Goal: Task Accomplishment & Management: Manage account settings

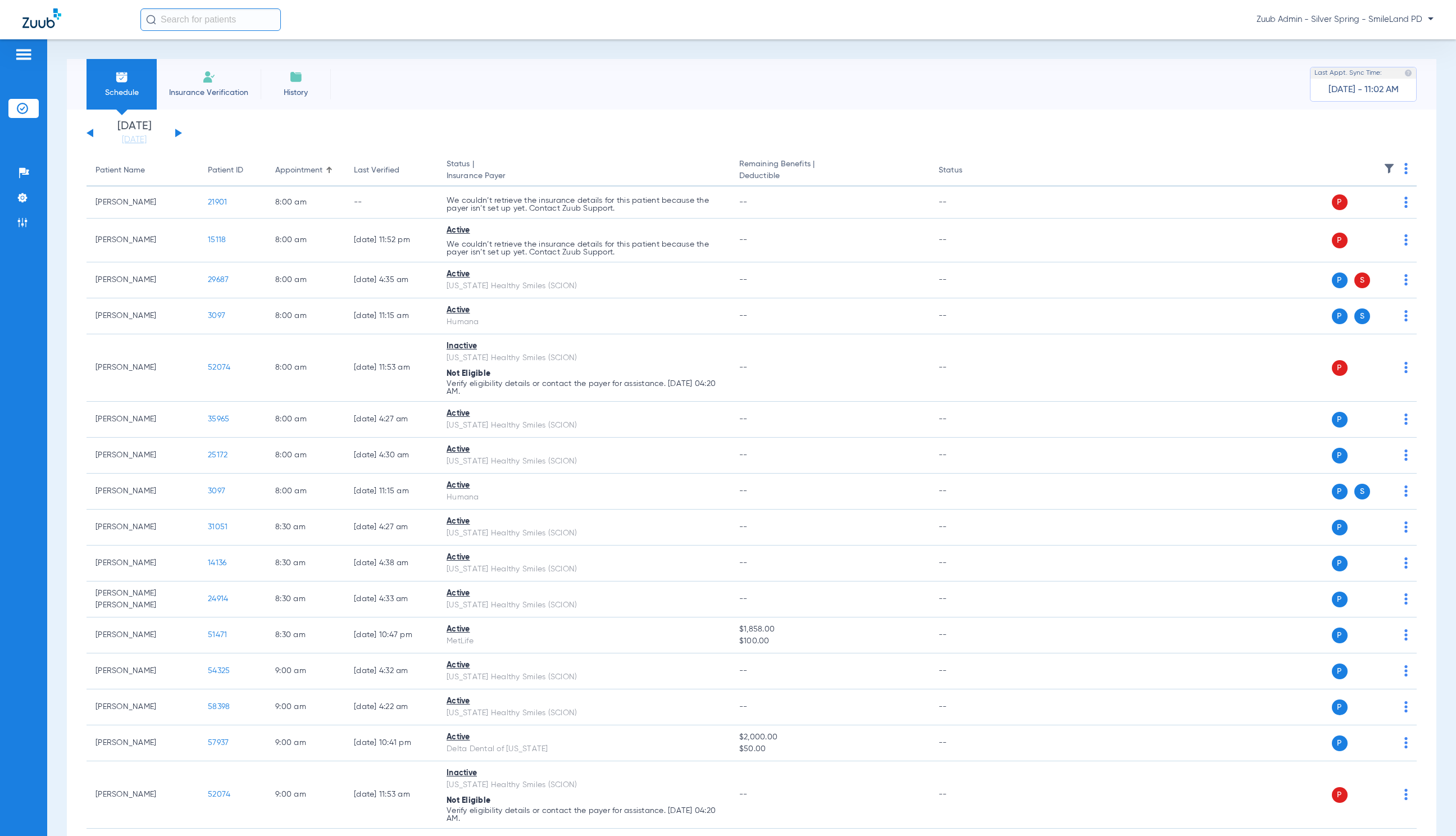
click at [21, 237] on ul "Help Center Settings Admin" at bounding box center [23, 203] width 30 height 80
click at [23, 224] on img at bounding box center [23, 222] width 11 height 11
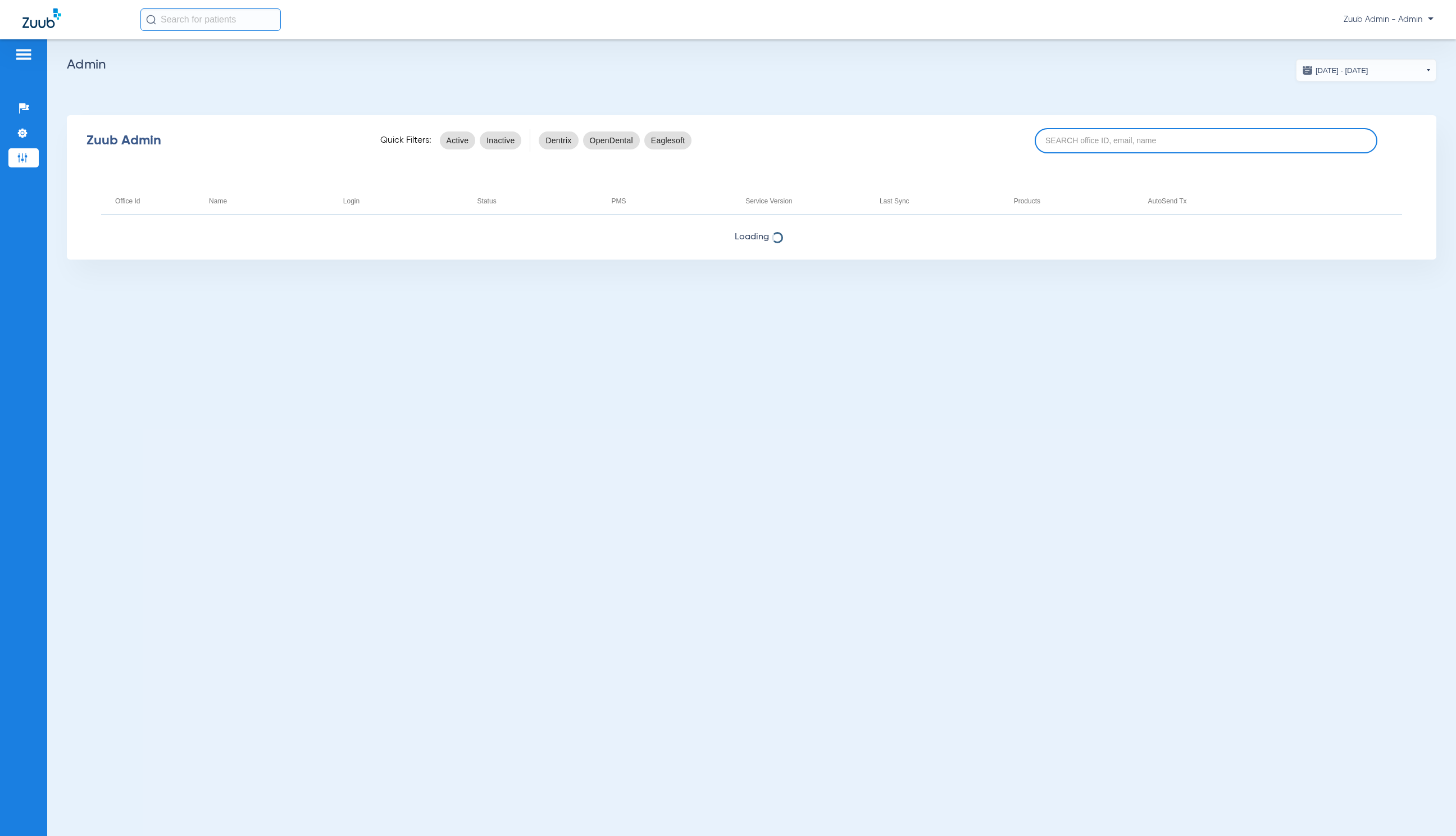
click at [1074, 143] on input at bounding box center [1206, 141] width 343 height 25
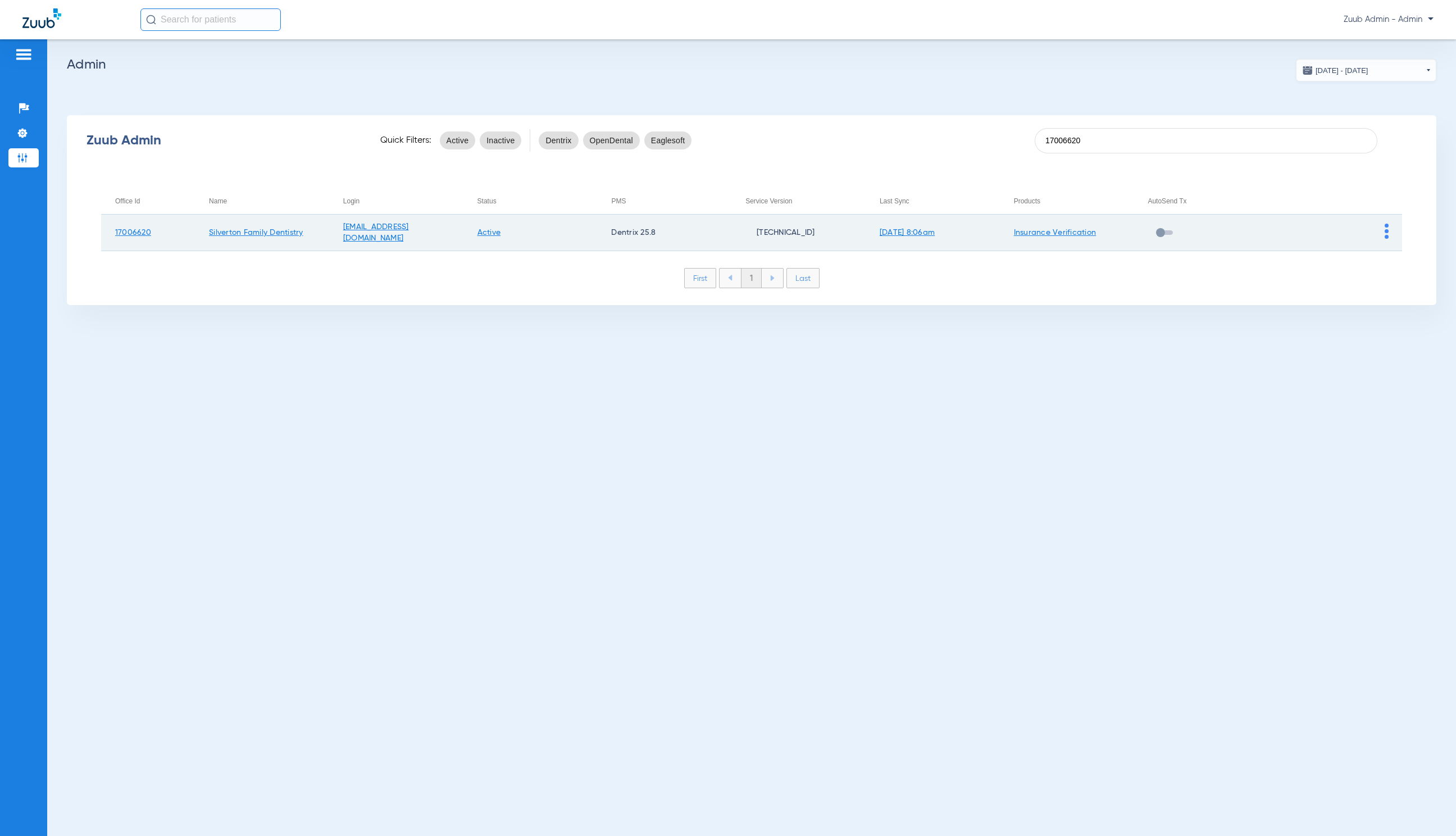
type input "17006620"
click at [1386, 234] on img at bounding box center [1387, 231] width 4 height 15
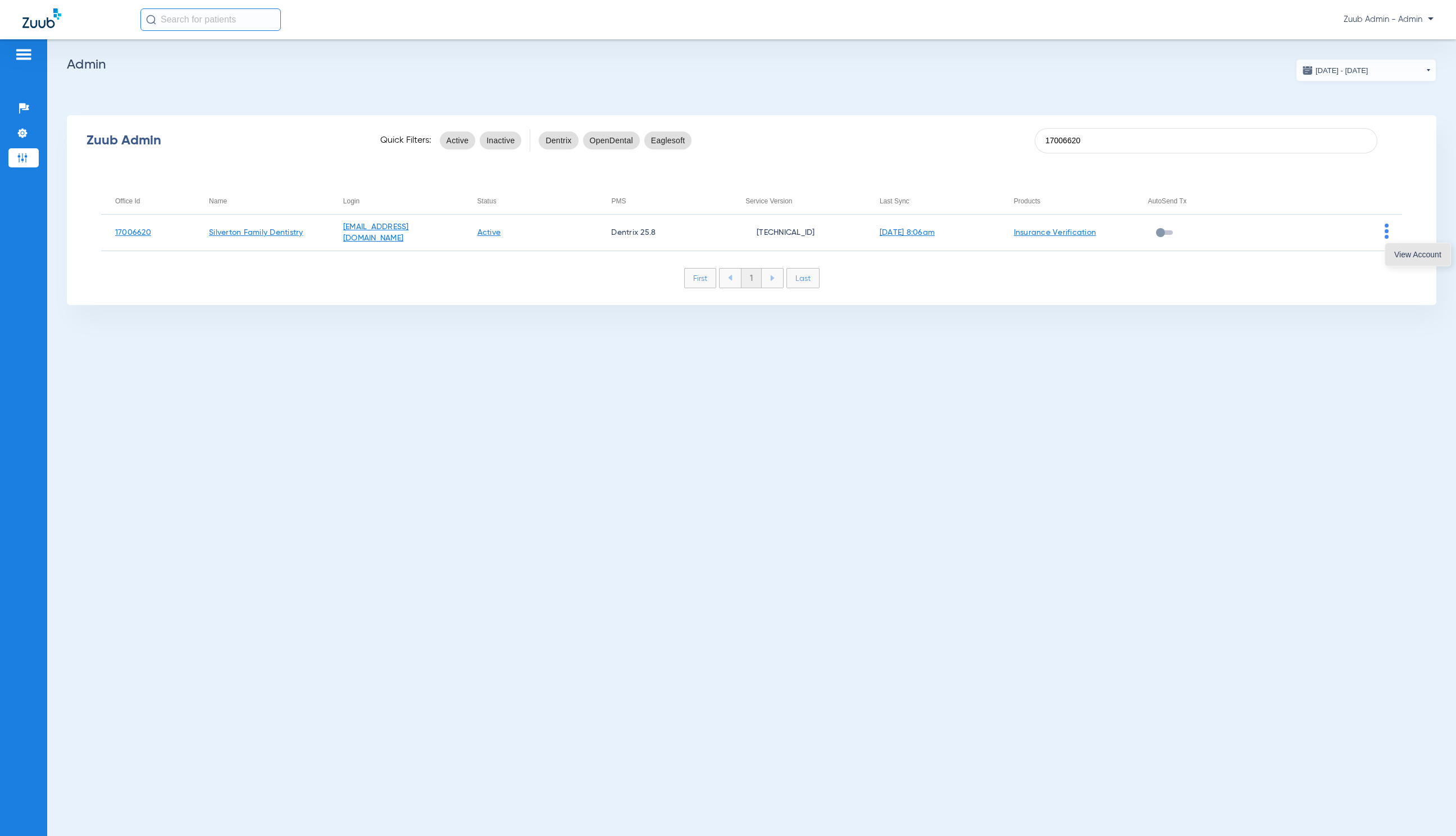
click at [1398, 253] on span "View Account" at bounding box center [1418, 254] width 47 height 8
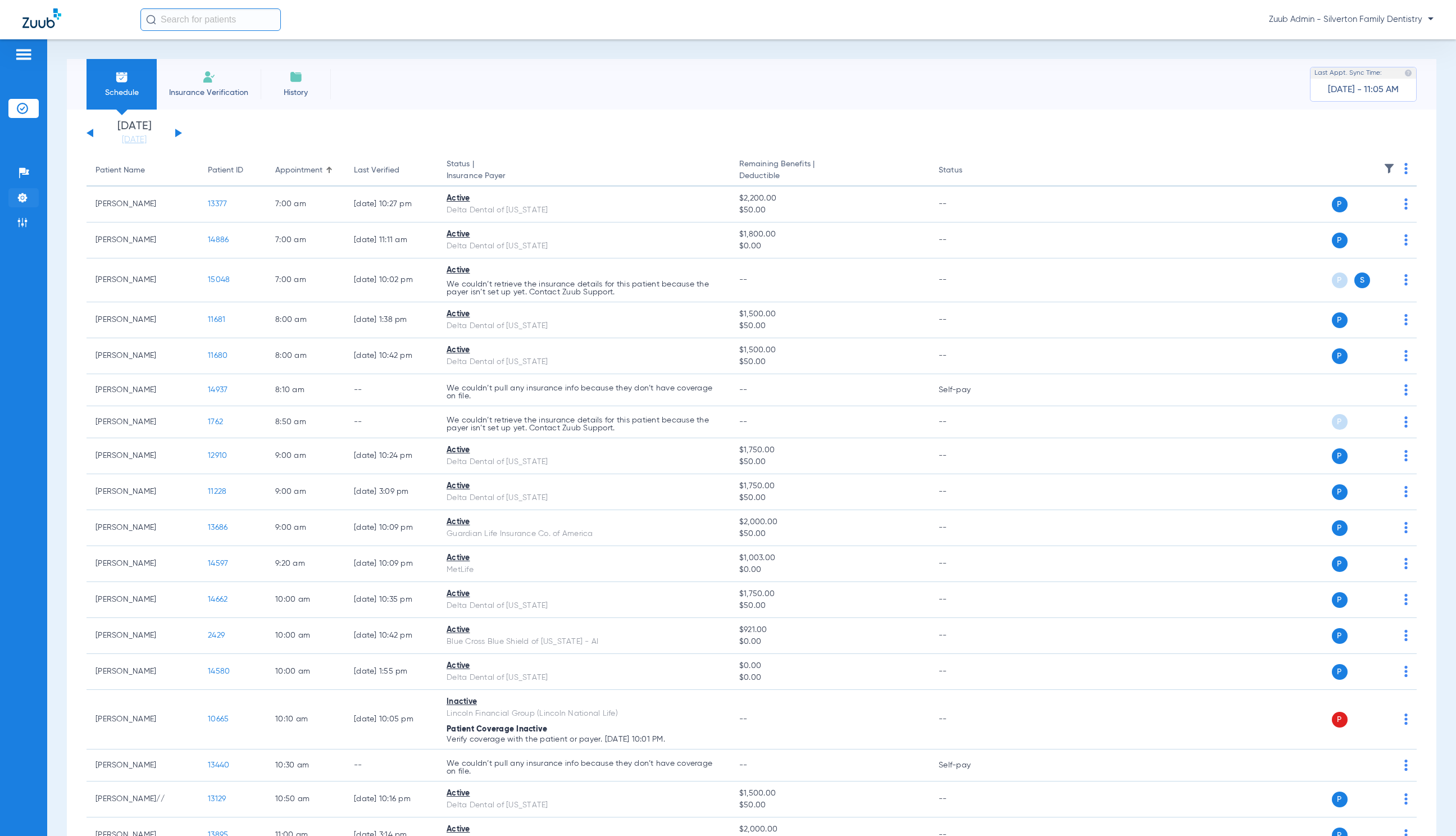
click at [11, 196] on li "Settings" at bounding box center [23, 198] width 30 height 19
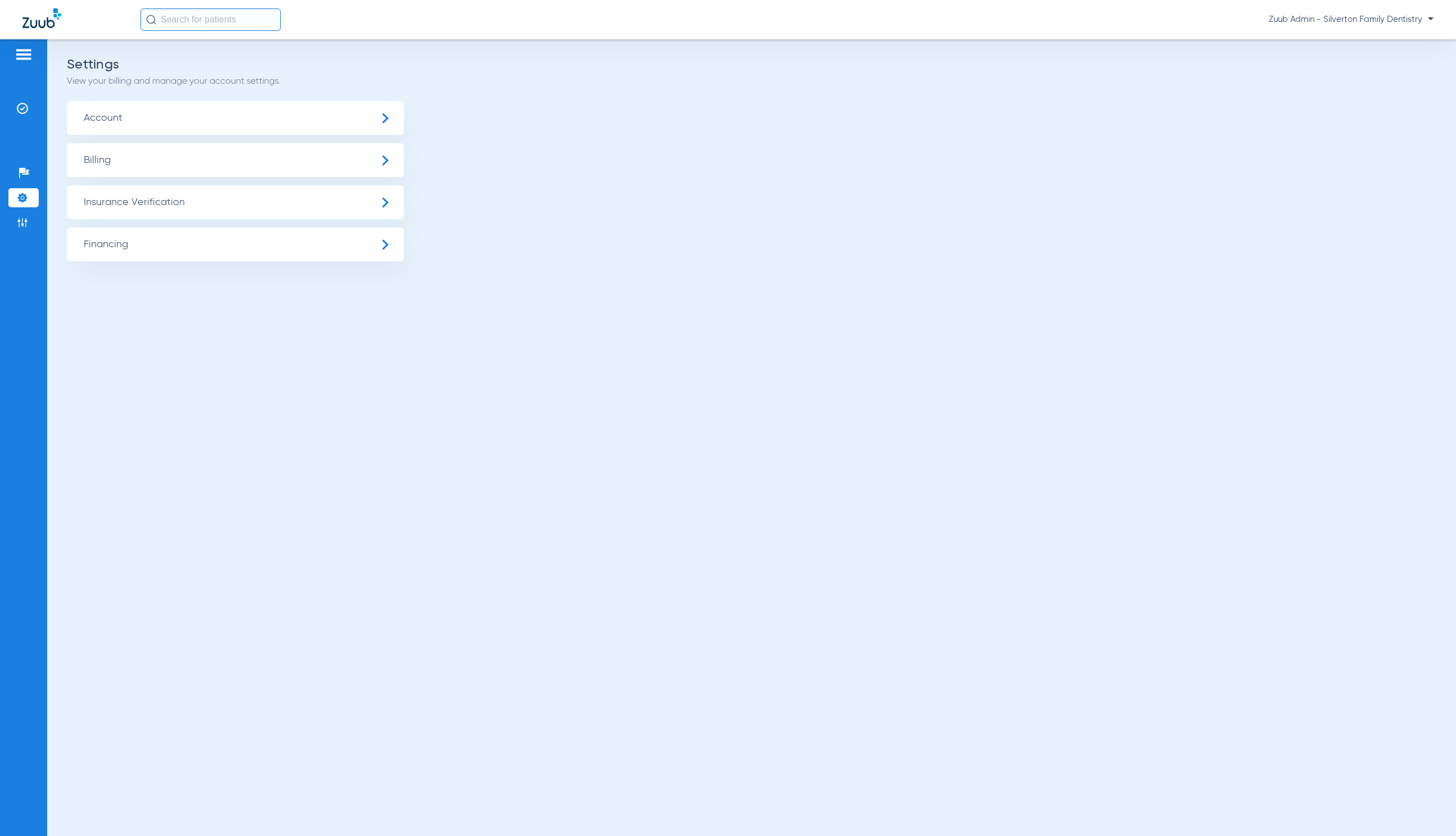
click at [177, 216] on span "Insurance Verification" at bounding box center [235, 202] width 337 height 34
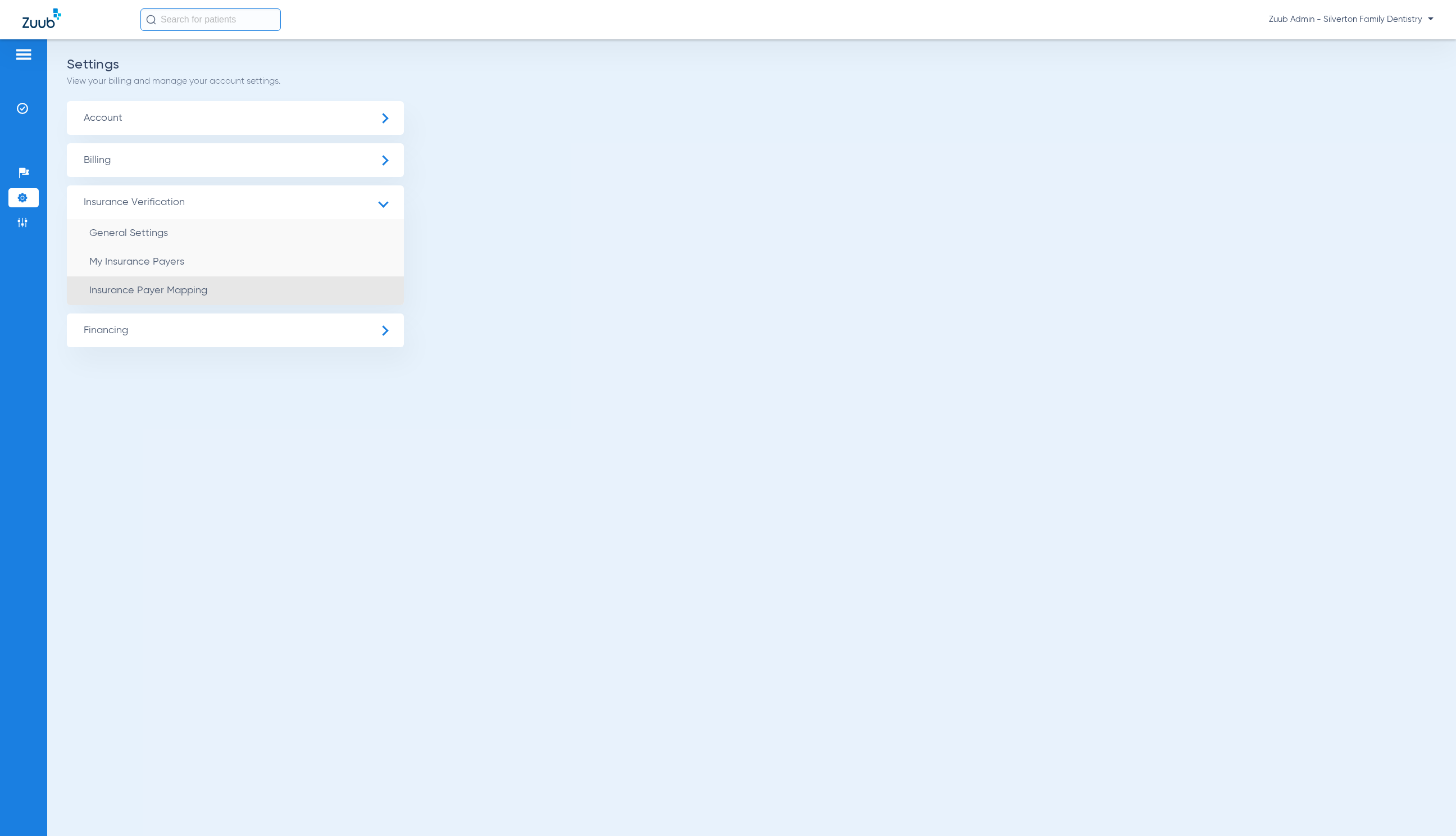
click at [270, 290] on li "Insurance Payer Mapping" at bounding box center [235, 291] width 337 height 29
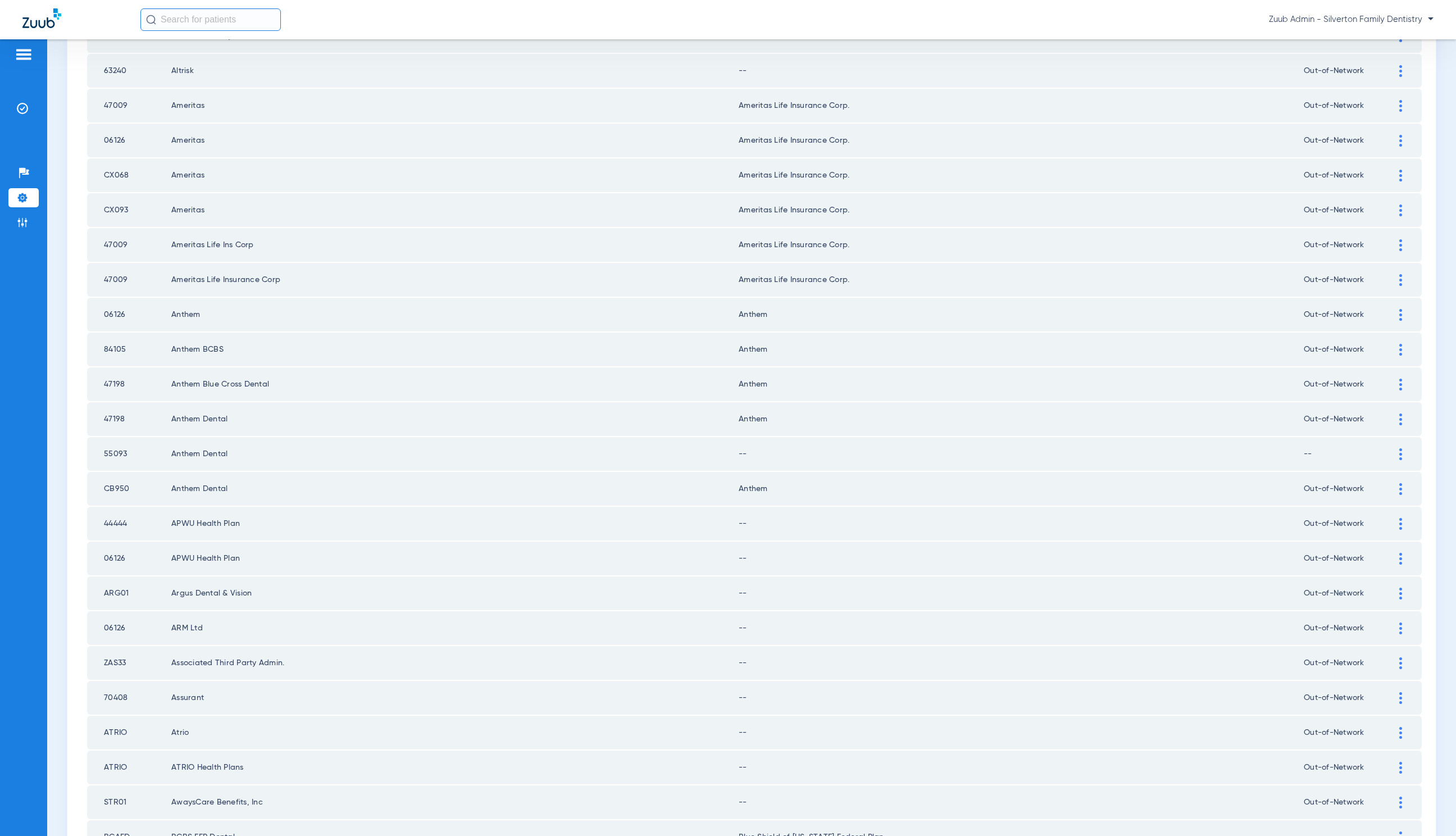
scroll to position [1180, 0]
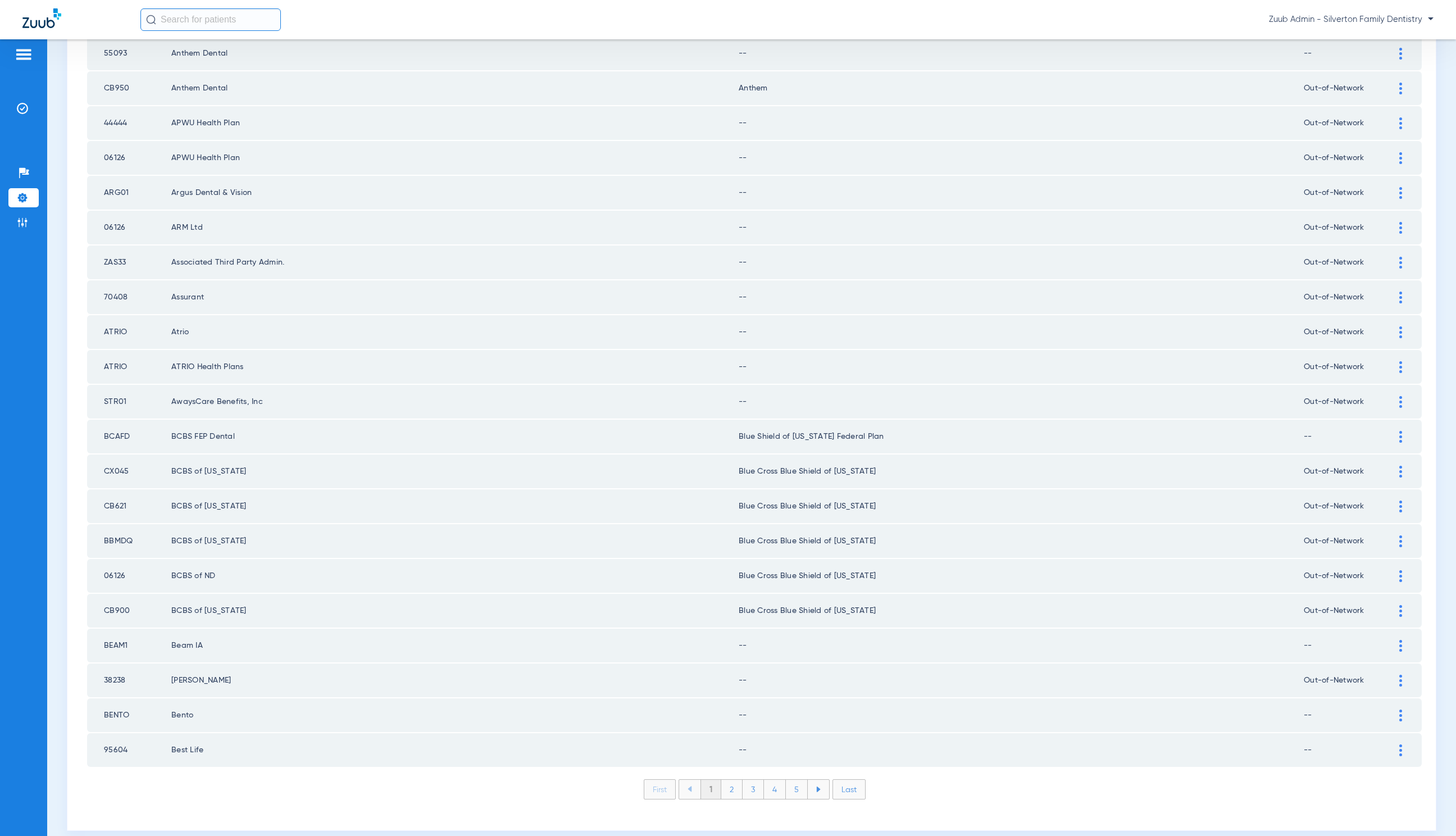
click at [842, 779] on li "Last" at bounding box center [849, 789] width 33 height 20
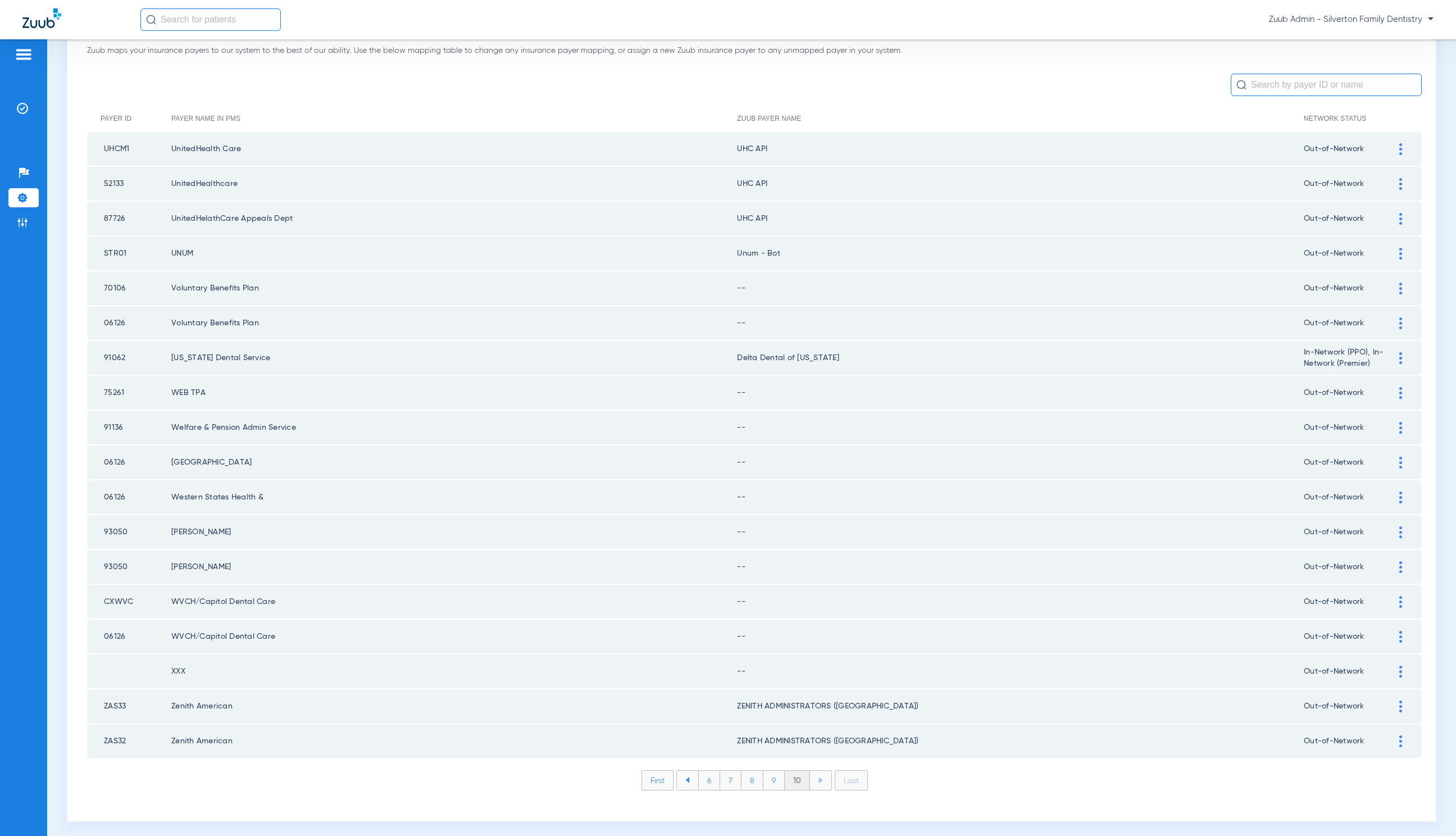
click at [642, 772] on li "First" at bounding box center [658, 780] width 32 height 20
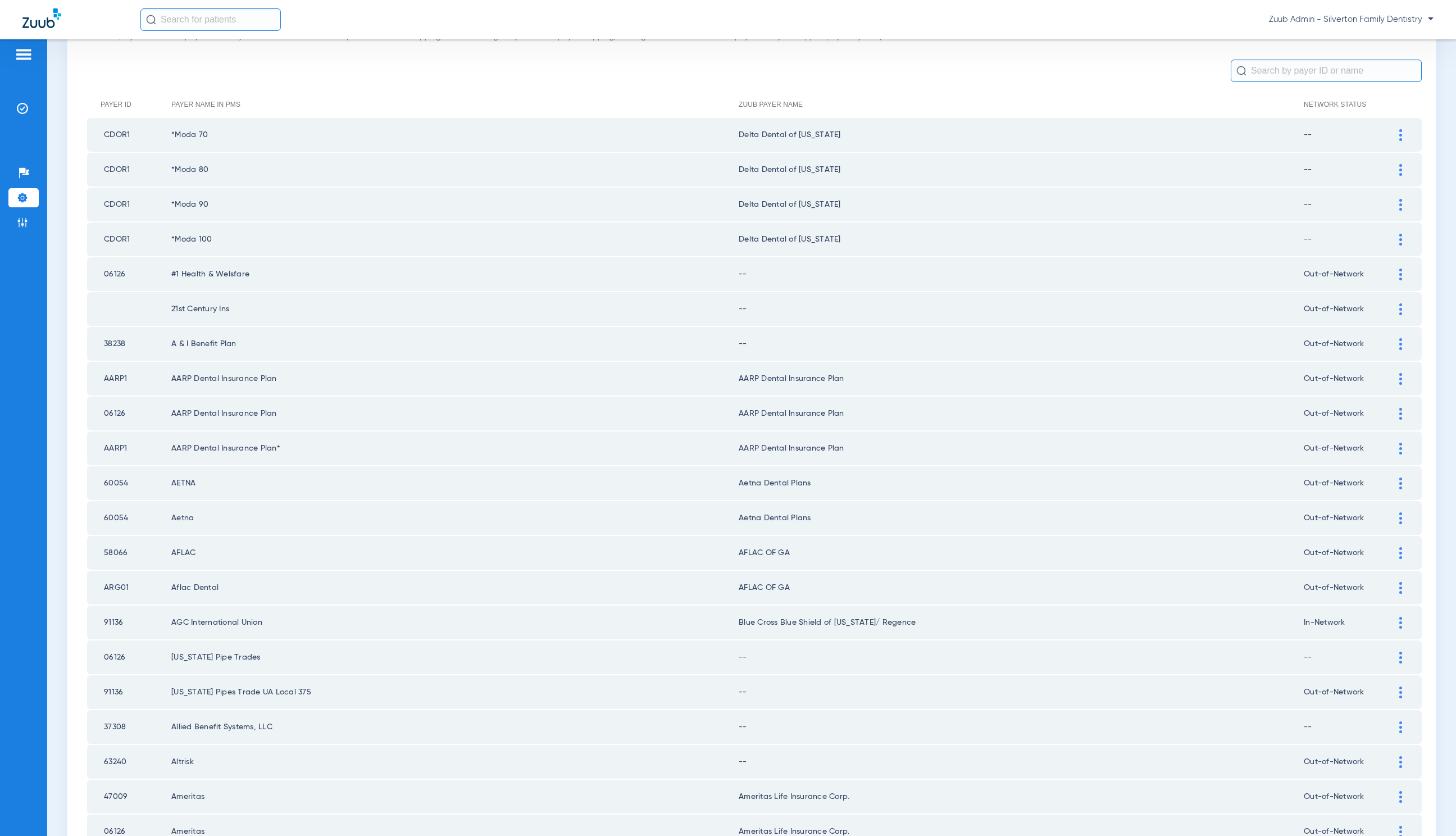
scroll to position [0, 0]
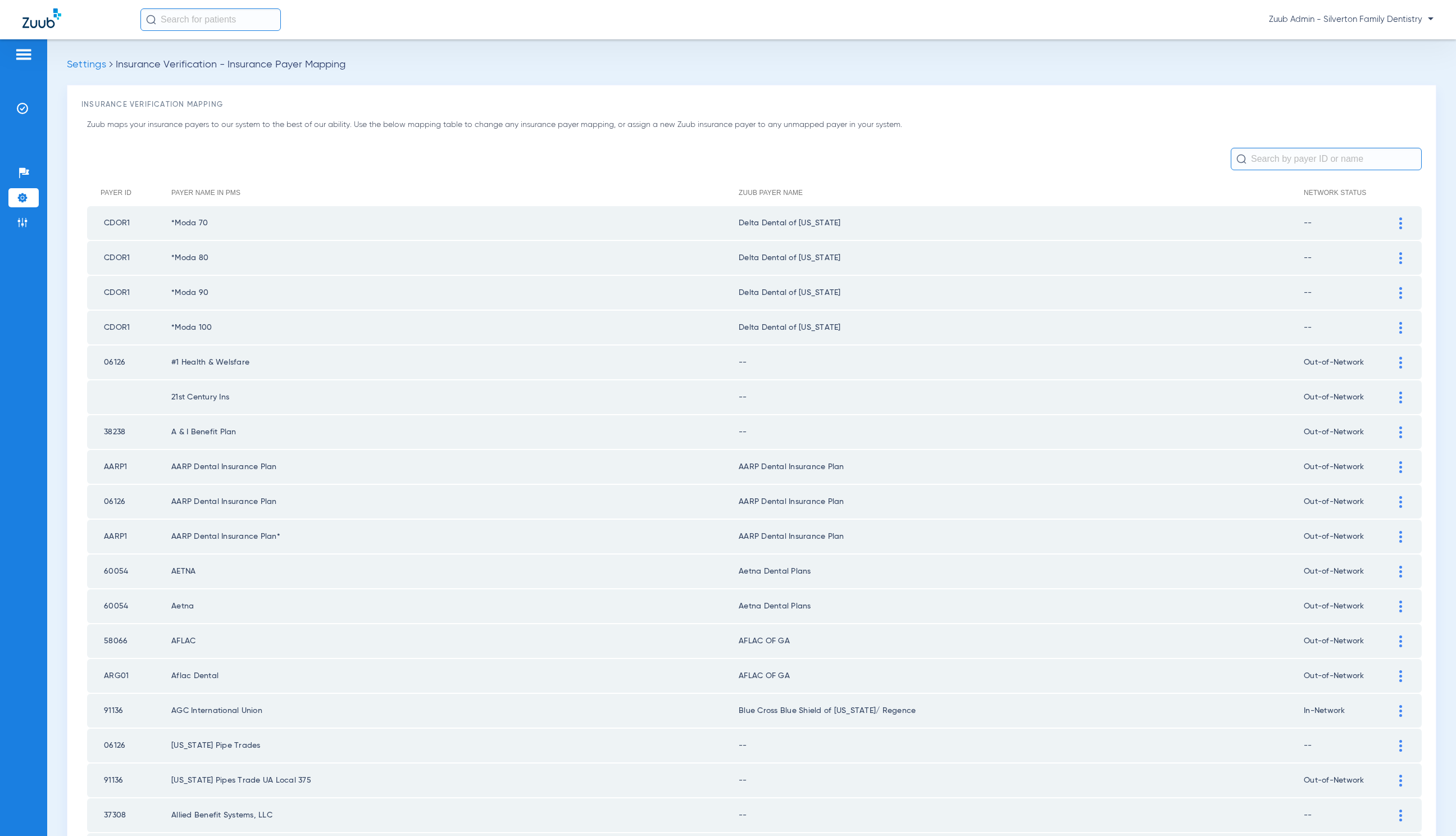
click at [1400, 223] on img at bounding box center [1401, 223] width 3 height 12
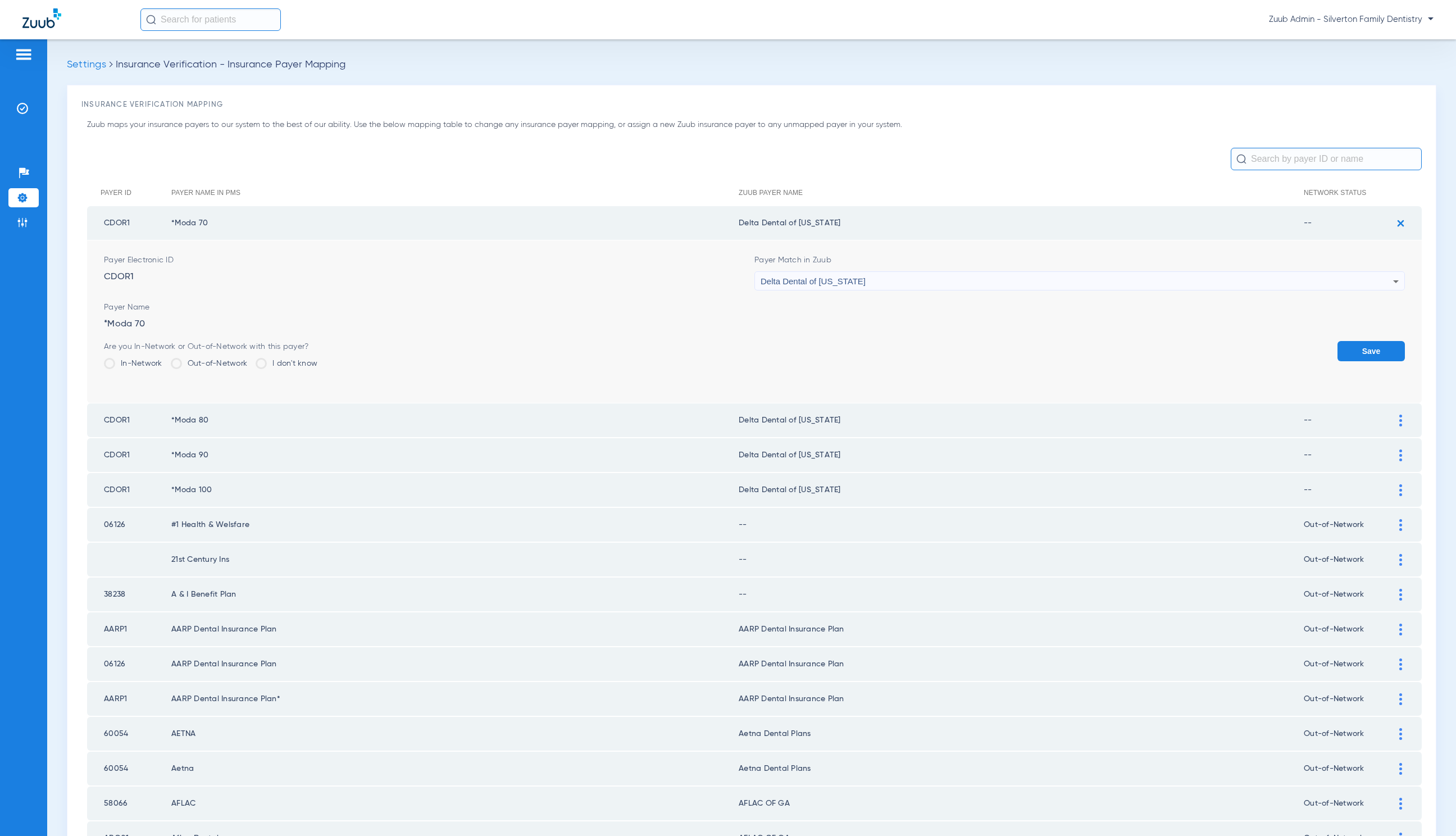
click at [803, 284] on span "Delta Dental of [US_STATE]" at bounding box center [813, 281] width 105 height 10
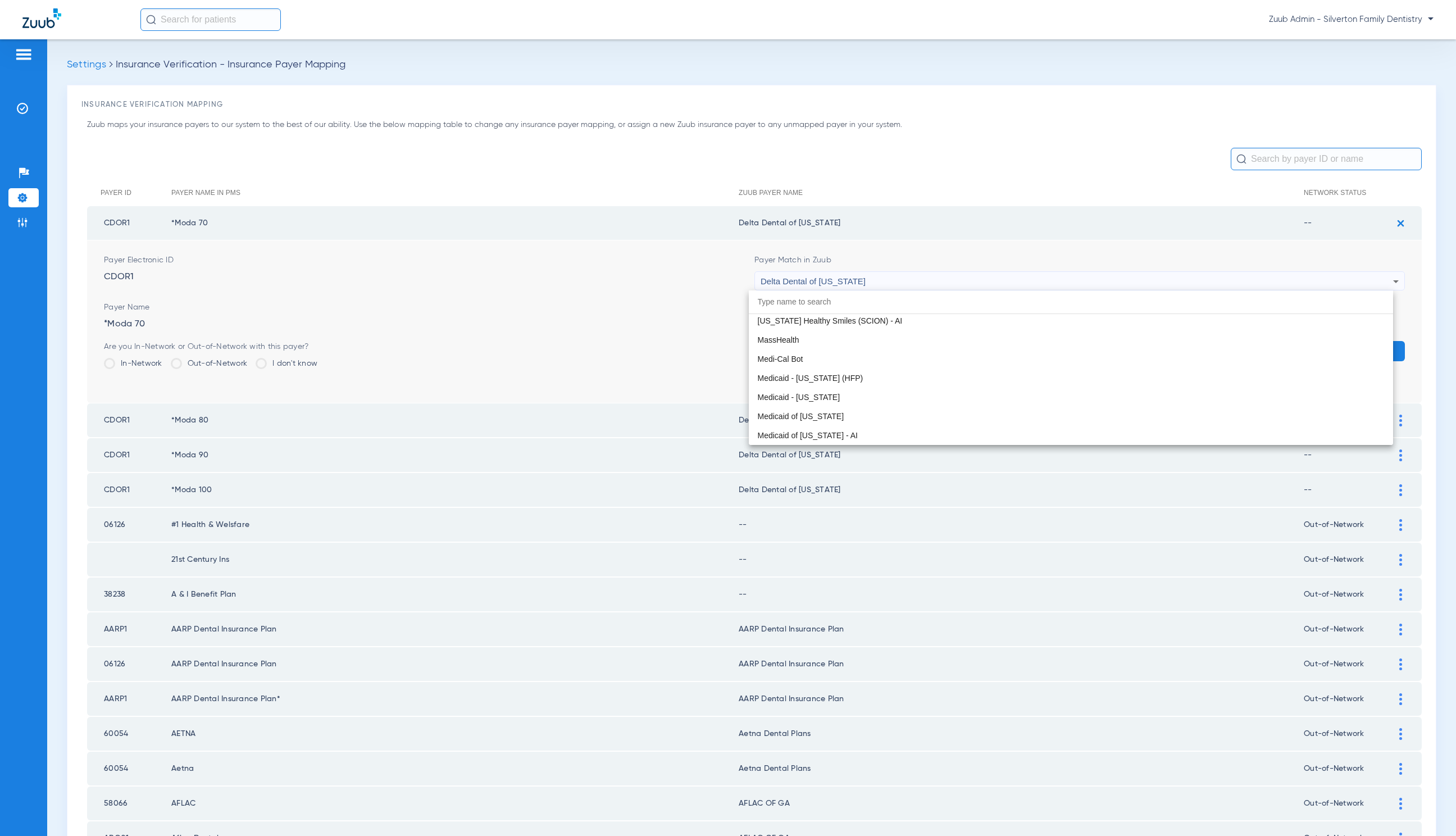
scroll to position [4257, 0]
click at [546, 283] on div at bounding box center [728, 418] width 1456 height 836
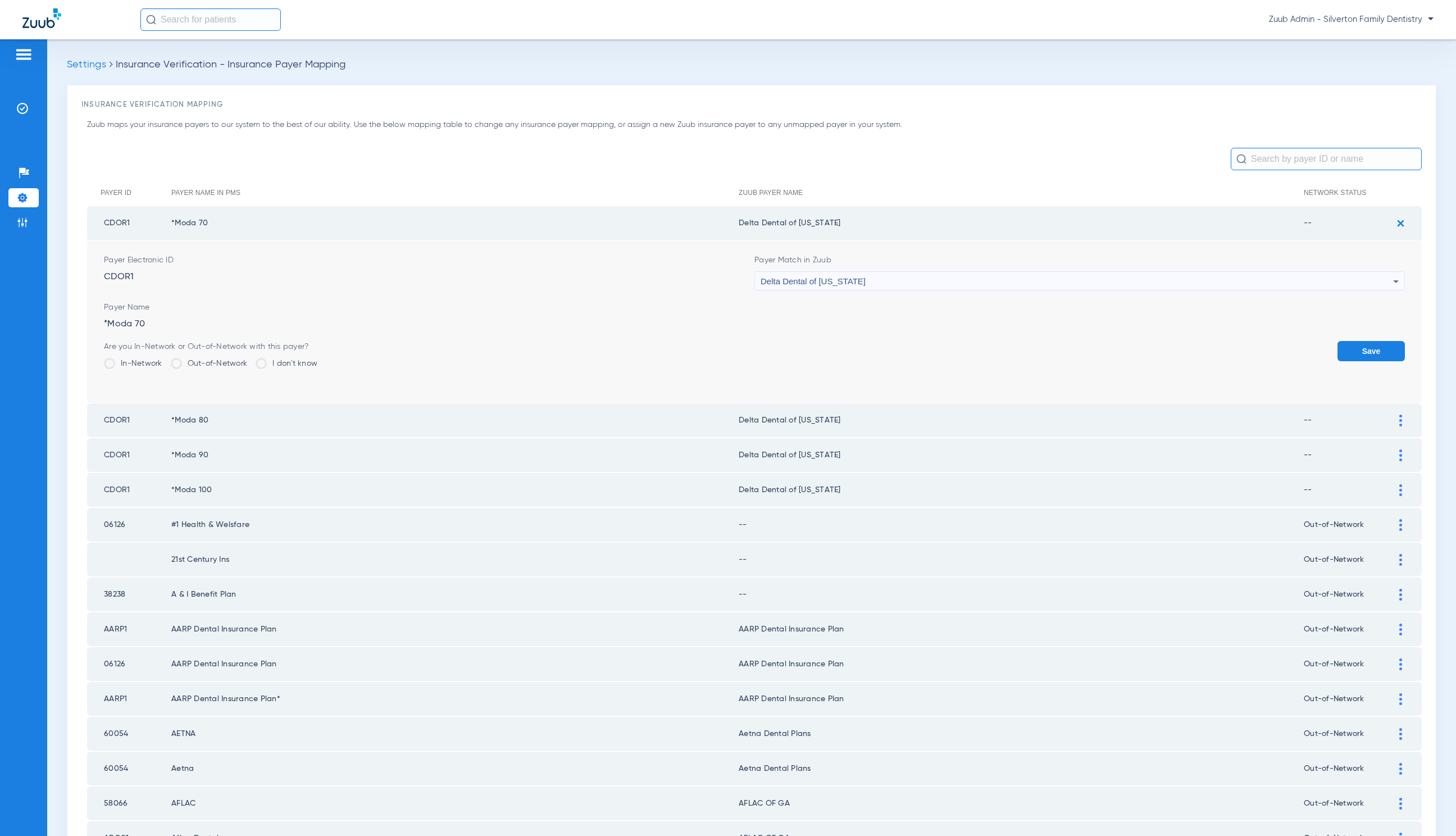
click at [1343, 351] on button "Save" at bounding box center [1372, 351] width 67 height 20
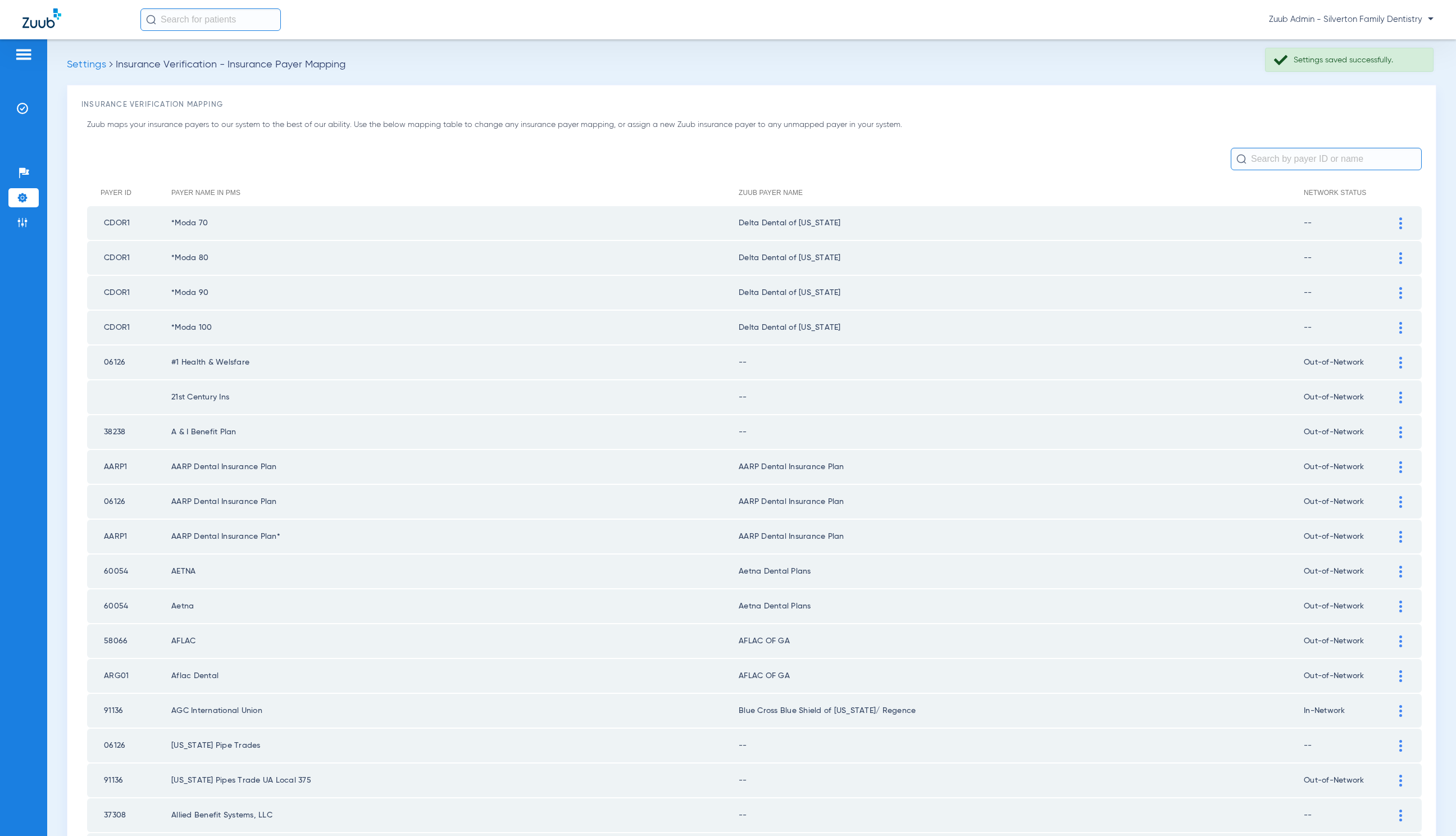
click at [1391, 362] on div at bounding box center [1401, 362] width 20 height 12
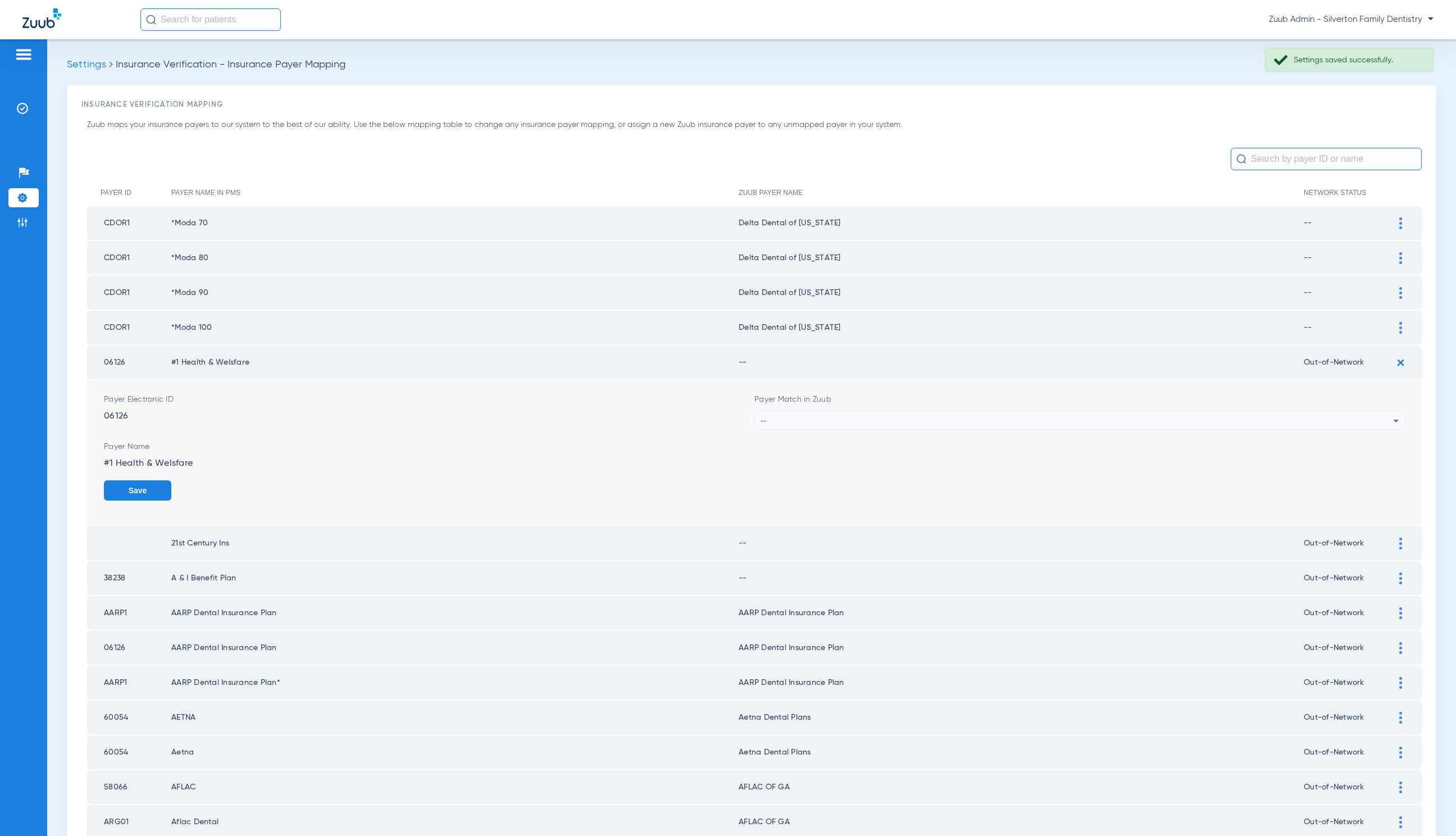
click at [903, 426] on div "--" at bounding box center [1077, 421] width 633 height 19
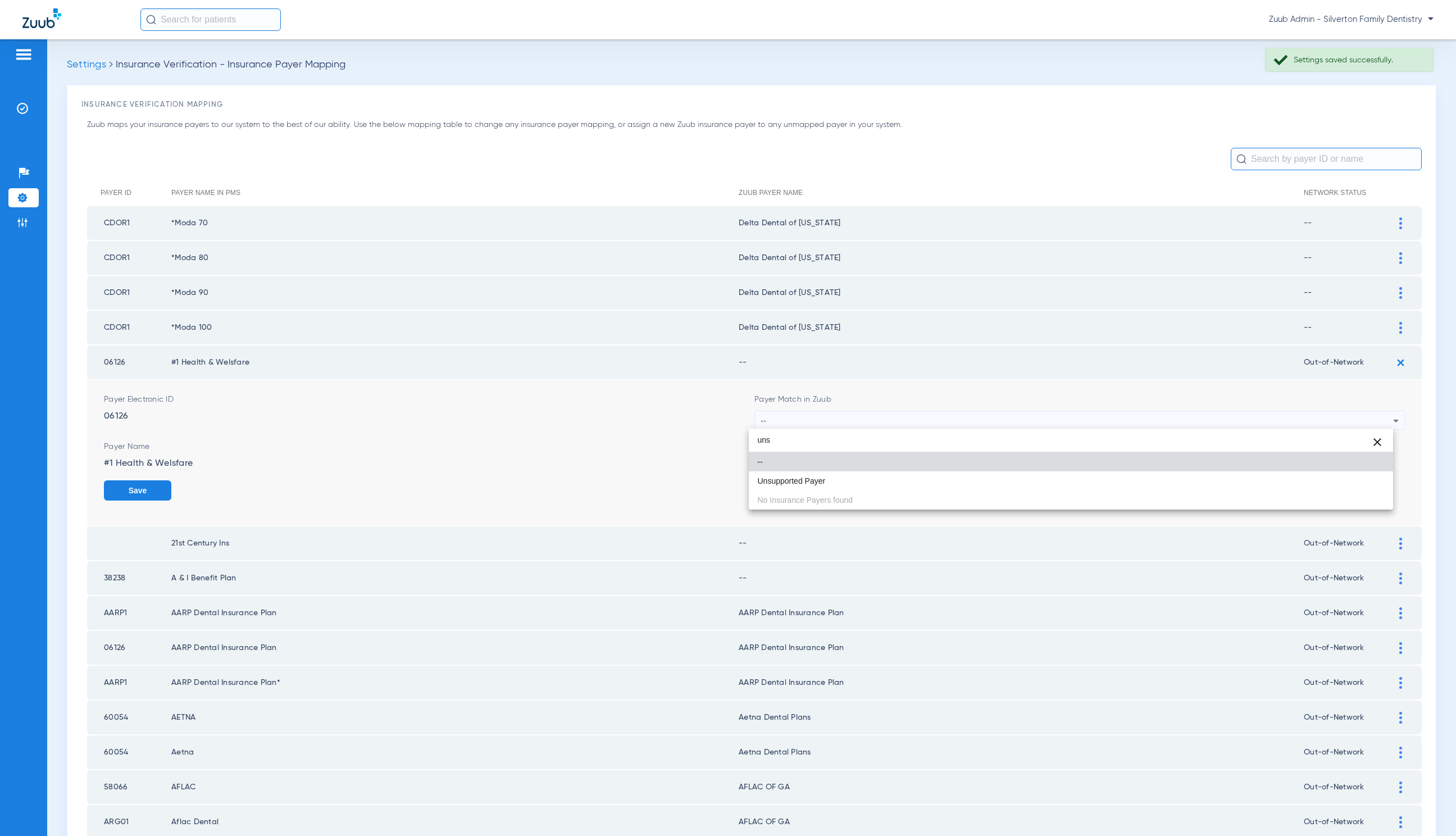
type input "uns"
click at [901, 476] on mat-option "Unsupported Payer" at bounding box center [1071, 481] width 645 height 19
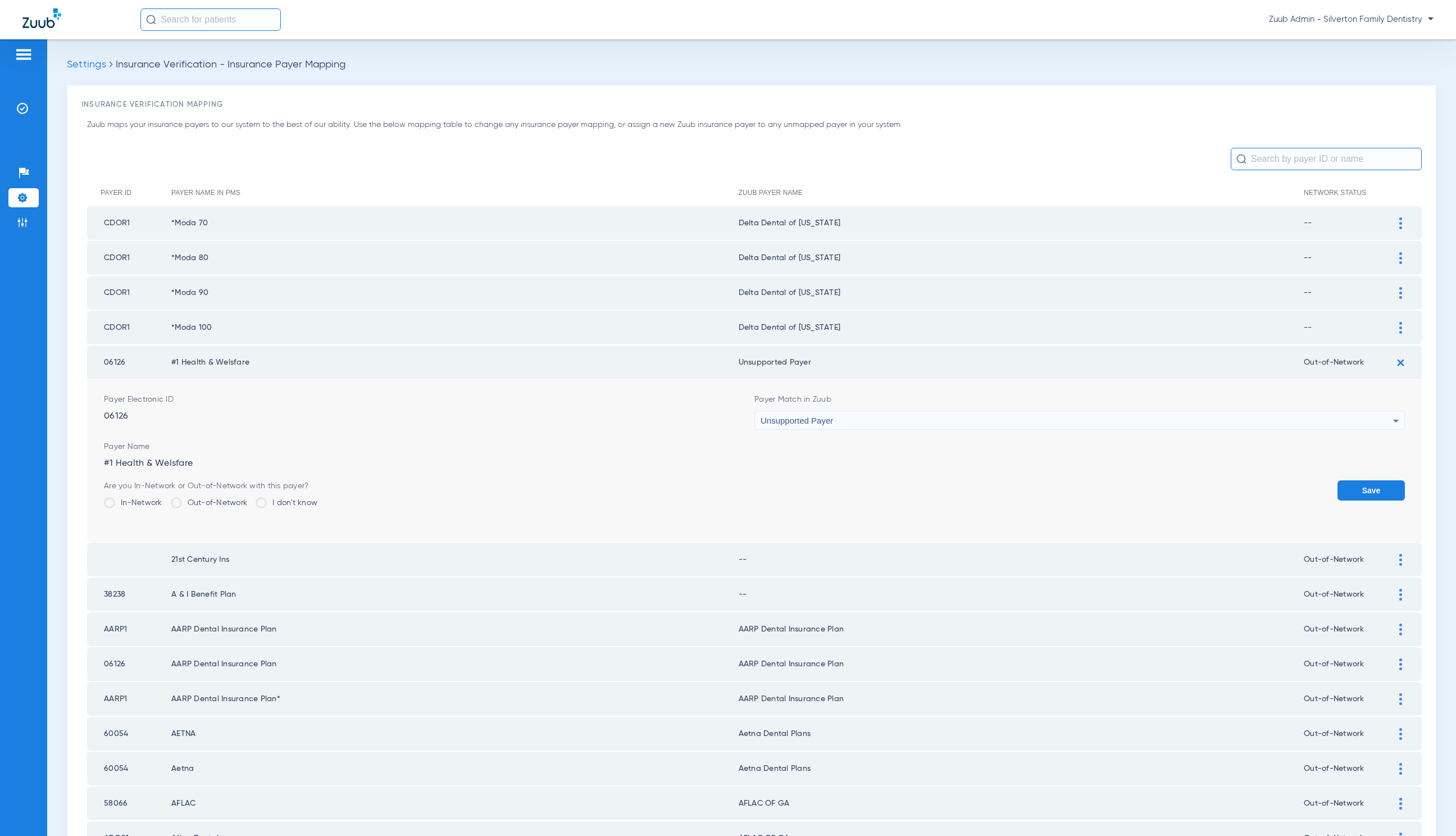
click at [1374, 485] on button "Save" at bounding box center [1372, 490] width 67 height 20
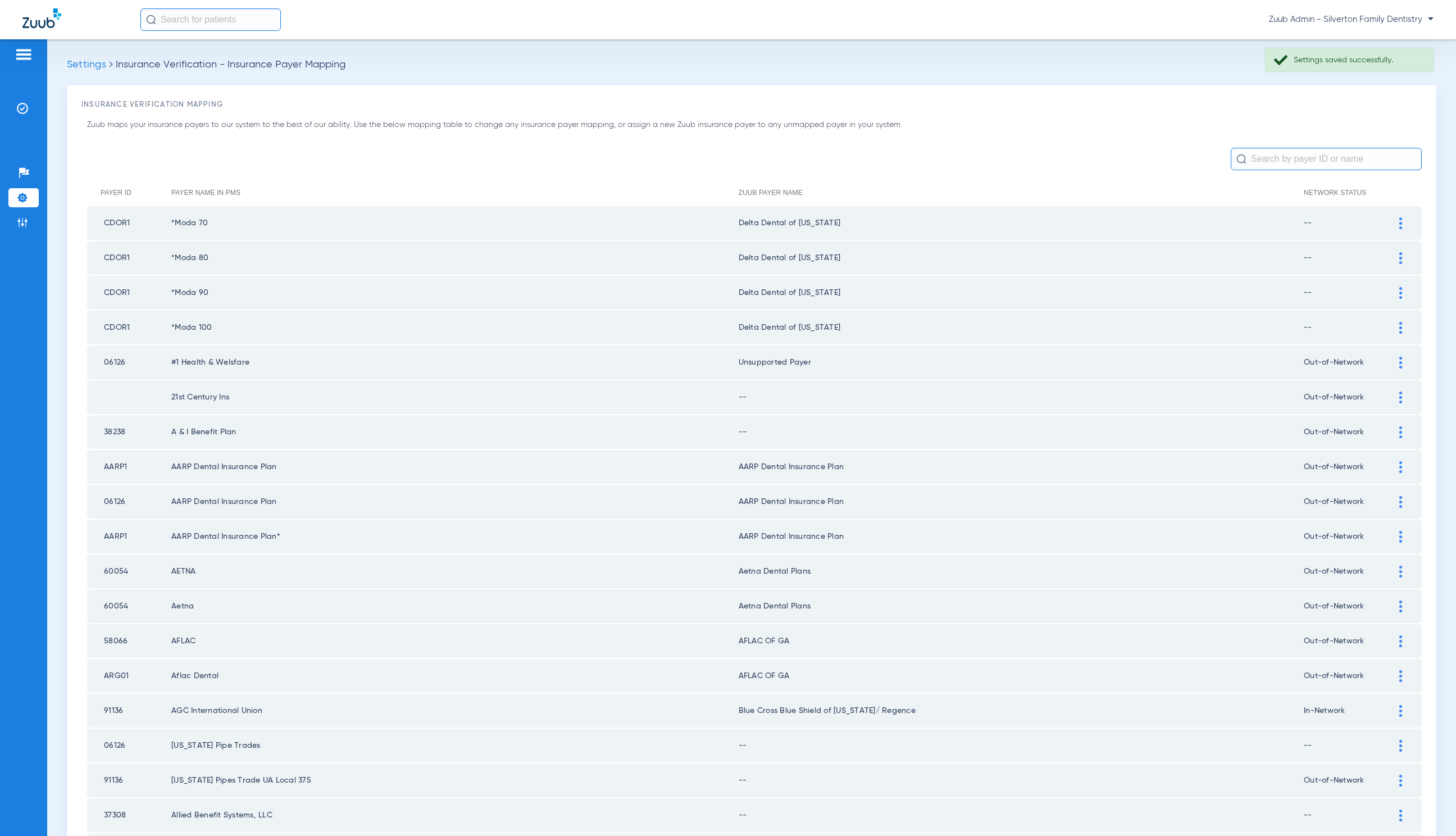
drag, startPoint x: 732, startPoint y: 360, endPoint x: 809, endPoint y: 363, distance: 77.1
click at [809, 363] on td "Unsupported Payer" at bounding box center [1021, 362] width 565 height 34
copy td "Unsupported Payer"
click at [1400, 397] on img at bounding box center [1401, 397] width 3 height 12
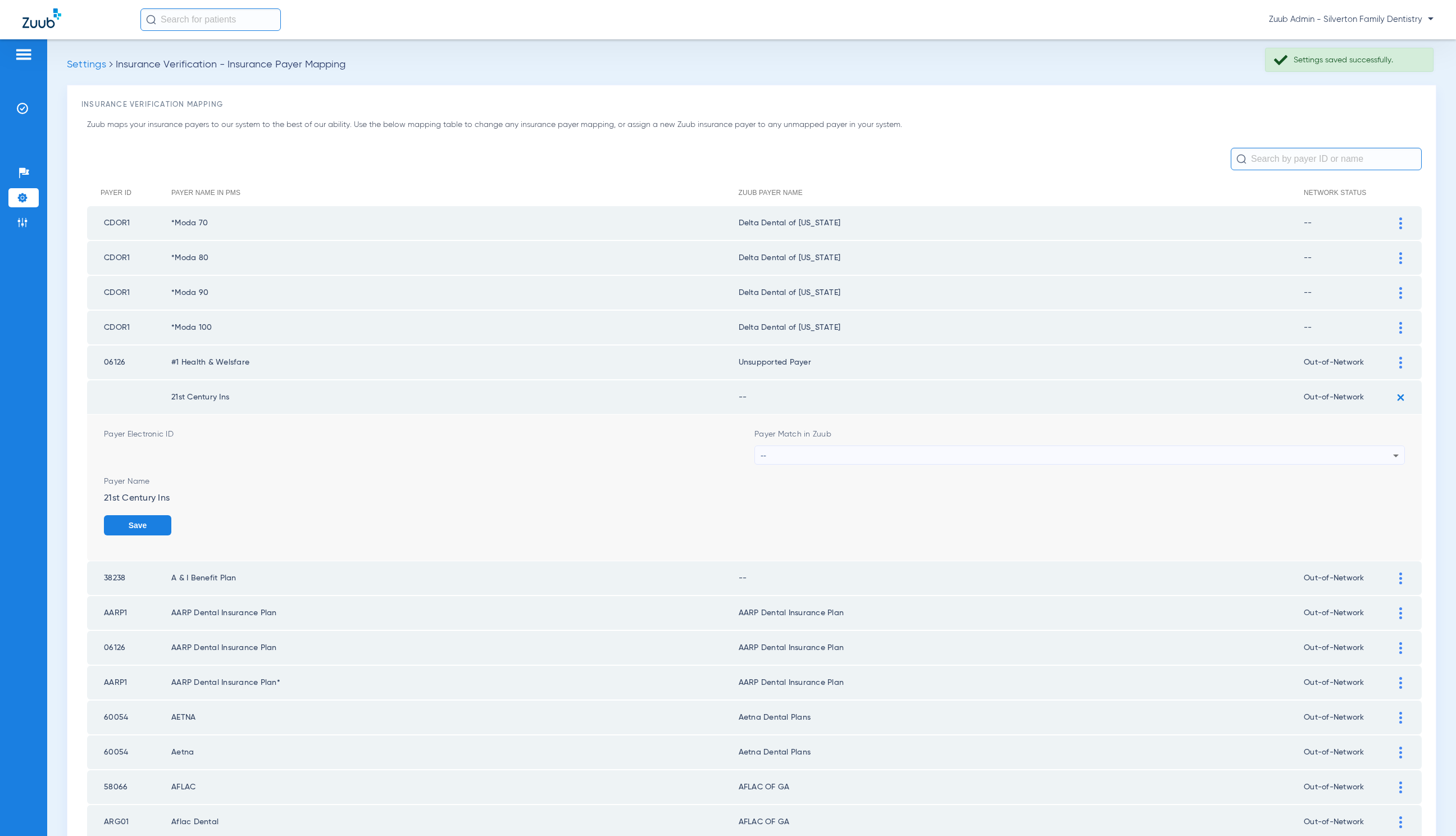
click at [767, 446] on div "--" at bounding box center [1077, 456] width 633 height 19
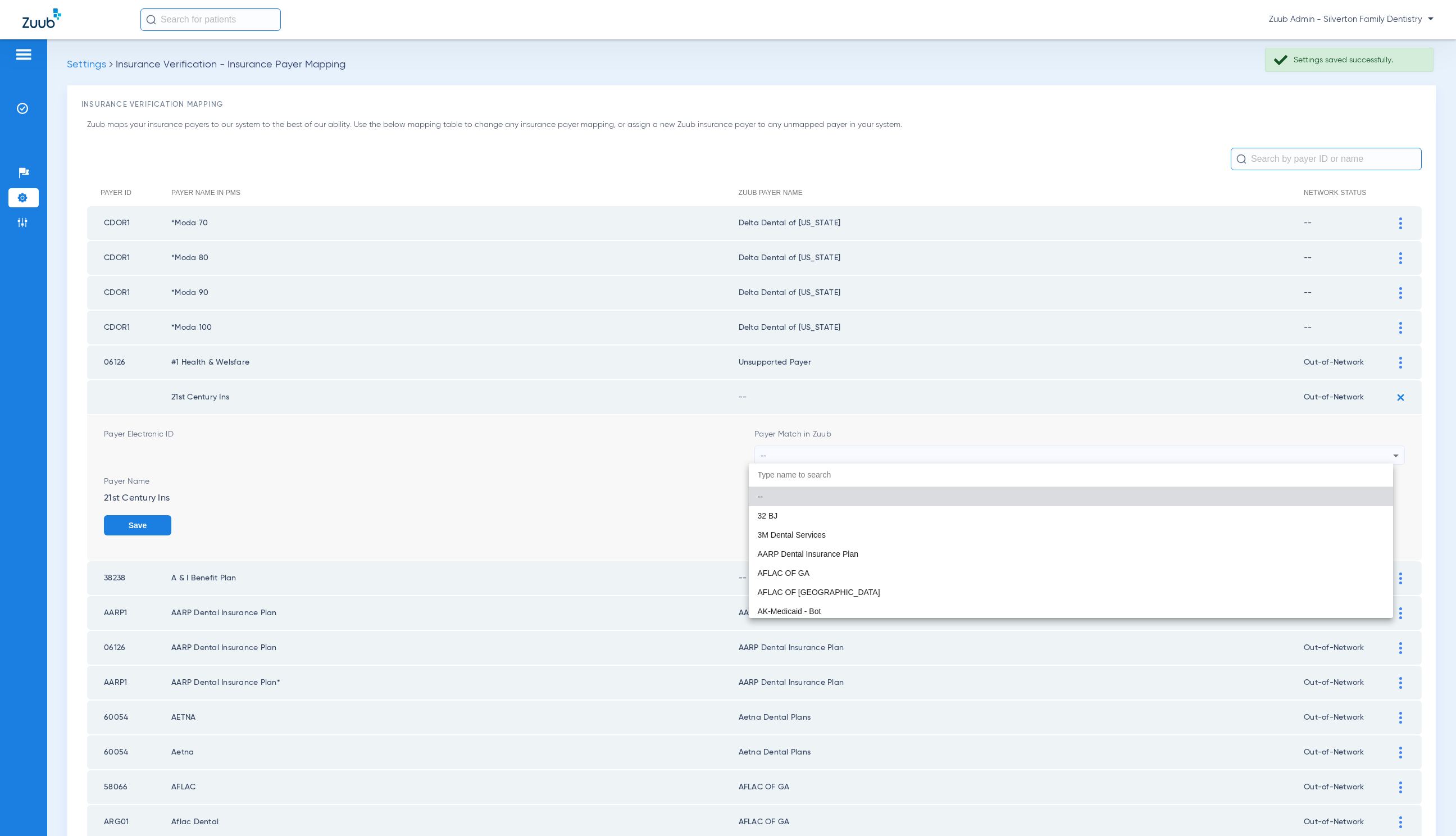
paste input "Unsupported Payer"
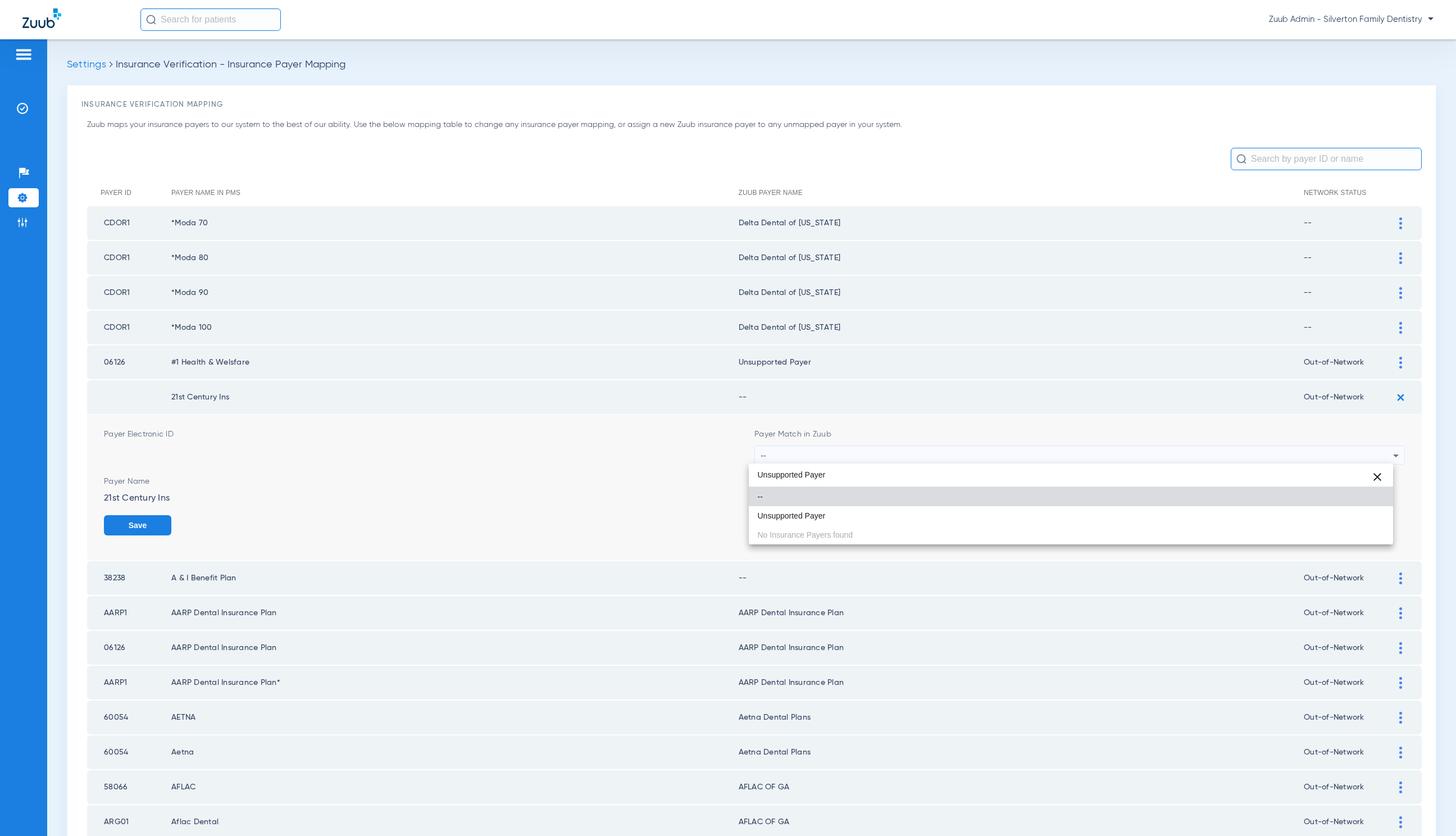
type input "Unsupported Payer"
click at [802, 512] on span "Unsupported Payer" at bounding box center [791, 515] width 68 height 8
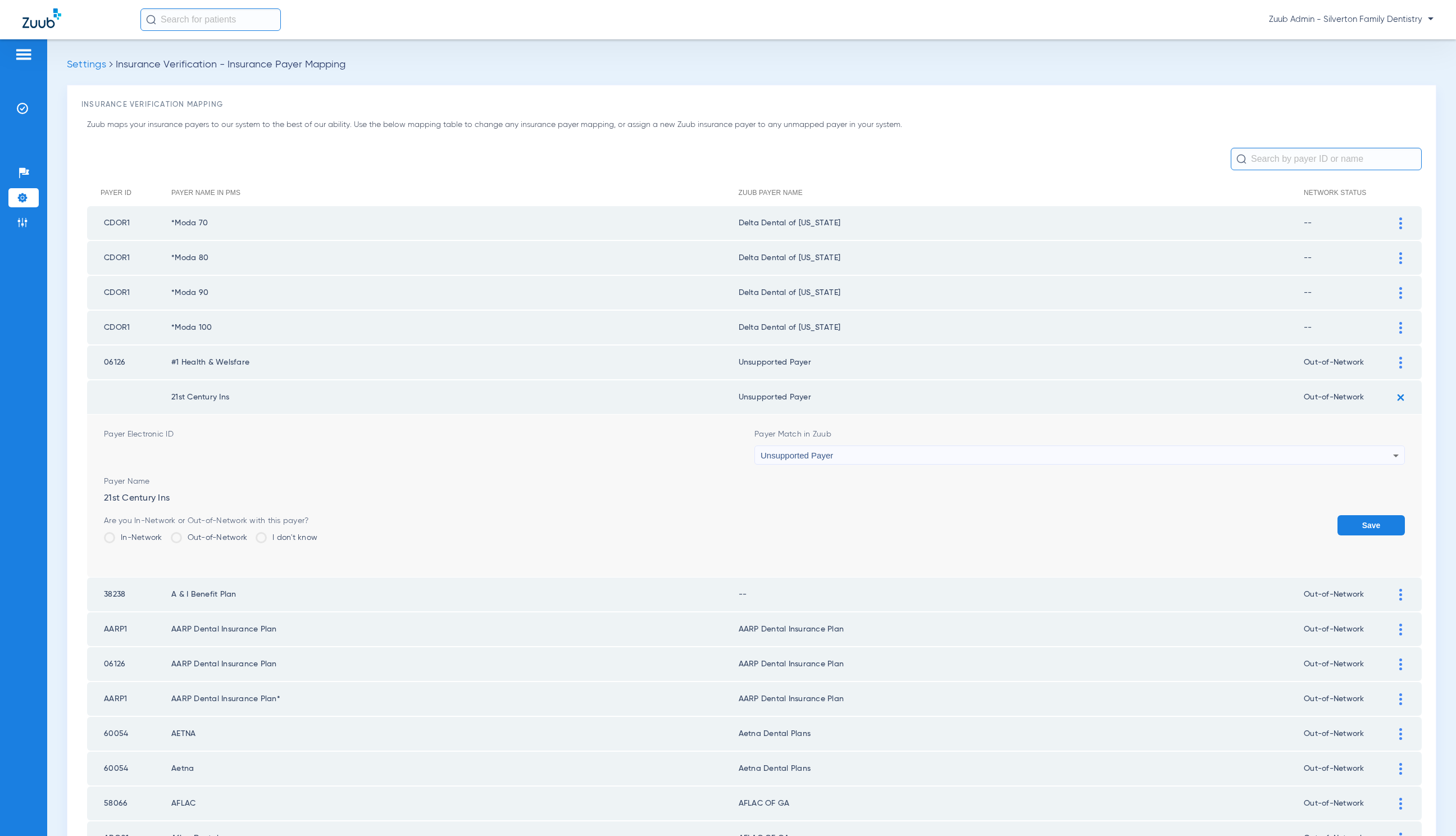
click at [1363, 516] on button "Save" at bounding box center [1372, 525] width 67 height 20
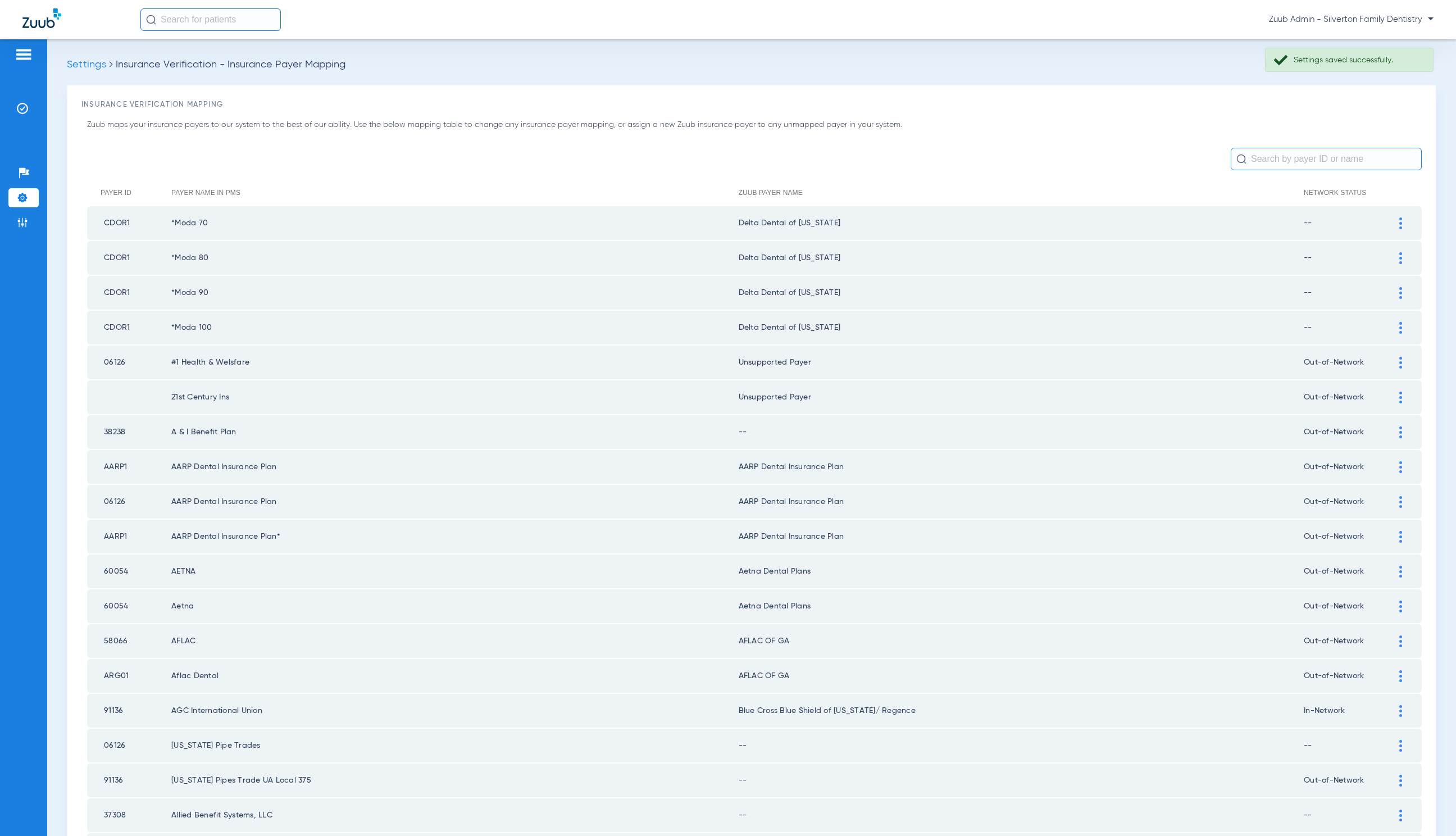
click at [1400, 430] on img at bounding box center [1401, 432] width 3 height 12
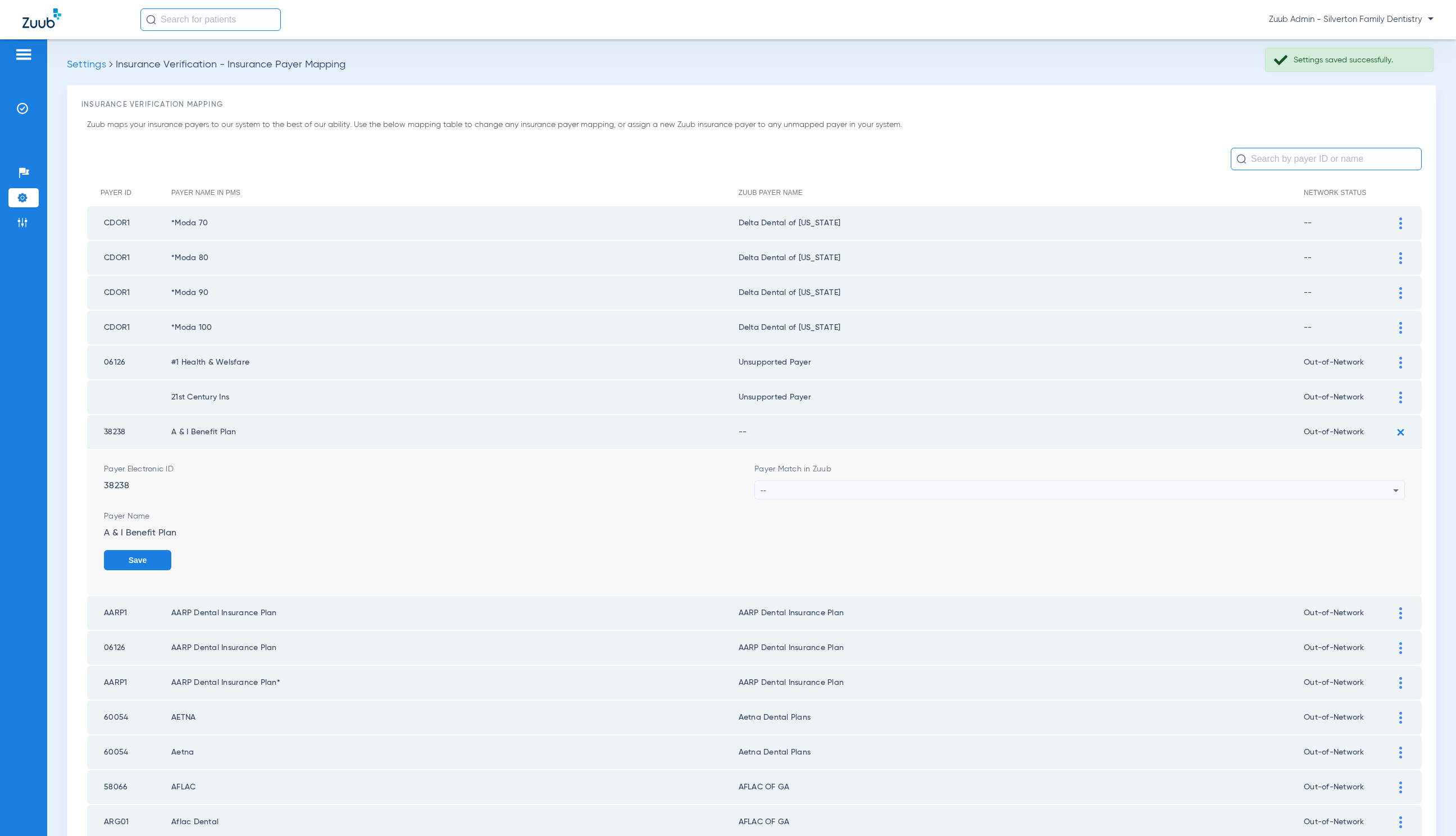
click at [846, 491] on div "--" at bounding box center [1077, 491] width 633 height 19
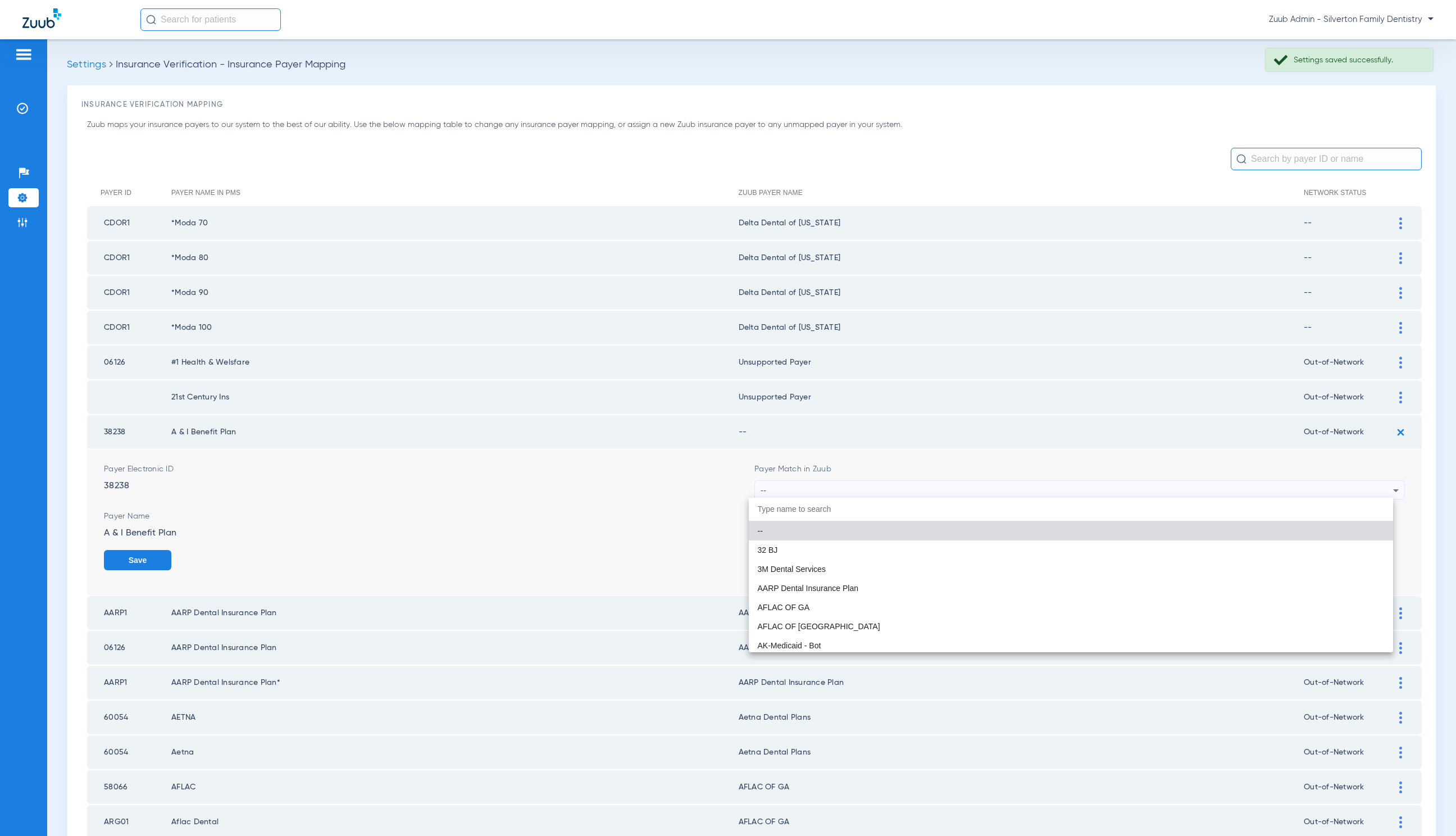
paste input "Unsupported Payer"
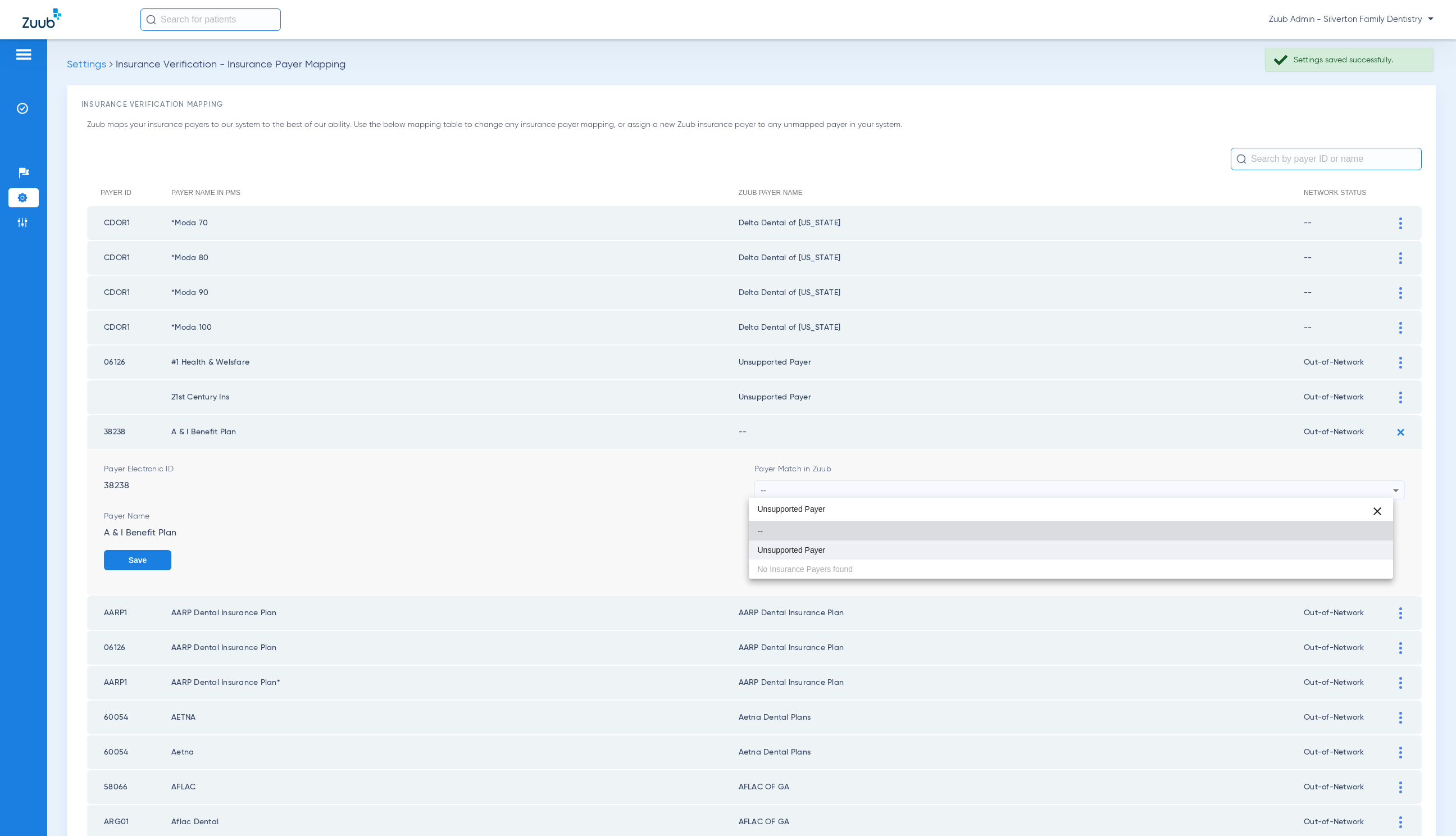
type input "Unsupported Payer"
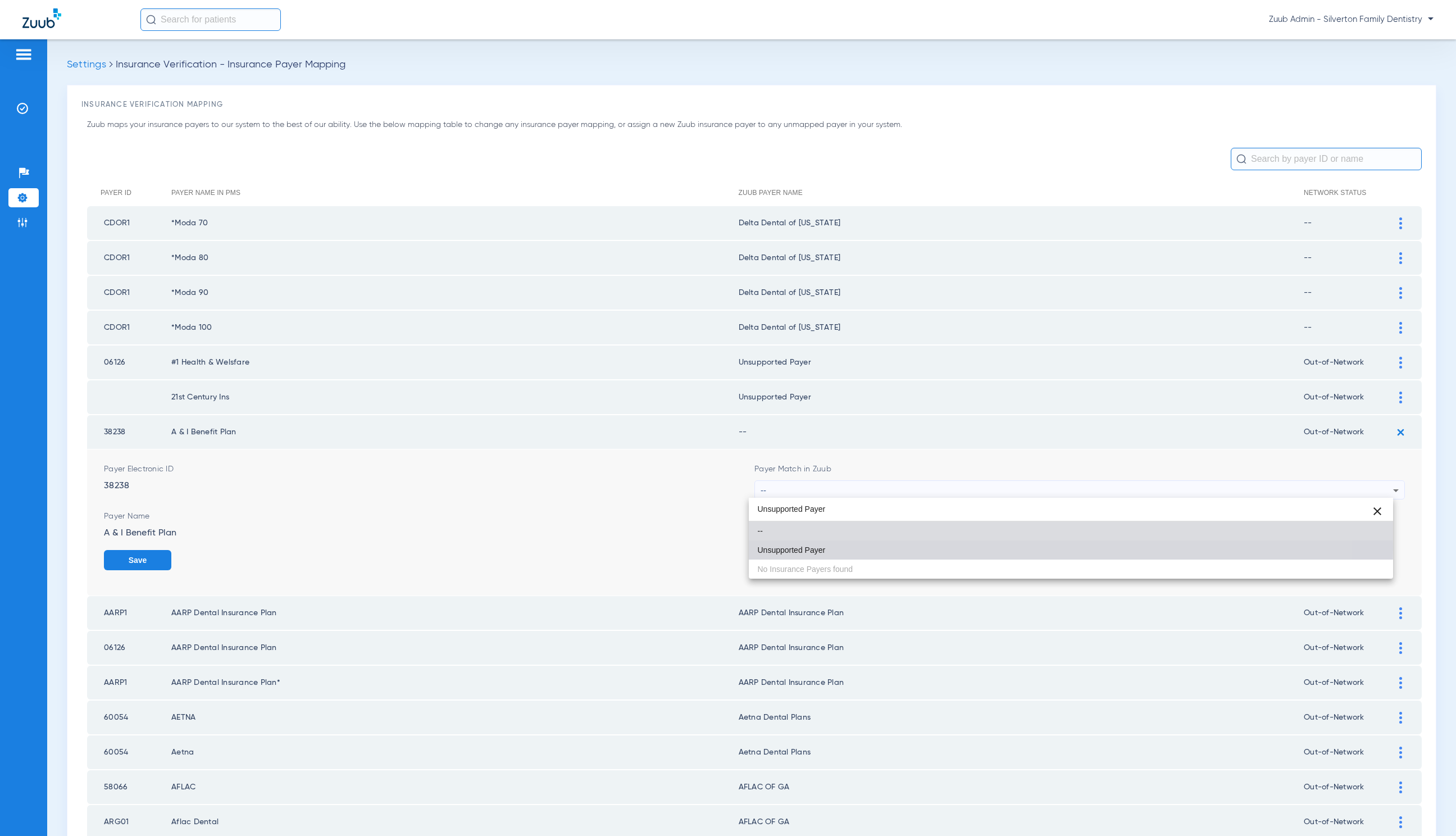
click at [873, 546] on mat-option "Unsupported Payer" at bounding box center [1071, 550] width 645 height 19
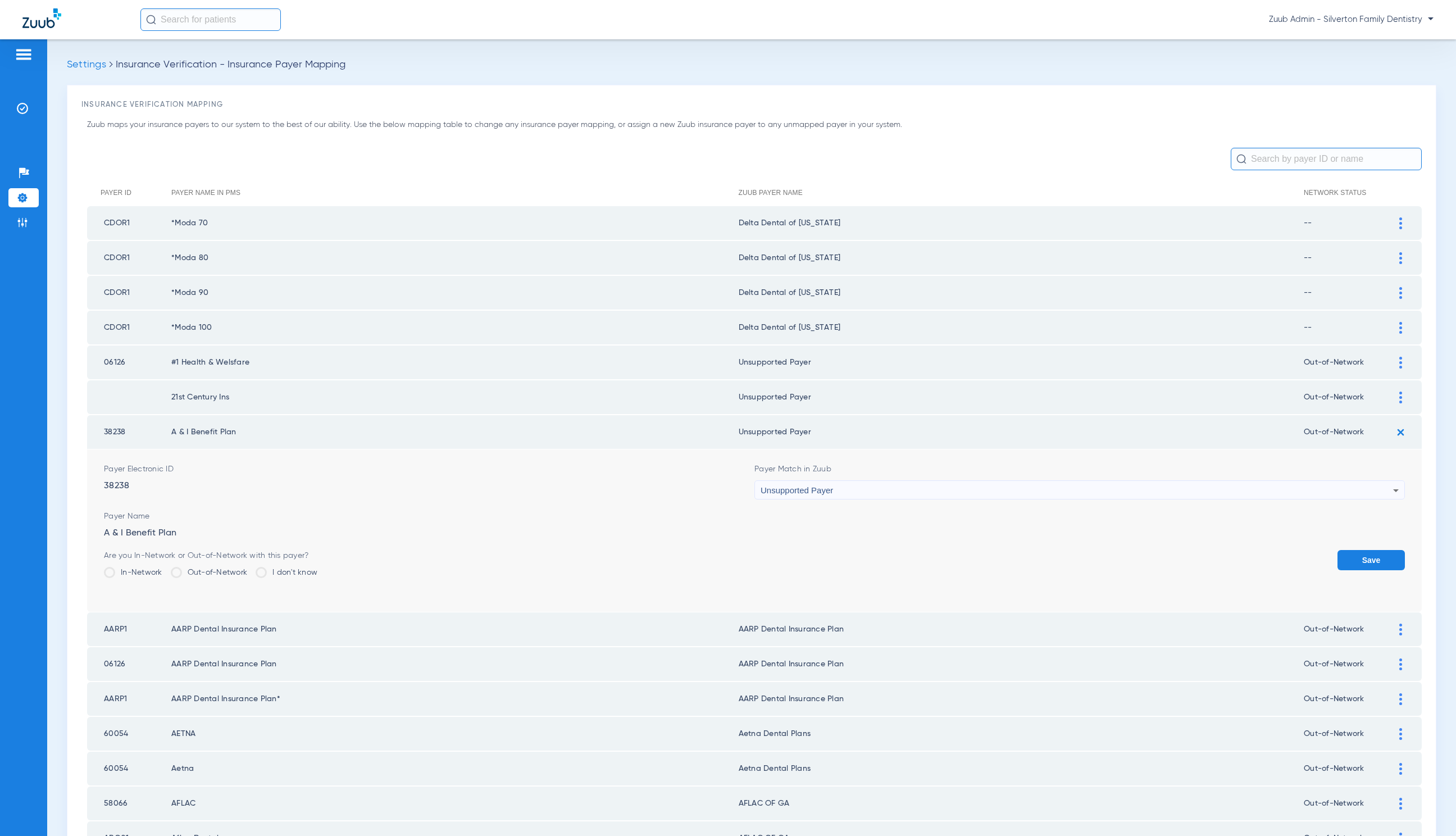
click at [1363, 560] on button "Save" at bounding box center [1372, 559] width 67 height 20
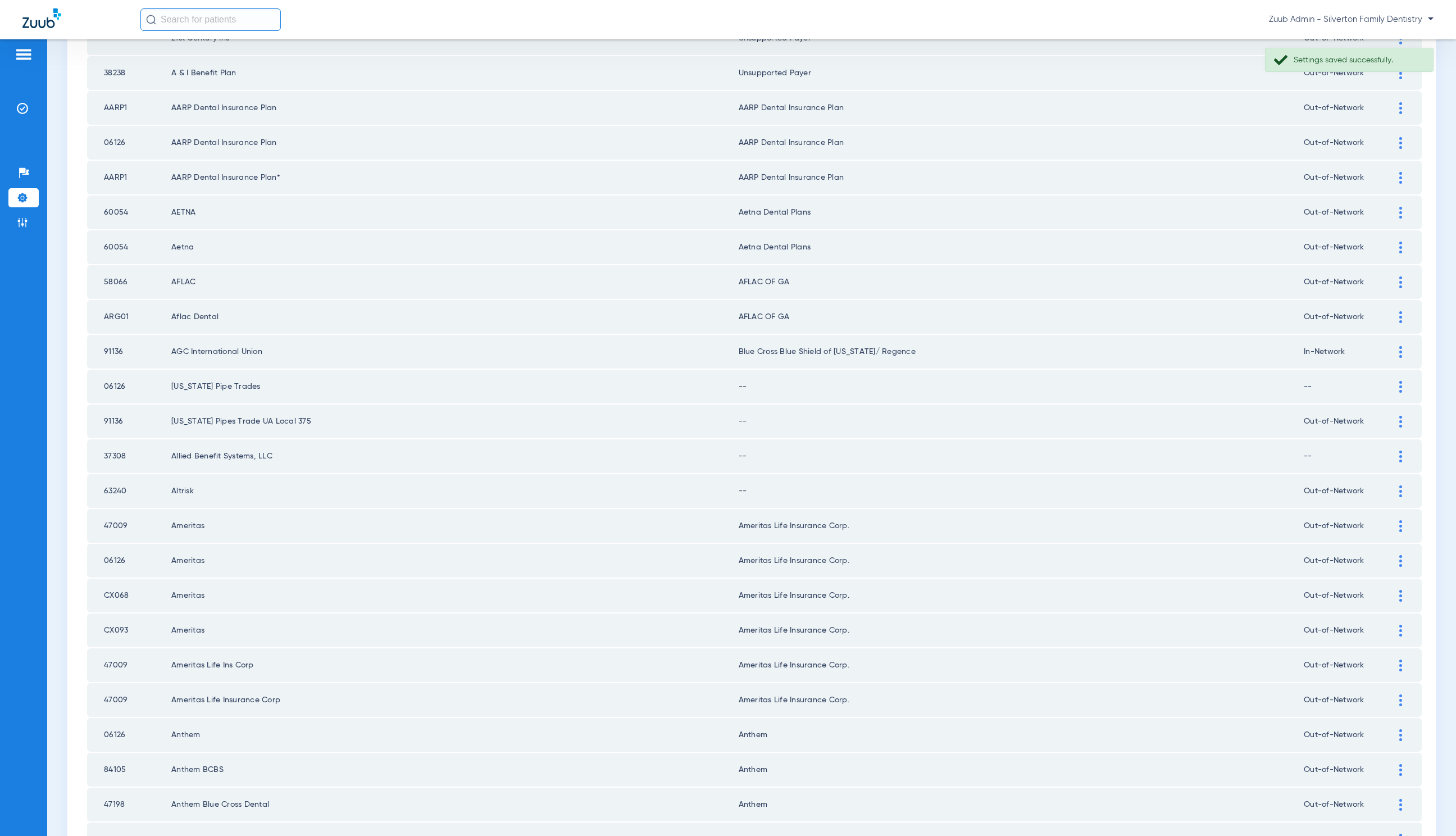
scroll to position [446, 0]
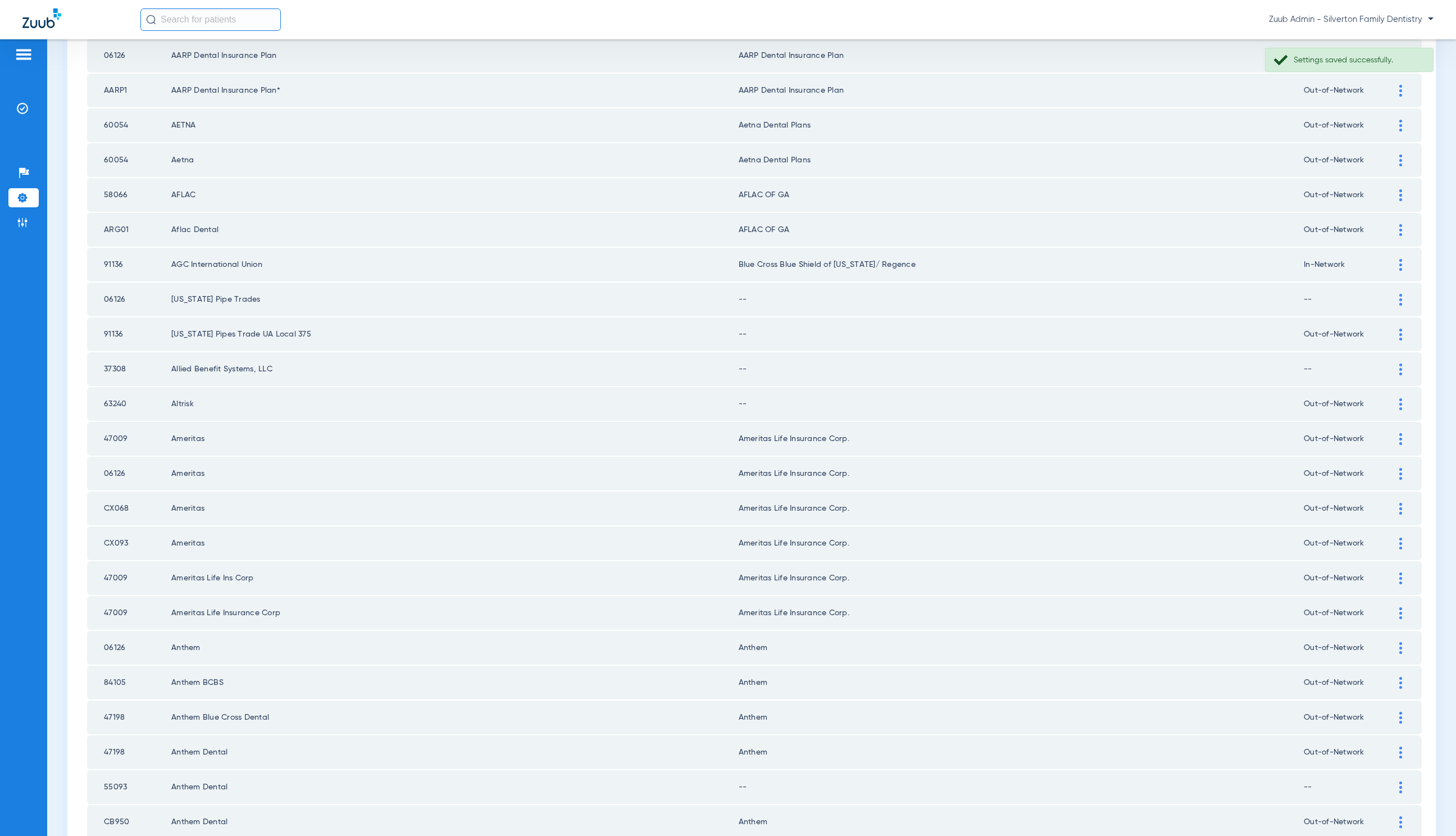
click at [1391, 194] on div at bounding box center [1401, 195] width 20 height 12
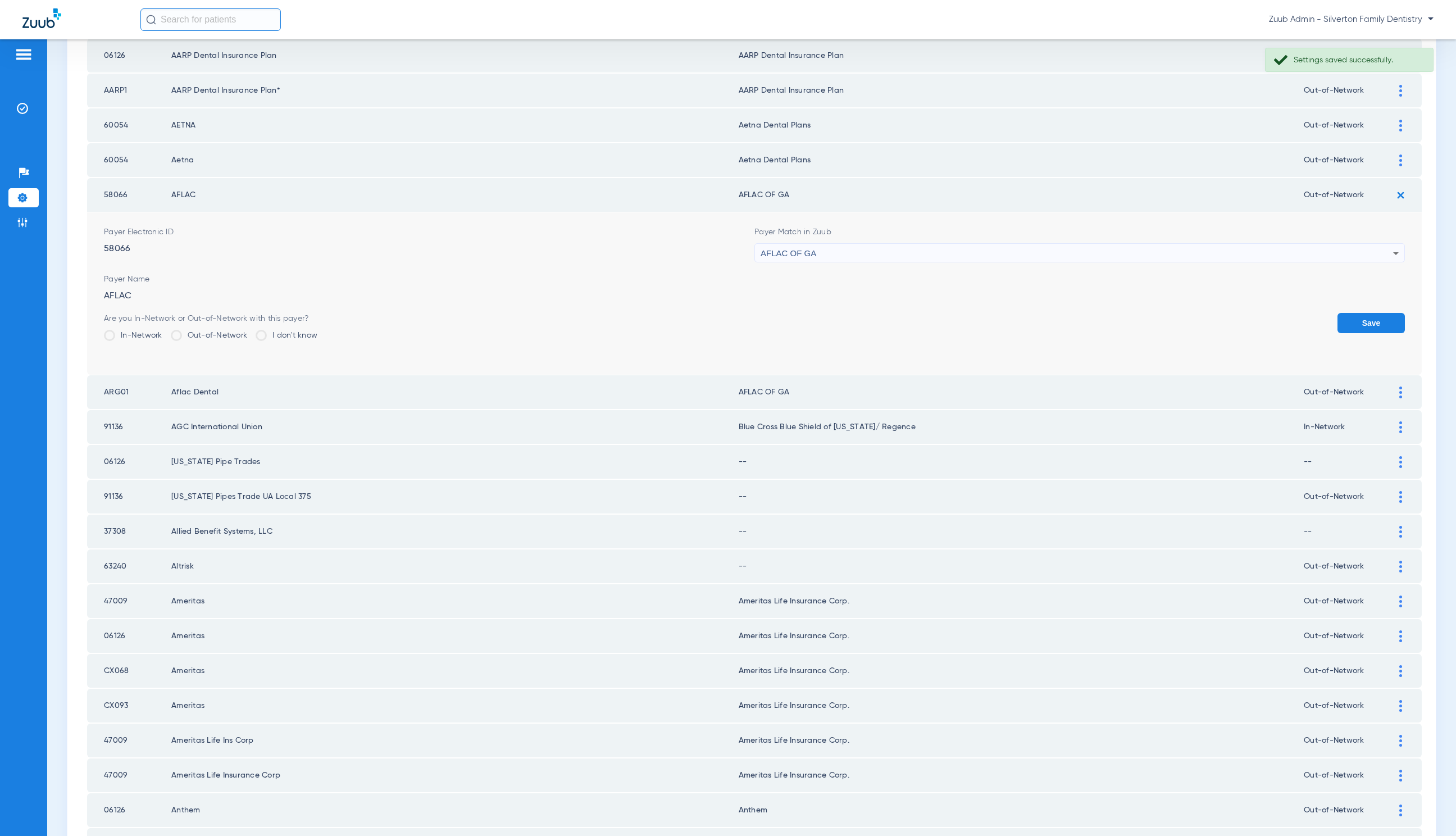
click at [910, 249] on div "AFLAC OF GA" at bounding box center [1077, 253] width 633 height 19
type input "Unsupported Payer"
click at [915, 314] on mat-option "Unsupported Payer" at bounding box center [1071, 312] width 645 height 19
click at [1338, 319] on button "Save" at bounding box center [1372, 323] width 67 height 20
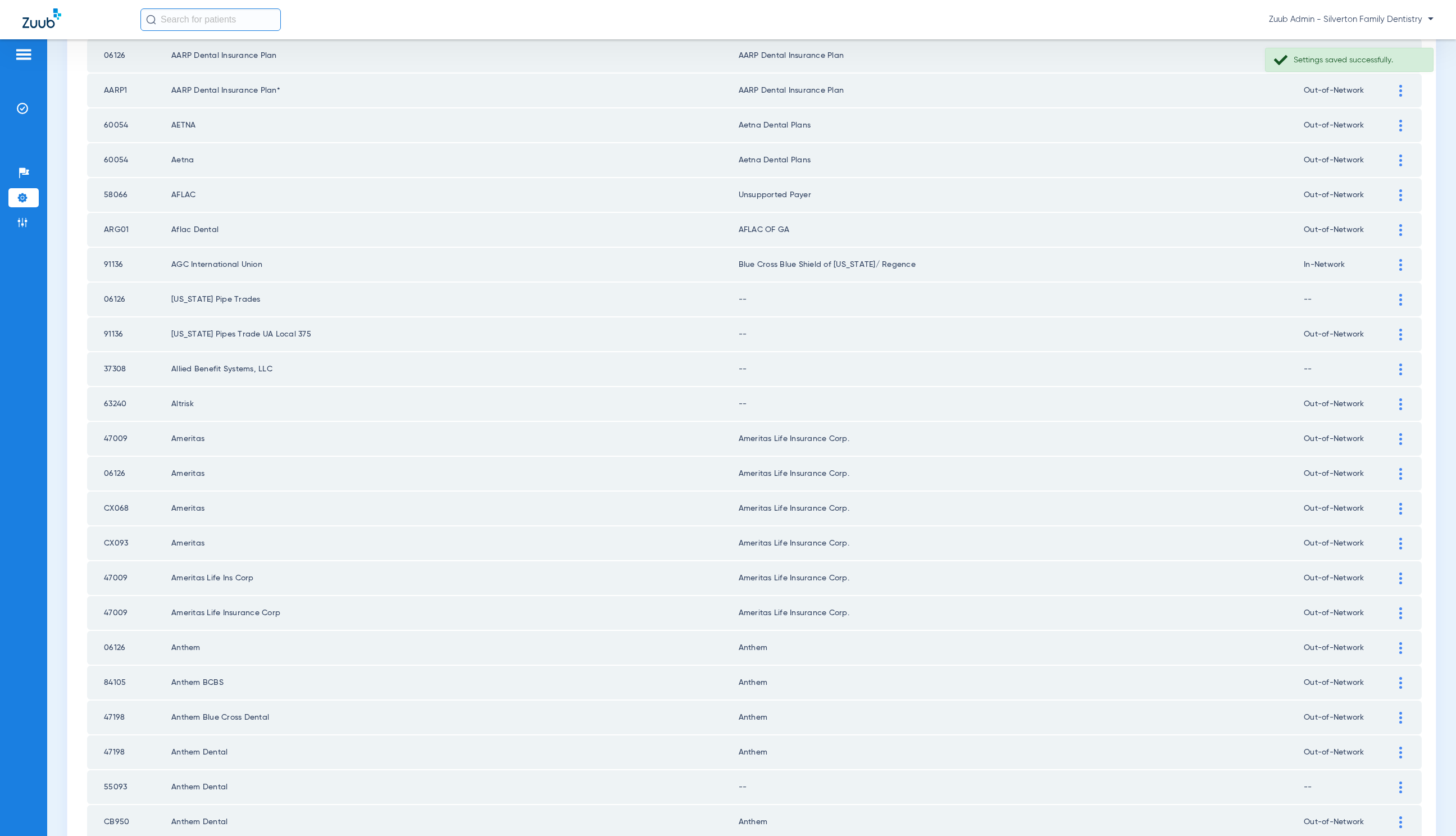
click at [1391, 224] on div at bounding box center [1401, 230] width 20 height 12
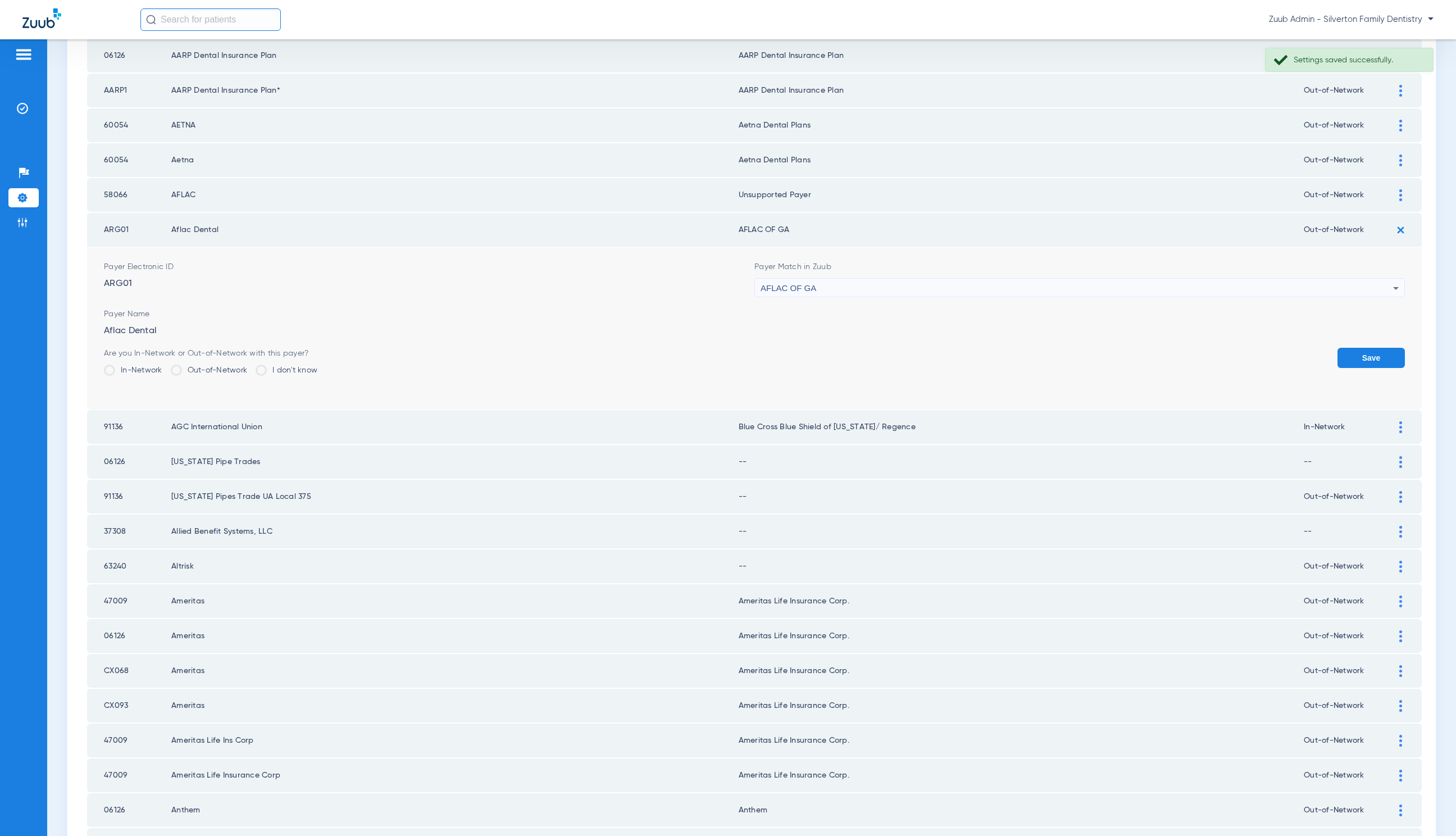
click at [924, 283] on div "AFLAC OF GA" at bounding box center [1077, 288] width 633 height 19
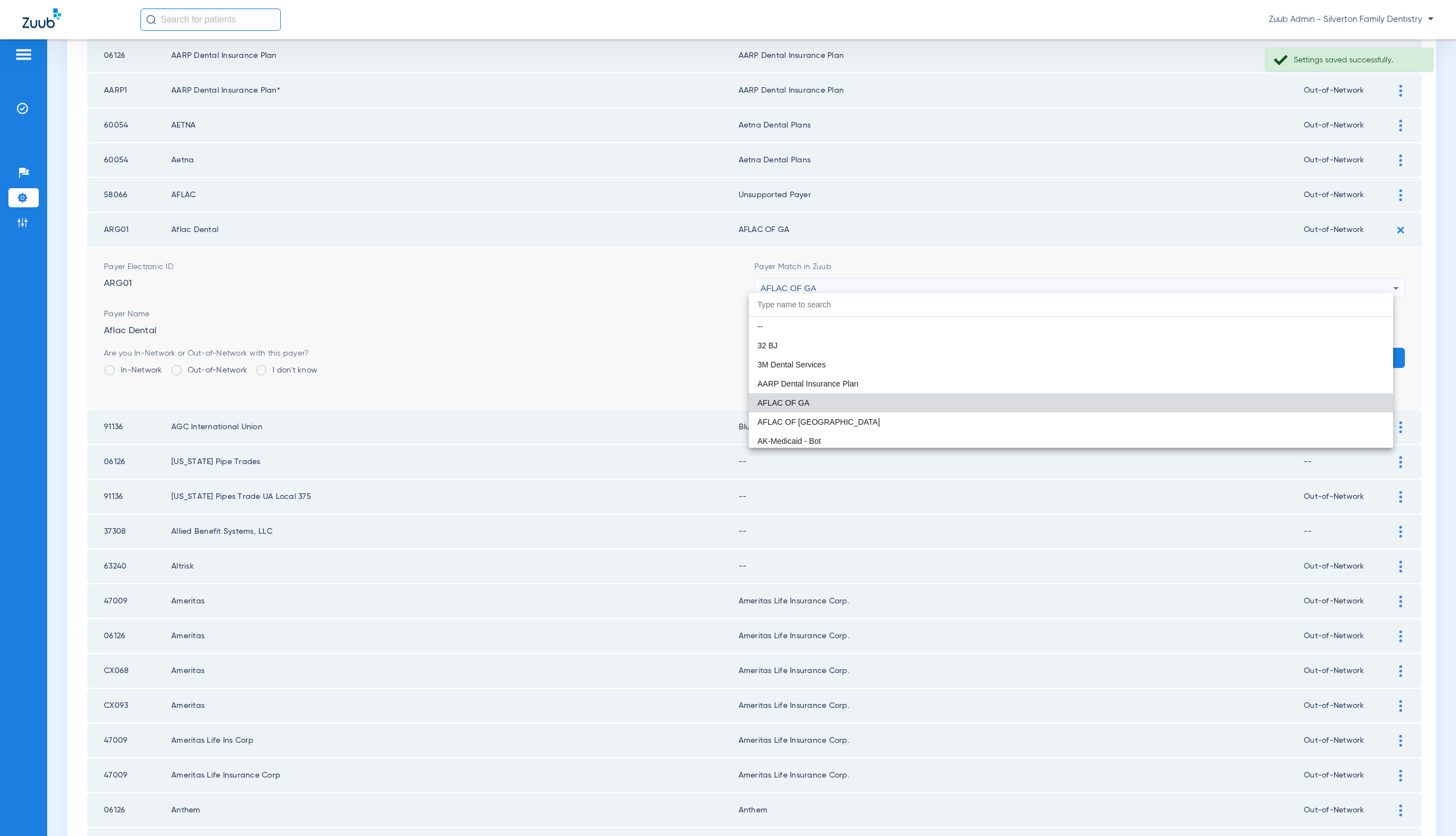
paste input "Unsupported Payer"
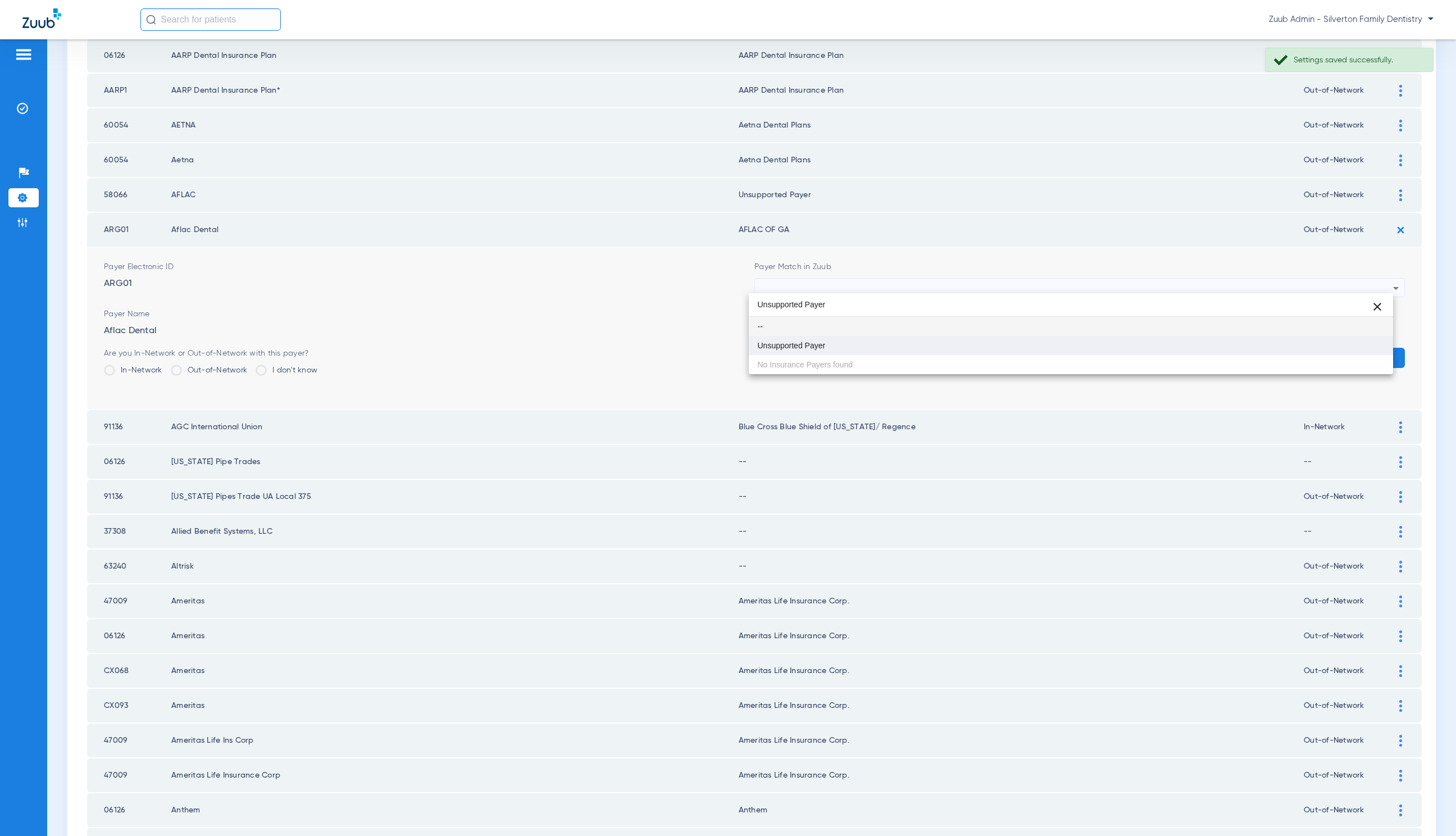
type input "Unsupported Payer"
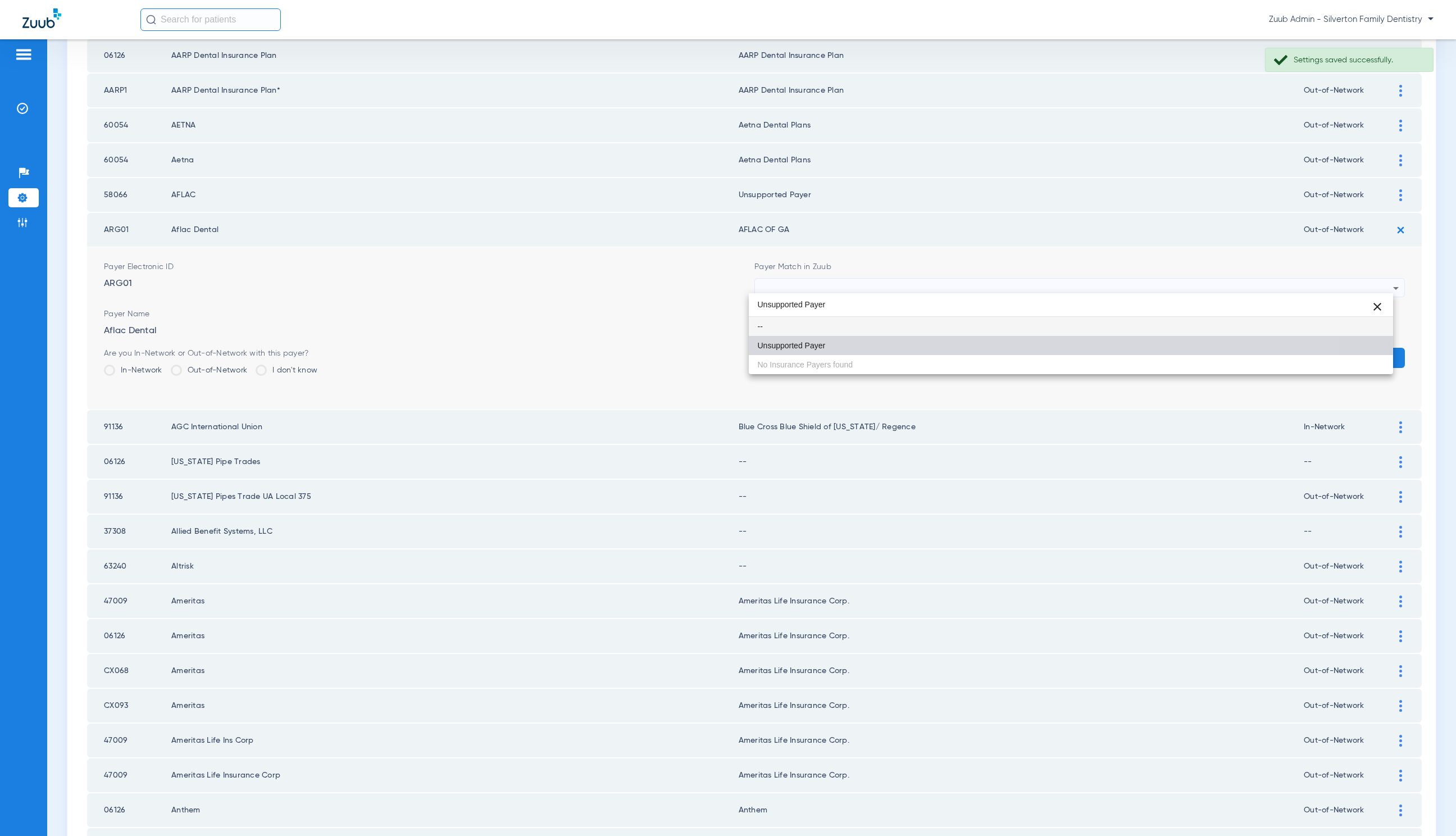
click at [938, 342] on mat-option "Unsupported Payer" at bounding box center [1071, 345] width 645 height 19
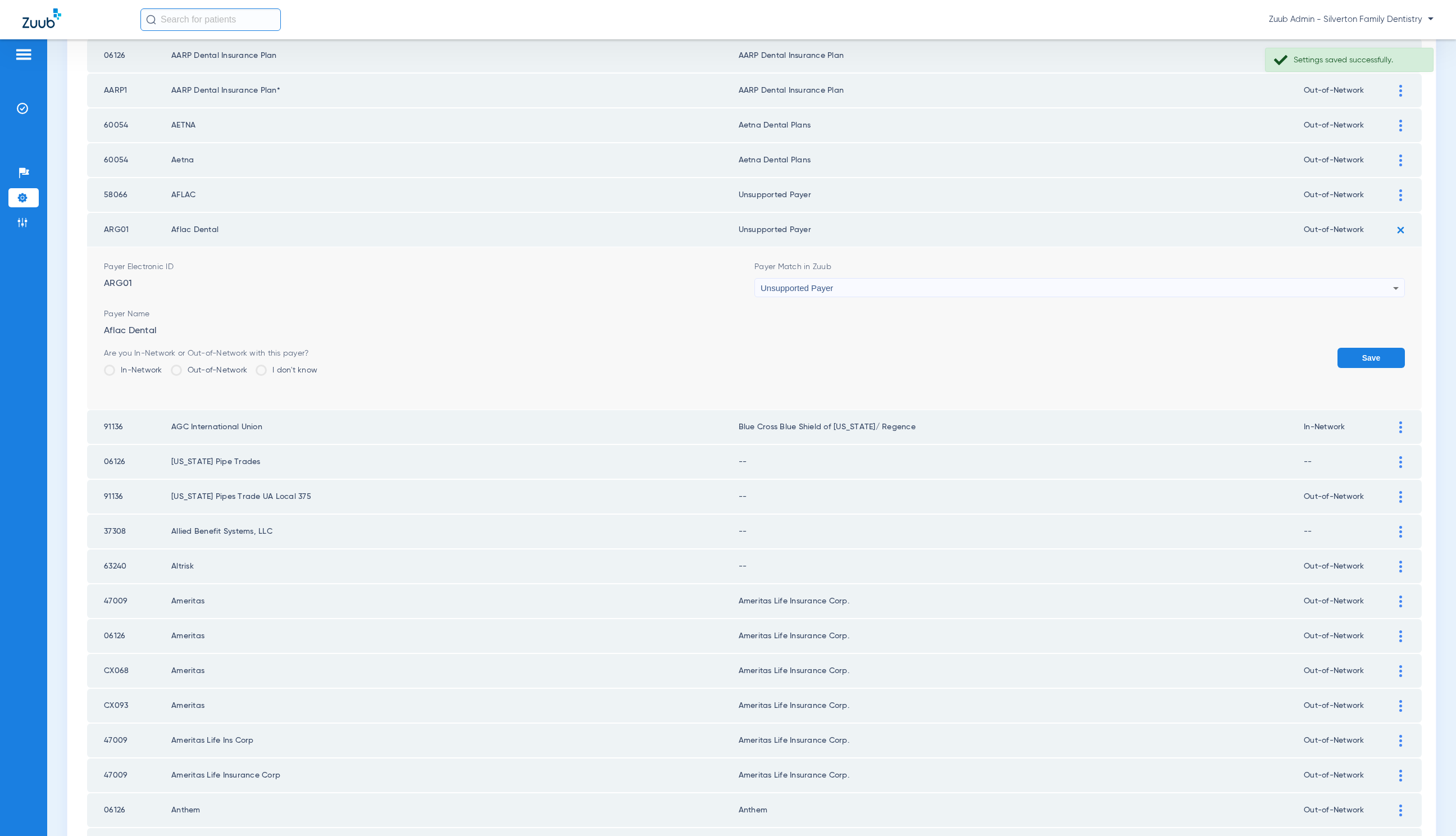
click at [1341, 349] on button "Save" at bounding box center [1372, 358] width 67 height 20
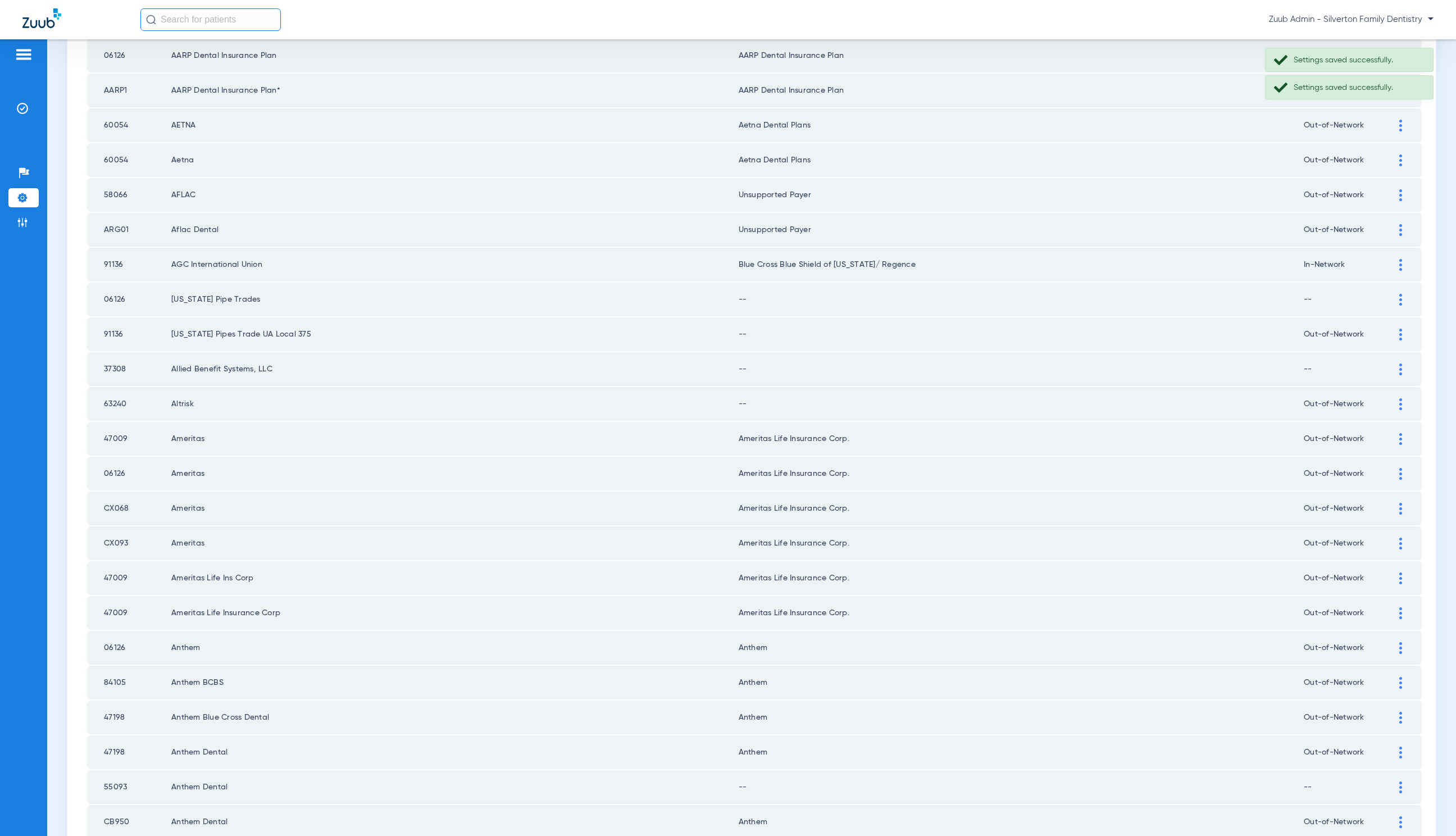
click at [1400, 298] on img at bounding box center [1401, 299] width 3 height 12
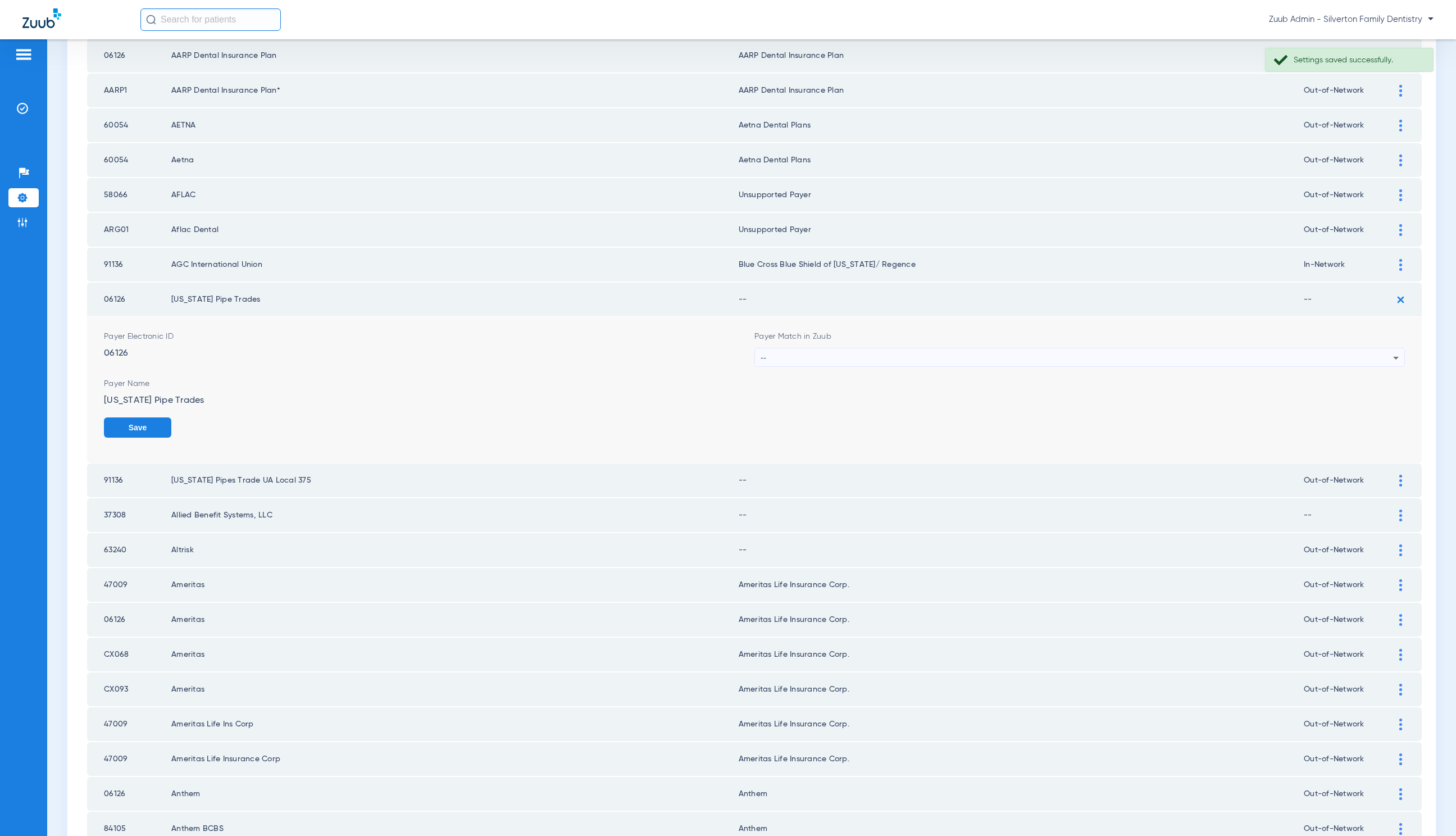
click at [908, 348] on mat-select "--" at bounding box center [1080, 358] width 651 height 19
click at [908, 354] on div "--" at bounding box center [1077, 358] width 633 height 19
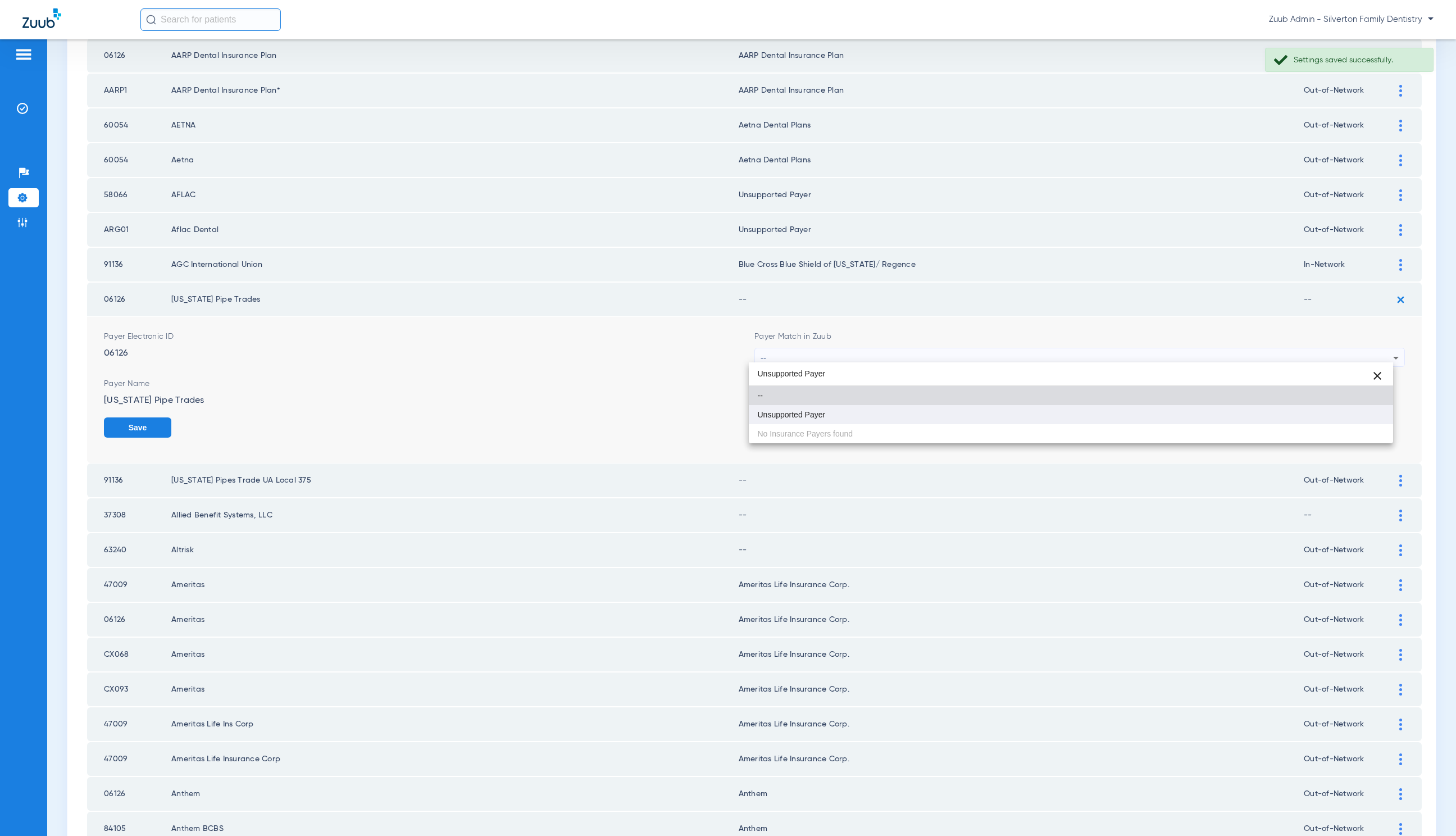
type input "Unsupported Payer"
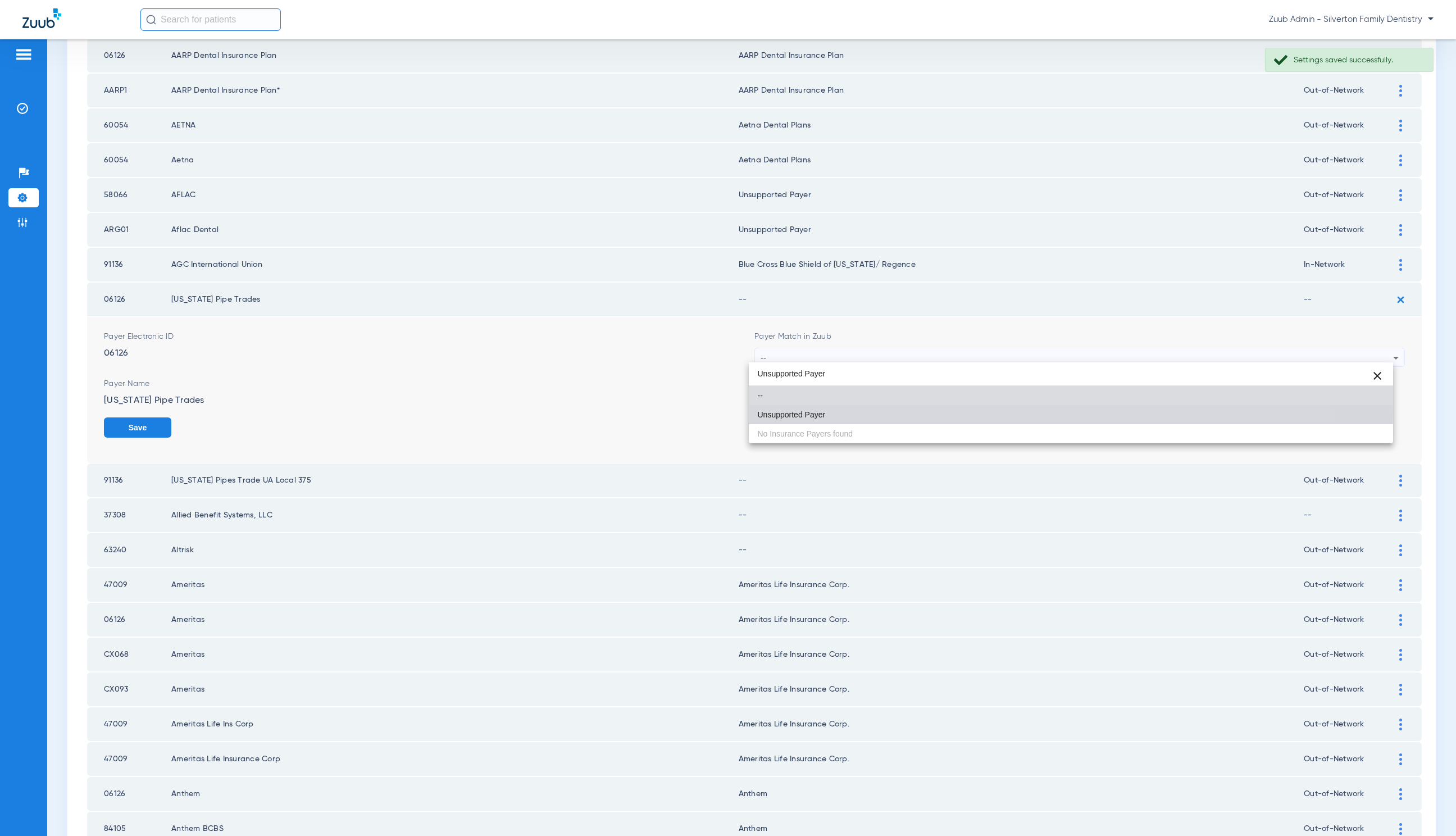
click at [934, 410] on mat-option "Unsupported Payer" at bounding box center [1071, 415] width 645 height 19
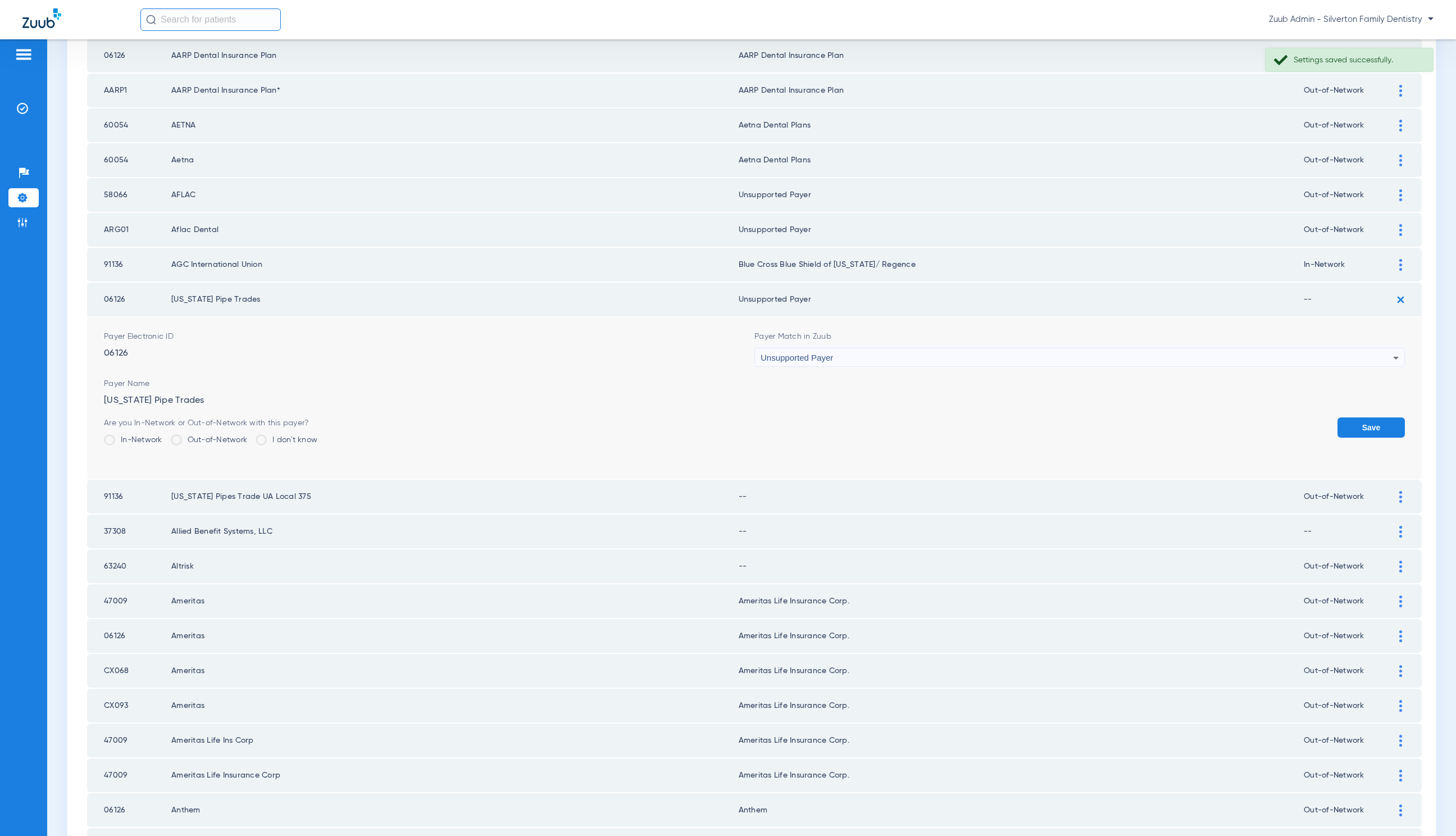
click at [1353, 417] on button "Save" at bounding box center [1372, 427] width 67 height 20
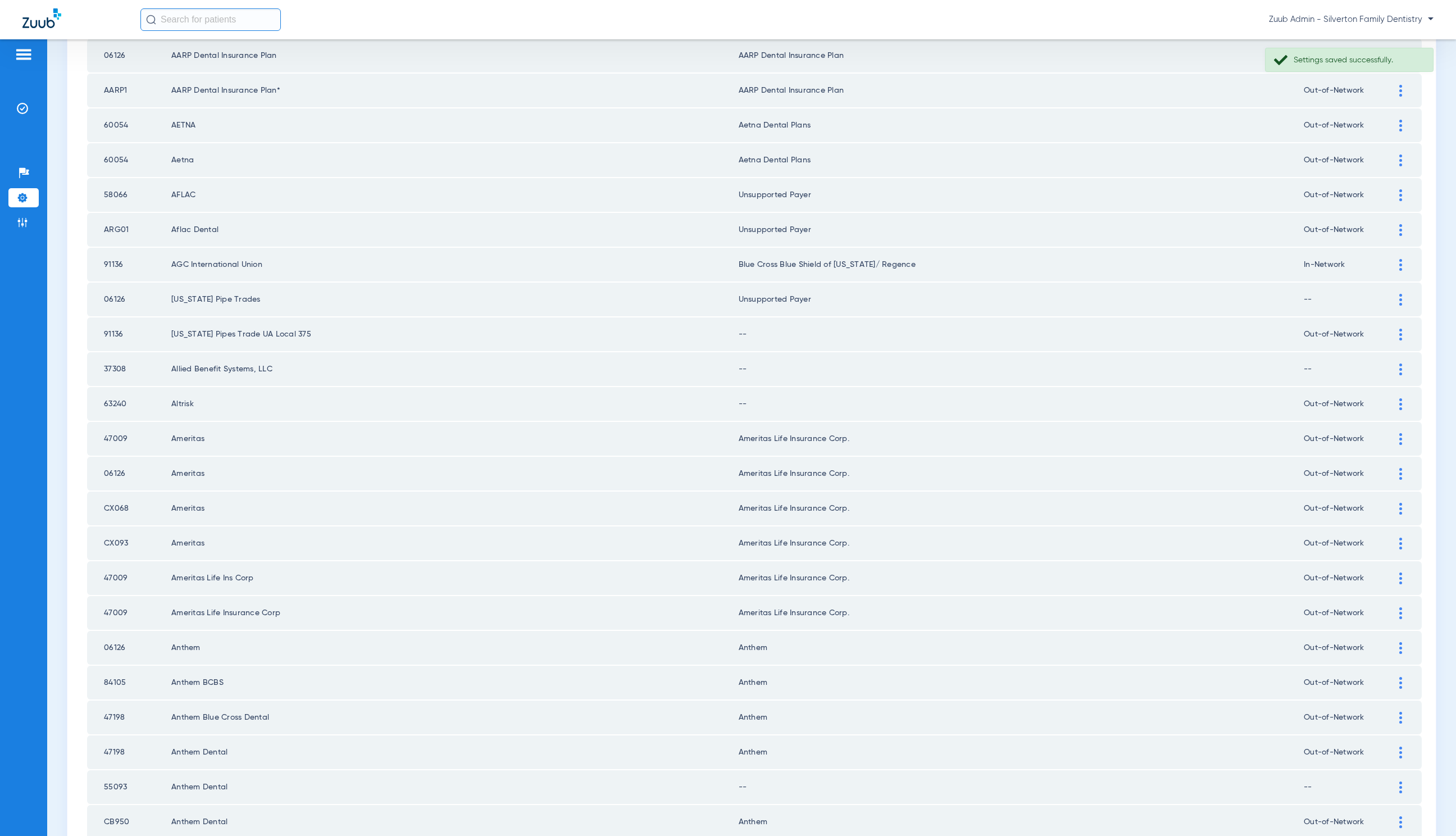
click at [1391, 329] on div at bounding box center [1401, 334] width 20 height 12
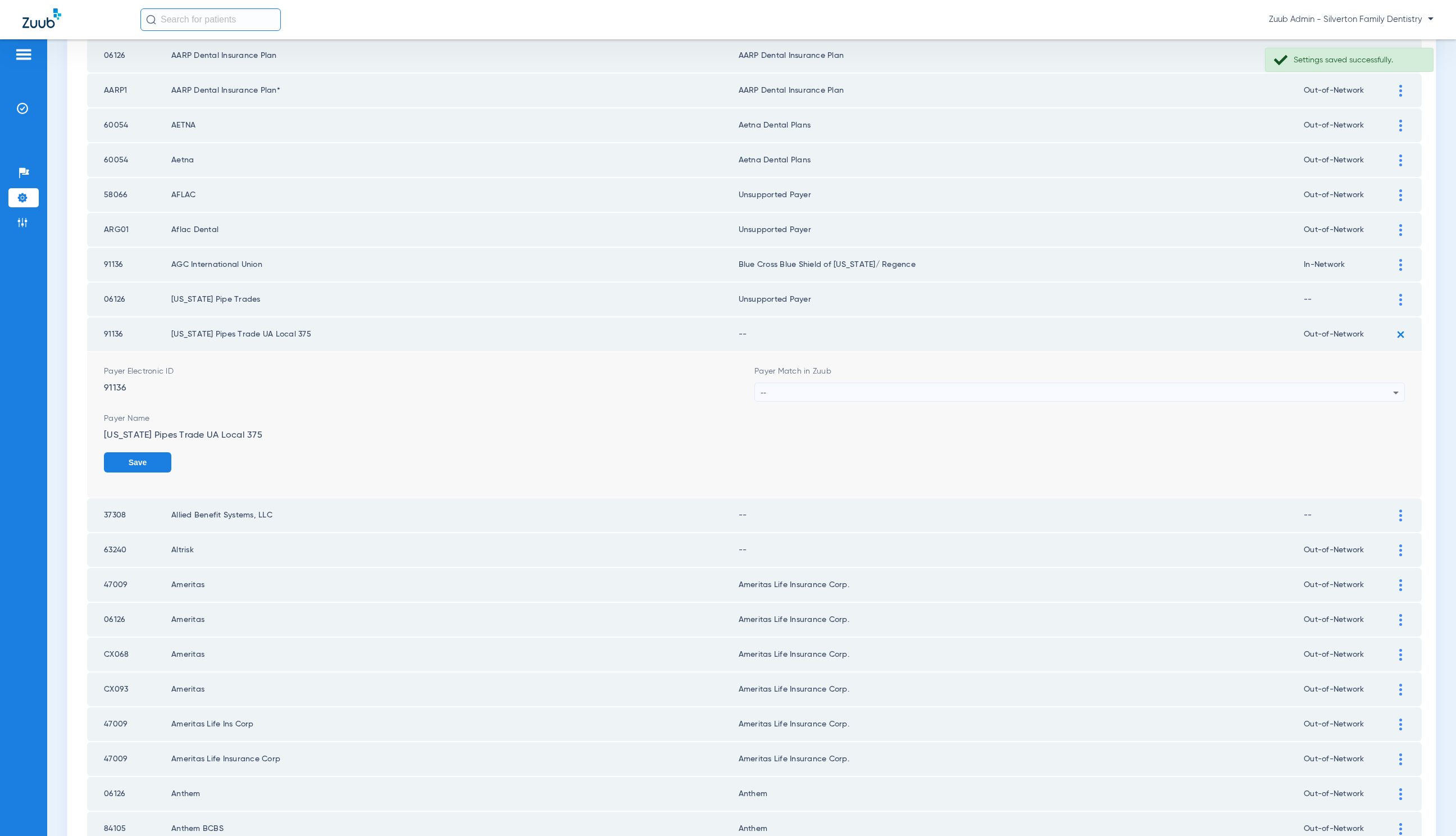
click at [897, 384] on div "--" at bounding box center [1077, 393] width 633 height 19
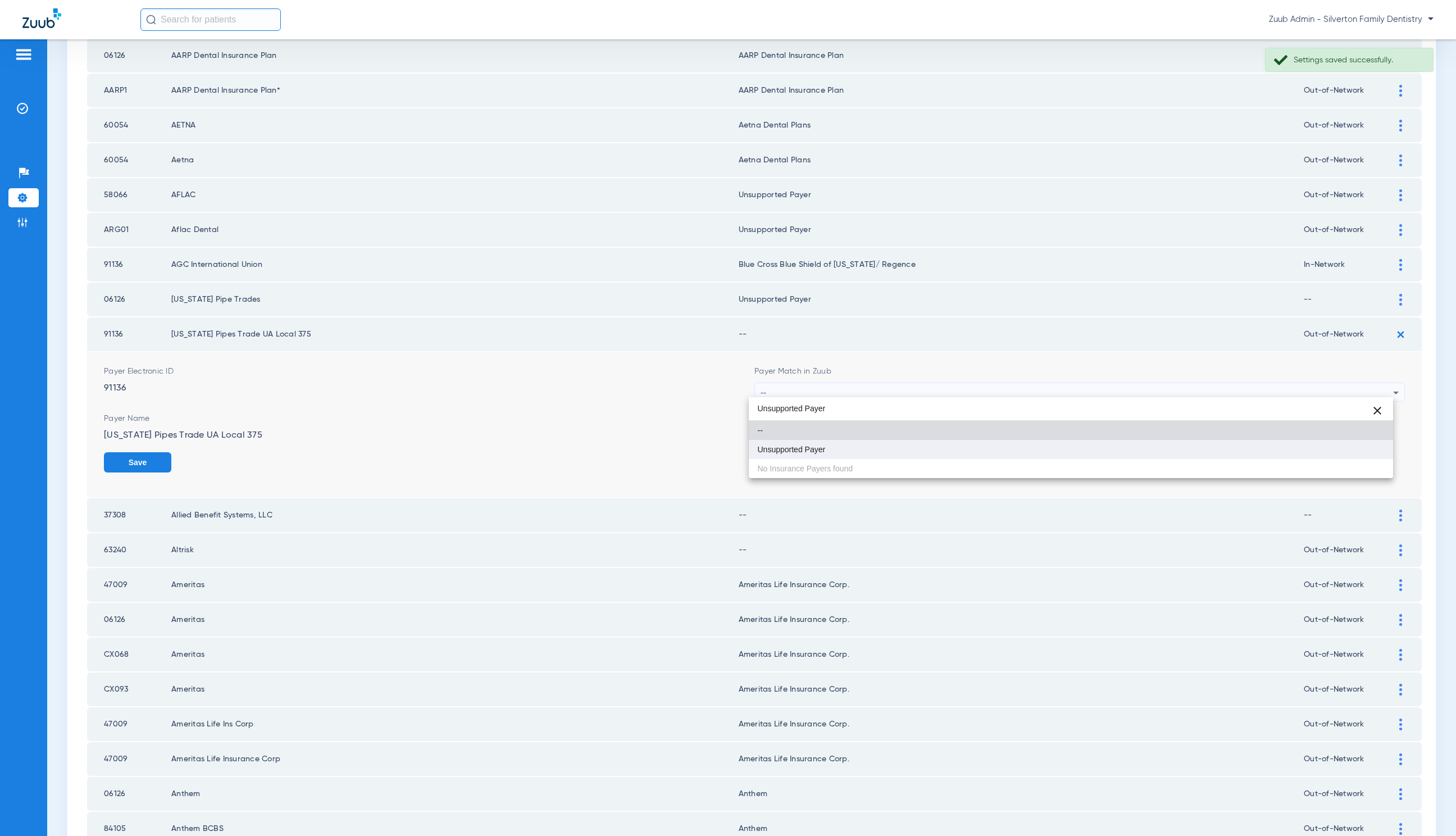
type input "Unsupported Payer"
click at [908, 453] on mat-option "Unsupported Payer" at bounding box center [1071, 450] width 645 height 19
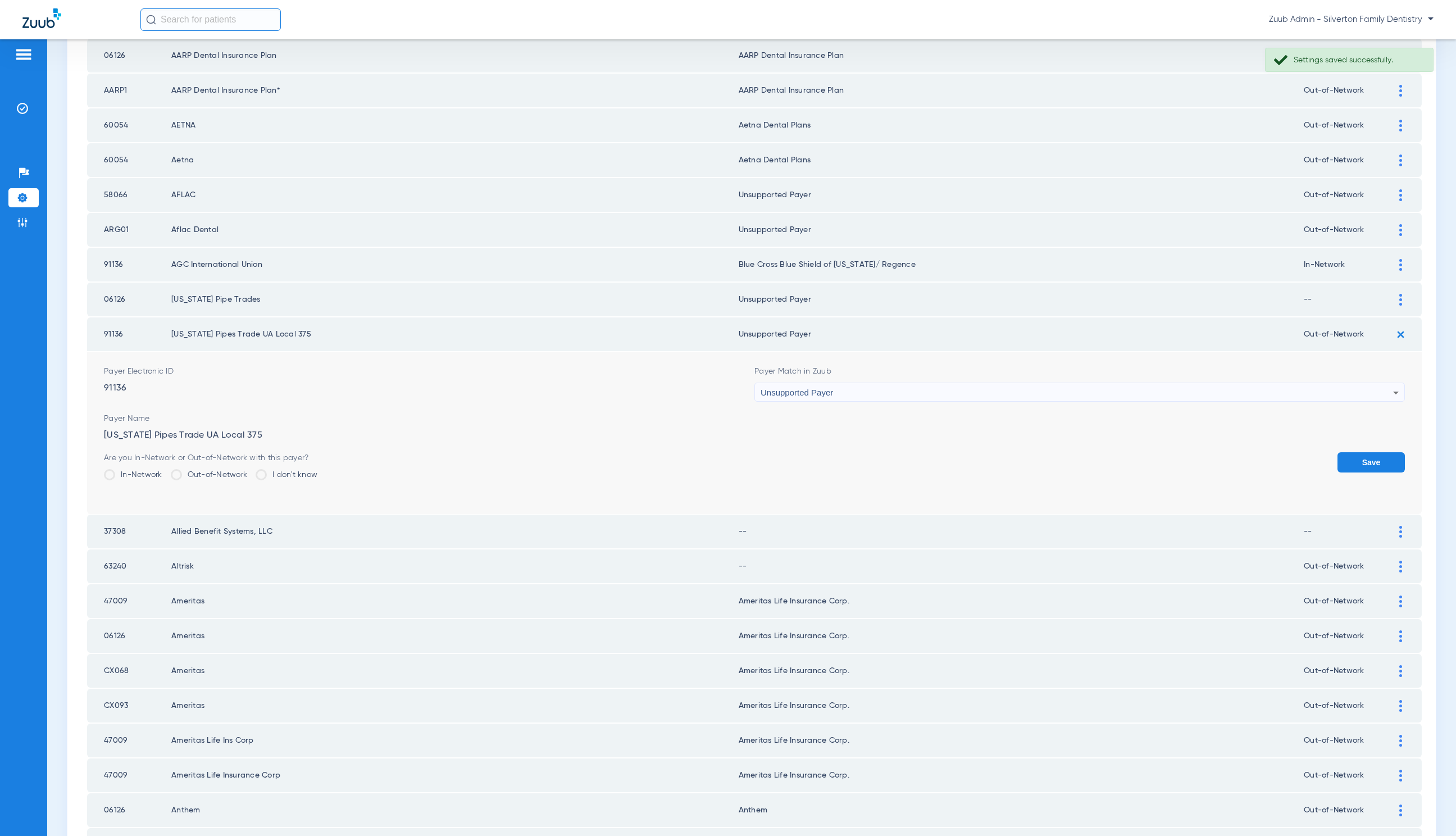
click at [1361, 460] on button "Save" at bounding box center [1372, 462] width 67 height 20
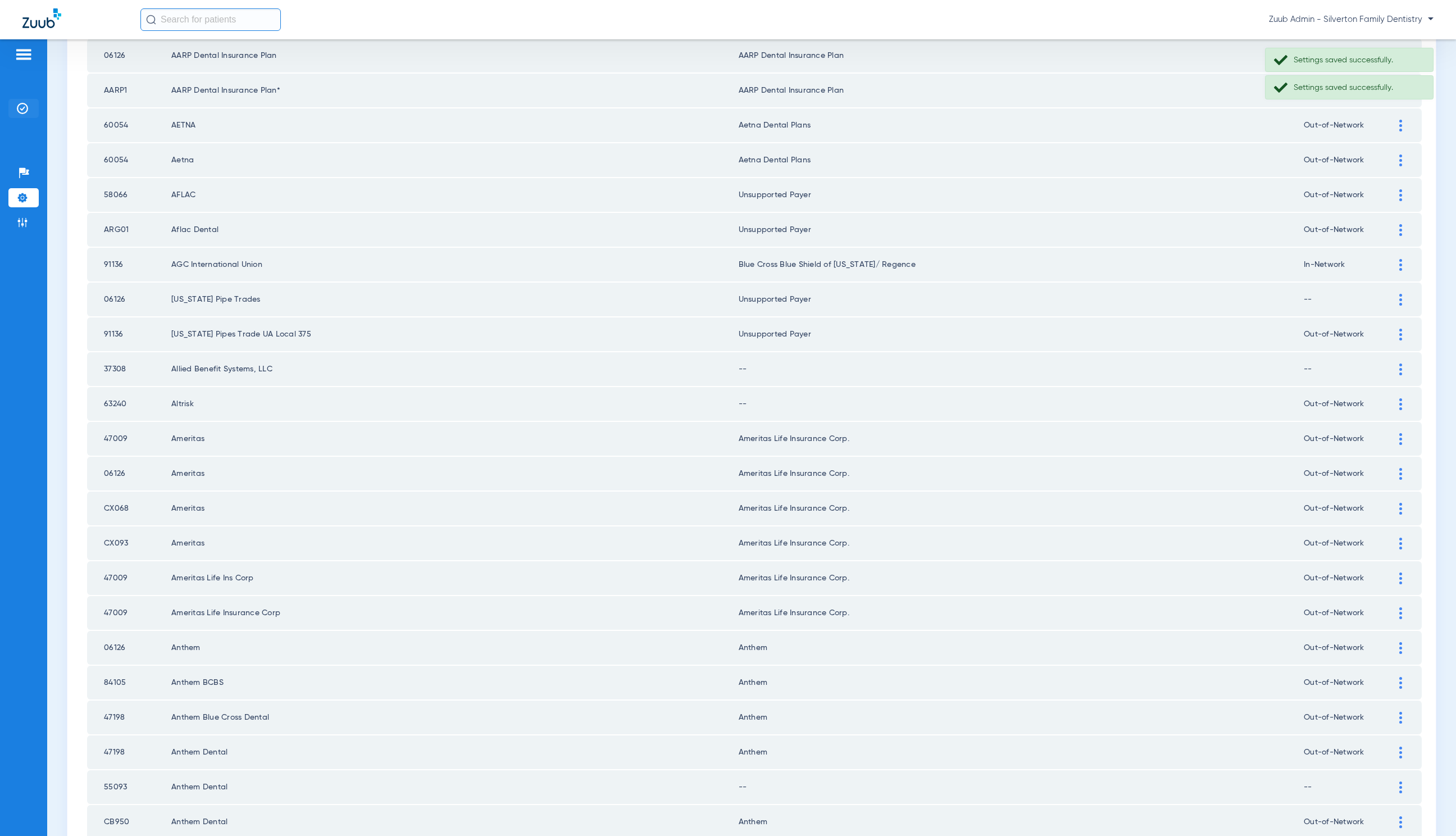
click at [27, 113] on img at bounding box center [23, 108] width 11 height 11
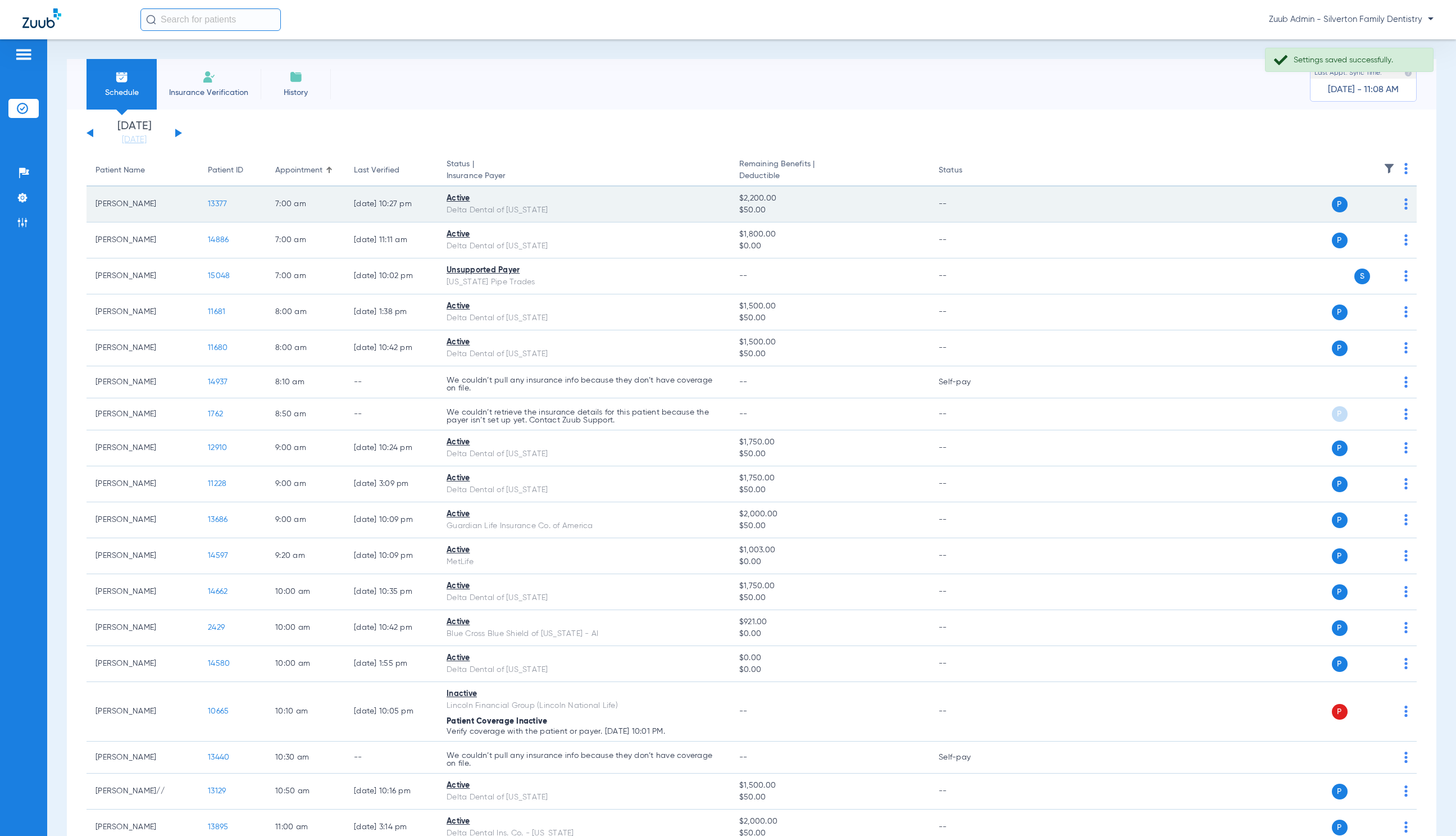
click at [210, 200] on span "13377" at bounding box center [218, 203] width 19 height 8
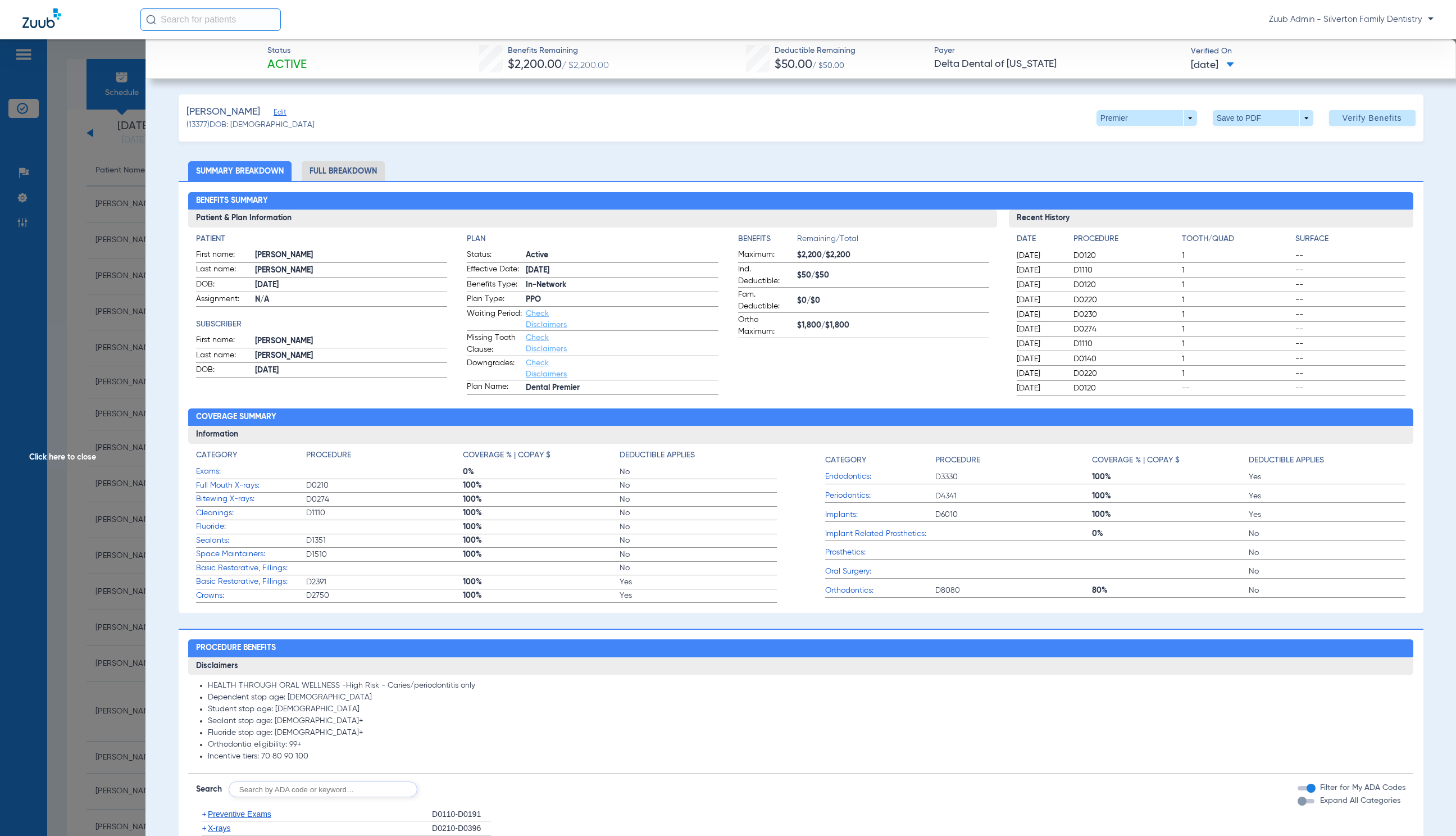
click at [83, 460] on span "Click here to close" at bounding box center [73, 457] width 146 height 836
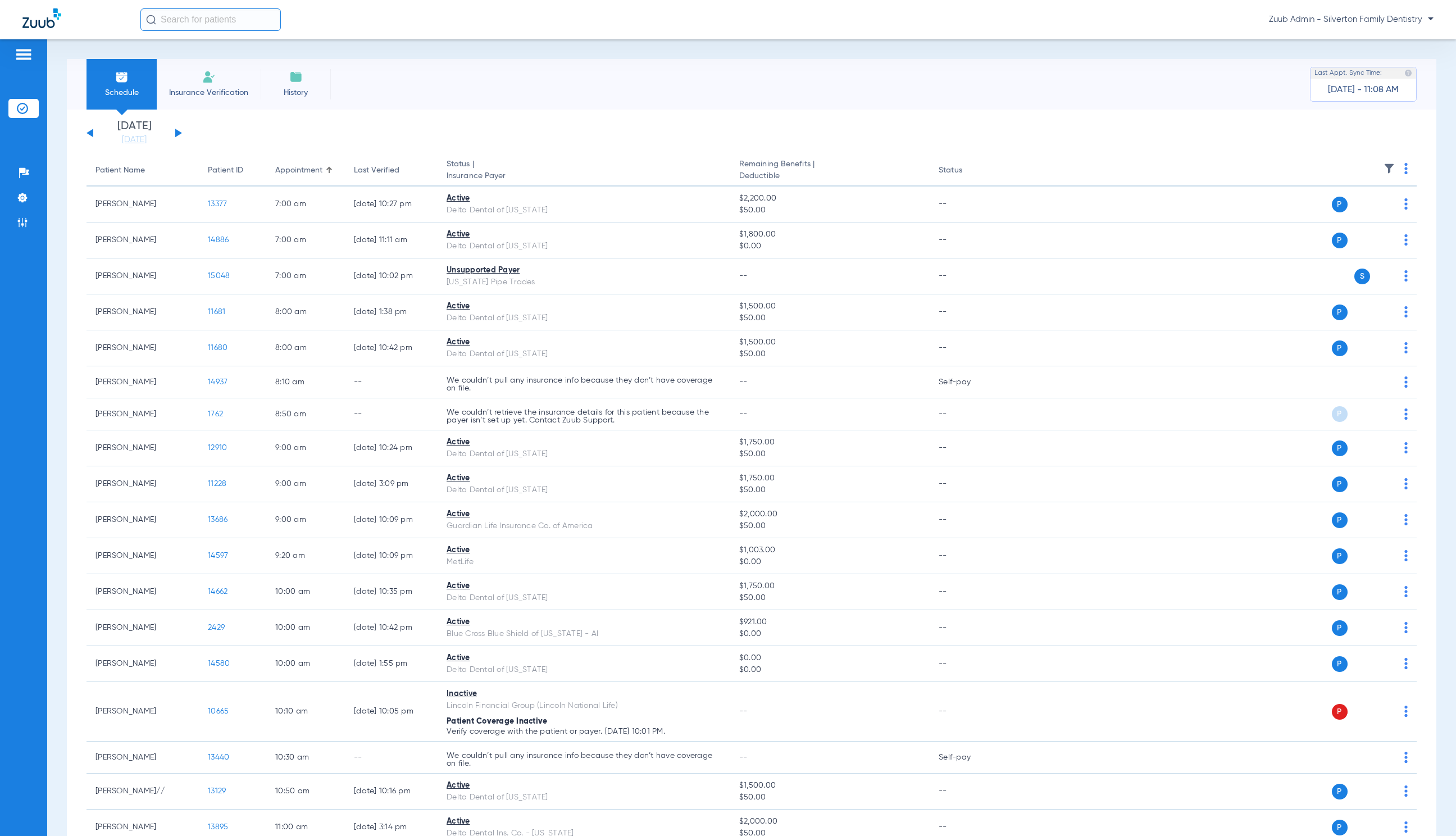
click at [177, 24] on input "text" at bounding box center [211, 19] width 141 height 23
type input "[PERSON_NAME] [PERSON_NAME]"
click at [308, 58] on td "[DATE]" at bounding box center [321, 60] width 26 height 16
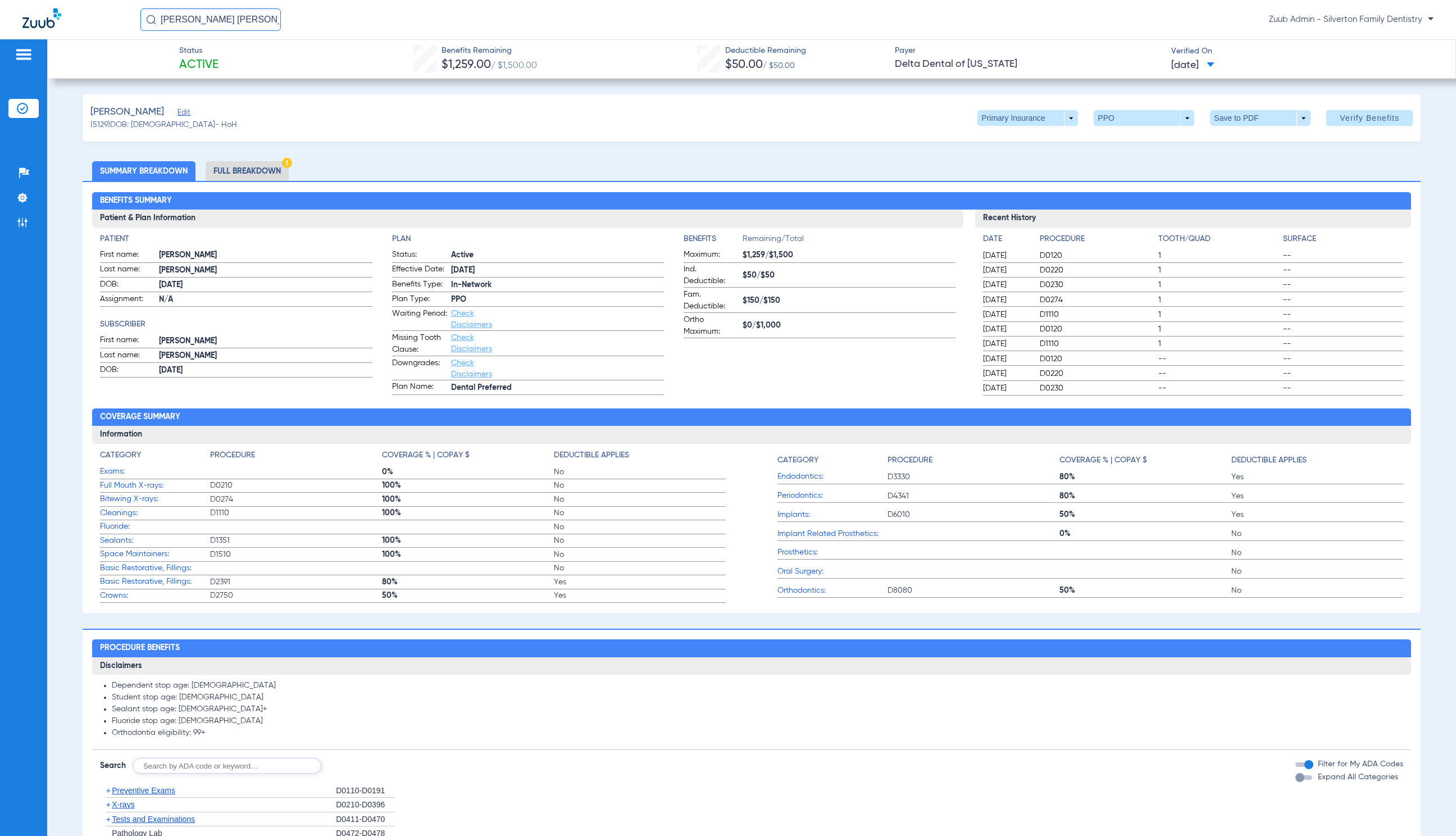
click at [1187, 66] on span "[DATE]" at bounding box center [1193, 65] width 43 height 14
click at [1225, 142] on label "[DATE] 10:20PM" at bounding box center [1205, 133] width 88 height 23
click at [21, 104] on img at bounding box center [23, 108] width 11 height 11
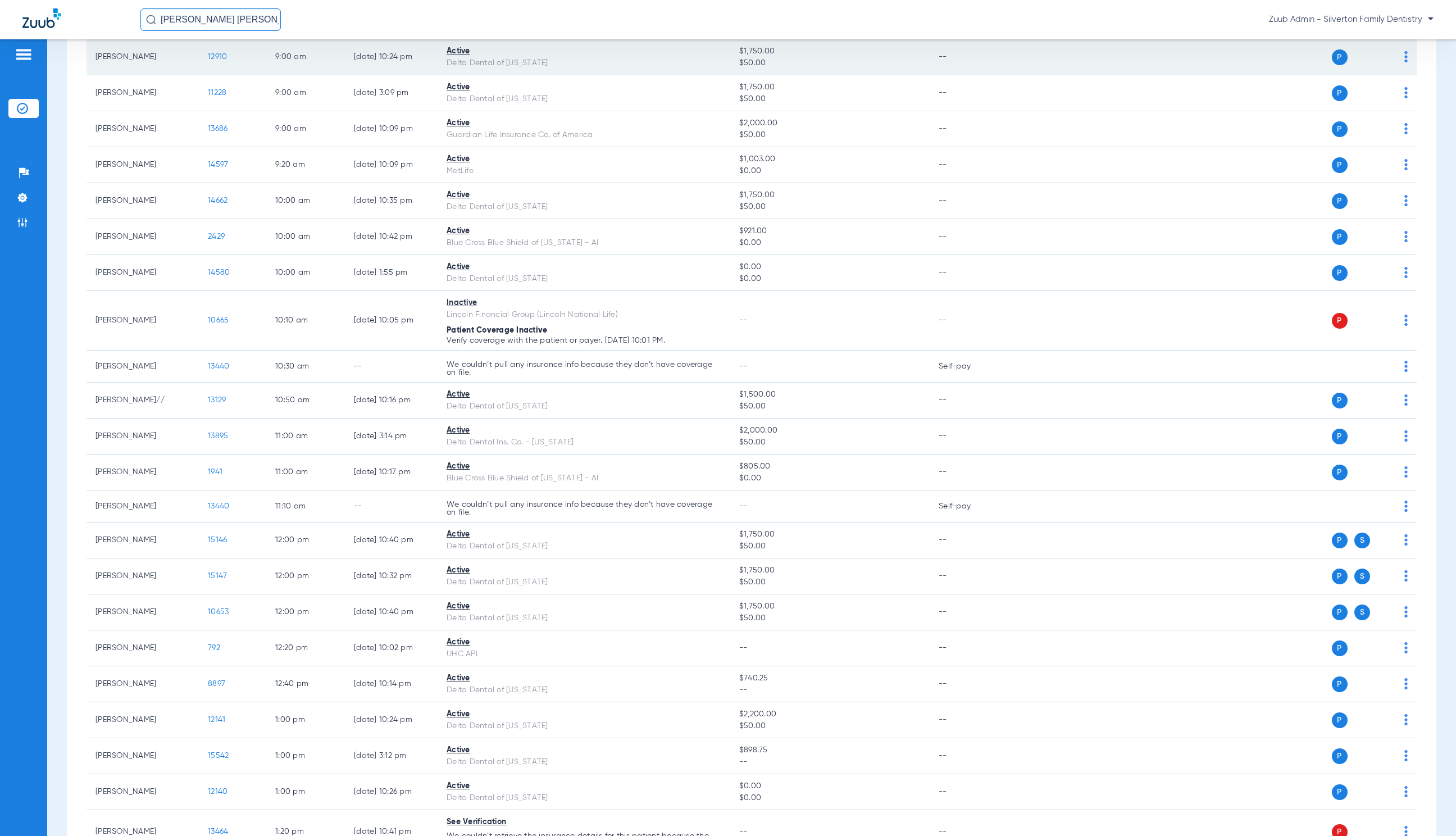
scroll to position [476, 0]
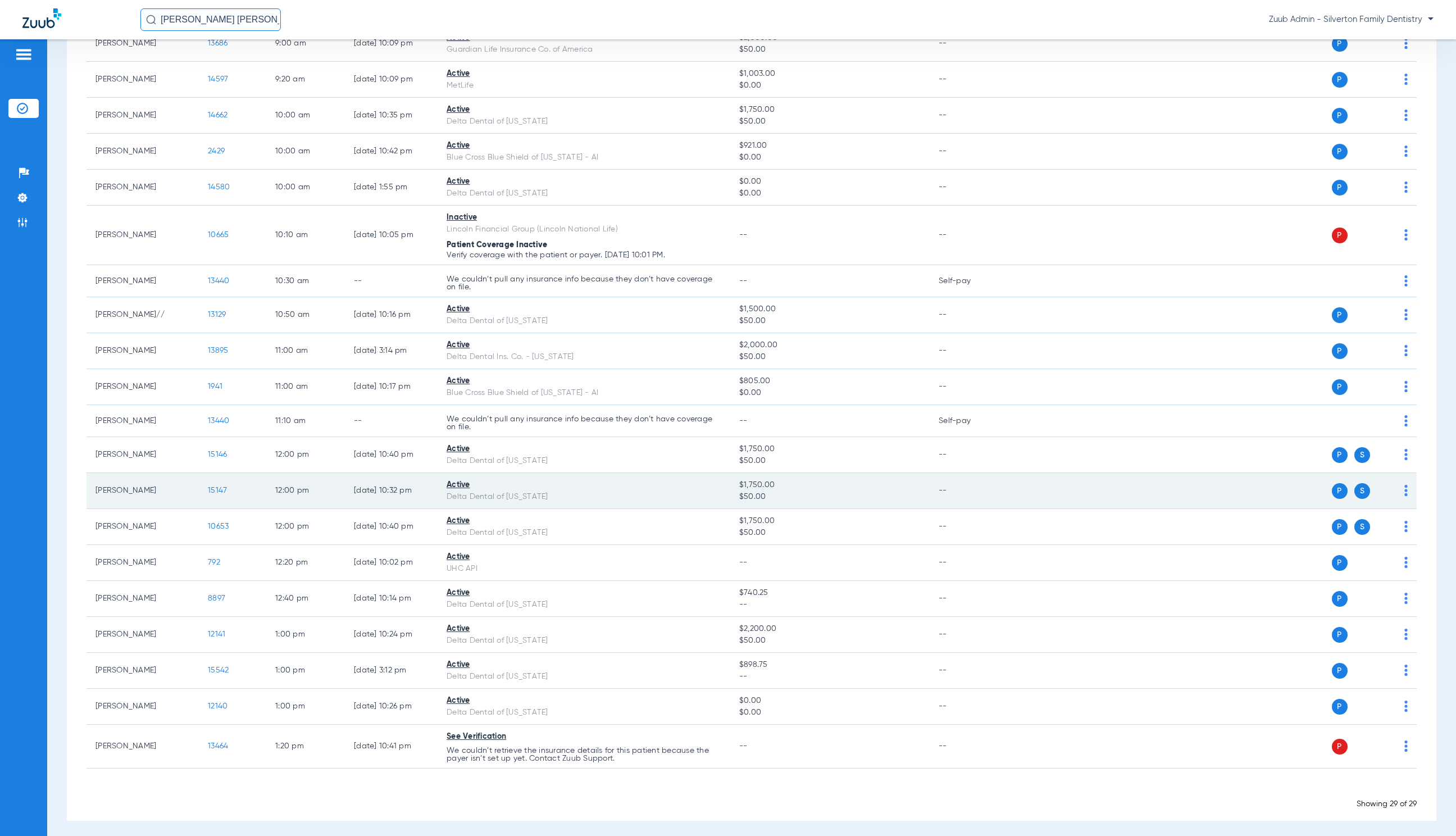
click at [216, 487] on span "15147" at bounding box center [218, 490] width 19 height 8
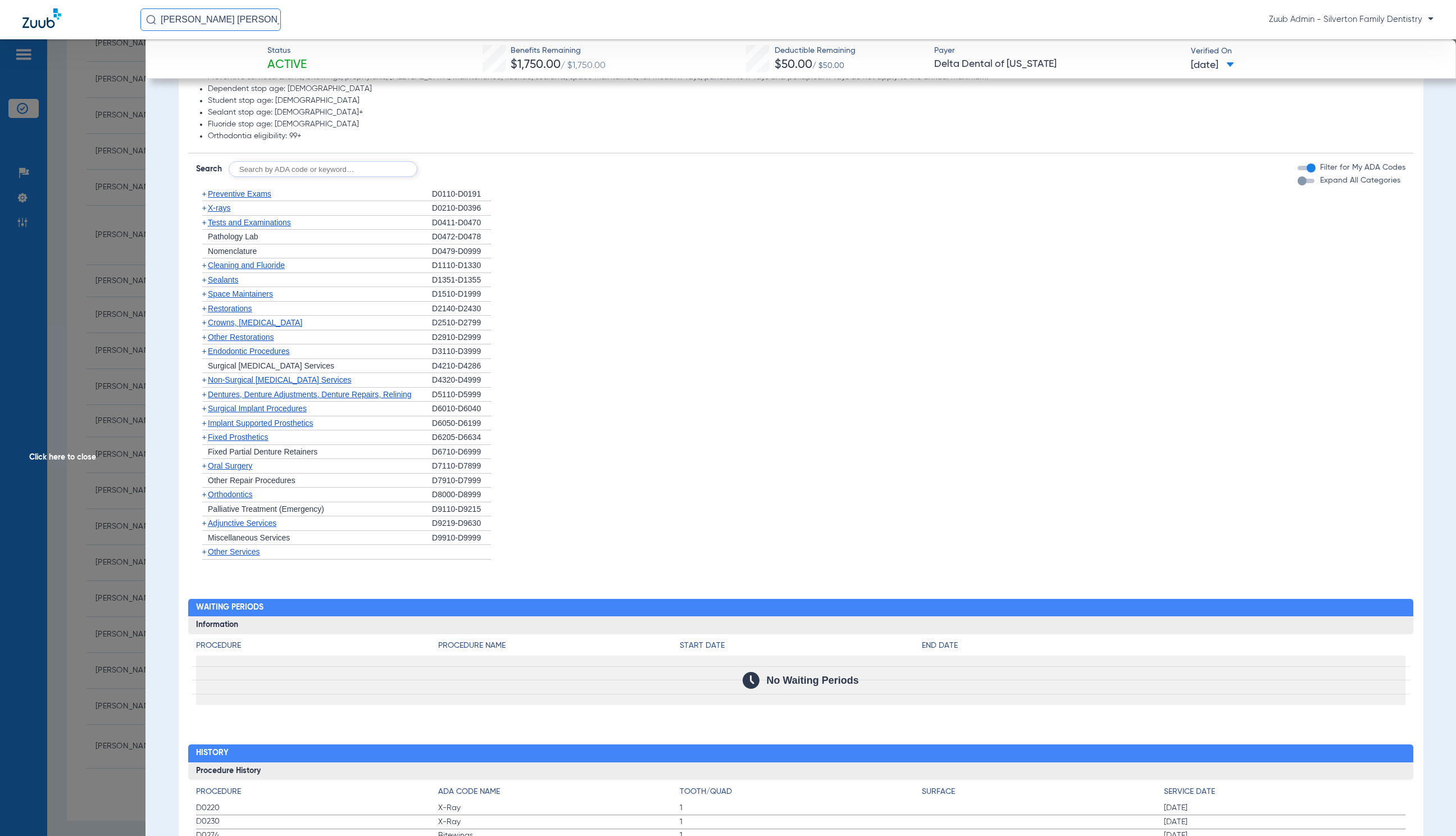
scroll to position [772, 0]
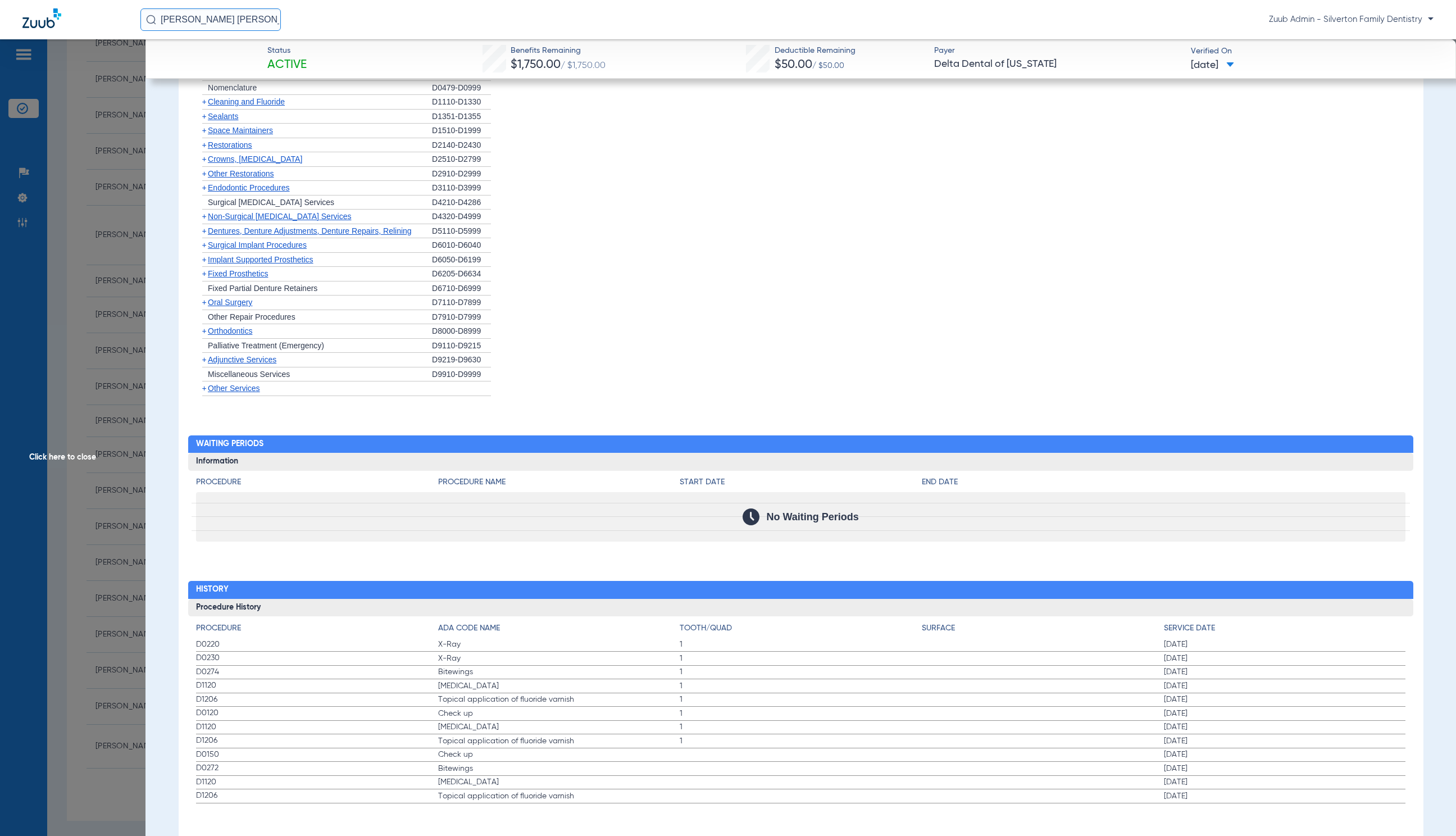
click at [51, 456] on span "Click here to close" at bounding box center [73, 457] width 146 height 836
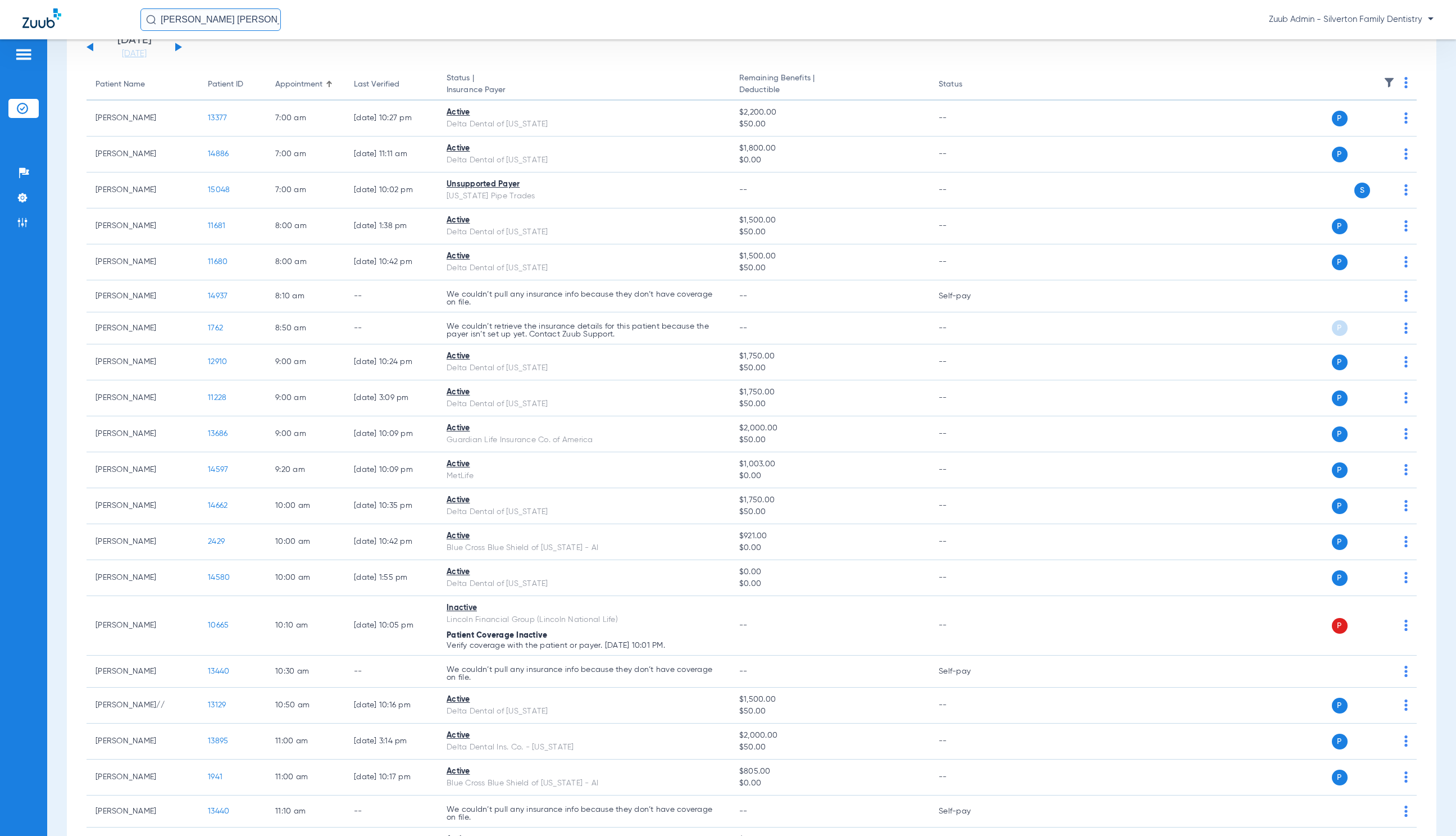
scroll to position [0, 0]
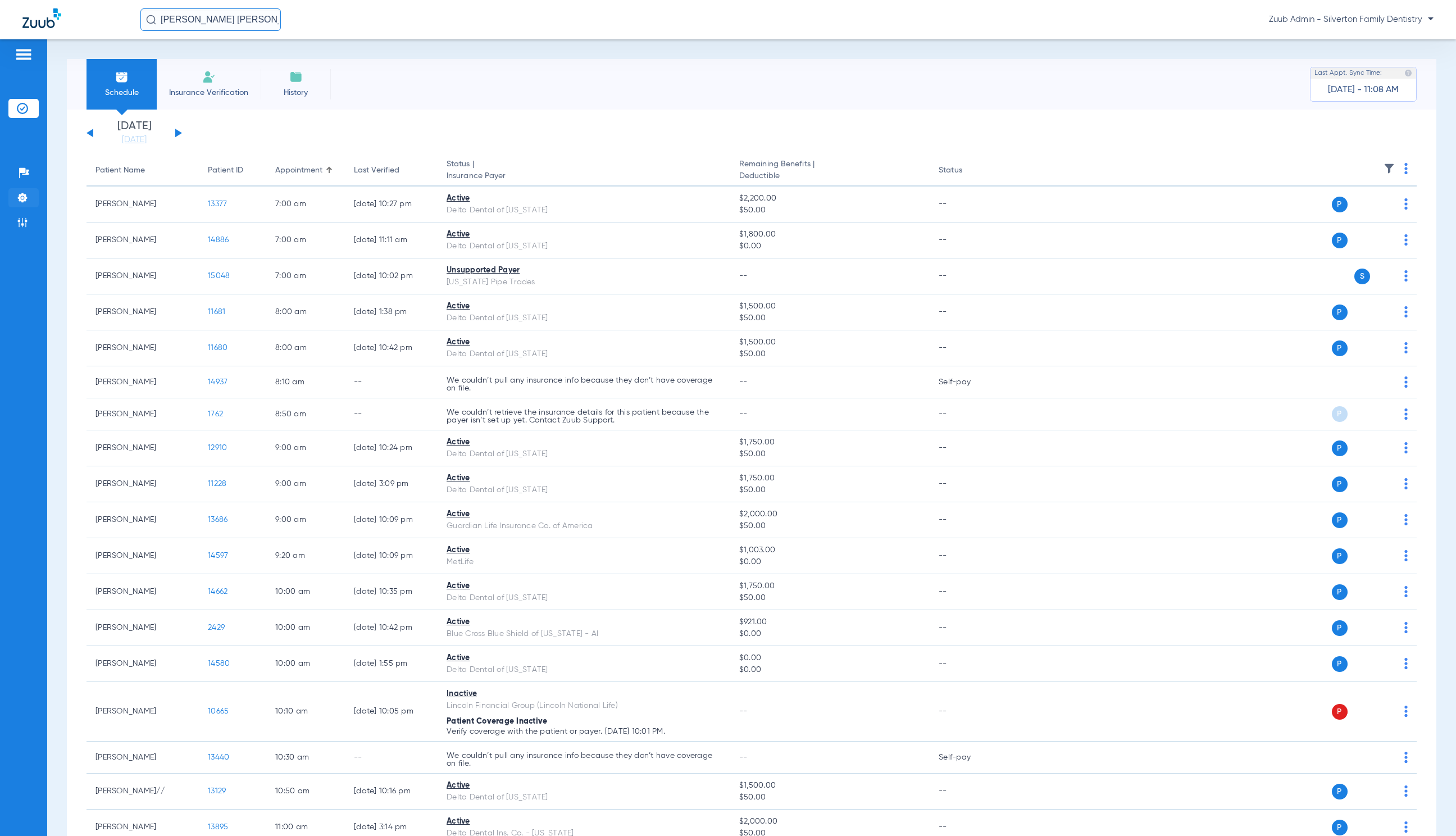
click at [20, 194] on img at bounding box center [23, 198] width 11 height 11
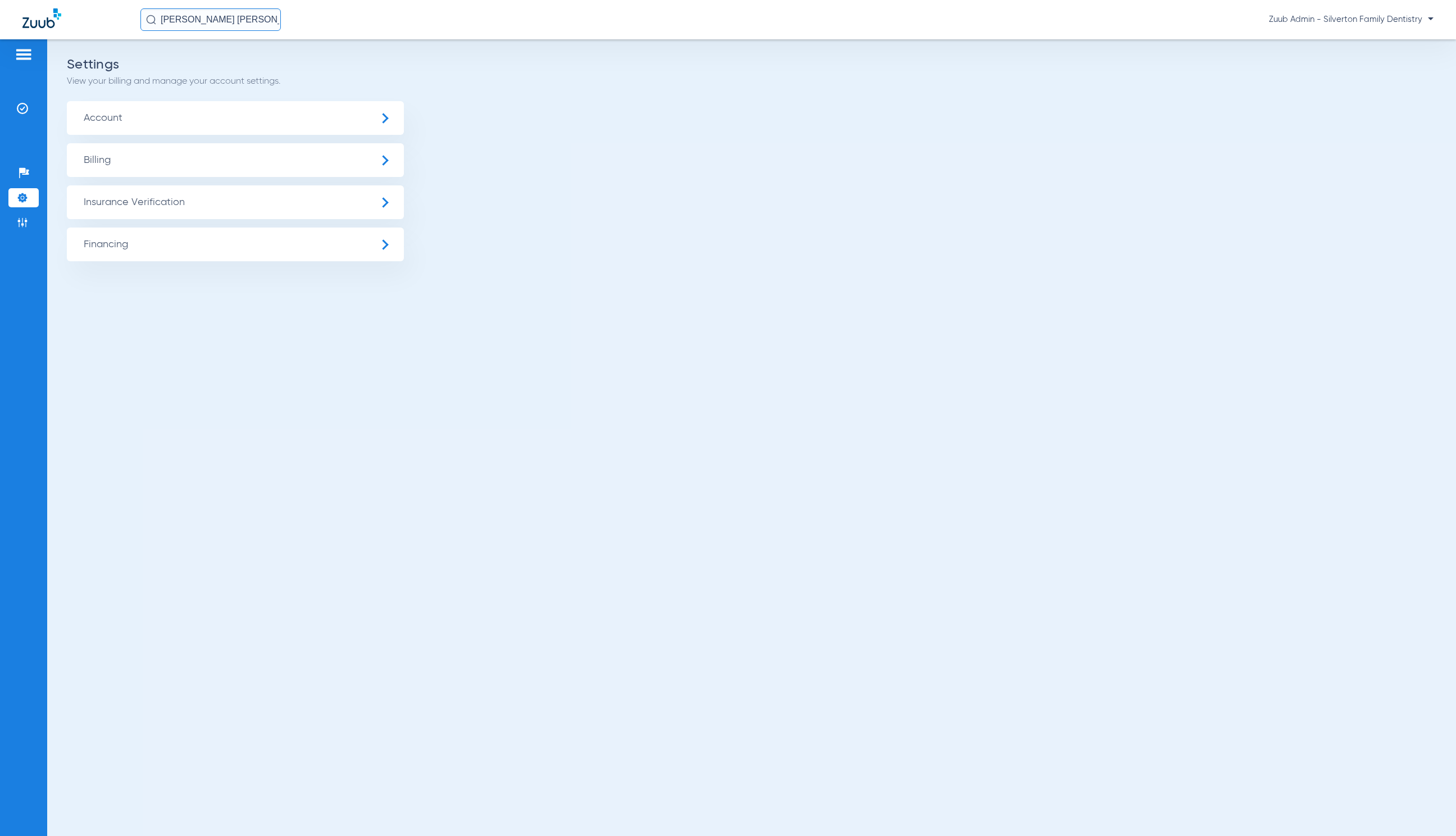
click at [181, 202] on span "Insurance Verification" at bounding box center [235, 202] width 337 height 34
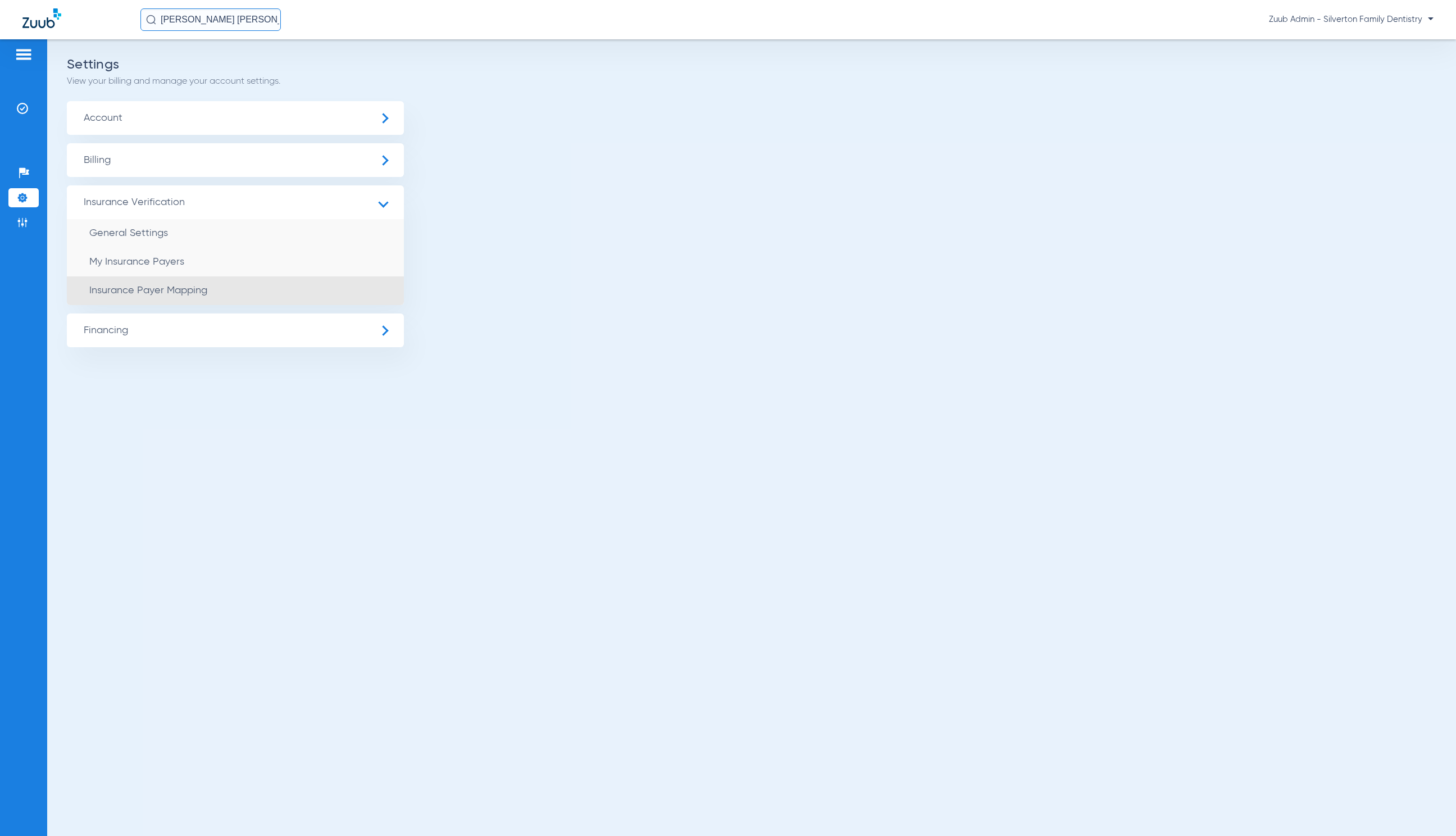
click at [328, 290] on li "Insurance Payer Mapping" at bounding box center [235, 291] width 337 height 29
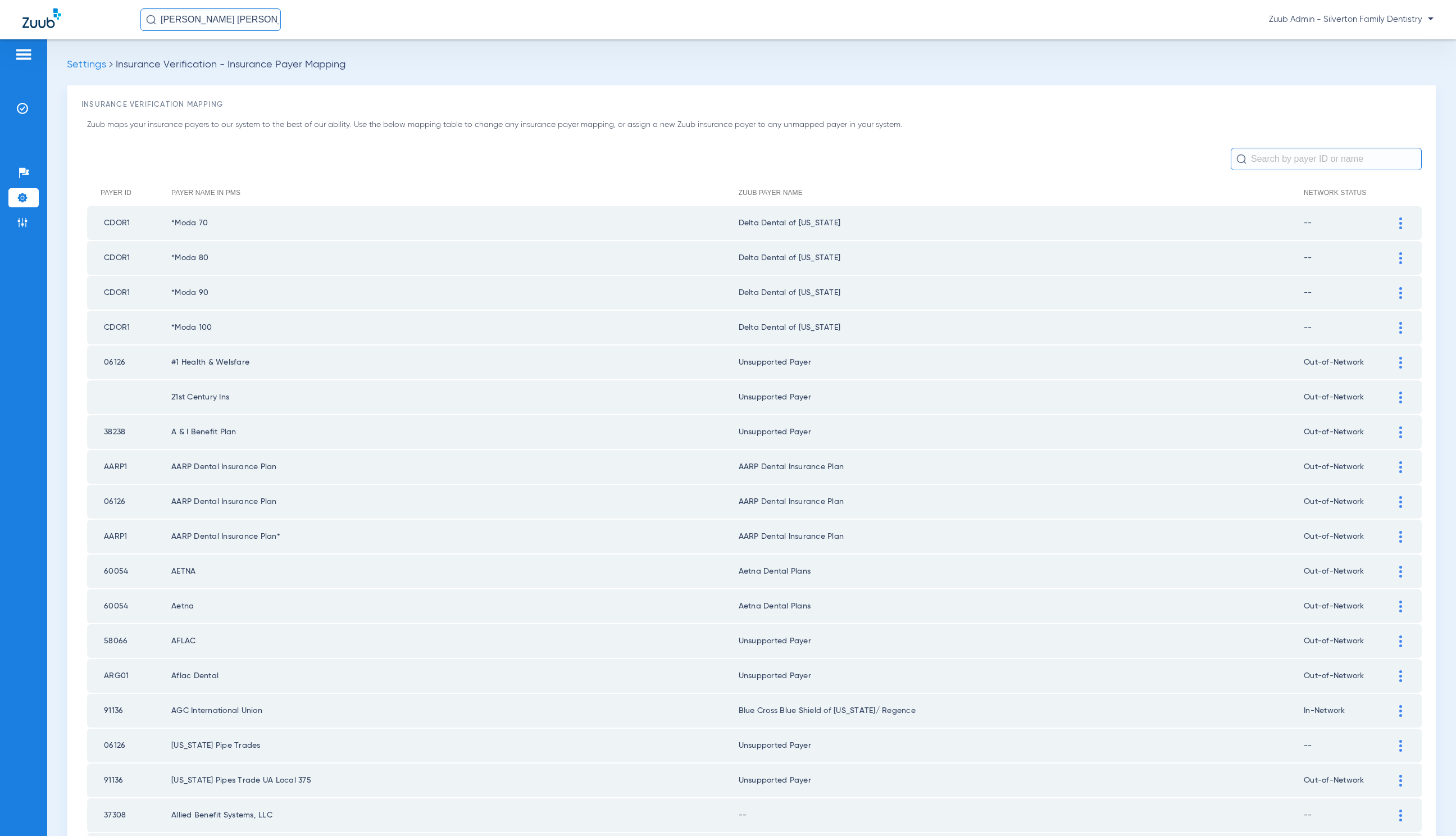
click at [1400, 364] on img at bounding box center [1401, 362] width 3 height 12
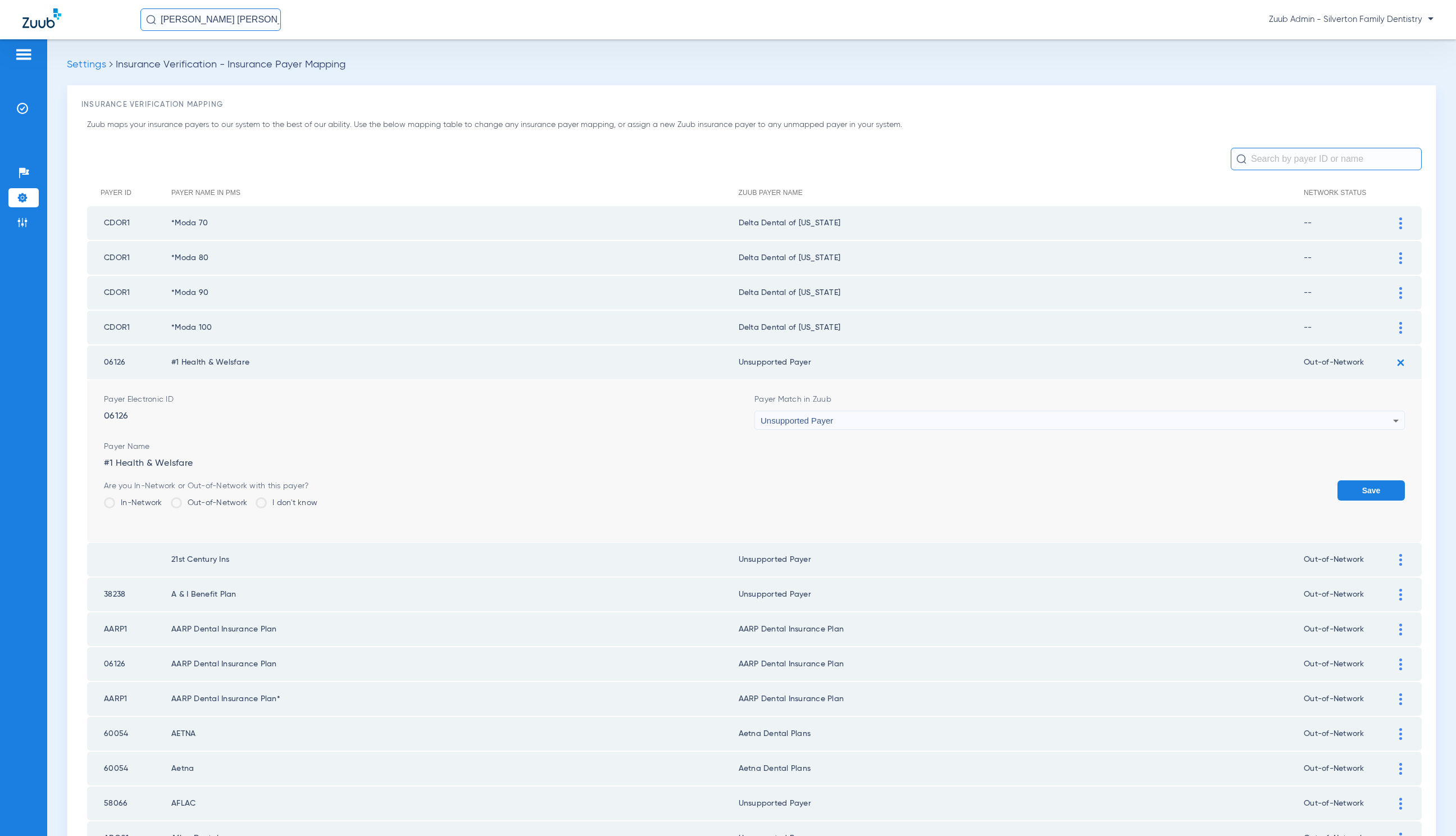
click at [1391, 359] on img at bounding box center [1400, 362] width 19 height 19
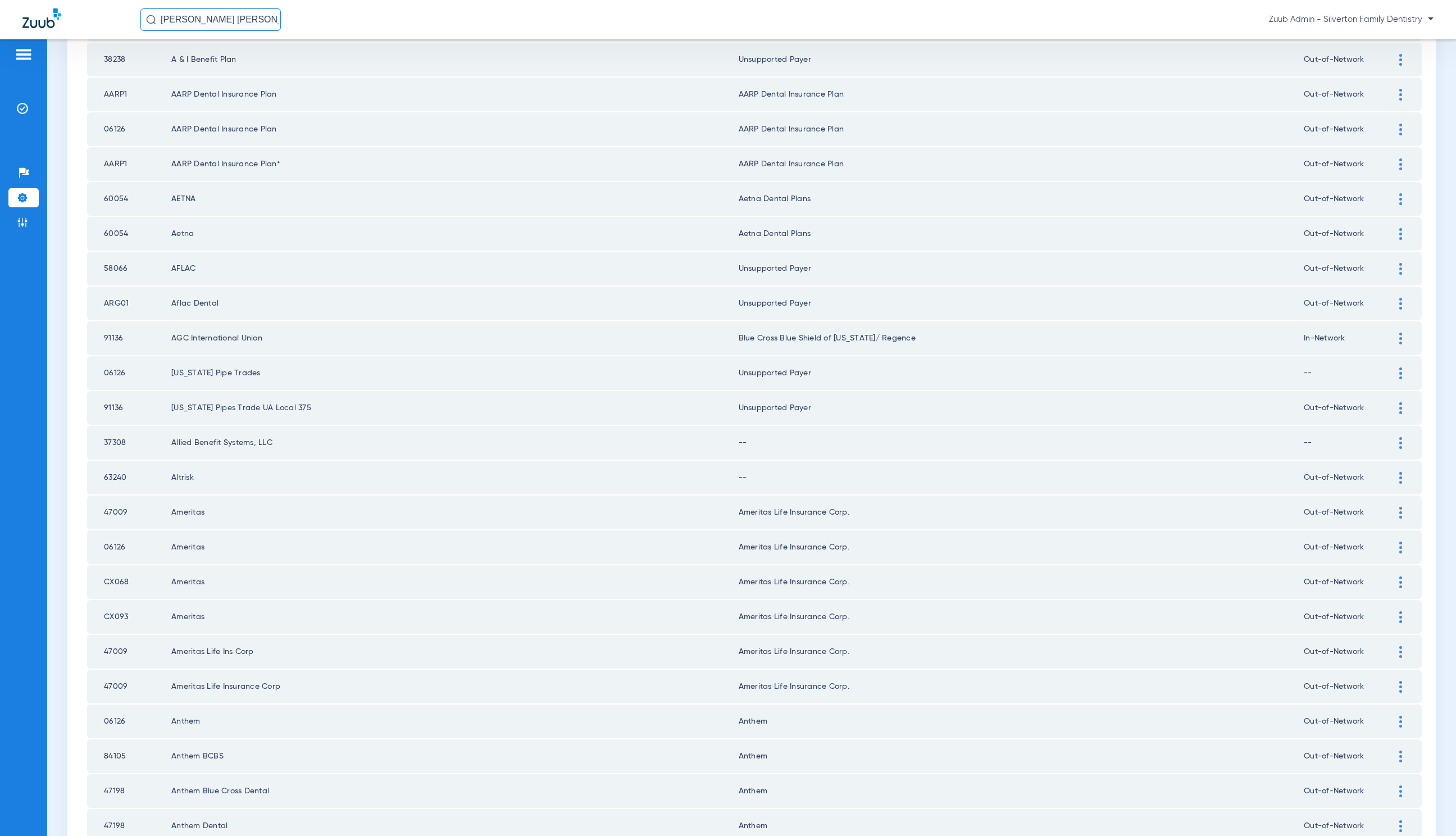
scroll to position [376, 0]
click at [1400, 434] on img at bounding box center [1401, 439] width 3 height 12
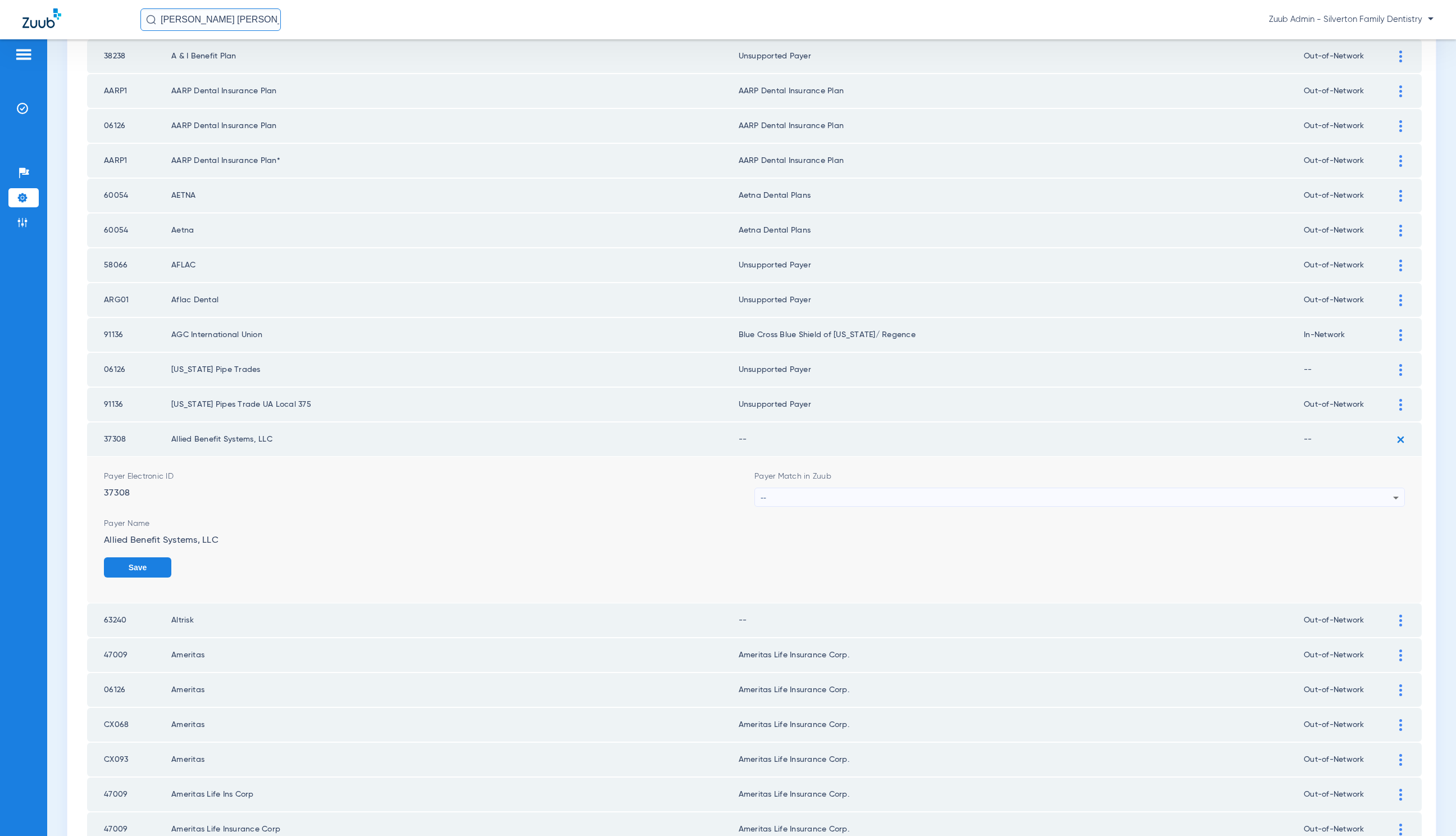
click at [939, 489] on div "--" at bounding box center [1077, 498] width 633 height 19
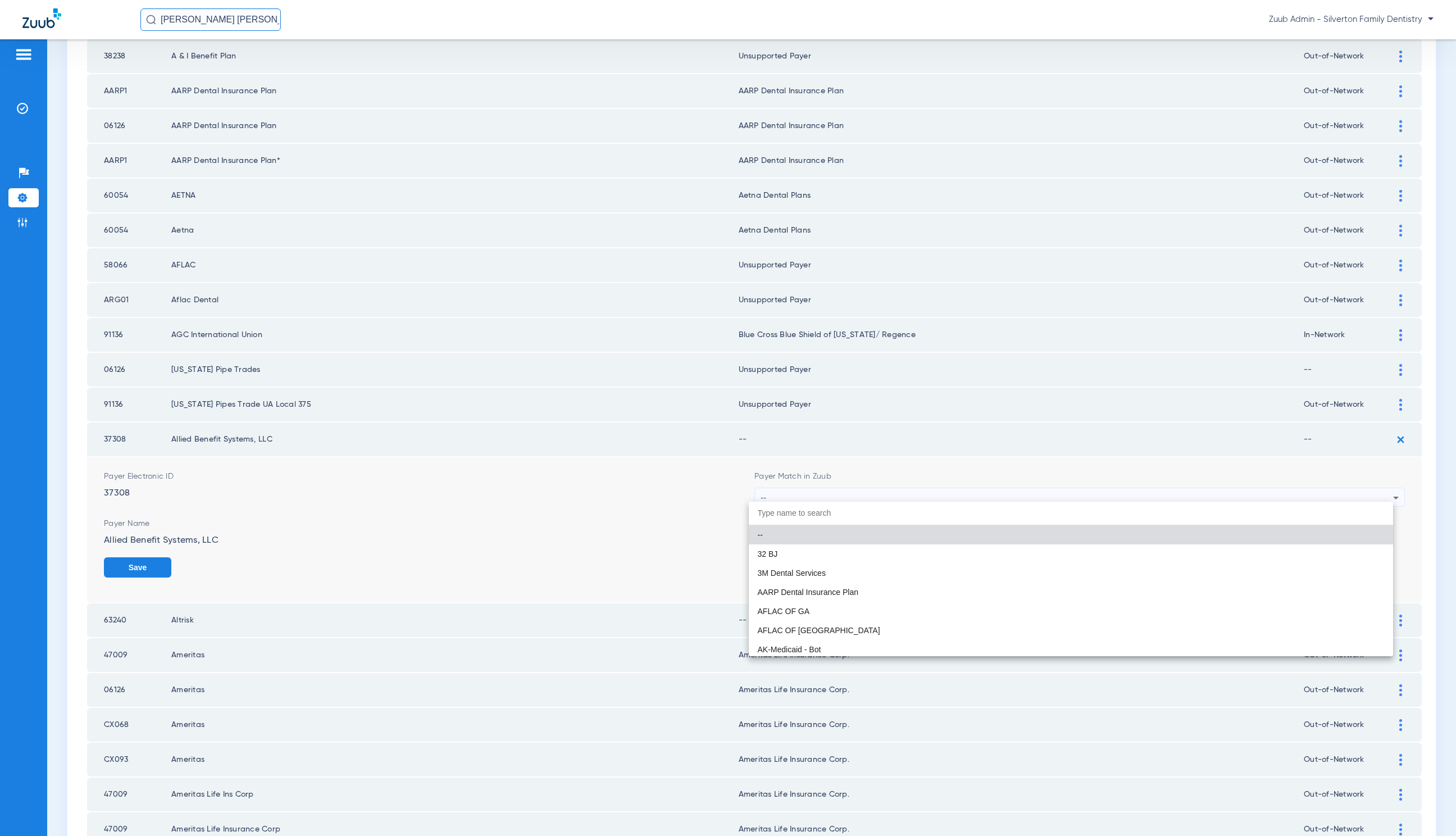
paste input "Unsupported Payer"
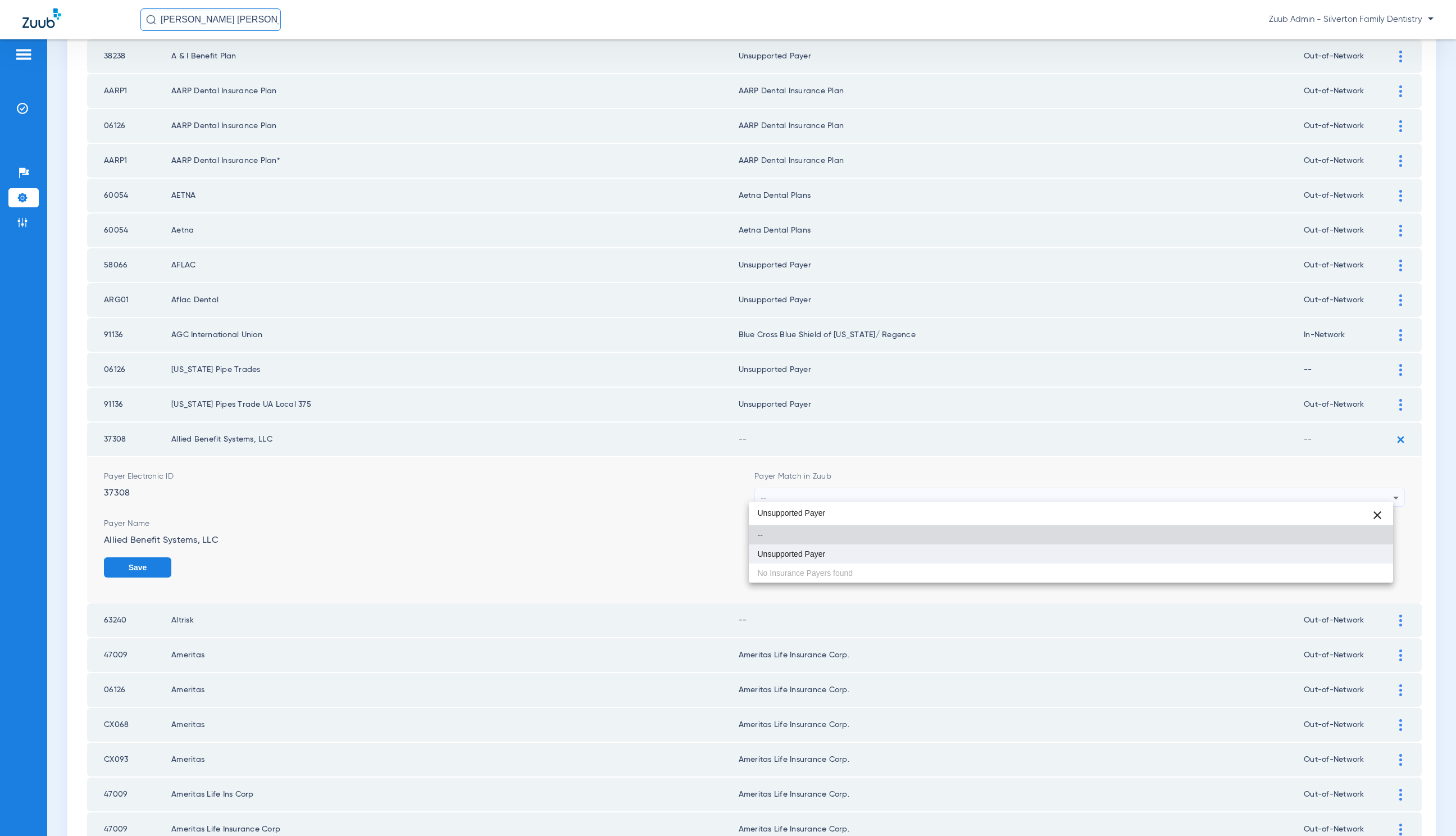
type input "Unsupported Payer"
click at [942, 549] on mat-option "Unsupported Payer" at bounding box center [1071, 554] width 645 height 19
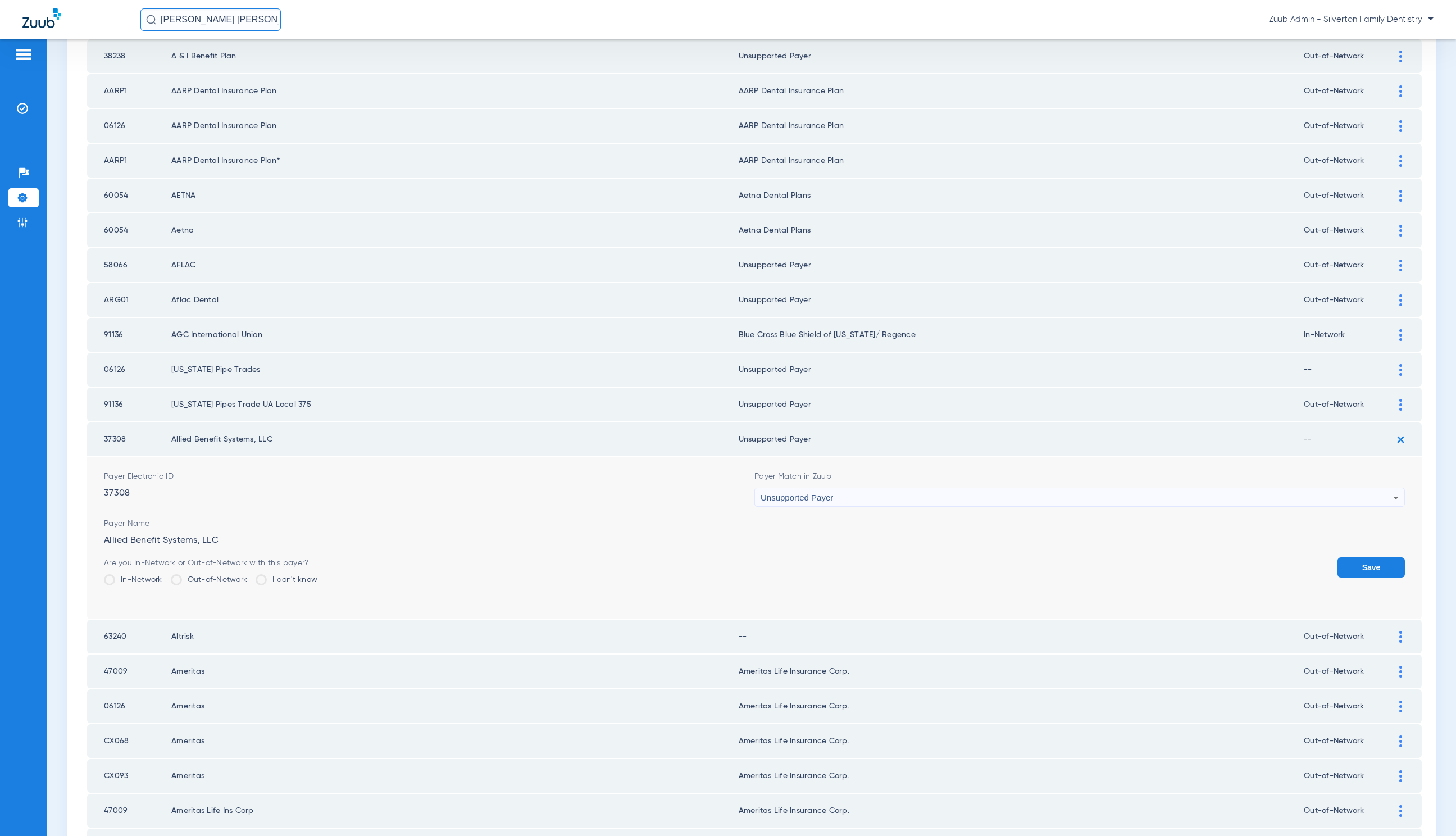
click at [1338, 560] on button "Save" at bounding box center [1372, 567] width 67 height 20
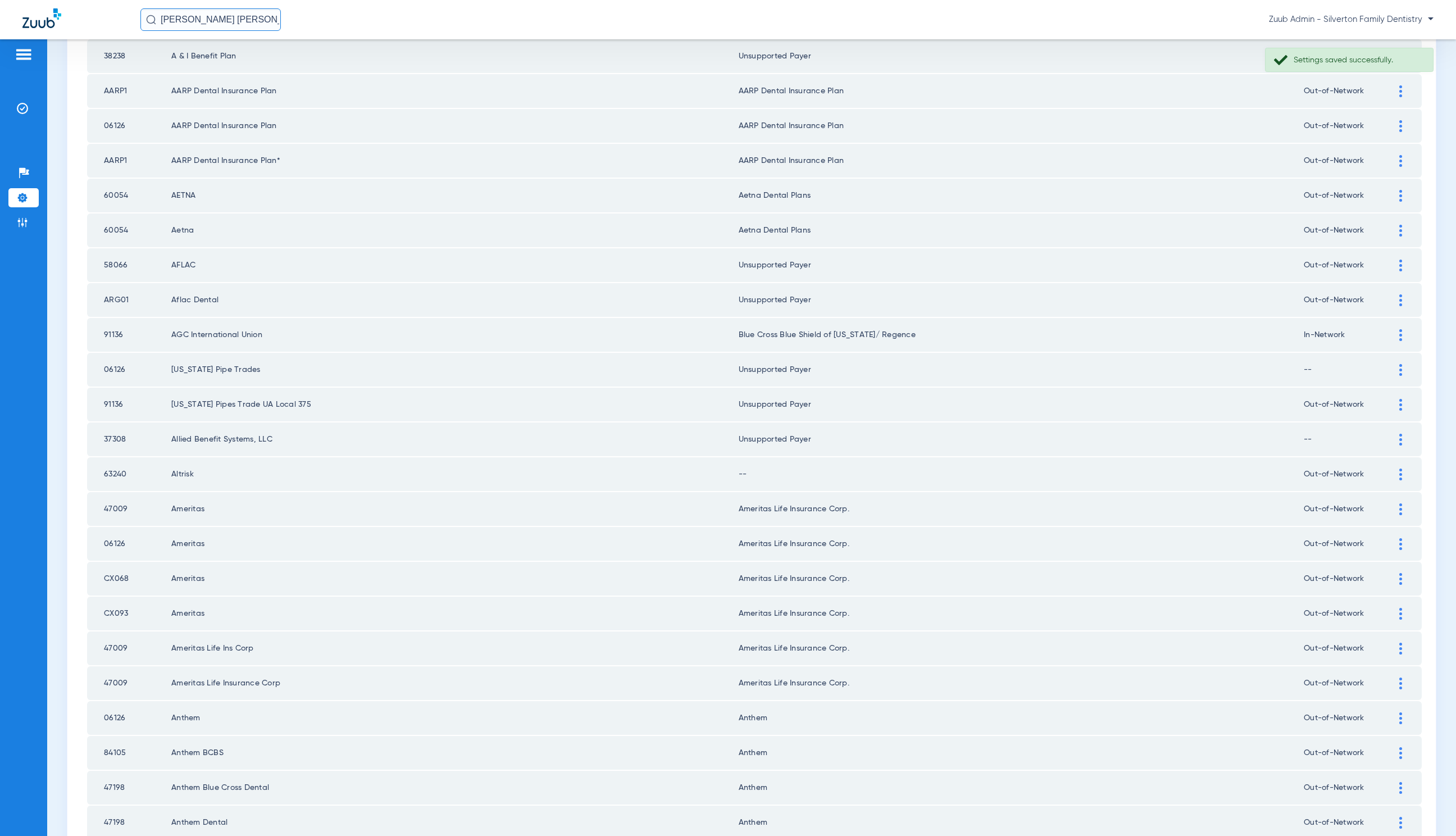
click at [1391, 469] on div at bounding box center [1401, 474] width 20 height 12
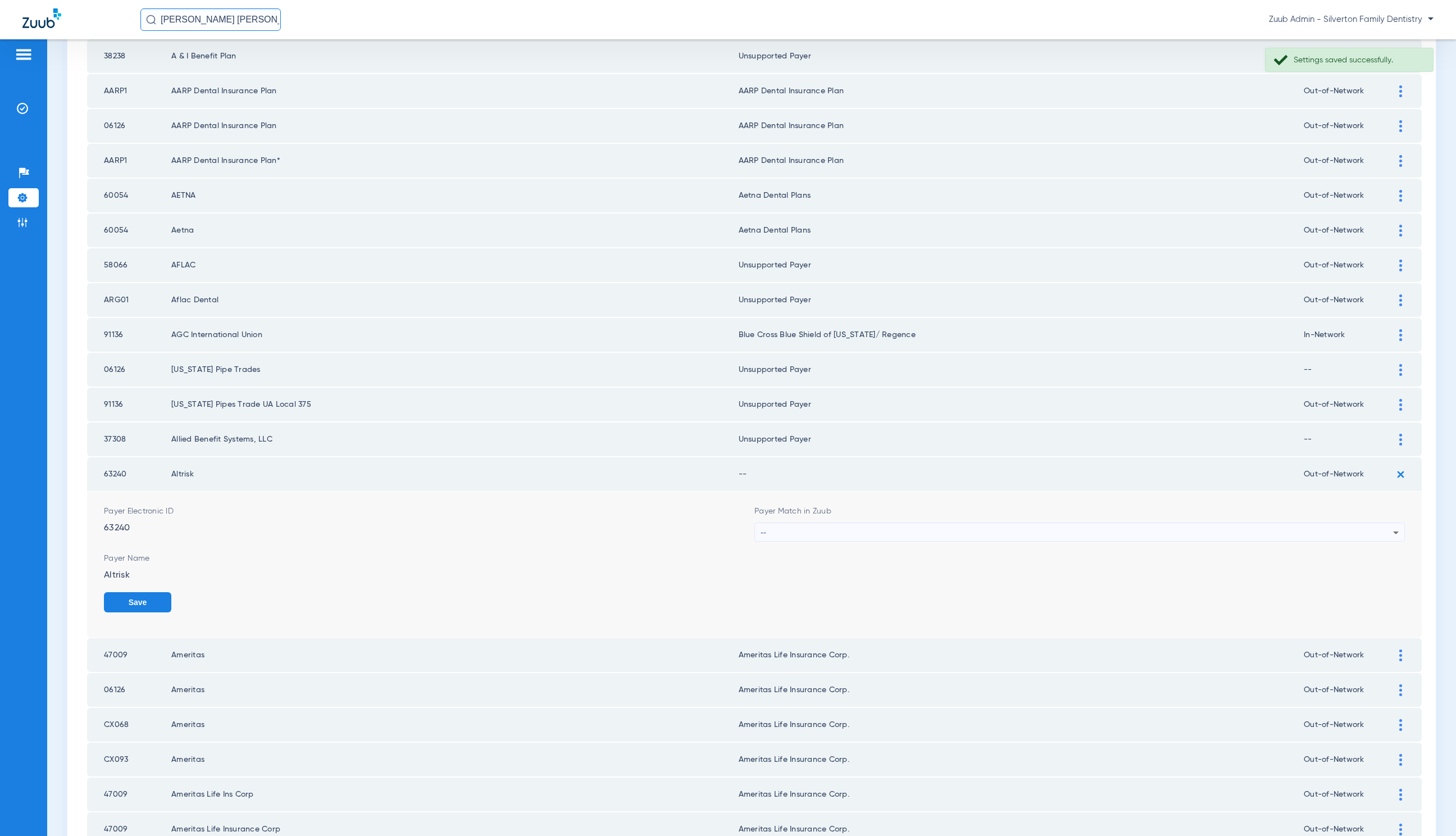
click at [993, 526] on div "--" at bounding box center [1077, 533] width 633 height 19
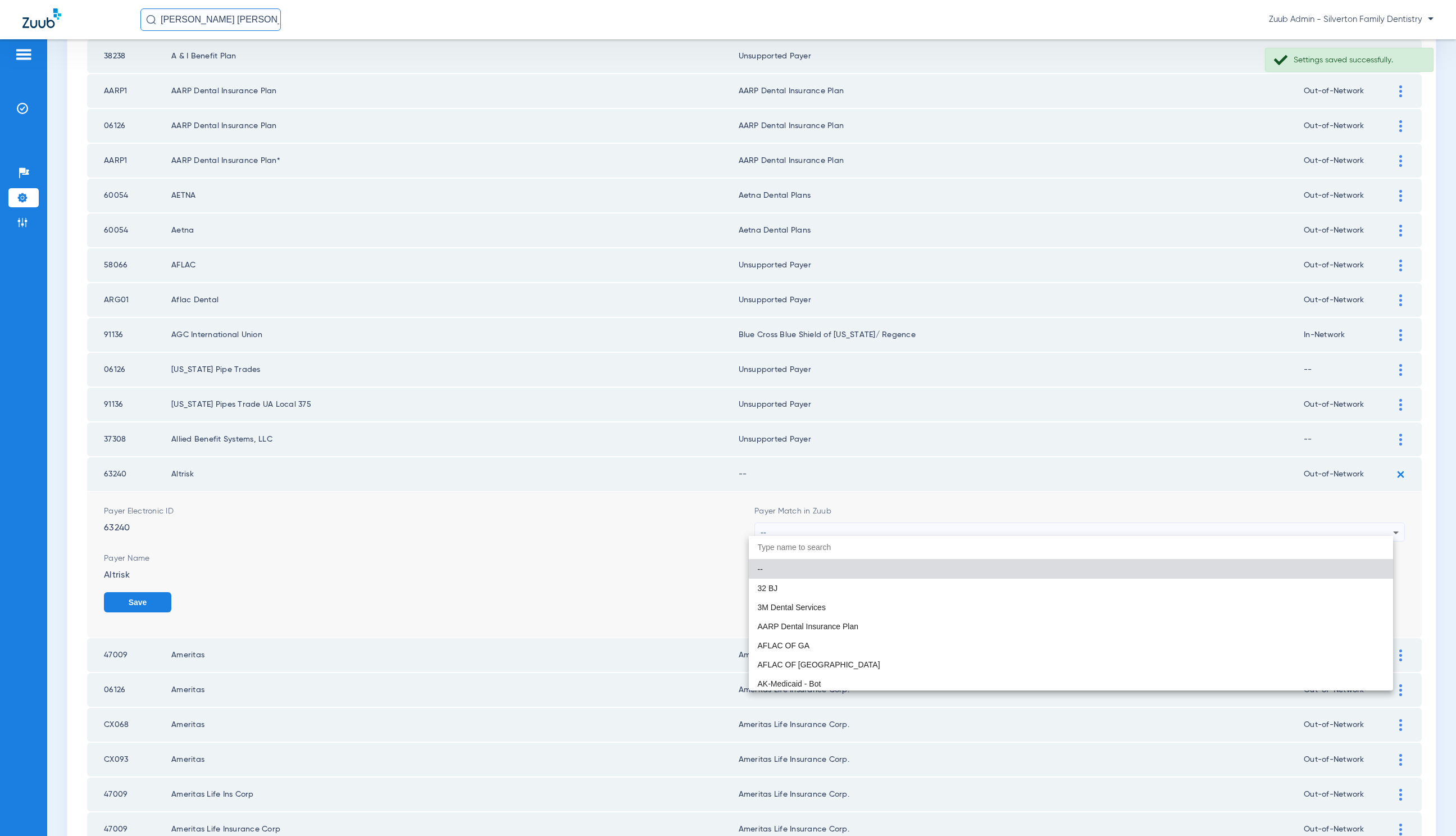
paste input "Unsupported Payer"
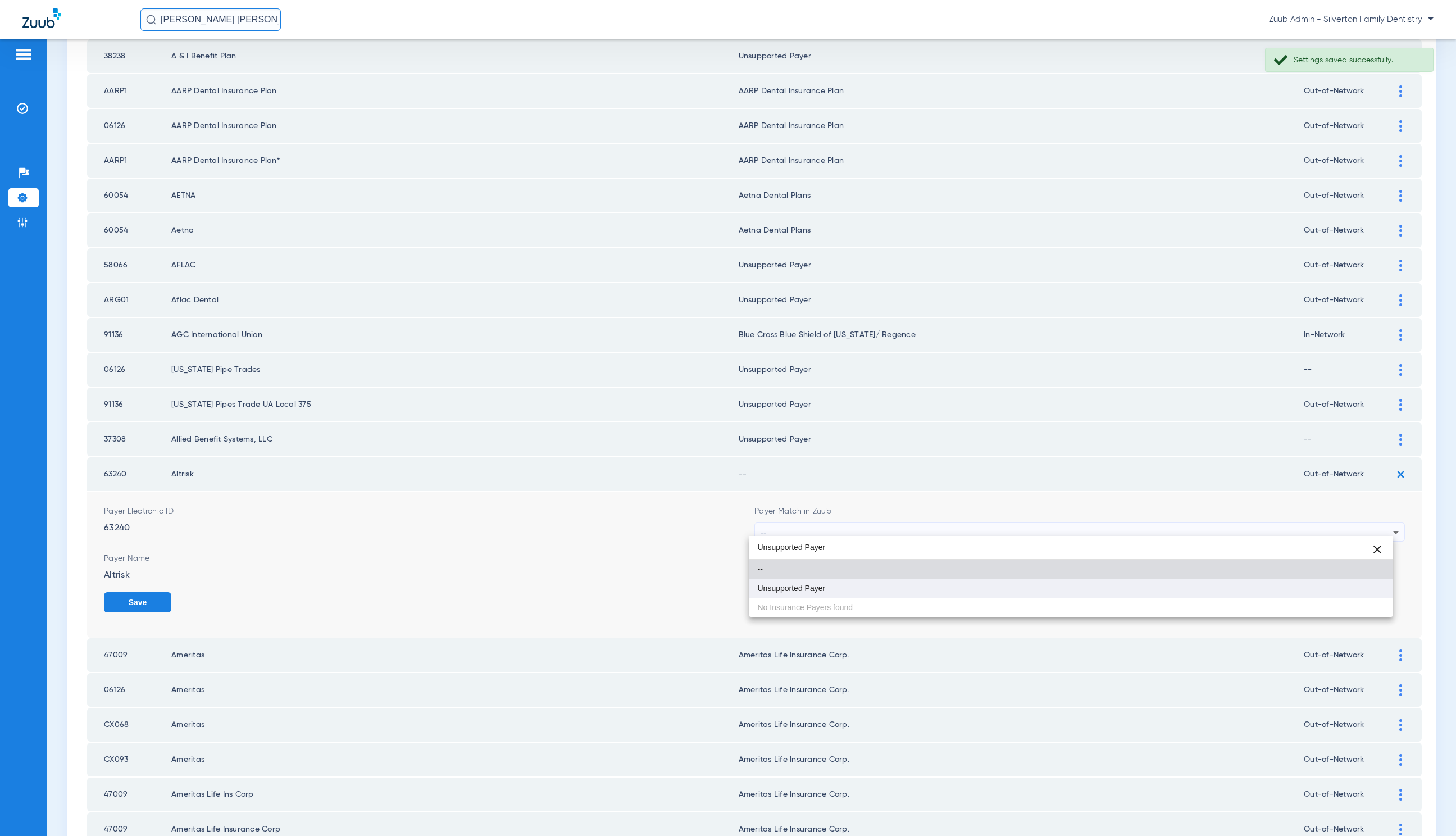
type input "Unsupported Payer"
click at [1004, 581] on mat-option "Unsupported Payer" at bounding box center [1071, 588] width 645 height 19
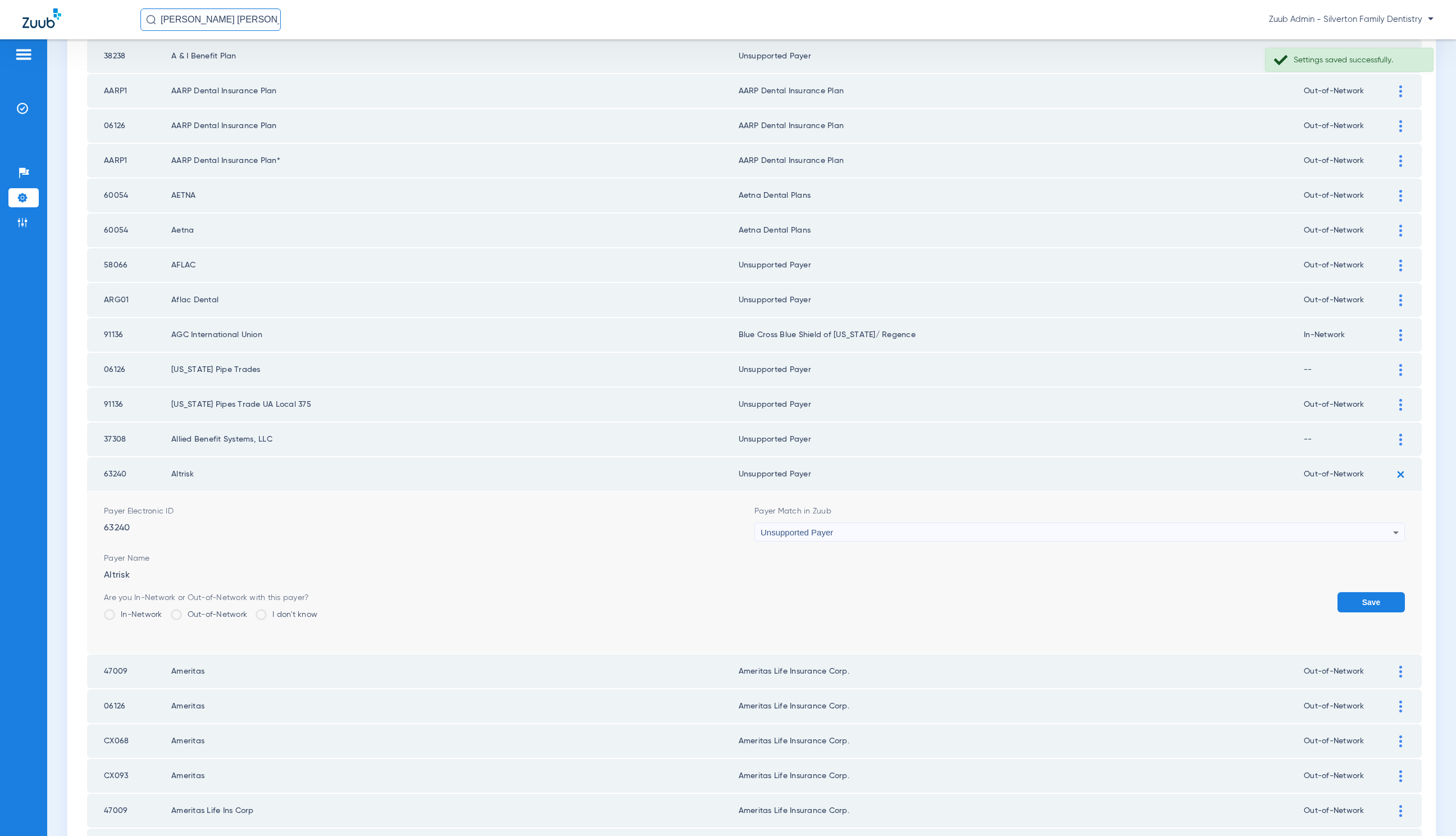
click at [1371, 594] on button "Save" at bounding box center [1372, 602] width 67 height 20
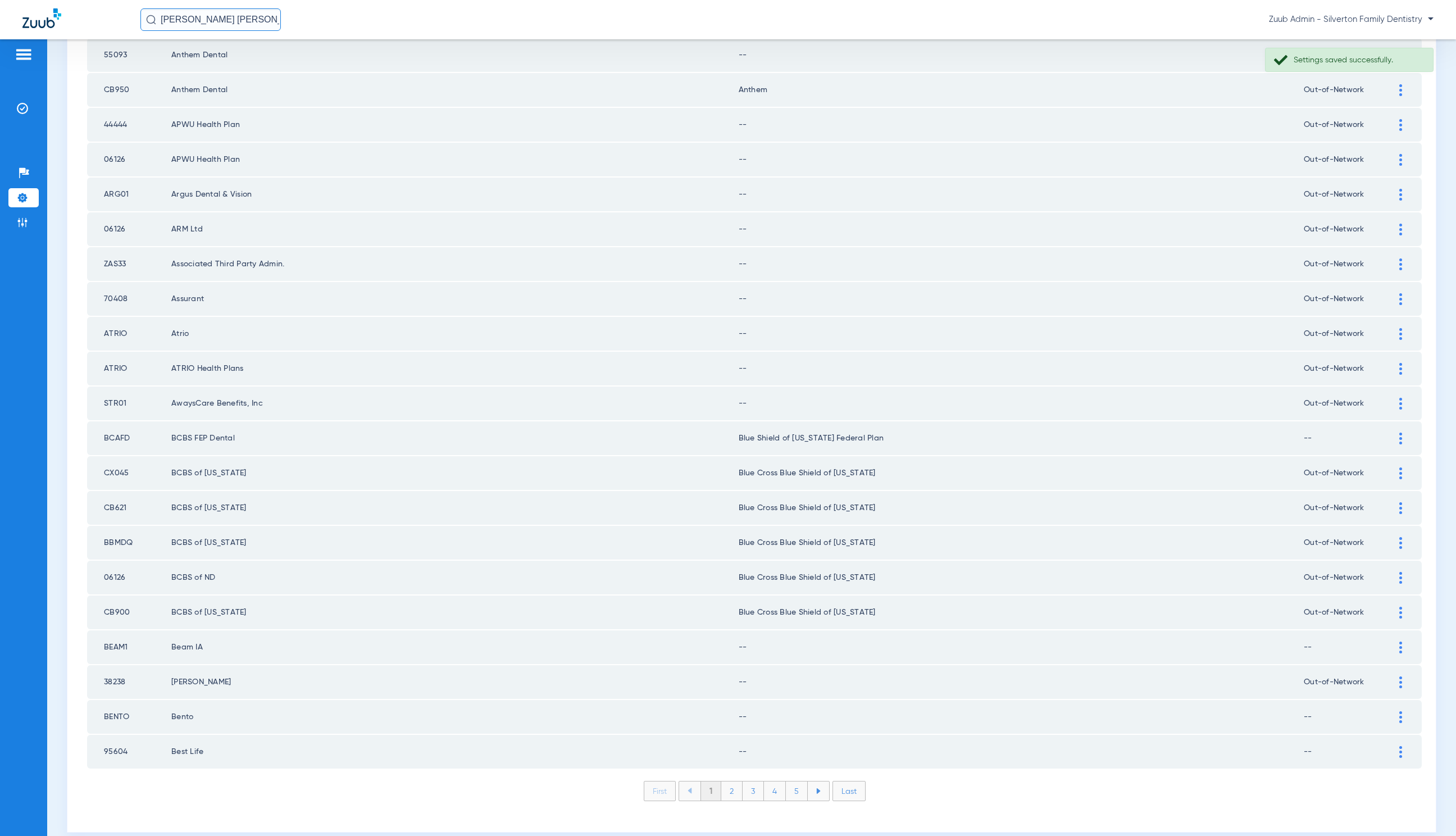
scroll to position [1180, 0]
click at [859, 779] on ul "First 1 2 3 4 5 Last" at bounding box center [754, 789] width 1335 height 20
click at [853, 779] on li "Last" at bounding box center [849, 789] width 33 height 20
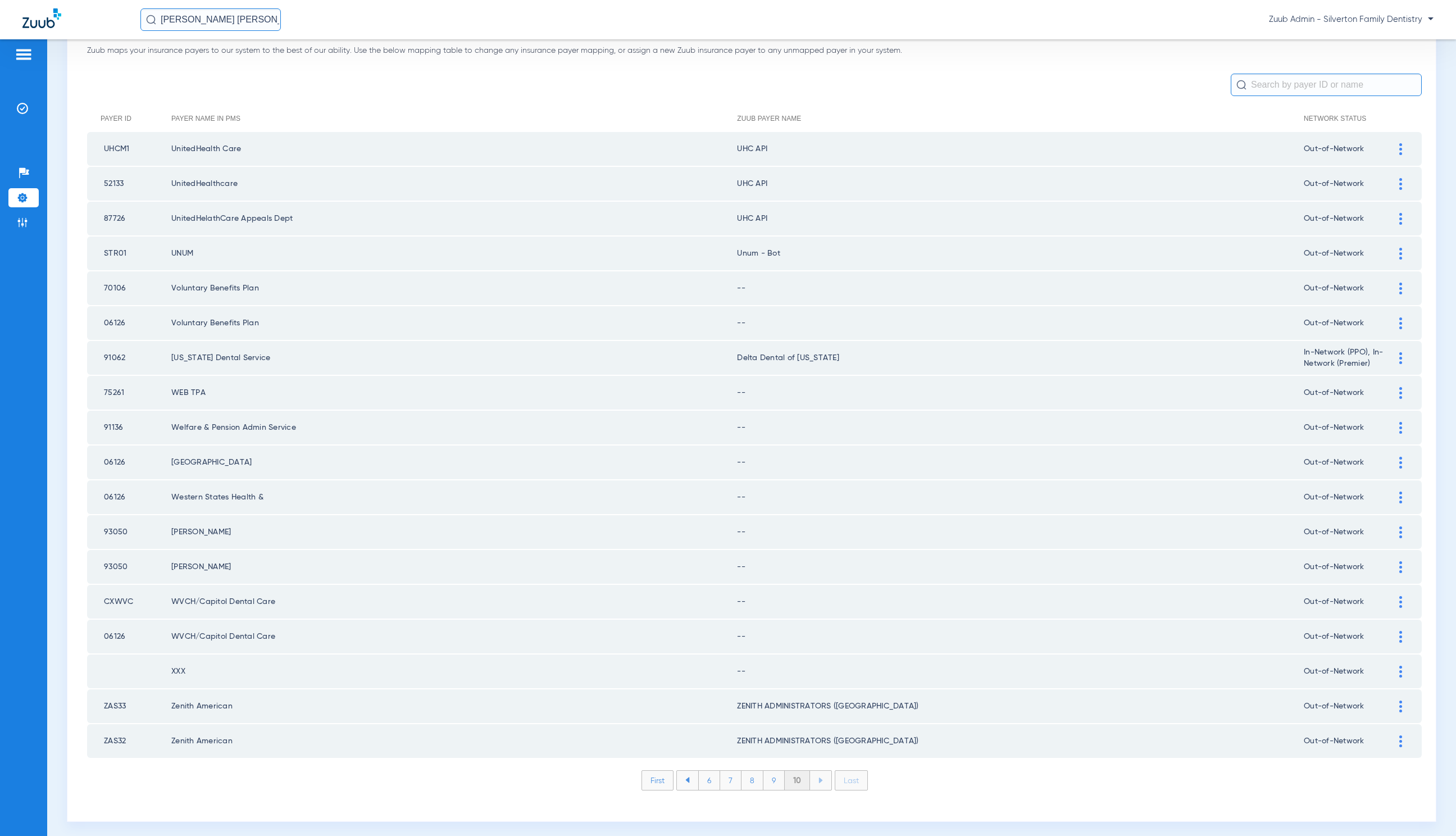
click at [1391, 666] on div at bounding box center [1401, 671] width 20 height 12
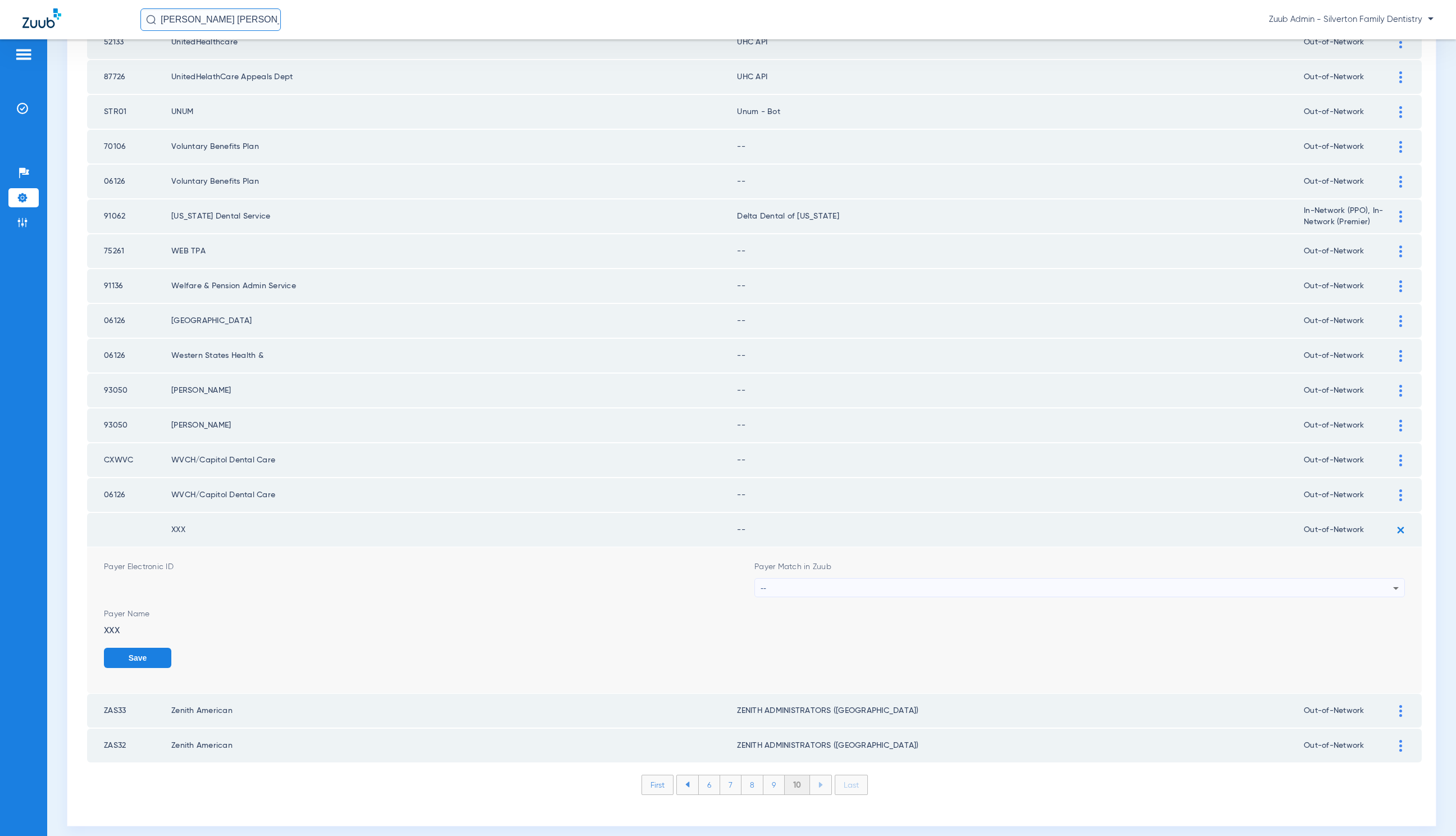
scroll to position [221, 0]
click at [888, 579] on div "--" at bounding box center [1077, 583] width 633 height 19
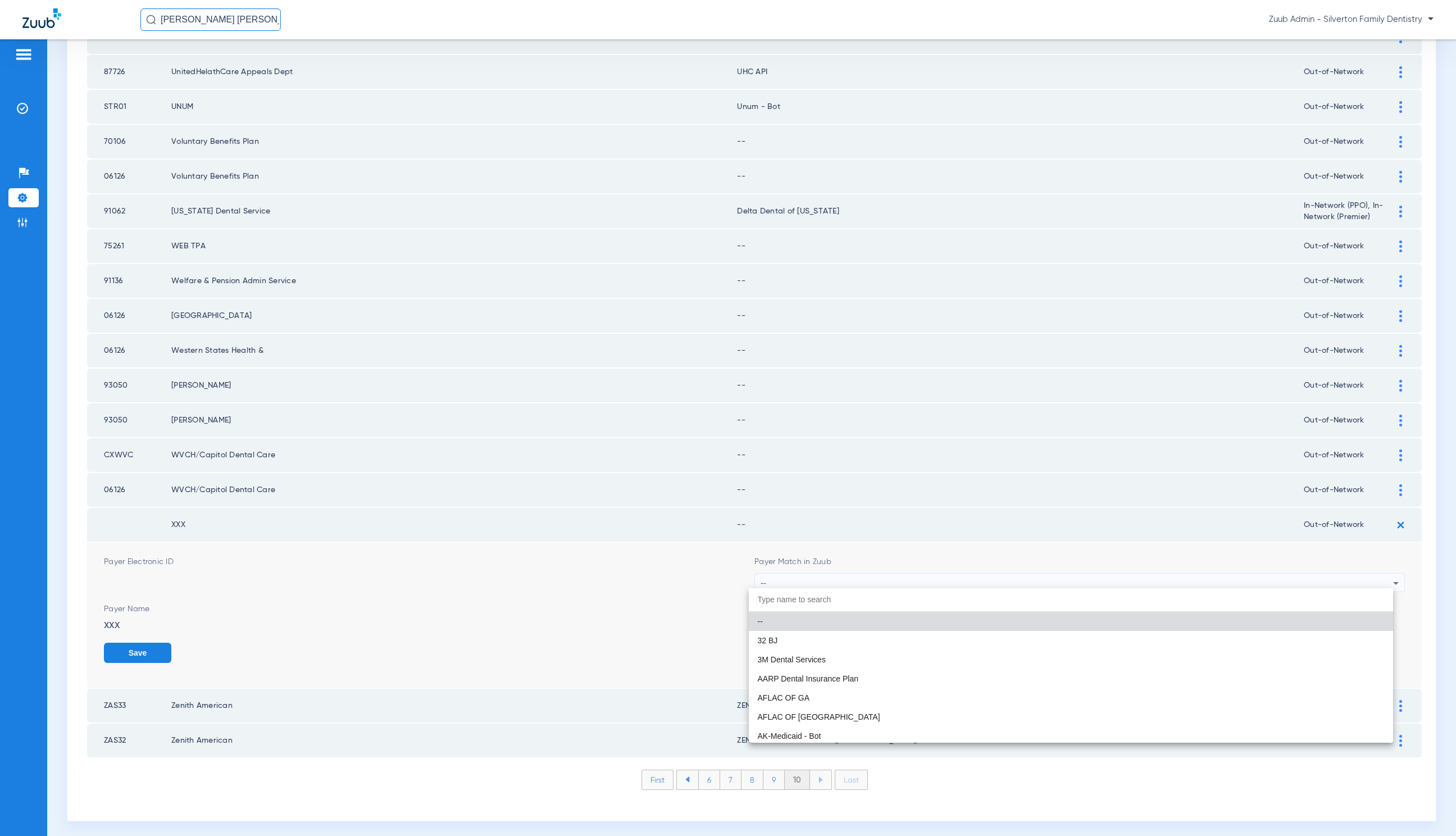
paste input "Unsupported Payer"
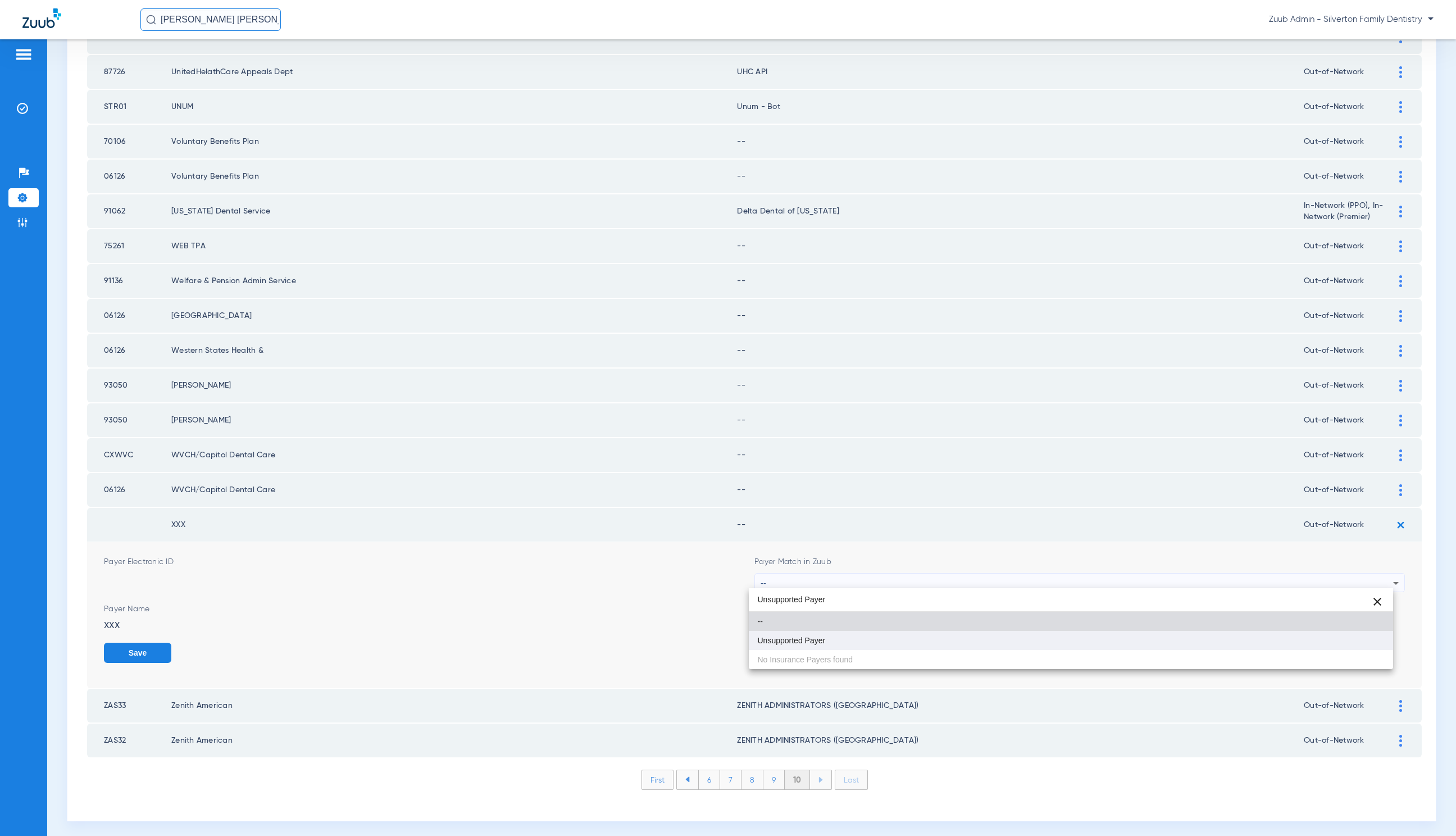
type input "Unsupported Payer"
drag, startPoint x: 897, startPoint y: 637, endPoint x: 920, endPoint y: 639, distance: 23.1
click at [897, 636] on mat-option "Unsupported Payer" at bounding box center [1071, 640] width 645 height 19
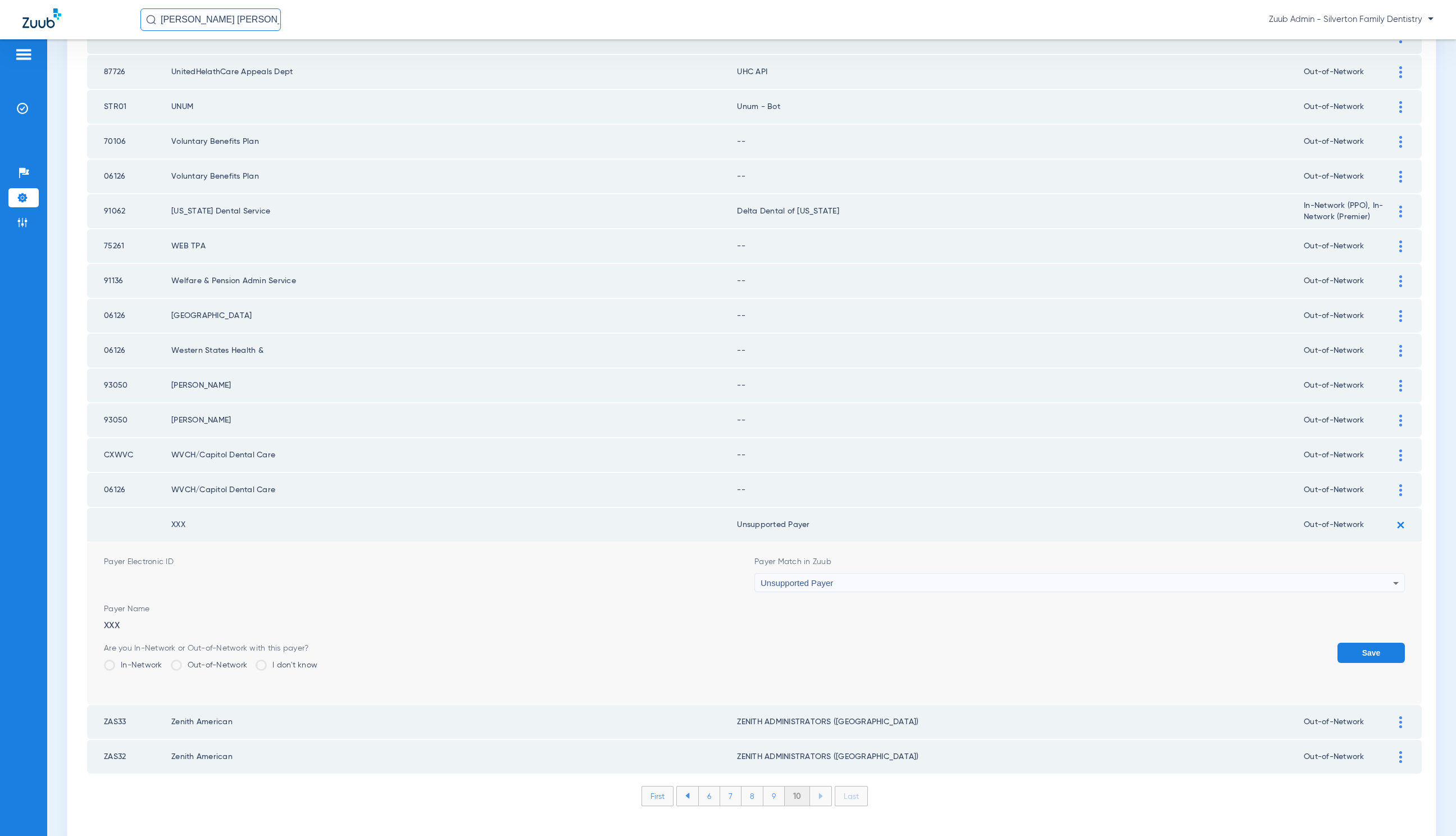
click at [1346, 655] on button "Save" at bounding box center [1372, 652] width 67 height 20
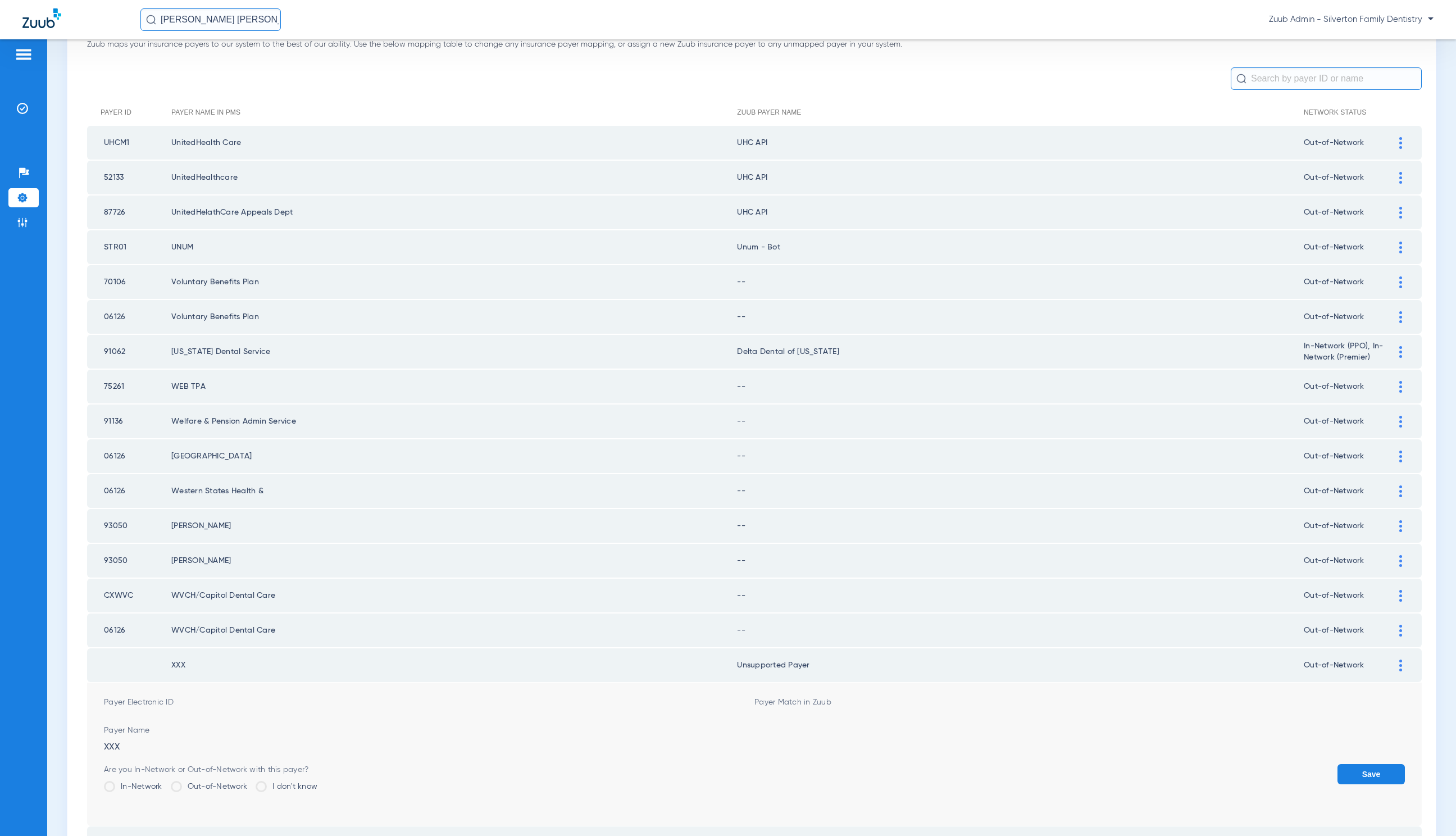
scroll to position [74, 0]
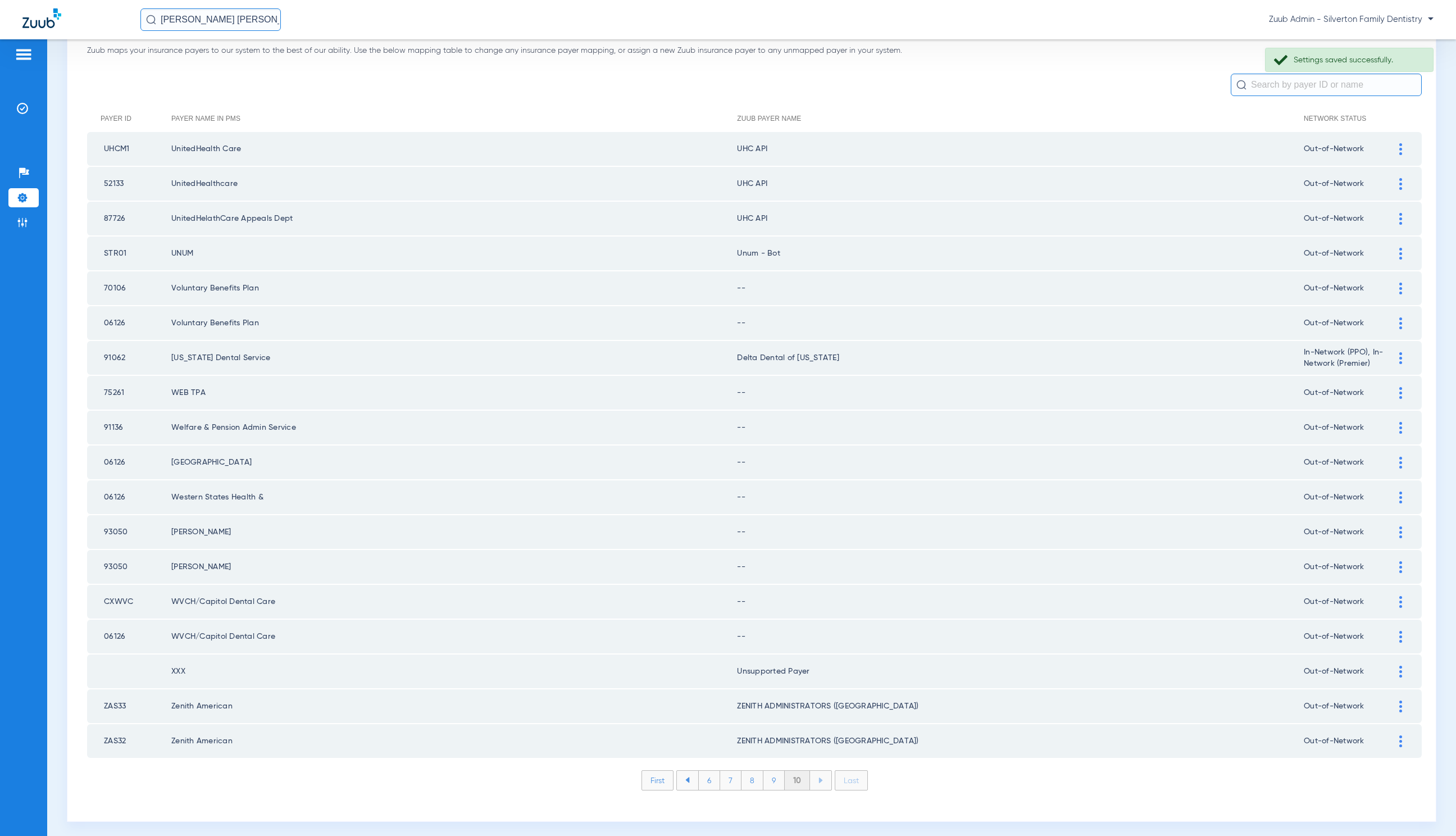
click at [1391, 631] on div at bounding box center [1401, 636] width 20 height 12
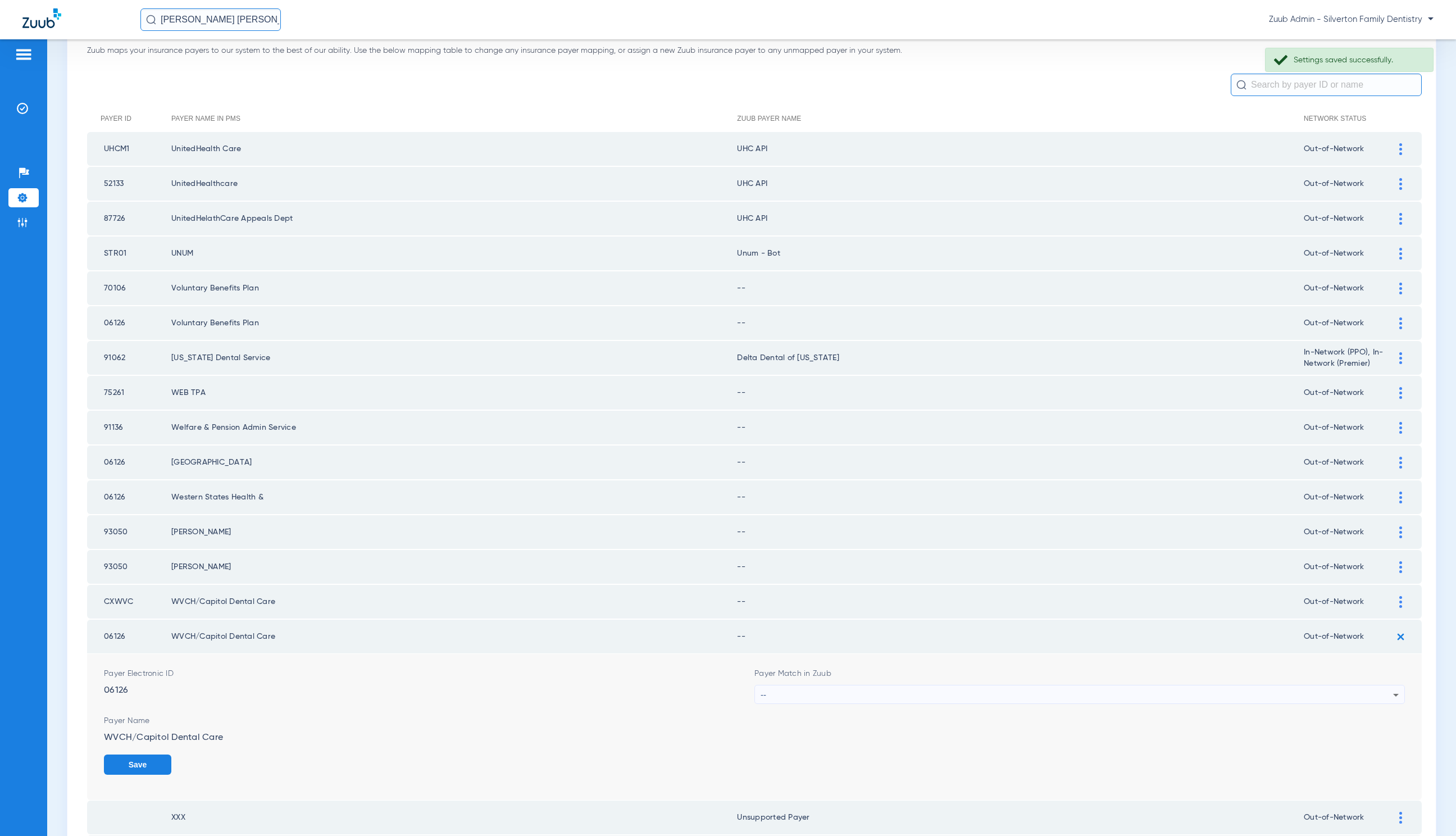
click at [842, 692] on div "--" at bounding box center [1077, 695] width 633 height 19
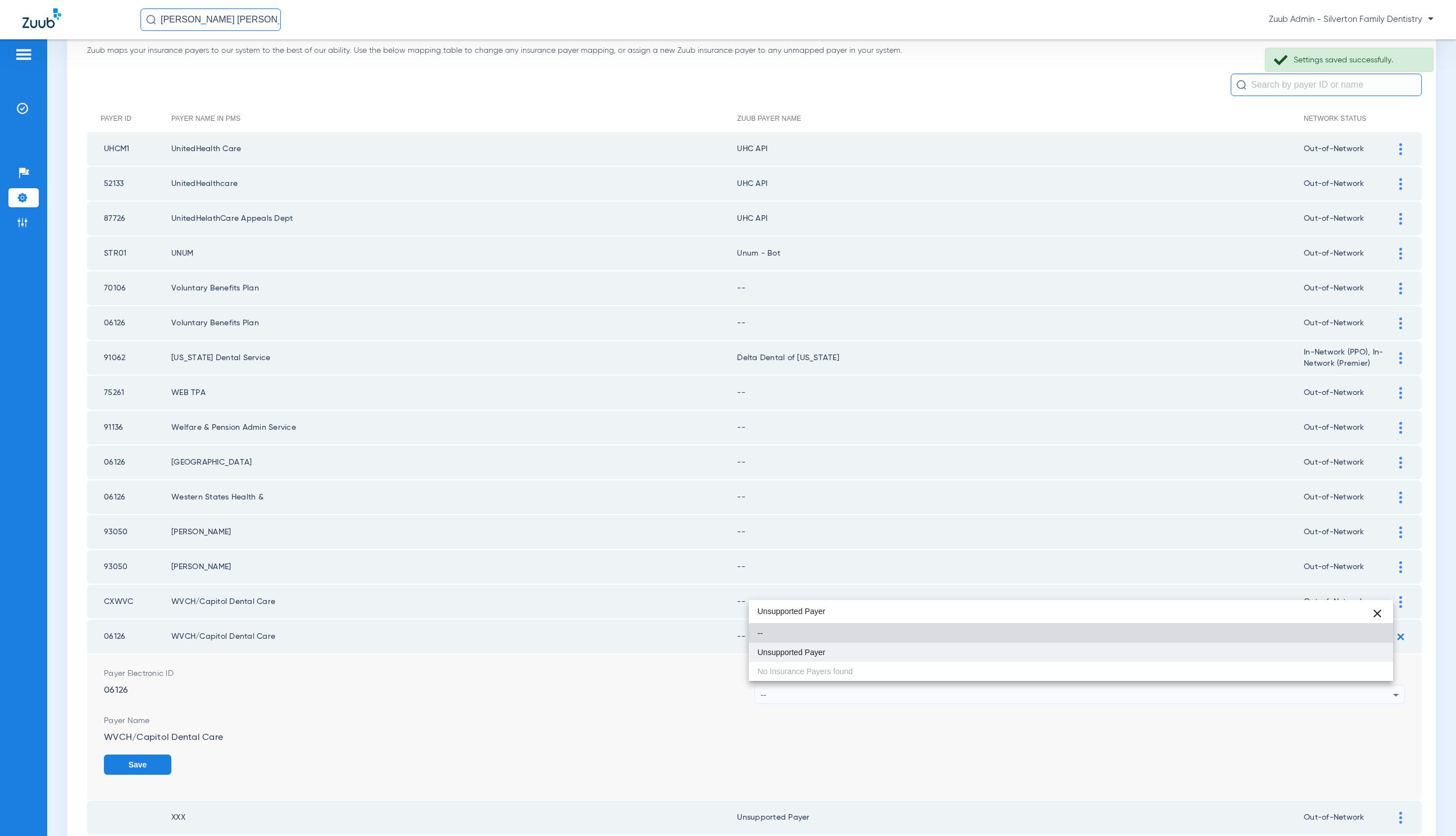
type input "Unsupported Payer"
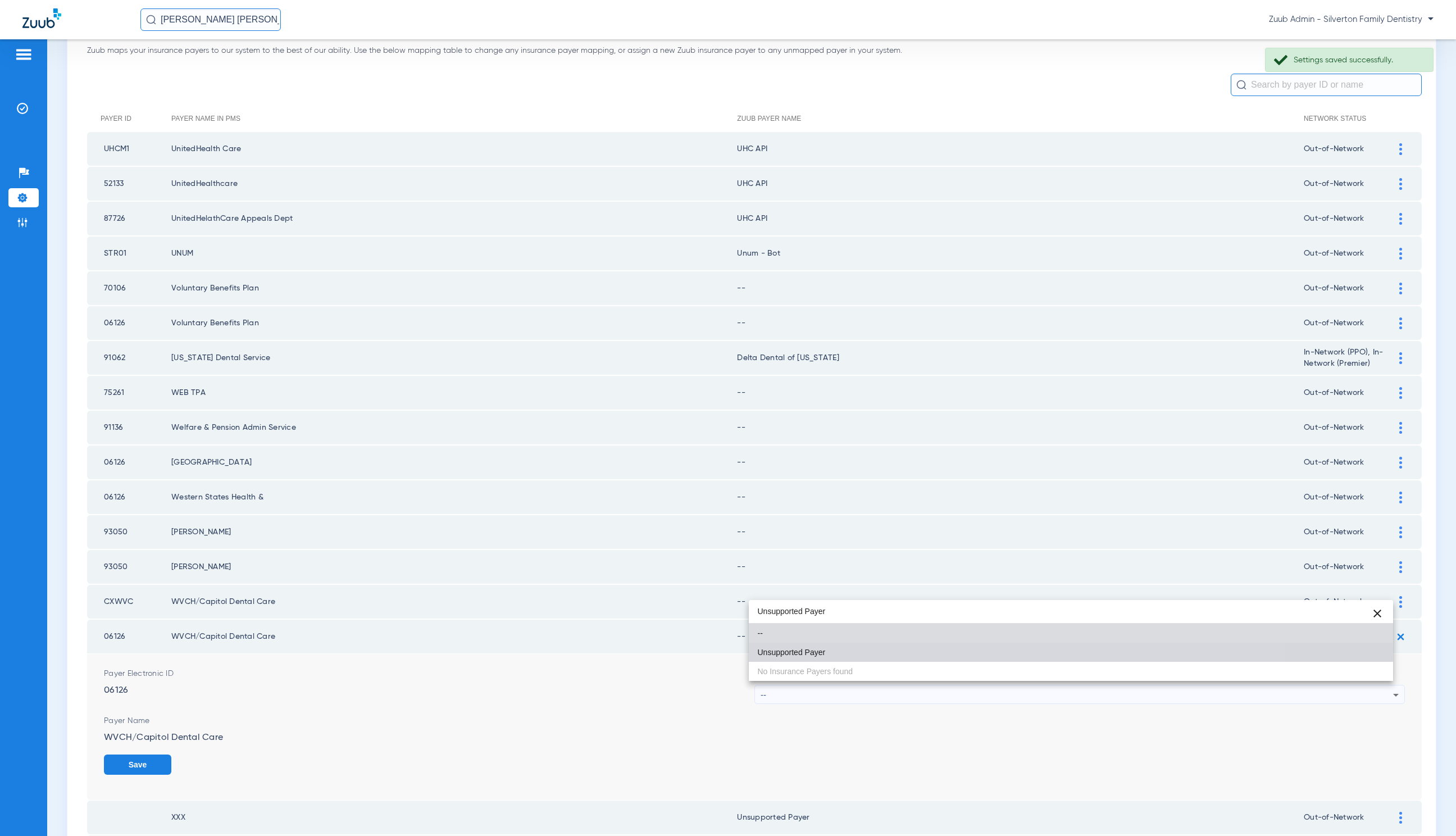
click at [840, 650] on mat-option "Unsupported Payer" at bounding box center [1071, 652] width 645 height 19
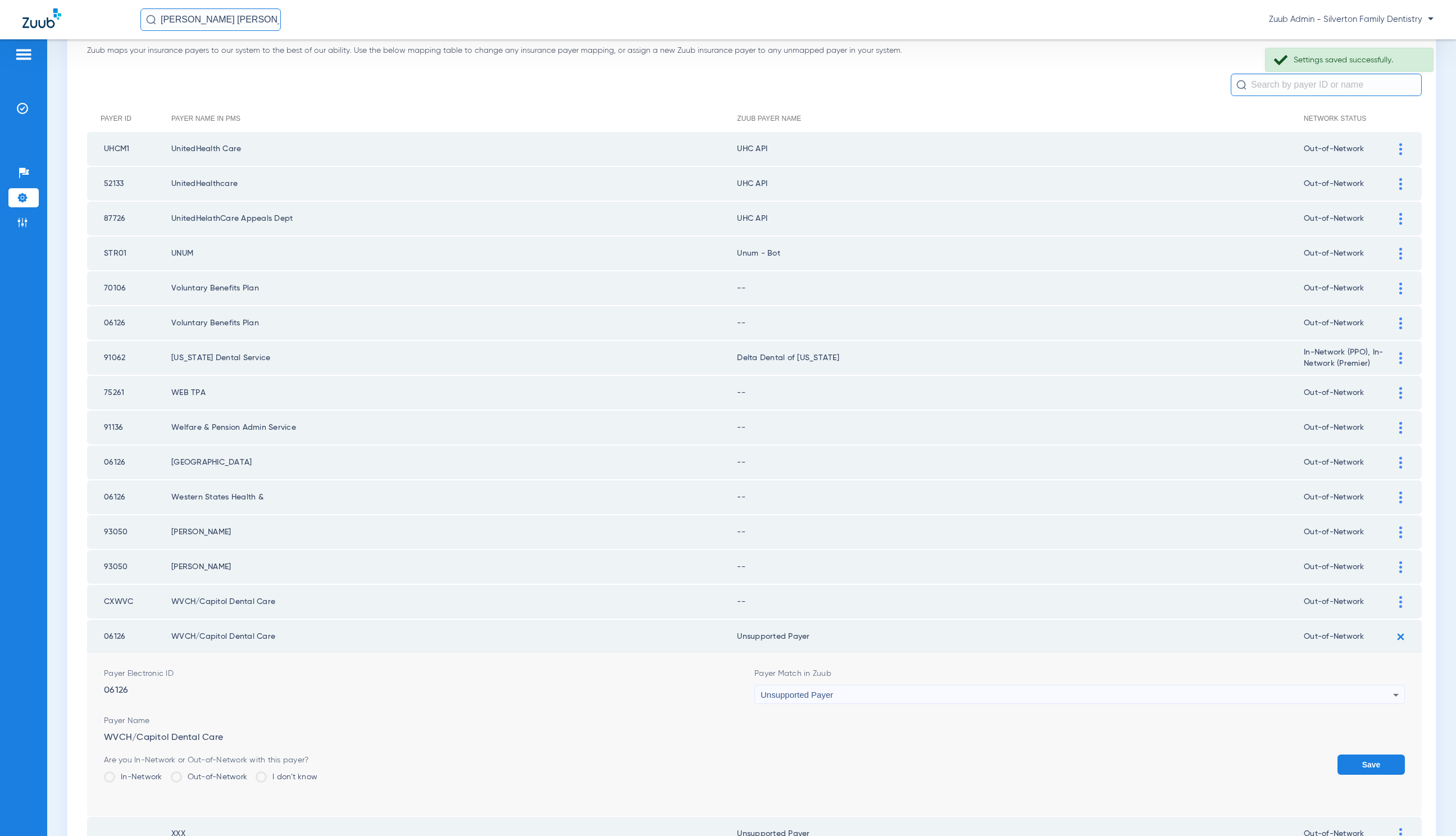
click at [1370, 756] on button "Save" at bounding box center [1372, 764] width 67 height 20
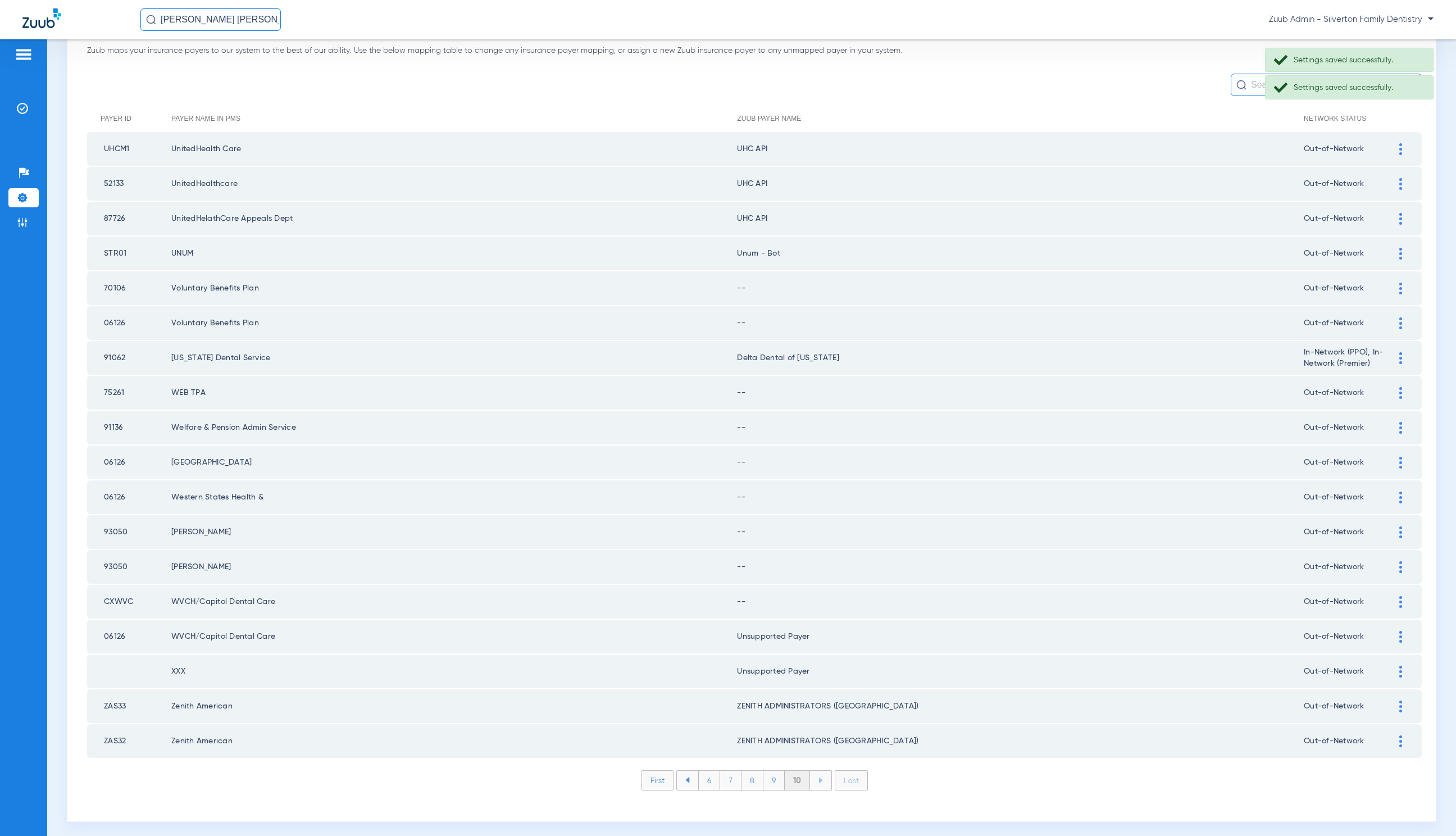
click at [1391, 591] on td at bounding box center [1407, 601] width 31 height 34
drag, startPoint x: 1391, startPoint y: 594, endPoint x: 1245, endPoint y: 607, distance: 146.6
click at [1391, 596] on div at bounding box center [1401, 601] width 20 height 12
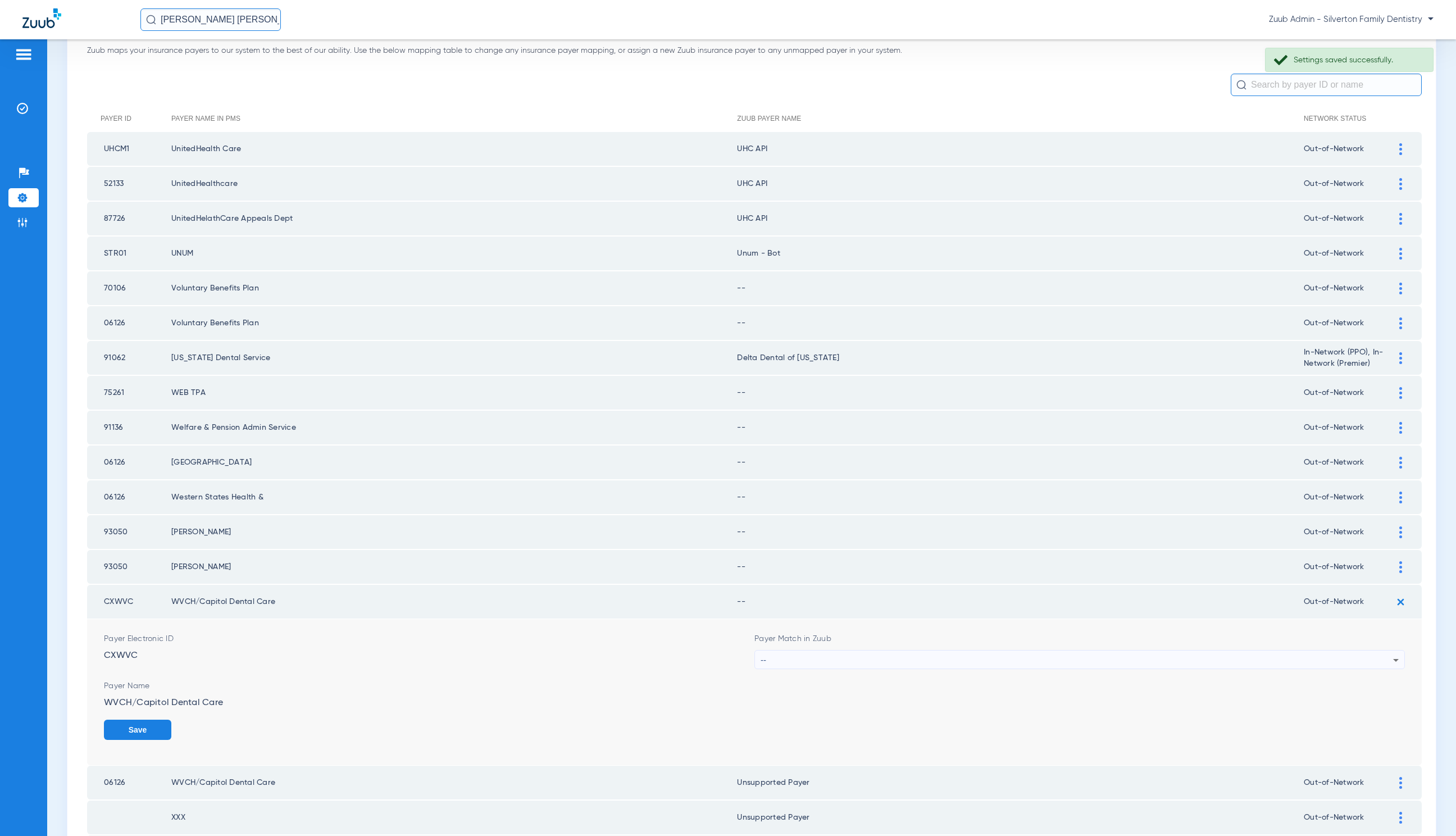
click at [864, 660] on div "--" at bounding box center [1077, 660] width 633 height 19
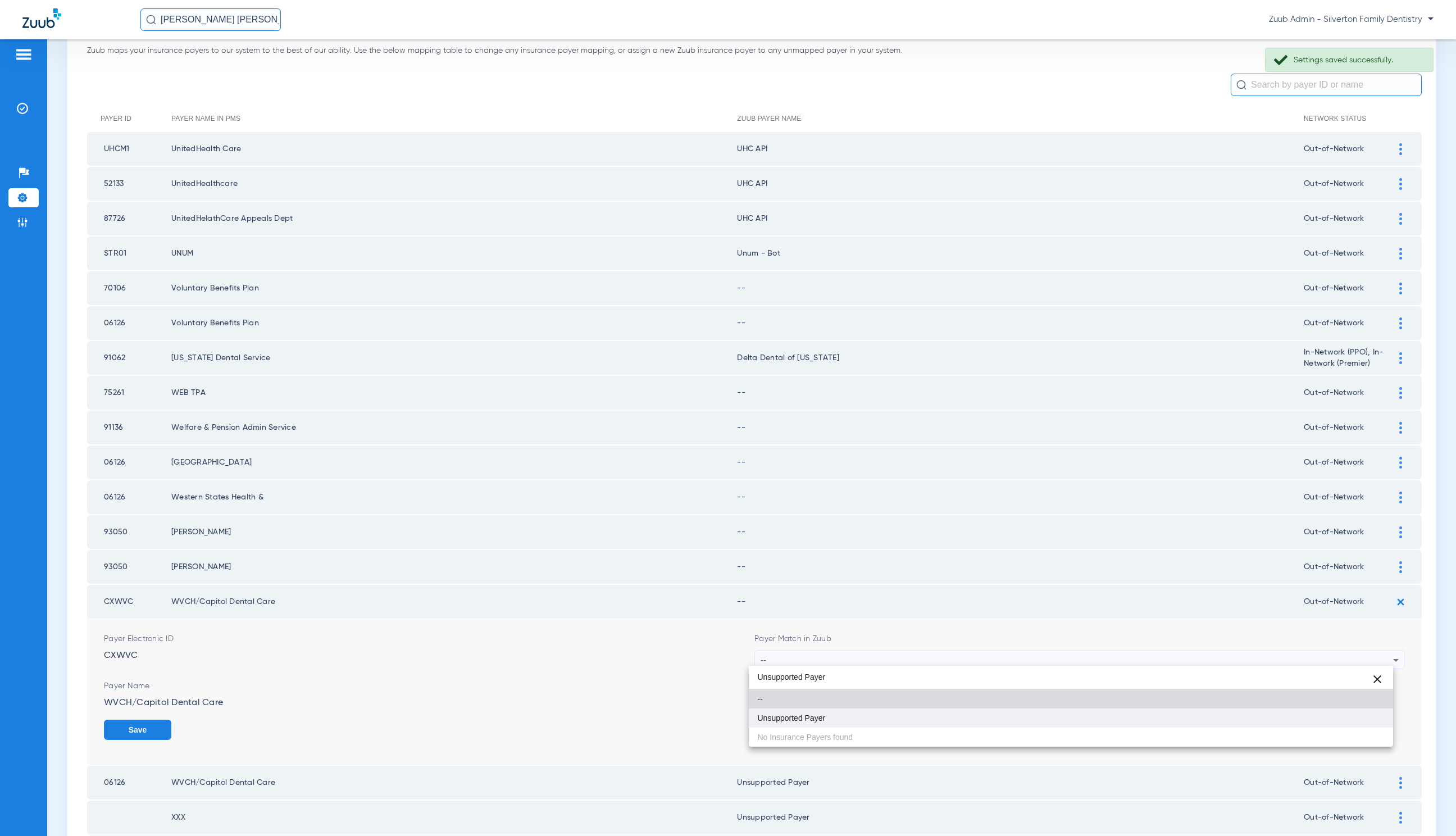
type input "Unsupported Payer"
drag, startPoint x: 879, startPoint y: 719, endPoint x: 901, endPoint y: 719, distance: 22.0
click at [879, 719] on mat-option "Unsupported Payer" at bounding box center [1071, 718] width 645 height 19
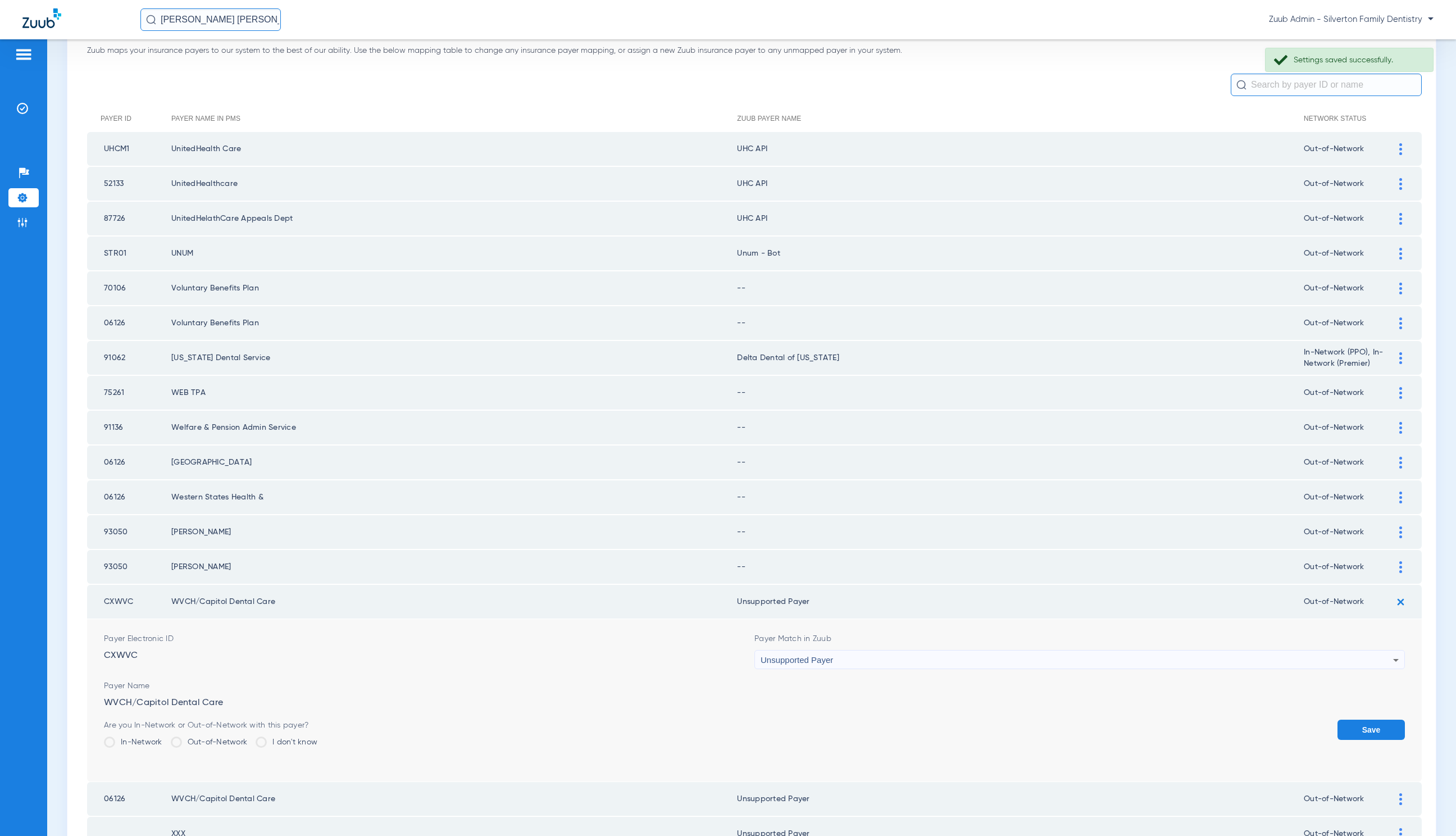
click at [1351, 729] on button "Save" at bounding box center [1372, 729] width 67 height 20
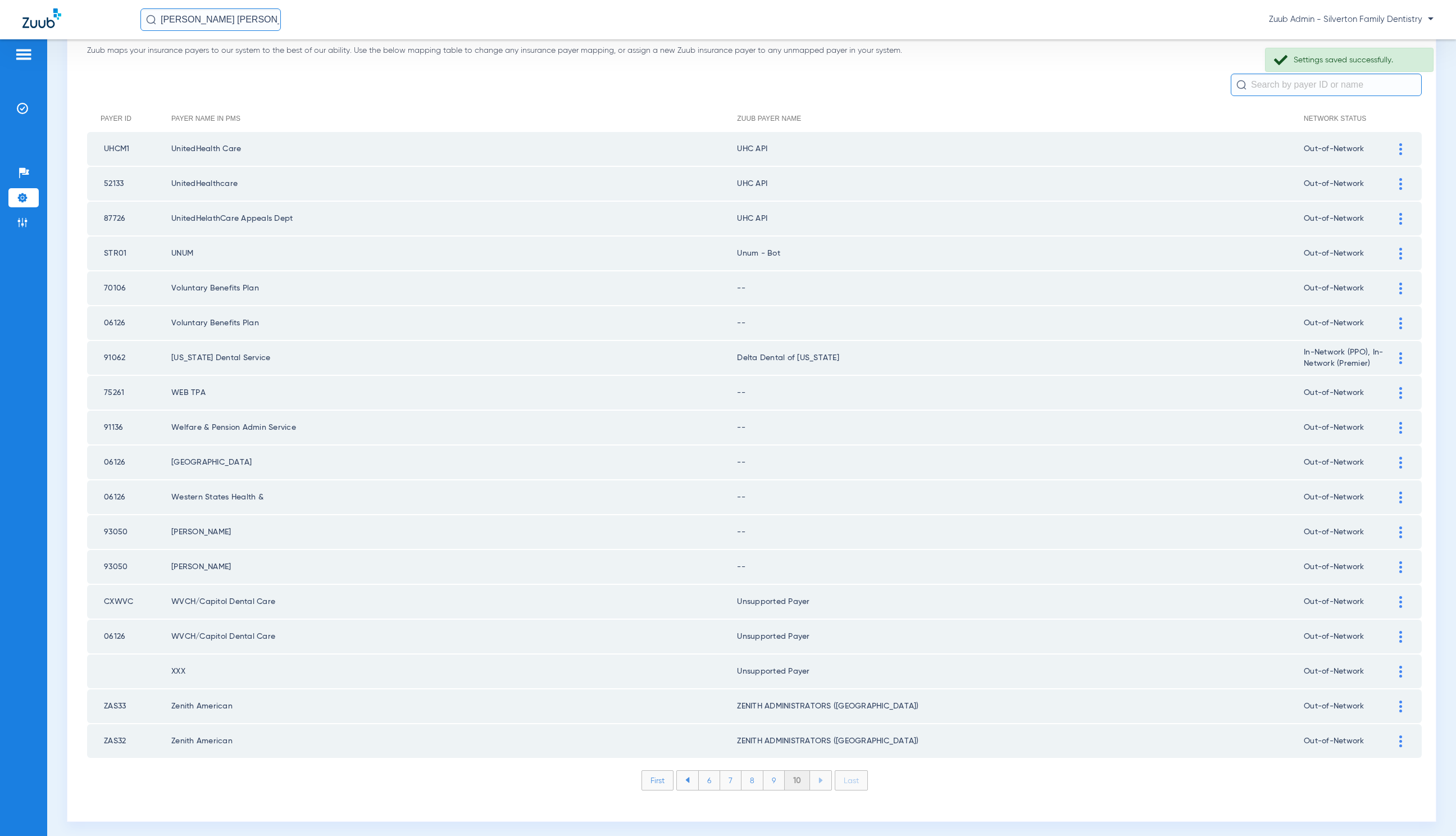
click at [1391, 563] on div at bounding box center [1401, 567] width 20 height 12
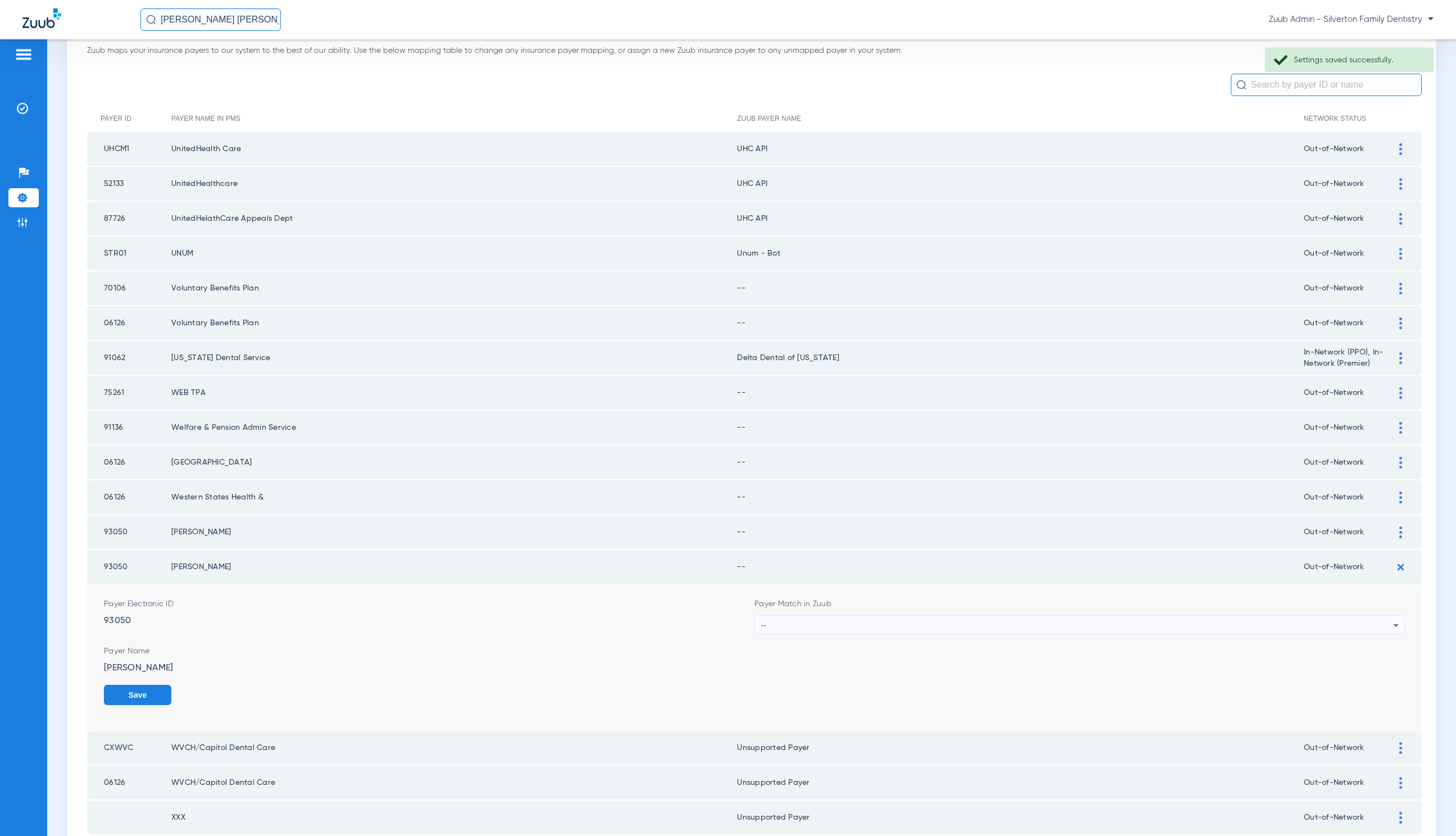
click at [795, 616] on div "--" at bounding box center [1077, 625] width 633 height 19
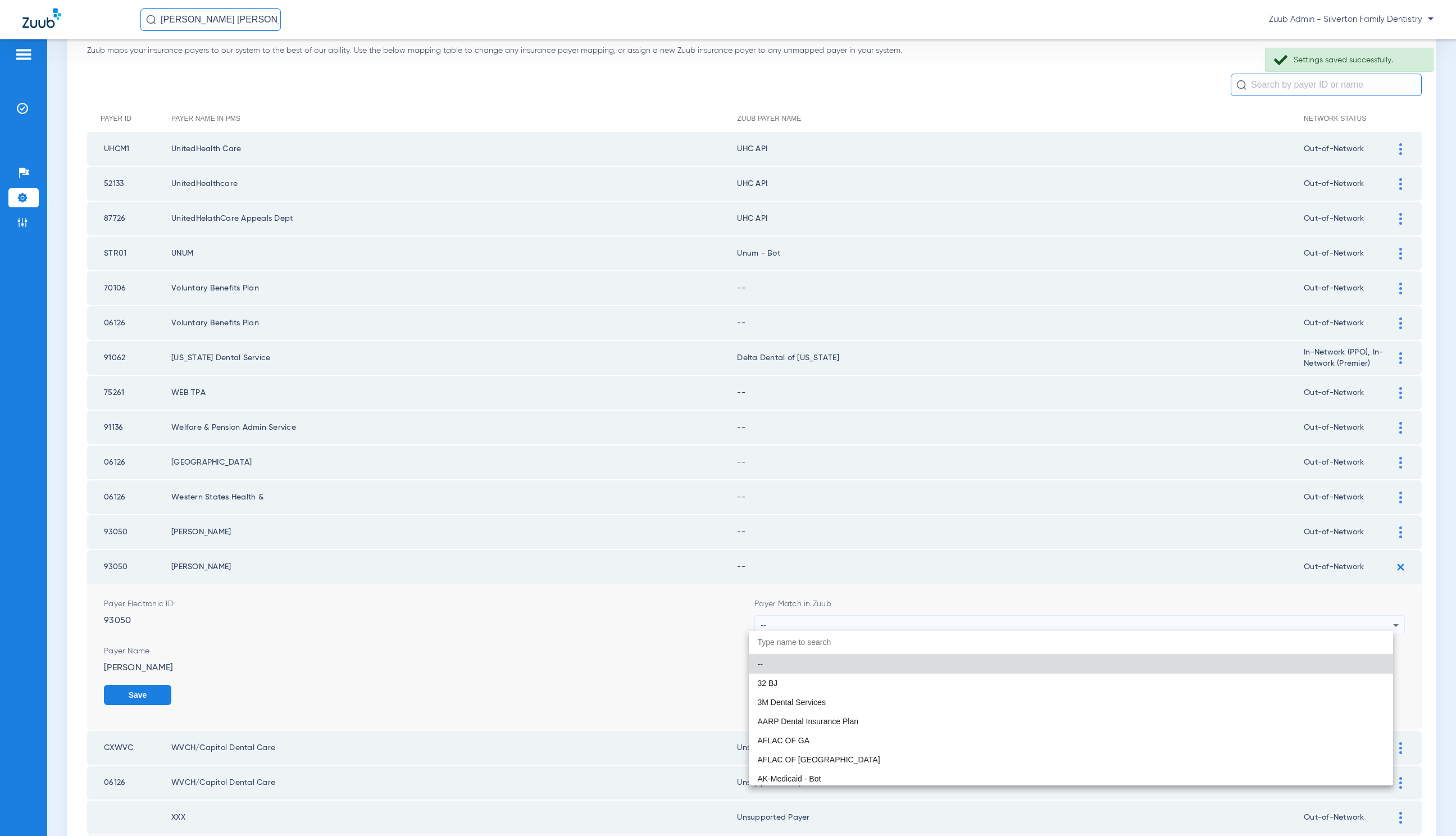
paste input "Unsupported Payer"
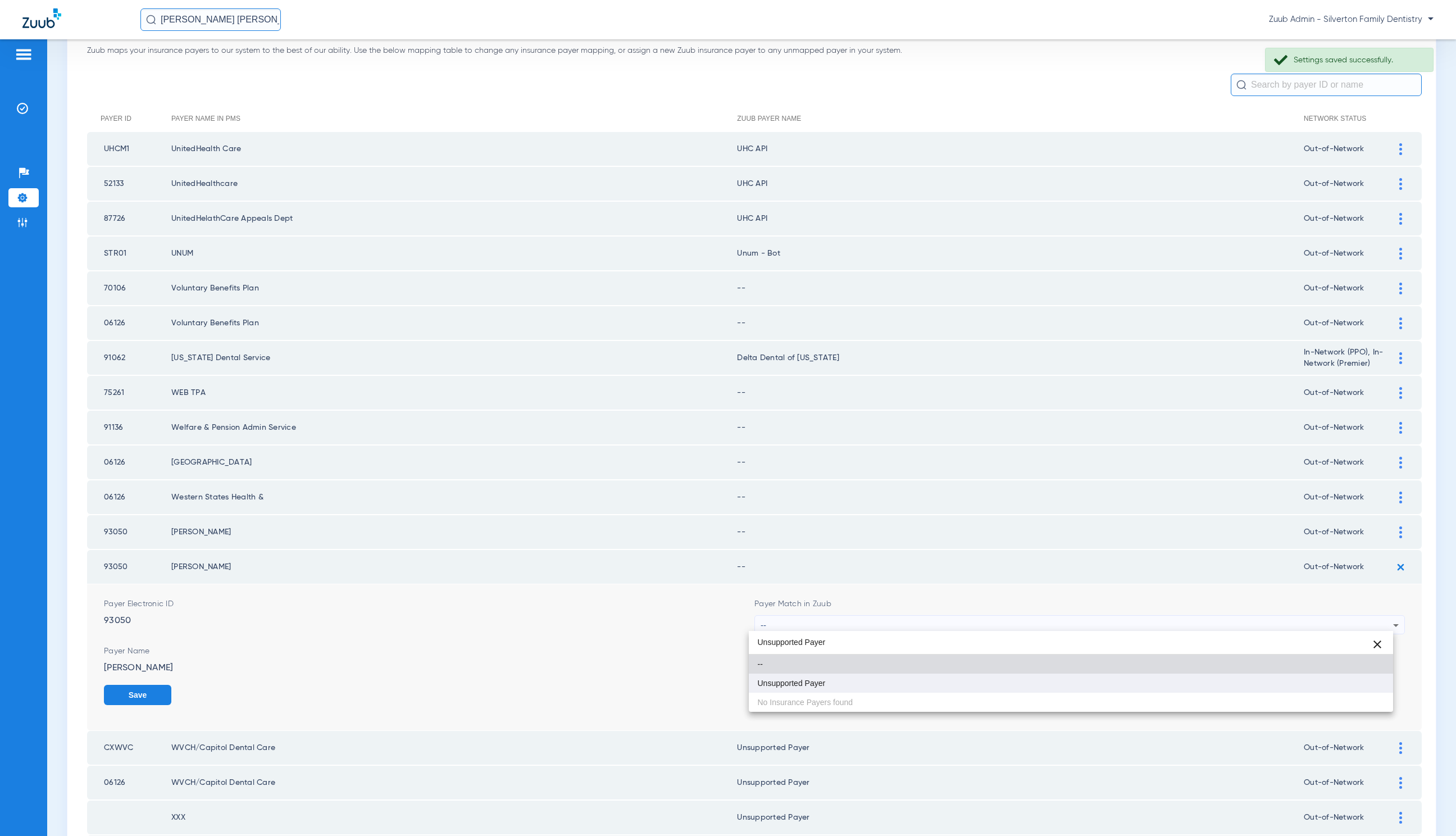
type input "Unsupported Payer"
click at [858, 685] on mat-option "Unsupported Payer" at bounding box center [1071, 683] width 645 height 19
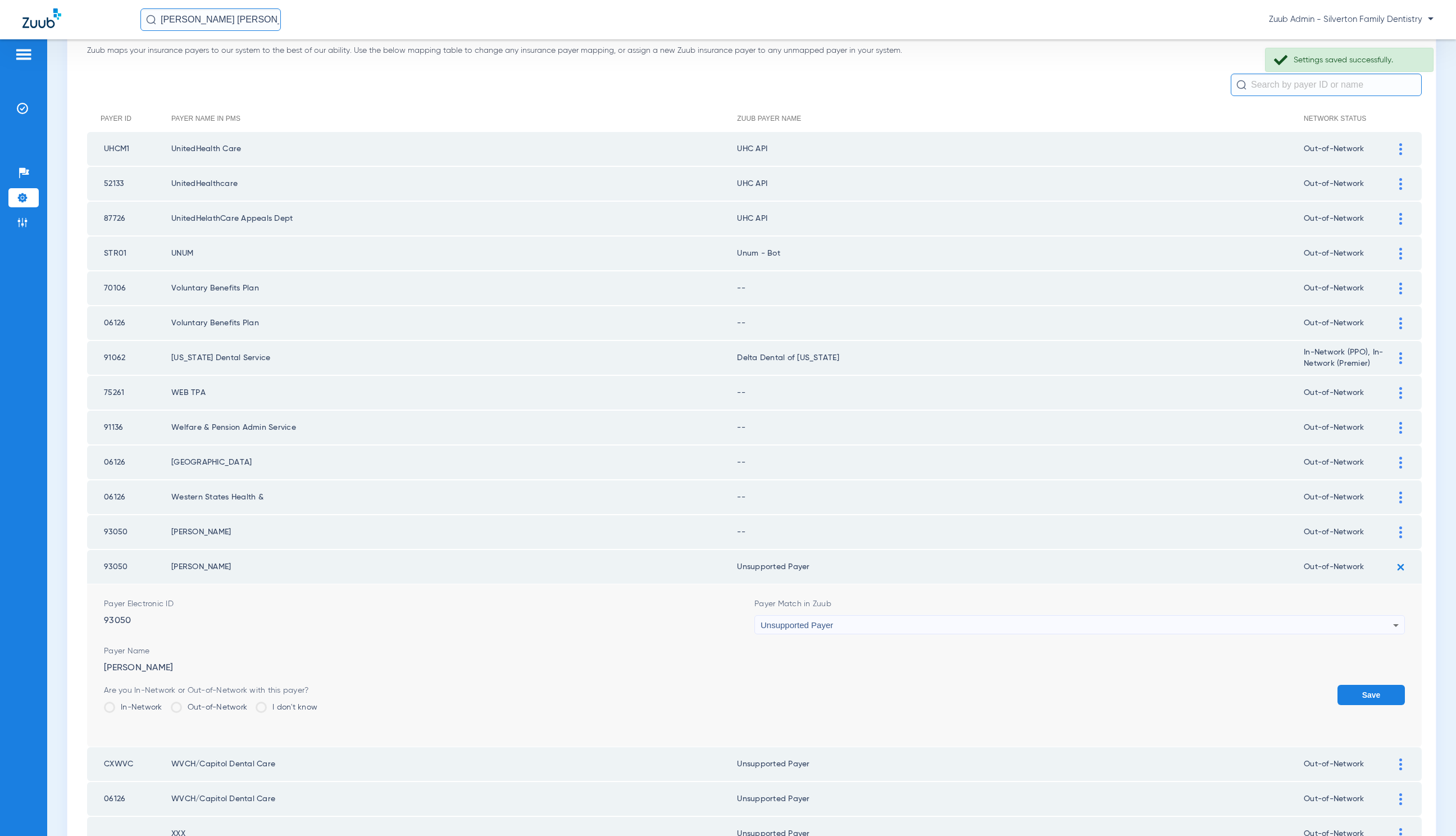
click at [1345, 692] on button "Save" at bounding box center [1372, 695] width 67 height 20
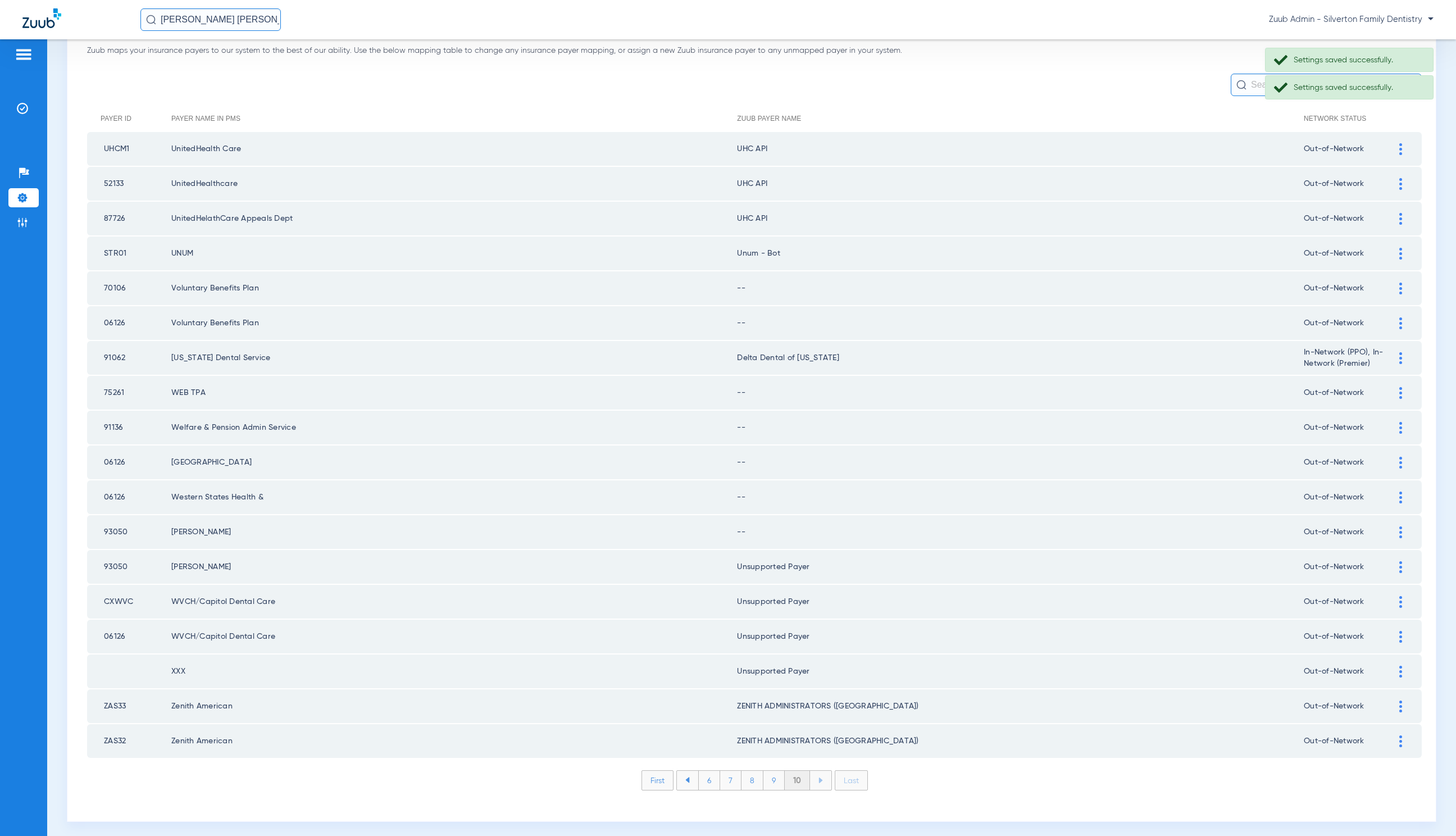
click at [1391, 526] on div at bounding box center [1401, 532] width 20 height 12
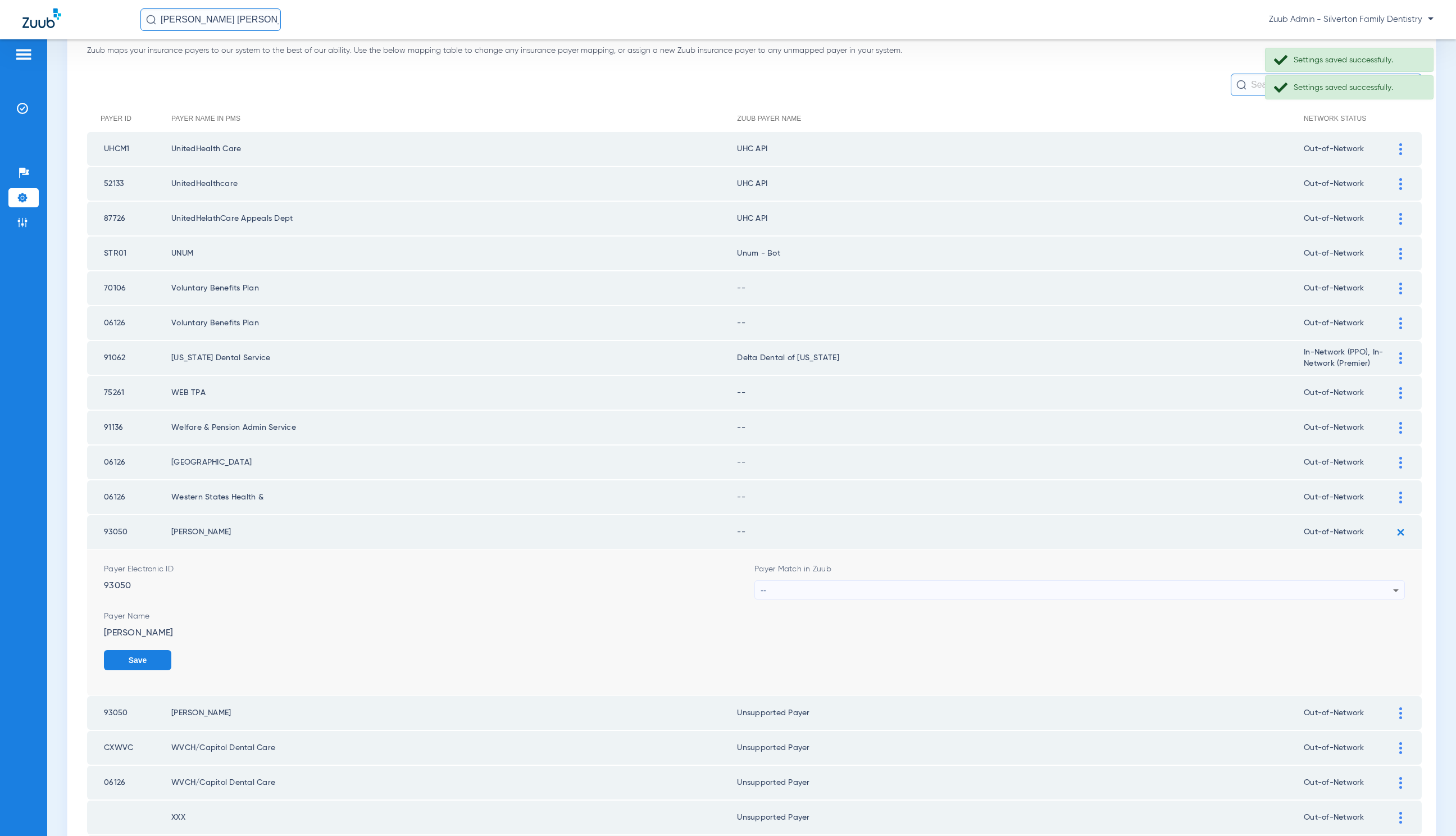
click at [883, 582] on div "--" at bounding box center [1077, 590] width 633 height 19
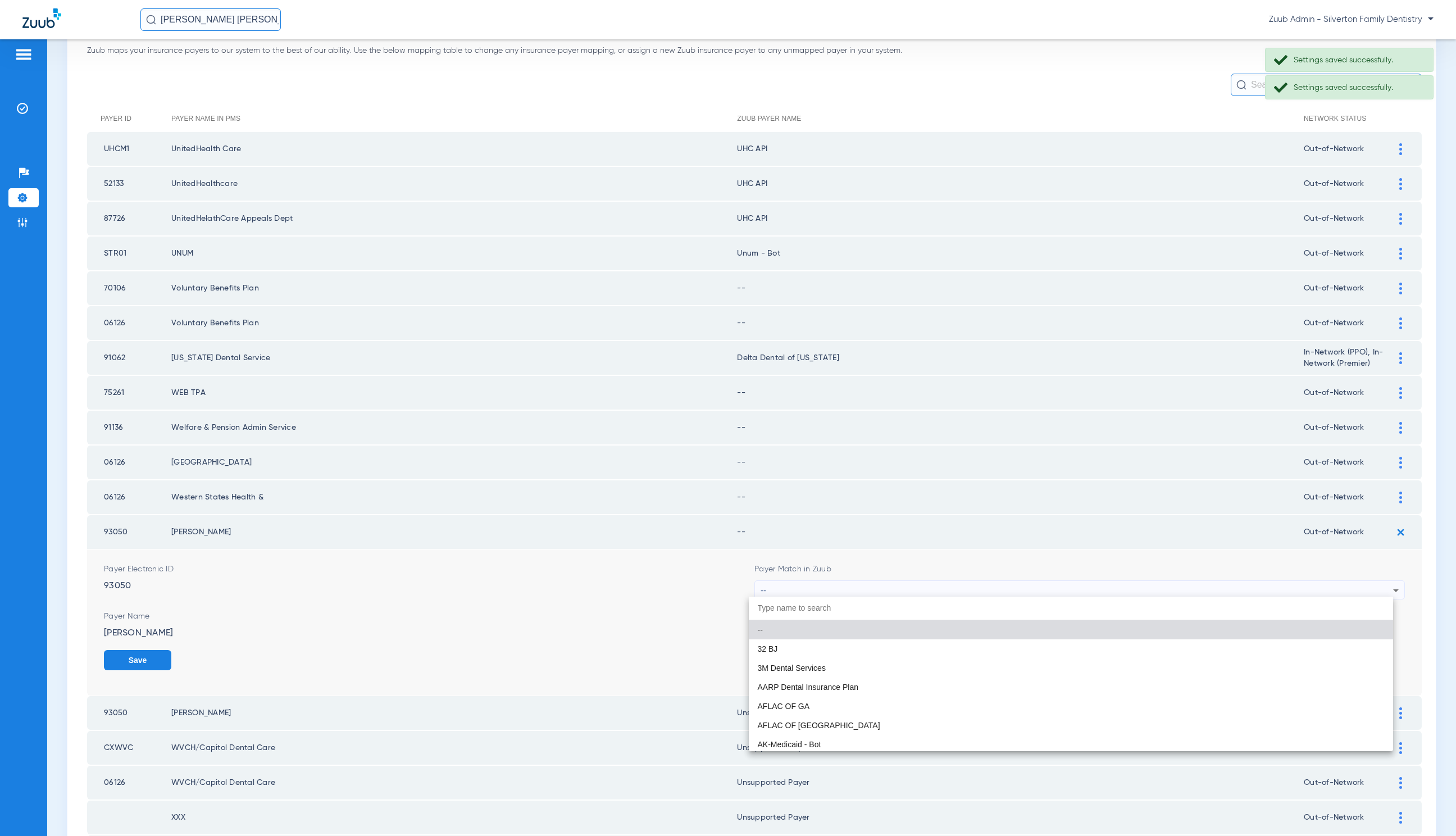
paste input "Unsupported Payer"
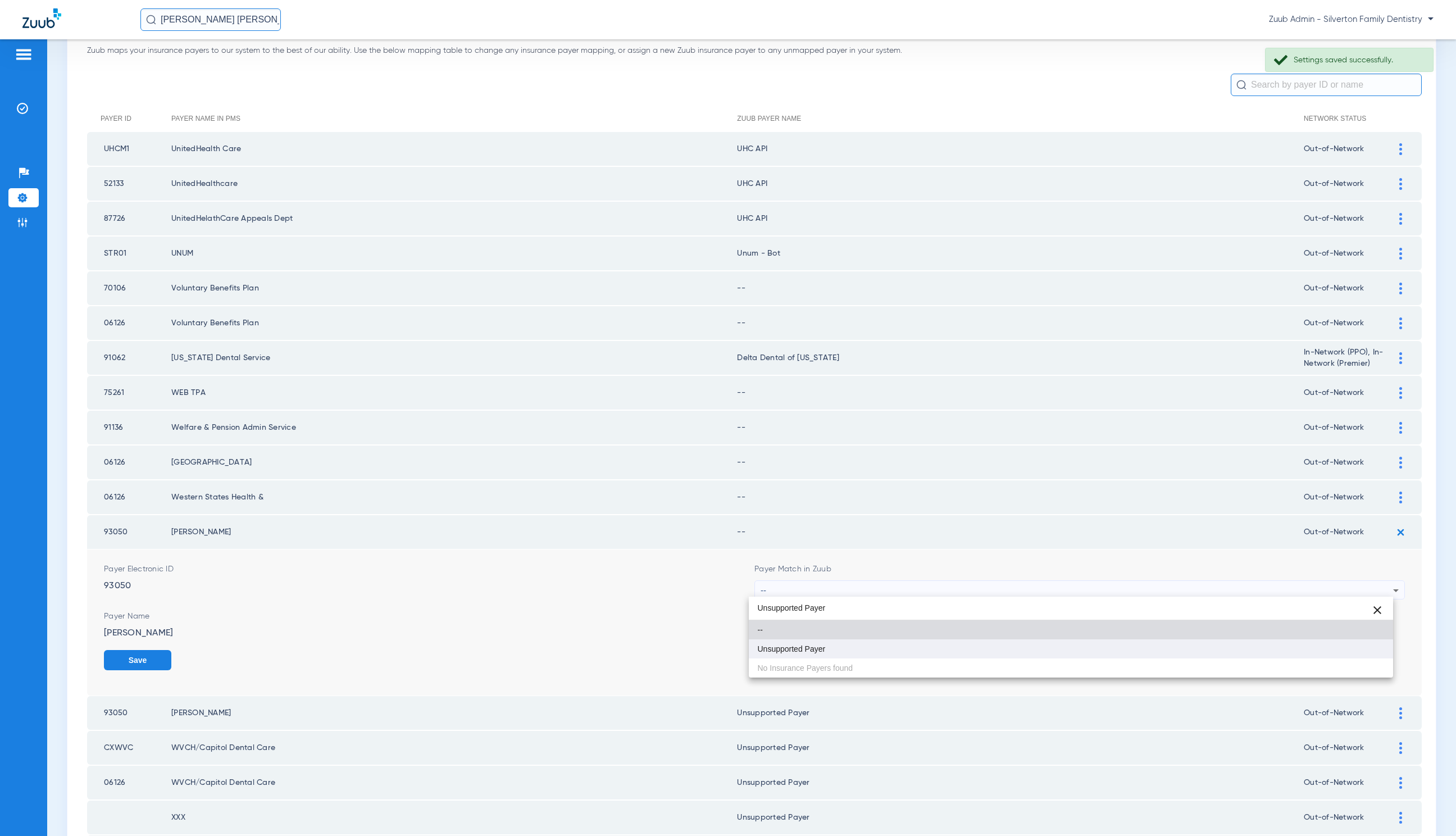
type input "Unsupported Payer"
drag, startPoint x: 883, startPoint y: 647, endPoint x: 955, endPoint y: 649, distance: 72.0
click at [883, 647] on mat-option "Unsupported Payer" at bounding box center [1071, 649] width 645 height 19
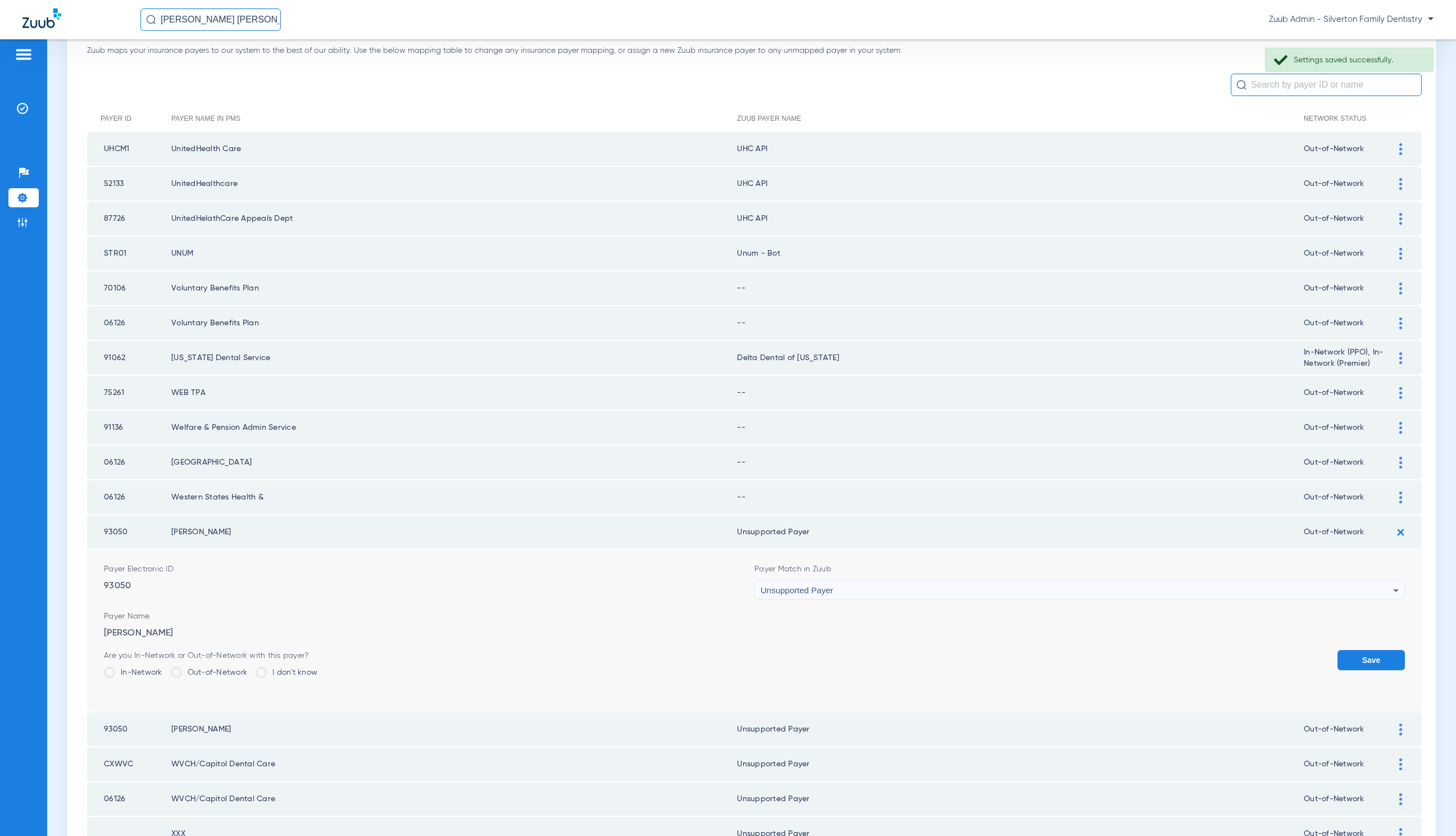
click at [1356, 655] on button "Save" at bounding box center [1372, 660] width 67 height 20
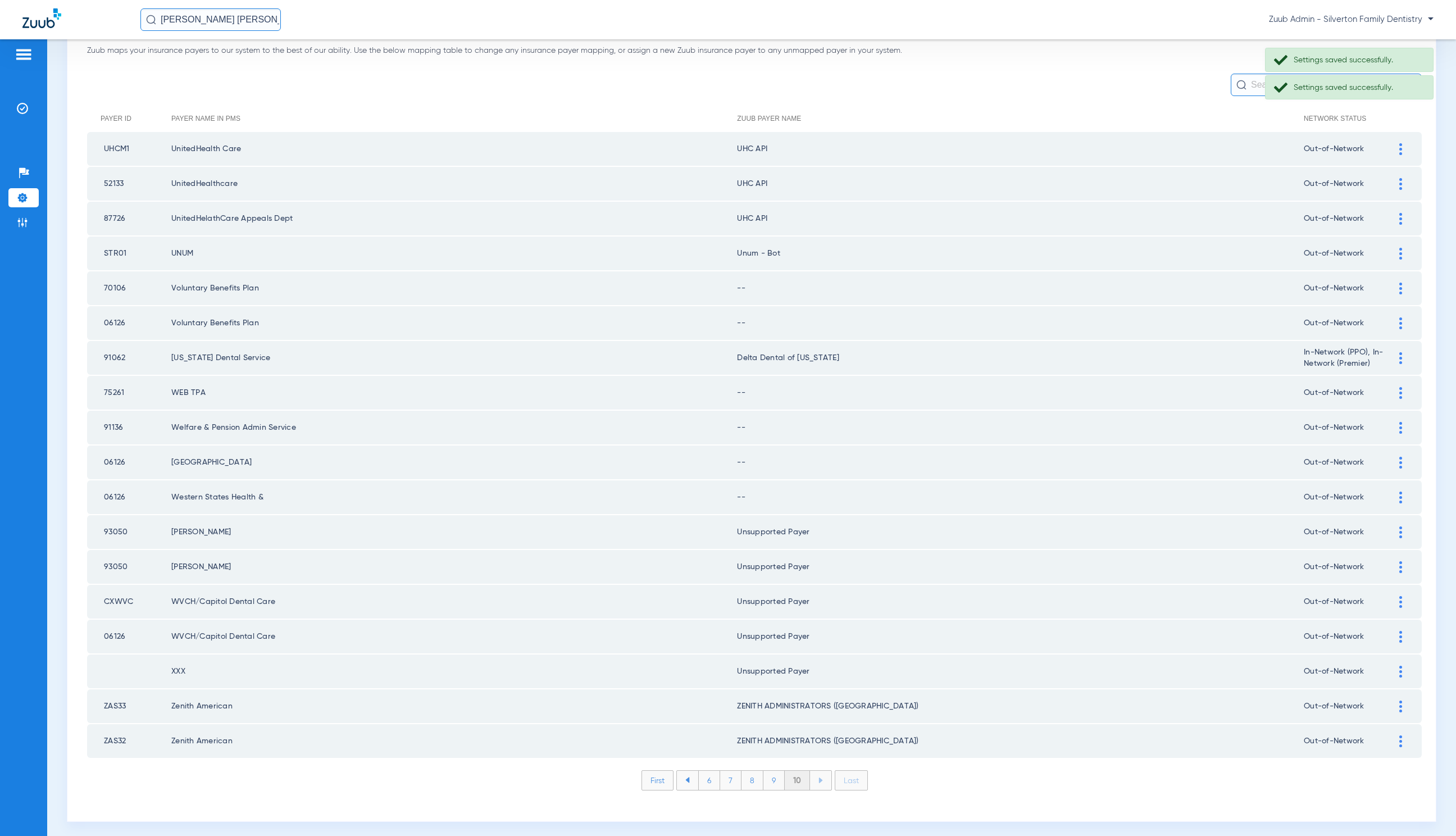
click at [1392, 395] on div at bounding box center [1401, 393] width 20 height 12
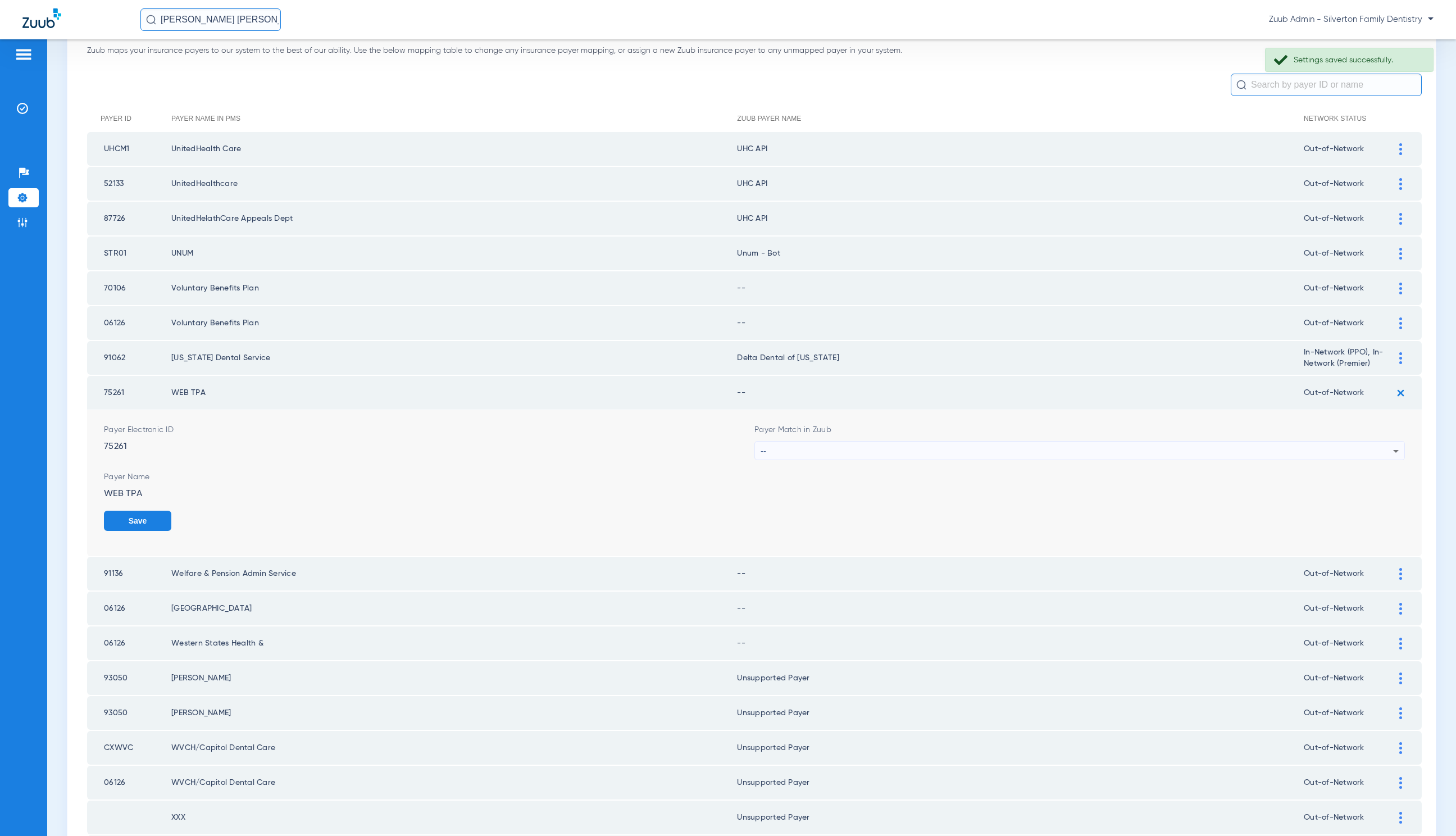
click at [812, 446] on div "--" at bounding box center [1077, 451] width 633 height 19
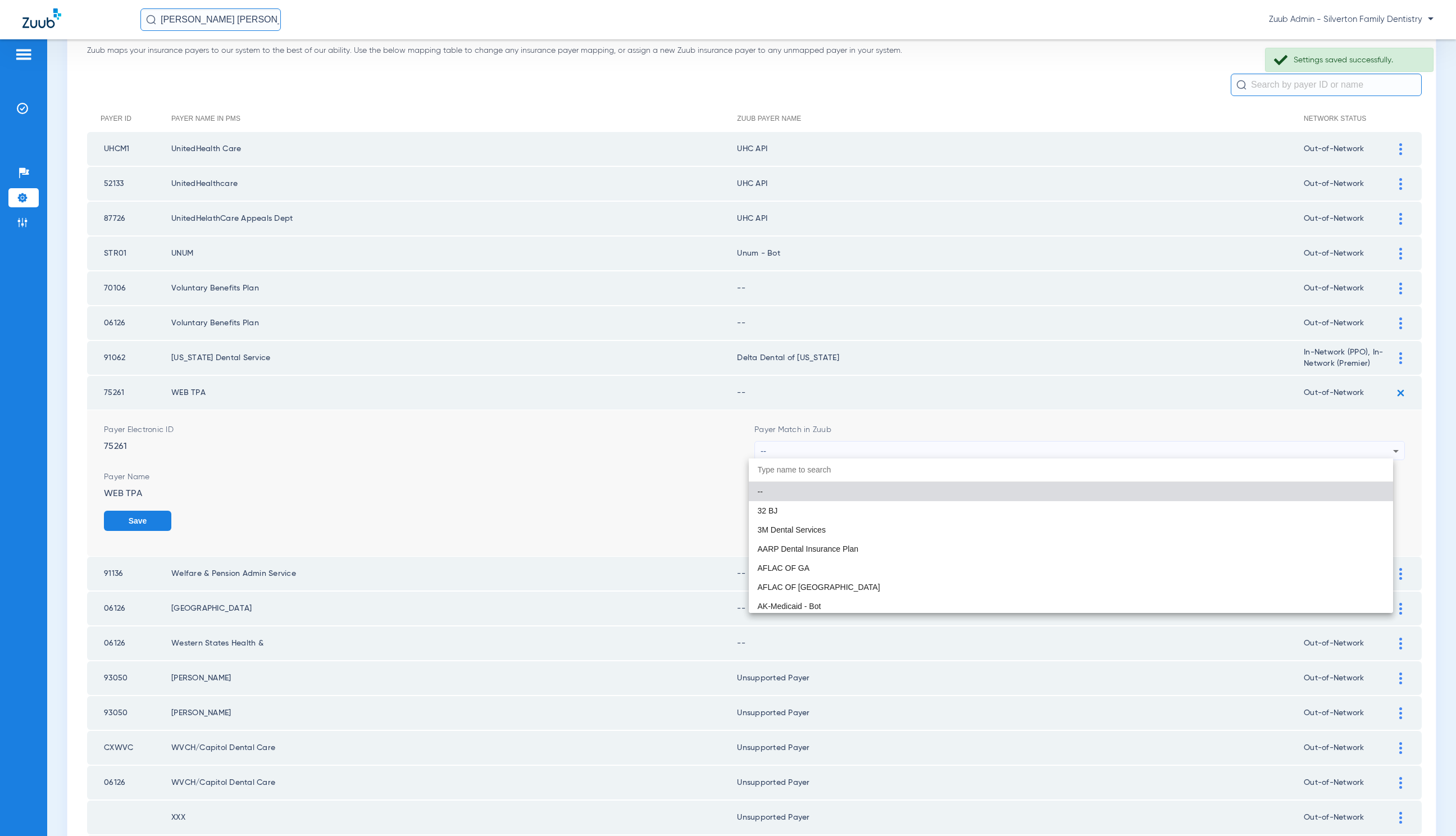
paste input "Unsupported Payer"
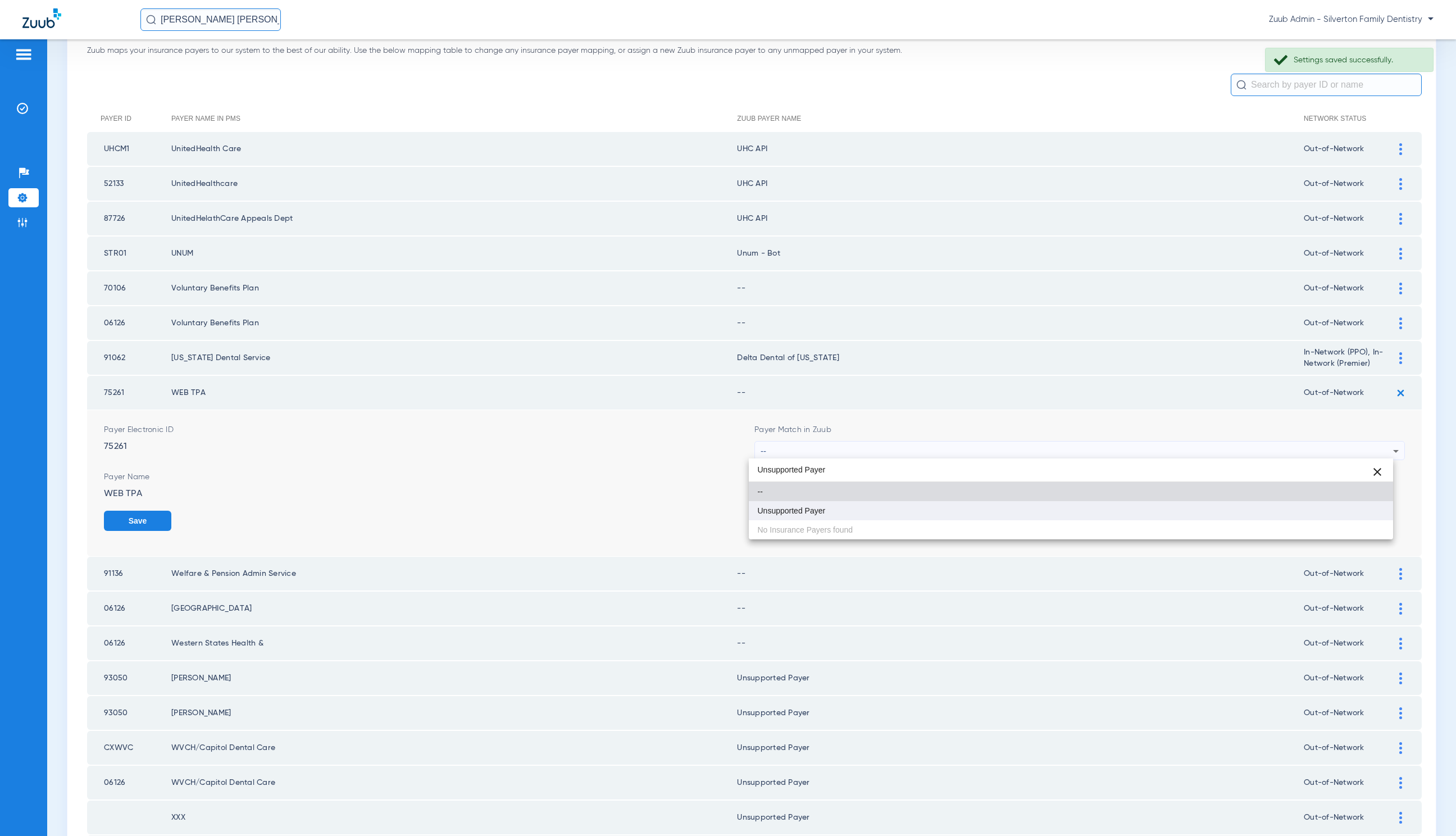
type input "Unsupported Payer"
click at [821, 501] on mat-option "Unsupported Payer" at bounding box center [1071, 511] width 645 height 19
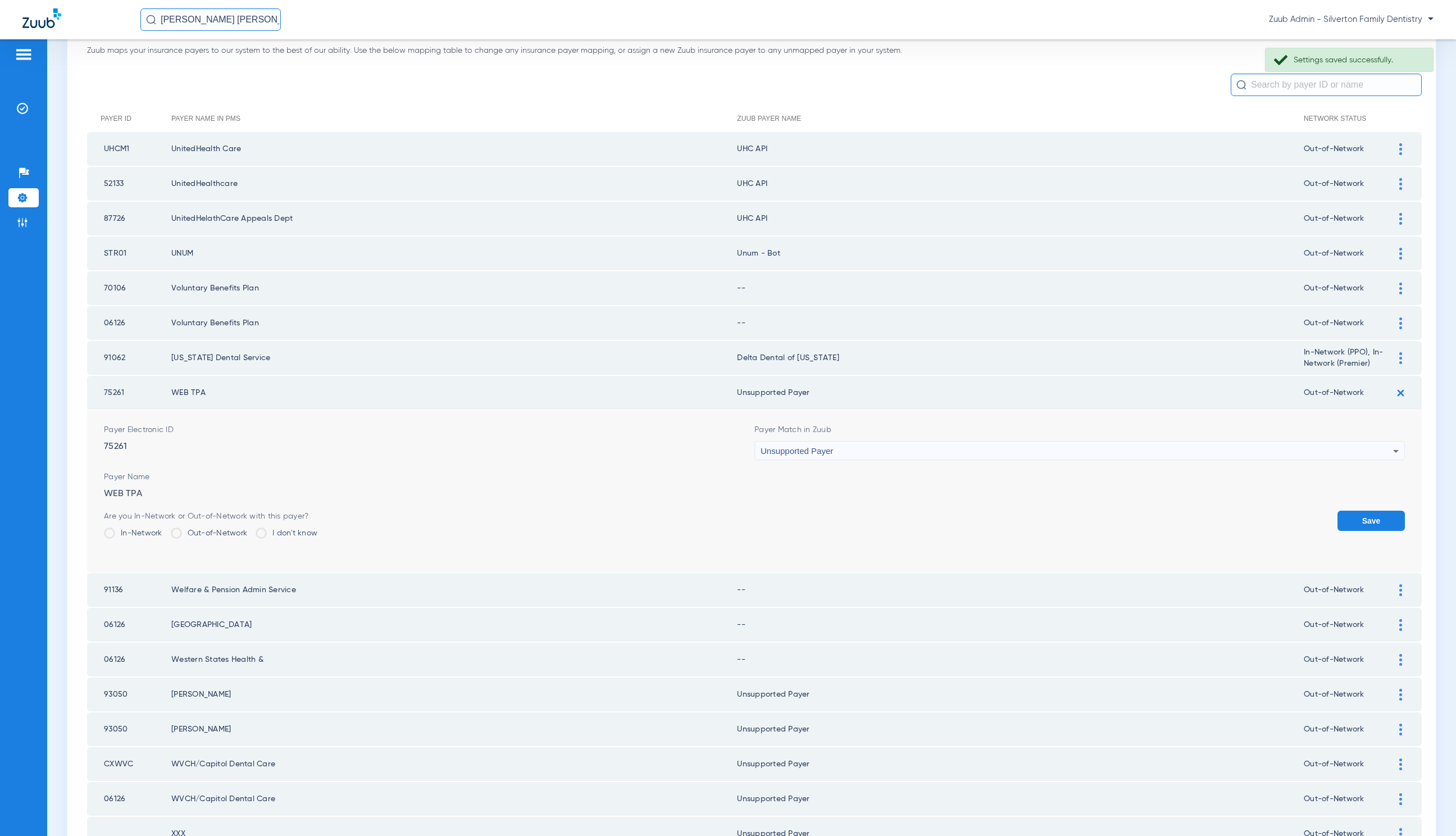
click at [1367, 513] on button "Save" at bounding box center [1372, 520] width 67 height 20
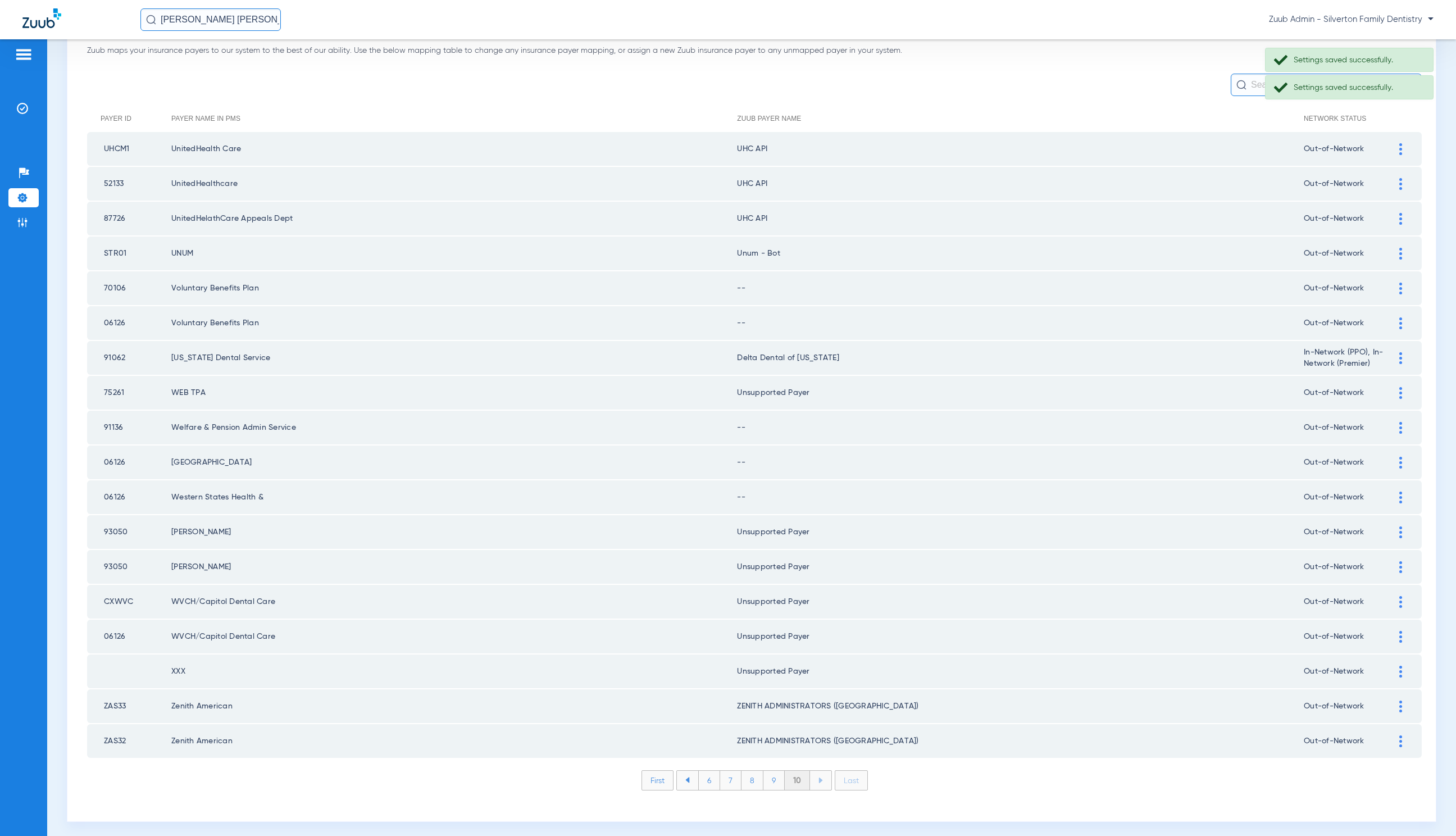
click at [1400, 428] on img at bounding box center [1401, 428] width 3 height 12
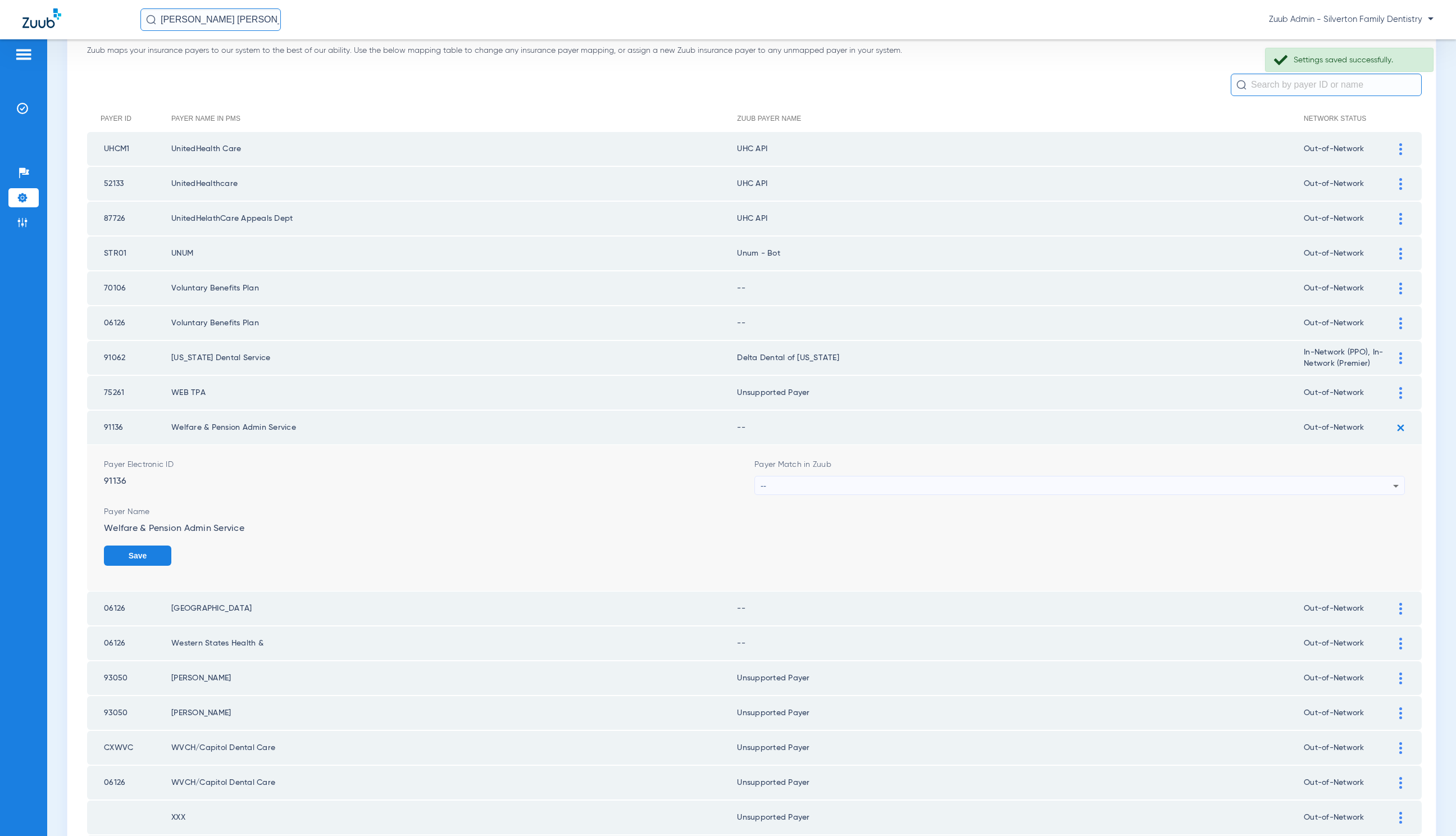
click at [897, 483] on div "--" at bounding box center [1077, 486] width 633 height 19
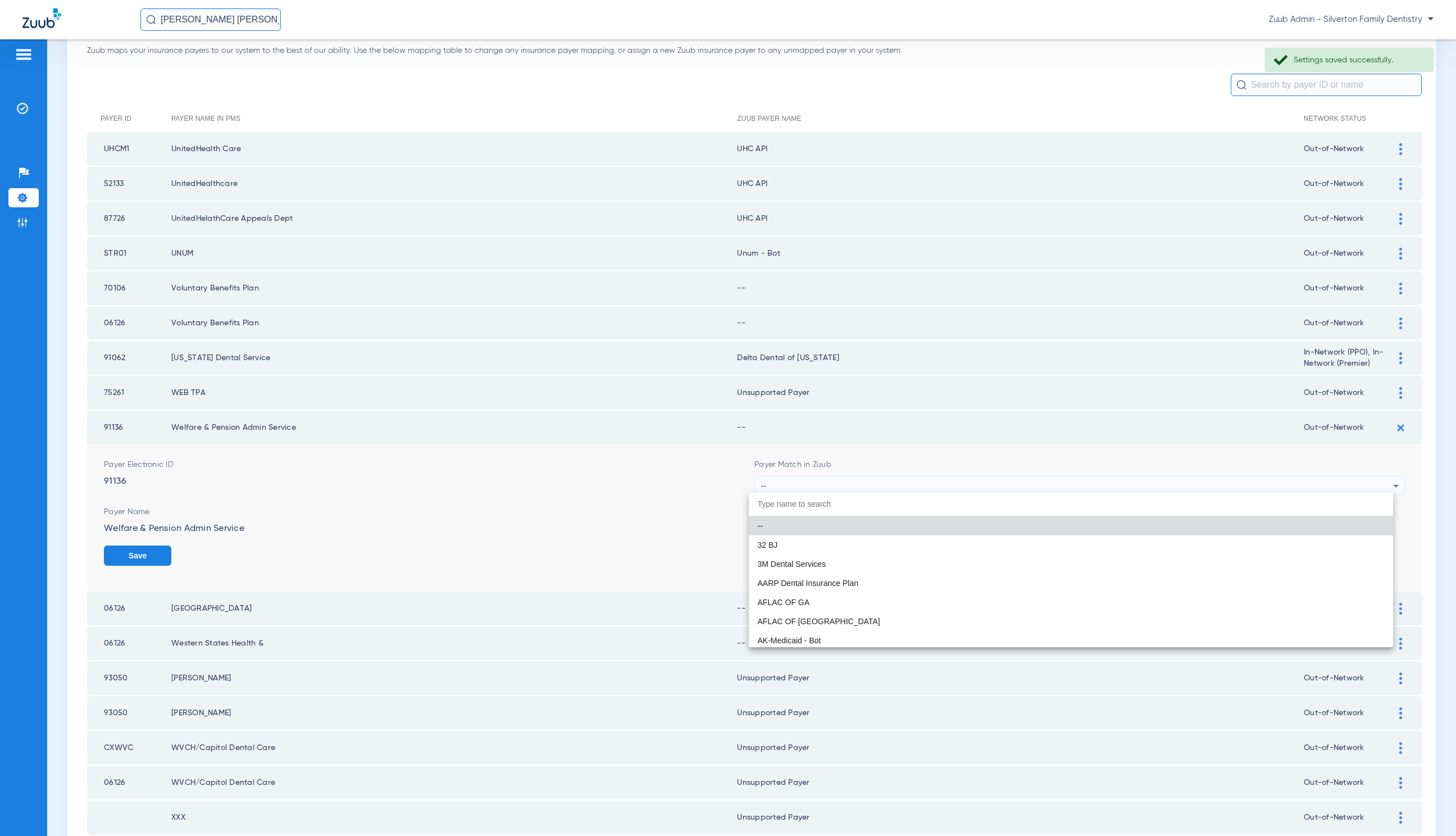
paste input "Unsupported Payer"
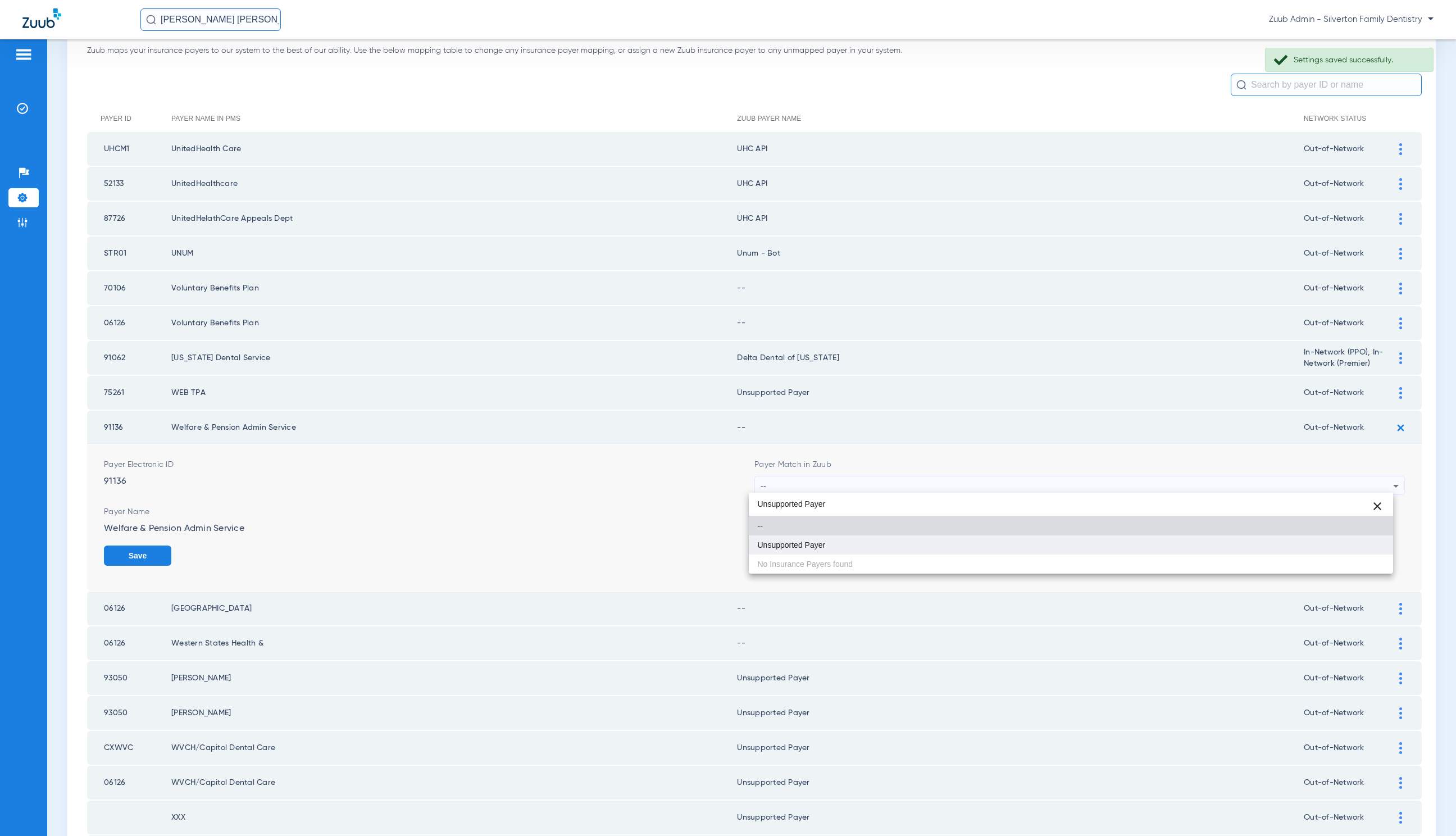
type input "Unsupported Payer"
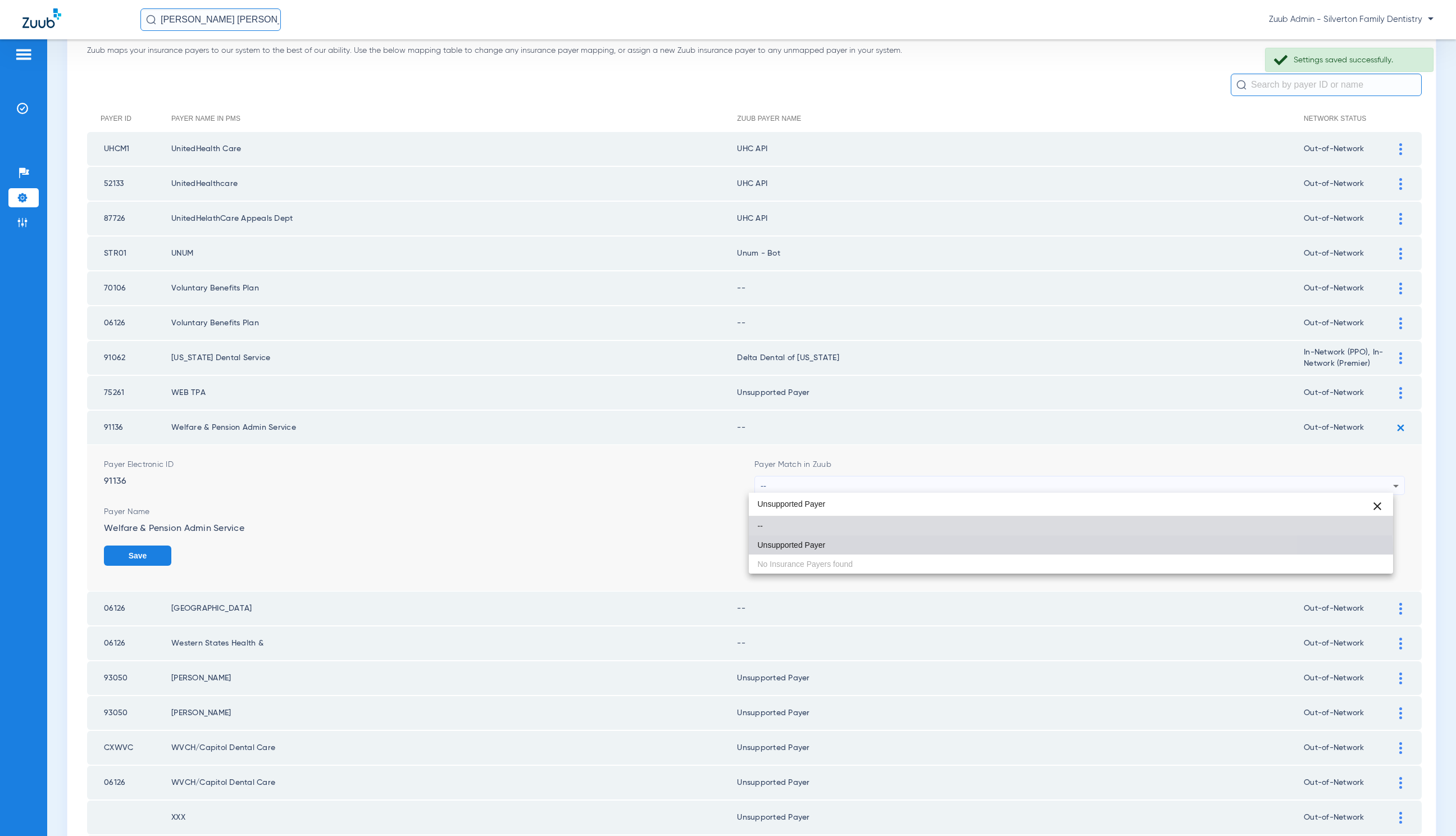
click at [917, 549] on mat-option "Unsupported Payer" at bounding box center [1071, 545] width 645 height 19
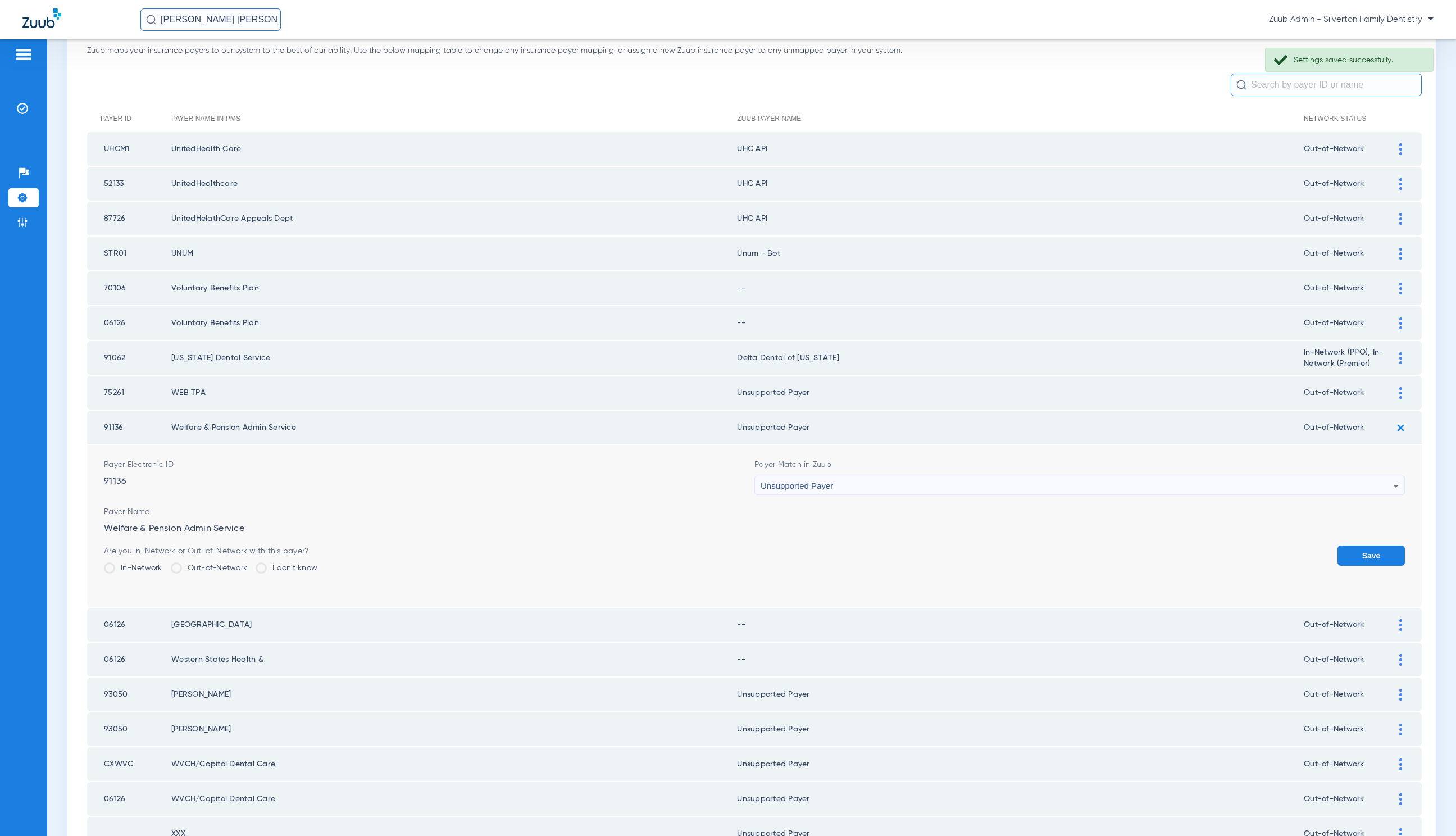
click at [1347, 555] on button "Save" at bounding box center [1372, 555] width 67 height 20
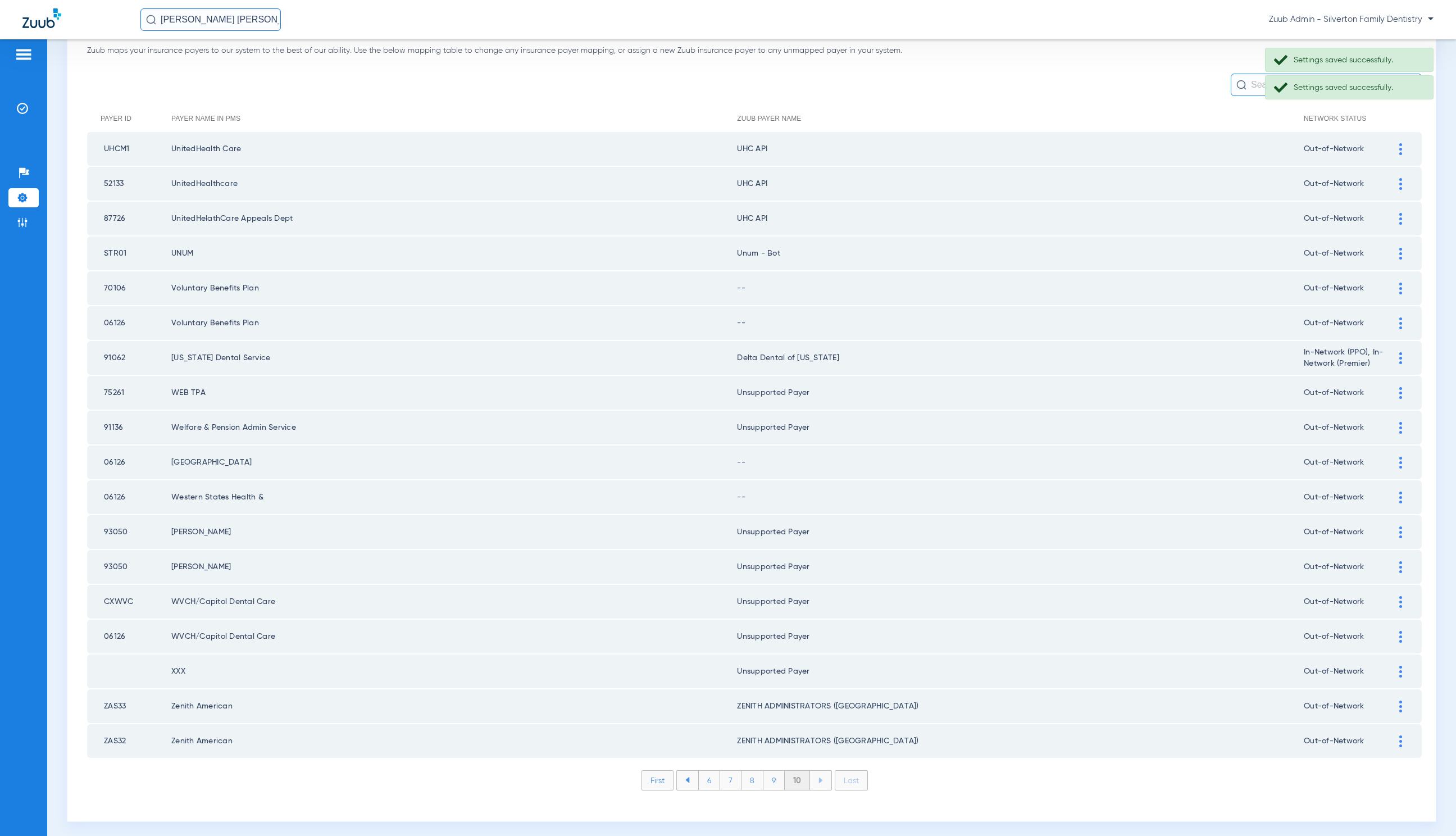
click at [1400, 459] on img at bounding box center [1401, 462] width 3 height 12
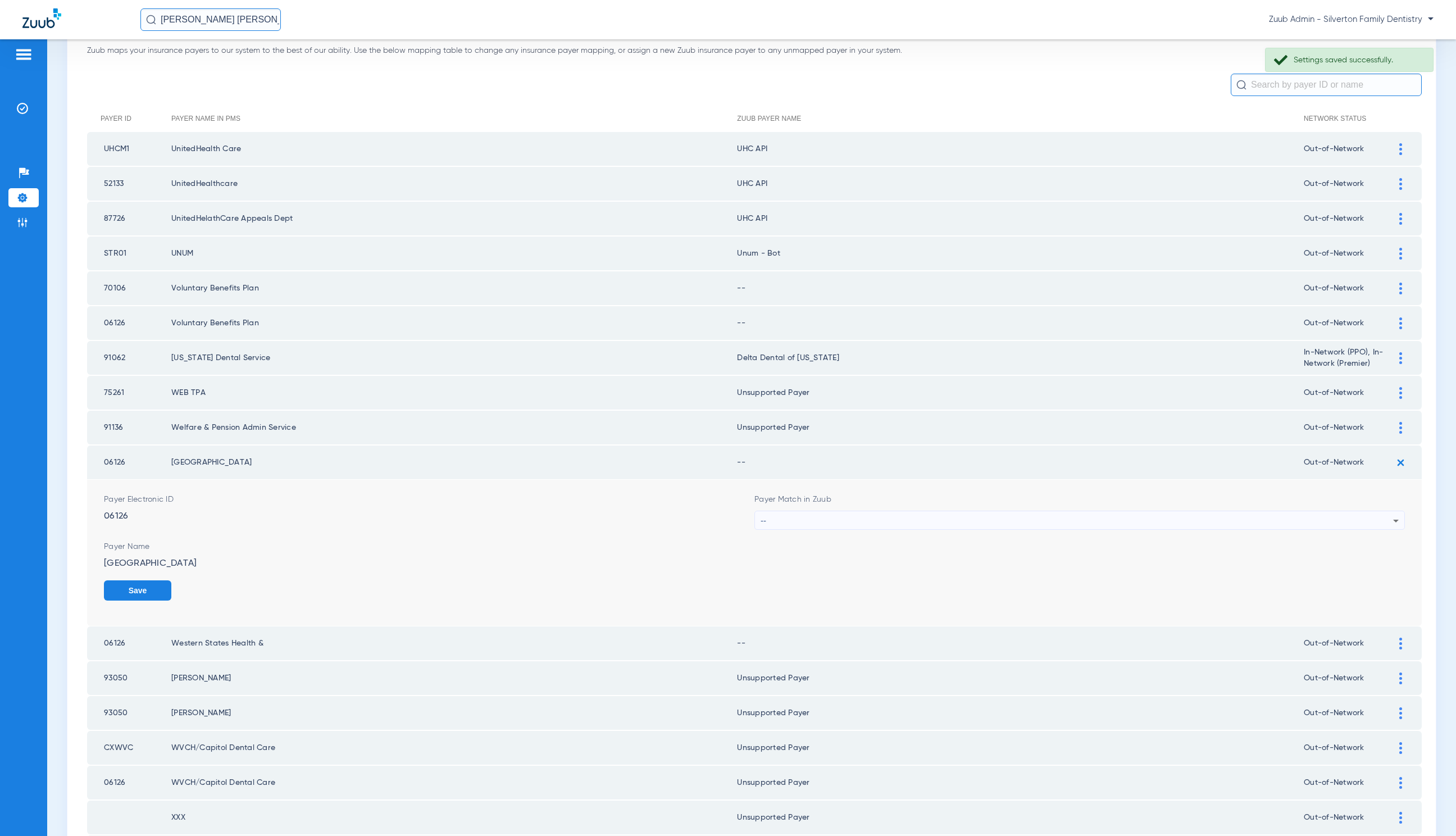
click at [888, 512] on div "--" at bounding box center [1077, 521] width 633 height 19
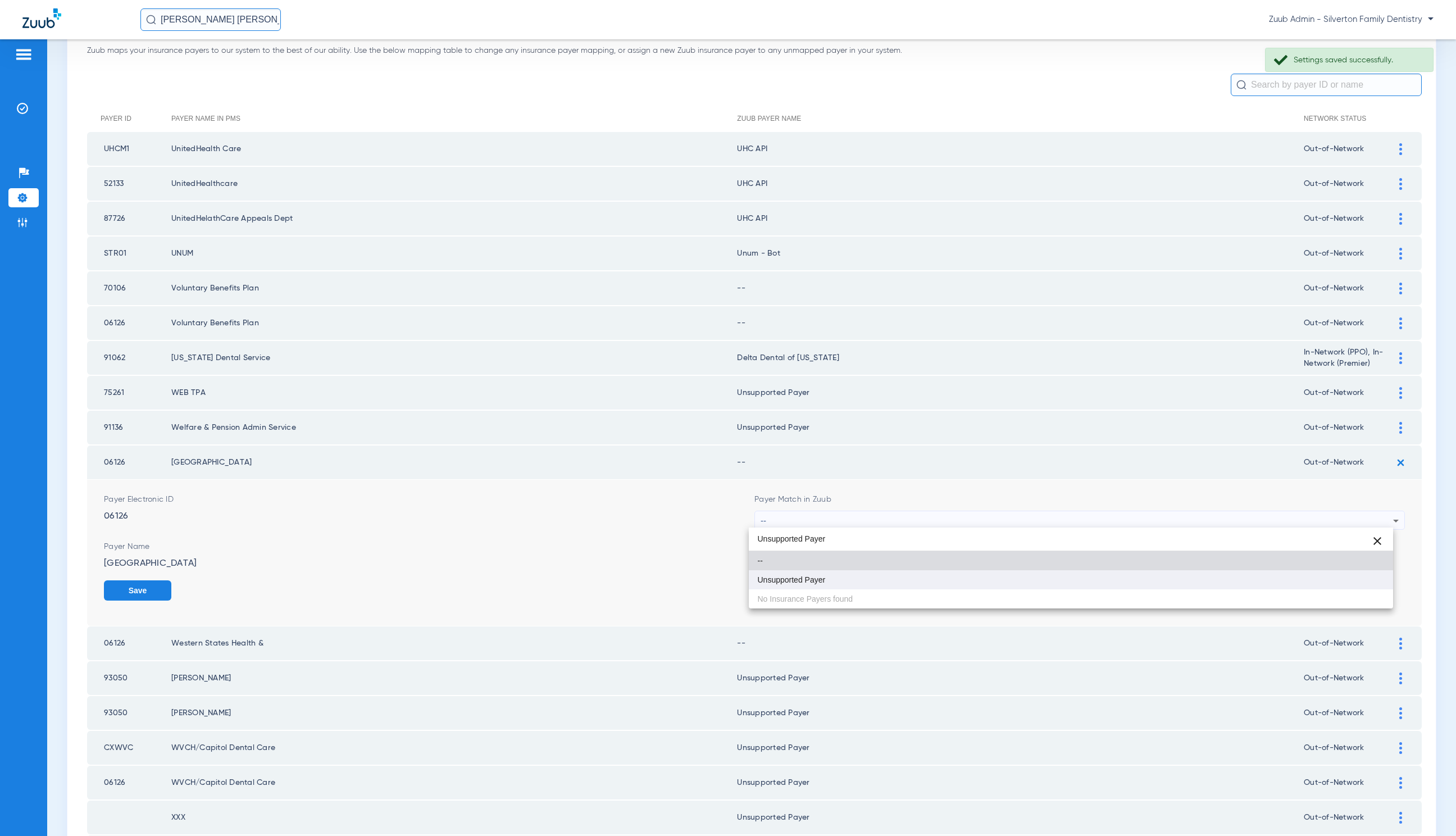
type input "Unsupported Payer"
click at [893, 588] on mat-option "Unsupported Payer" at bounding box center [1071, 580] width 645 height 19
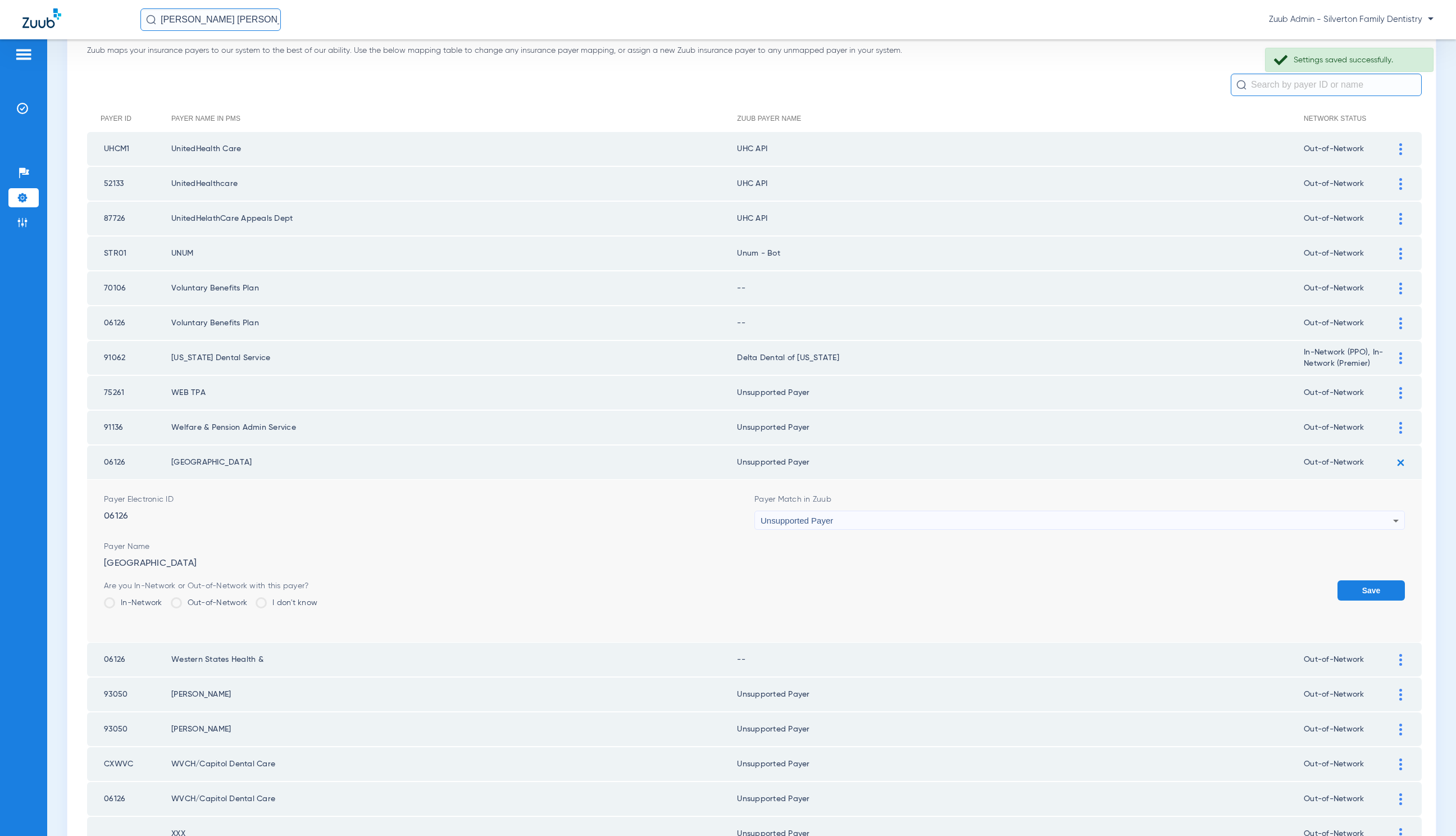
click at [1360, 591] on button "Save" at bounding box center [1372, 590] width 67 height 20
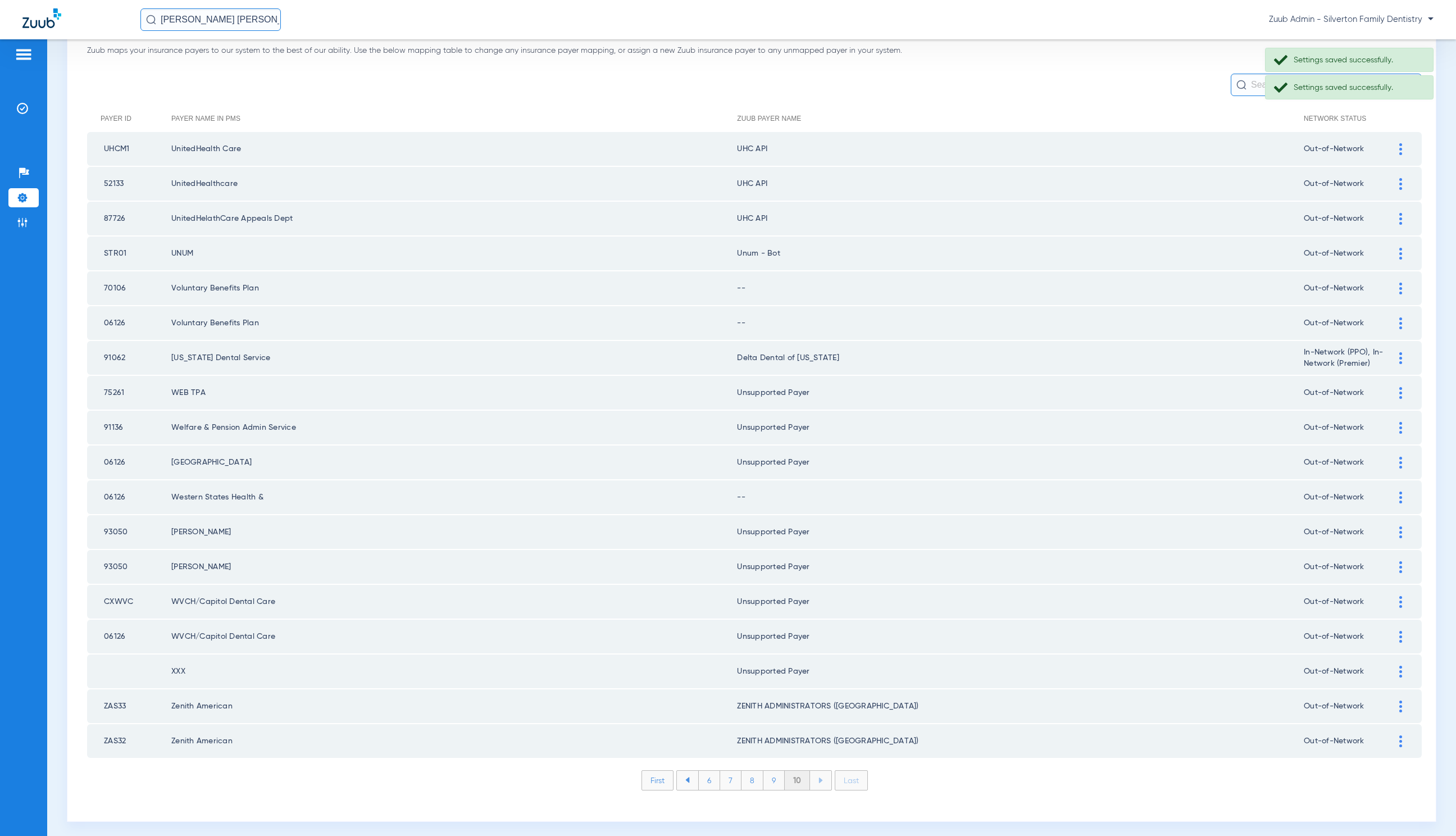
click at [1400, 496] on img at bounding box center [1401, 497] width 3 height 12
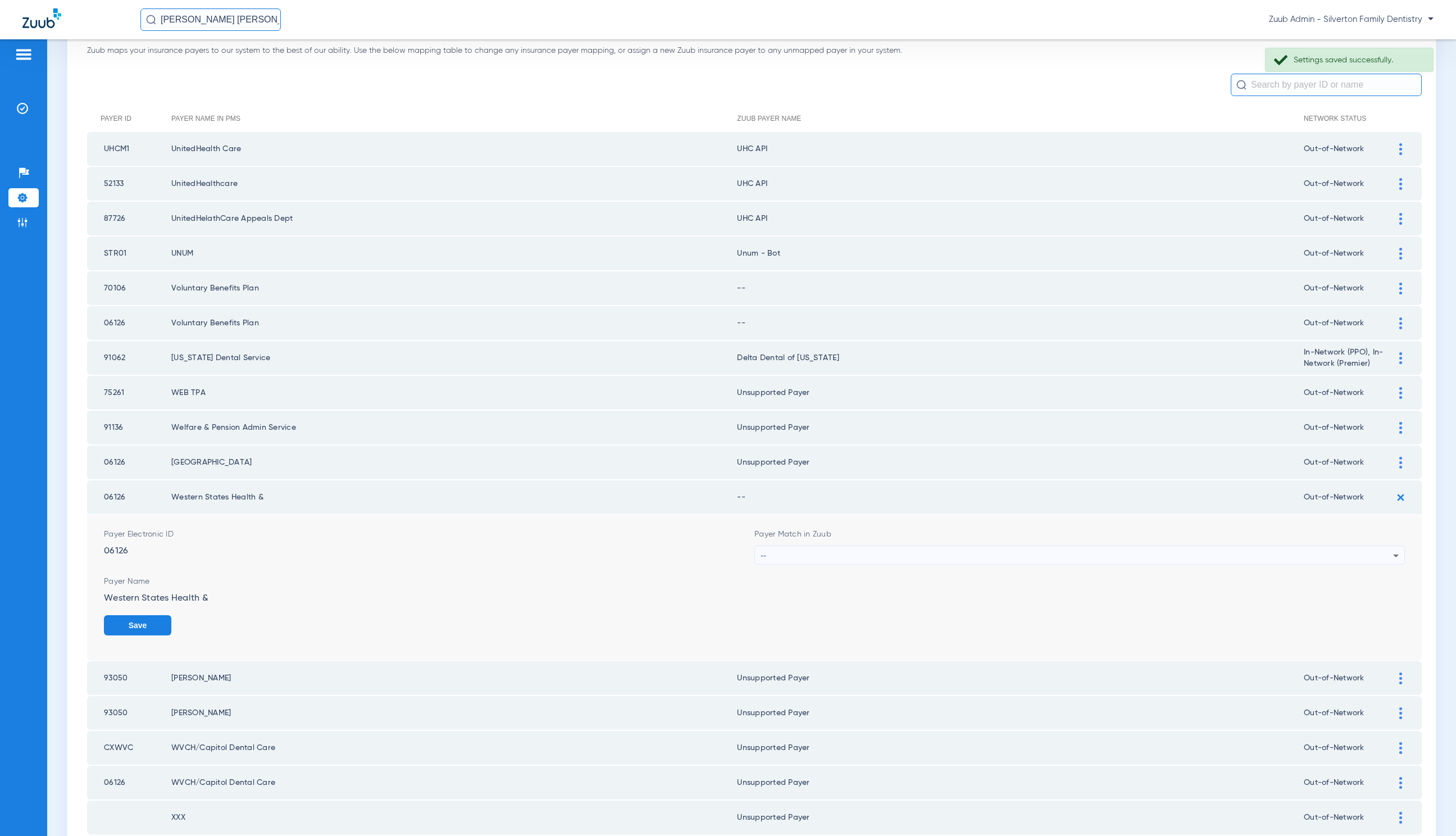
click at [947, 555] on div "--" at bounding box center [1077, 556] width 633 height 19
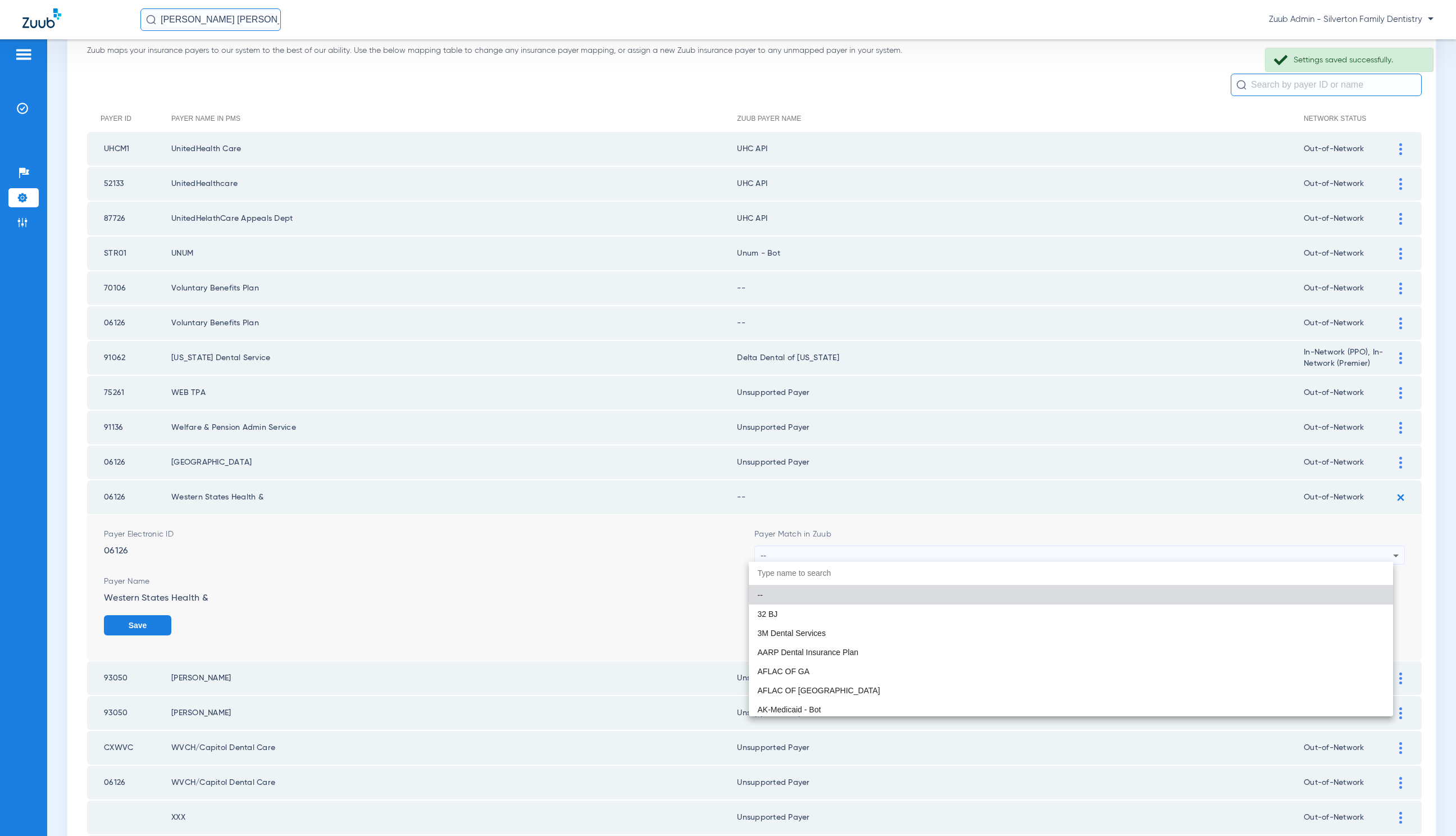
paste input "Unsupported Payer"
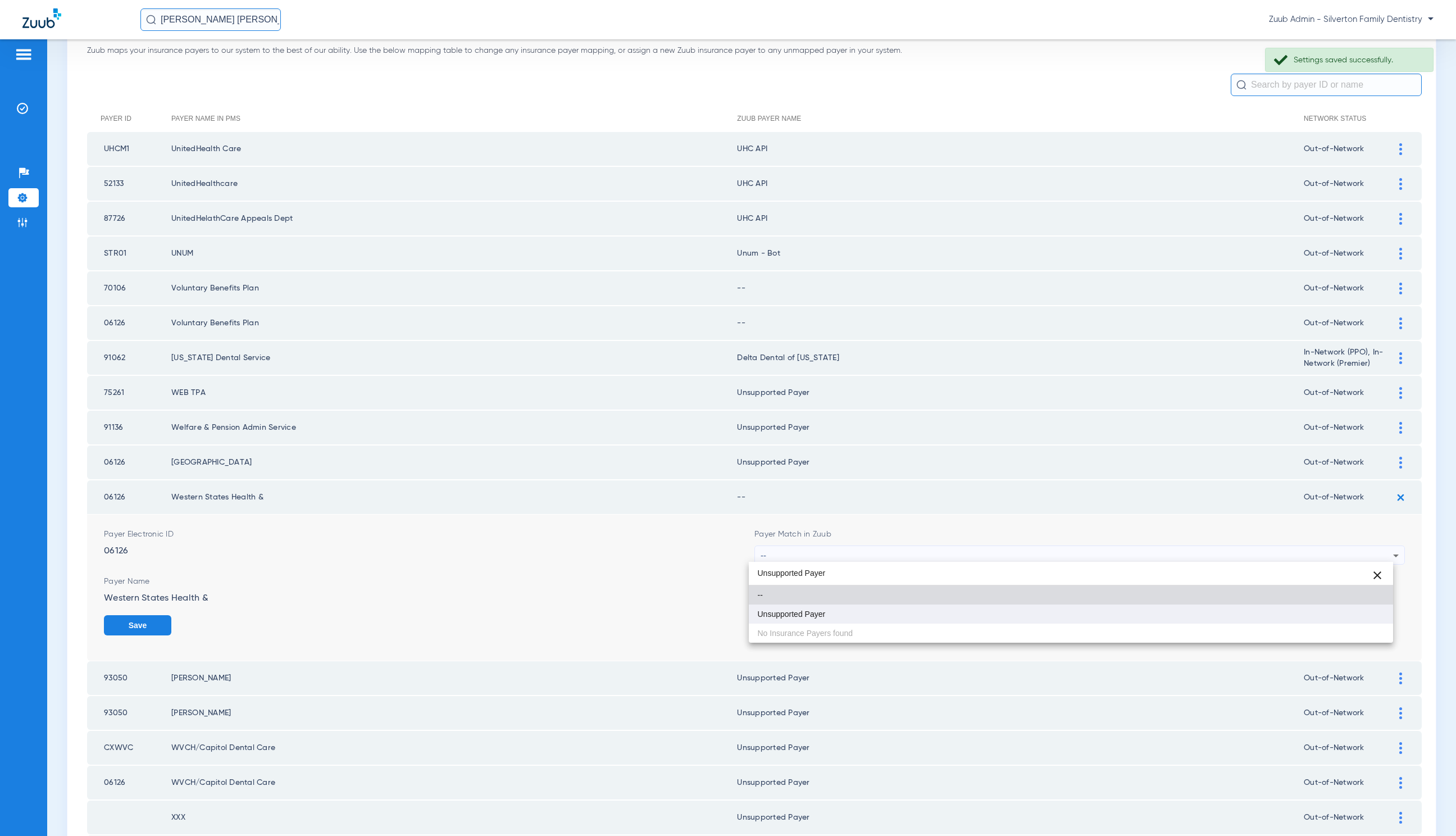
type input "Unsupported Payer"
click at [948, 612] on mat-option "Unsupported Payer" at bounding box center [1071, 614] width 645 height 19
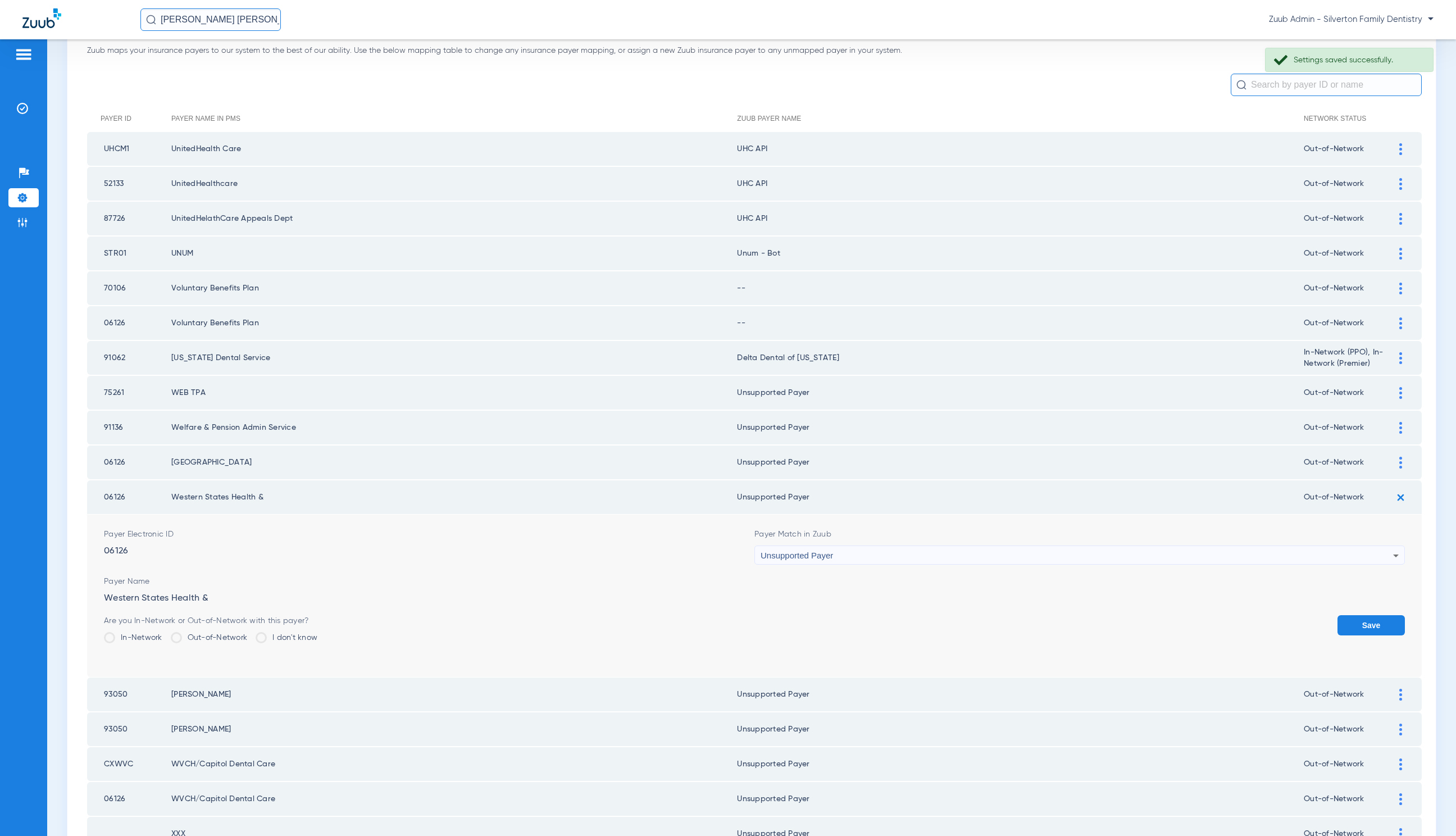
click at [1368, 615] on button "Save" at bounding box center [1372, 625] width 67 height 20
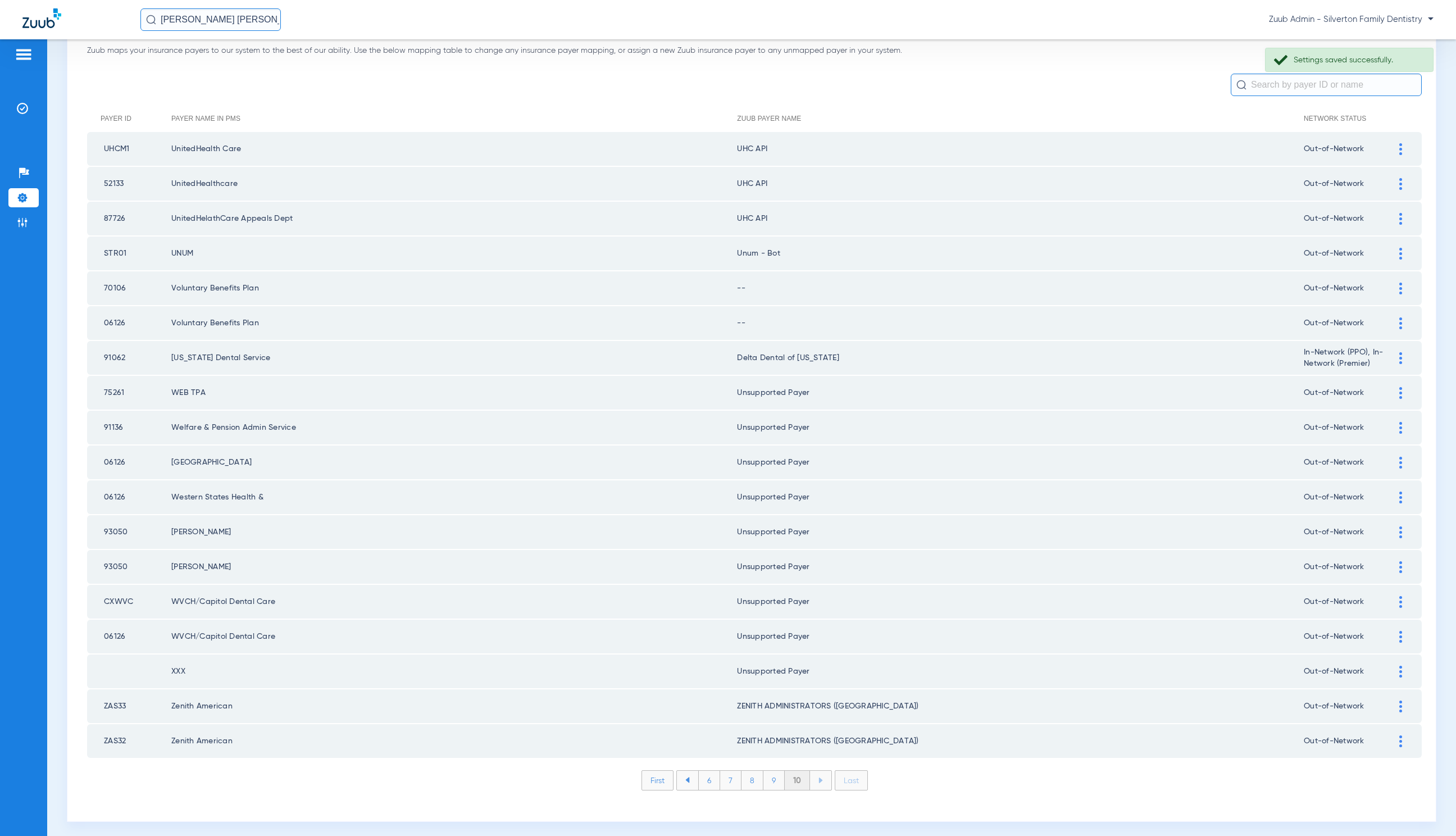
click at [1400, 290] on img at bounding box center [1401, 288] width 3 height 12
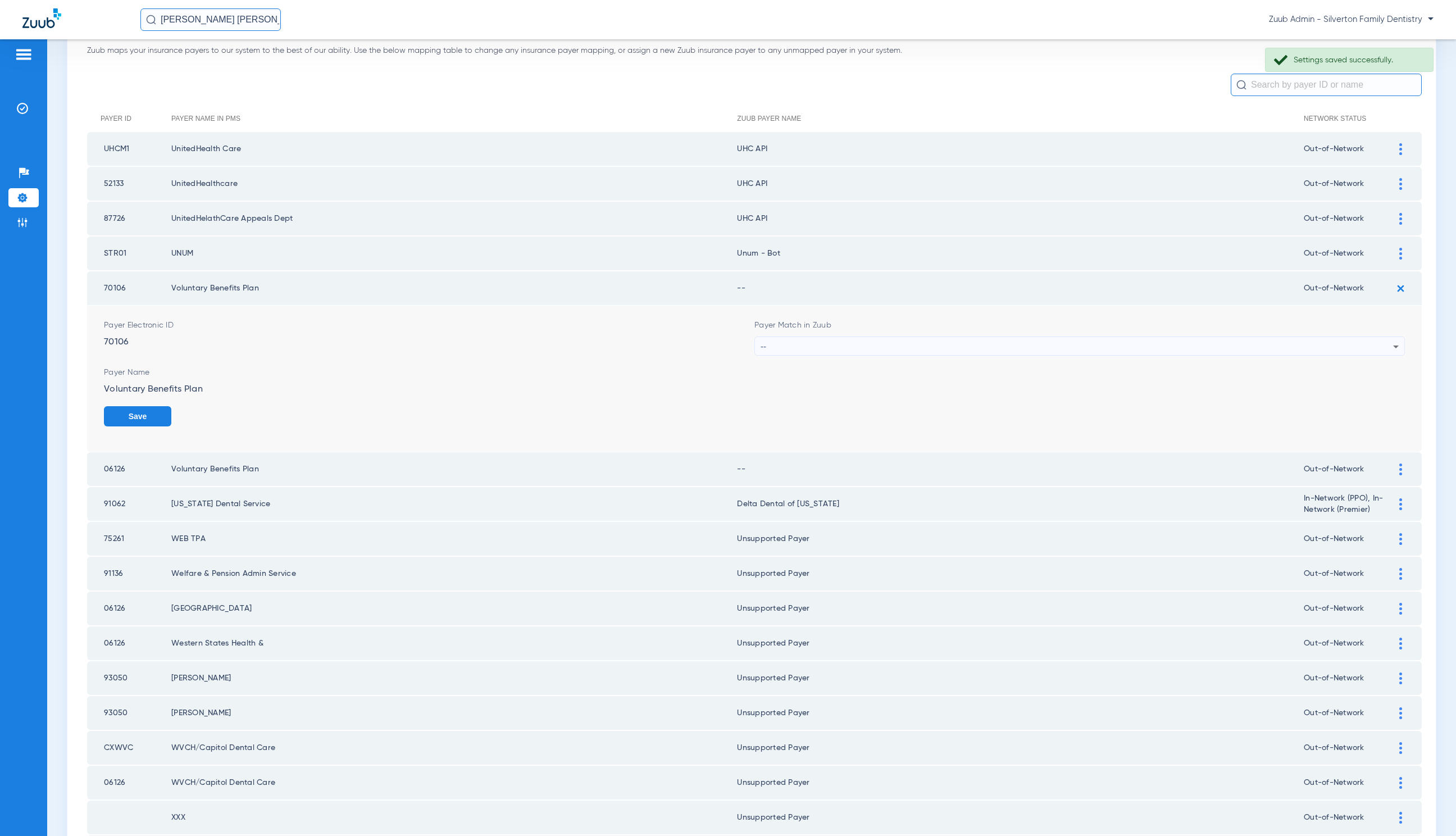
click at [860, 340] on div "--" at bounding box center [1077, 347] width 633 height 19
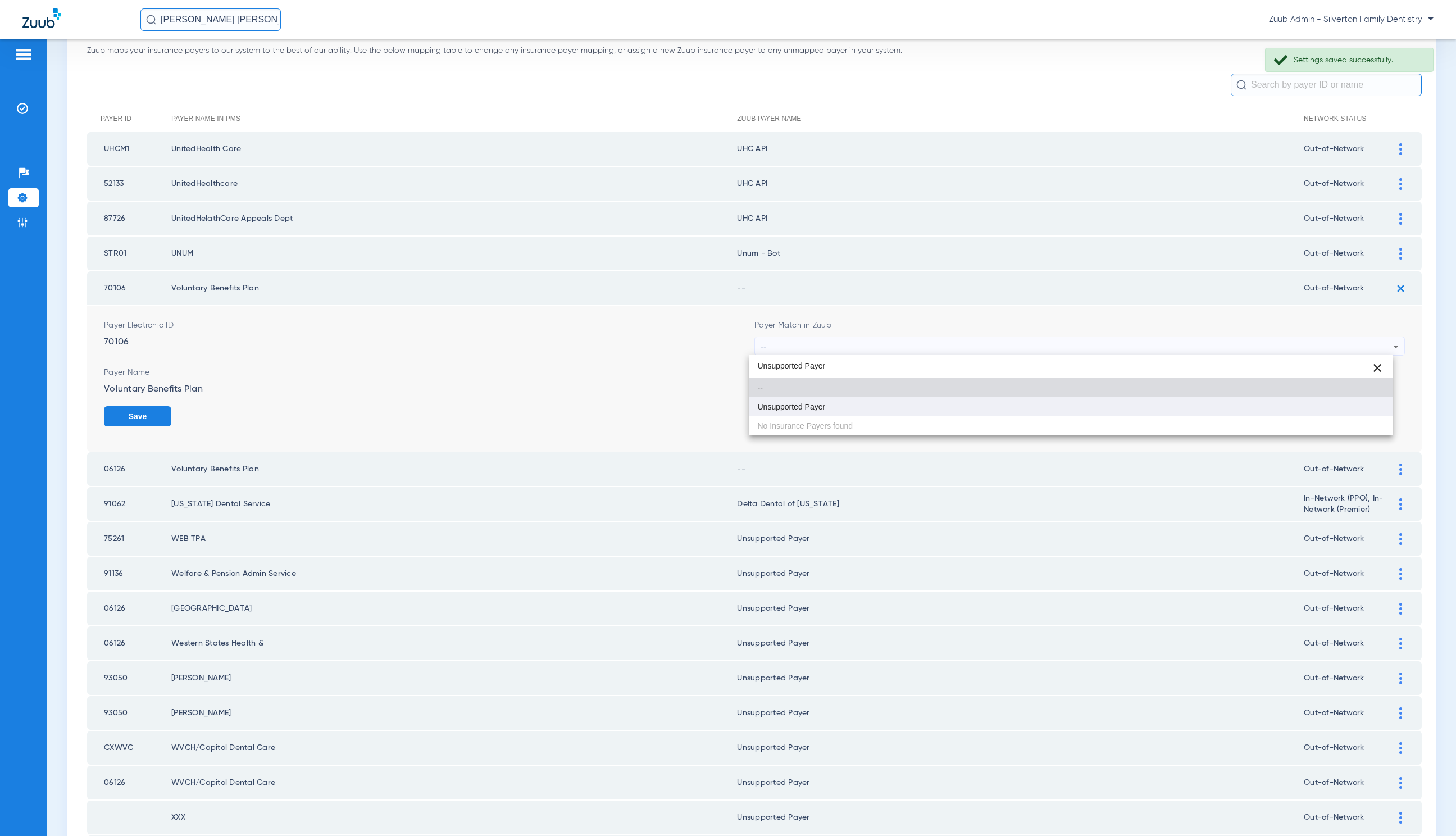
type input "Unsupported Payer"
click at [877, 413] on mat-option "Unsupported Payer" at bounding box center [1071, 407] width 645 height 19
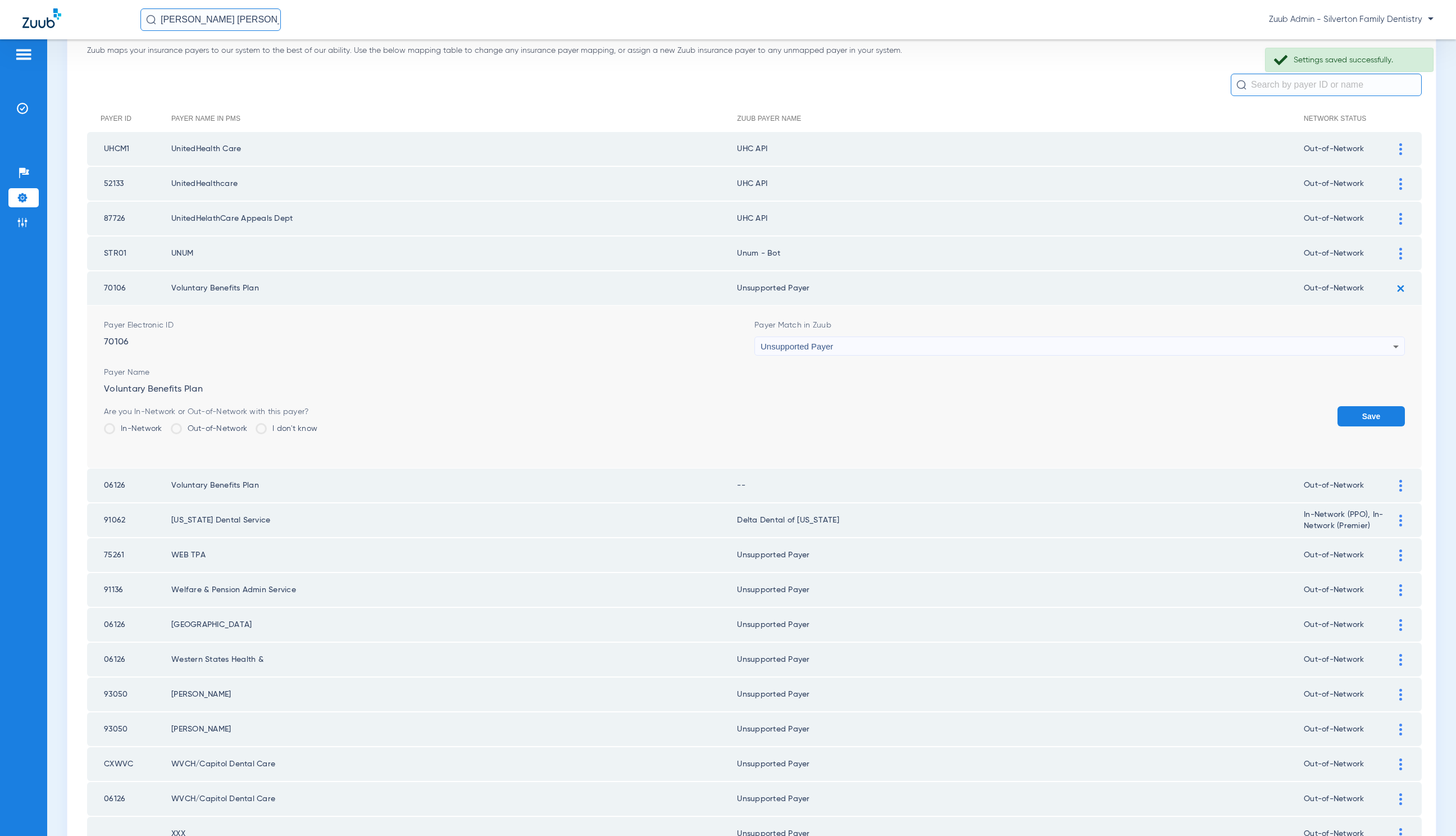
click at [1338, 415] on button "Save" at bounding box center [1372, 416] width 67 height 20
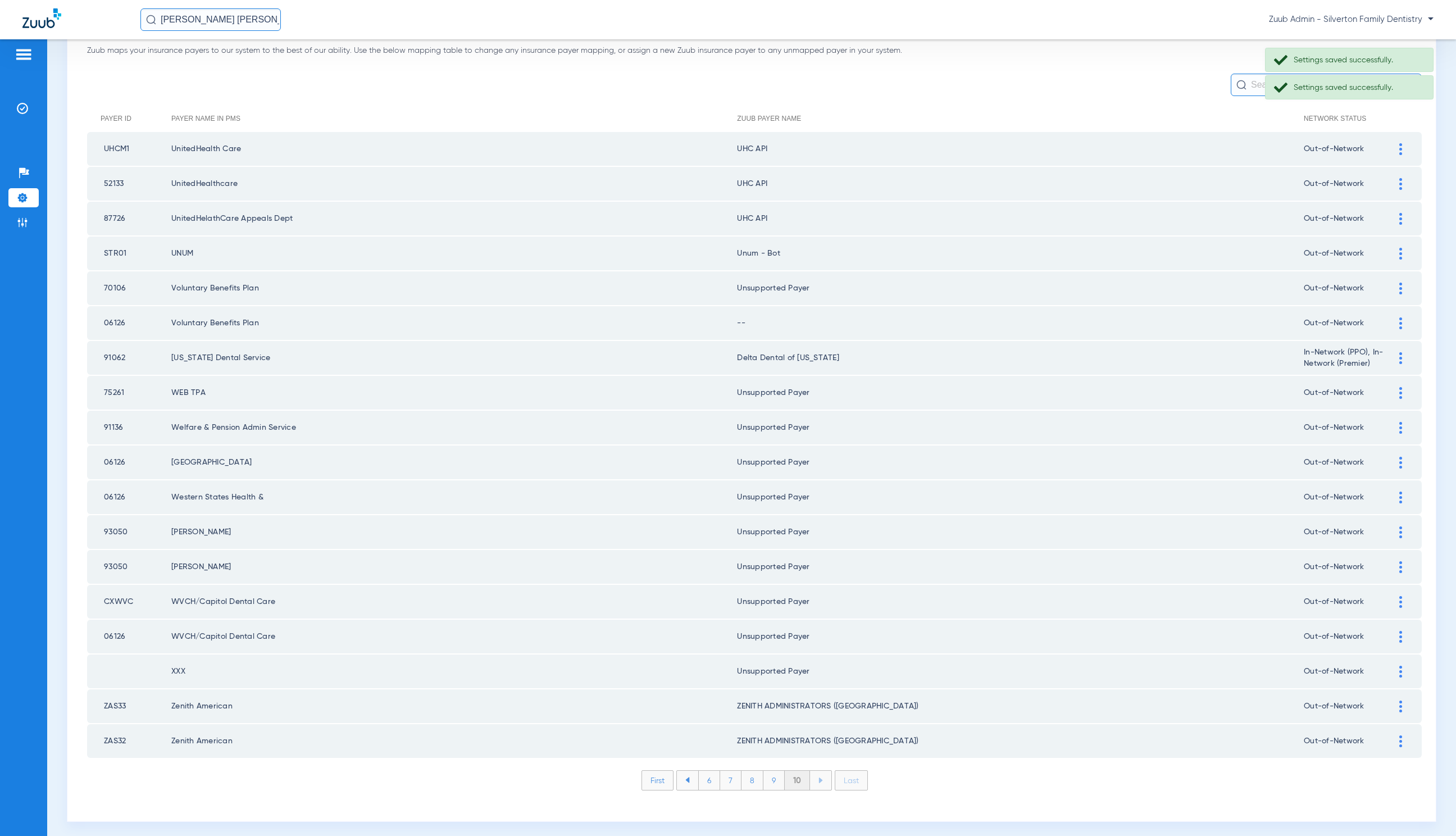
click at [1400, 321] on img at bounding box center [1401, 323] width 3 height 12
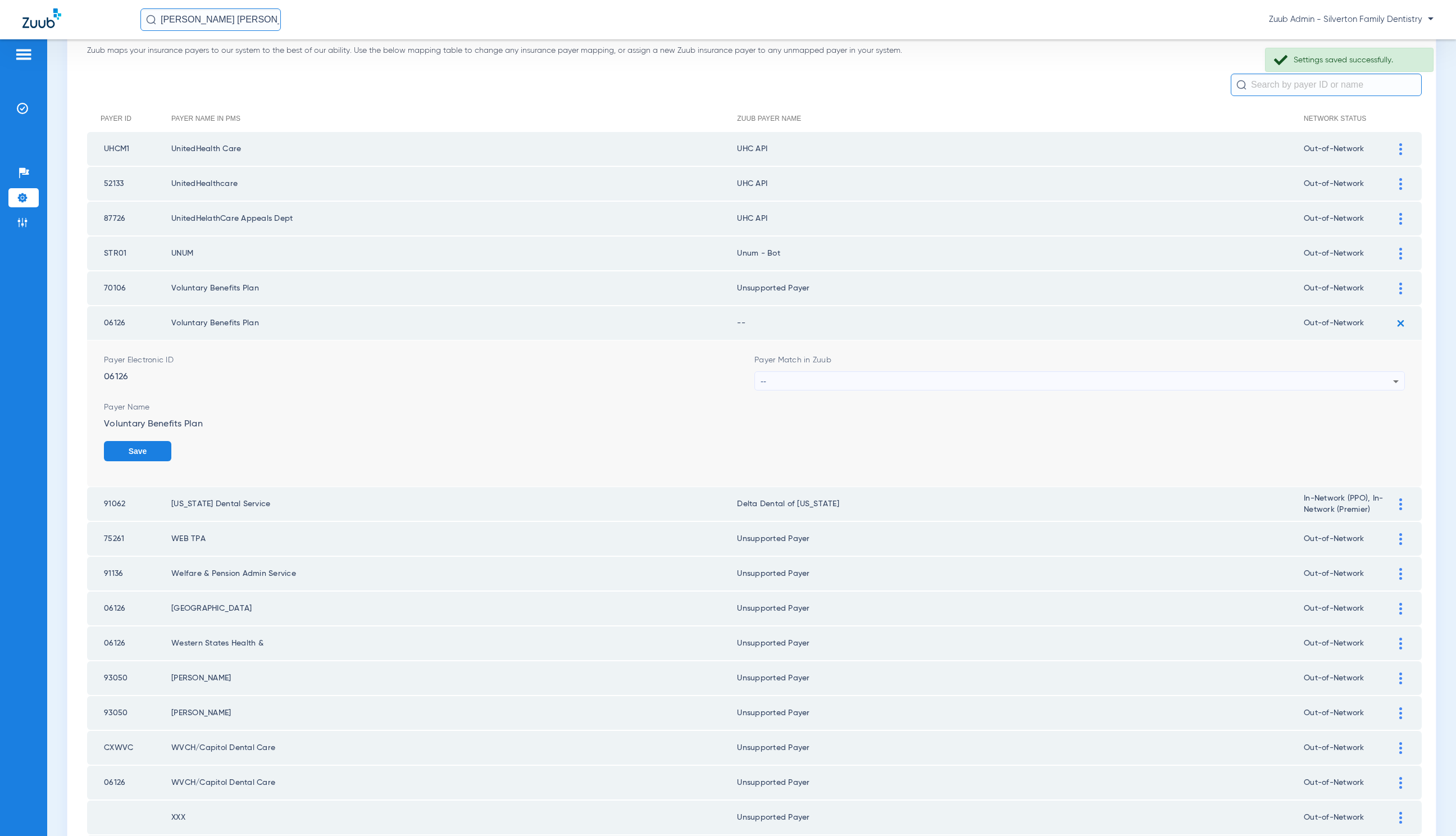
click at [809, 372] on div "--" at bounding box center [1077, 382] width 633 height 19
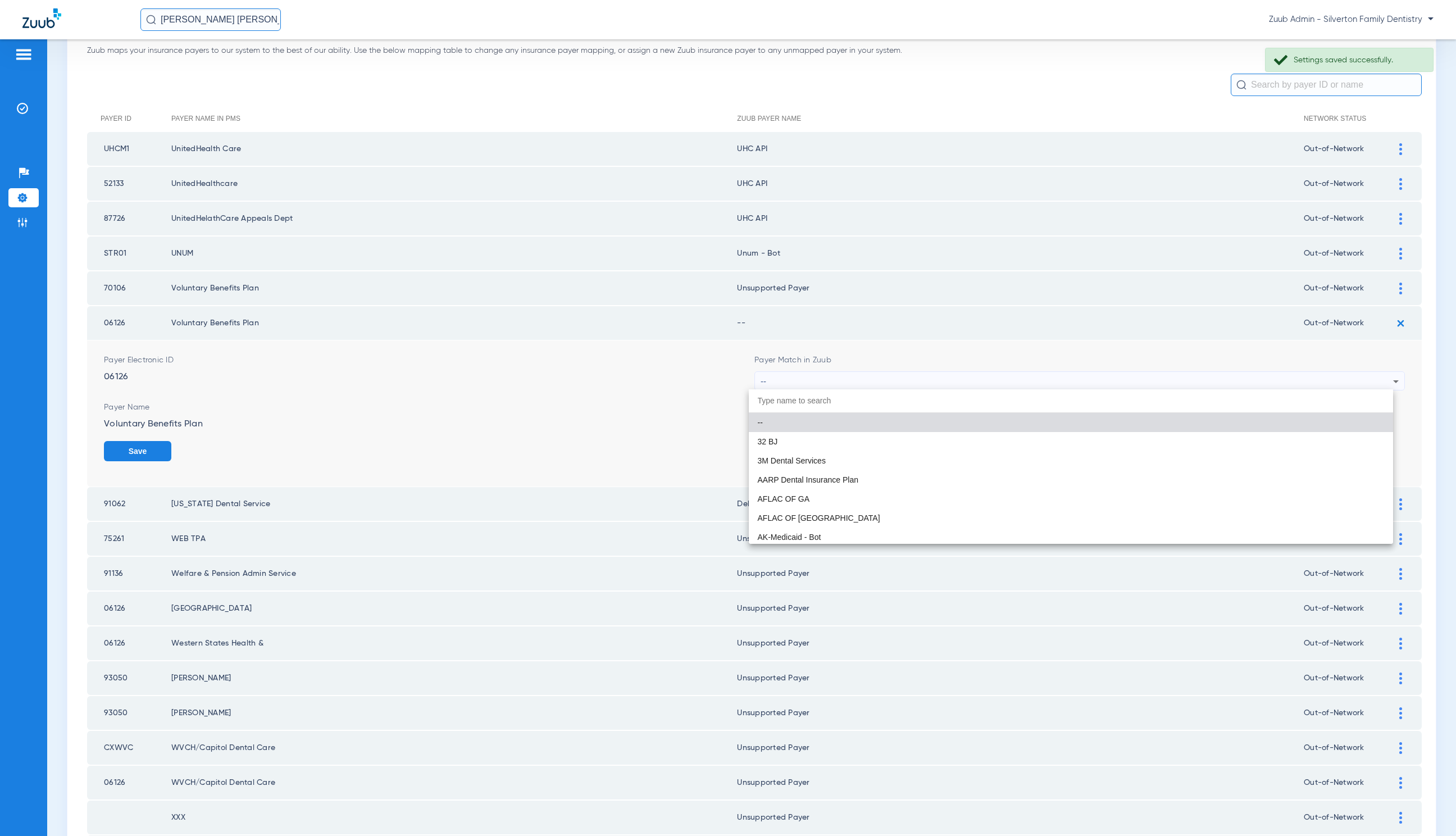
paste input "Unsupported Payer"
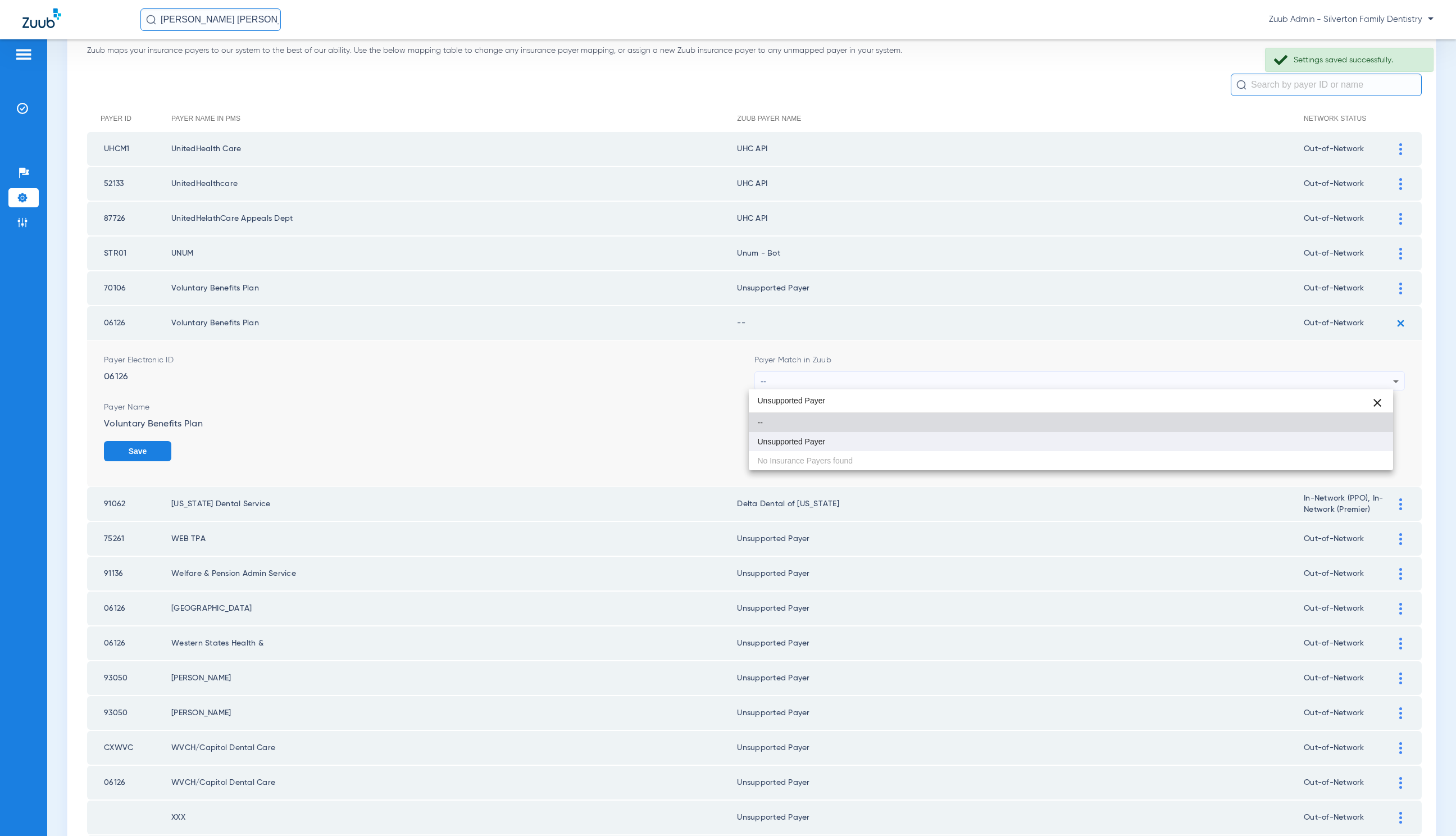
type input "Unsupported Payer"
click at [833, 447] on mat-option "Unsupported Payer" at bounding box center [1071, 441] width 645 height 19
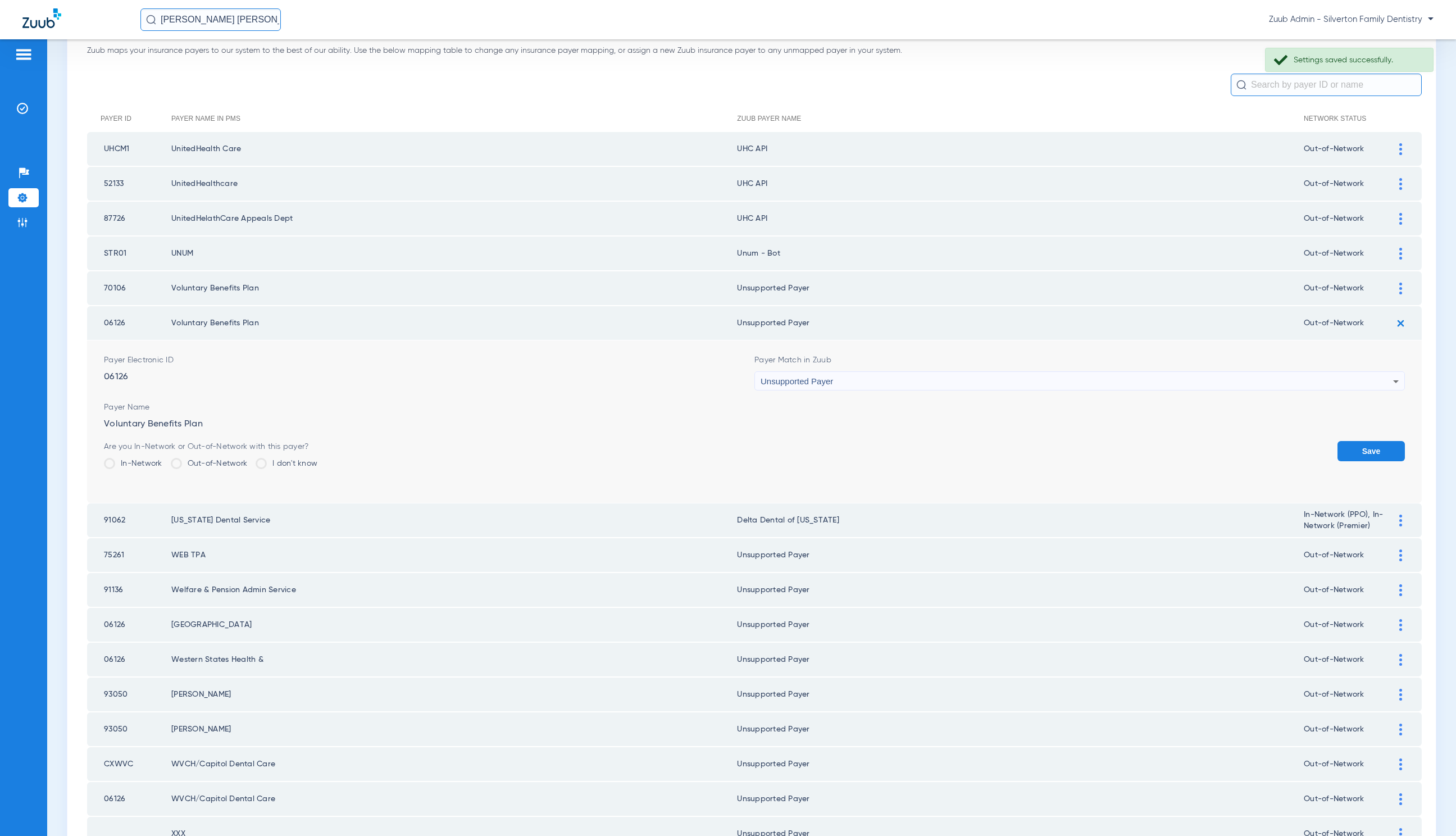
click at [1374, 450] on button "Save" at bounding box center [1372, 450] width 67 height 20
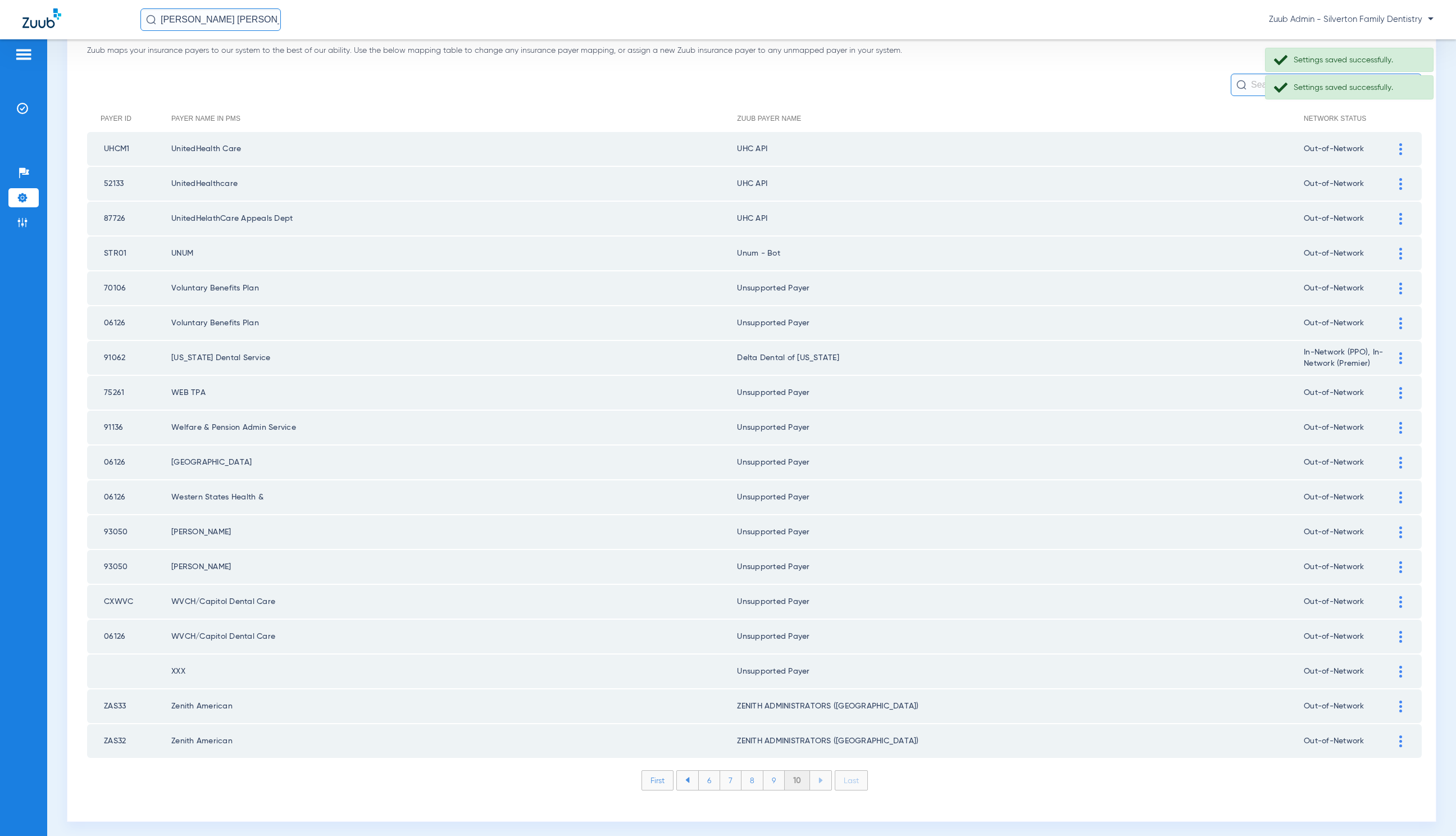
click at [1400, 149] on img at bounding box center [1401, 149] width 3 height 12
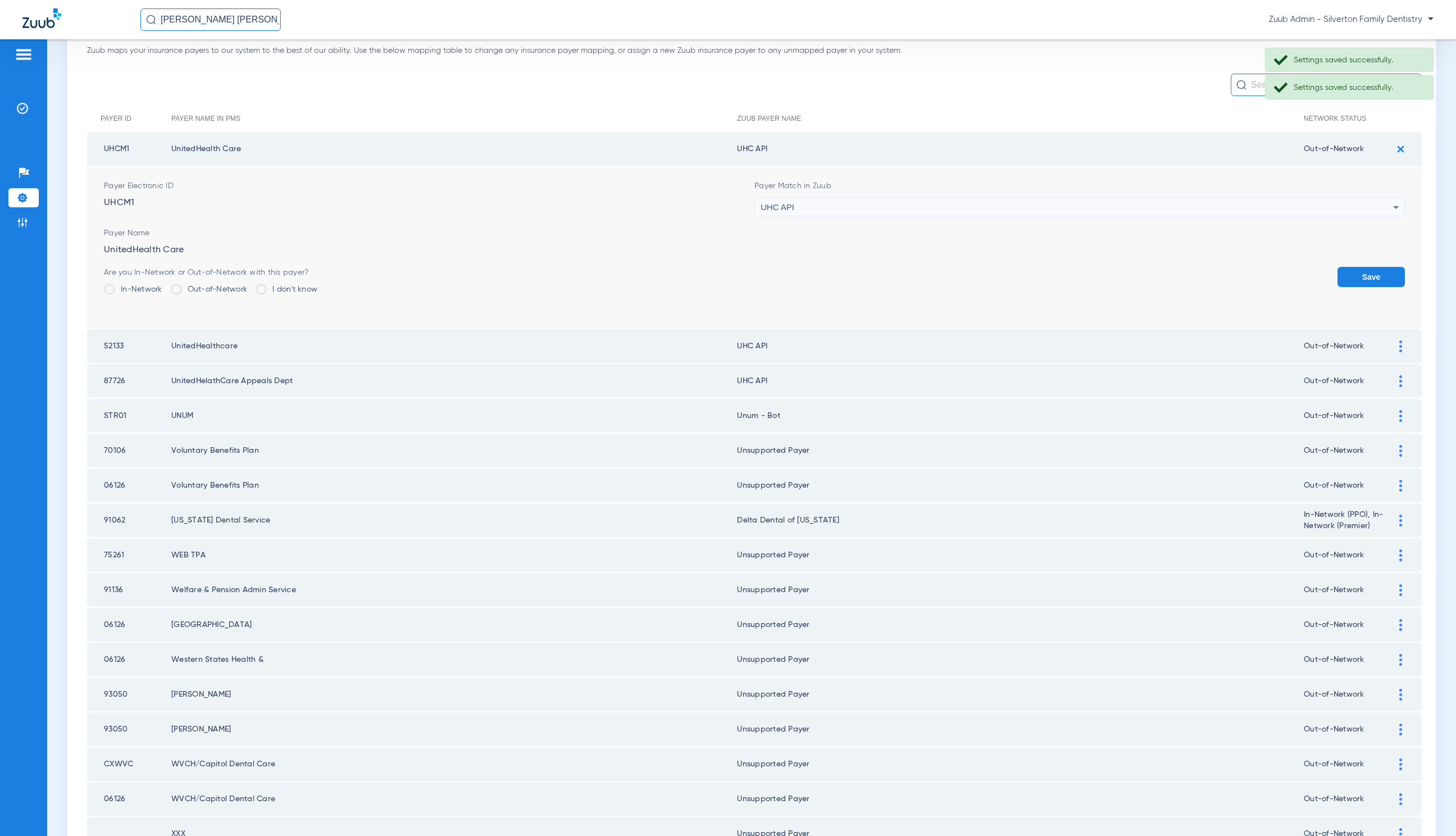
click at [776, 206] on span "UHC API" at bounding box center [777, 207] width 34 height 10
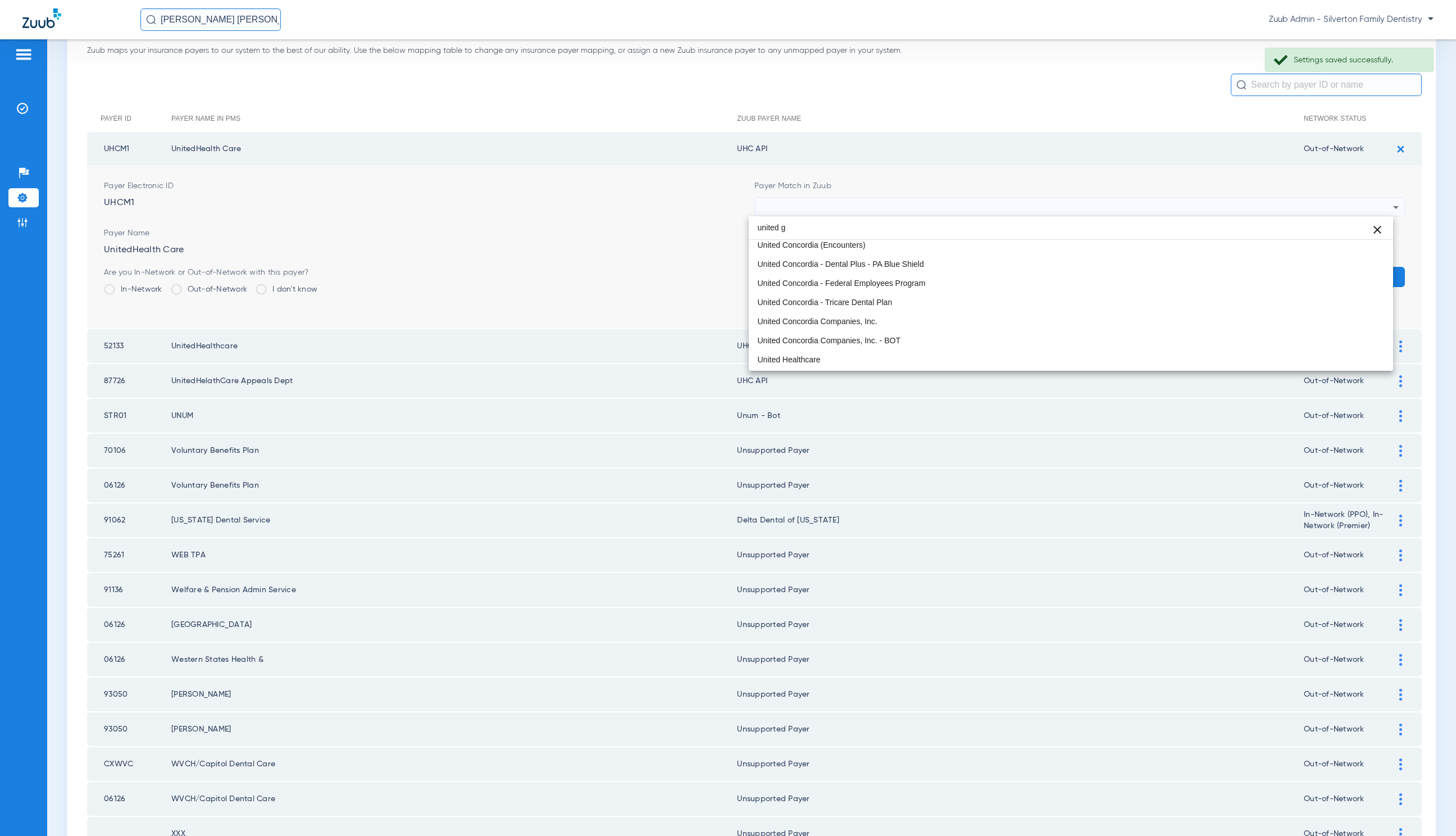
scroll to position [0, 0]
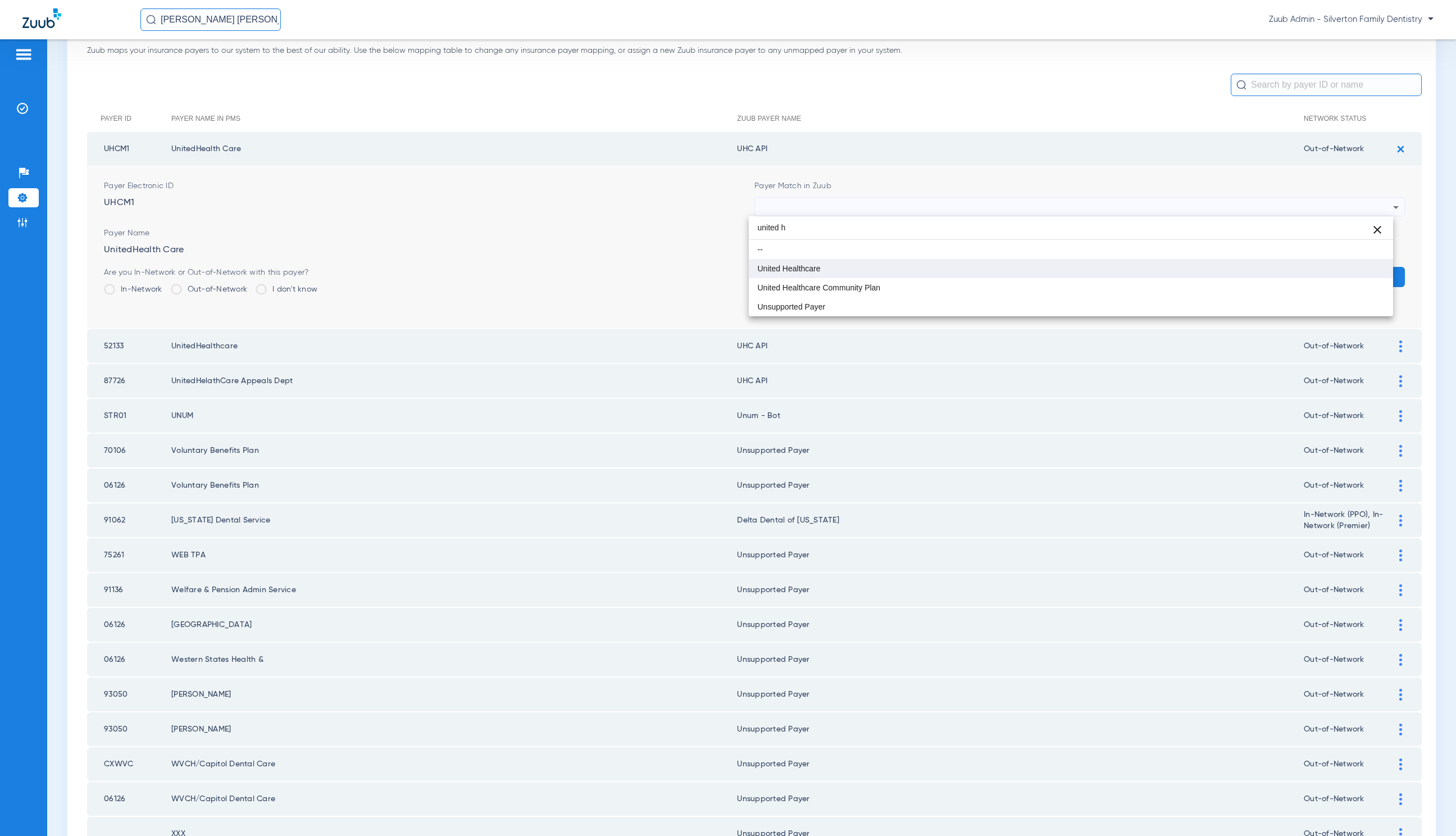
type input "united h"
drag, startPoint x: 849, startPoint y: 268, endPoint x: 911, endPoint y: 268, distance: 62.0
click at [849, 267] on mat-option "United Healthcare" at bounding box center [1071, 268] width 645 height 19
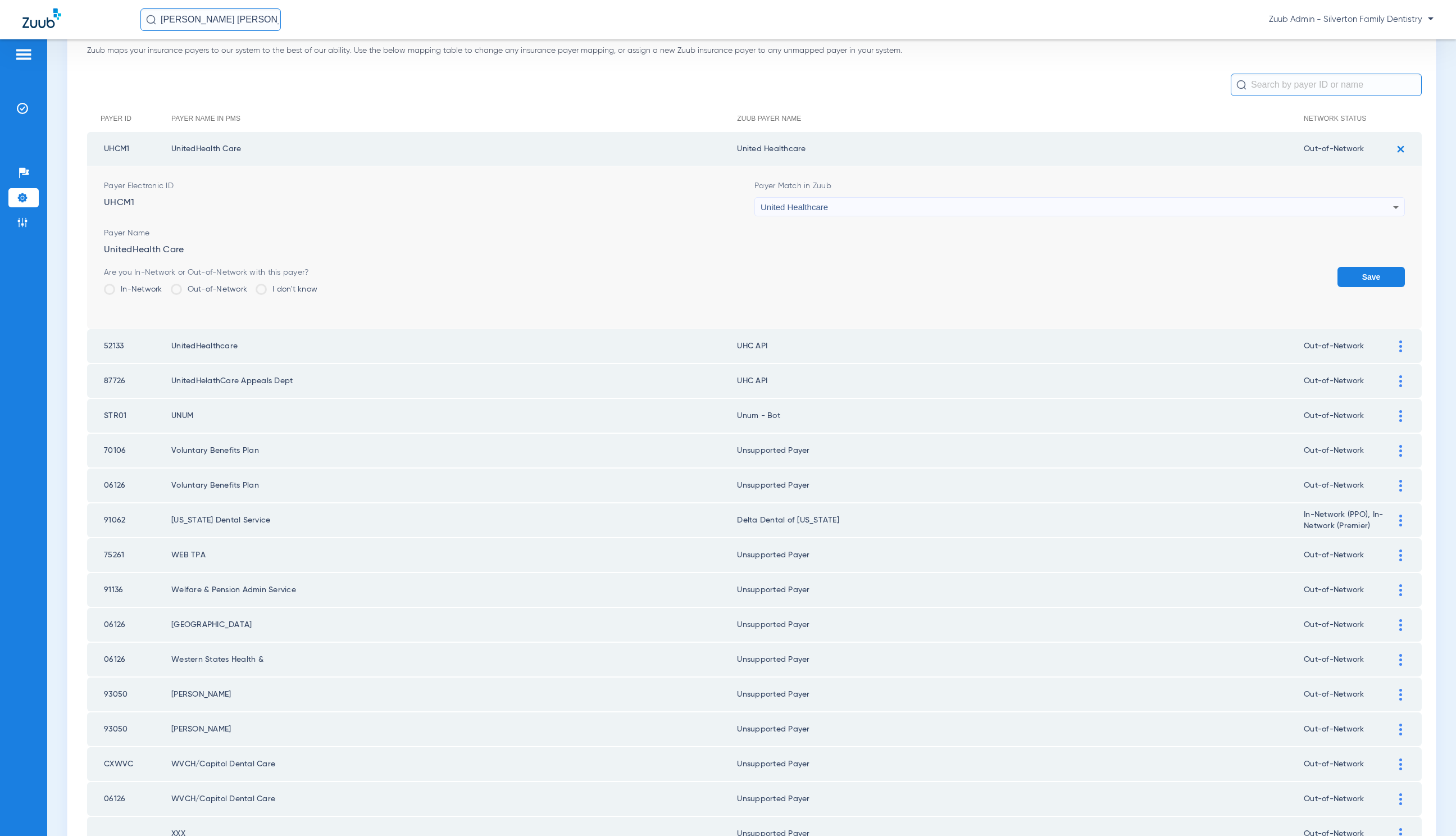
drag, startPoint x: 1358, startPoint y: 271, endPoint x: 1318, endPoint y: 260, distance: 41.5
click at [1358, 271] on button "Save" at bounding box center [1372, 277] width 67 height 20
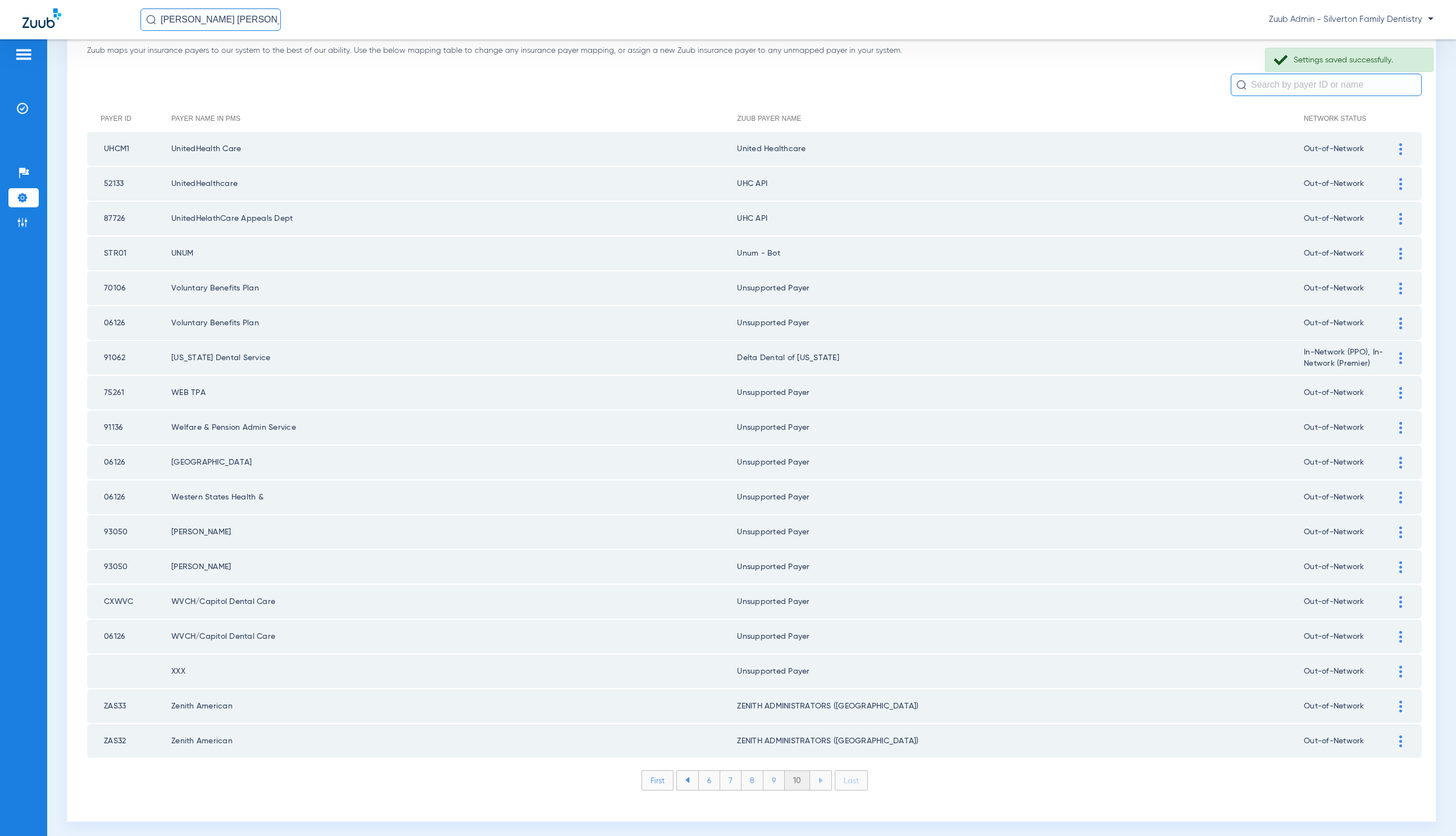
drag, startPoint x: 732, startPoint y: 148, endPoint x: 802, endPoint y: 152, distance: 70.1
click at [802, 152] on td "United Healthcare" at bounding box center [1021, 148] width 567 height 34
copy td "United Healthcare"
click at [1391, 187] on div at bounding box center [1401, 183] width 20 height 12
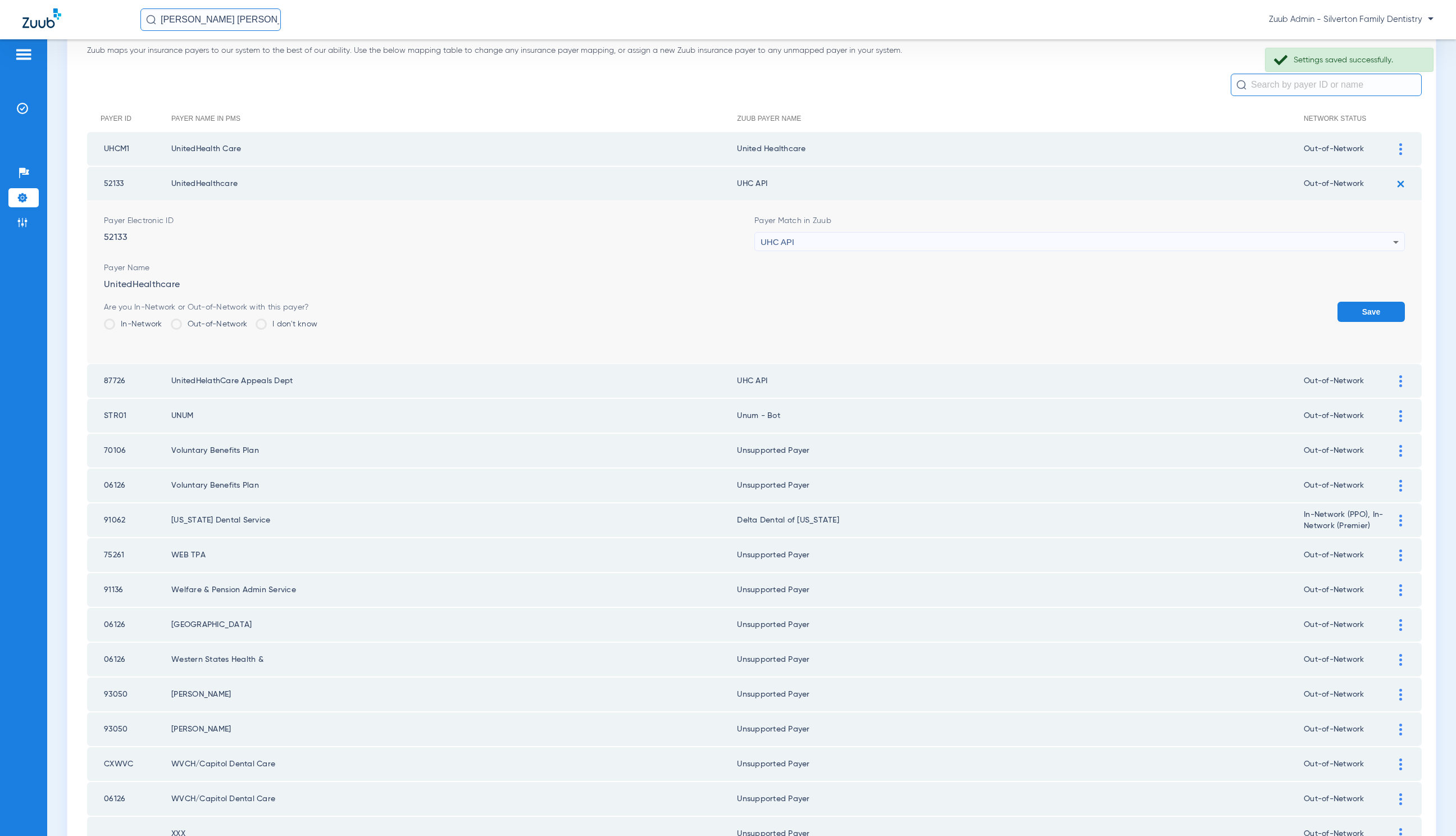
click at [892, 244] on div "UHC API" at bounding box center [1077, 242] width 633 height 19
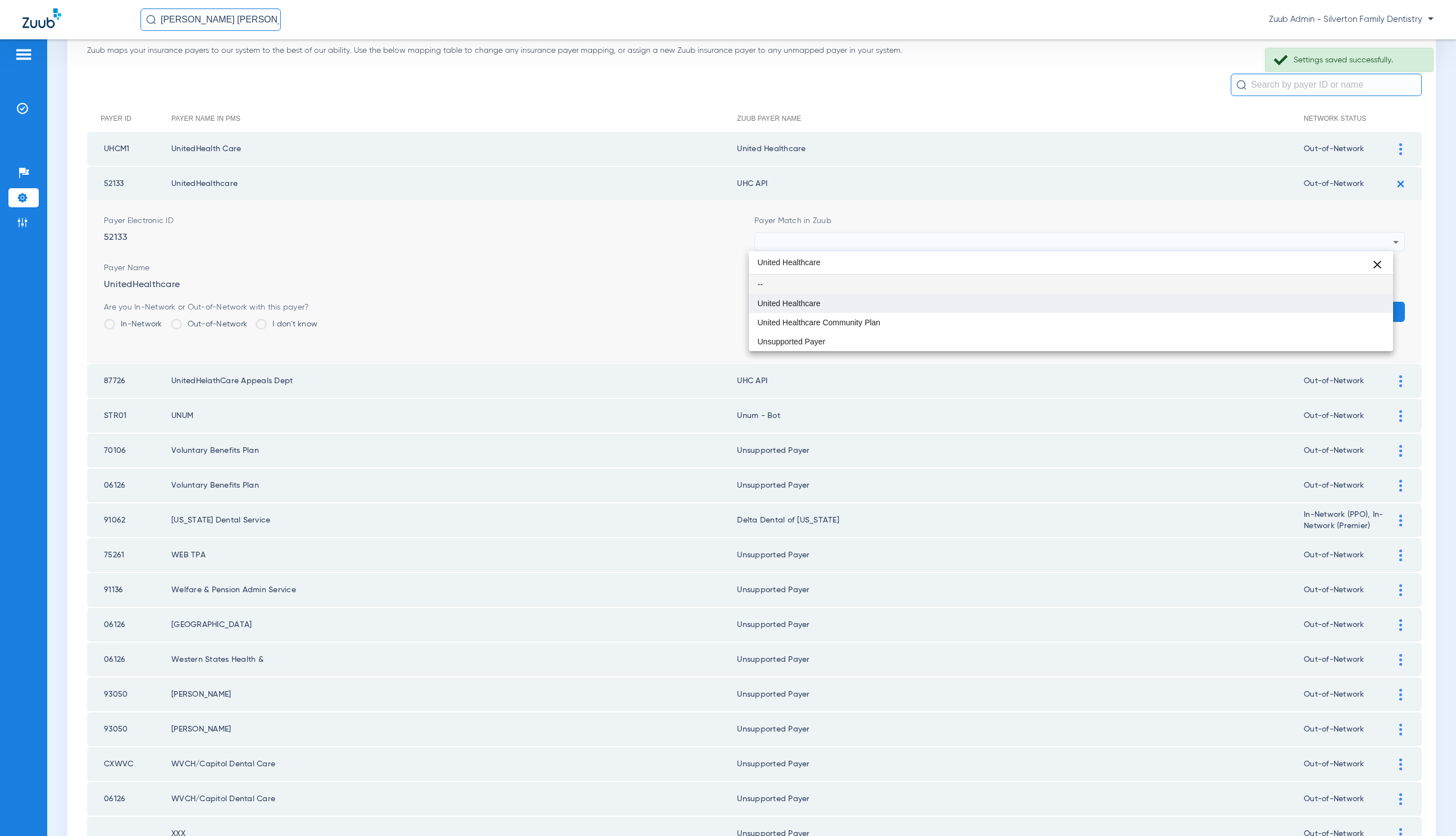
type input "United Healthcare"
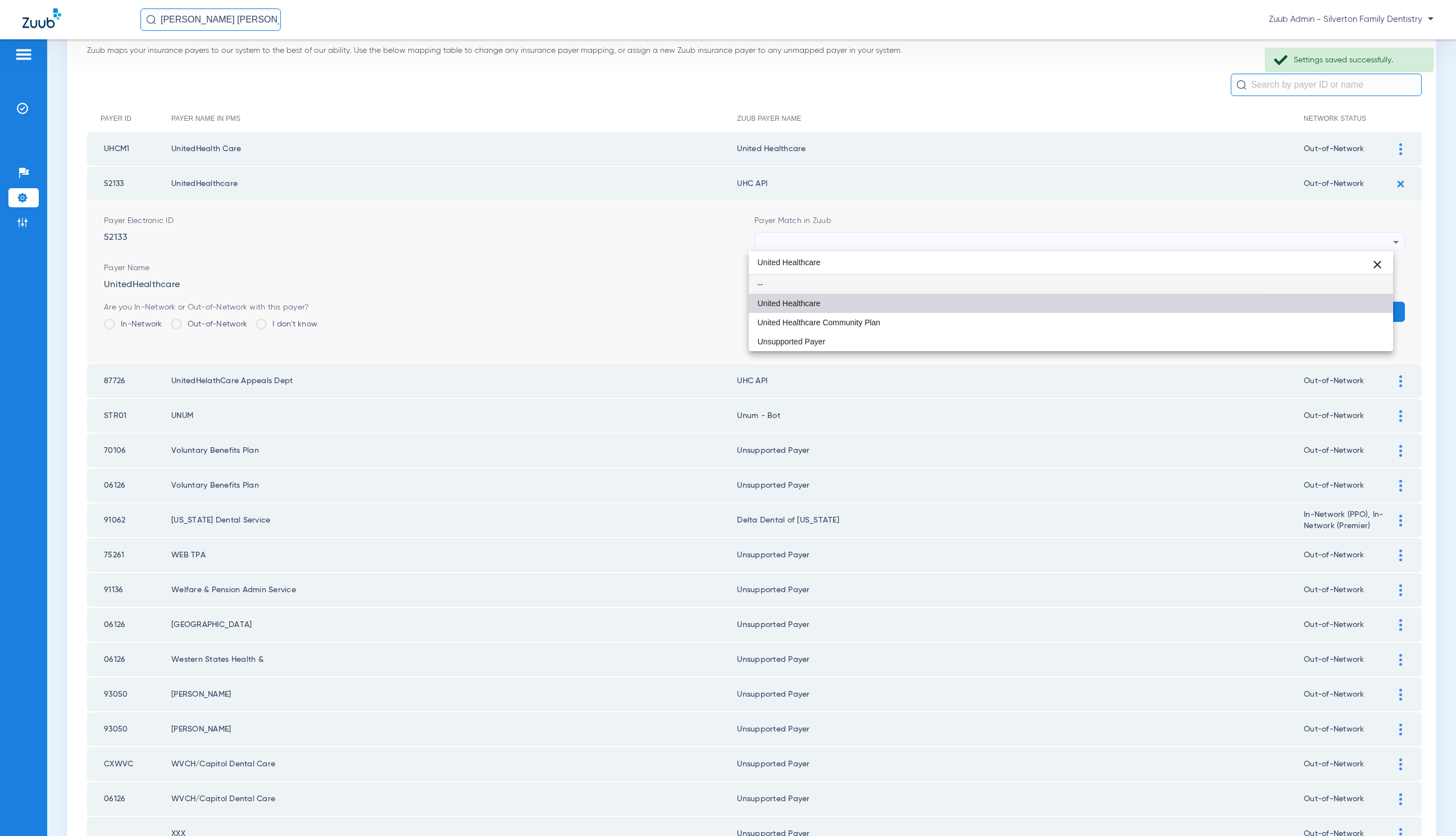
click at [901, 299] on mat-option "United Healthcare" at bounding box center [1071, 303] width 645 height 19
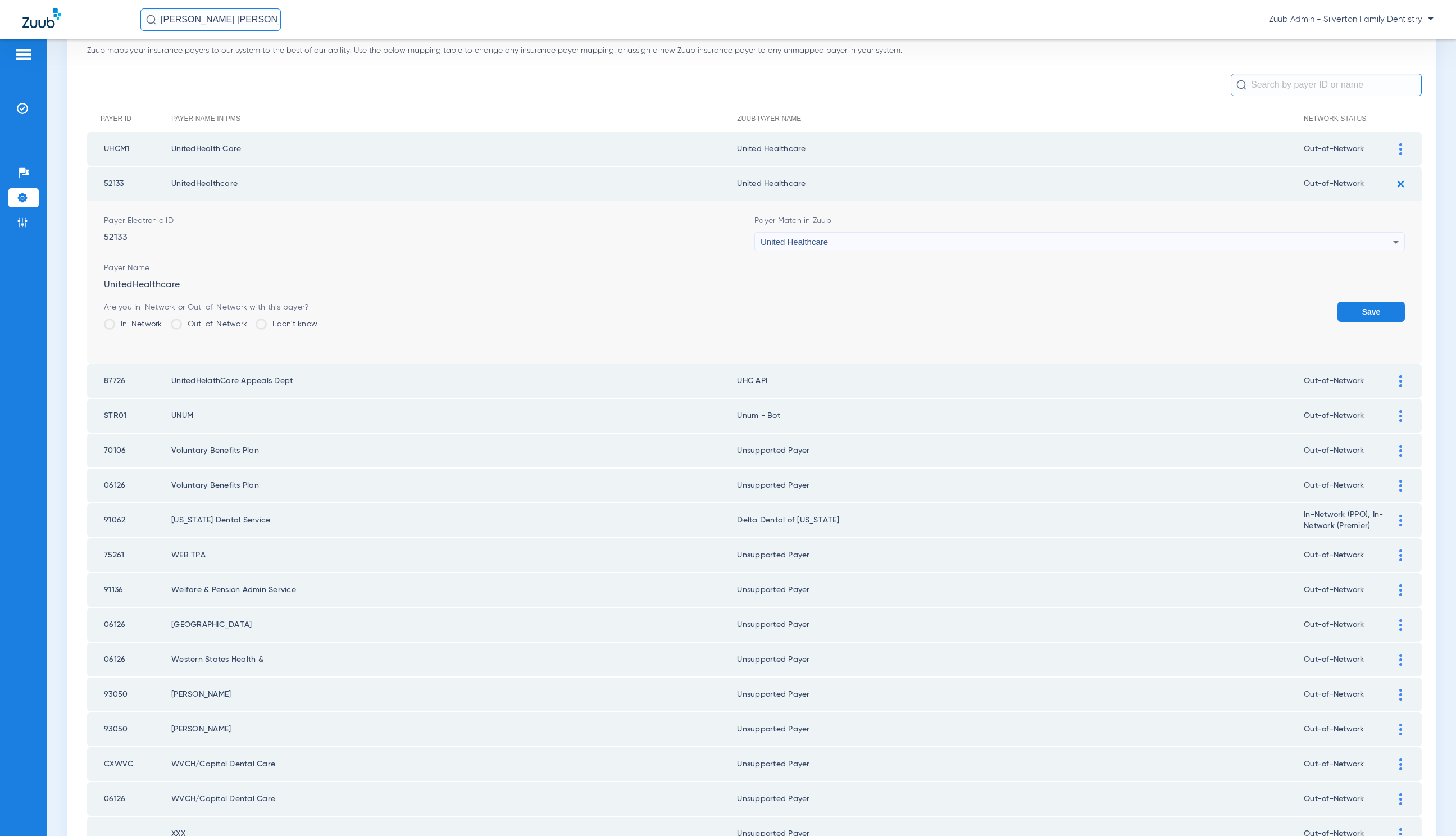
click at [1355, 305] on button "Save" at bounding box center [1372, 312] width 67 height 20
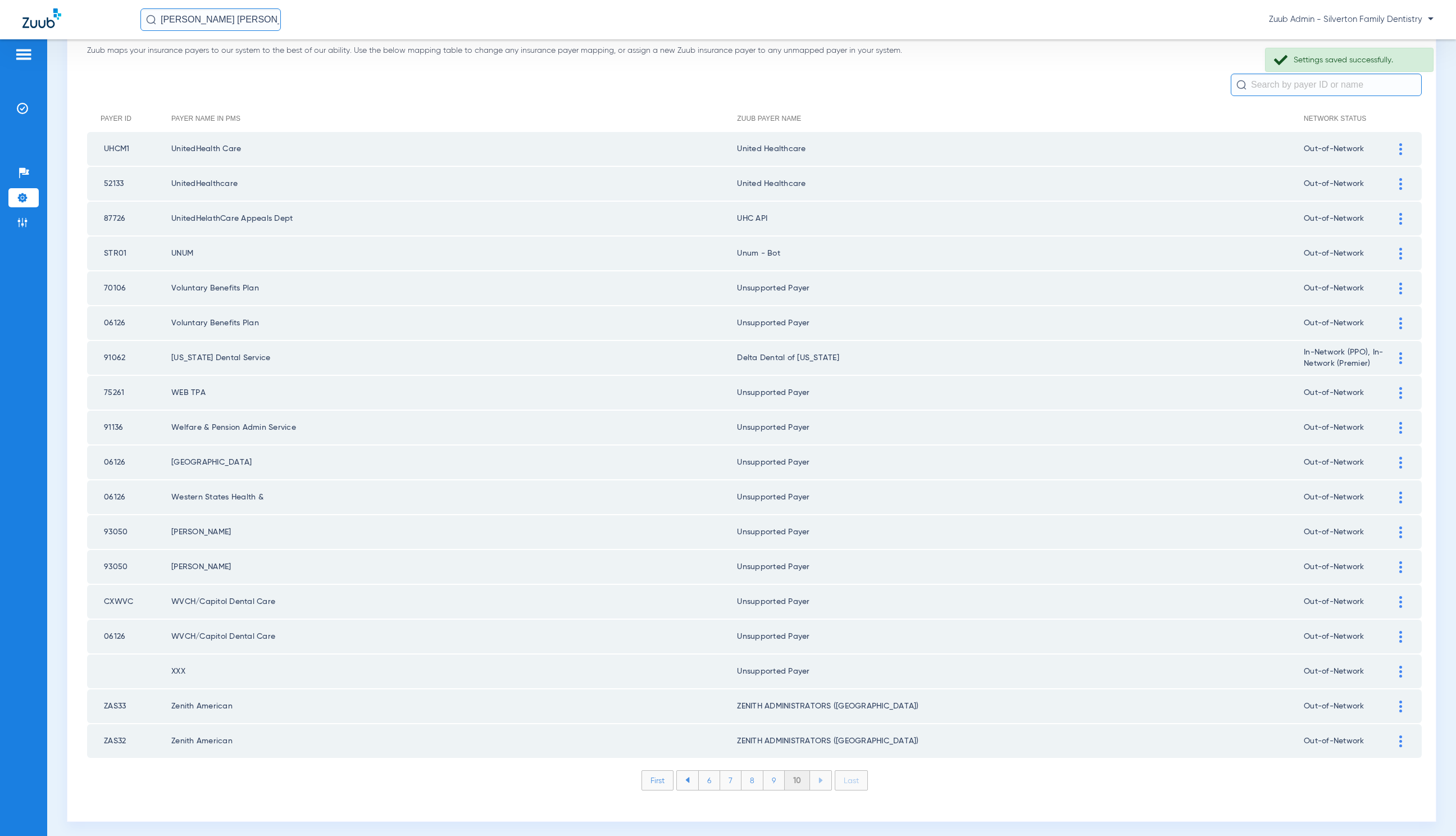
click at [1400, 218] on img at bounding box center [1401, 218] width 3 height 12
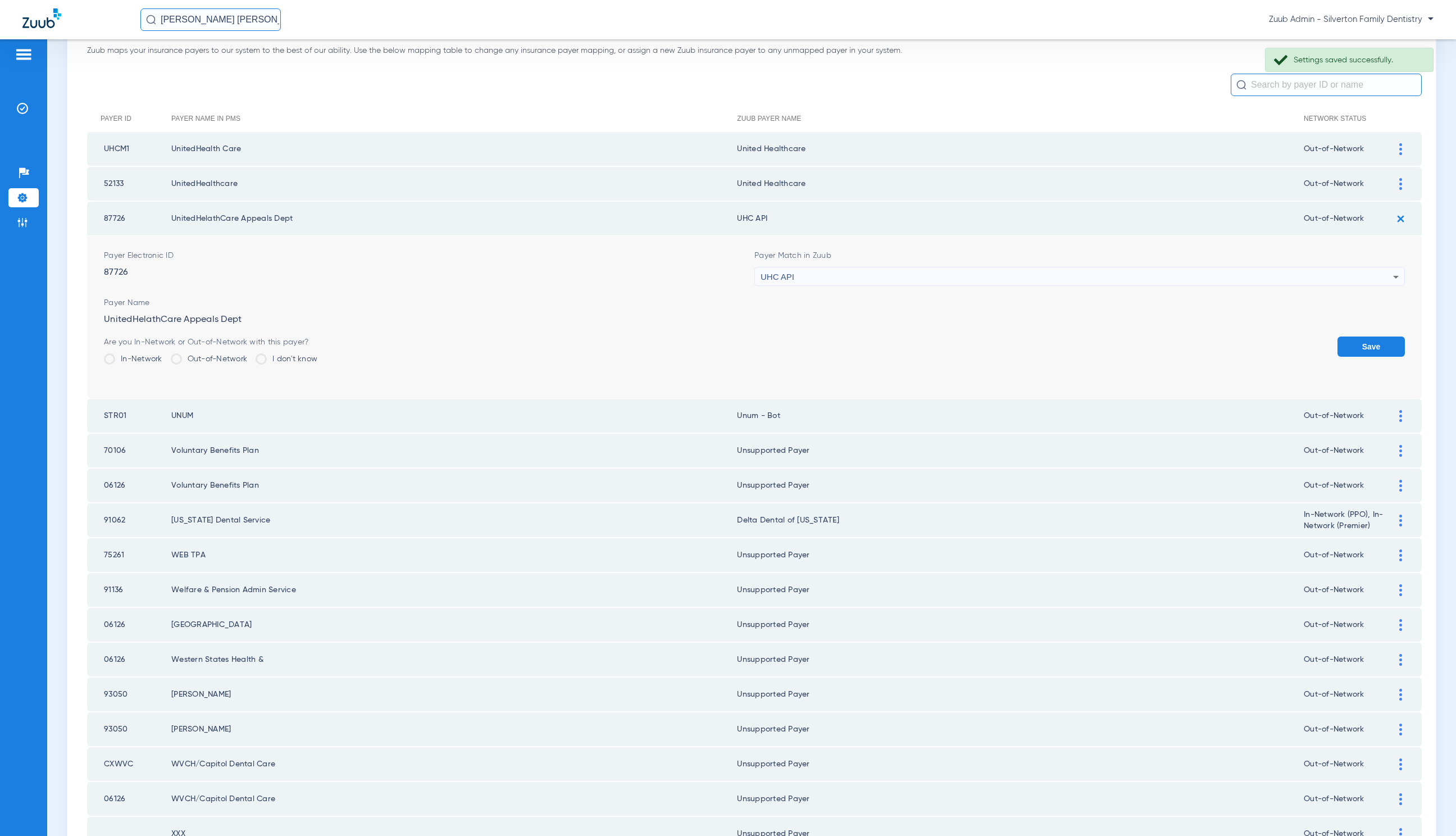
click at [943, 271] on div "UHC API" at bounding box center [1077, 277] width 633 height 19
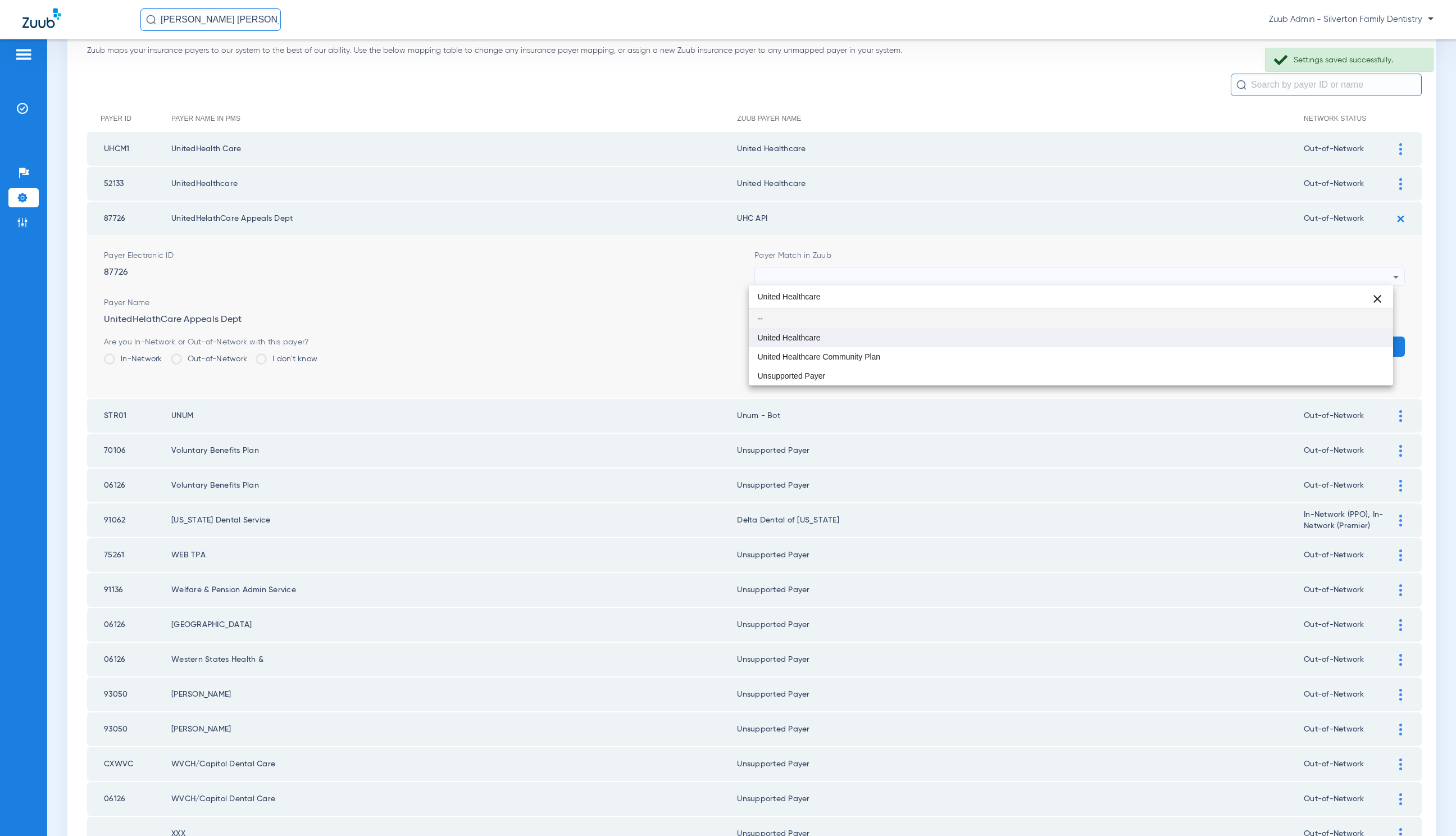
type input "United Healthcare"
click at [939, 334] on mat-option "United Healthcare" at bounding box center [1071, 338] width 645 height 19
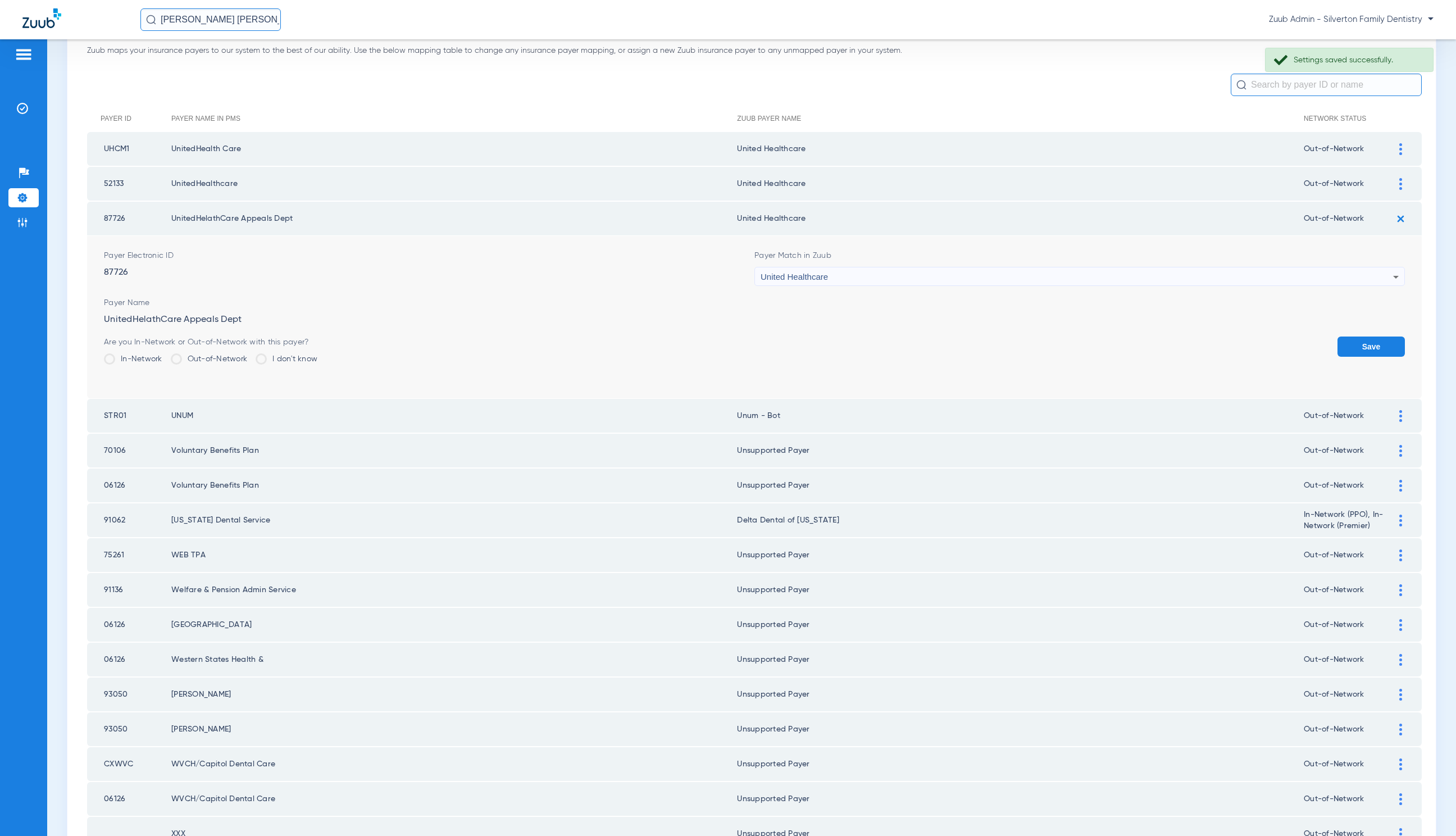
click at [1343, 340] on button "Save" at bounding box center [1372, 346] width 67 height 20
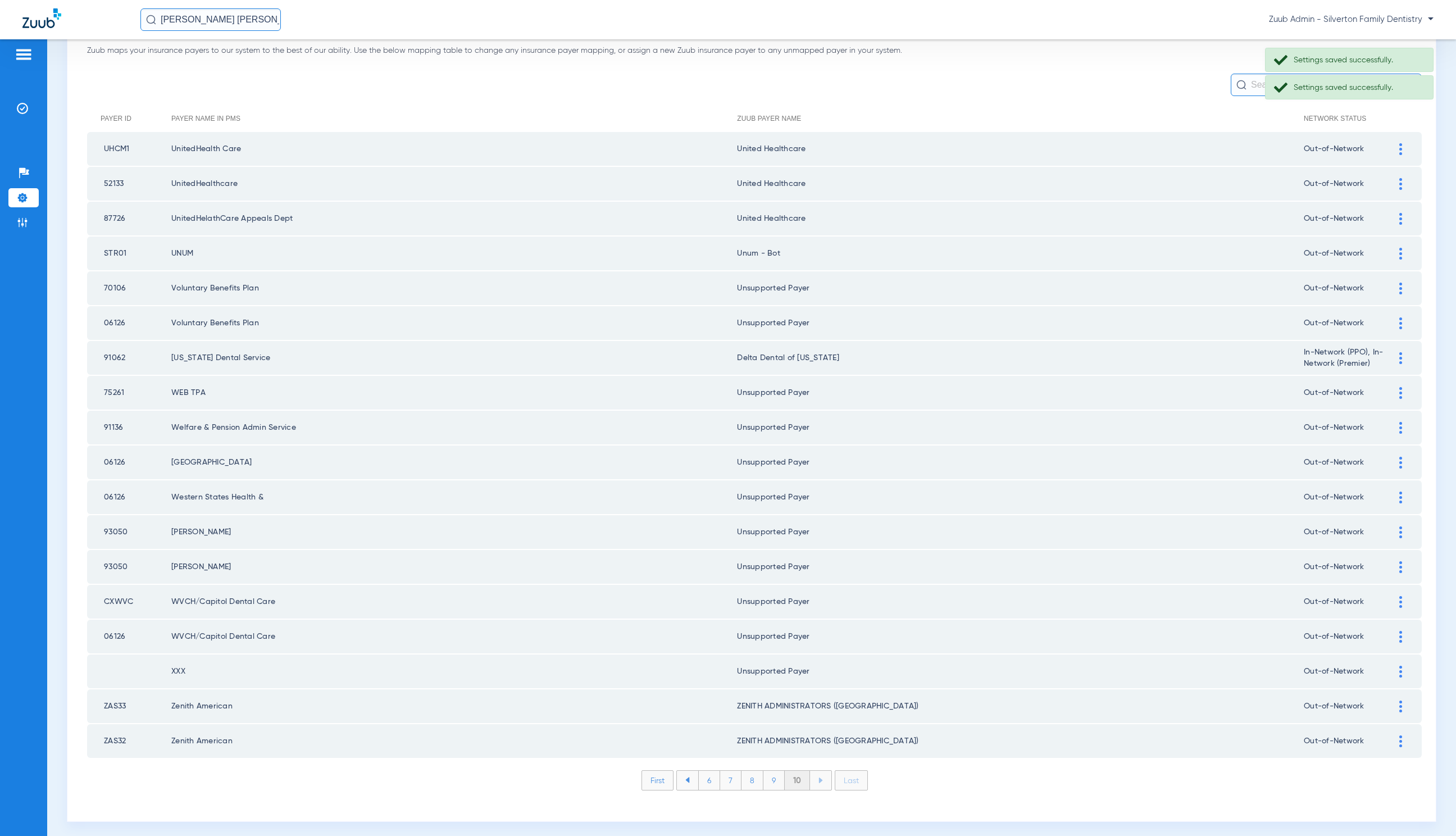
click at [1391, 249] on div at bounding box center [1401, 253] width 20 height 12
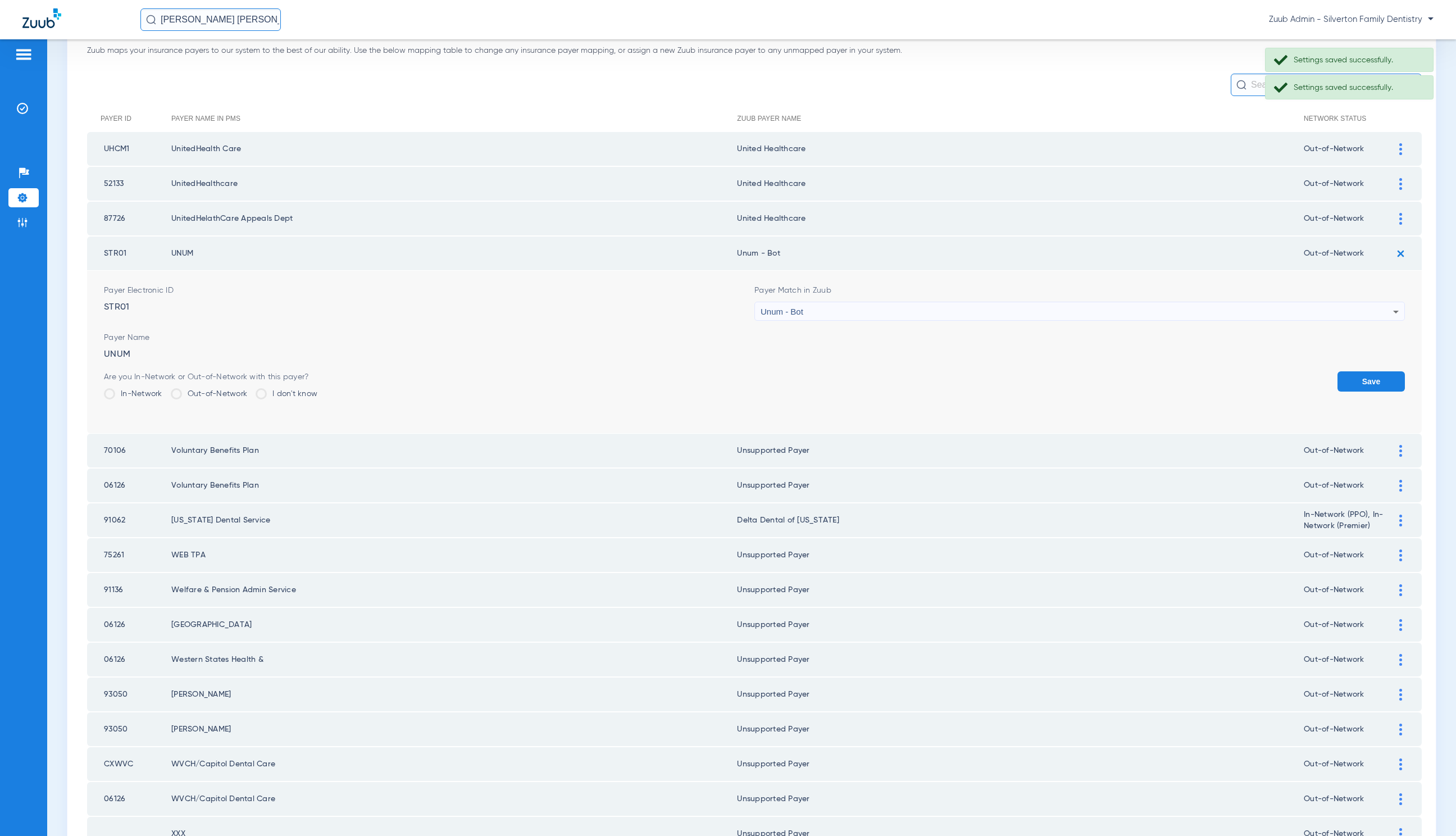
click at [958, 313] on div "Unum - Bot" at bounding box center [1077, 312] width 633 height 19
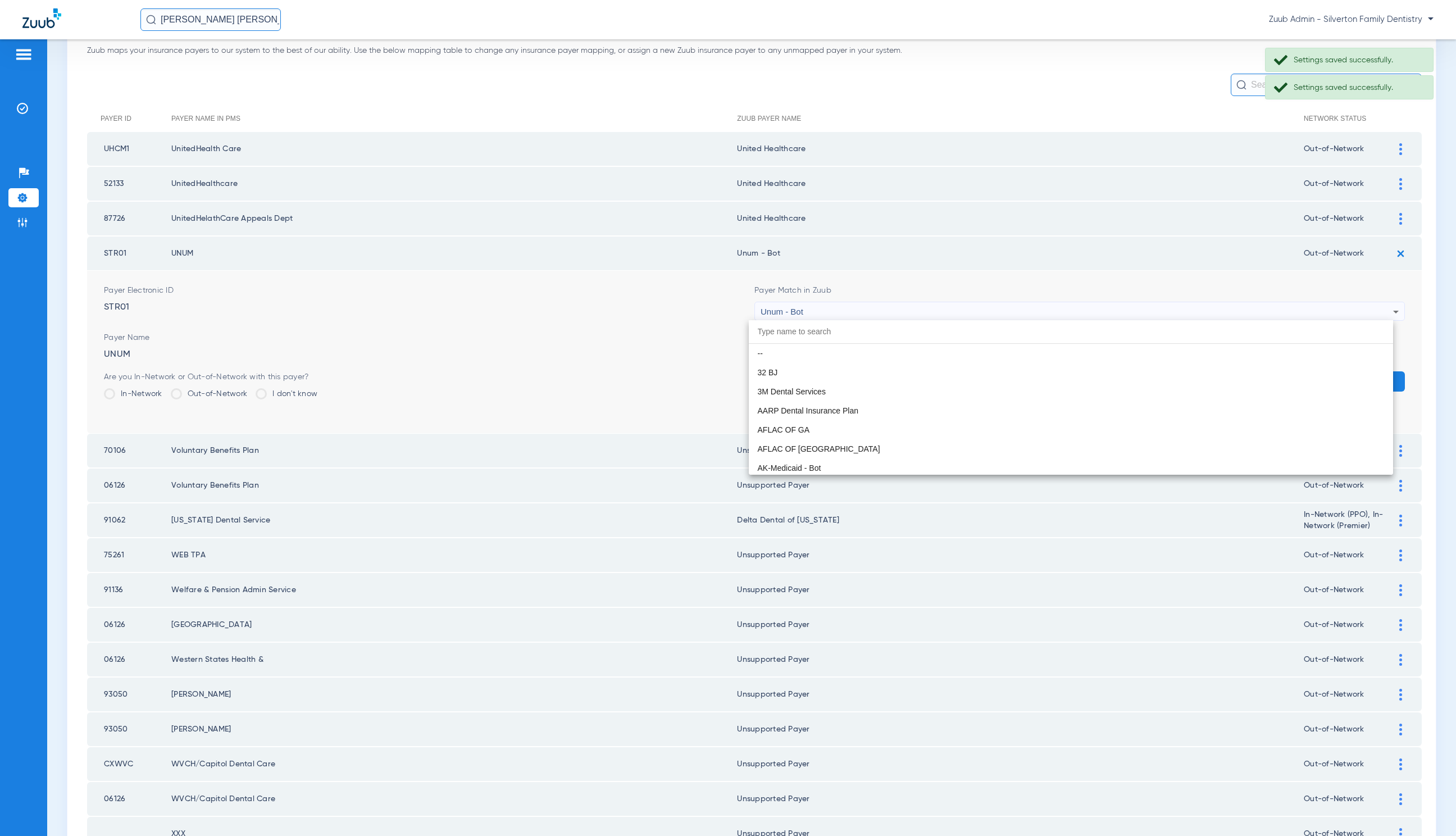
scroll to position [9016, 0]
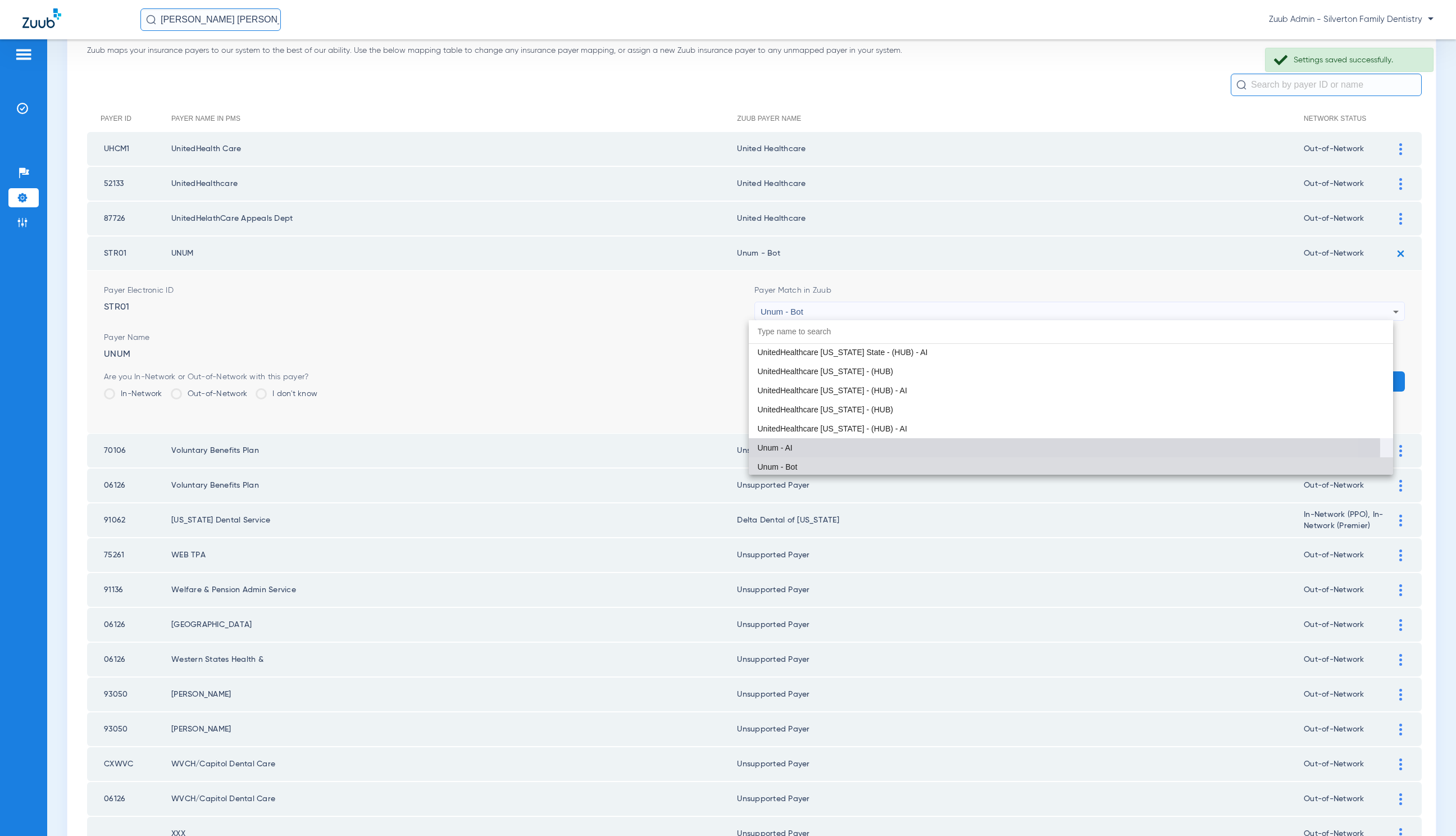
click at [941, 447] on mat-option "Unum - AI" at bounding box center [1071, 448] width 645 height 19
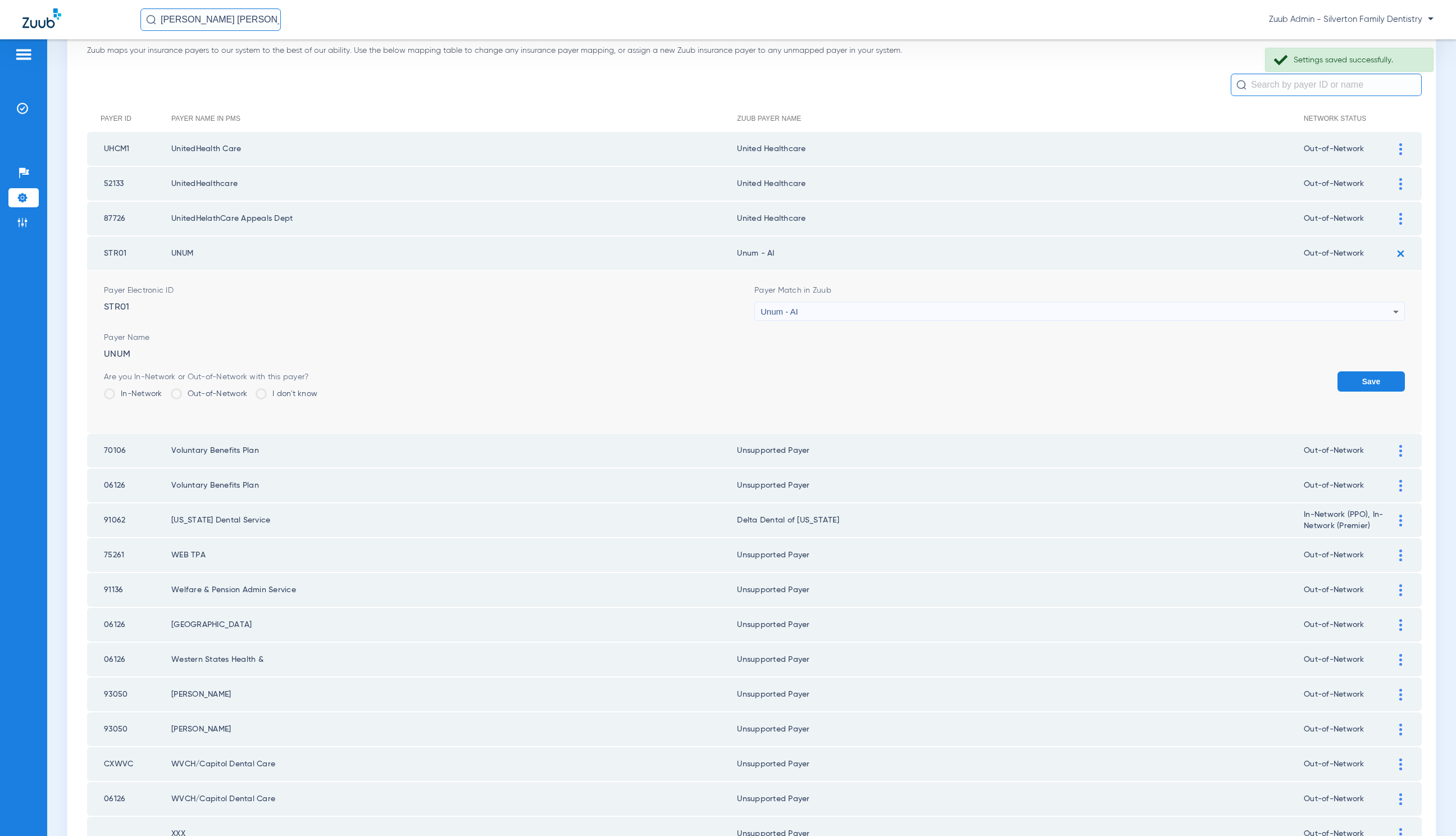
click at [1360, 382] on button "Save" at bounding box center [1372, 381] width 67 height 20
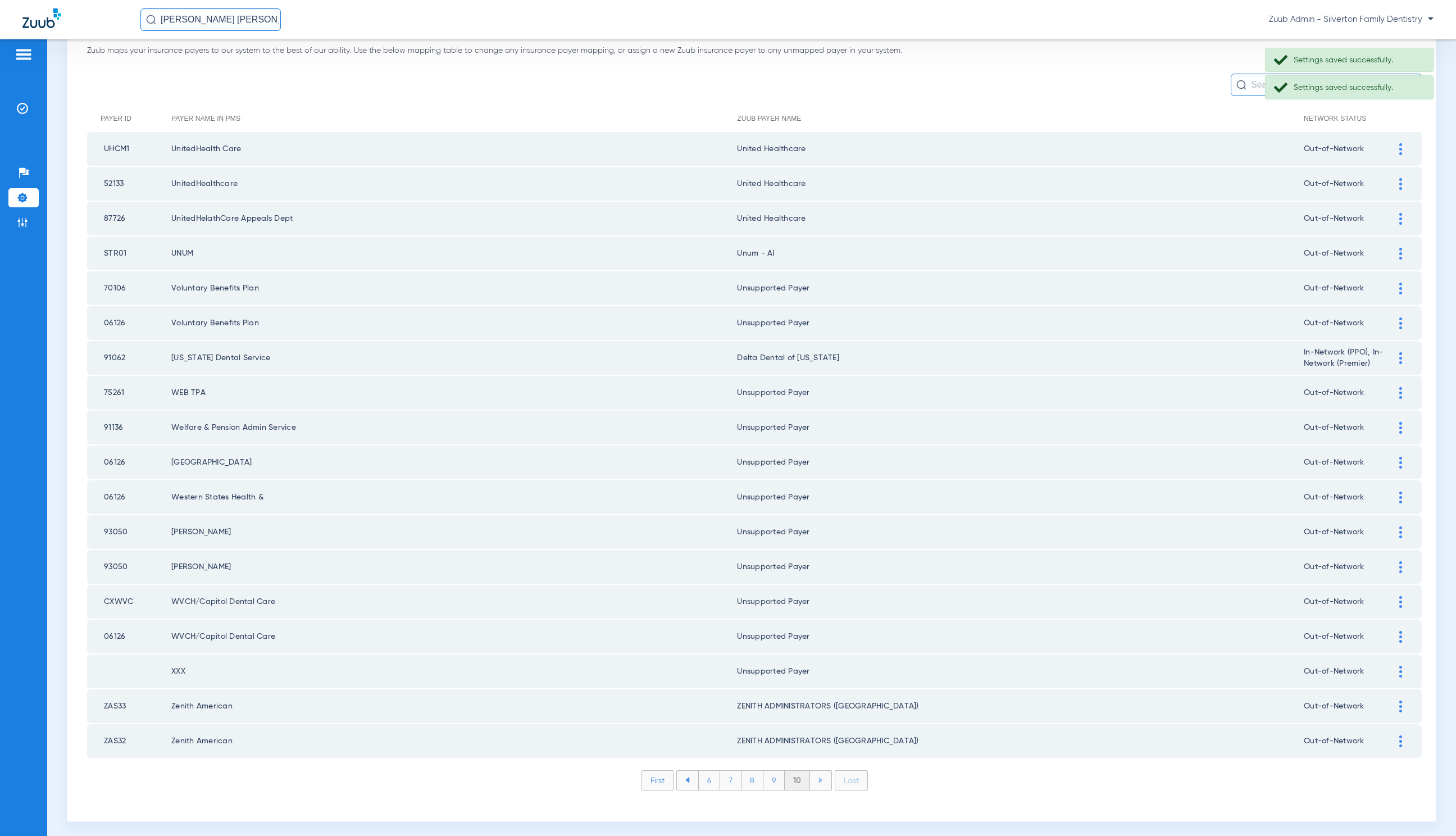
click at [766, 772] on li "9" at bounding box center [774, 780] width 21 height 19
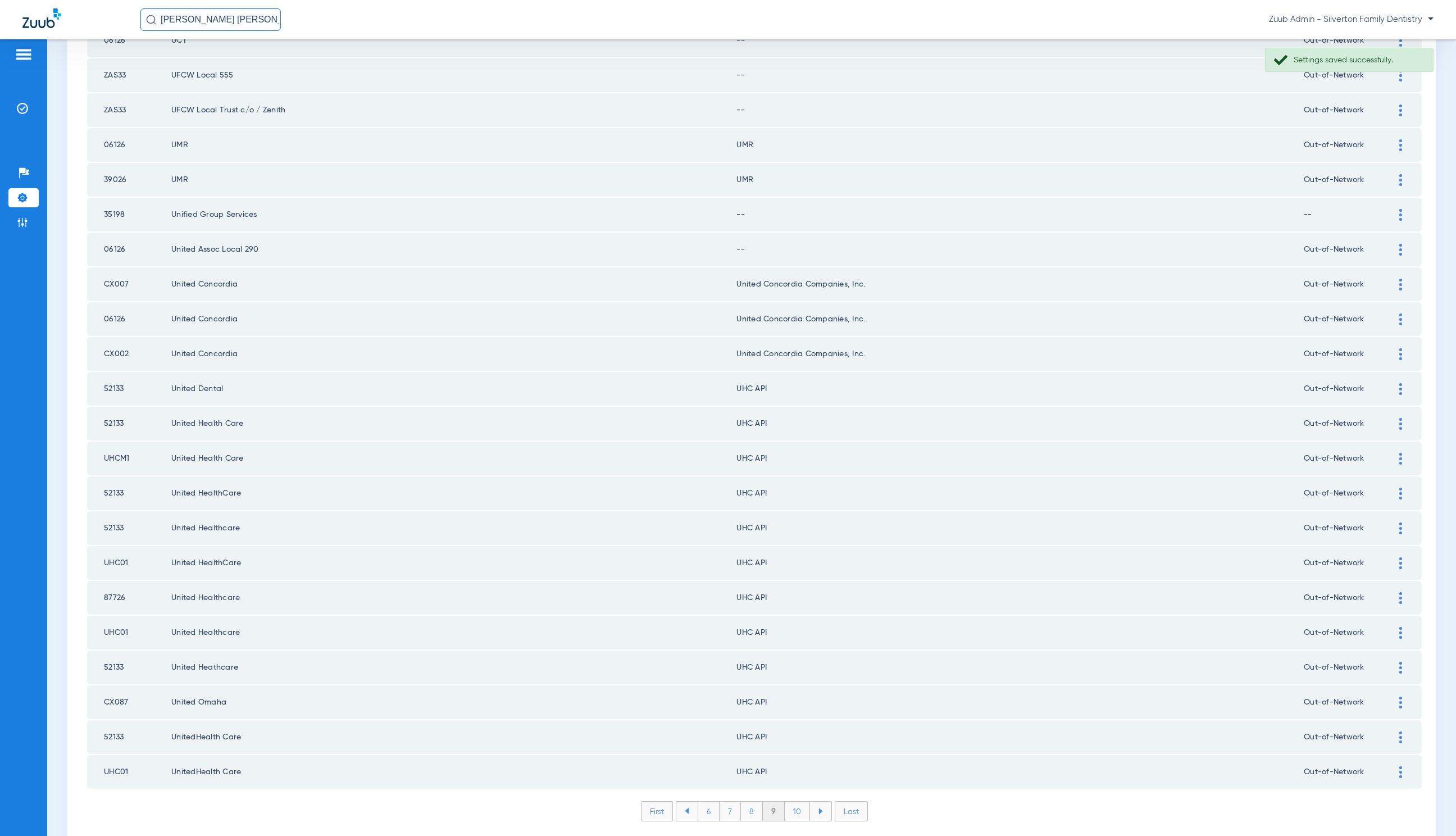
scroll to position [1180, 0]
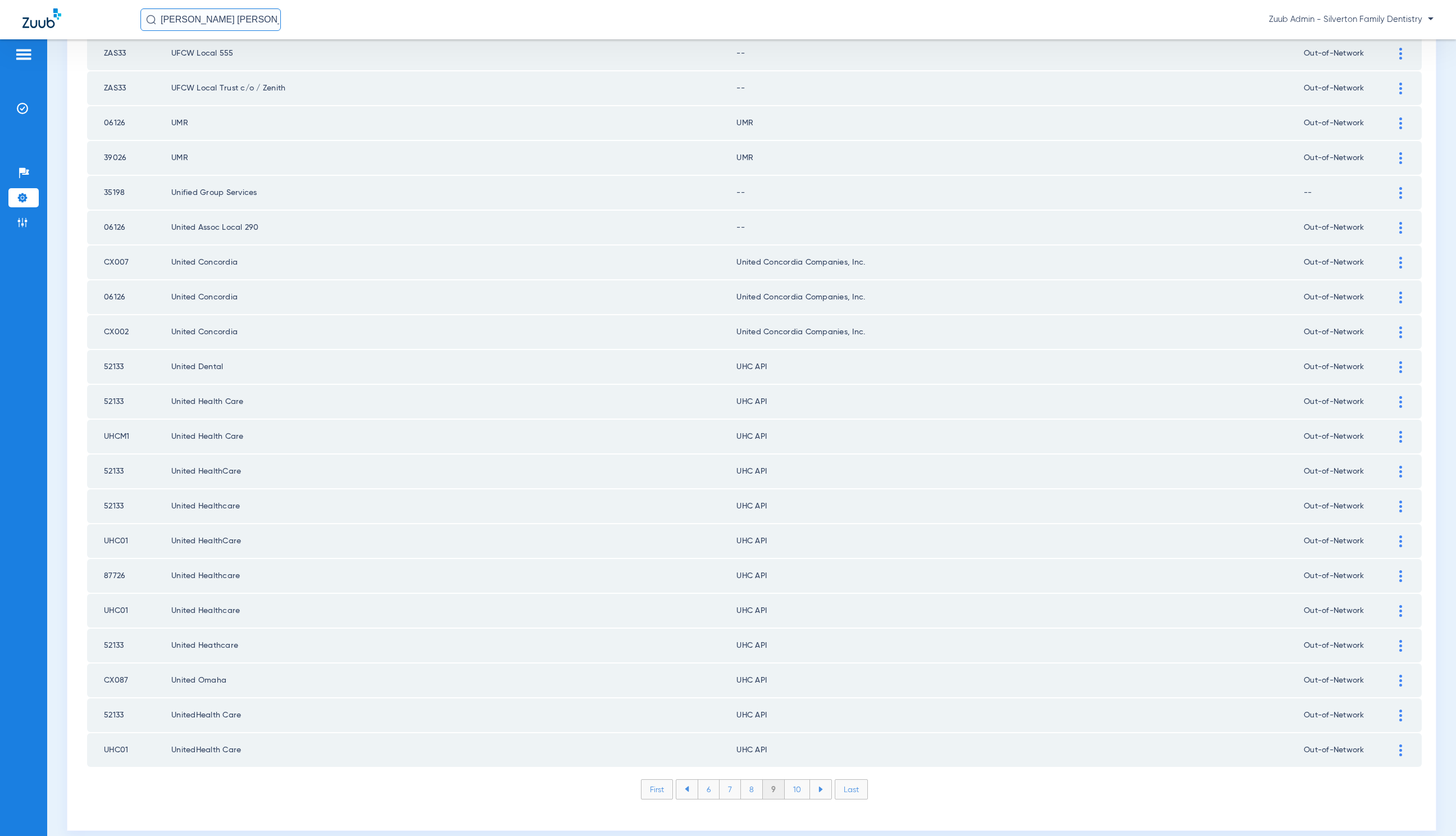
drag, startPoint x: 1388, startPoint y: 354, endPoint x: 1372, endPoint y: 358, distance: 16.5
click at [1400, 361] on img at bounding box center [1401, 367] width 3 height 12
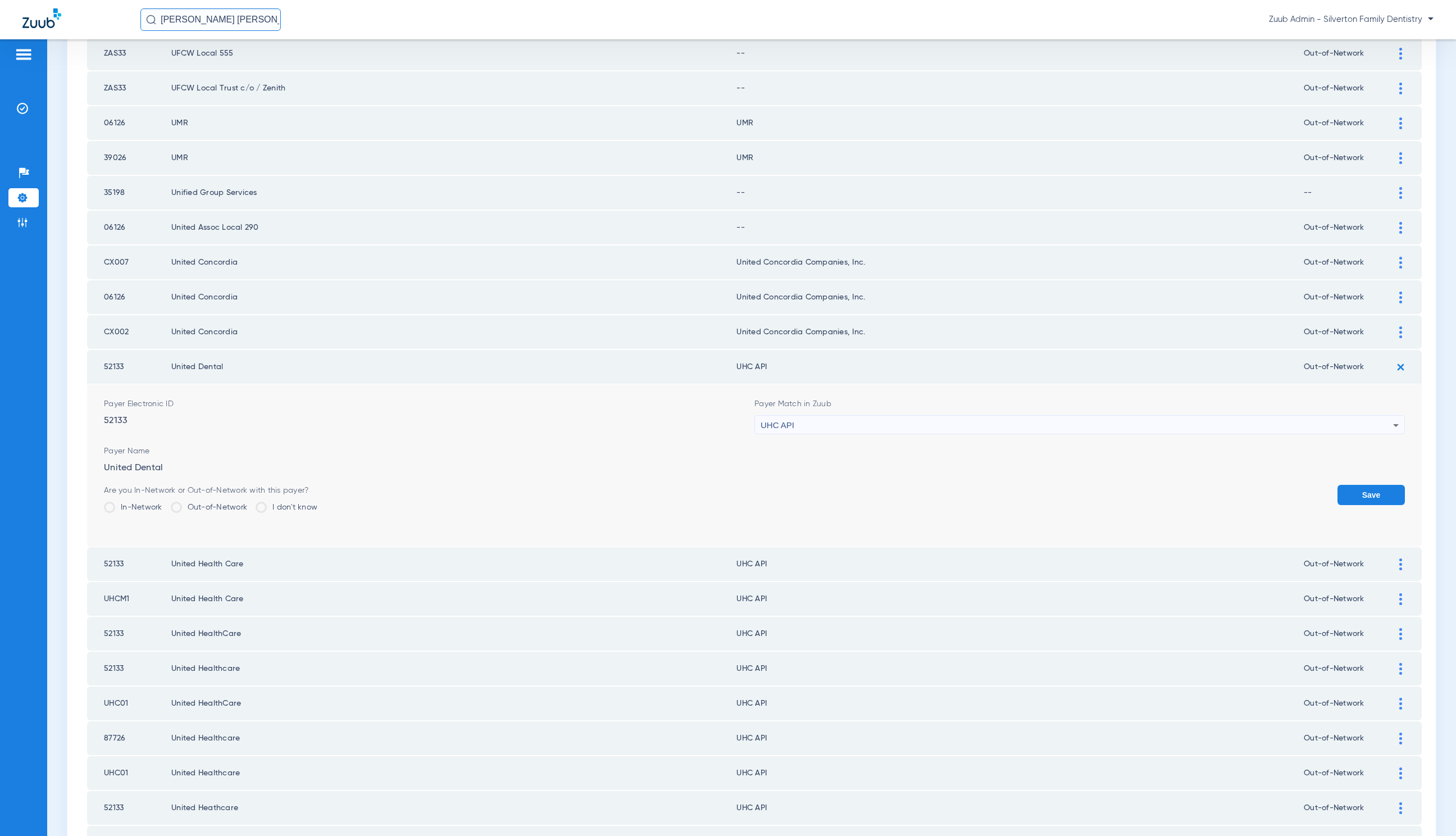
click at [883, 416] on div "UHC API" at bounding box center [1077, 426] width 633 height 19
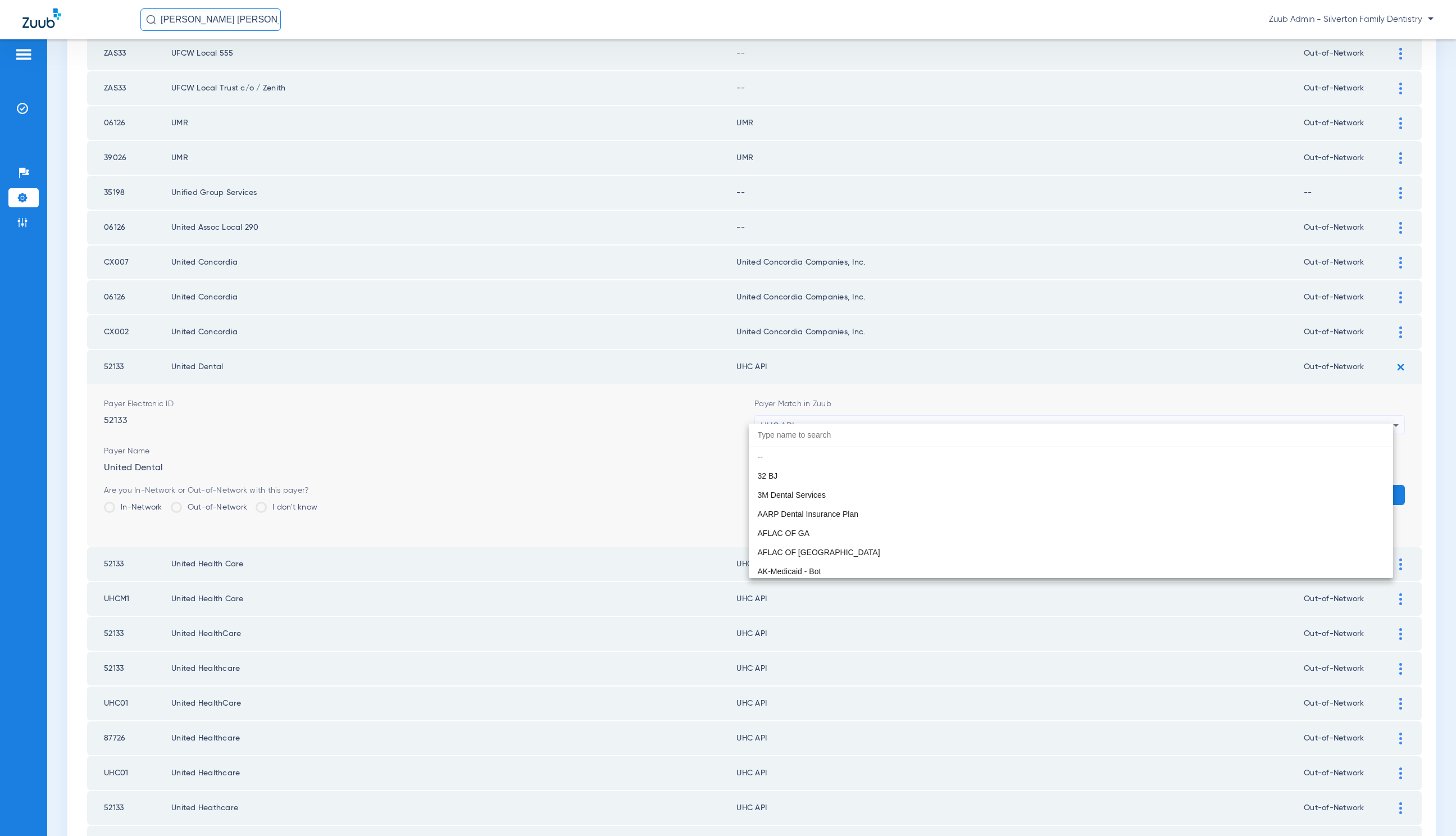
scroll to position [6897, 0]
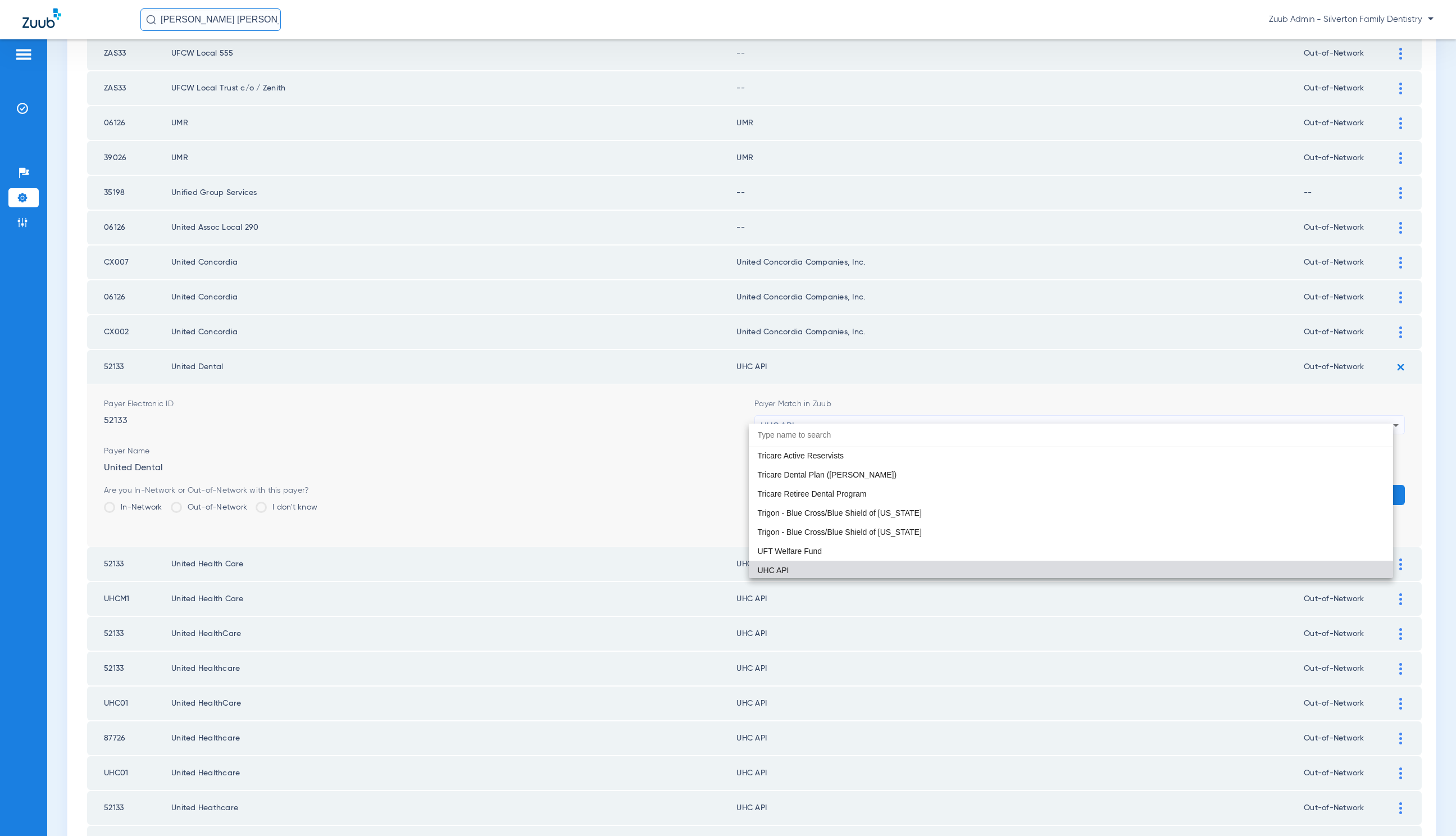
paste input "United Healthcare"
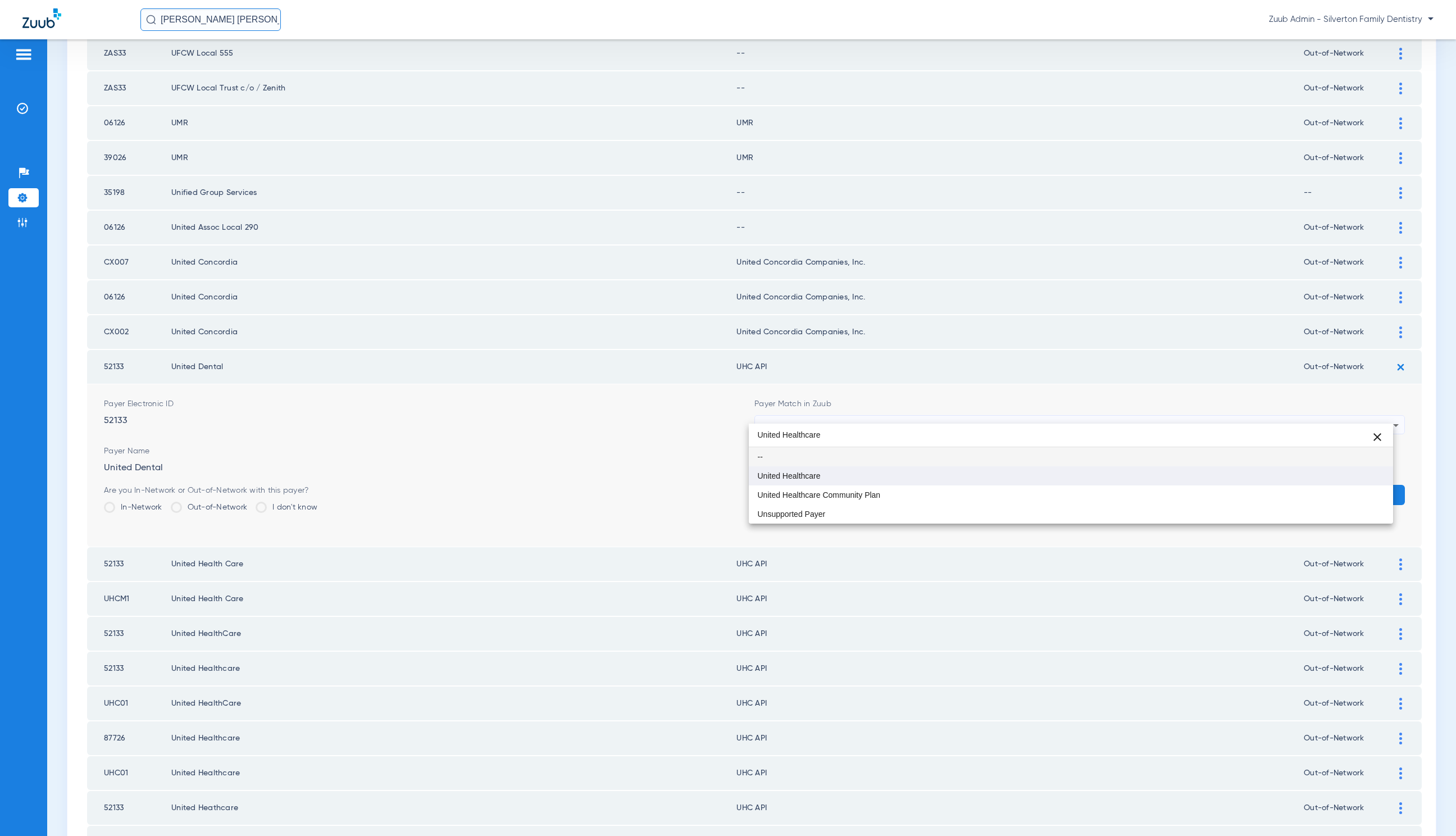
type input "United Healthcare"
click at [914, 472] on mat-option "United Healthcare" at bounding box center [1071, 476] width 645 height 19
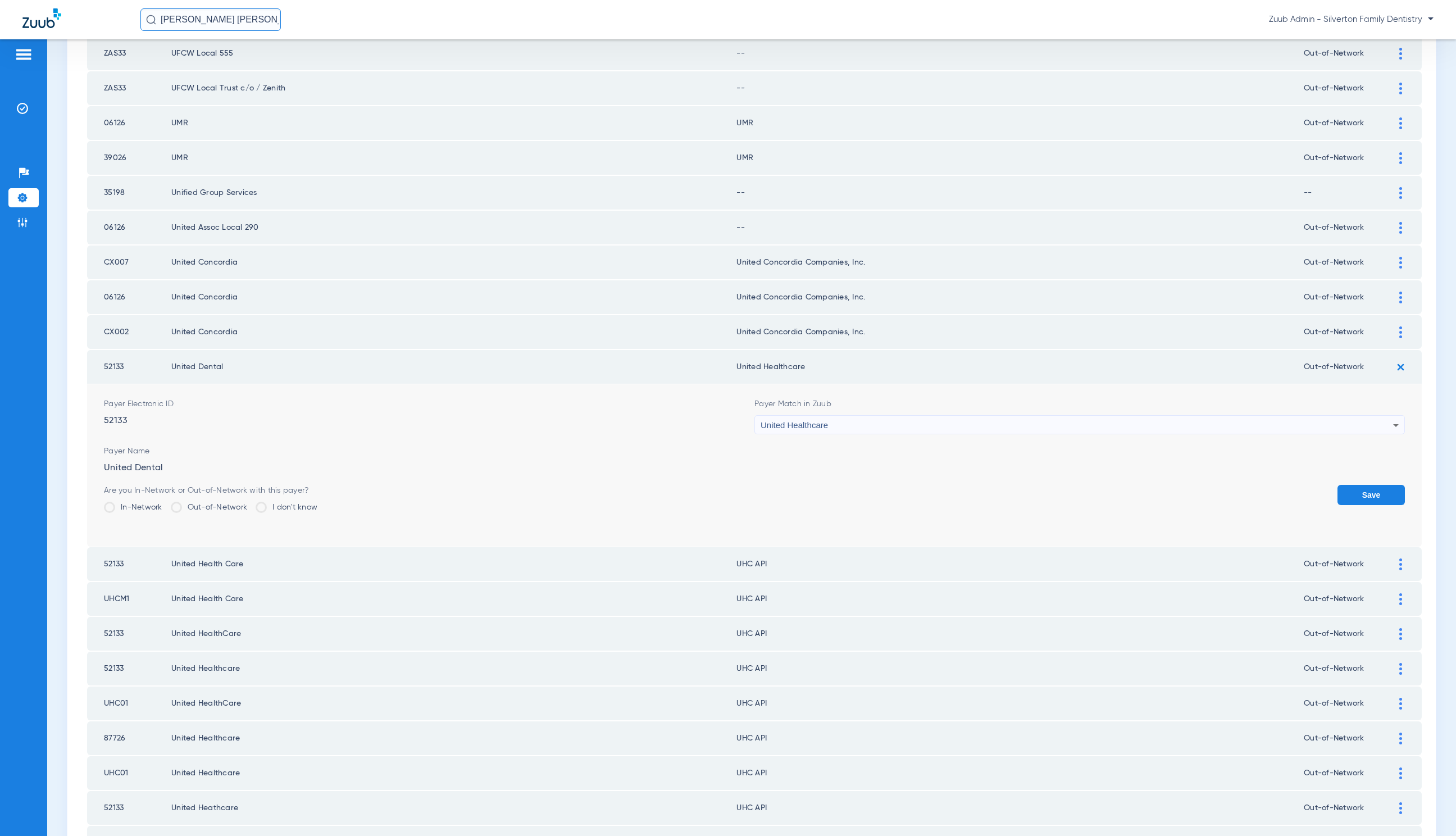
click at [1353, 487] on button "Save" at bounding box center [1372, 494] width 67 height 20
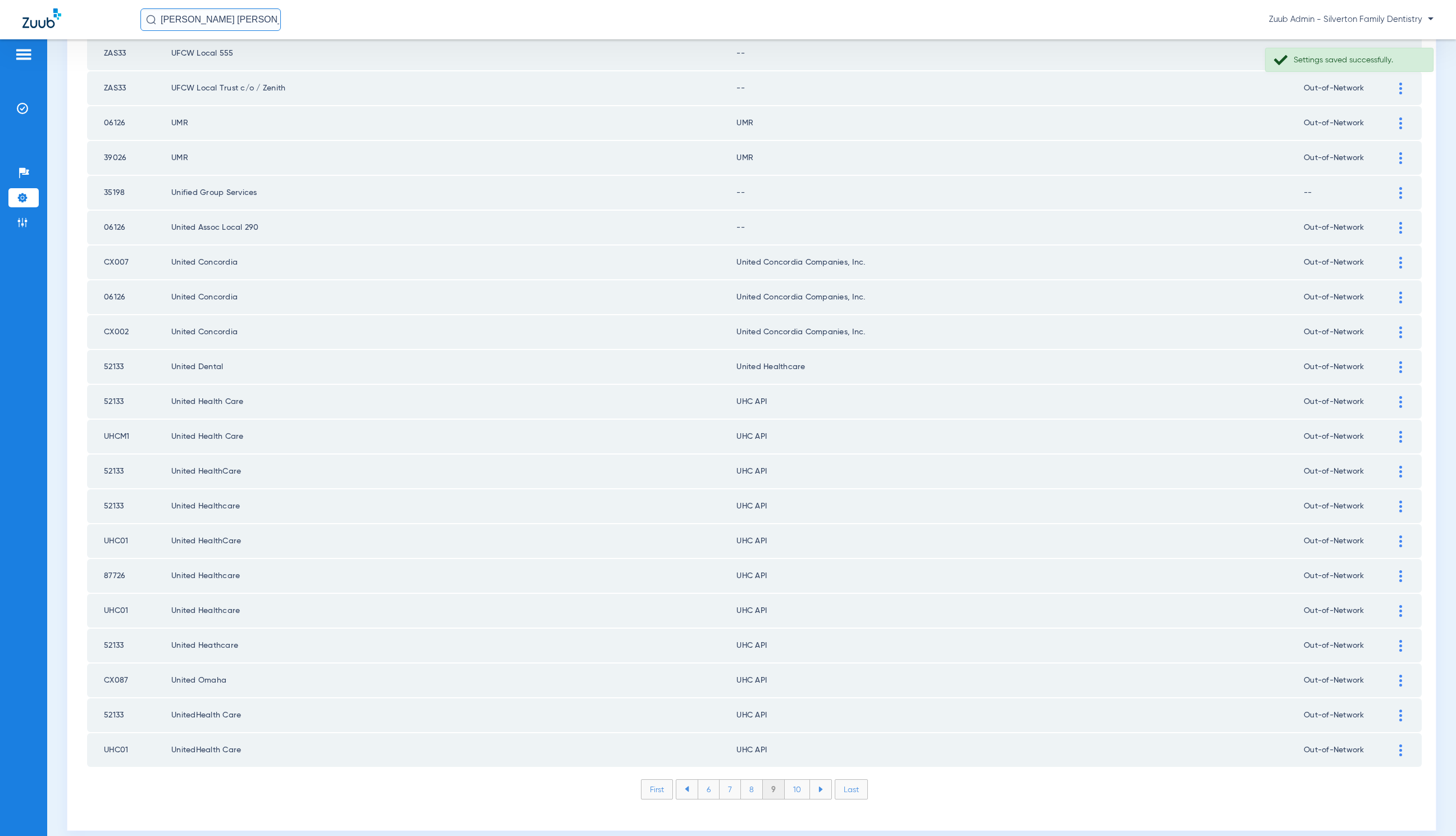
click at [1391, 396] on div at bounding box center [1401, 402] width 20 height 12
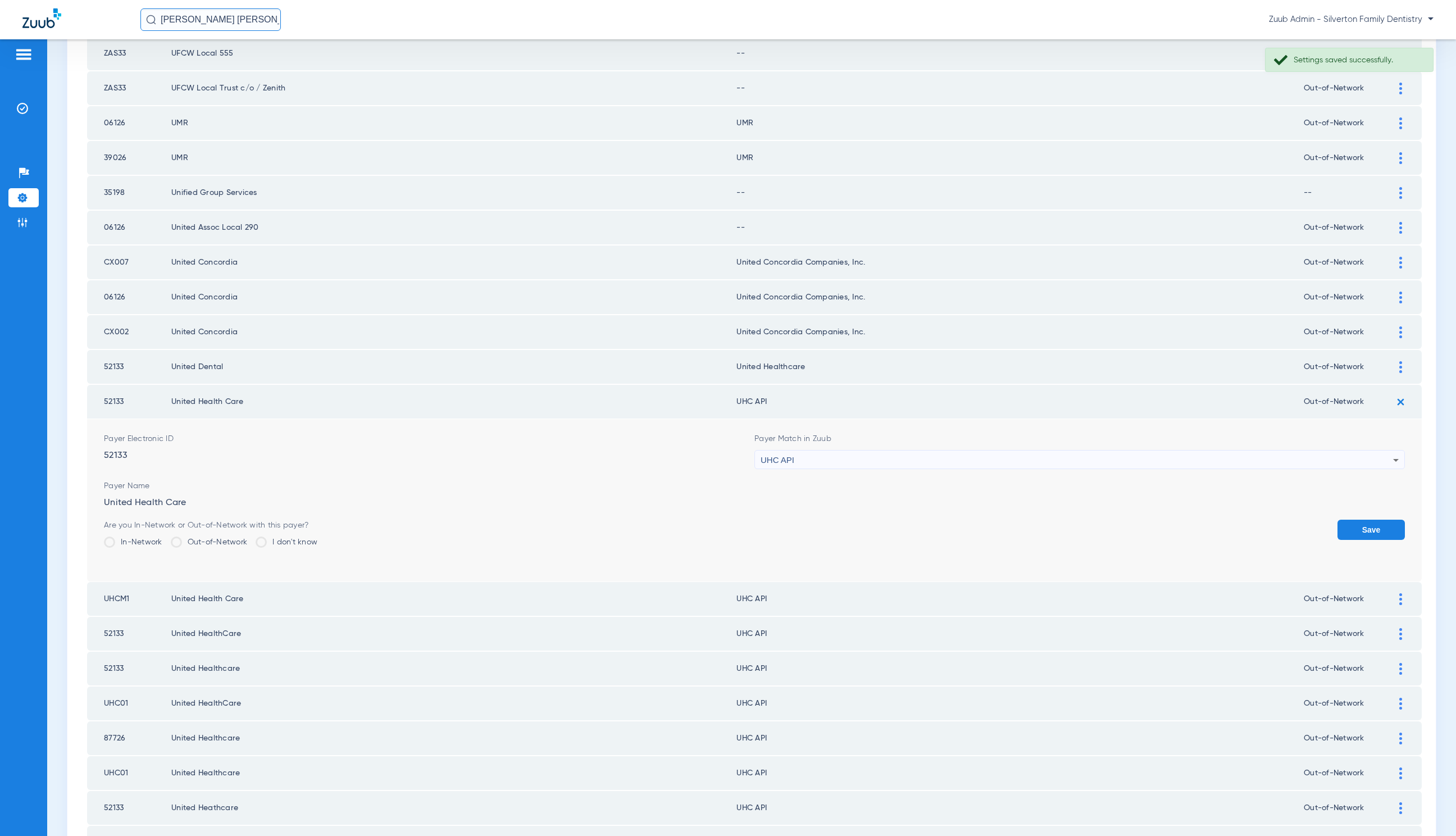
click at [907, 450] on div "UHC API" at bounding box center [1077, 460] width 633 height 19
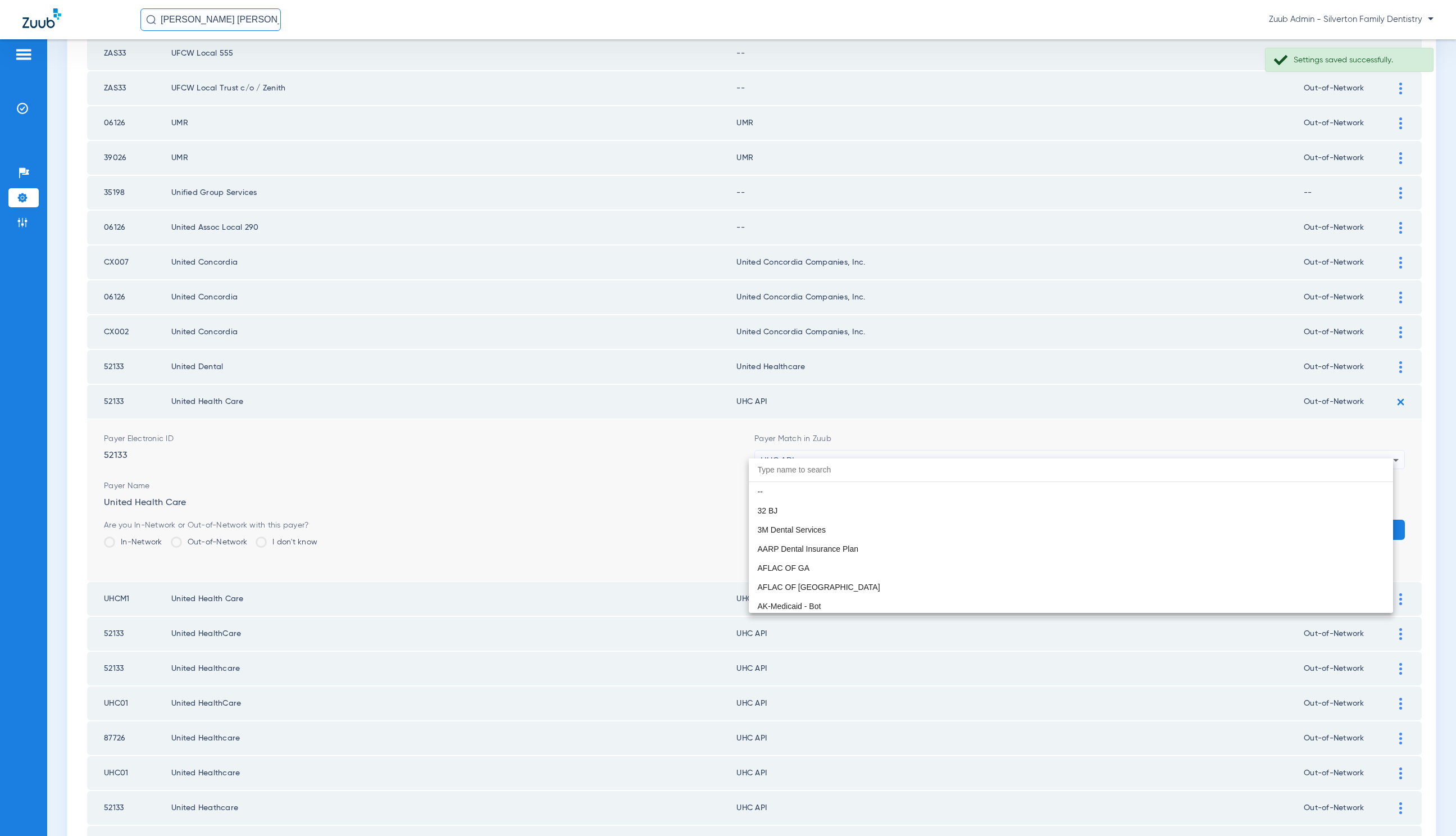
scroll to position [6897, 0]
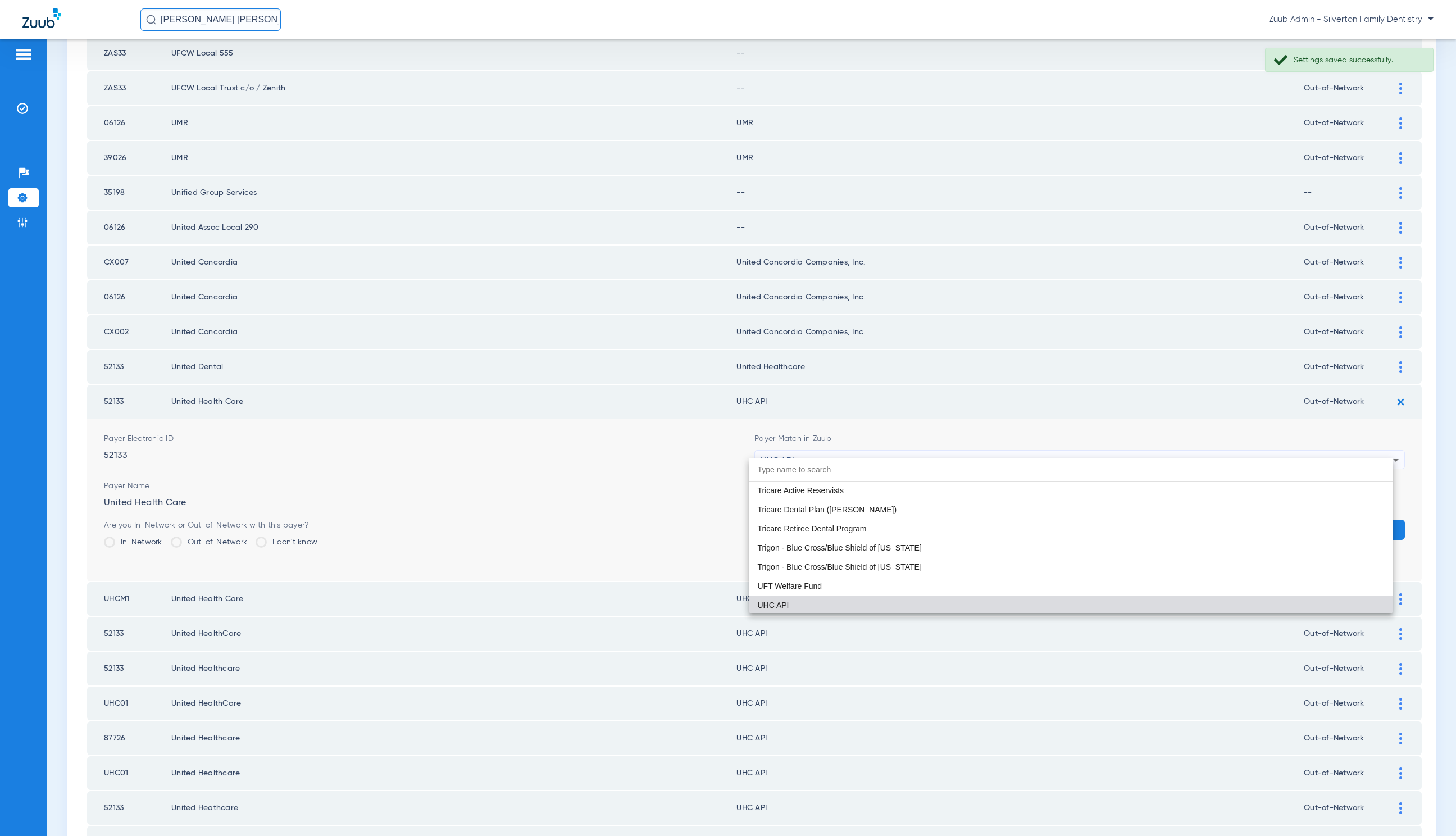
paste input "United Healthcare"
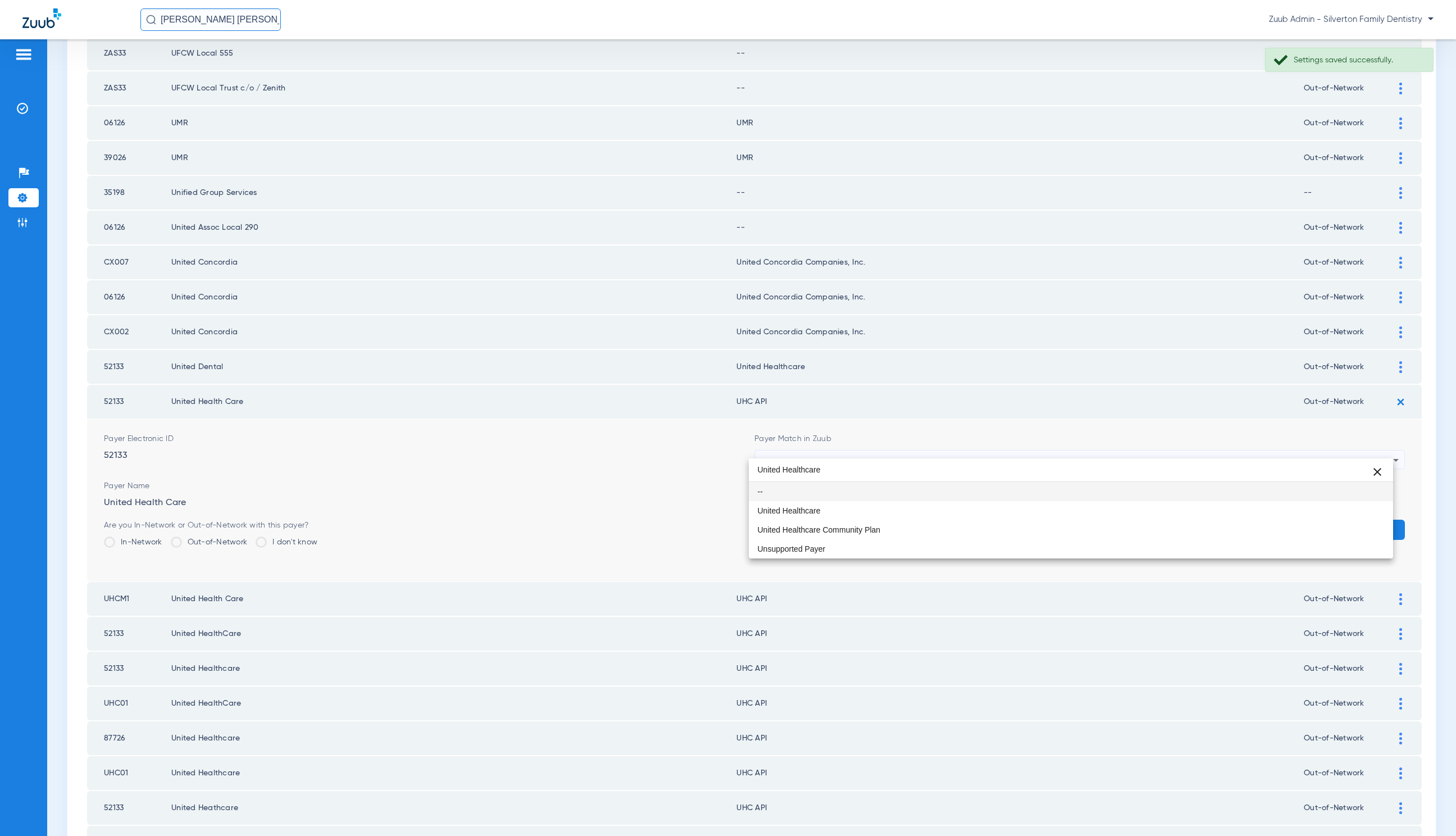
scroll to position [0, 0]
type input "United Healthcare"
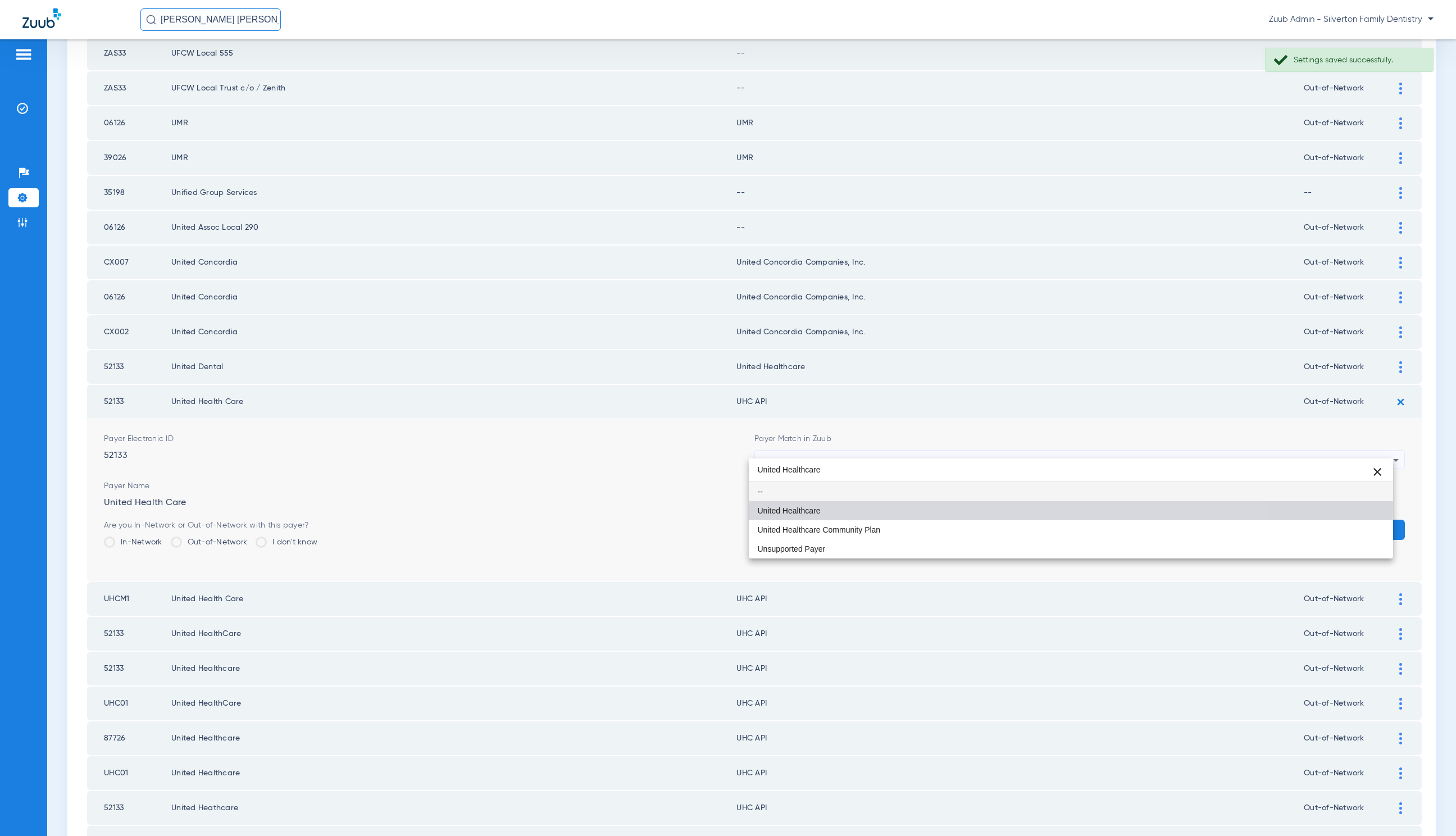
click at [901, 504] on mat-option "United Healthcare" at bounding box center [1071, 511] width 645 height 19
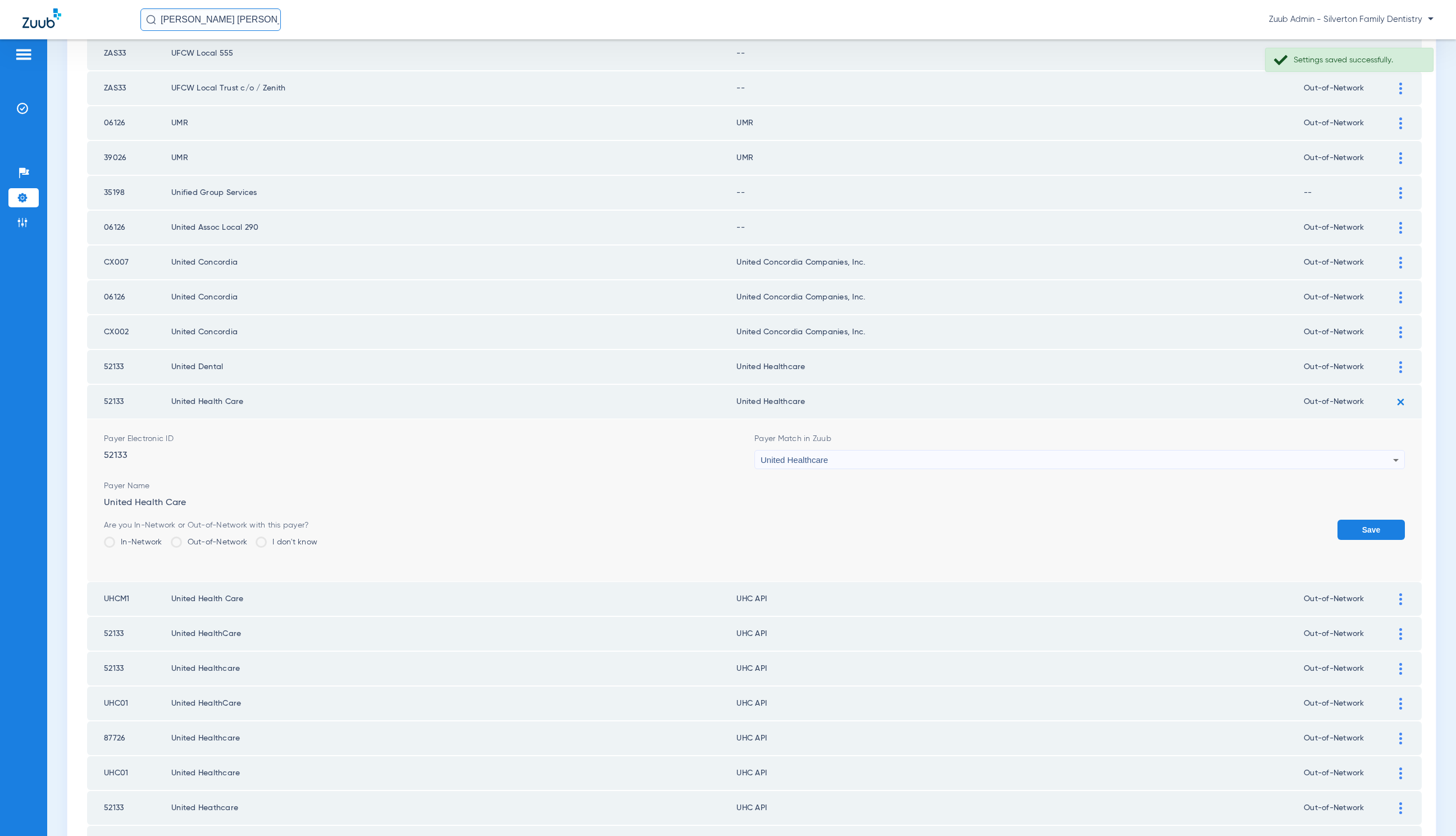
click at [1345, 520] on button "Save" at bounding box center [1372, 529] width 67 height 20
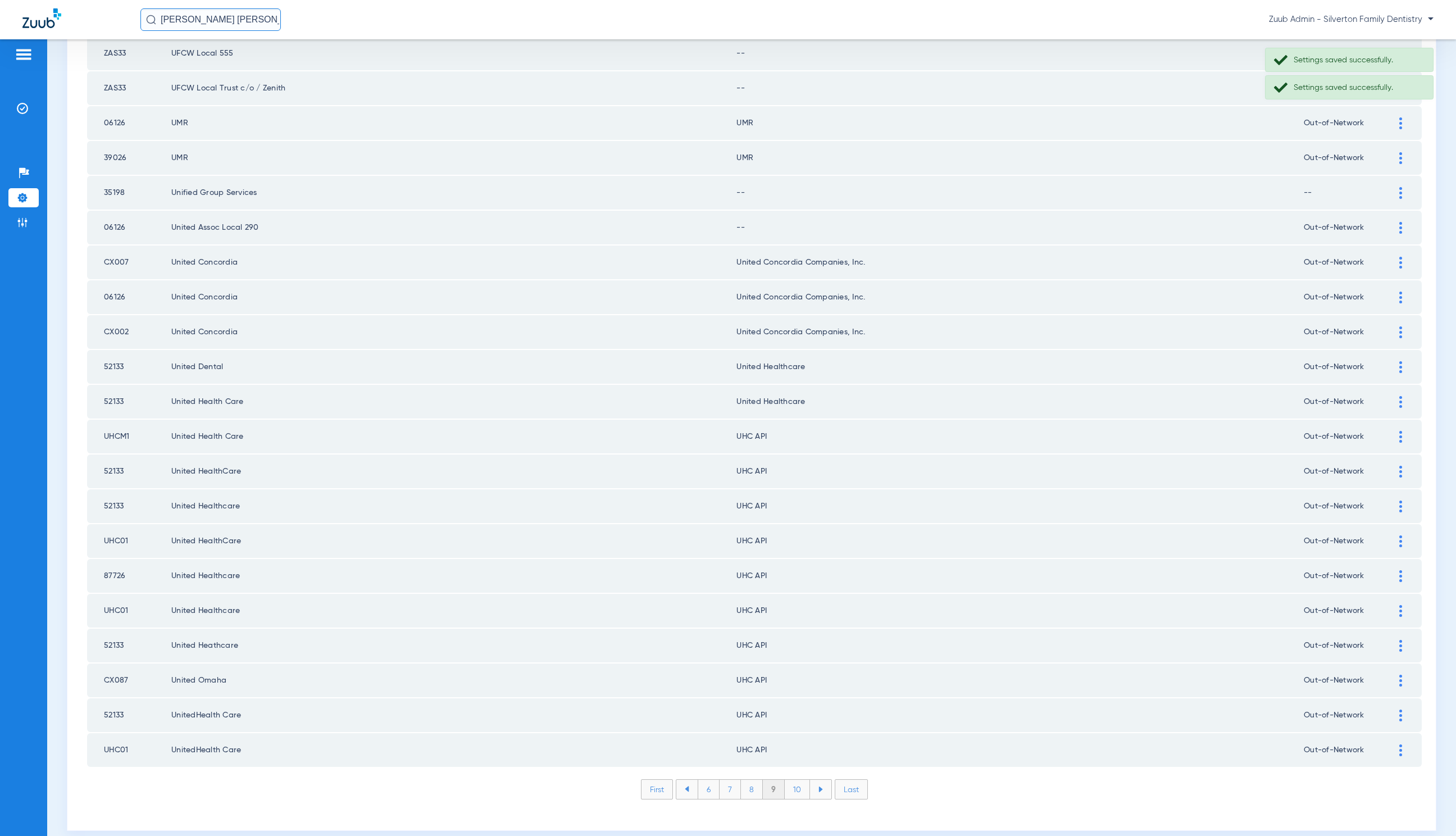
click at [1400, 431] on img at bounding box center [1401, 437] width 3 height 12
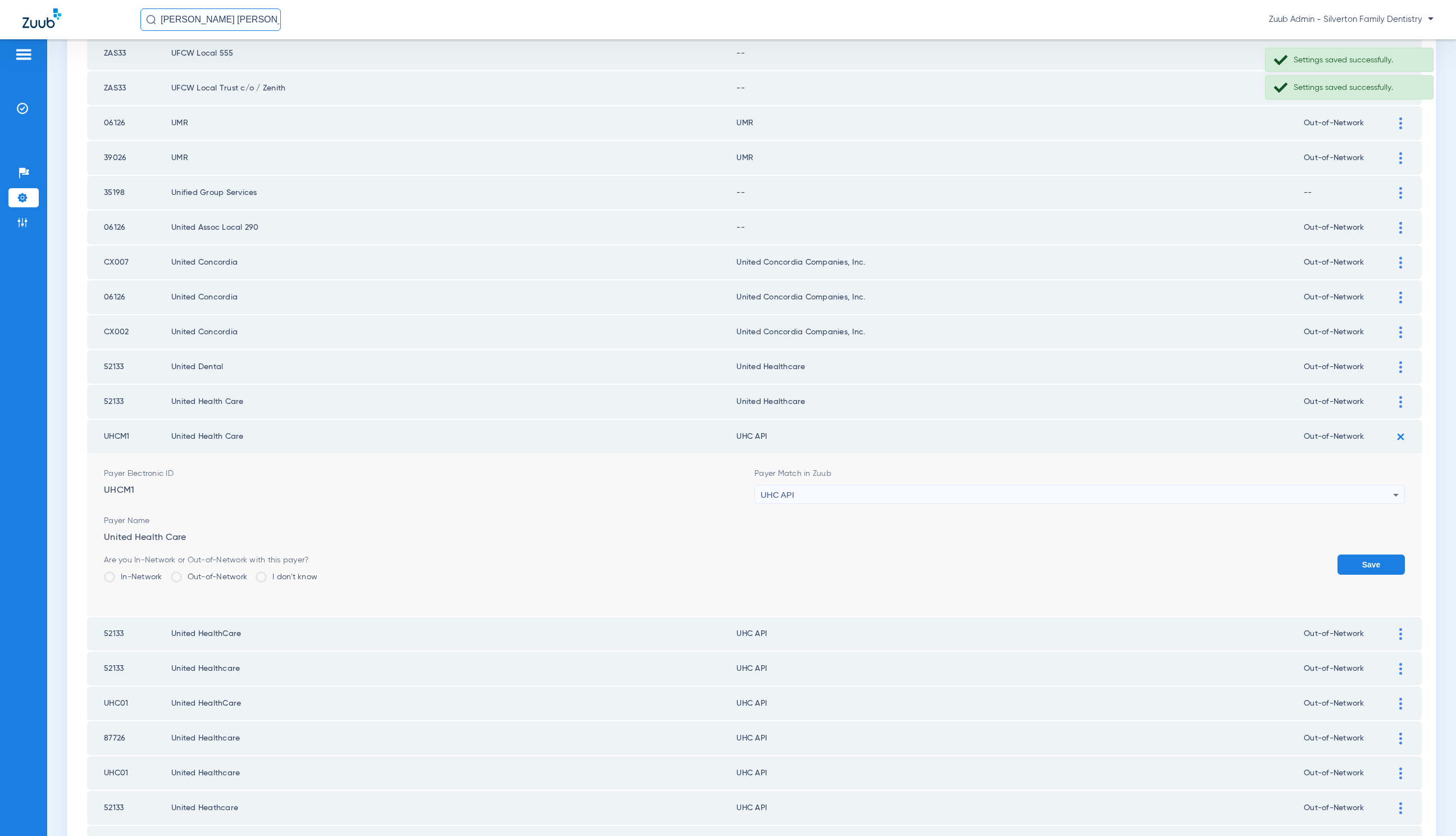
click at [876, 485] on div "UHC API" at bounding box center [1077, 495] width 633 height 19
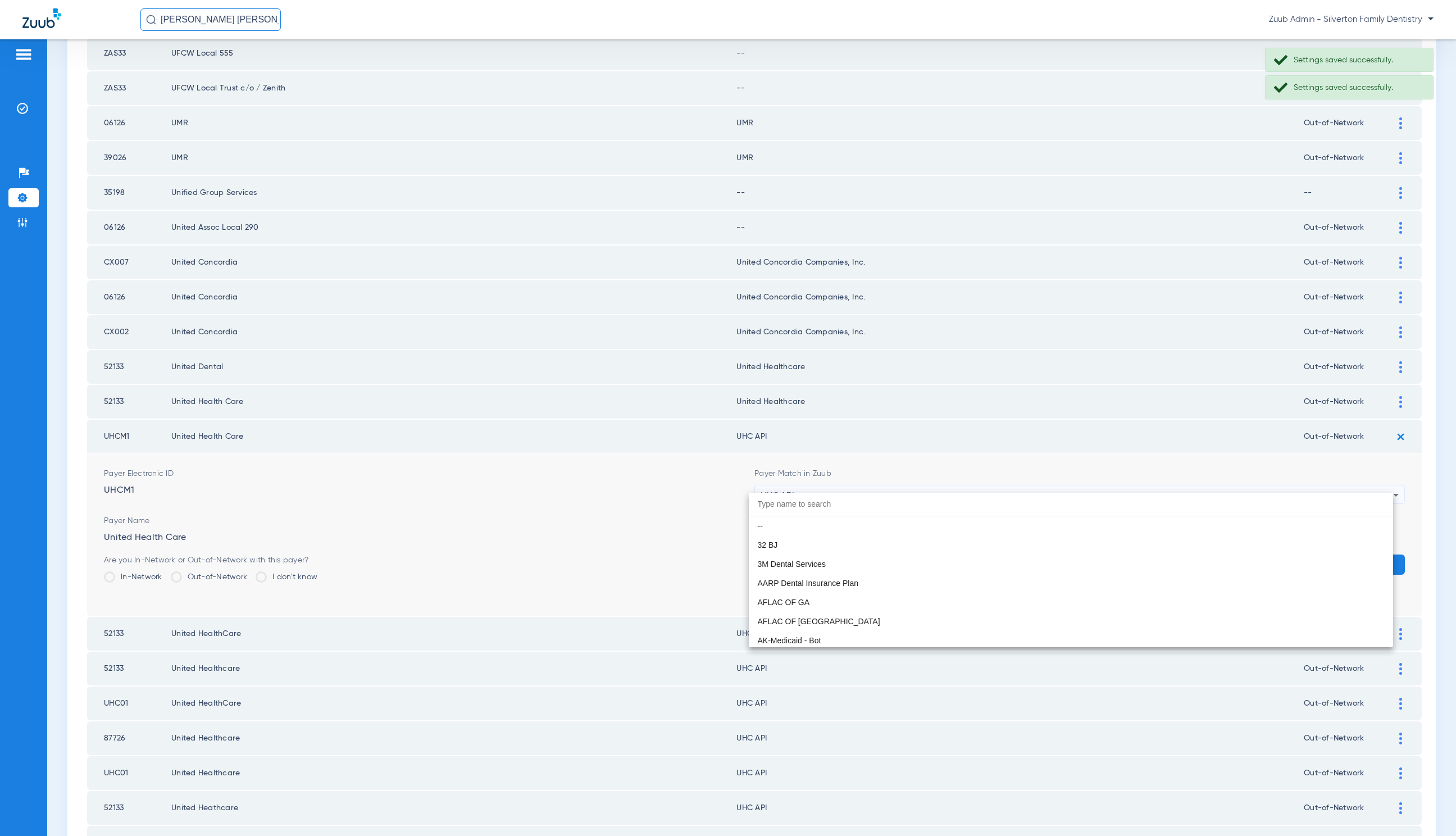
scroll to position [6897, 0]
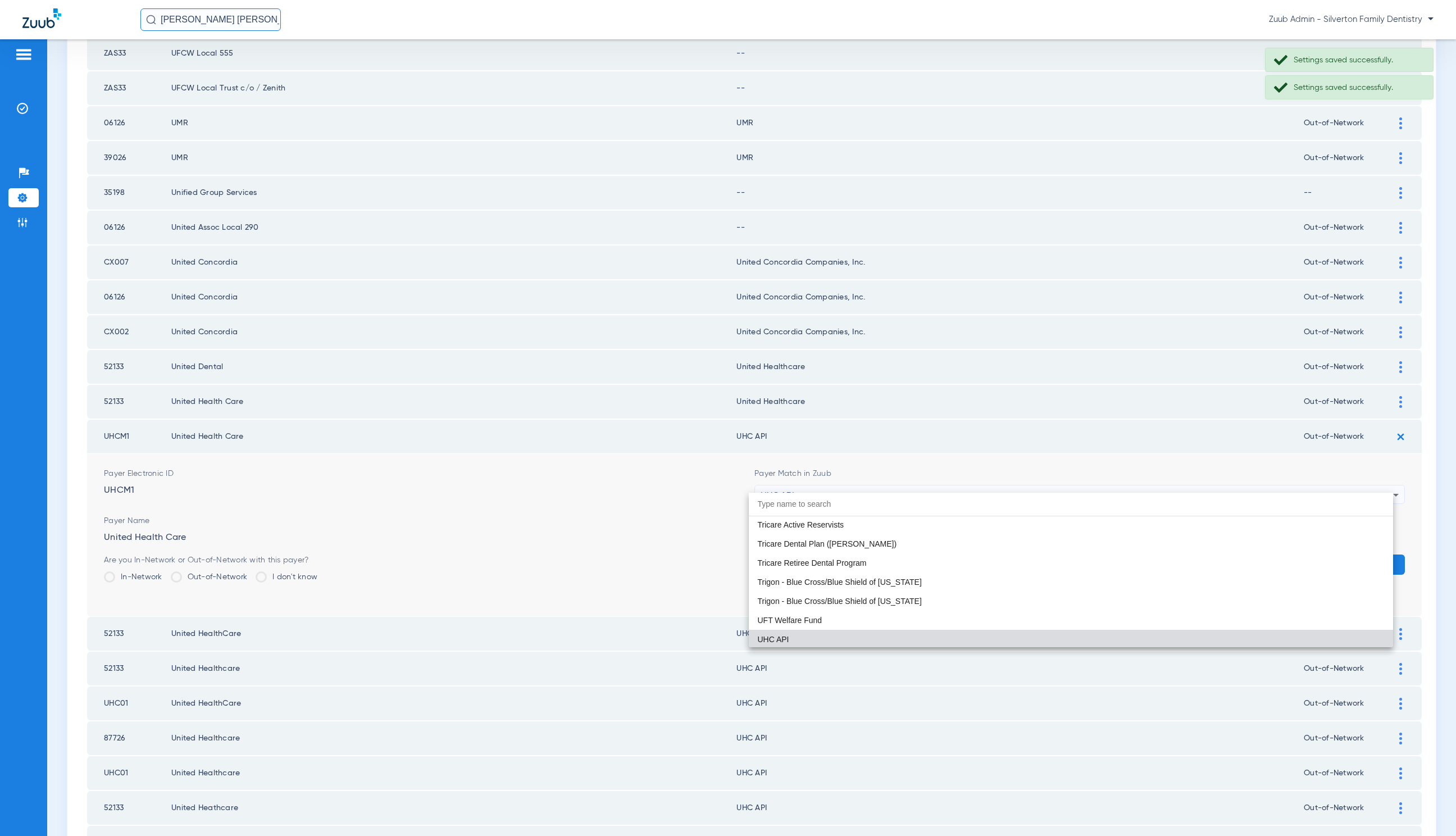
paste input "United Healthcare"
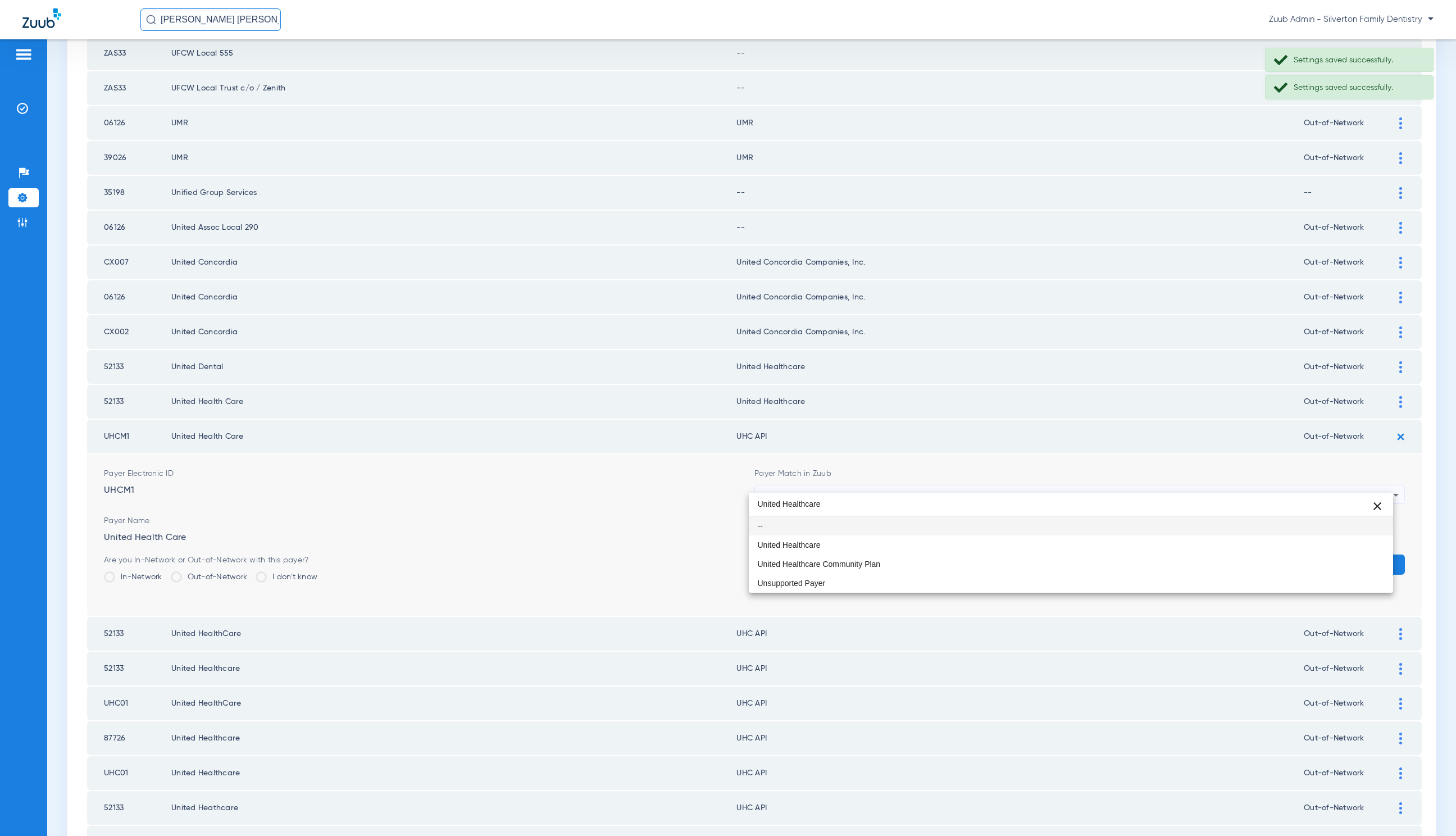
type input "United Healthcare"
click at [899, 549] on mat-option "United Healthcare" at bounding box center [1071, 545] width 645 height 19
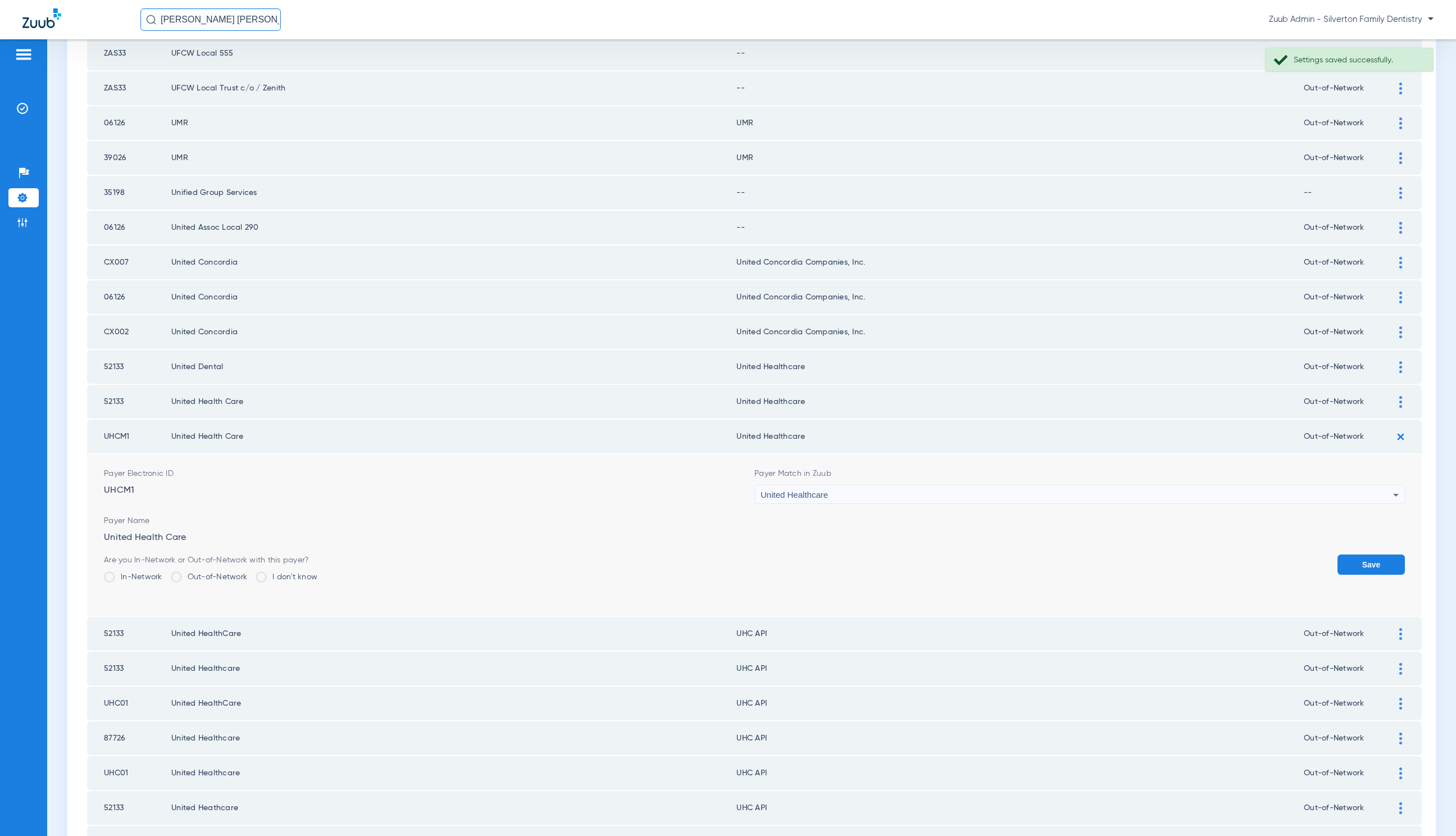
drag, startPoint x: 1359, startPoint y: 550, endPoint x: 1363, endPoint y: 540, distance: 10.8
click at [1359, 555] on button "Save" at bounding box center [1372, 564] width 67 height 20
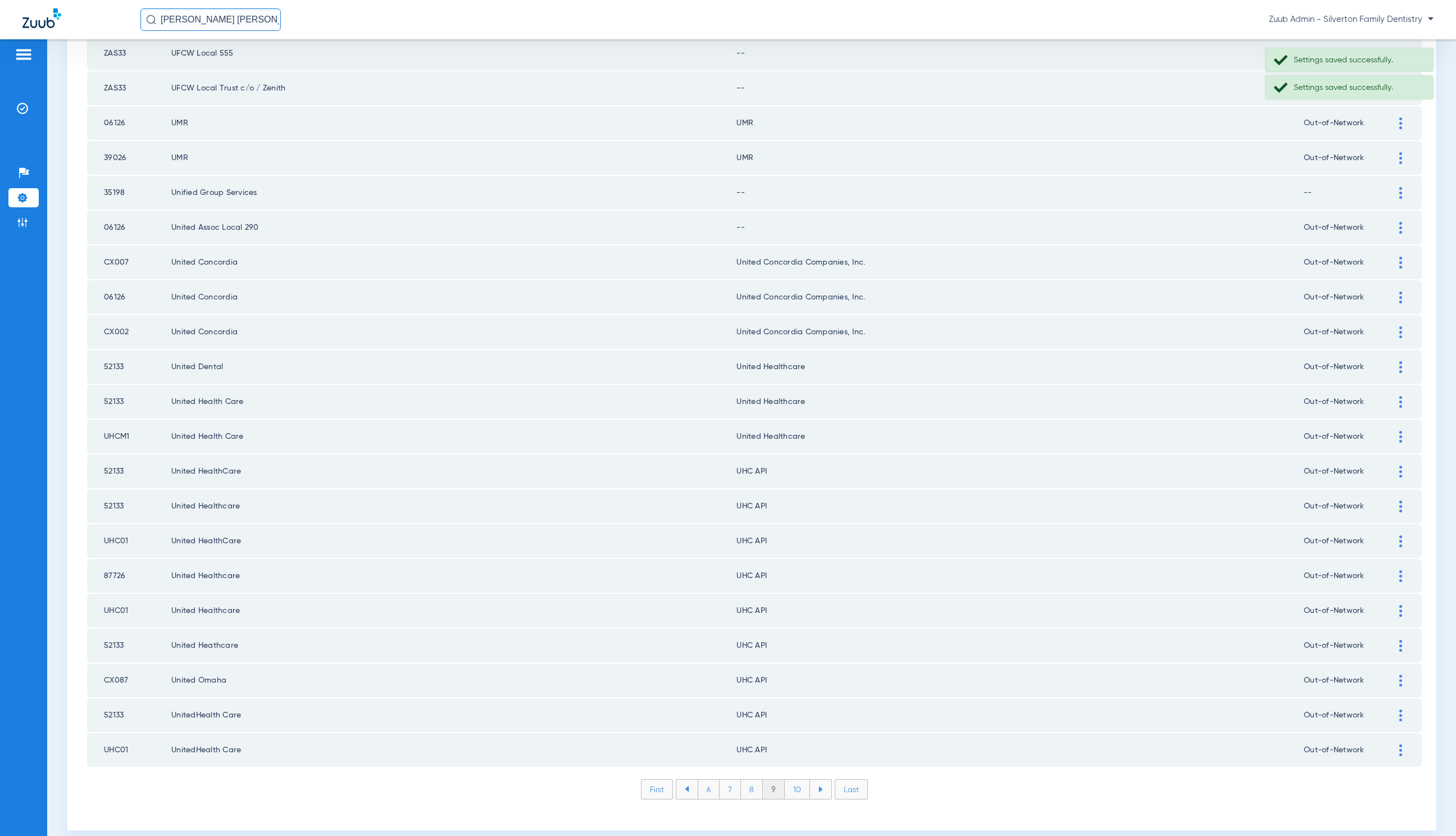
click at [1400, 466] on img at bounding box center [1401, 472] width 3 height 12
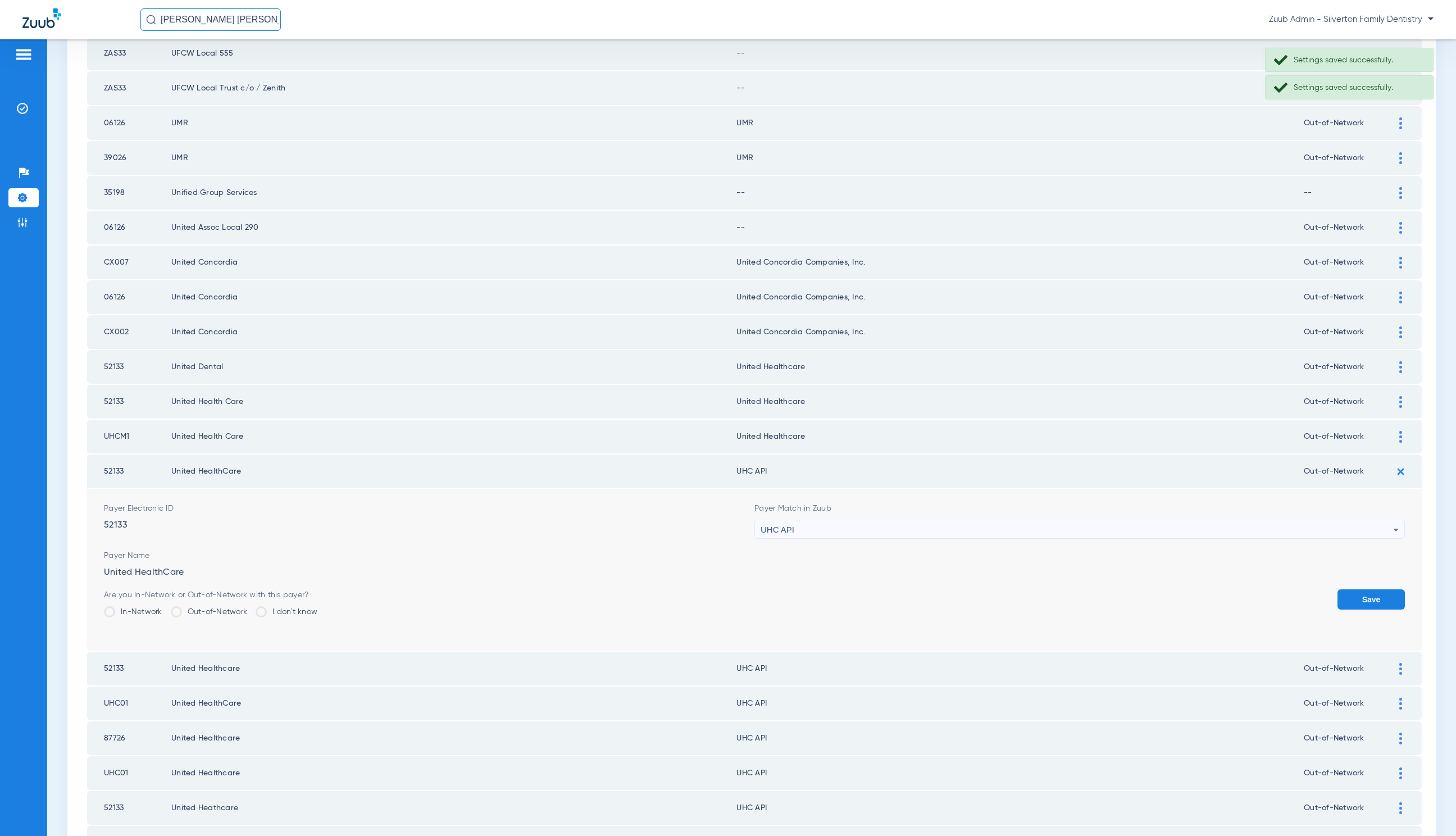
click at [822, 520] on div "UHC API" at bounding box center [1077, 530] width 633 height 19
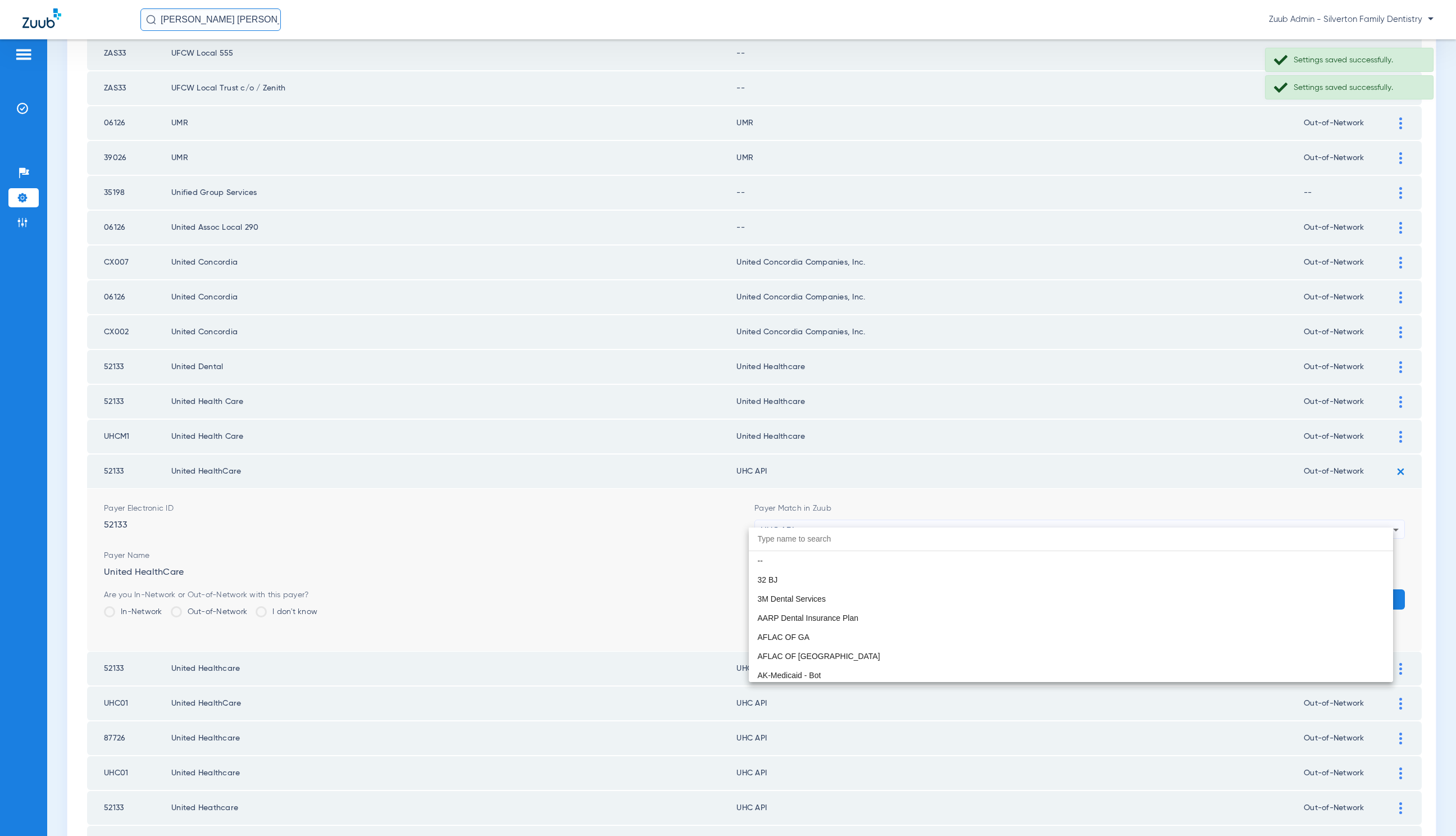
scroll to position [6897, 0]
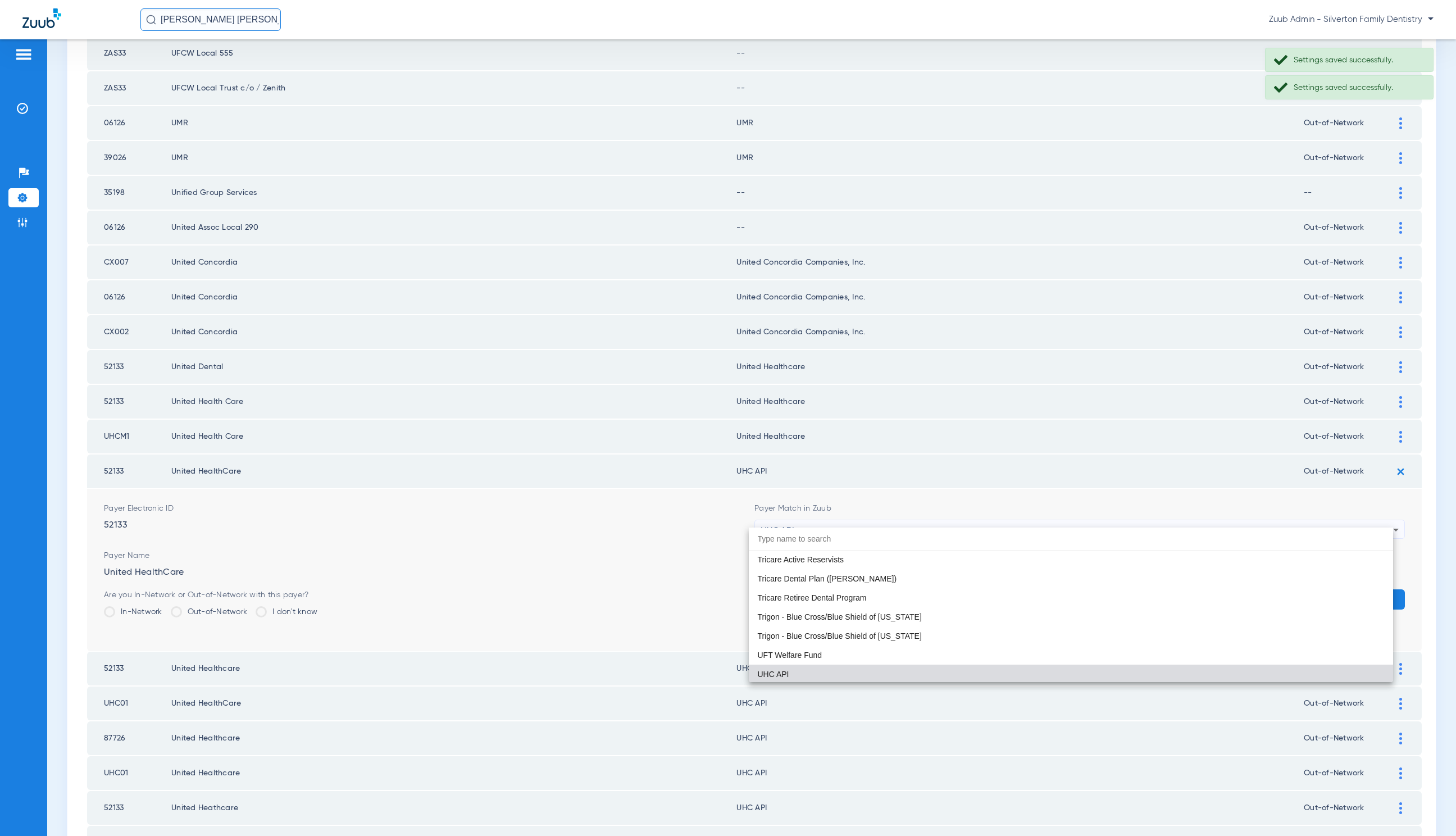
paste input "United Healthcare"
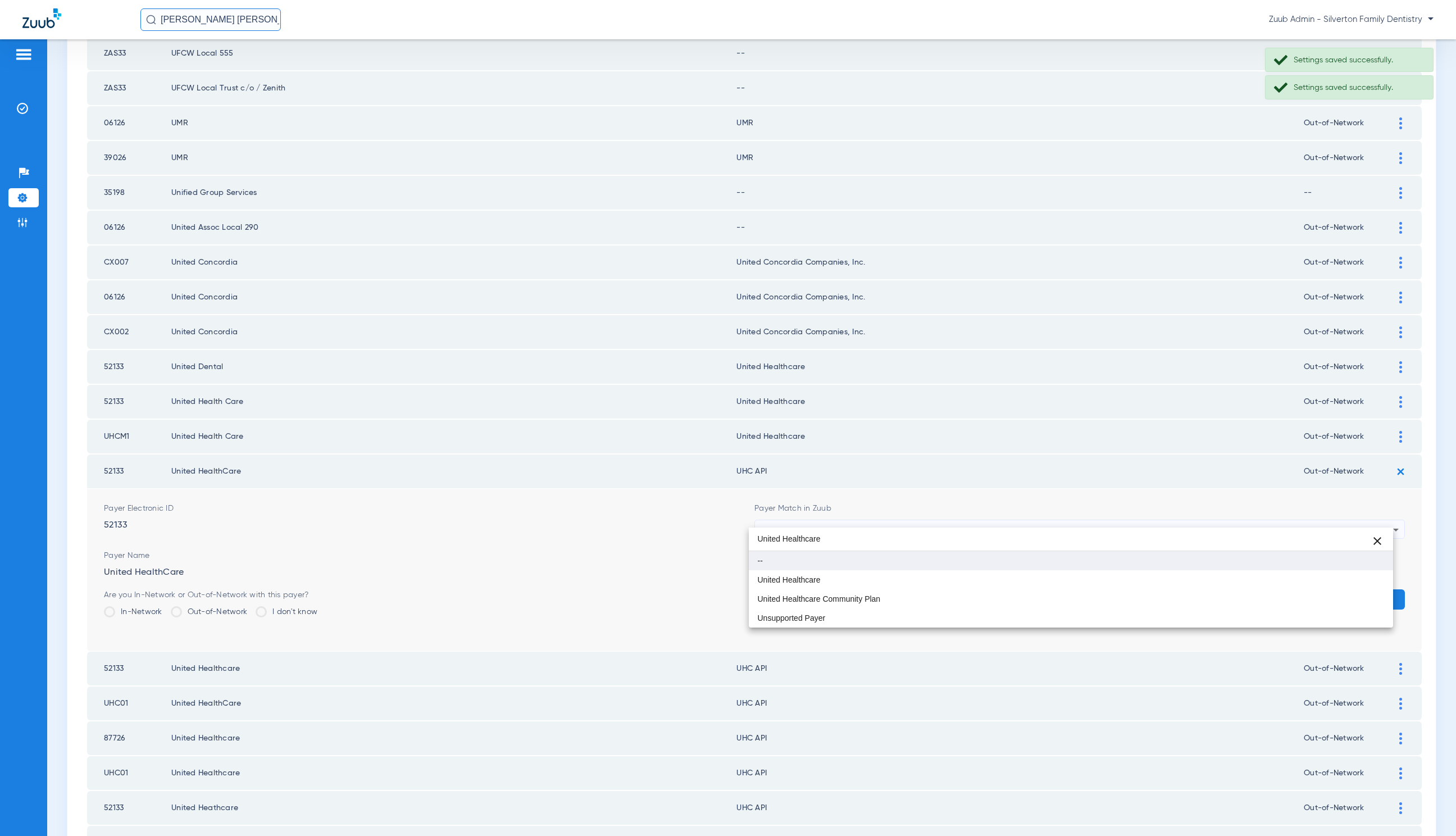
scroll to position [0, 0]
type input "United Healthcare"
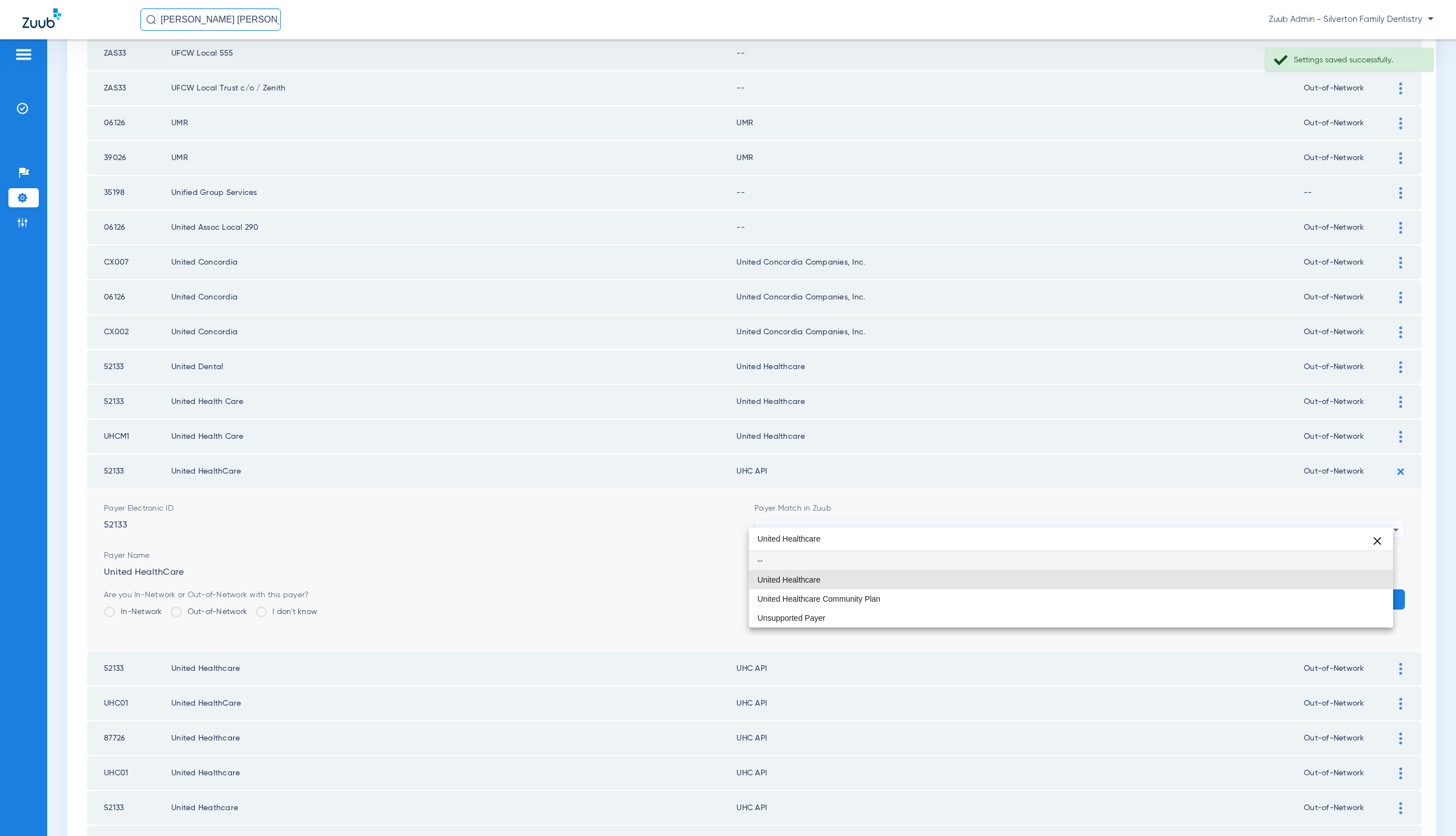
drag, startPoint x: 885, startPoint y: 569, endPoint x: 1181, endPoint y: 599, distance: 297.5
click at [887, 571] on mat-option "United Healthcare" at bounding box center [1071, 580] width 645 height 19
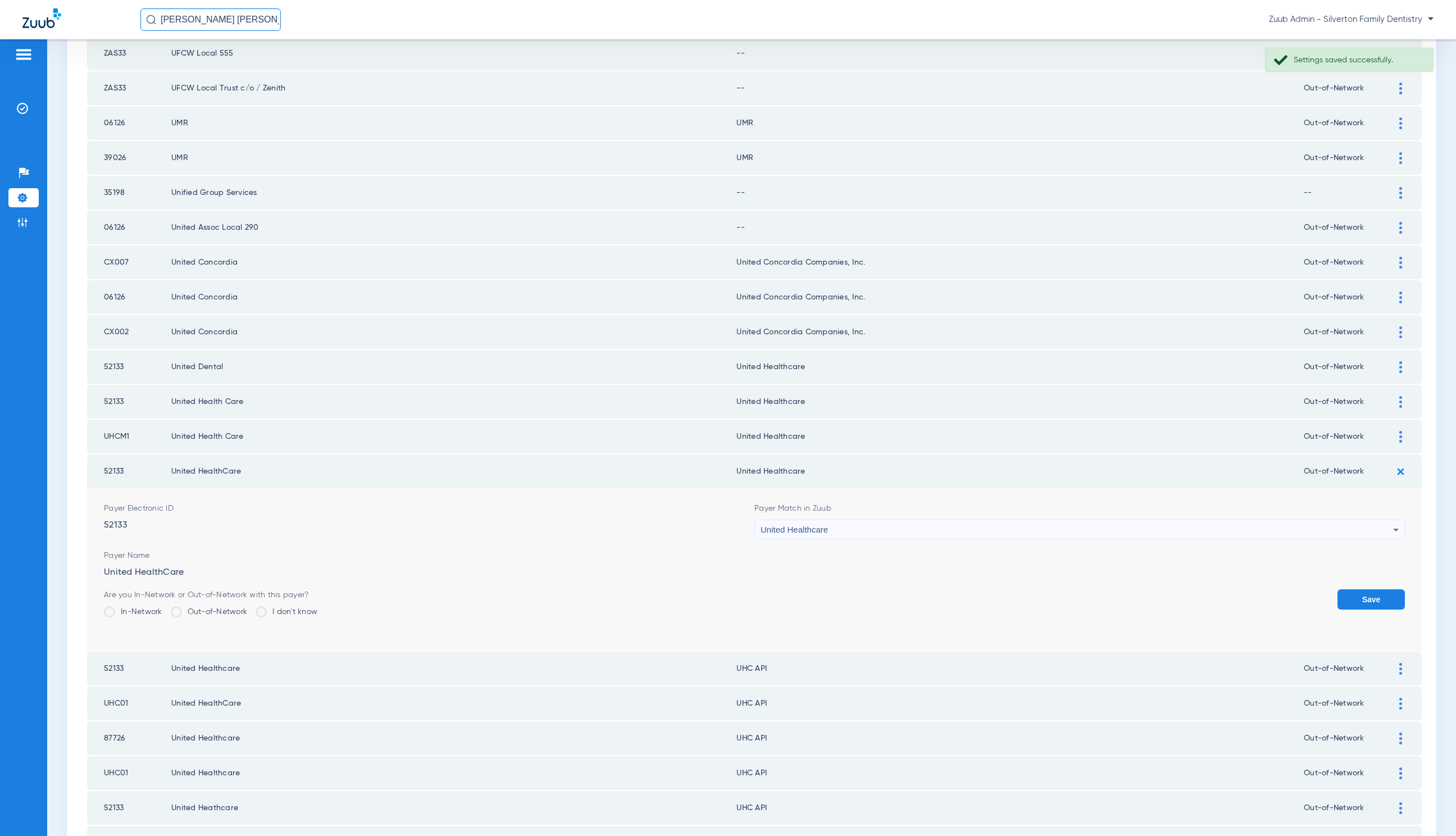
click at [1345, 590] on button "Save" at bounding box center [1372, 599] width 67 height 20
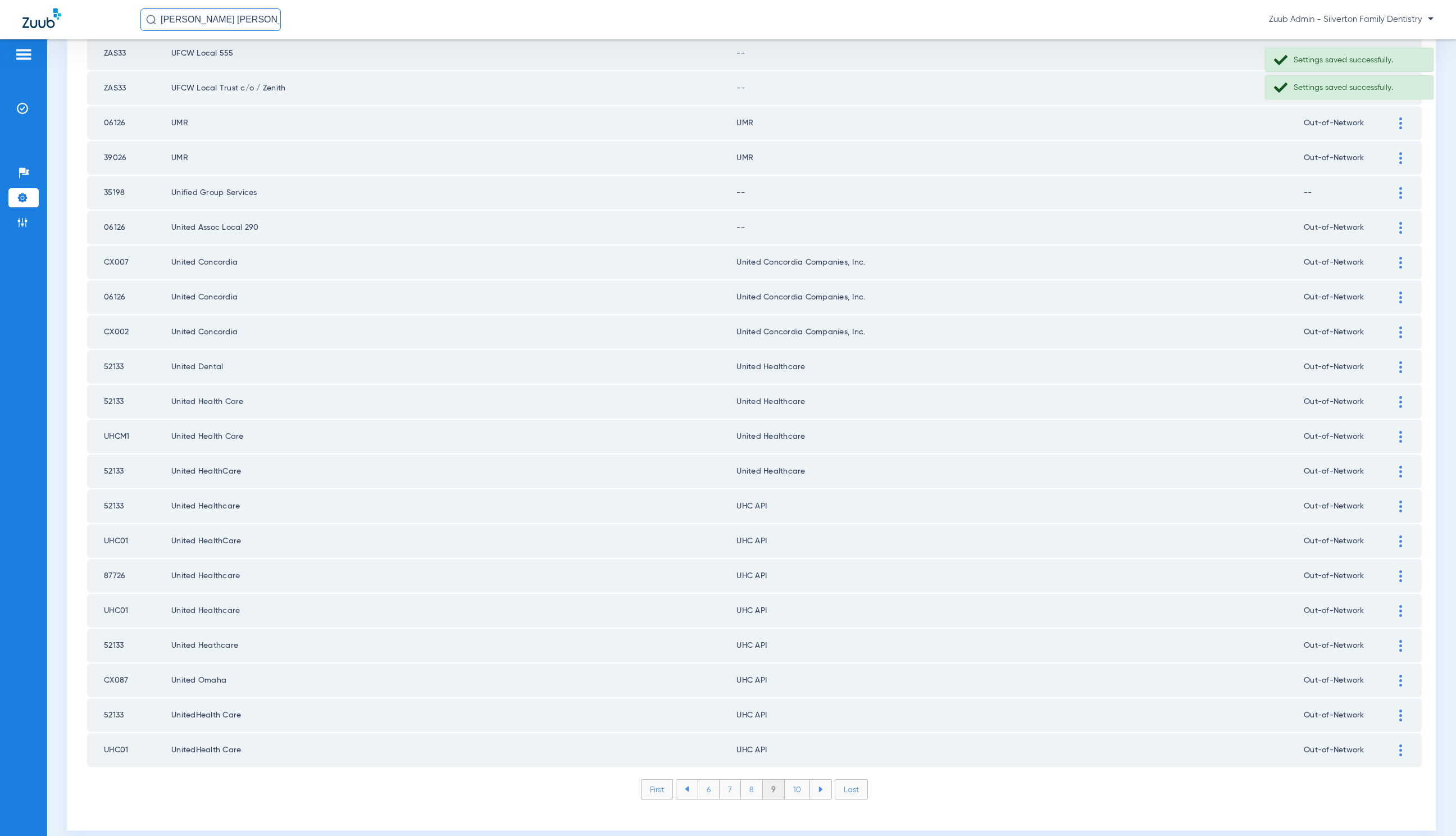
click at [1400, 500] on img at bounding box center [1401, 506] width 3 height 12
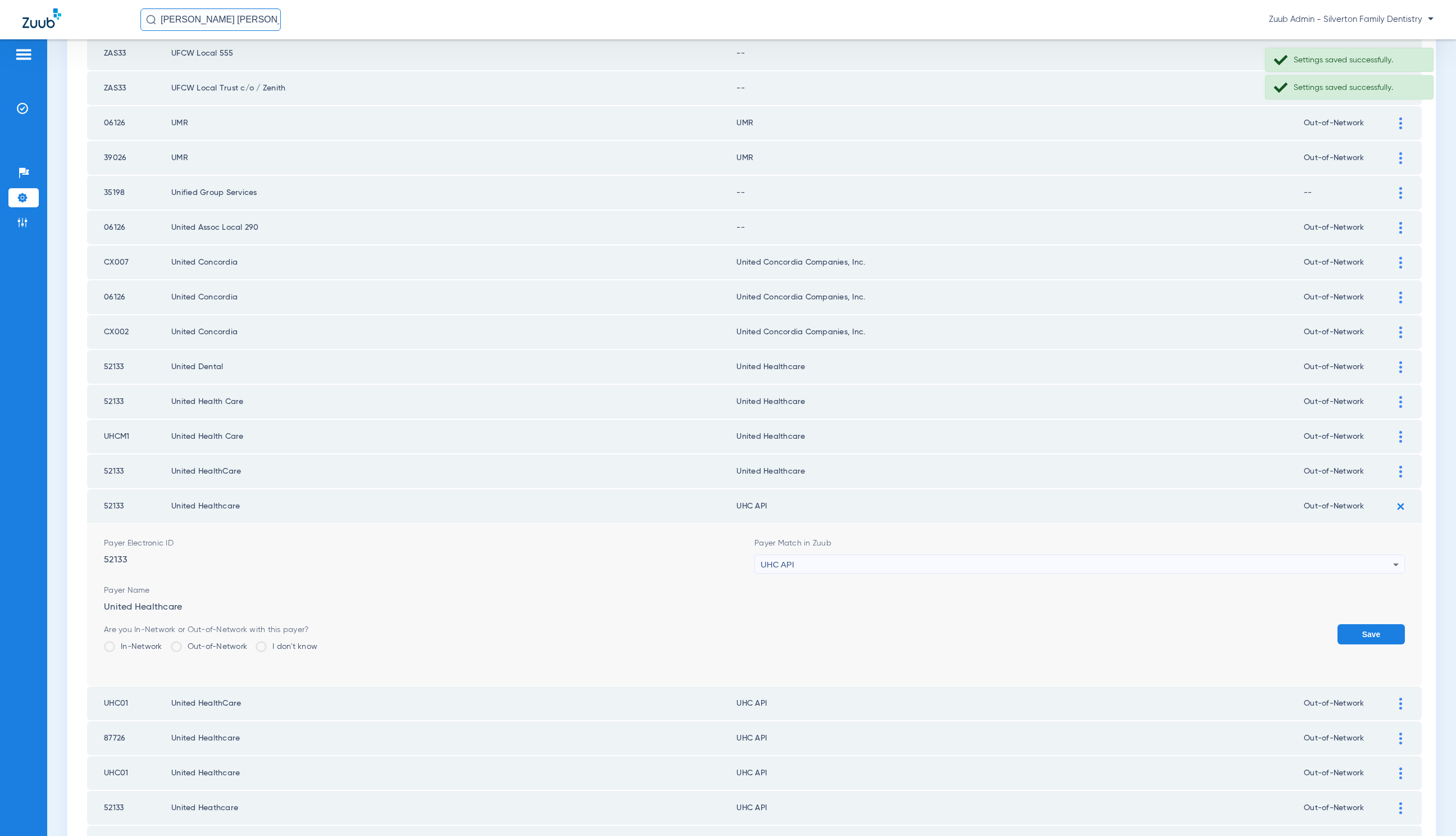
click at [893, 555] on div "UHC API" at bounding box center [1077, 565] width 633 height 19
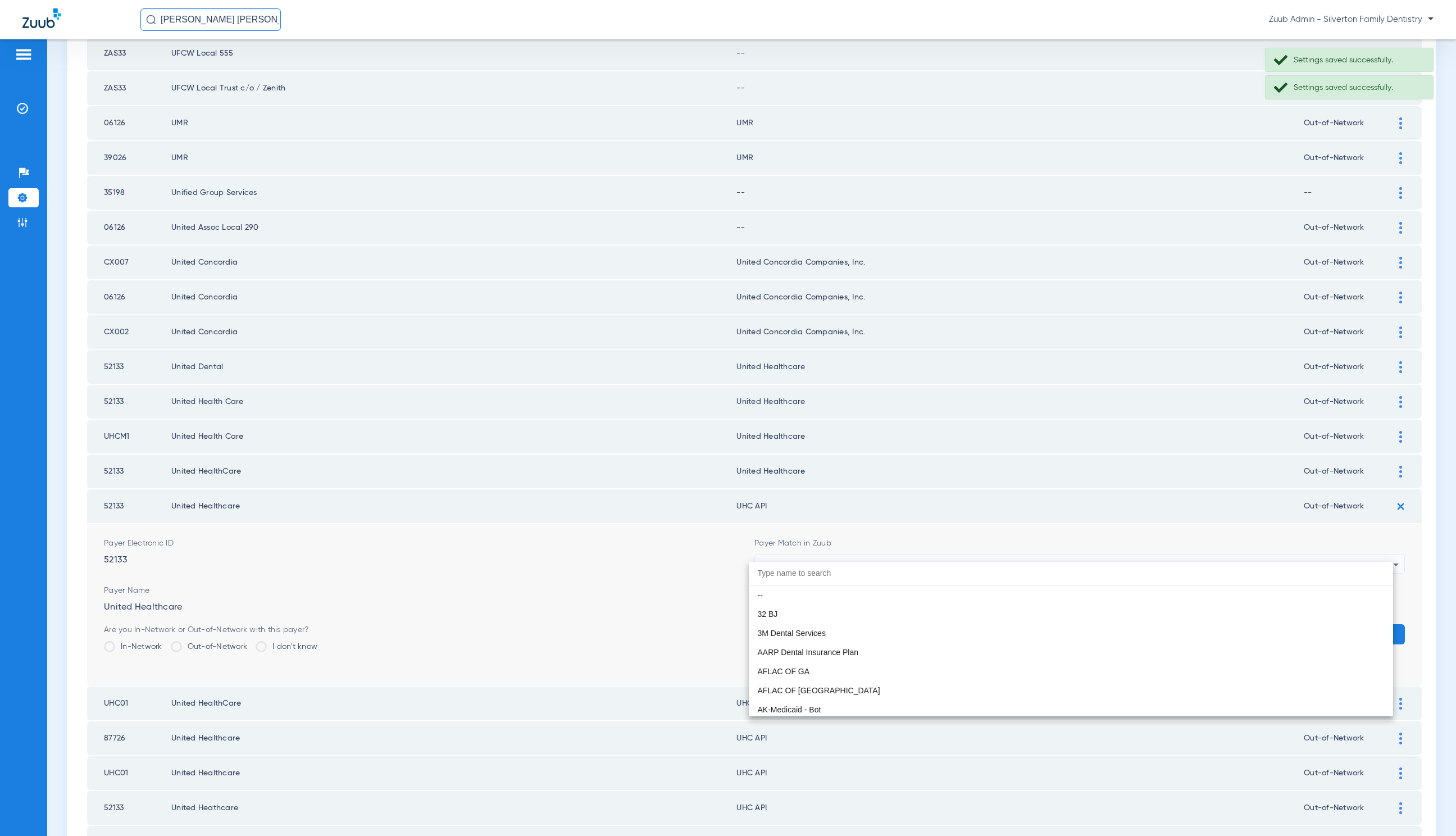
scroll to position [6897, 0]
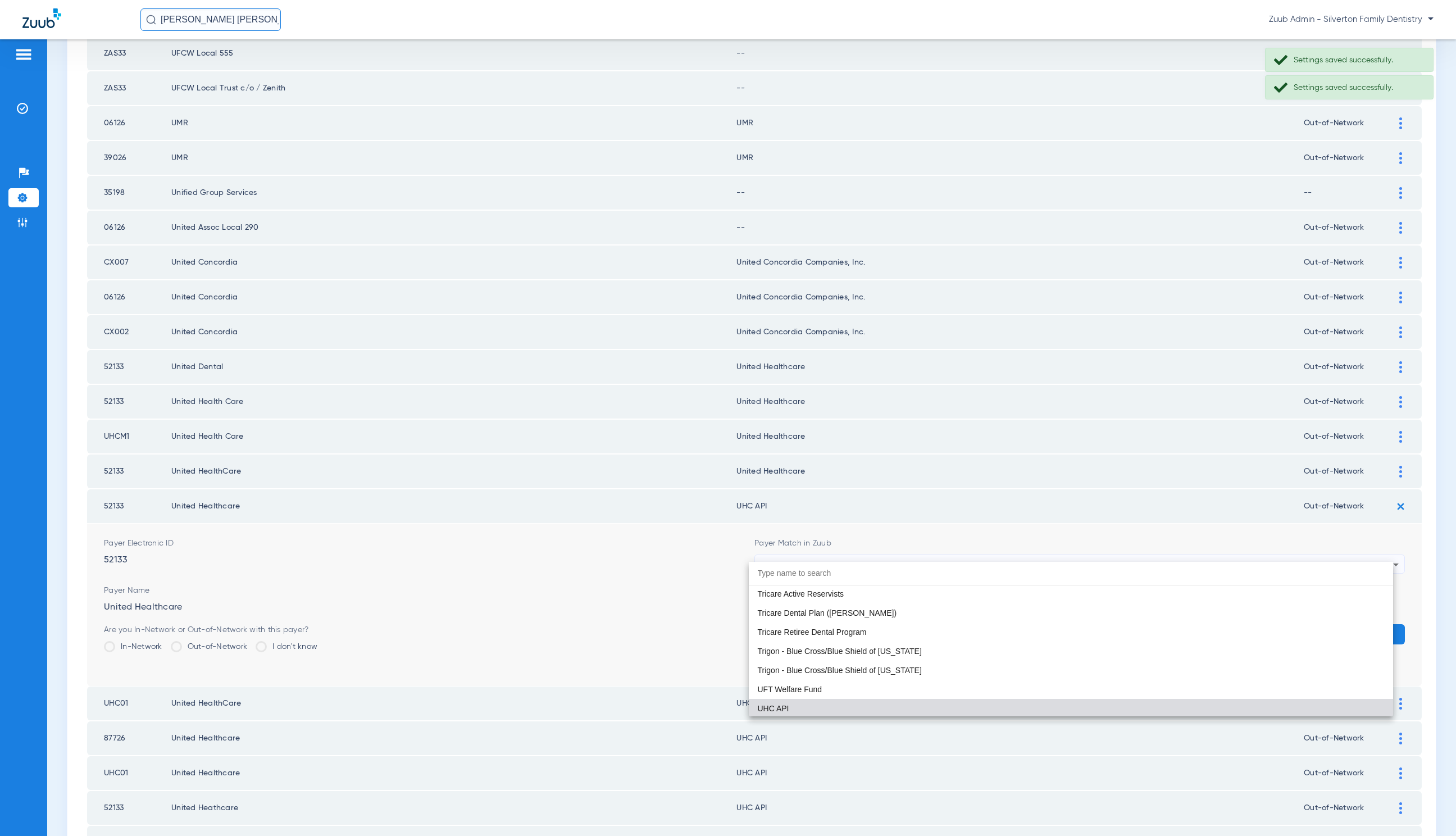
paste input "United Healthcare"
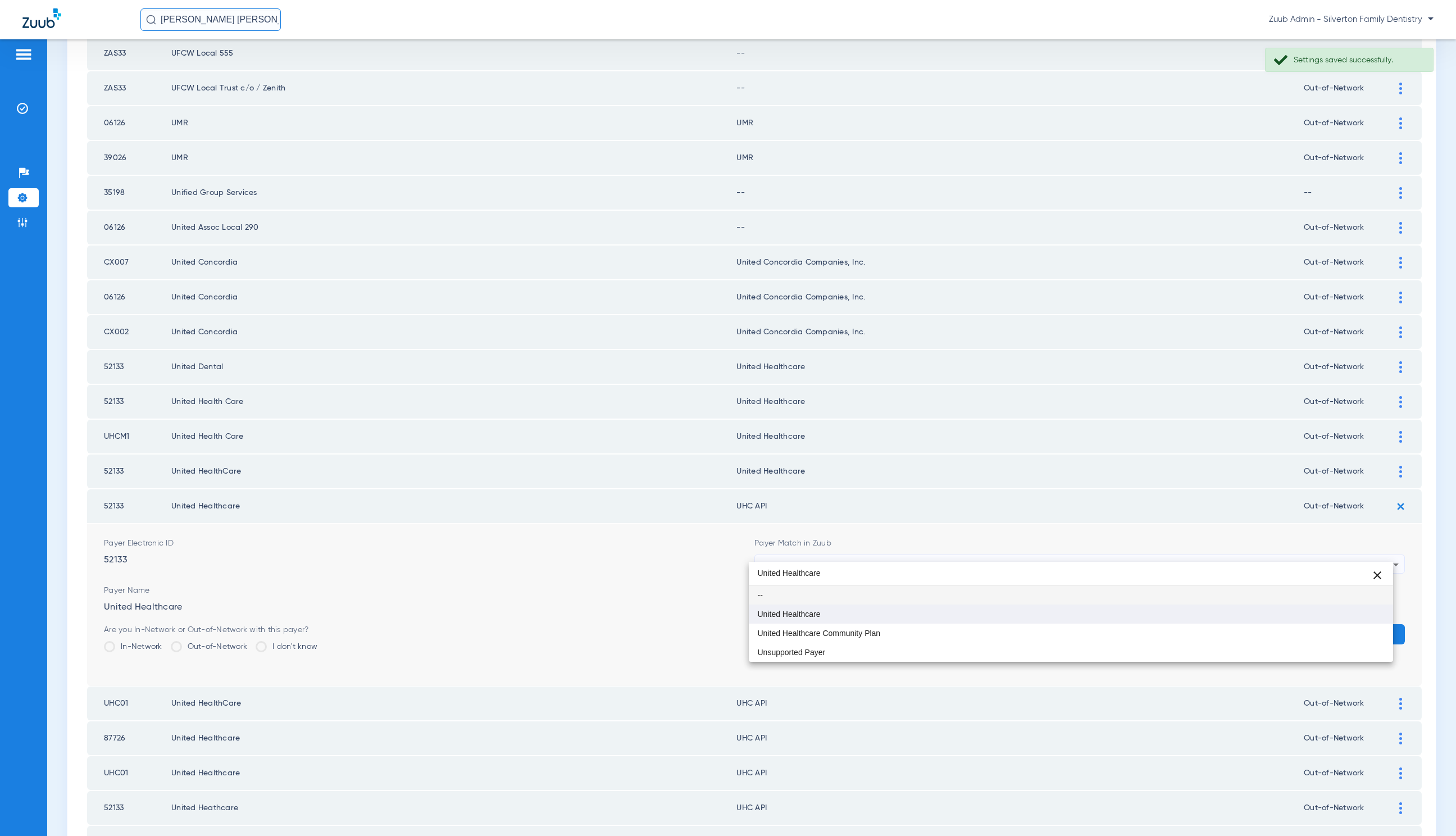
type input "United Healthcare"
click at [898, 605] on mat-option "United Healthcare" at bounding box center [1071, 614] width 645 height 19
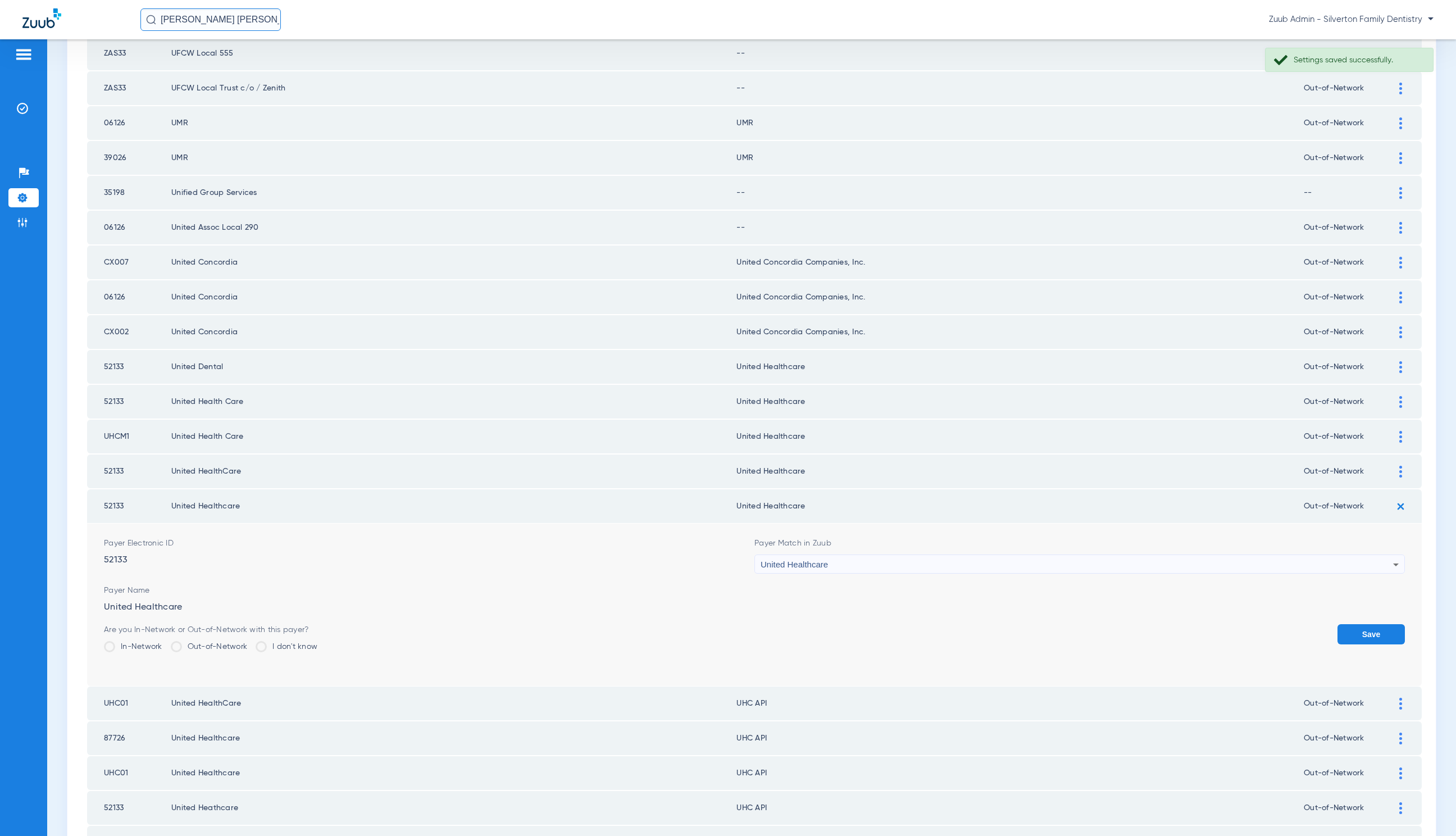
click at [1345, 624] on button "Save" at bounding box center [1372, 634] width 67 height 20
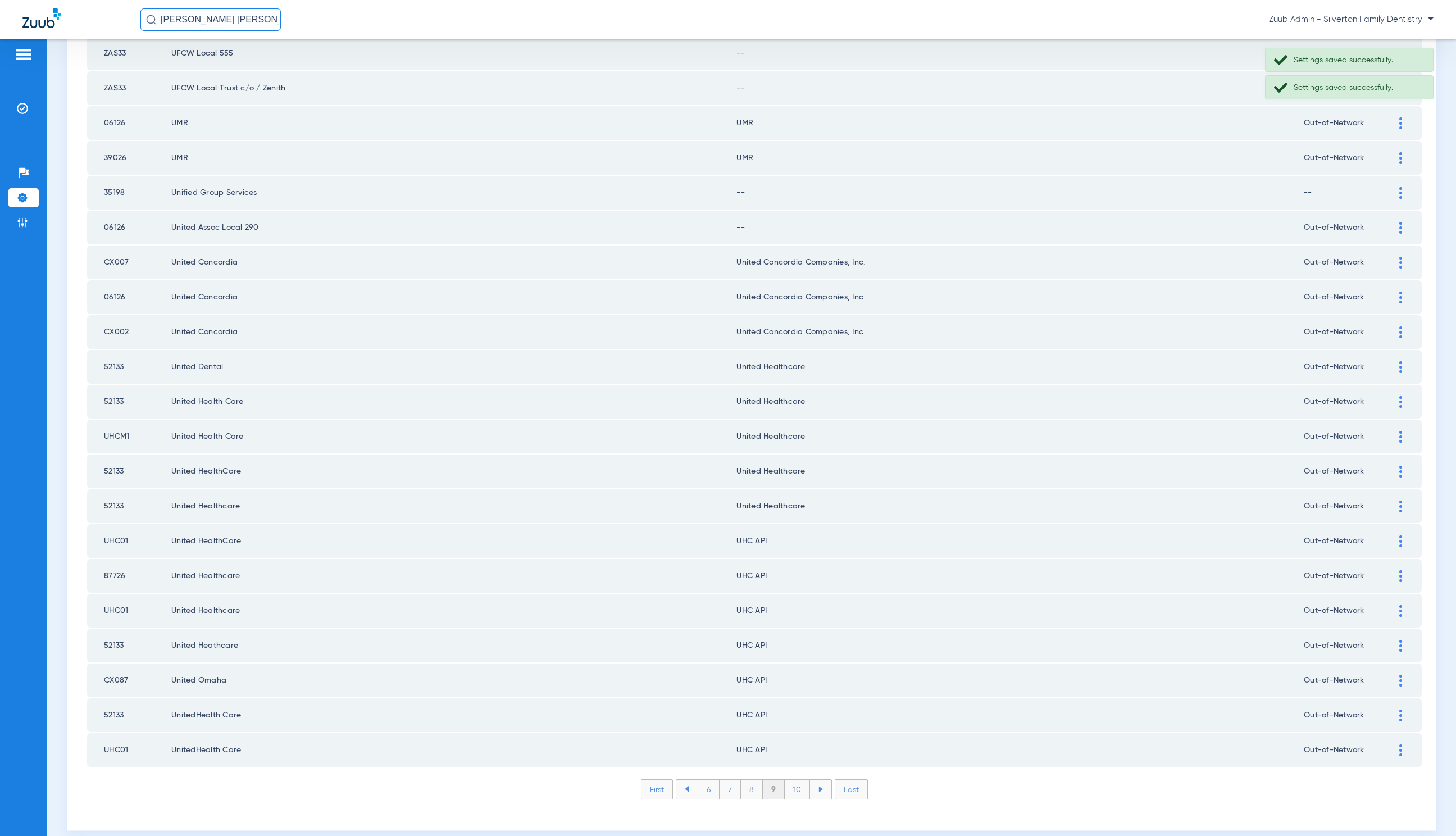
drag, startPoint x: 1385, startPoint y: 528, endPoint x: 1178, endPoint y: 575, distance: 212.3
click at [1391, 535] on div at bounding box center [1401, 541] width 20 height 12
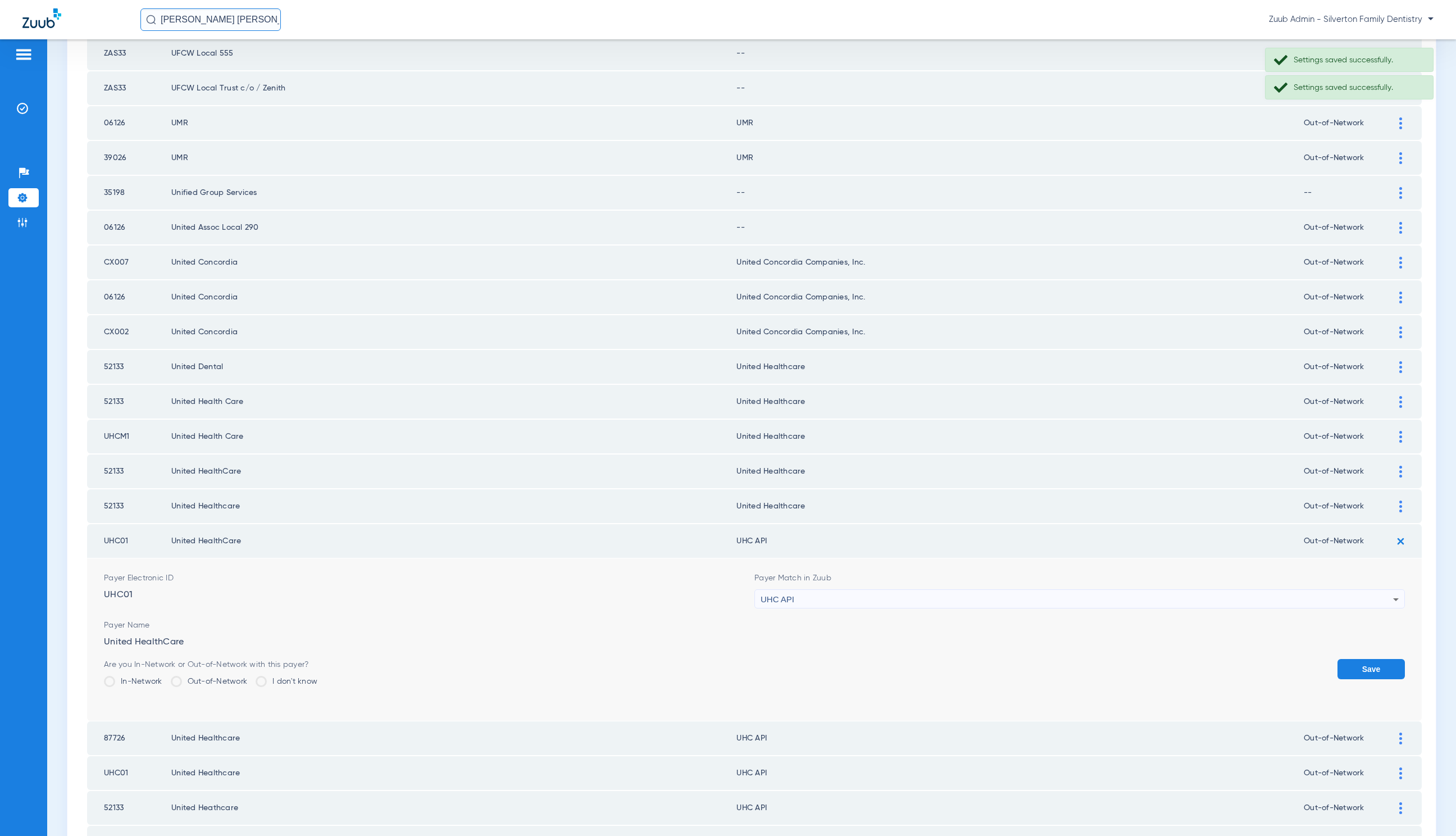
click at [842, 590] on div "UHC API" at bounding box center [1077, 599] width 633 height 19
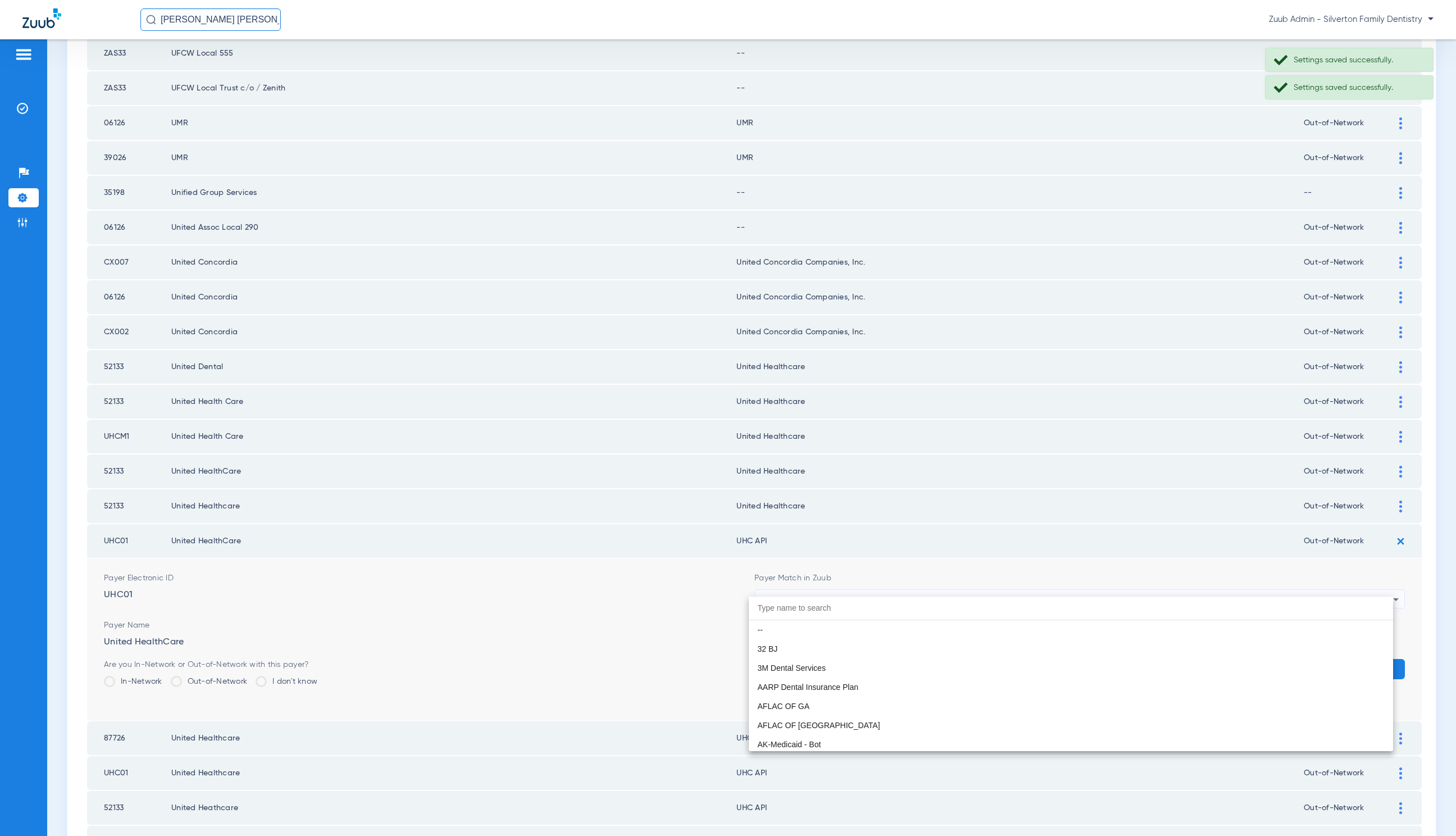
scroll to position [6897, 0]
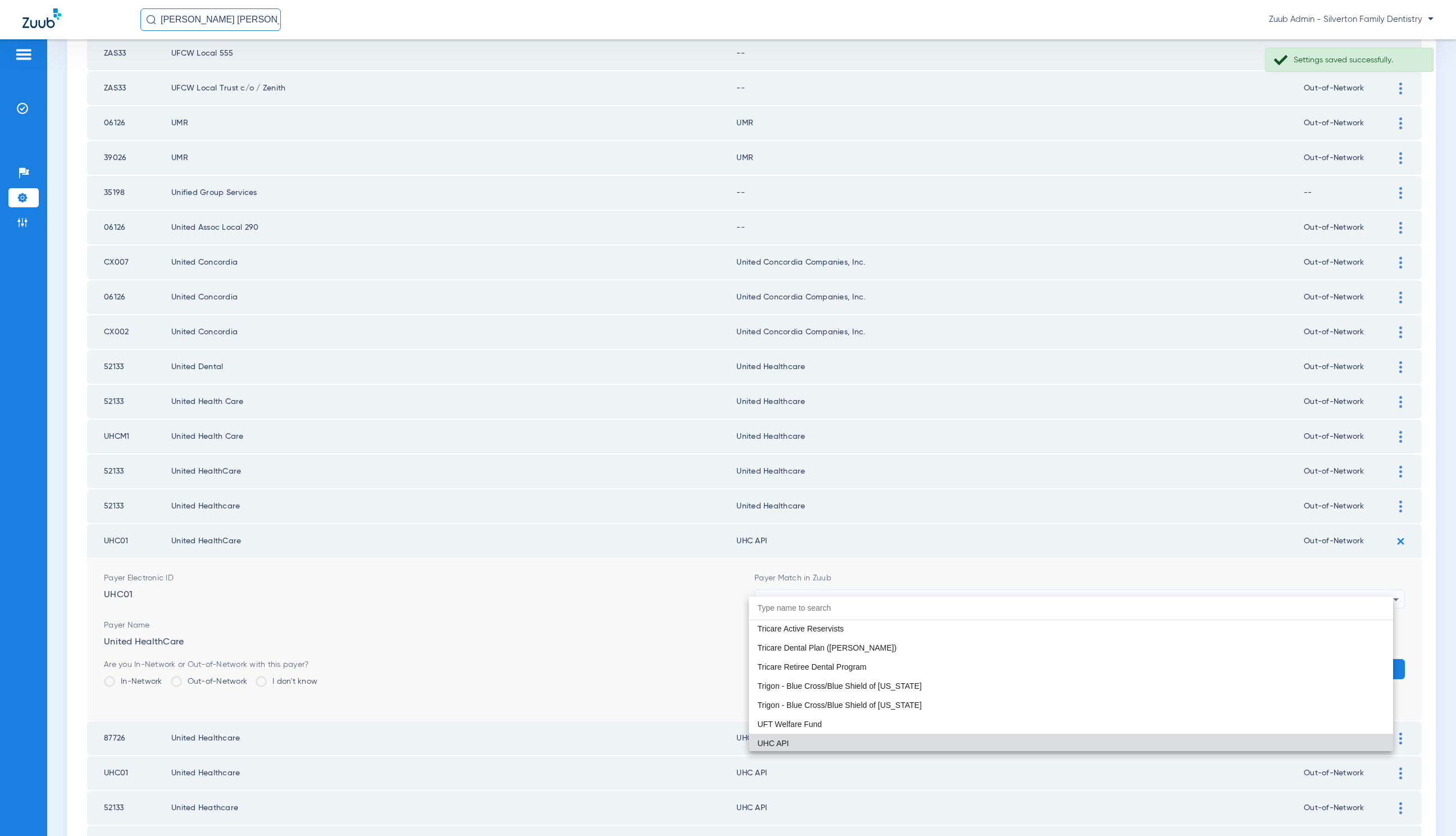
paste input "United Healthcare"
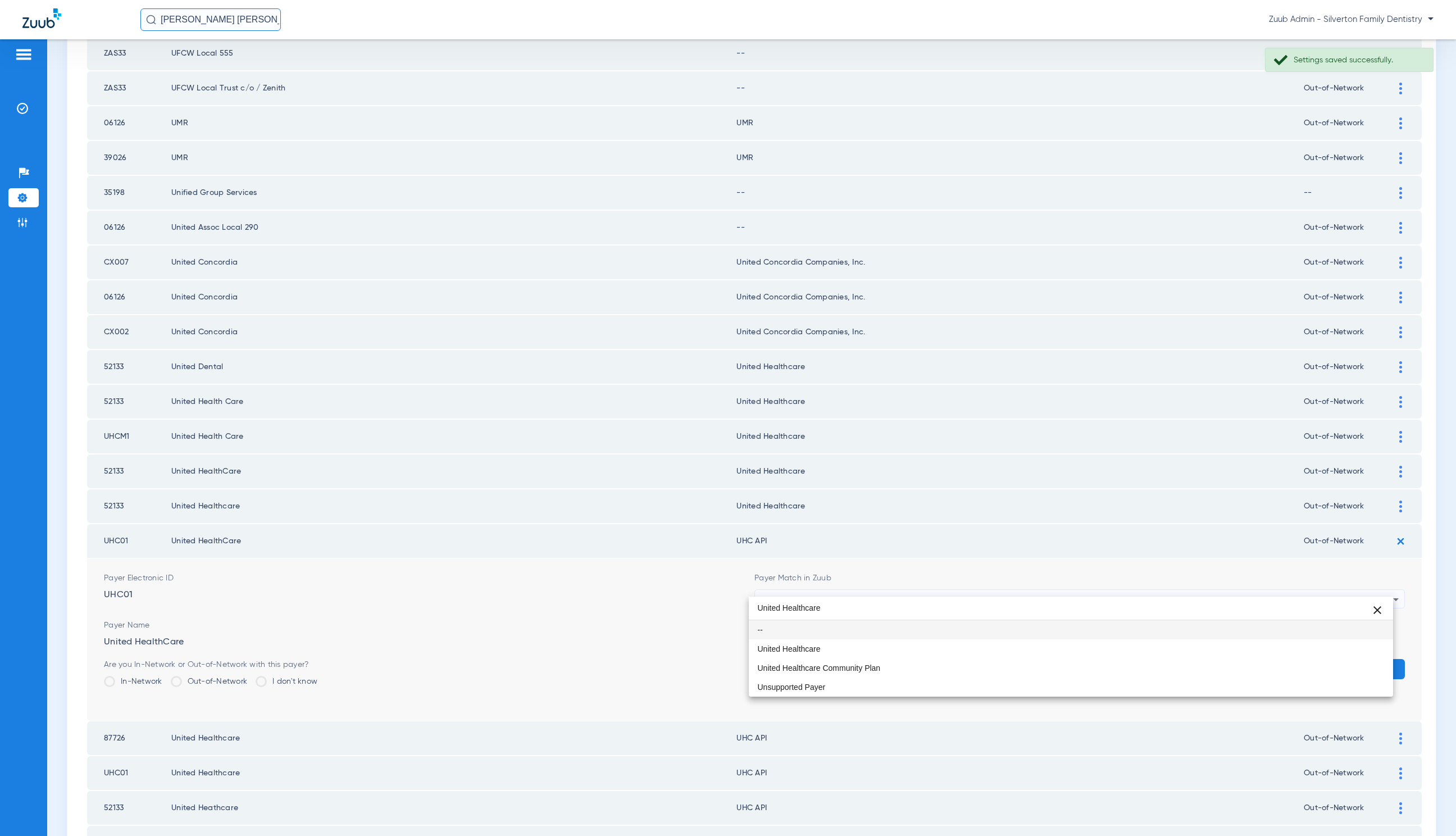
scroll to position [0, 0]
type input "United Healthcare"
click at [893, 645] on mat-option "United Healthcare" at bounding box center [1071, 649] width 645 height 19
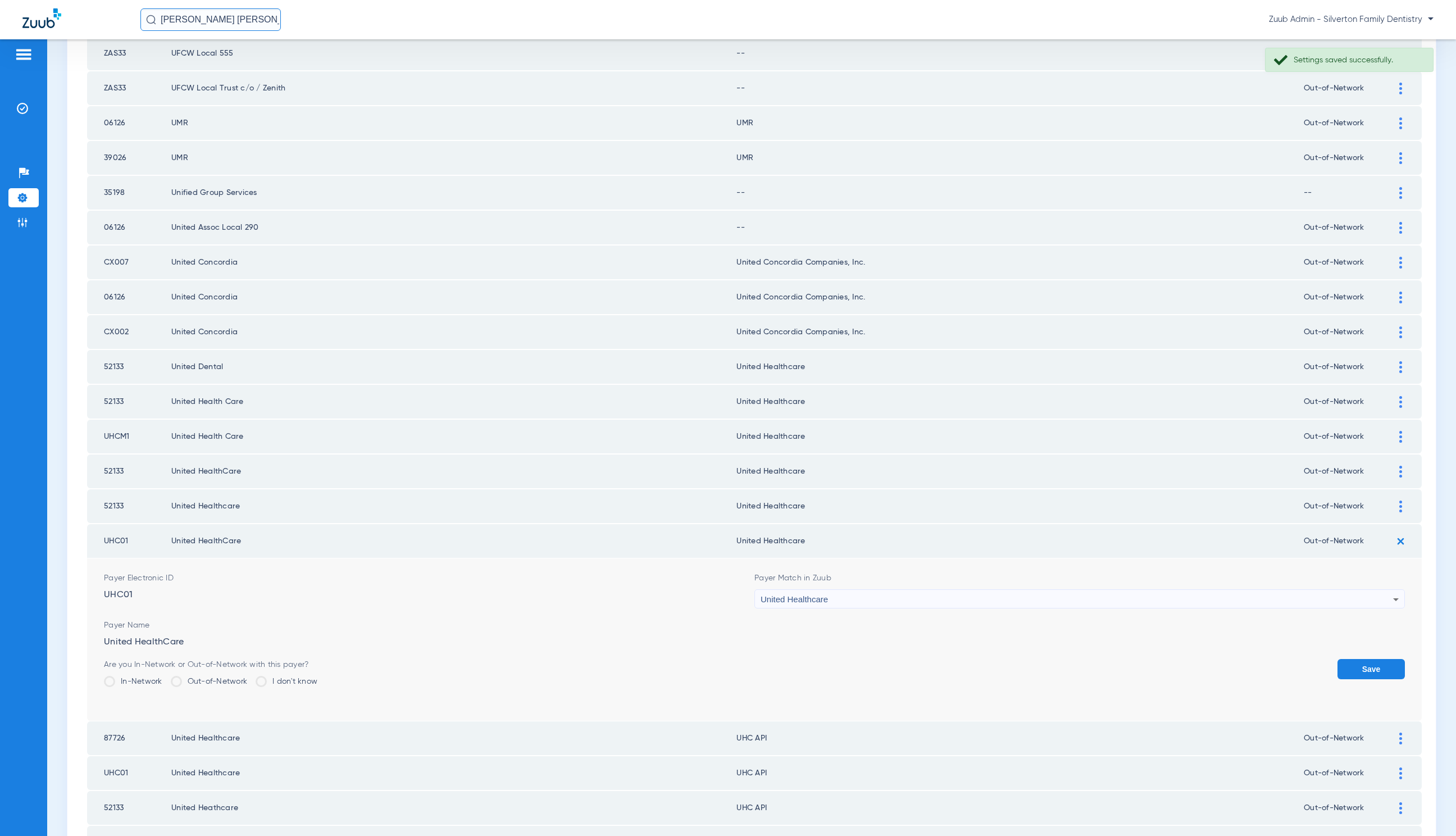
click at [1363, 659] on button "Save" at bounding box center [1372, 669] width 67 height 20
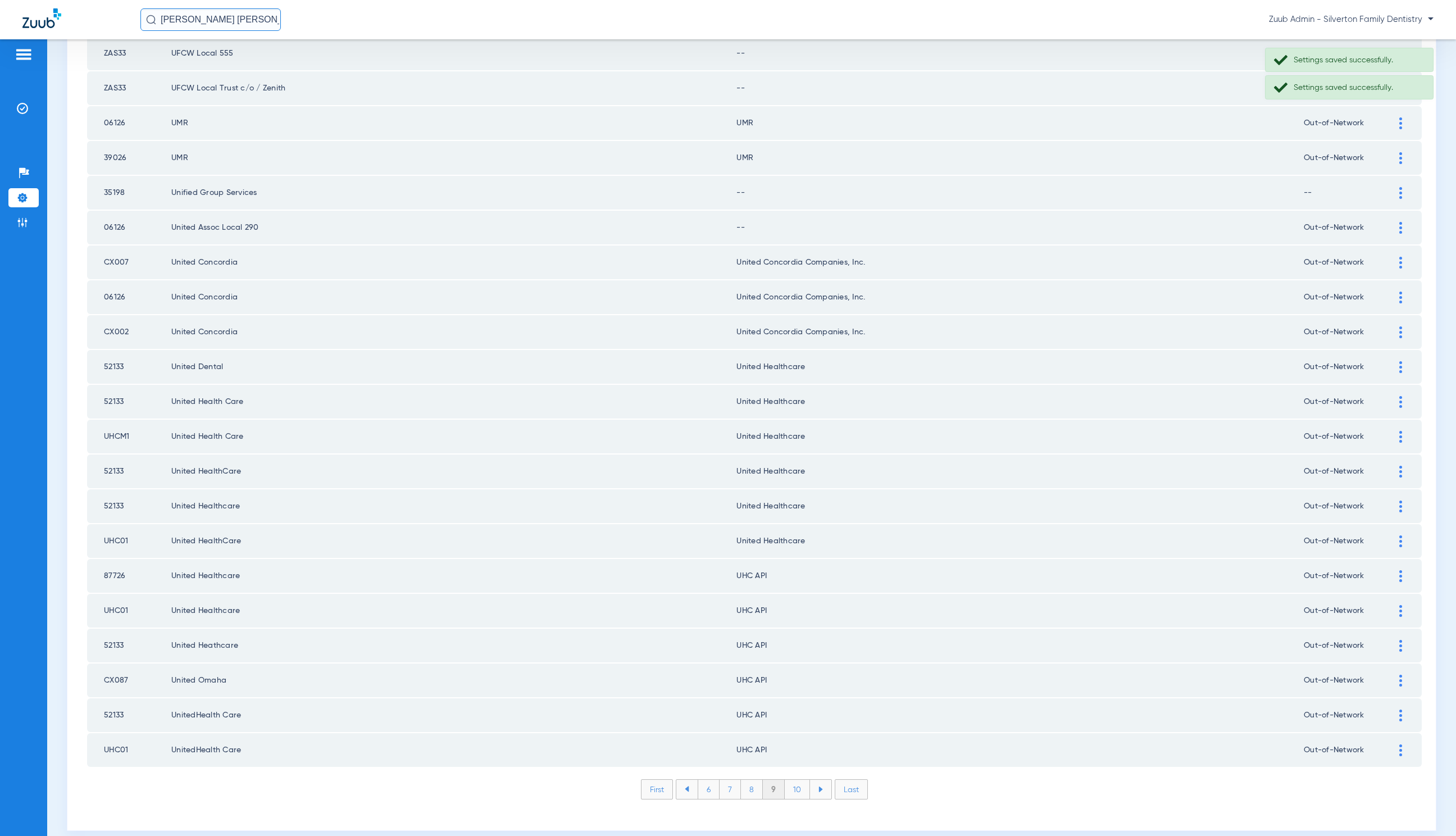
click at [1400, 570] on img at bounding box center [1401, 576] width 3 height 12
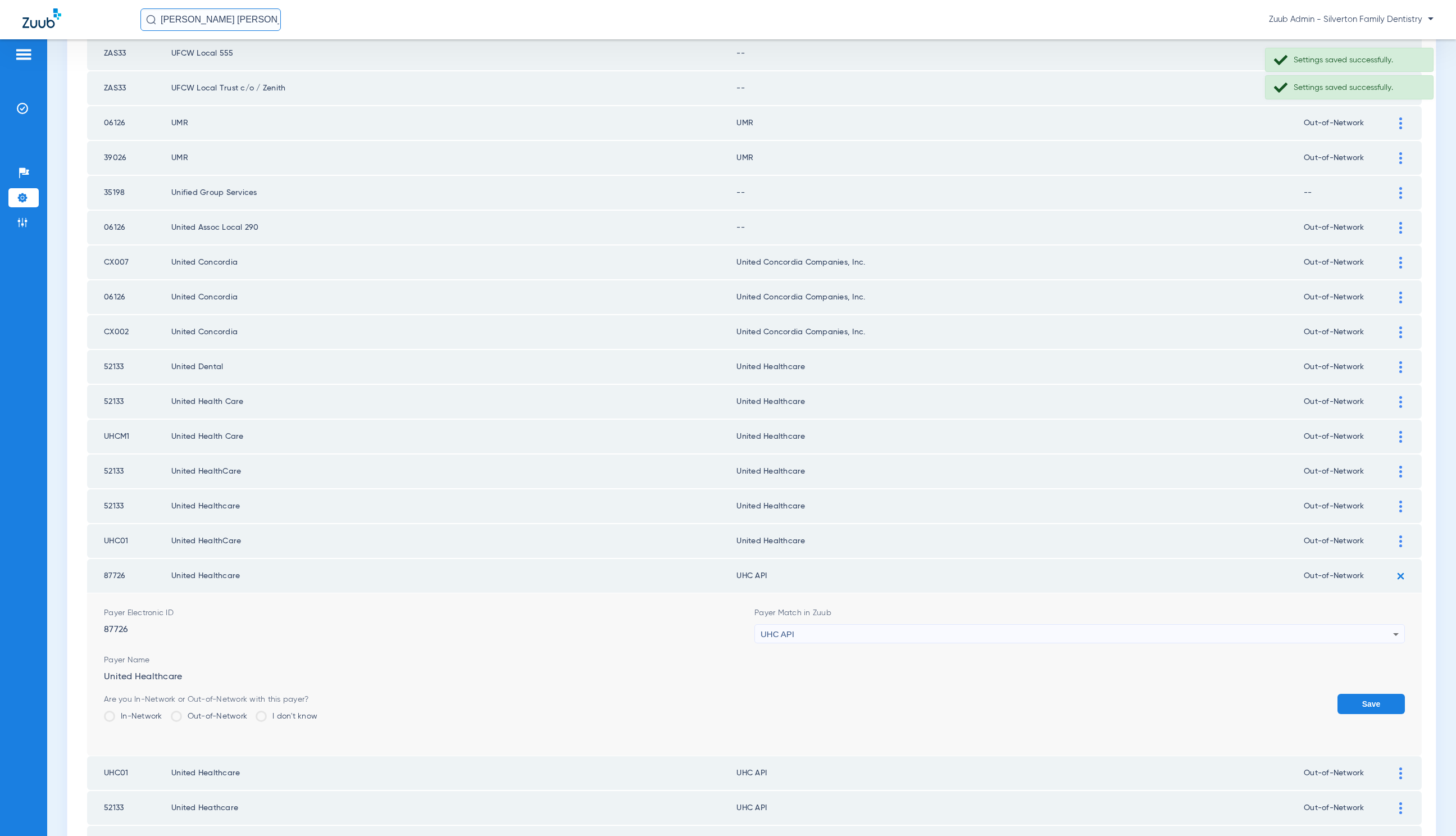
click at [890, 625] on div "UHC API" at bounding box center [1077, 634] width 633 height 19
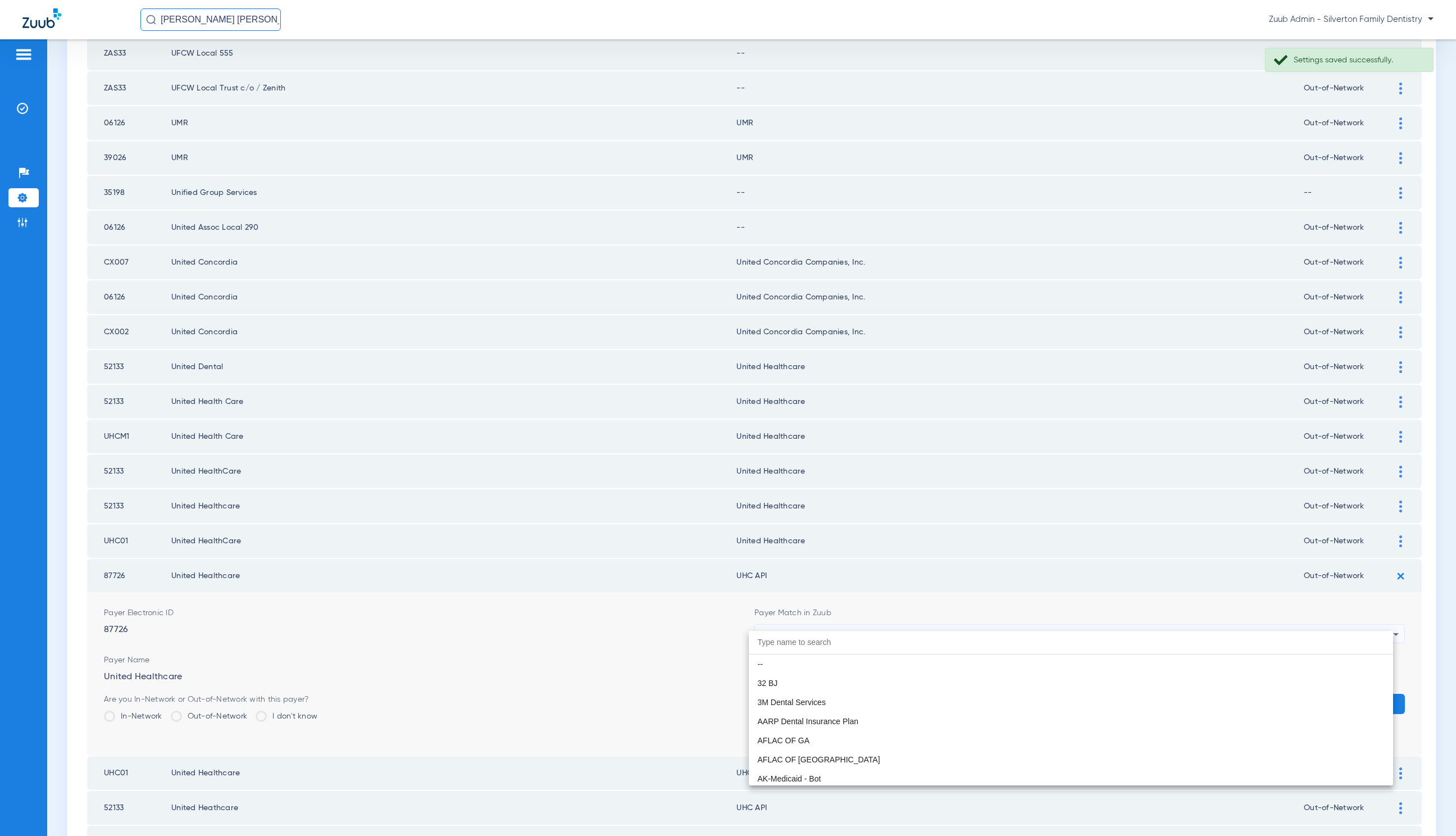
scroll to position [6897, 0]
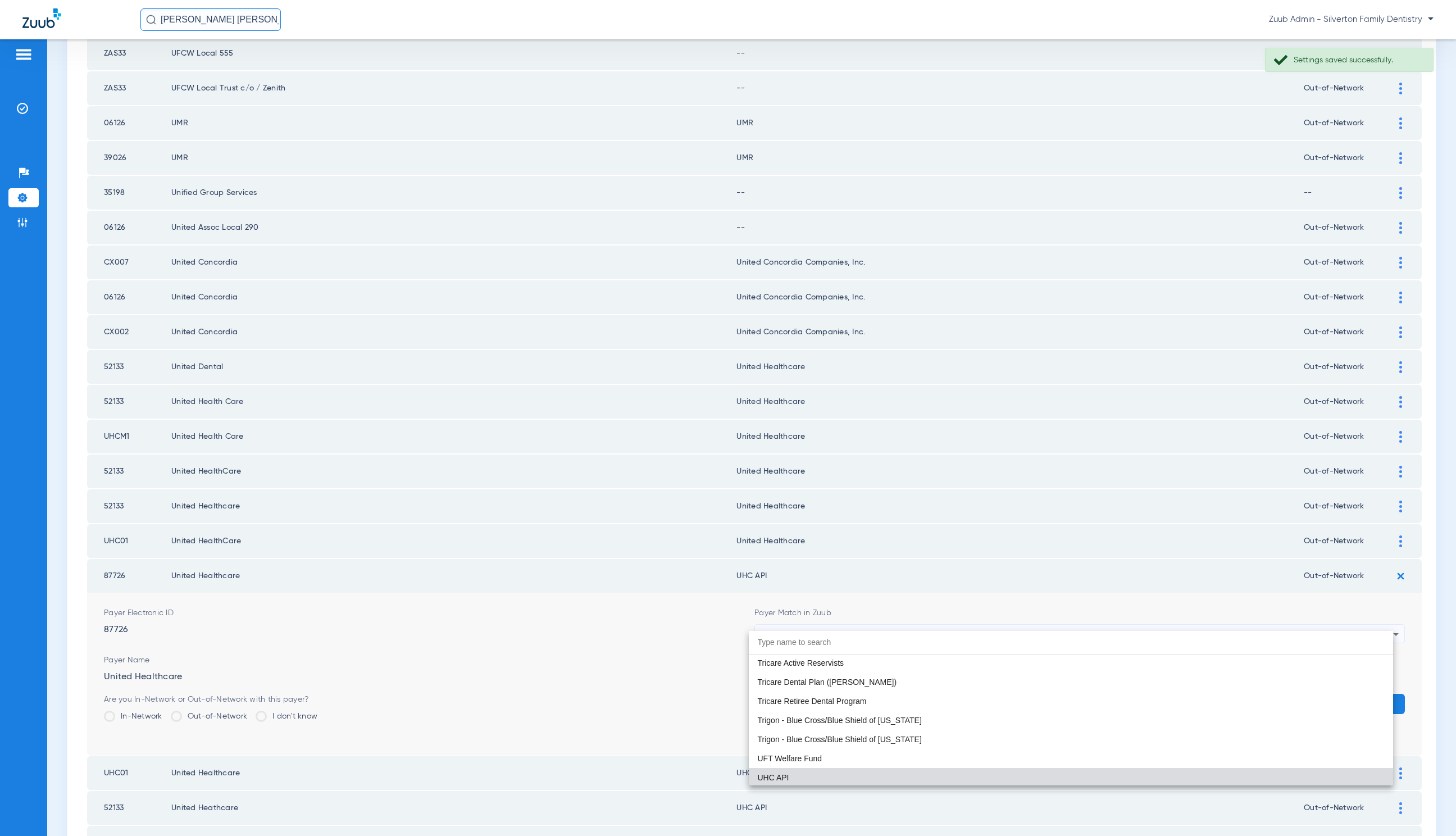
paste input "United Healthcare"
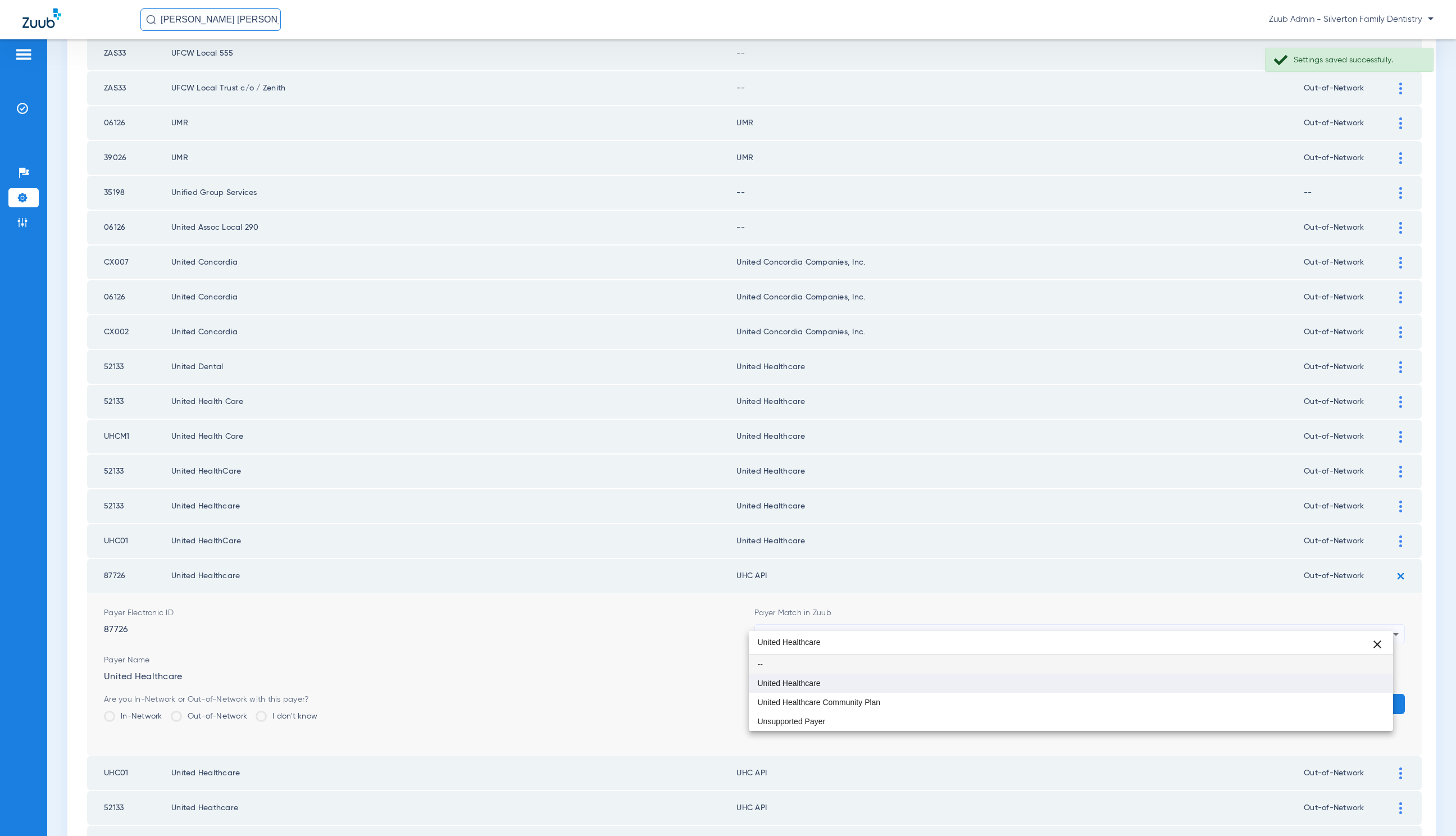
type input "United Healthcare"
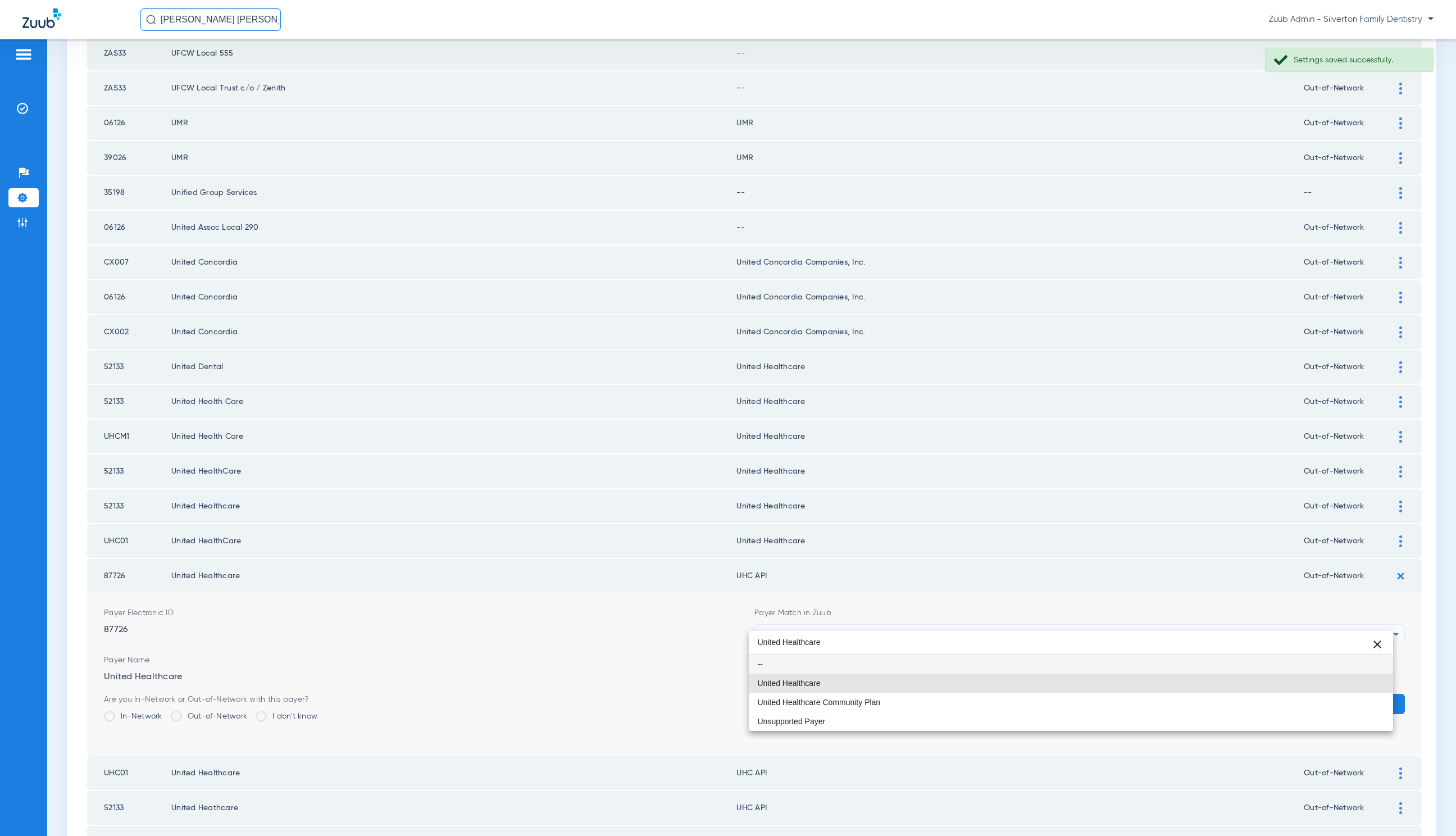
drag, startPoint x: 902, startPoint y: 675, endPoint x: 1199, endPoint y: 717, distance: 300.0
click at [905, 676] on mat-option "United Healthcare" at bounding box center [1071, 683] width 645 height 19
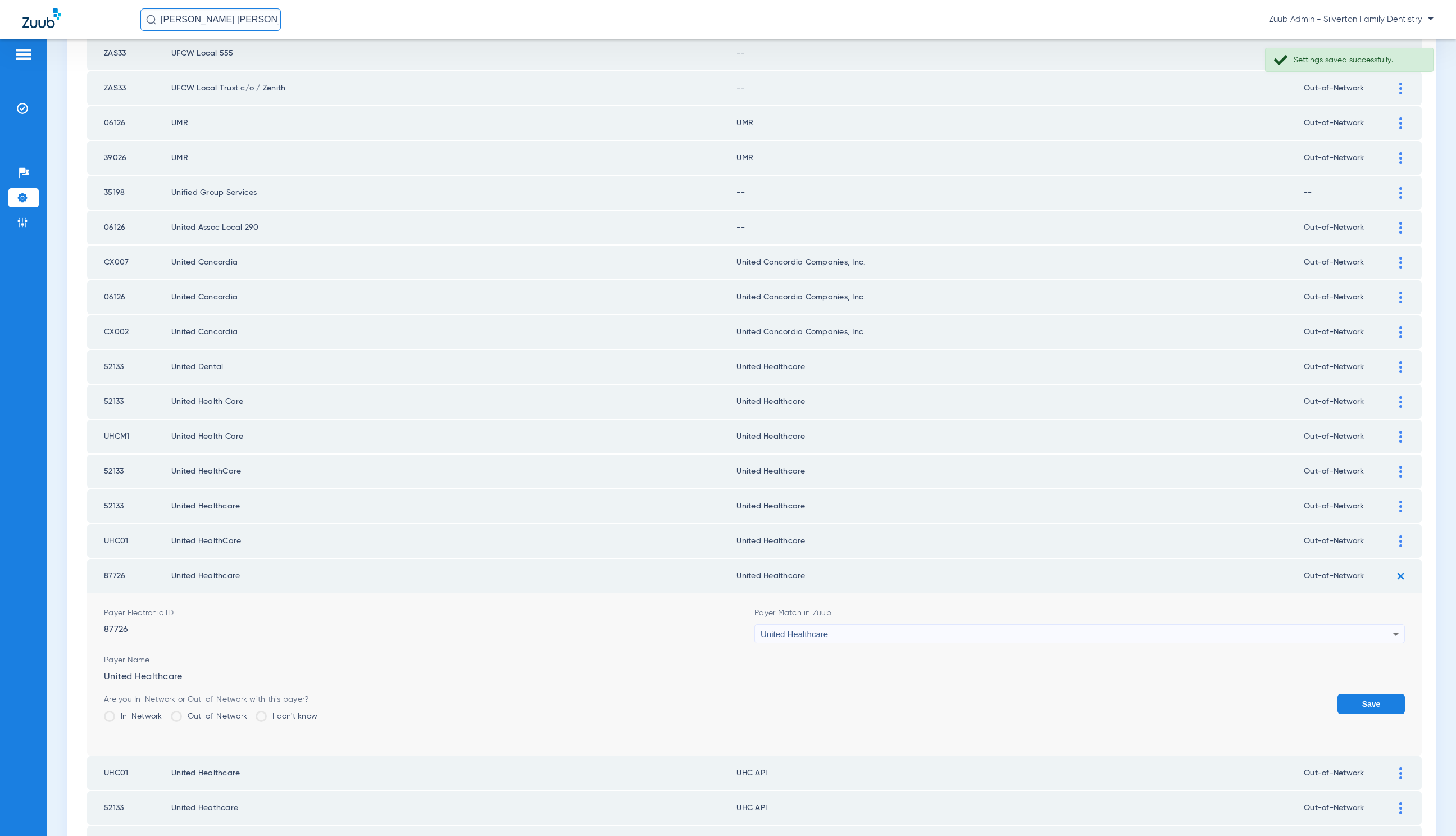
click at [1347, 694] on button "Save" at bounding box center [1372, 704] width 67 height 20
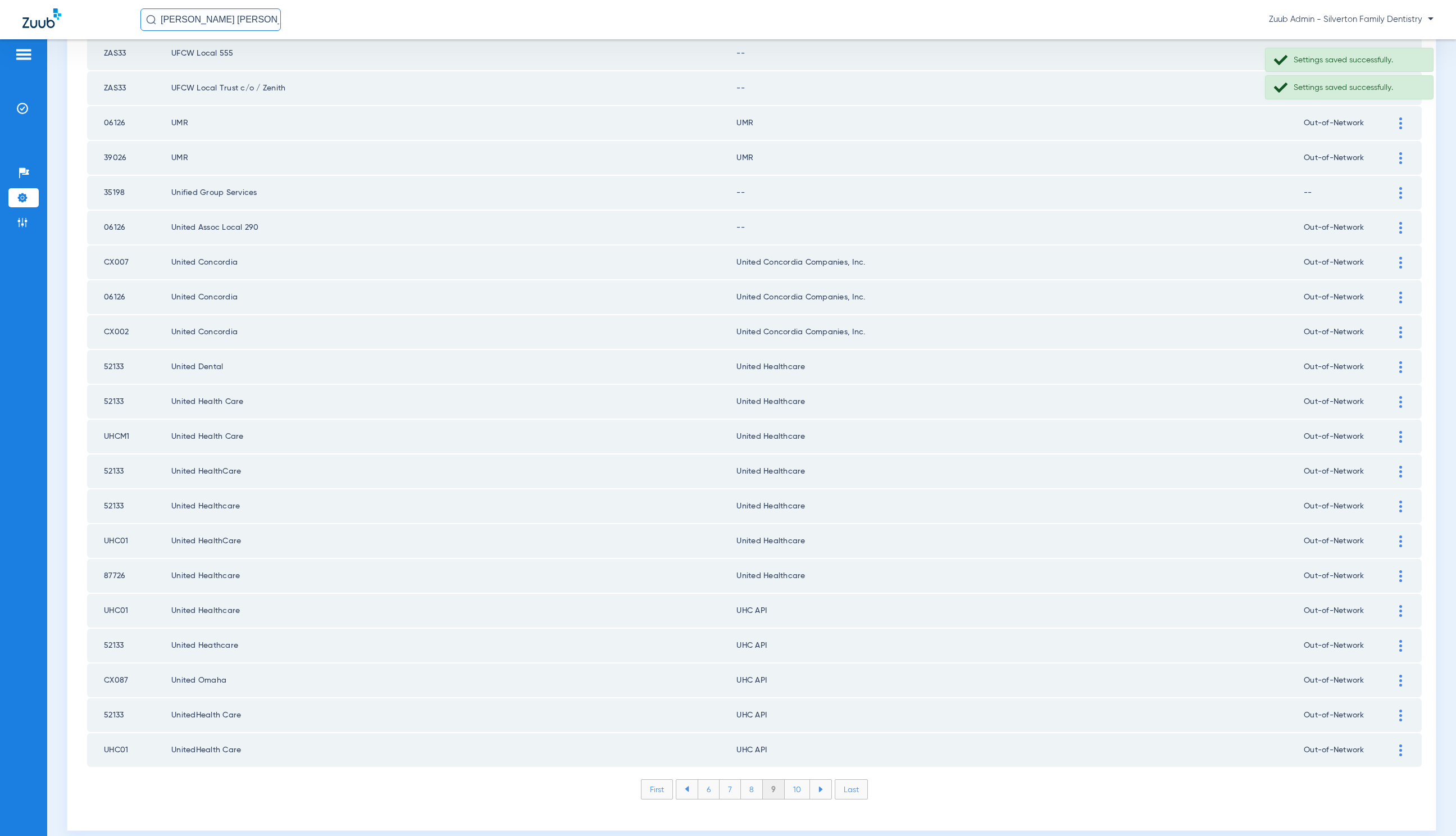
click at [1391, 605] on div at bounding box center [1401, 610] width 20 height 12
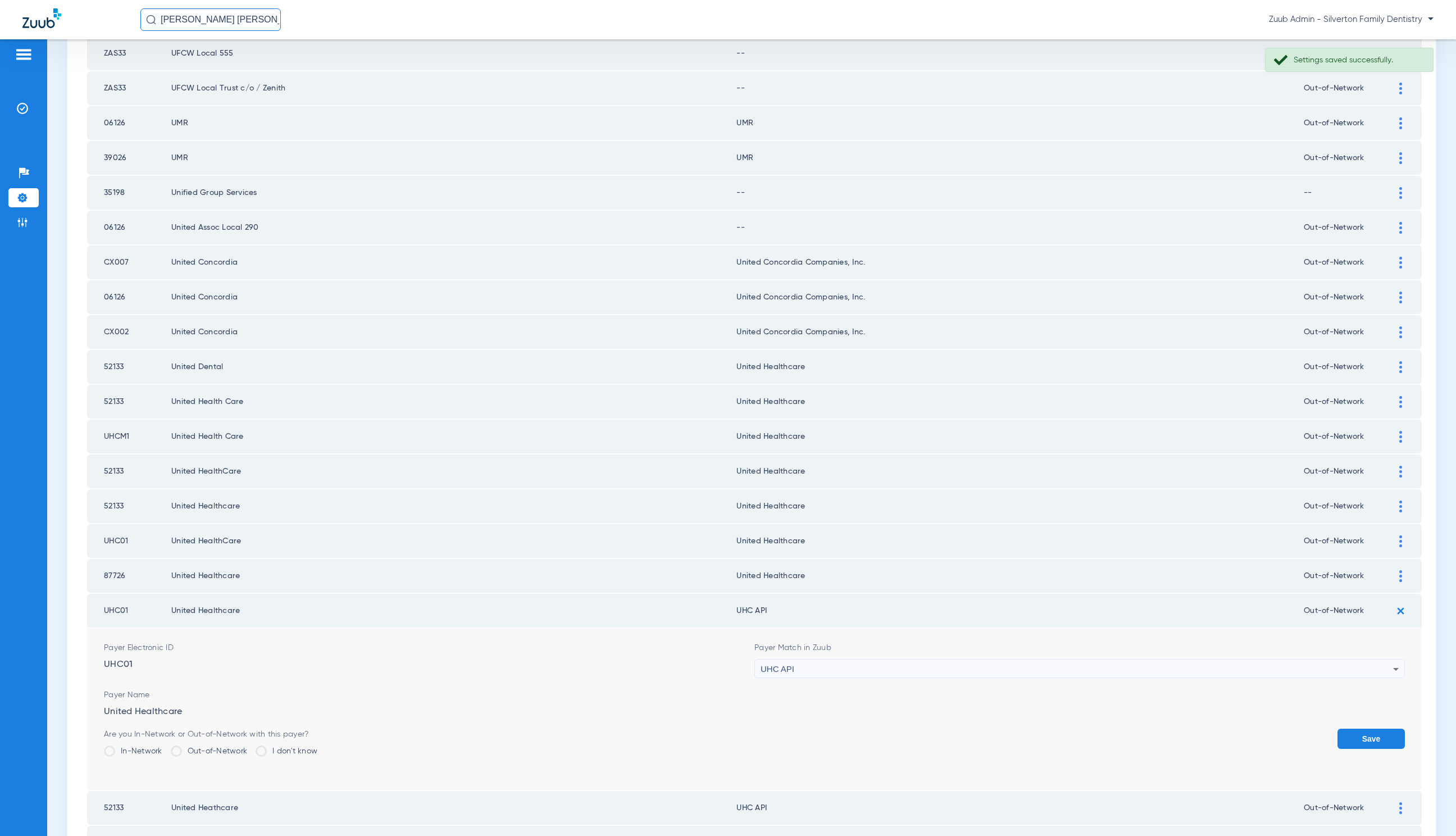
click at [902, 660] on div "UHC API" at bounding box center [1077, 669] width 633 height 19
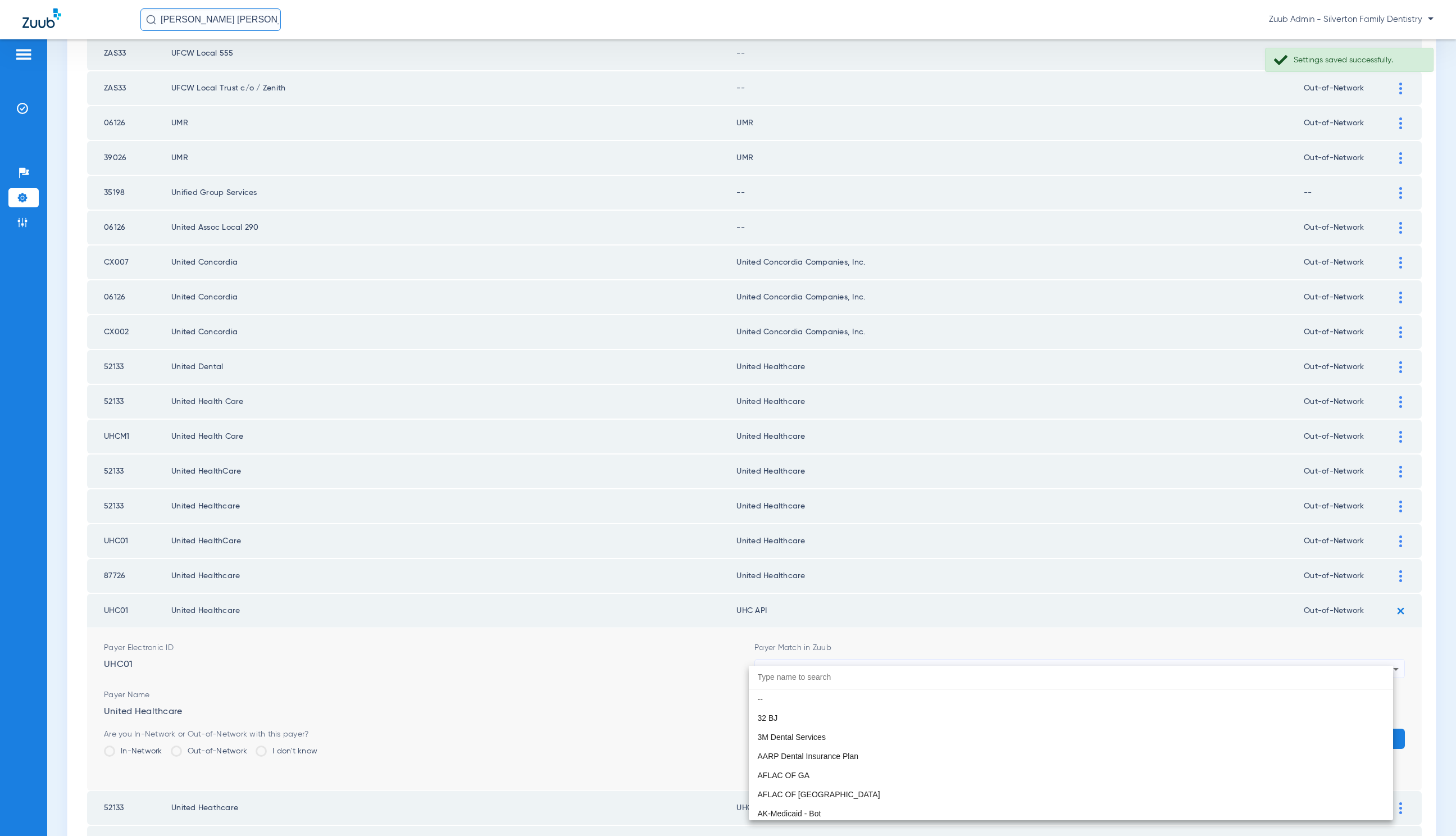
scroll to position [6897, 0]
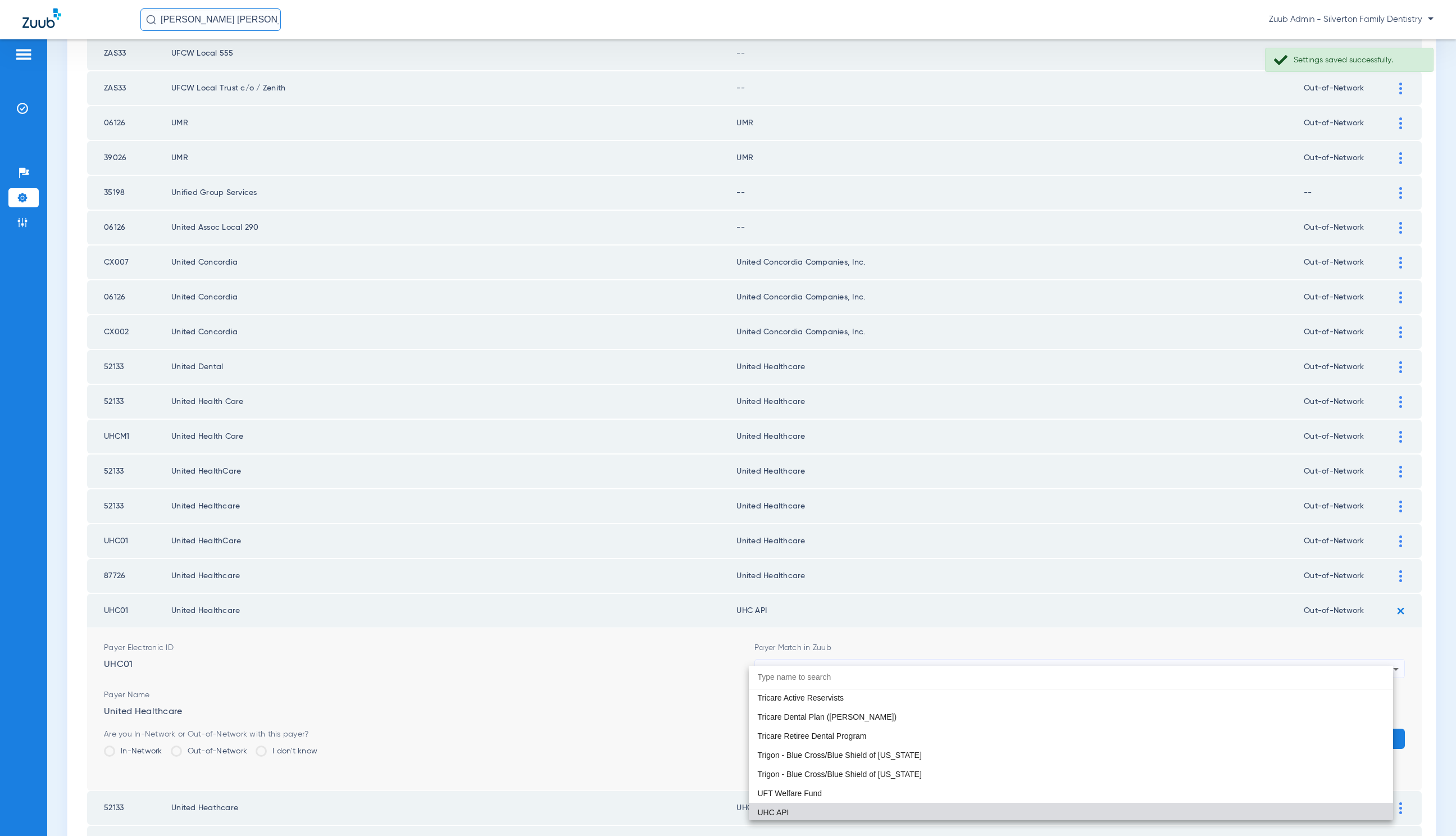
paste input "United Healthcare"
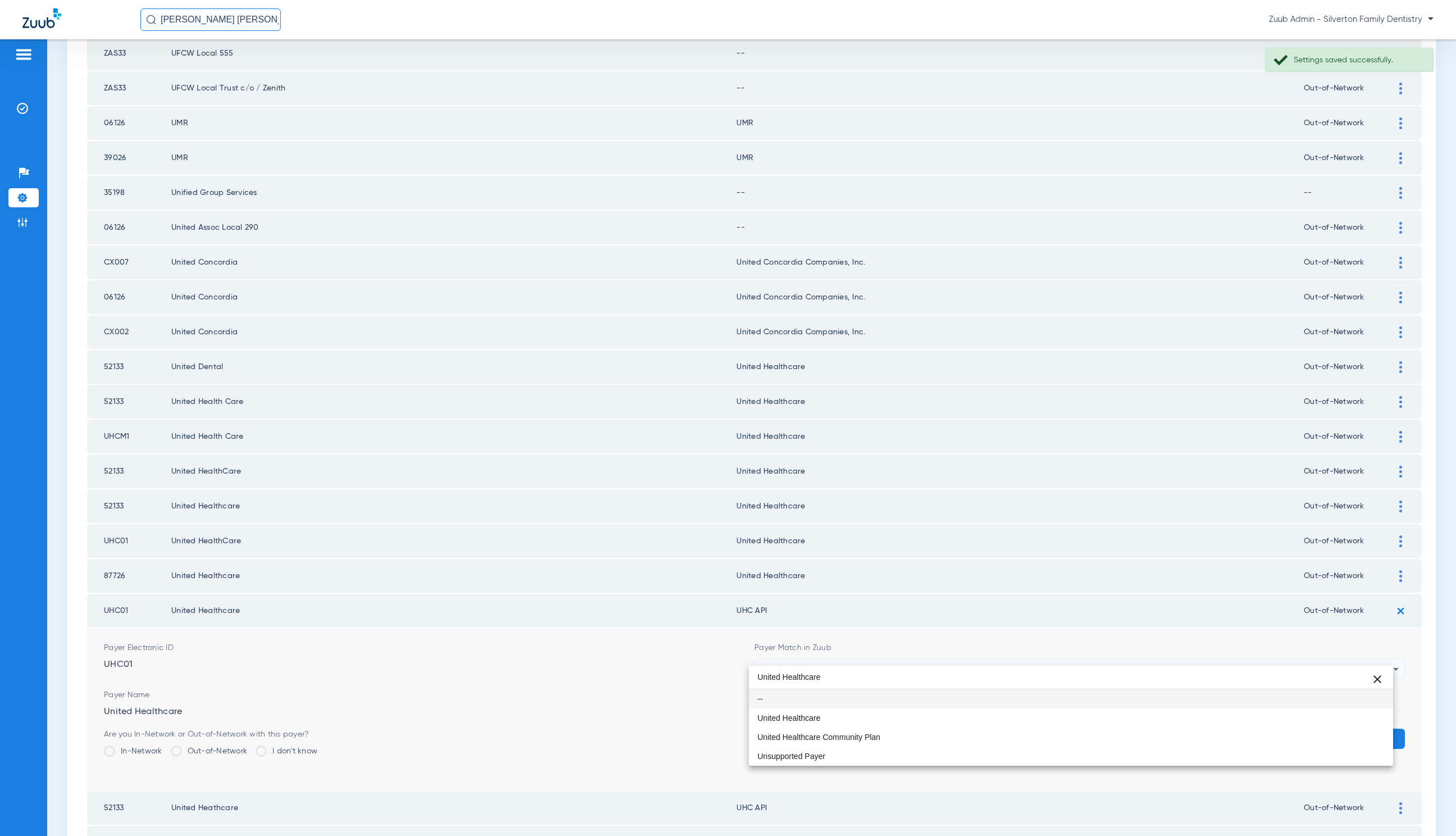
scroll to position [0, 0]
type input "United Healthcare"
click at [881, 712] on mat-option "United Healthcare" at bounding box center [1071, 718] width 645 height 19
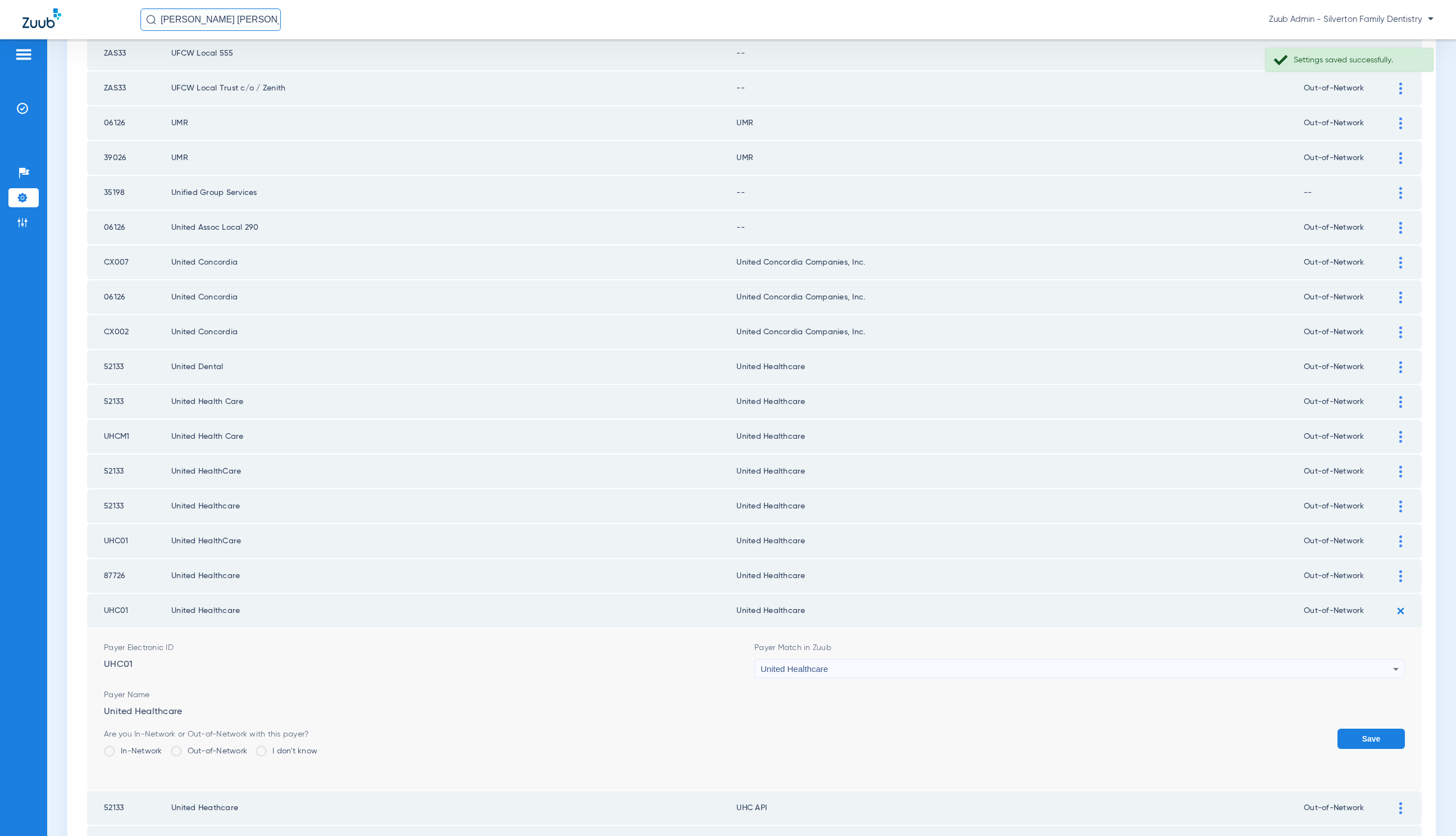
click at [1338, 729] on button "Save" at bounding box center [1372, 739] width 67 height 20
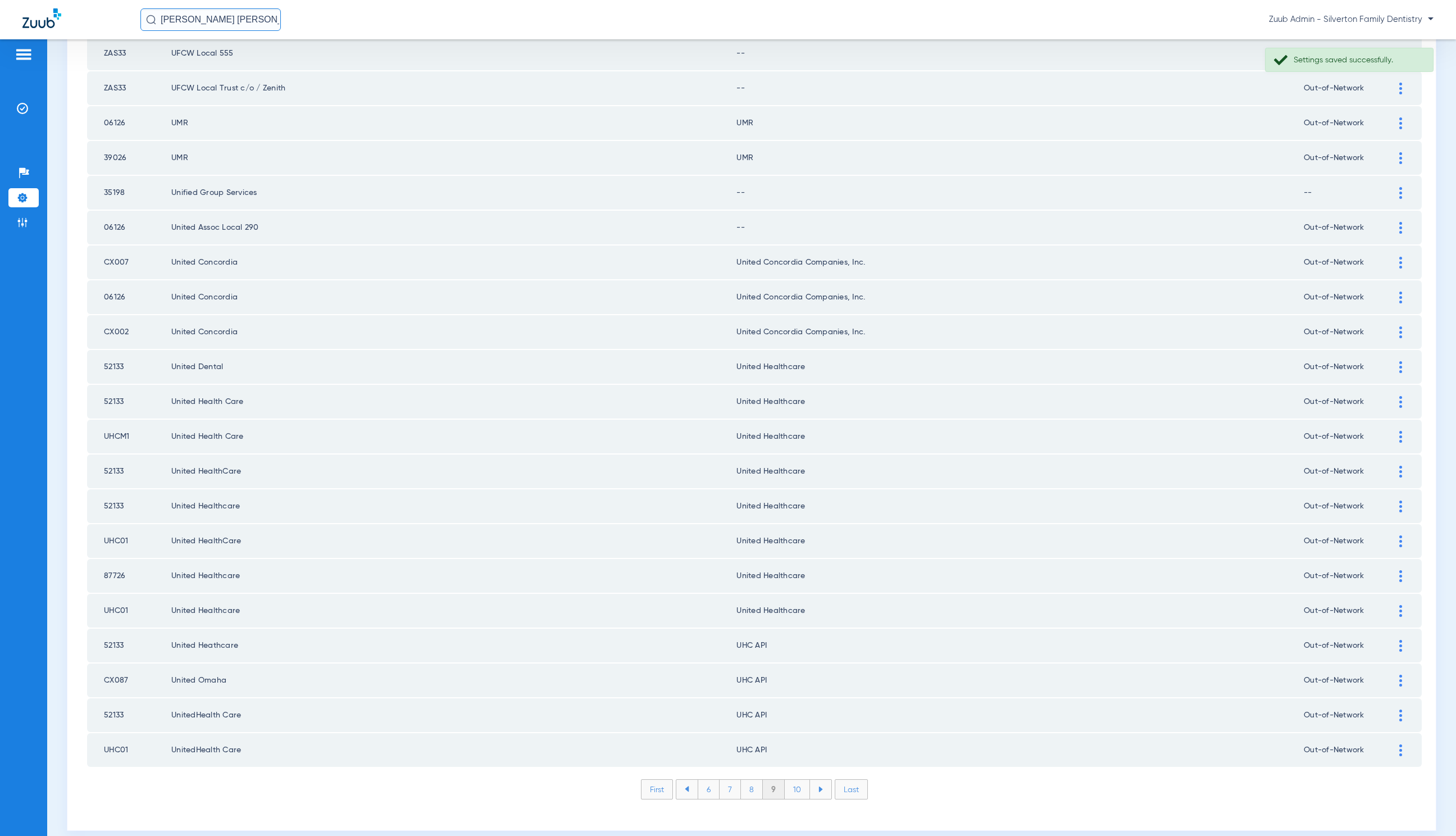
click at [1400, 640] on img at bounding box center [1401, 645] width 3 height 12
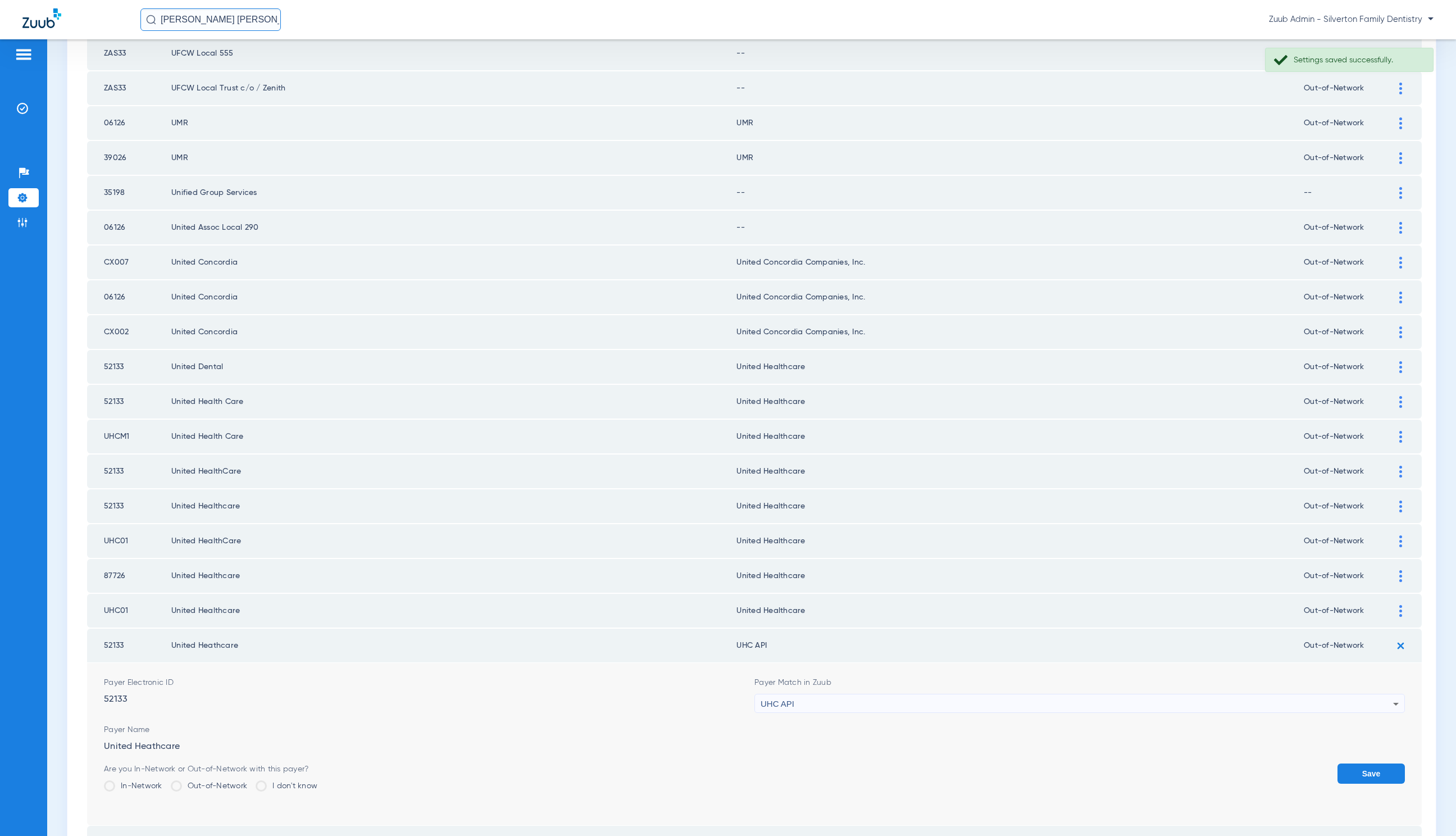
click at [1029, 695] on div "UHC API" at bounding box center [1077, 704] width 633 height 19
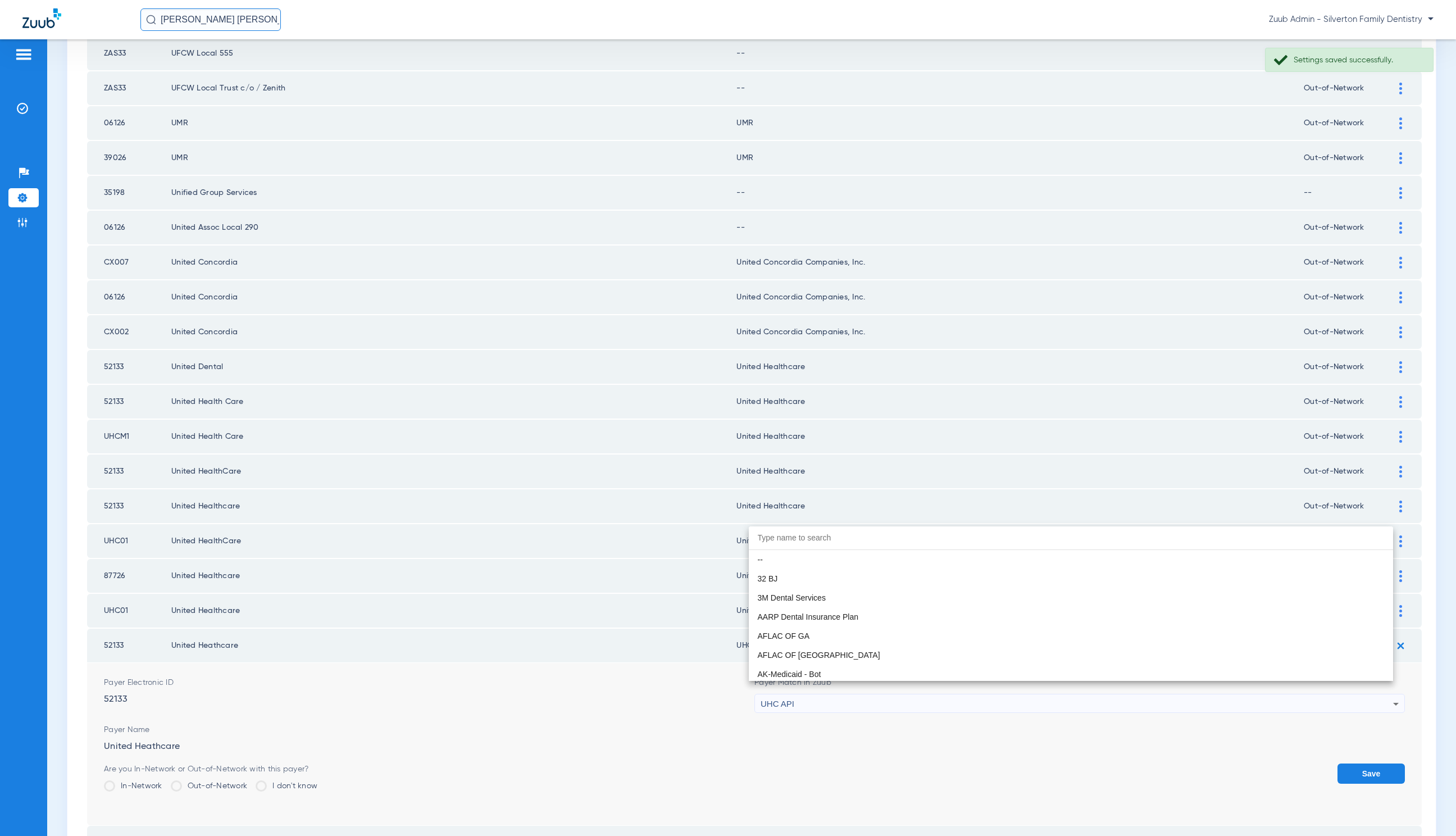
scroll to position [6897, 0]
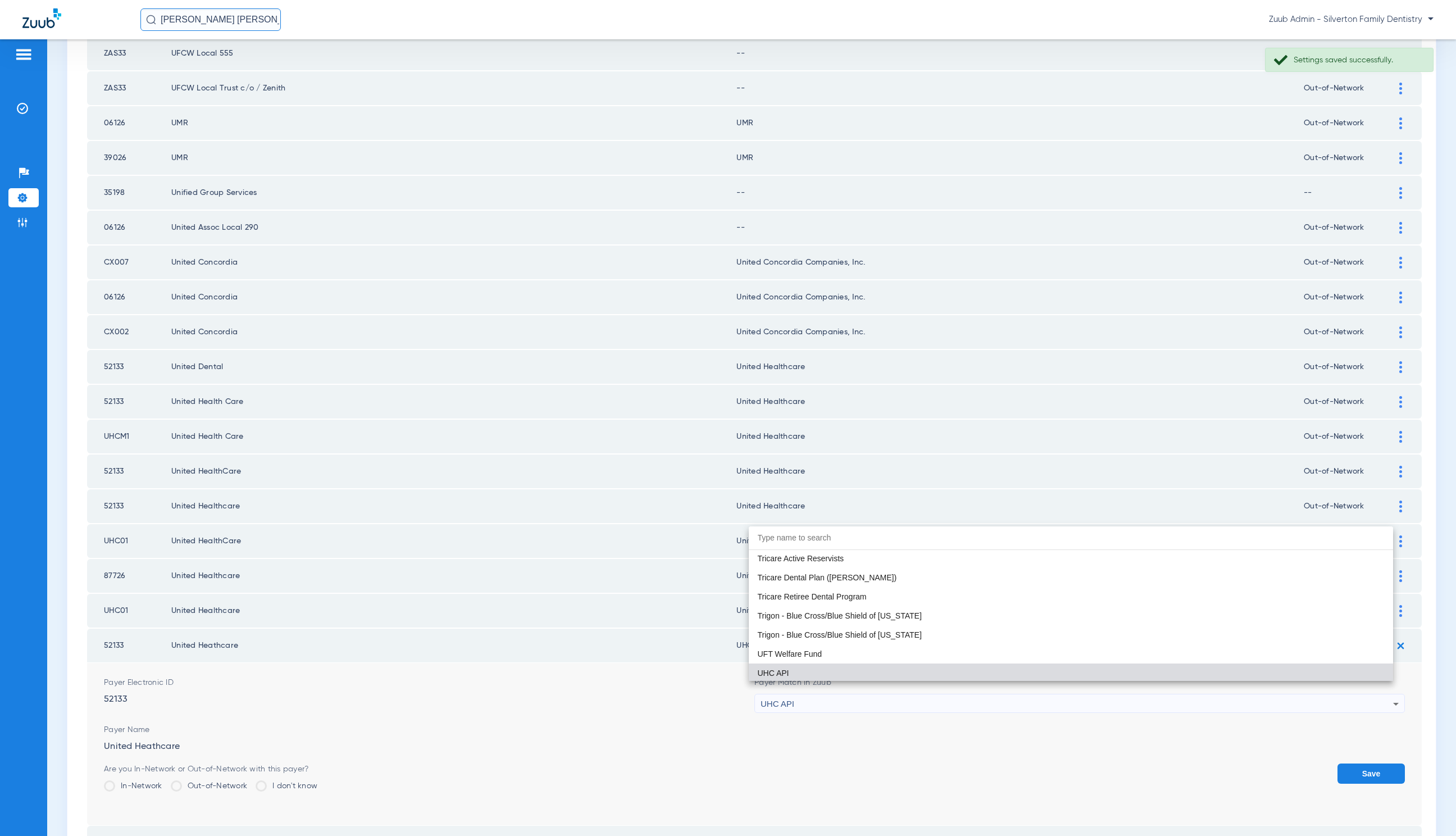
paste input "United Healthcare"
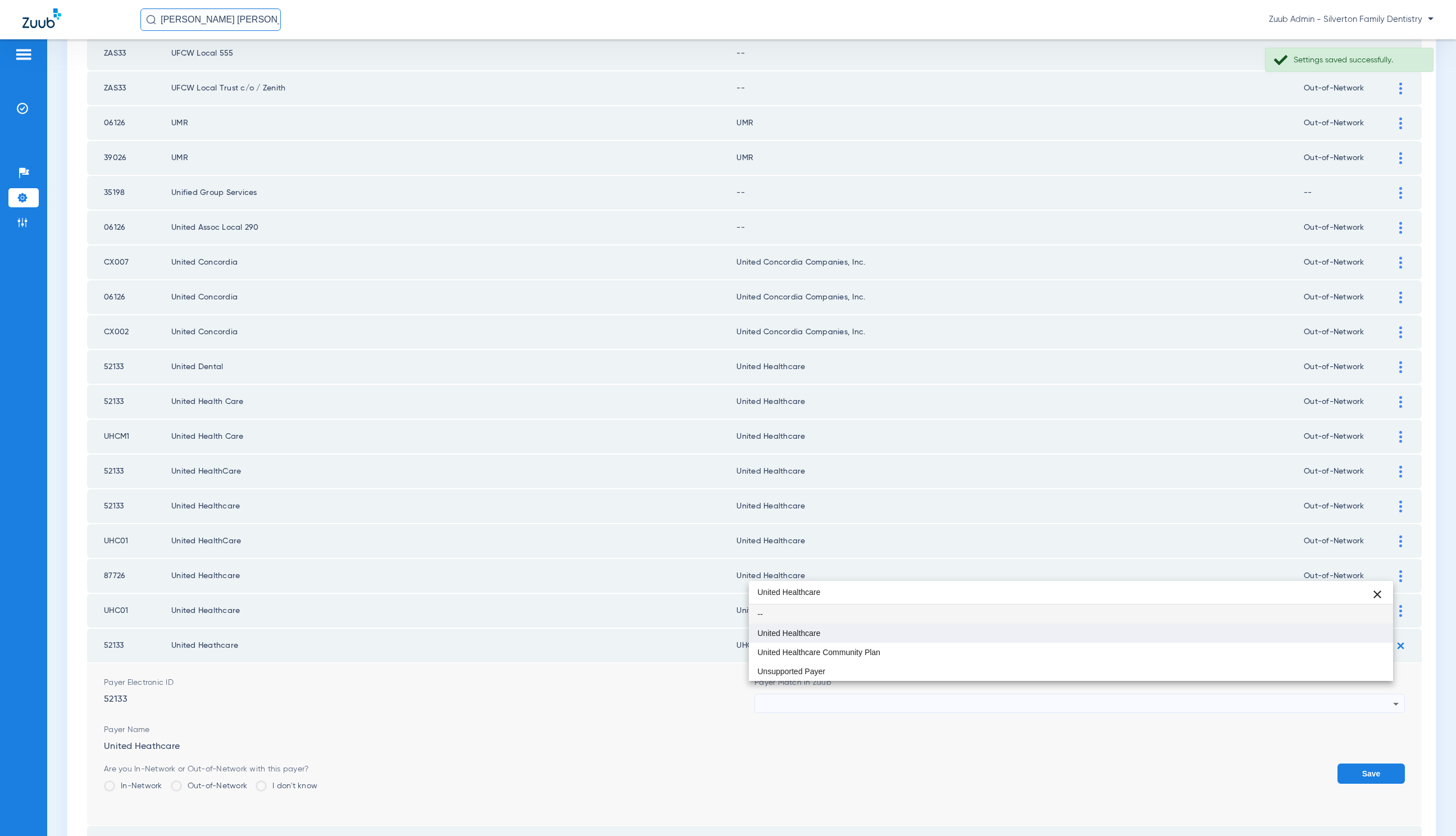
type input "United Healthcare"
click at [941, 631] on mat-option "United Healthcare" at bounding box center [1071, 633] width 645 height 19
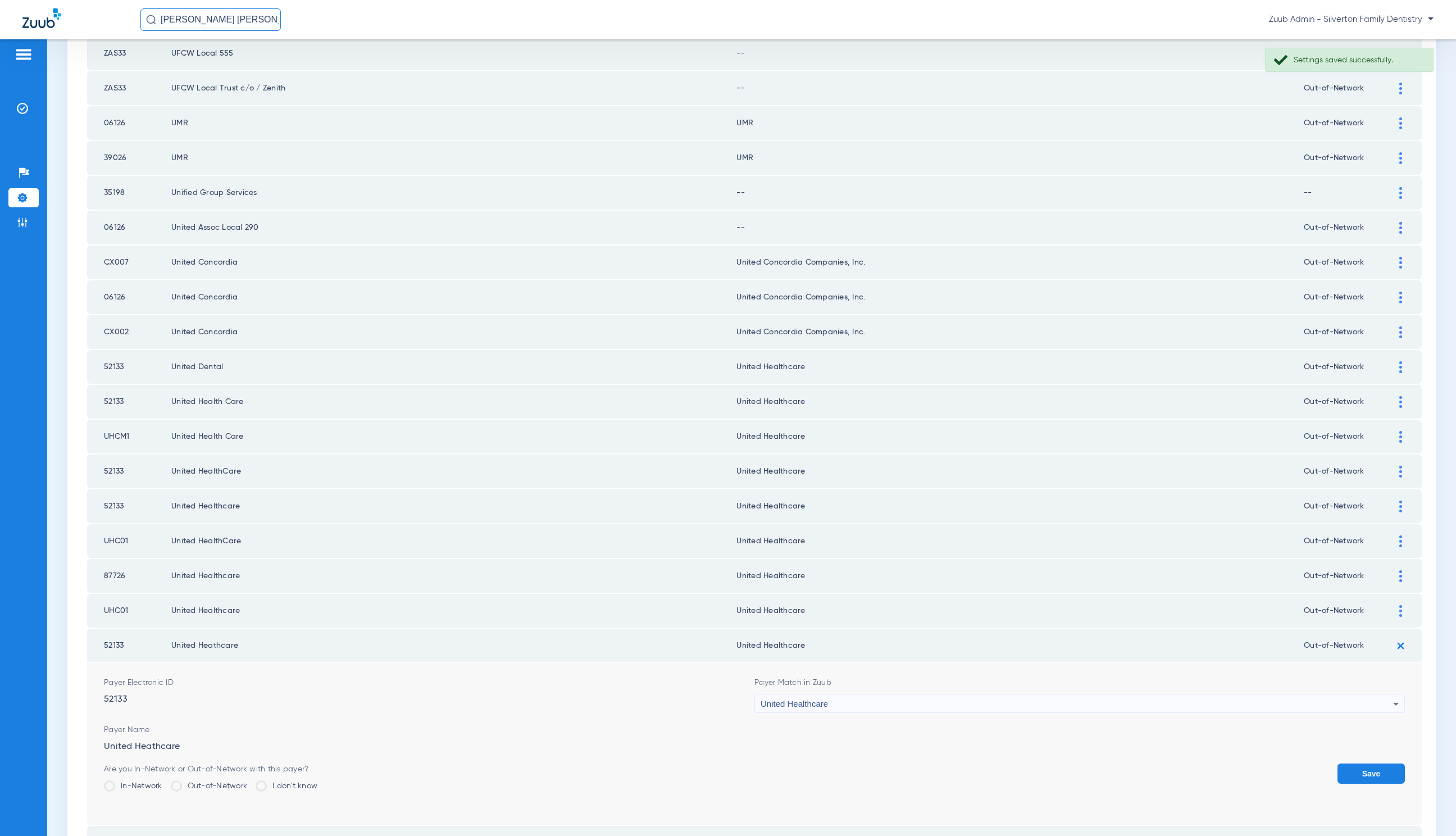
click at [1349, 763] on button "Save" at bounding box center [1372, 773] width 67 height 20
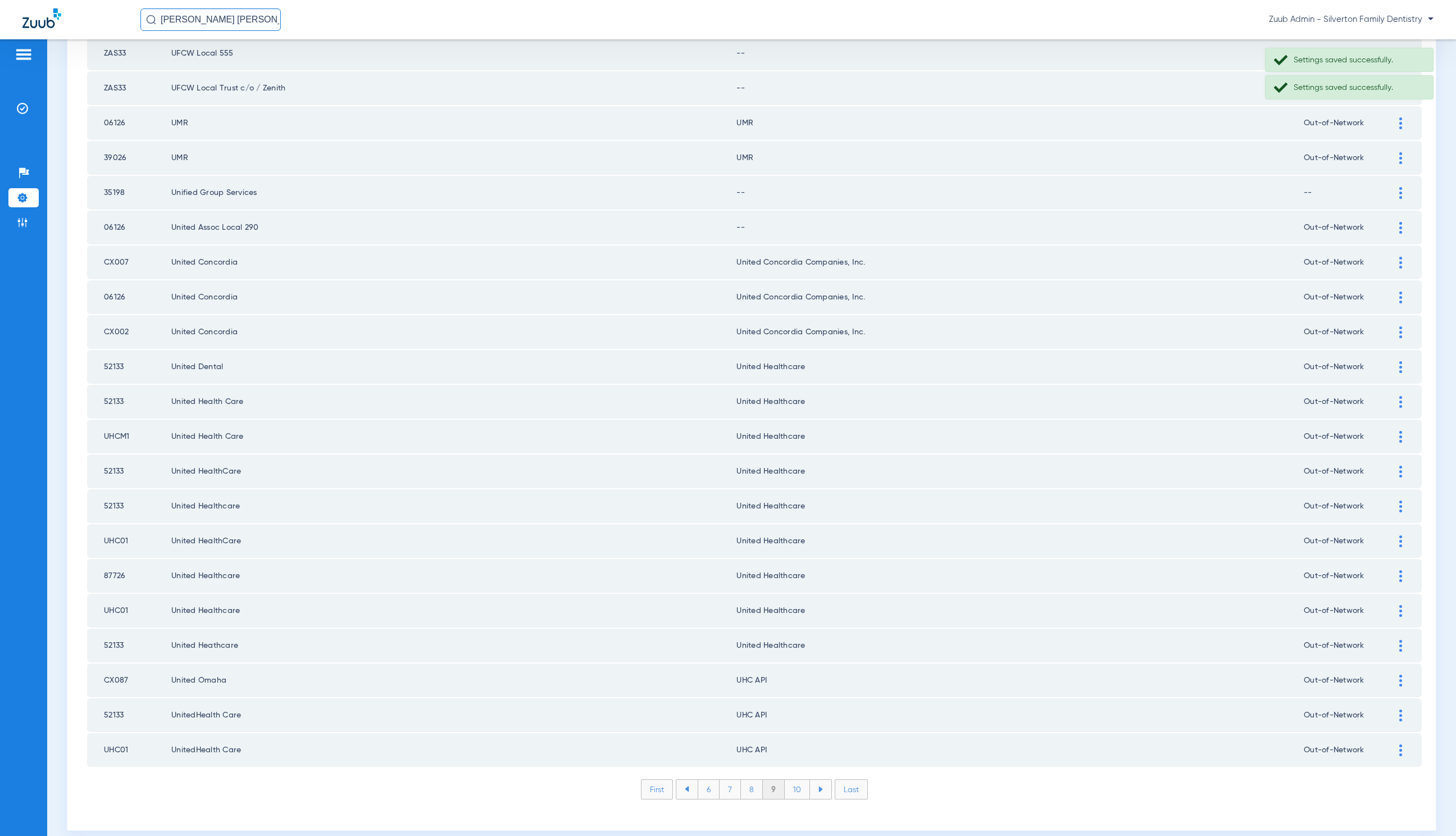
click at [1391, 675] on div at bounding box center [1401, 680] width 20 height 12
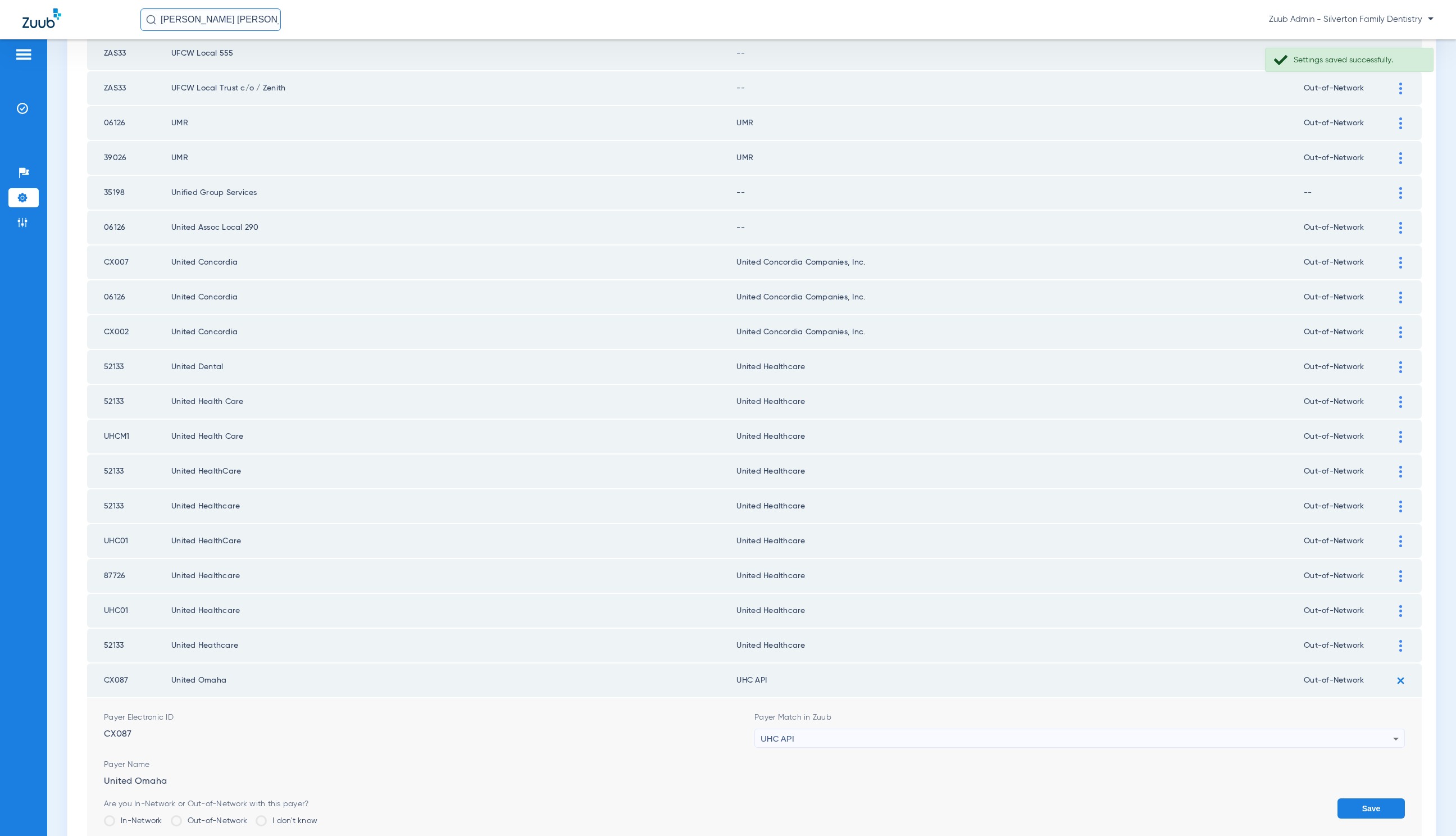
click at [862, 729] on div "UHC API" at bounding box center [1077, 739] width 633 height 19
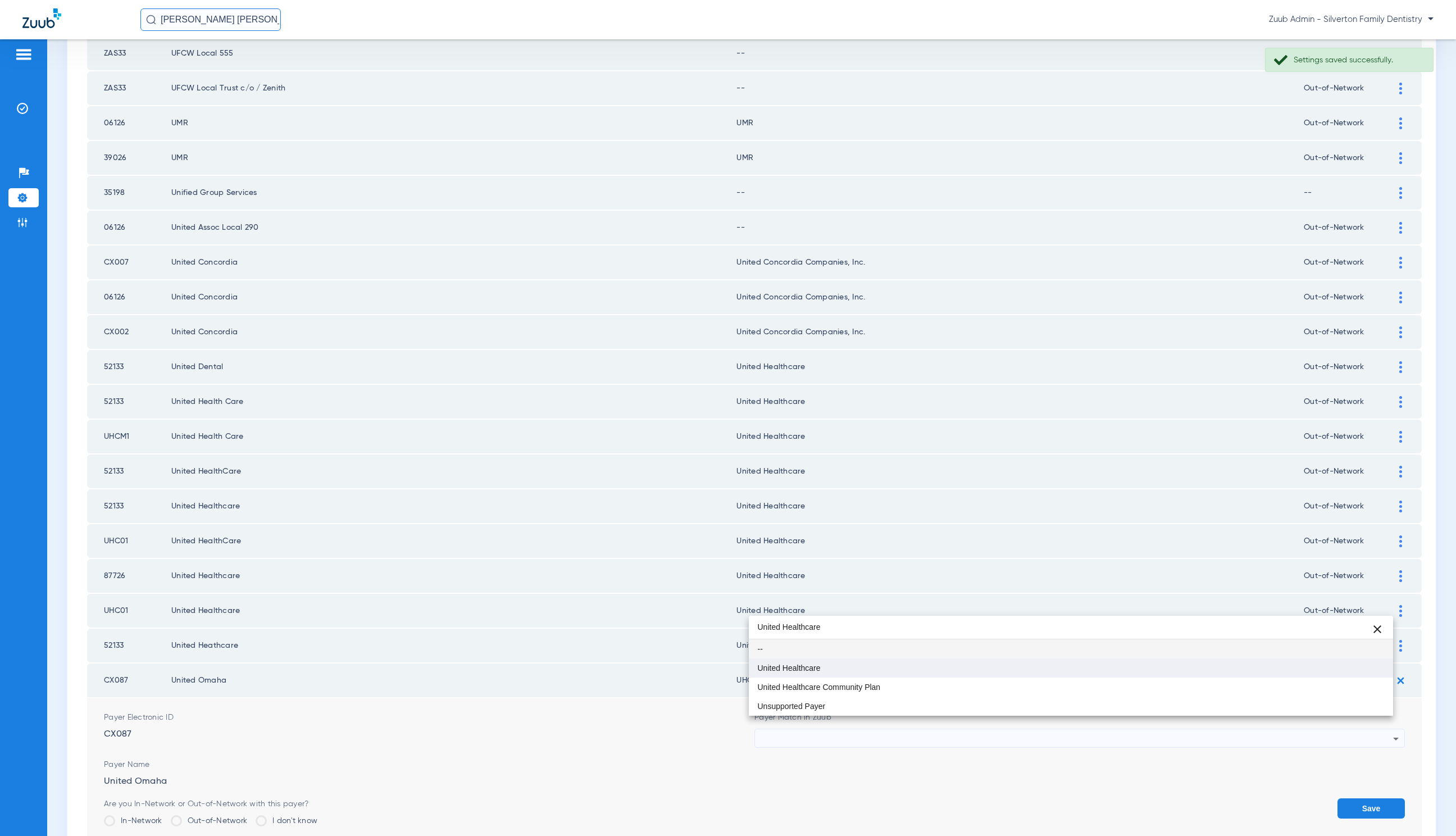
type input "United Healthcare"
click at [848, 661] on mat-option "United Healthcare" at bounding box center [1071, 668] width 645 height 19
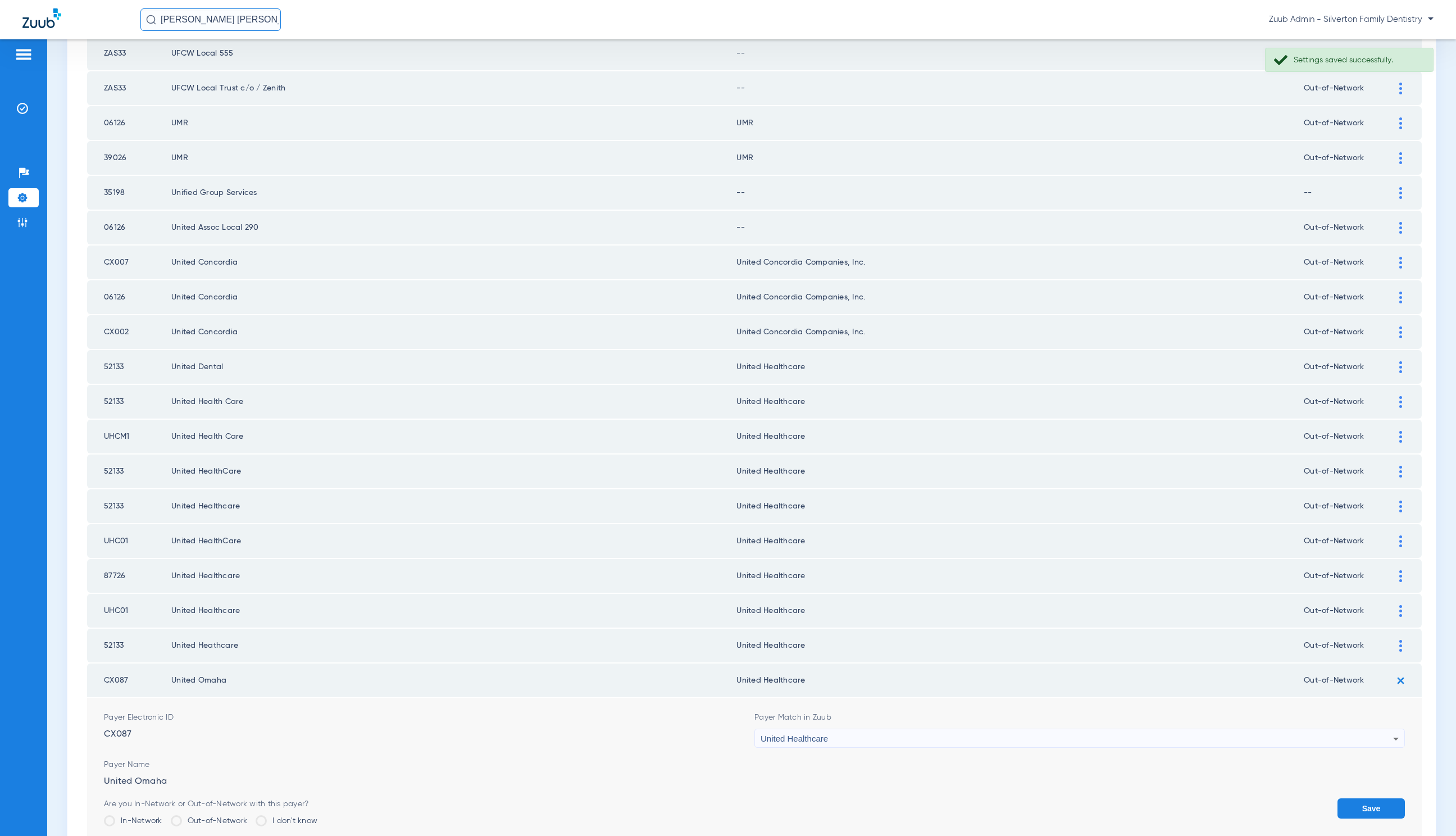
click at [1341, 798] on button "Save" at bounding box center [1372, 808] width 67 height 20
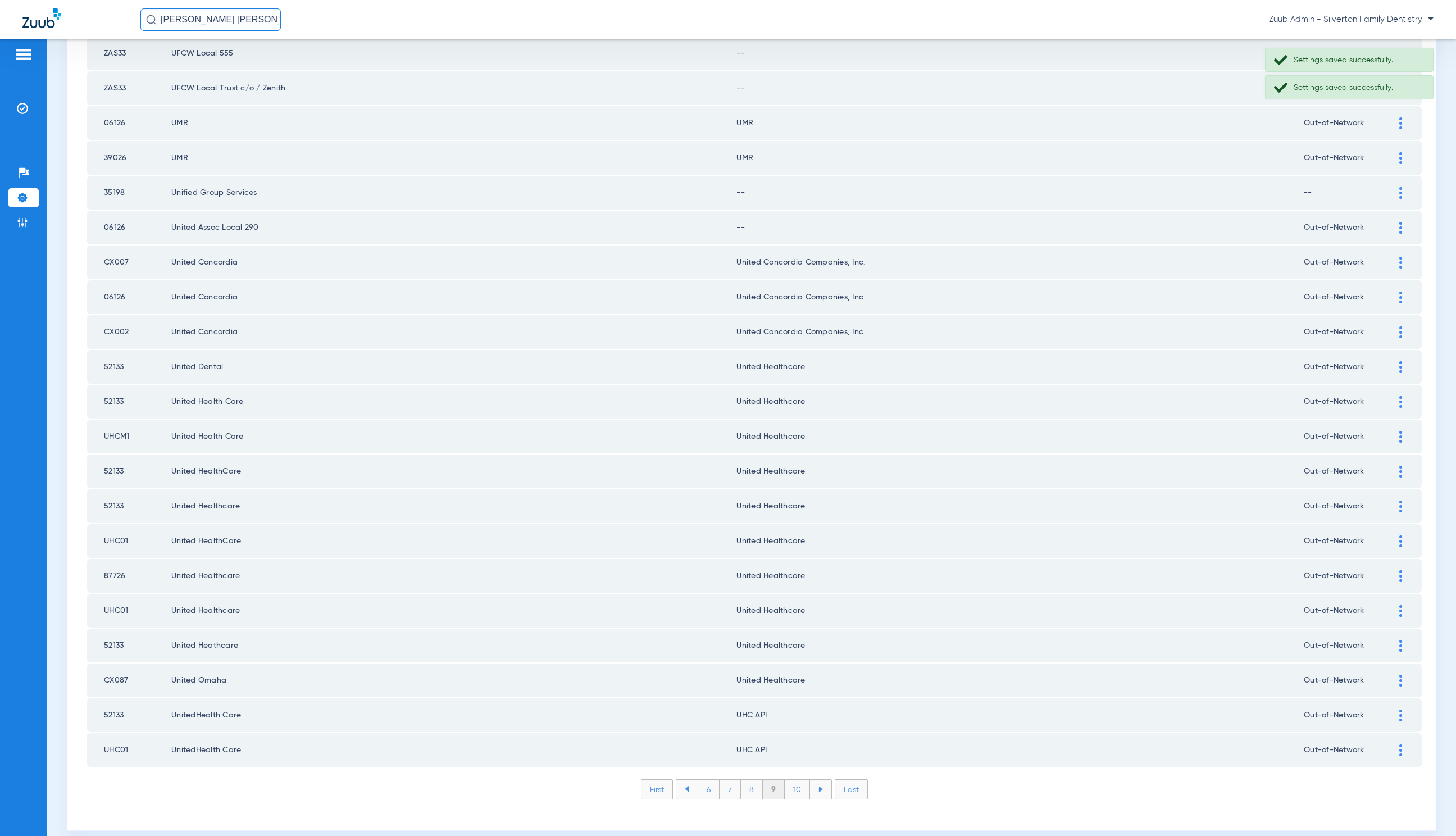
click at [1391, 710] on div at bounding box center [1401, 715] width 20 height 12
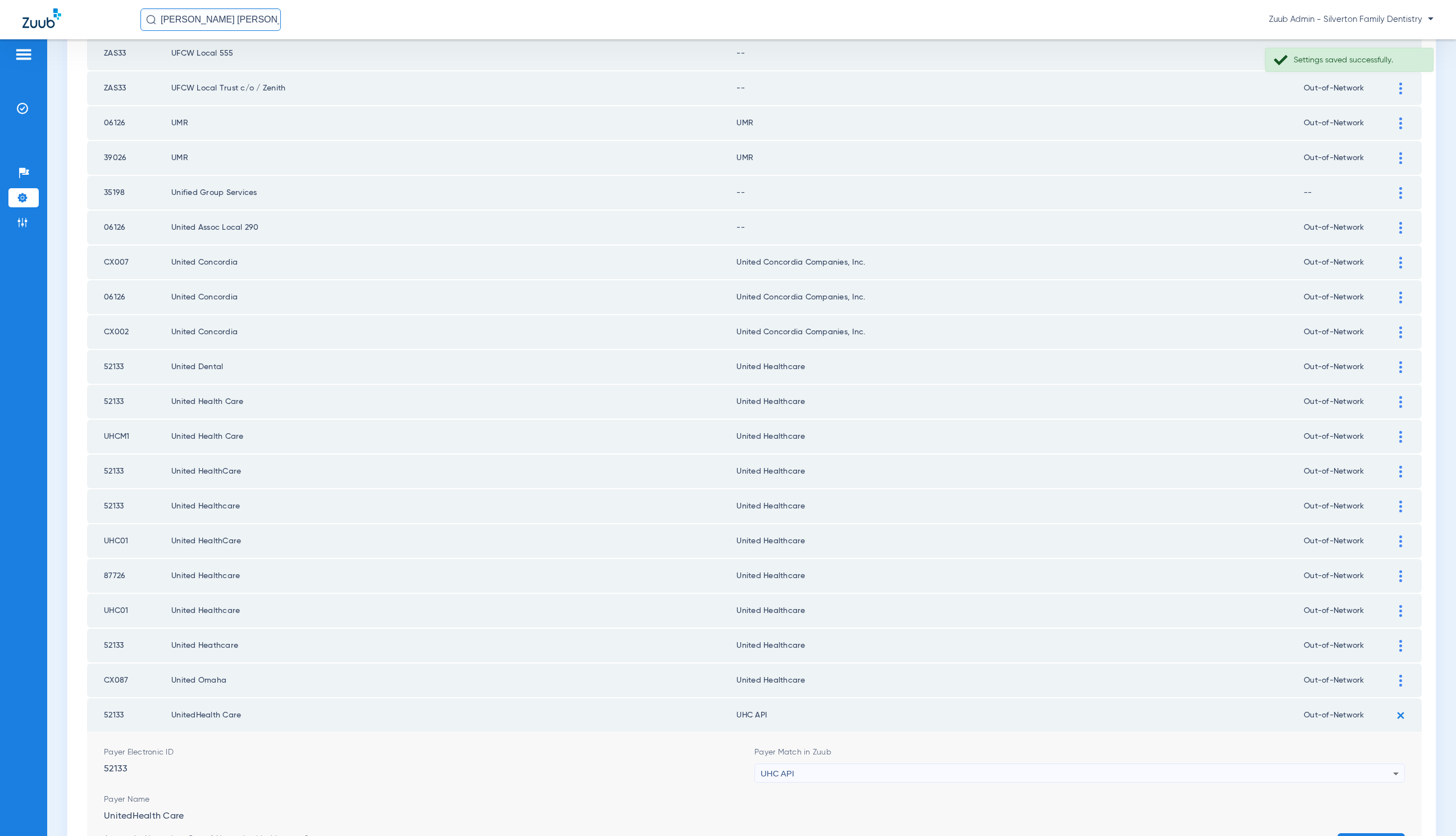
click at [879, 764] on div "UHC API" at bounding box center [1077, 774] width 633 height 19
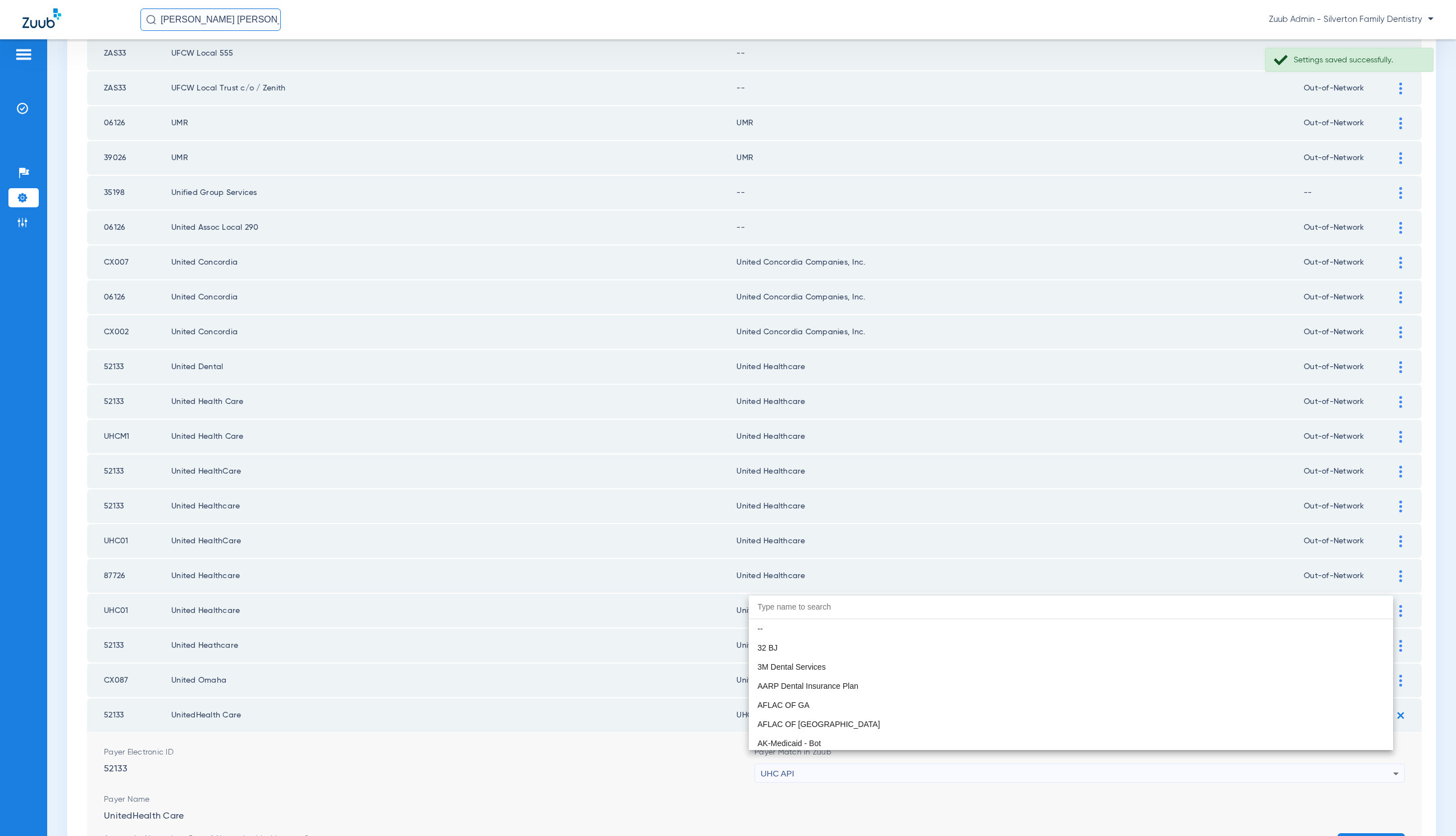
scroll to position [6897, 0]
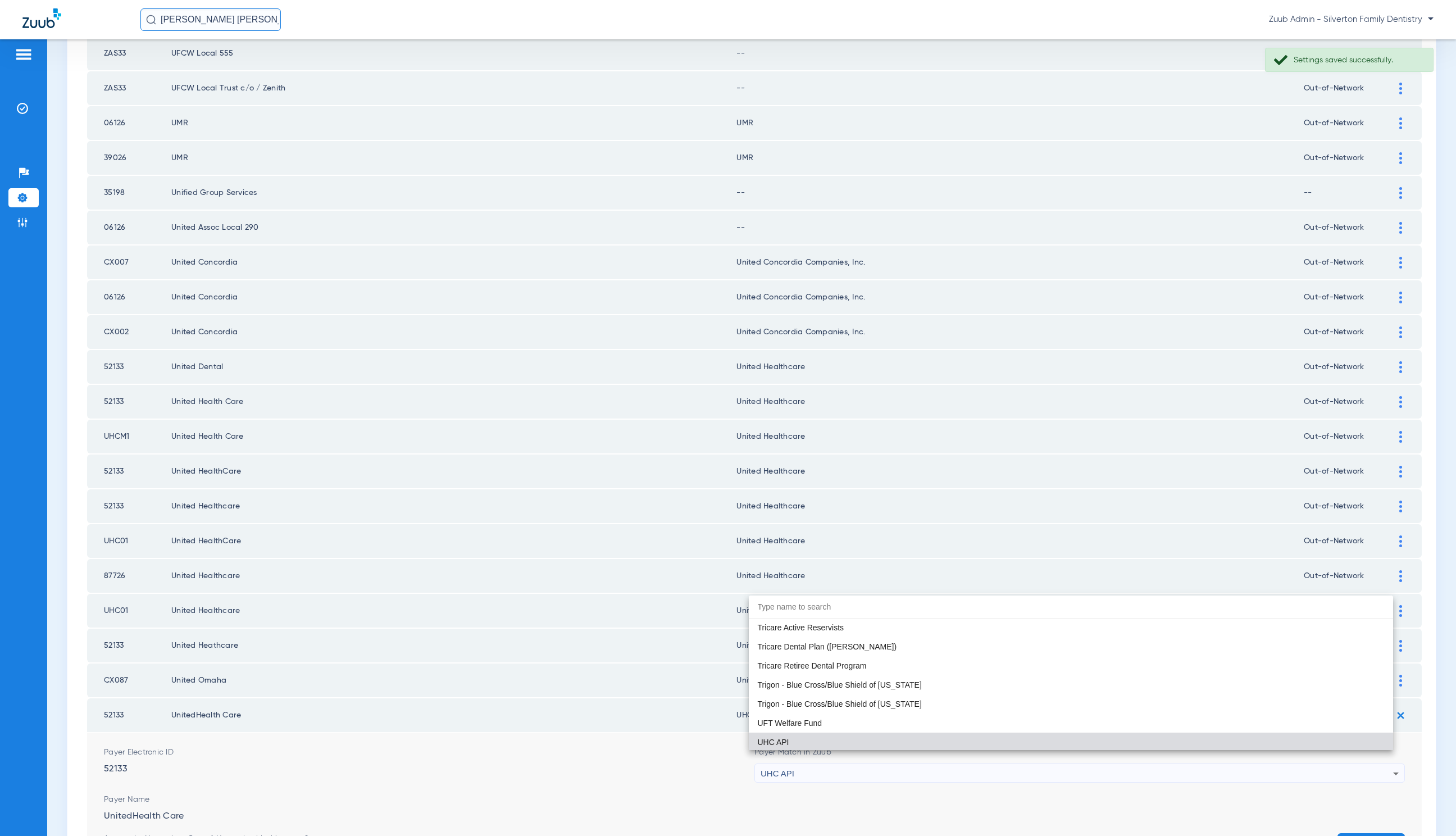
paste input "United Healthcare"
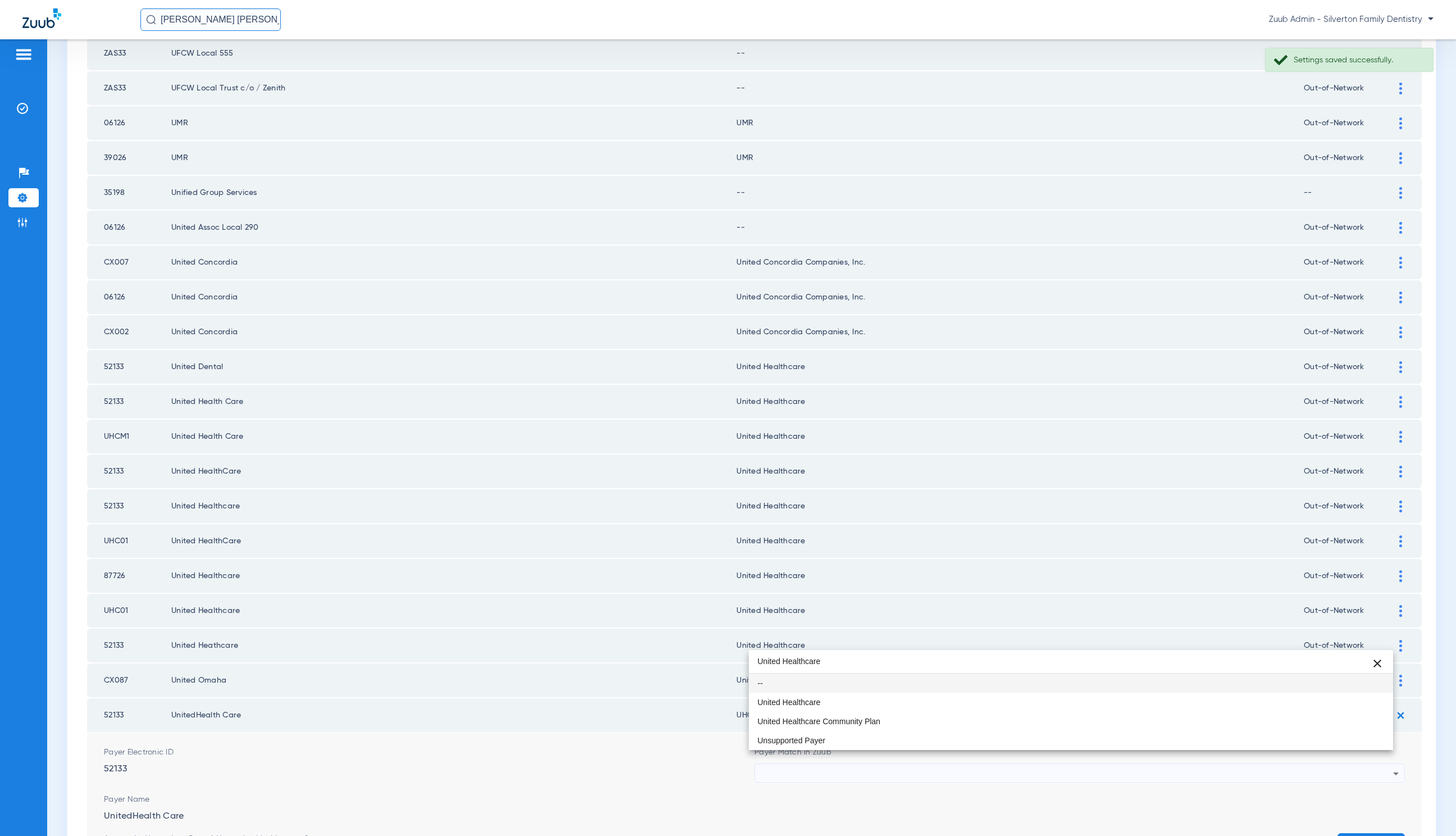
type input "United Healthcare"
click at [855, 698] on mat-option "United Healthcare" at bounding box center [1071, 702] width 645 height 19
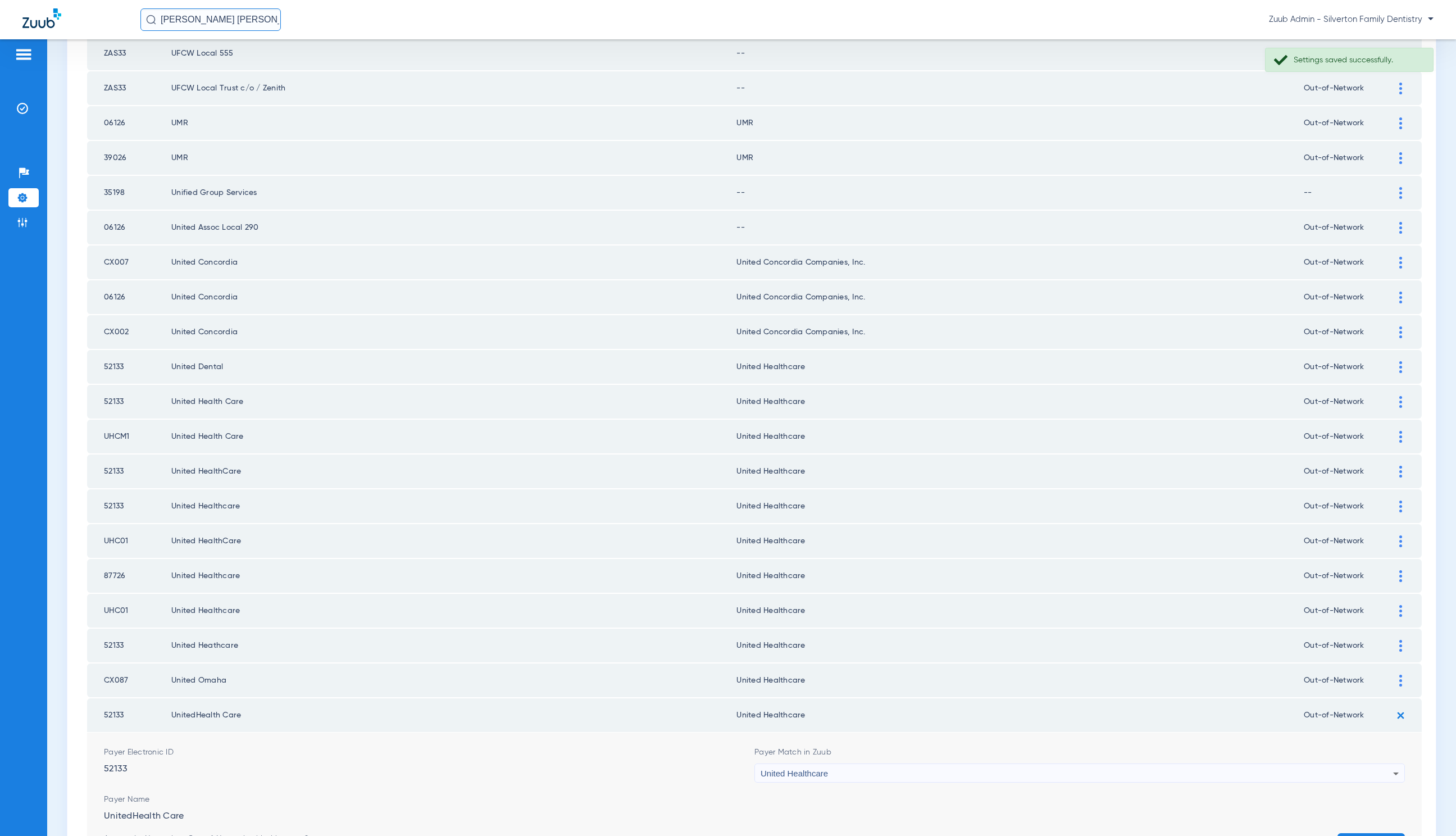
click at [1370, 833] on button "Save" at bounding box center [1372, 843] width 67 height 20
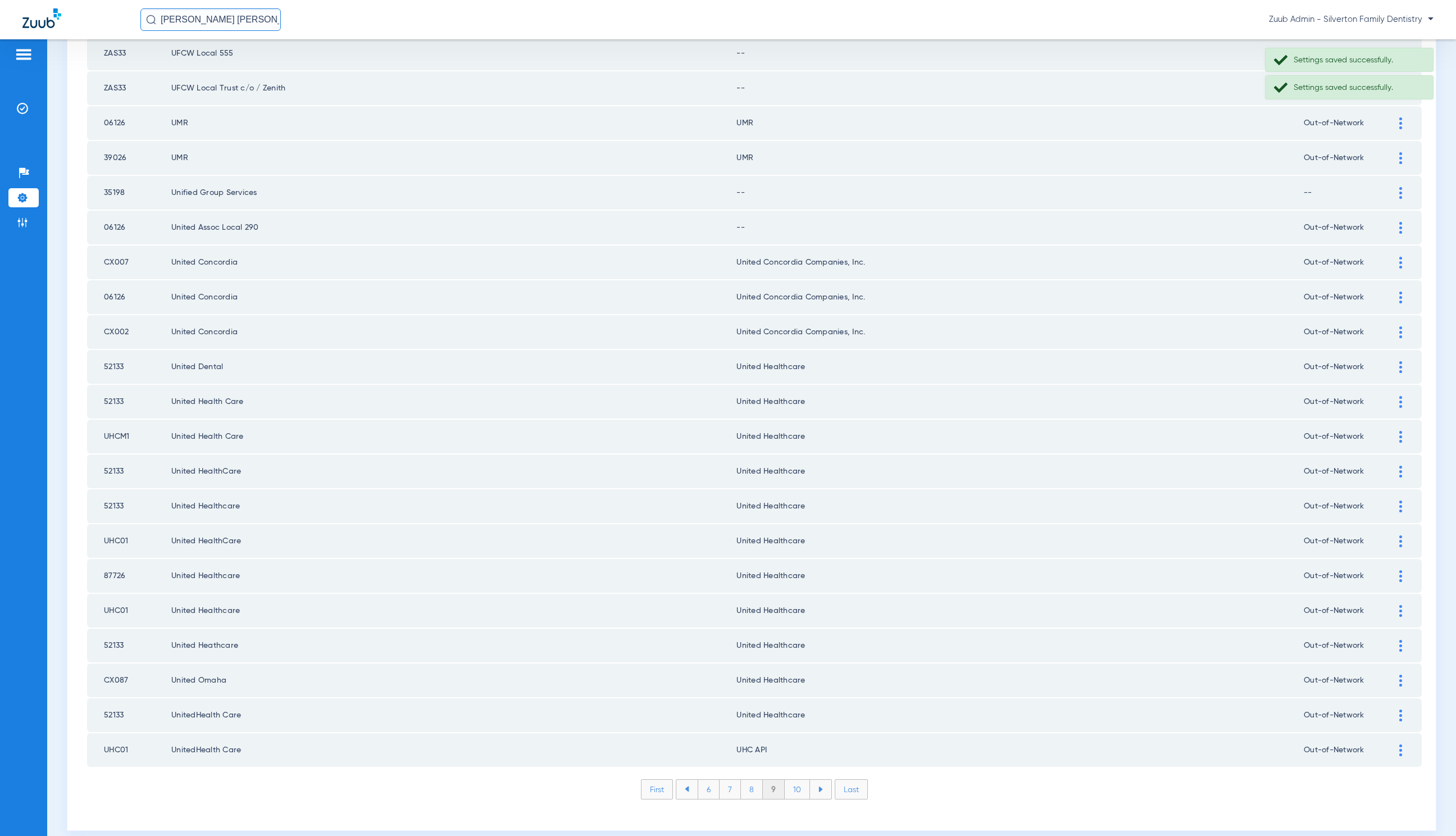
click at [1392, 744] on div at bounding box center [1401, 750] width 20 height 12
click at [1020, 799] on div "UHC API" at bounding box center [1077, 809] width 633 height 19
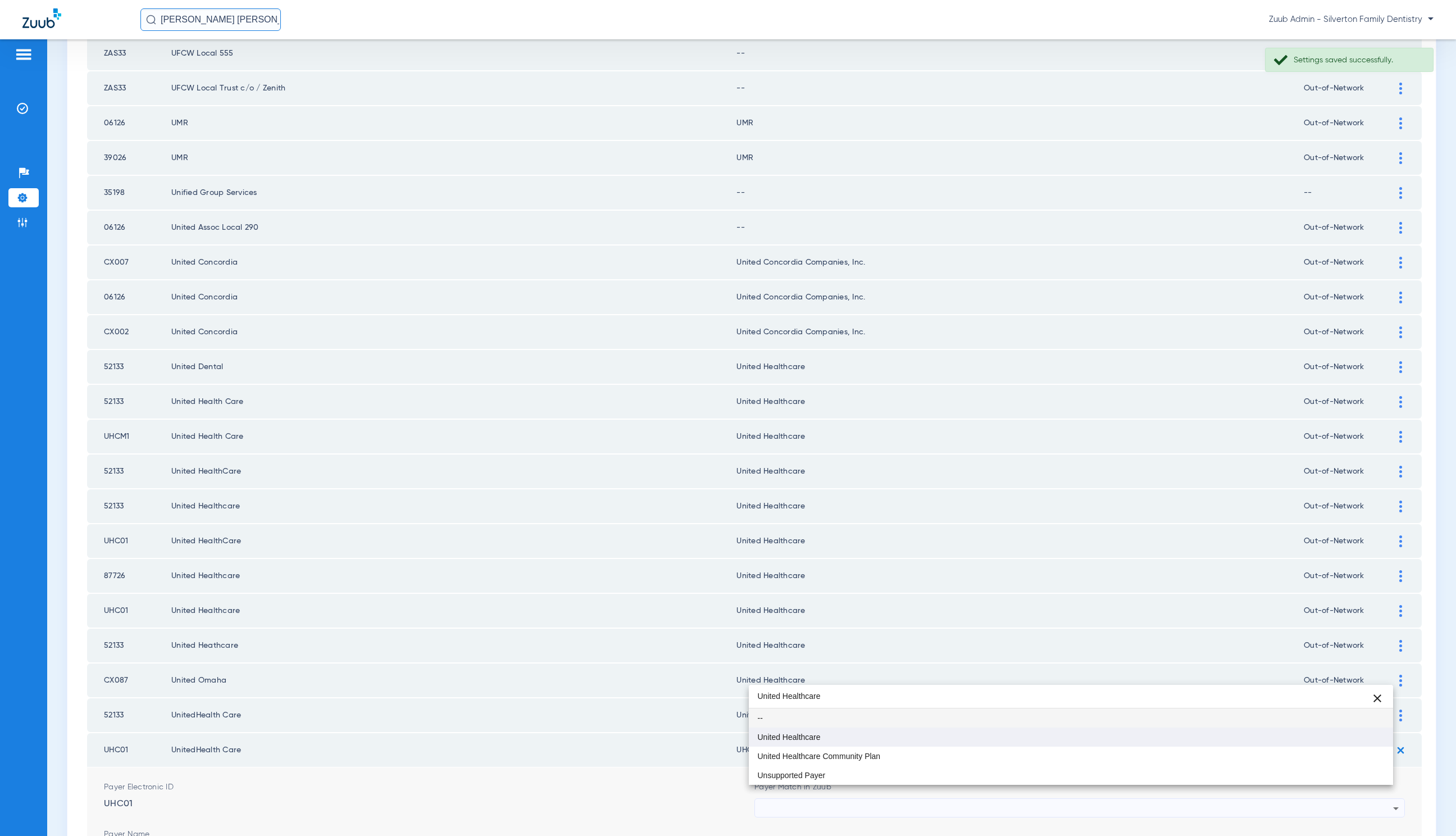
type input "United Healthcare"
click at [908, 732] on mat-option "United Healthcare" at bounding box center [1071, 737] width 645 height 19
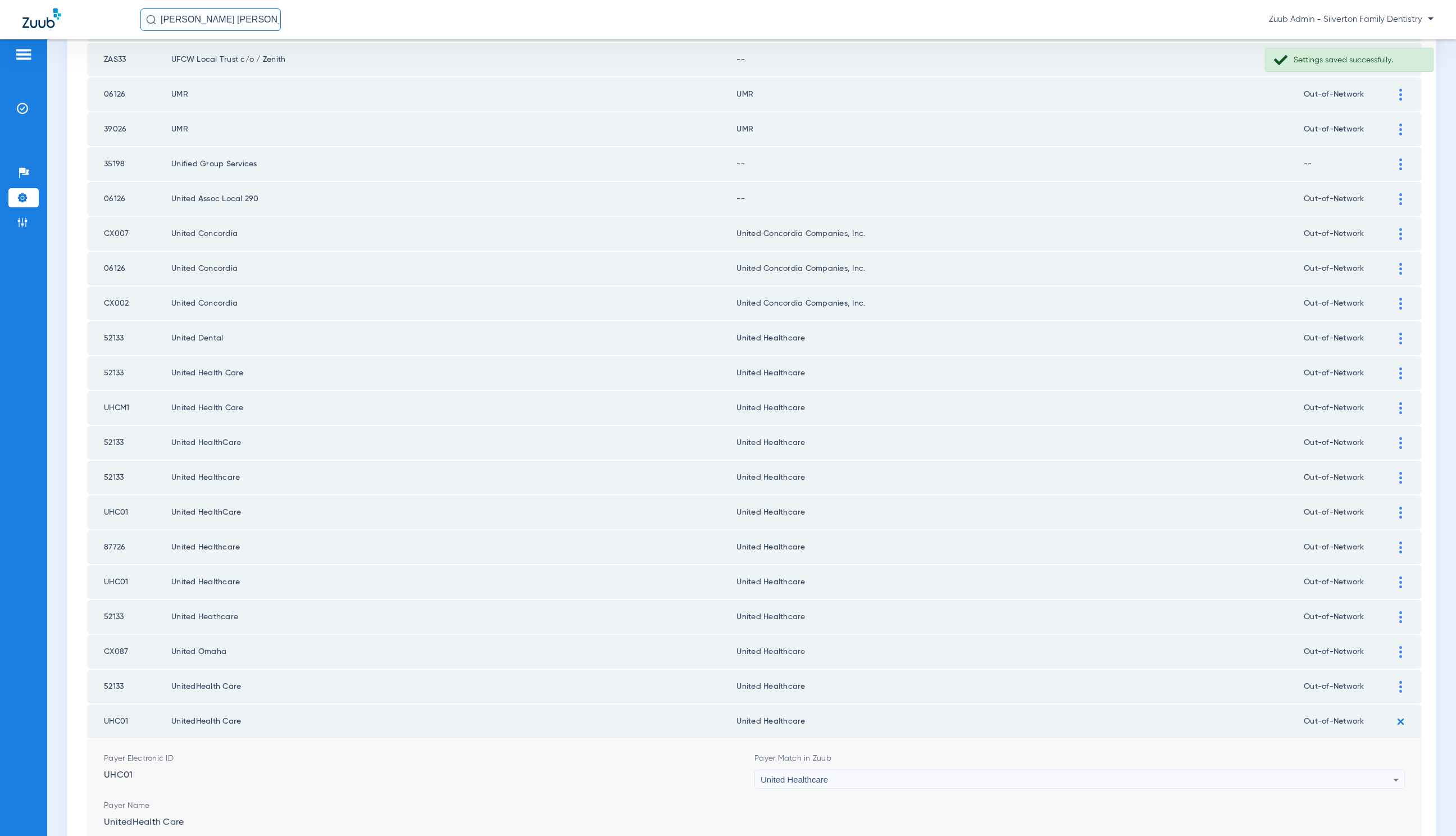
click at [1354, 835] on button "Save" at bounding box center [1372, 849] width 67 height 20
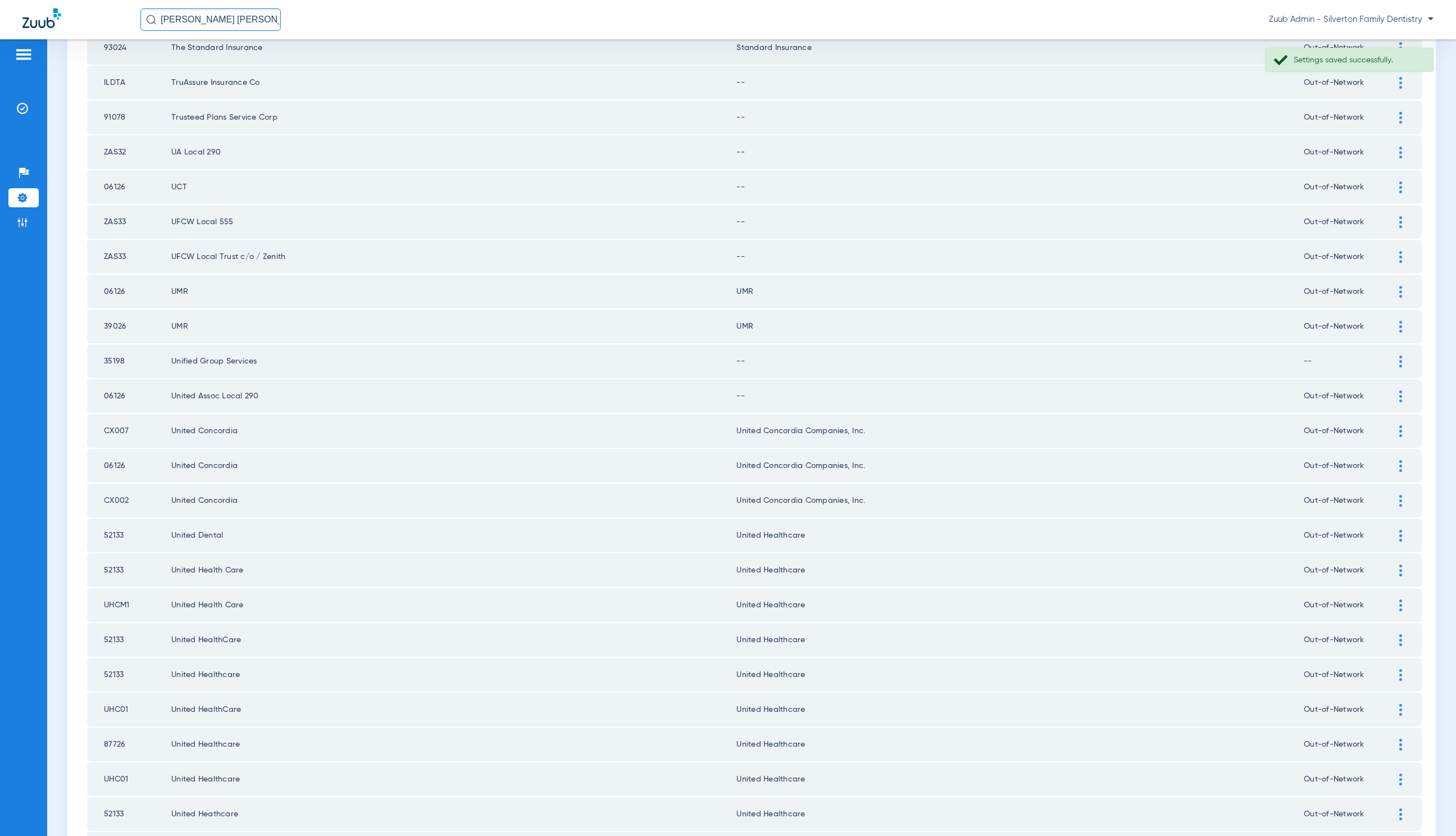
scroll to position [1006, 0]
click at [1400, 363] on img at bounding box center [1401, 367] width 3 height 12
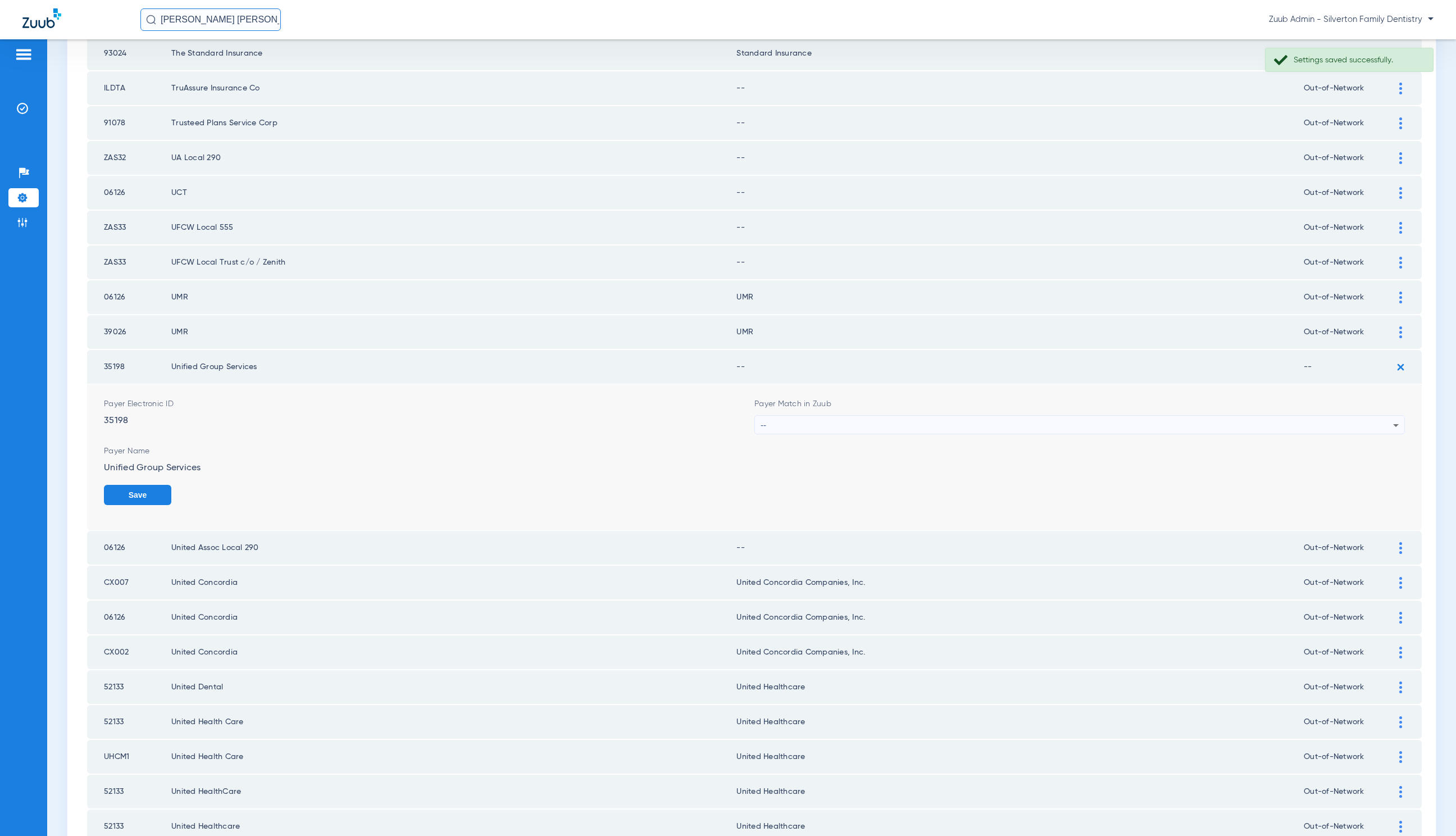
click at [853, 416] on div "--" at bounding box center [1077, 426] width 633 height 19
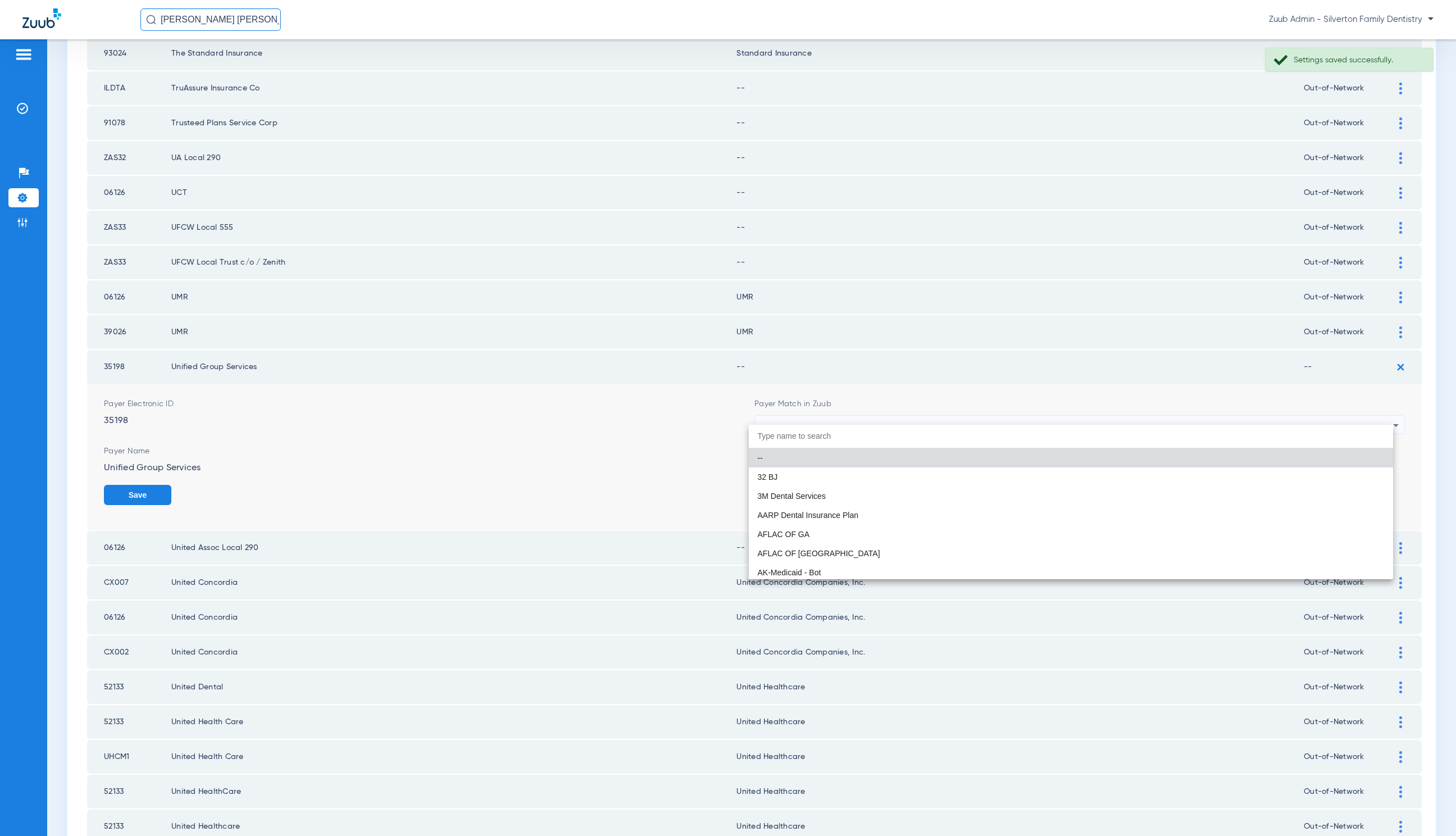
paste input "United Healthcare"
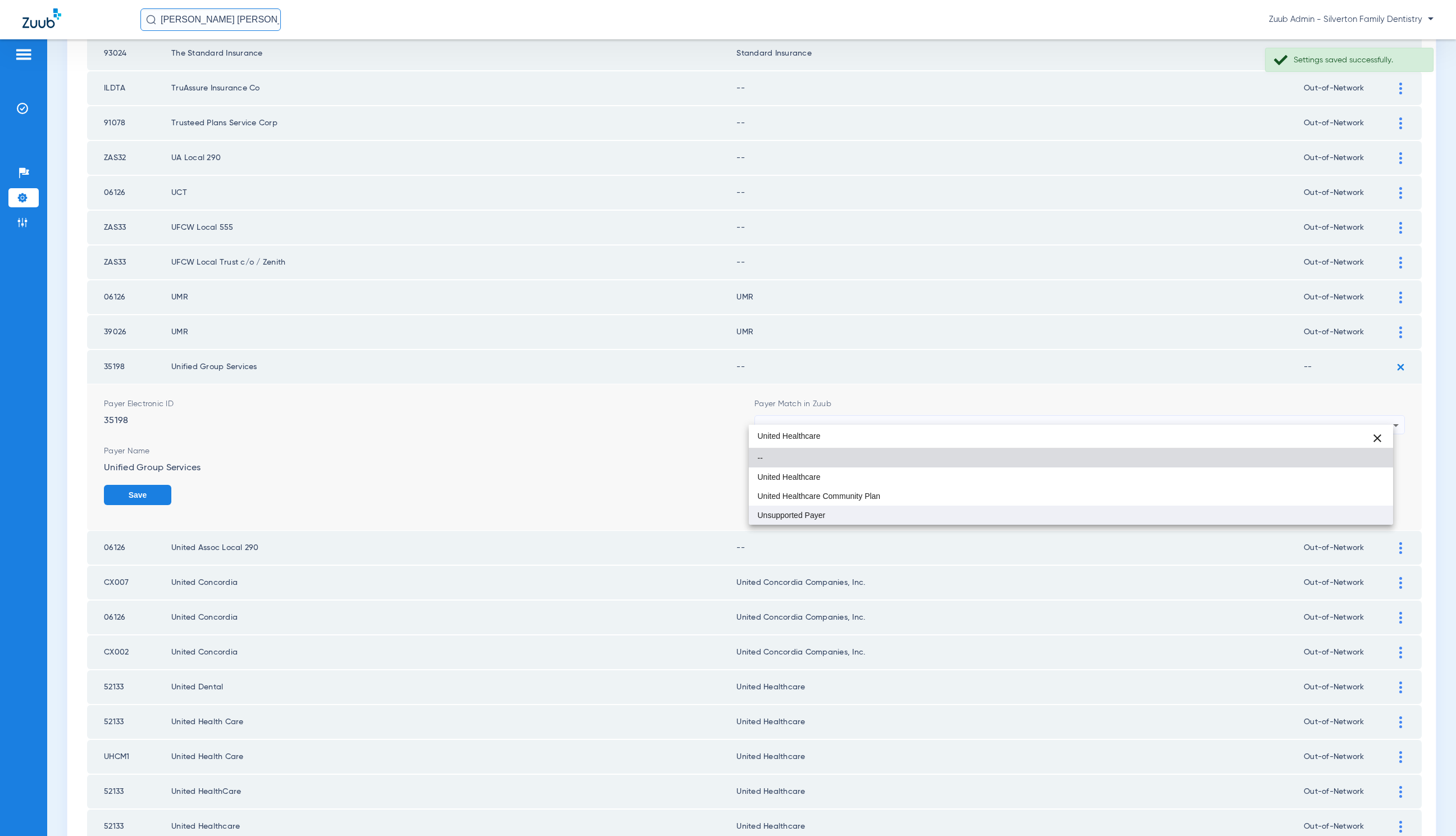
type input "United Healthcare"
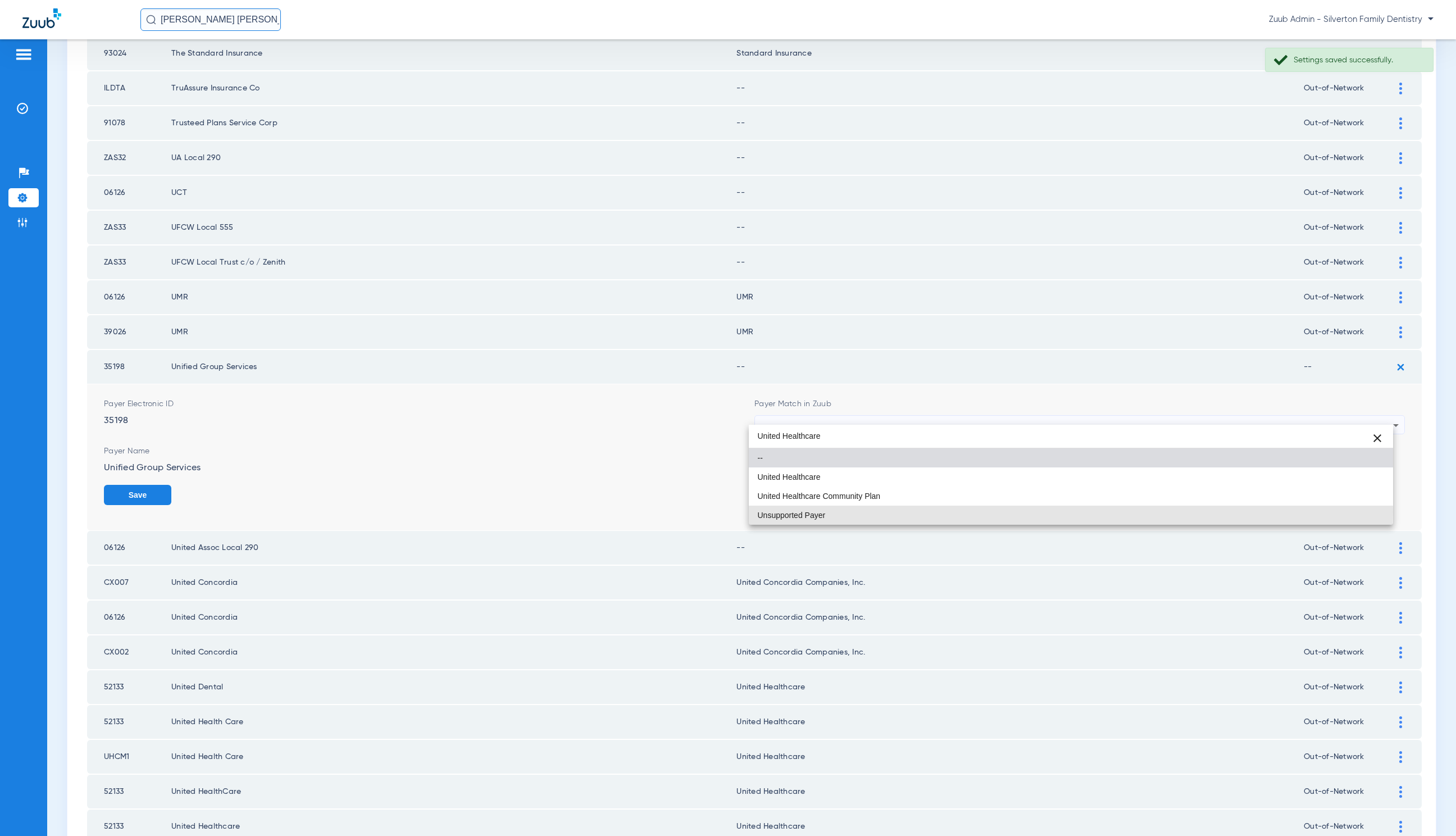
drag, startPoint x: 875, startPoint y: 512, endPoint x: 1084, endPoint y: 519, distance: 209.1
click at [875, 512] on mat-option "Unsupported Payer" at bounding box center [1071, 515] width 645 height 19
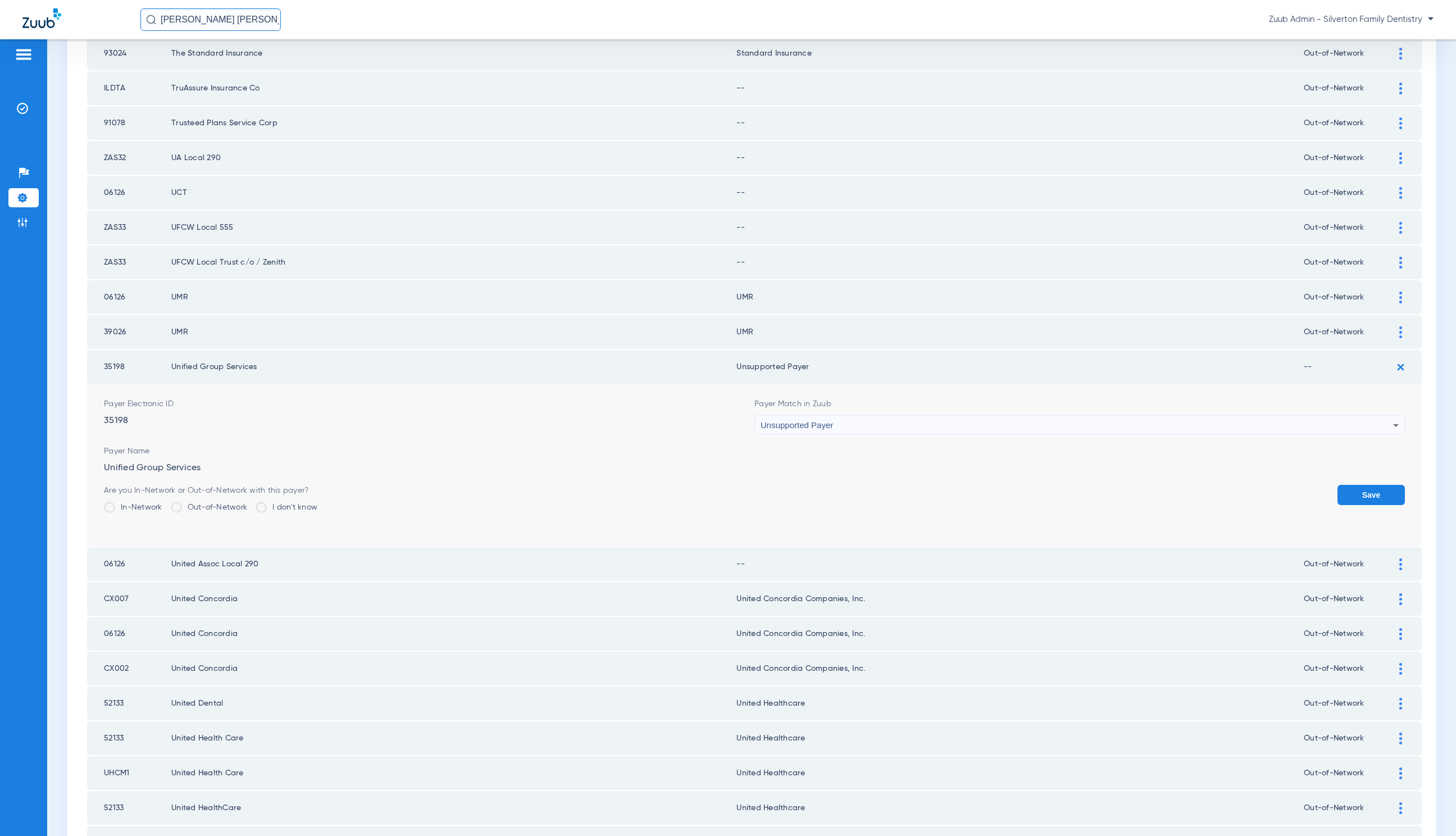
click at [1339, 485] on button "Save" at bounding box center [1372, 494] width 67 height 20
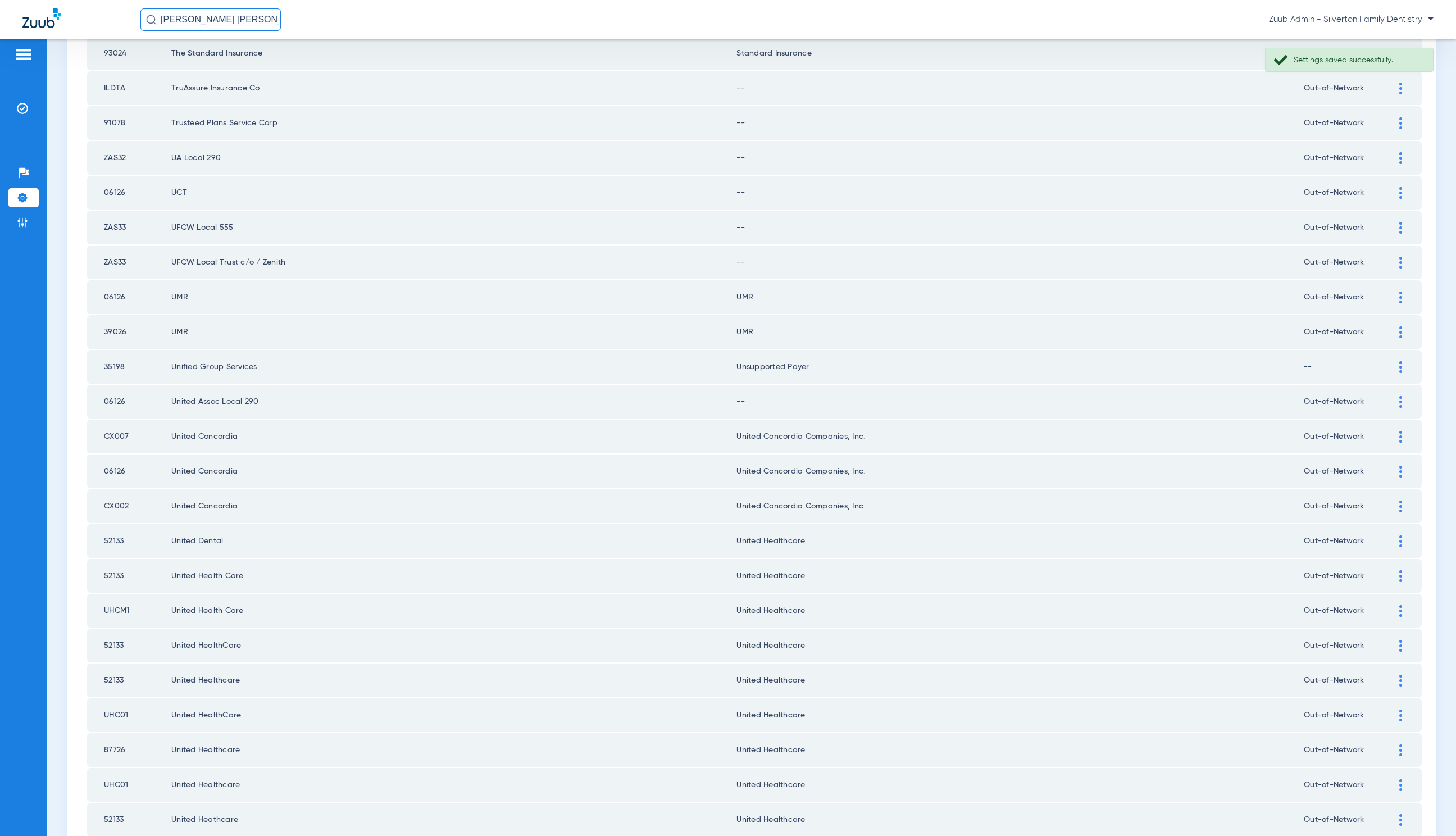
click at [1391, 396] on div at bounding box center [1401, 402] width 20 height 12
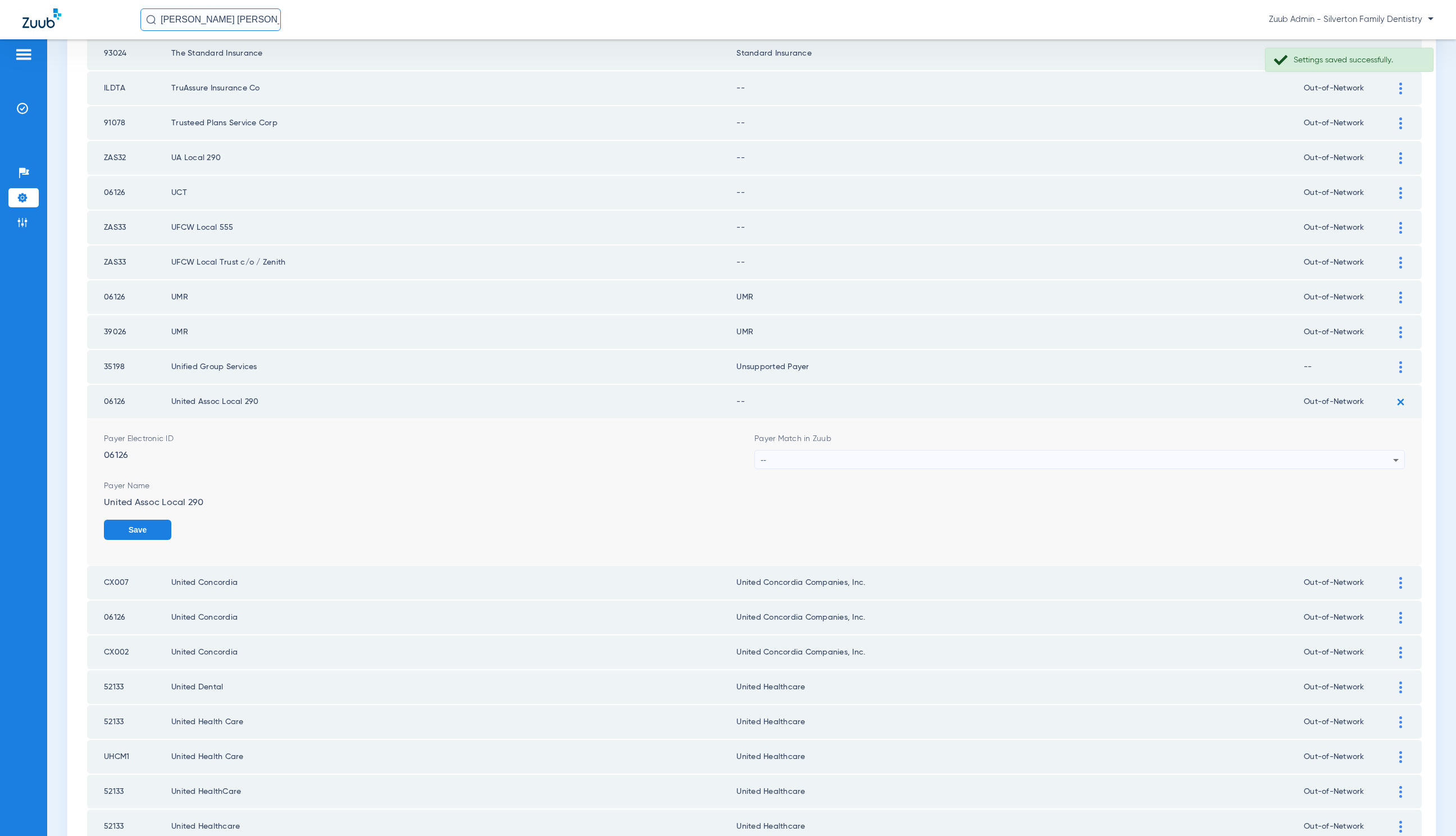
click at [887, 436] on div "Payer Match in Zuub --" at bounding box center [1080, 451] width 651 height 36
click at [883, 450] on div "--" at bounding box center [1077, 460] width 633 height 19
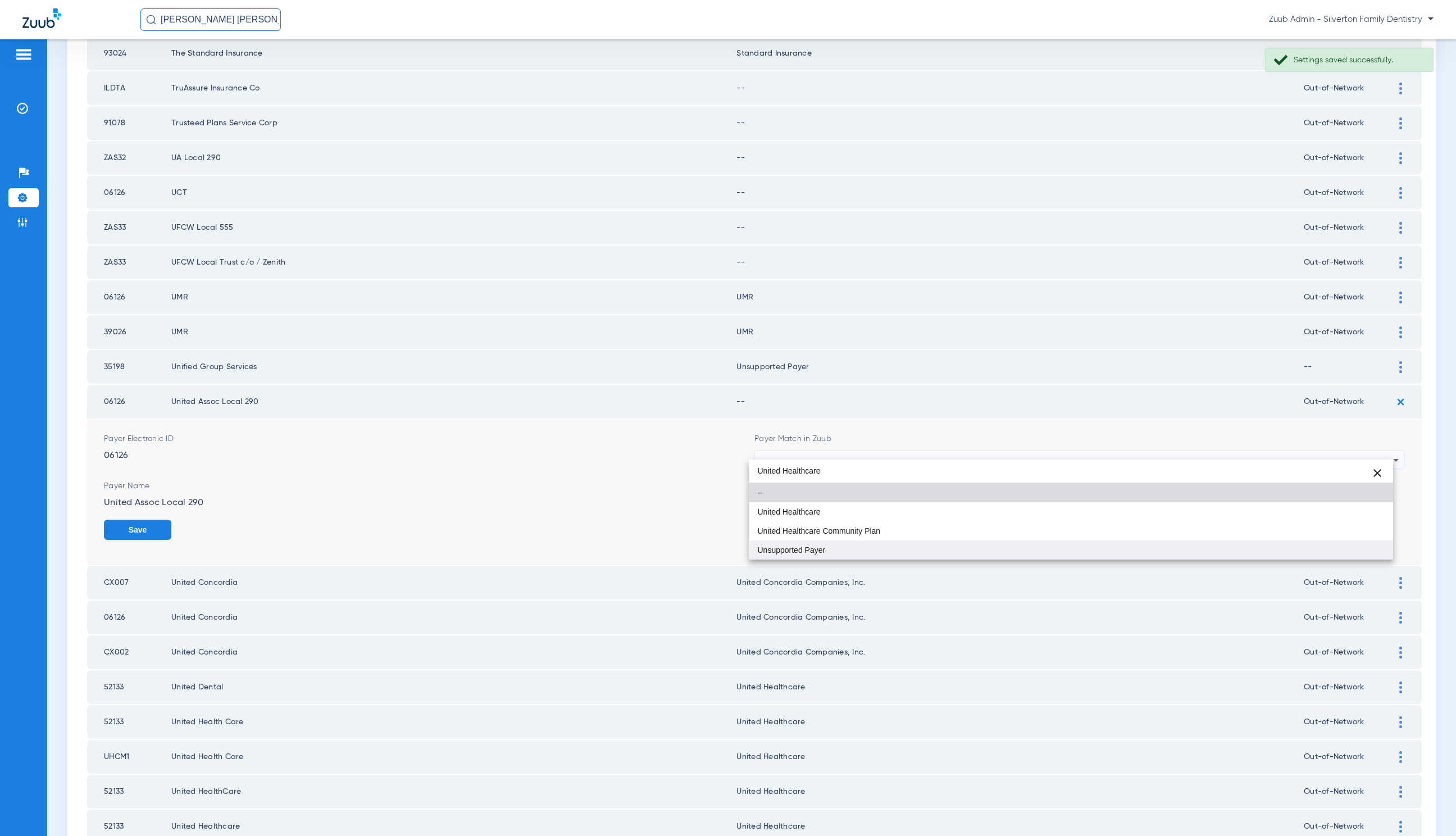
type input "United Healthcare"
click at [880, 541] on mat-option "Unsupported Payer" at bounding box center [1071, 550] width 645 height 19
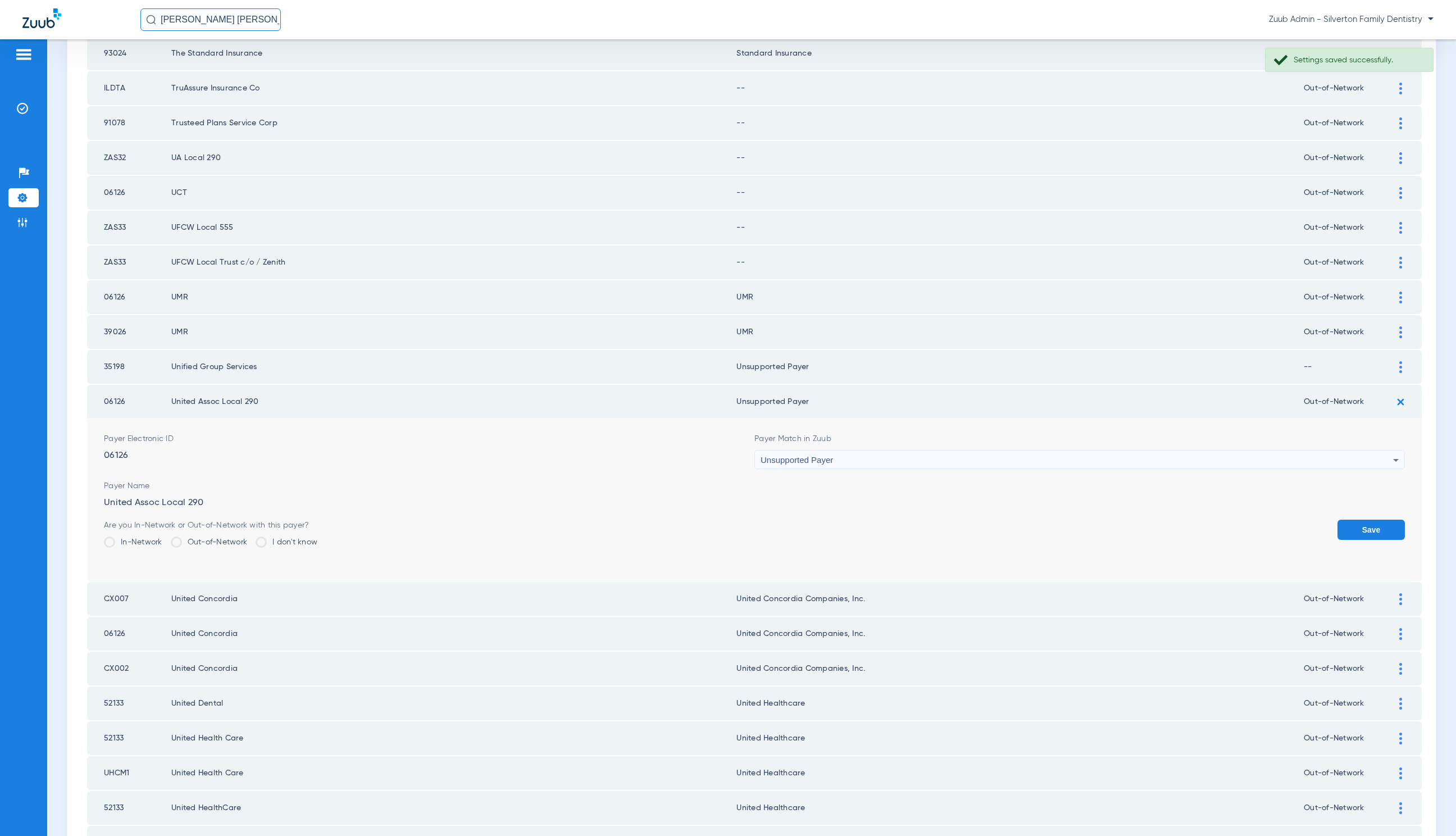
click at [1361, 520] on button "Save" at bounding box center [1372, 529] width 67 height 20
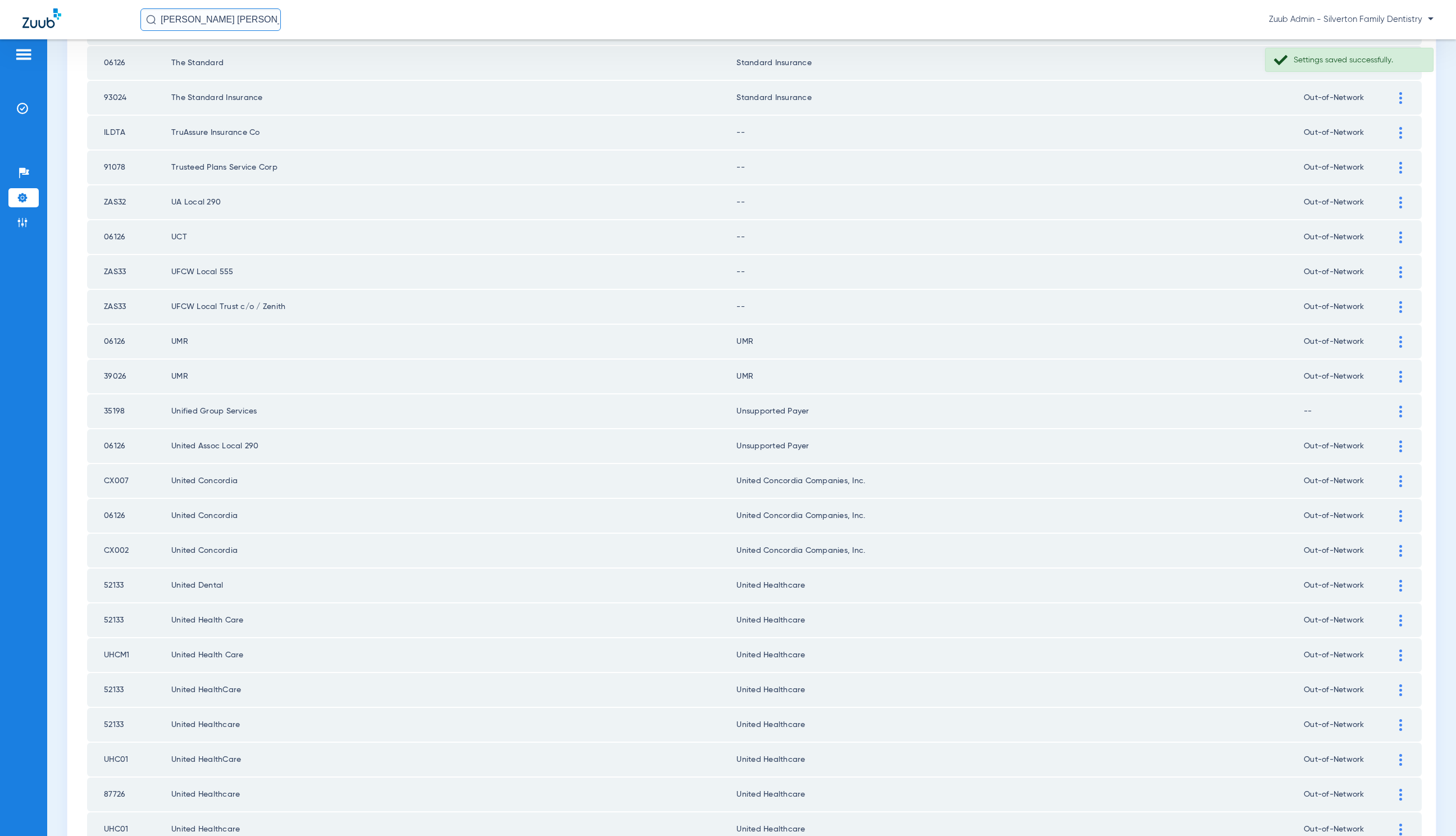
scroll to position [812, 0]
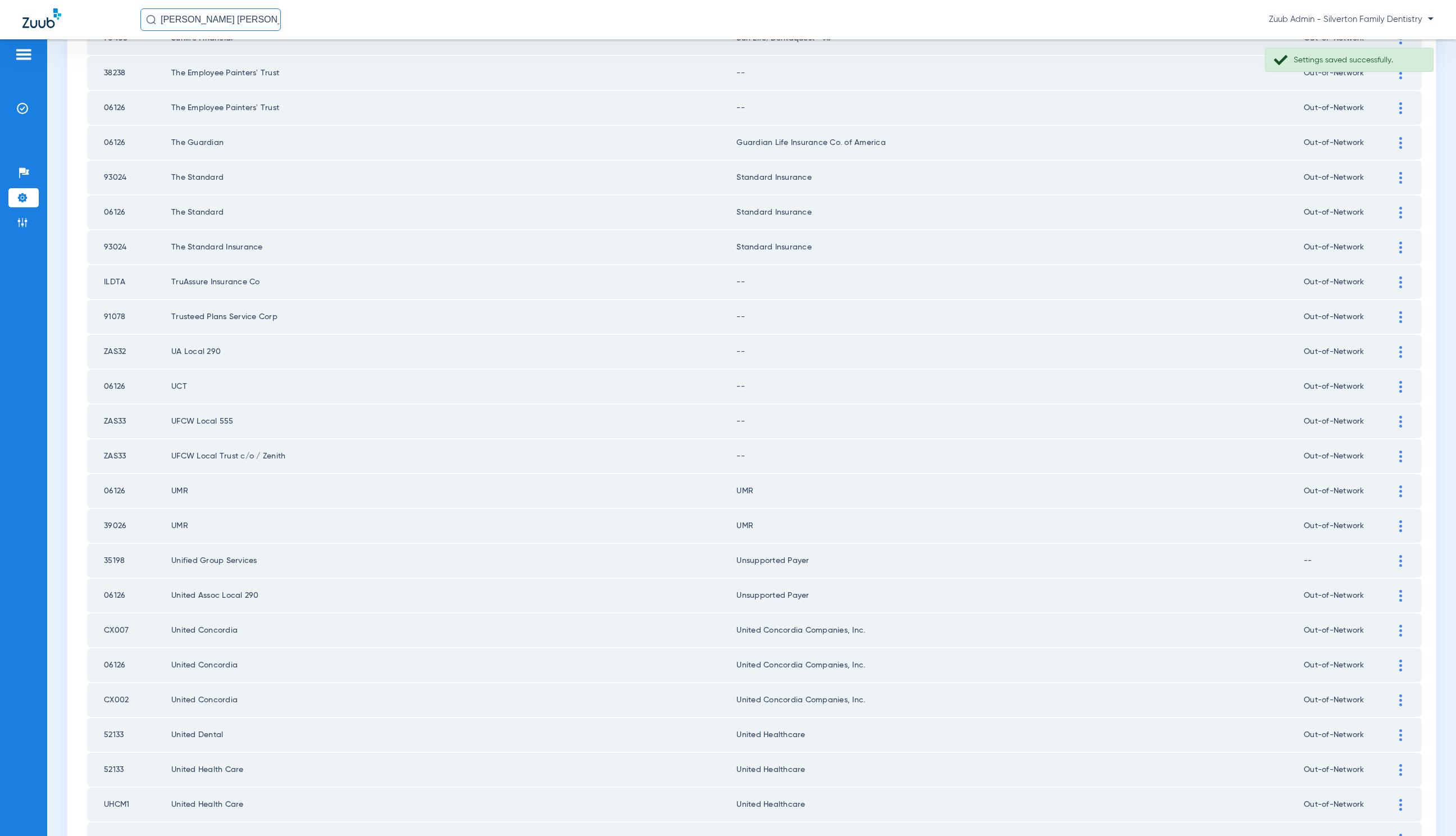
click at [1400, 277] on img at bounding box center [1401, 282] width 3 height 12
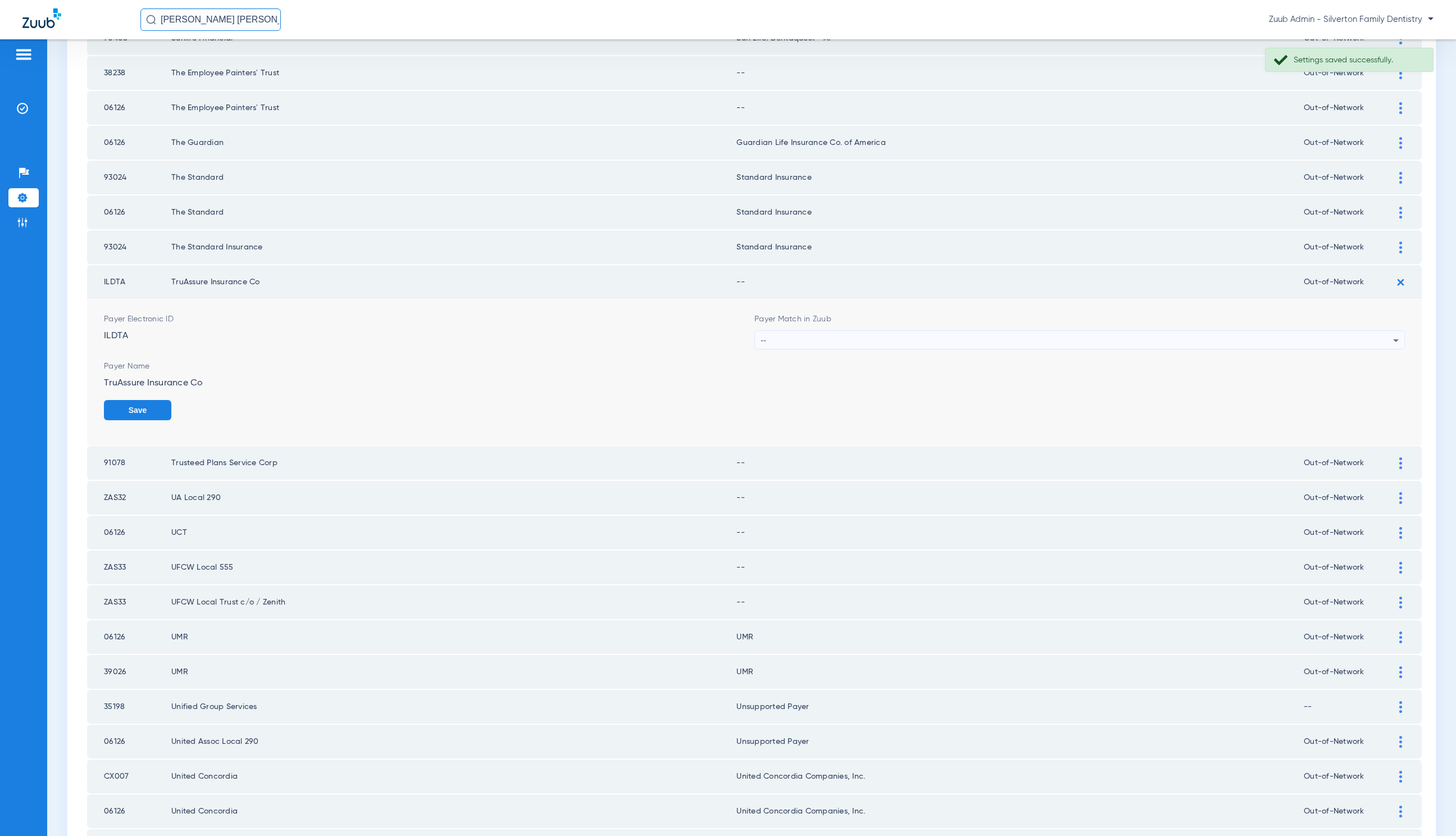
click at [878, 333] on div "--" at bounding box center [1077, 340] width 633 height 19
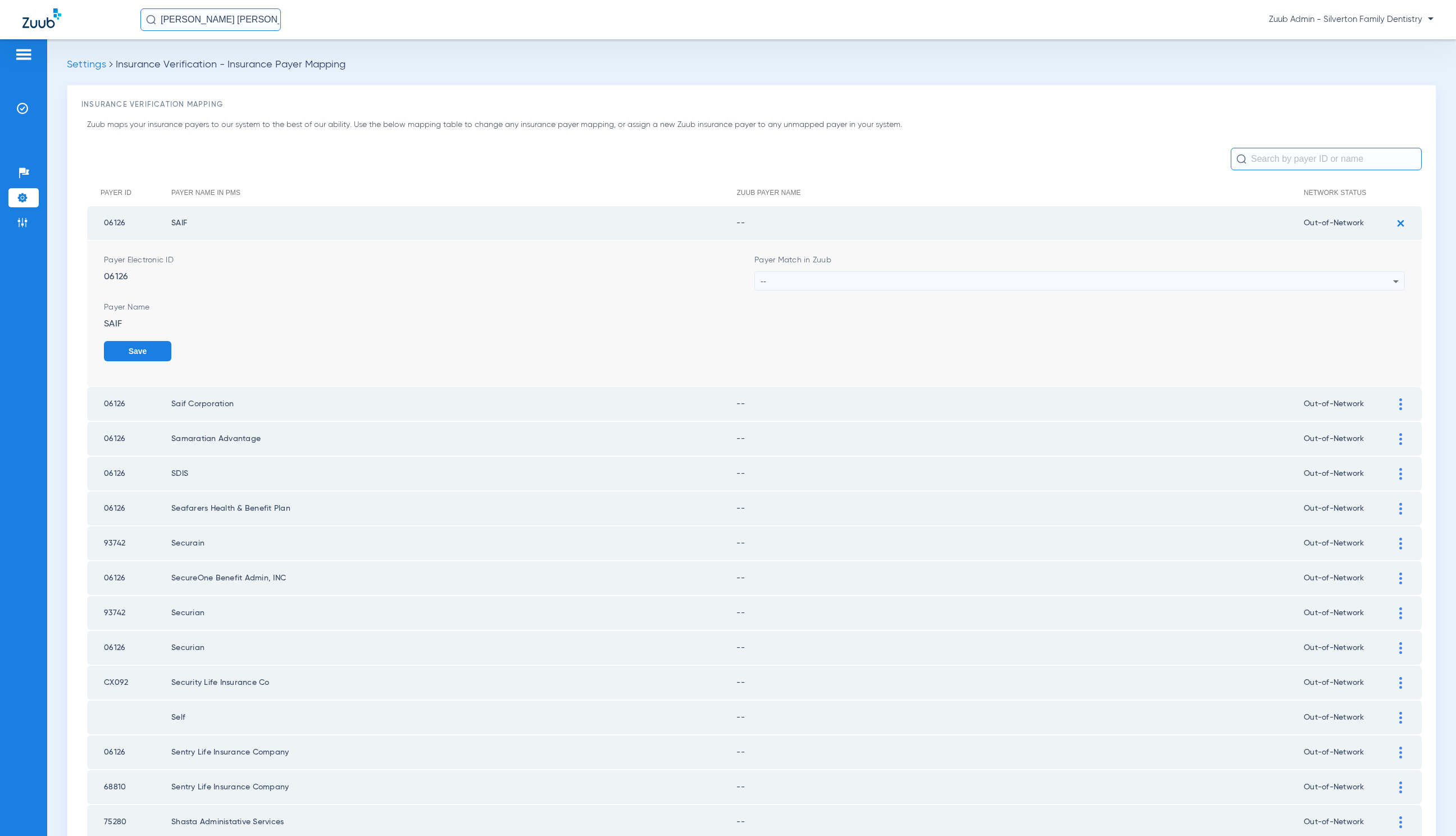
scroll to position [125, 0]
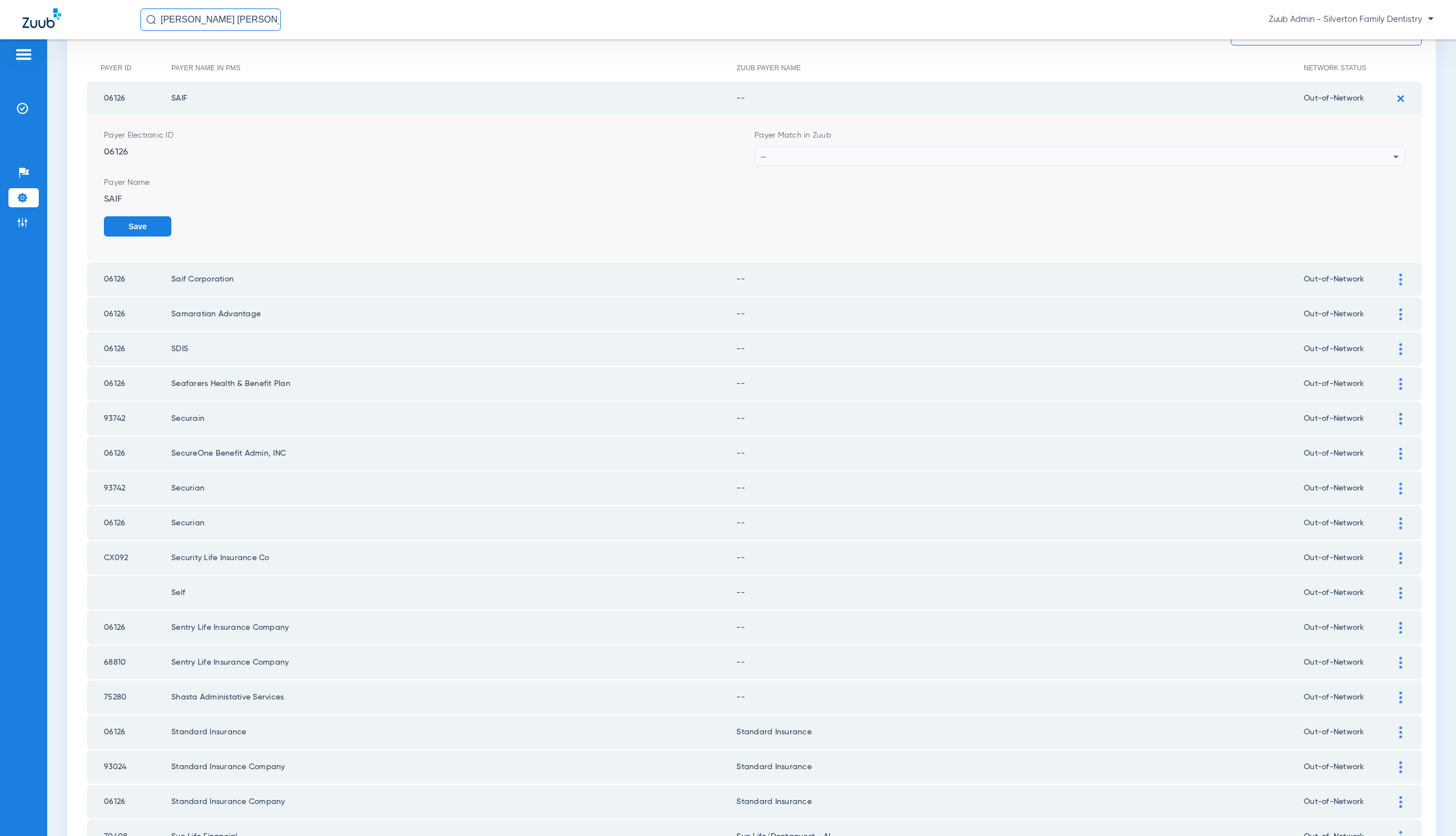
click at [961, 156] on div "--" at bounding box center [1077, 156] width 633 height 19
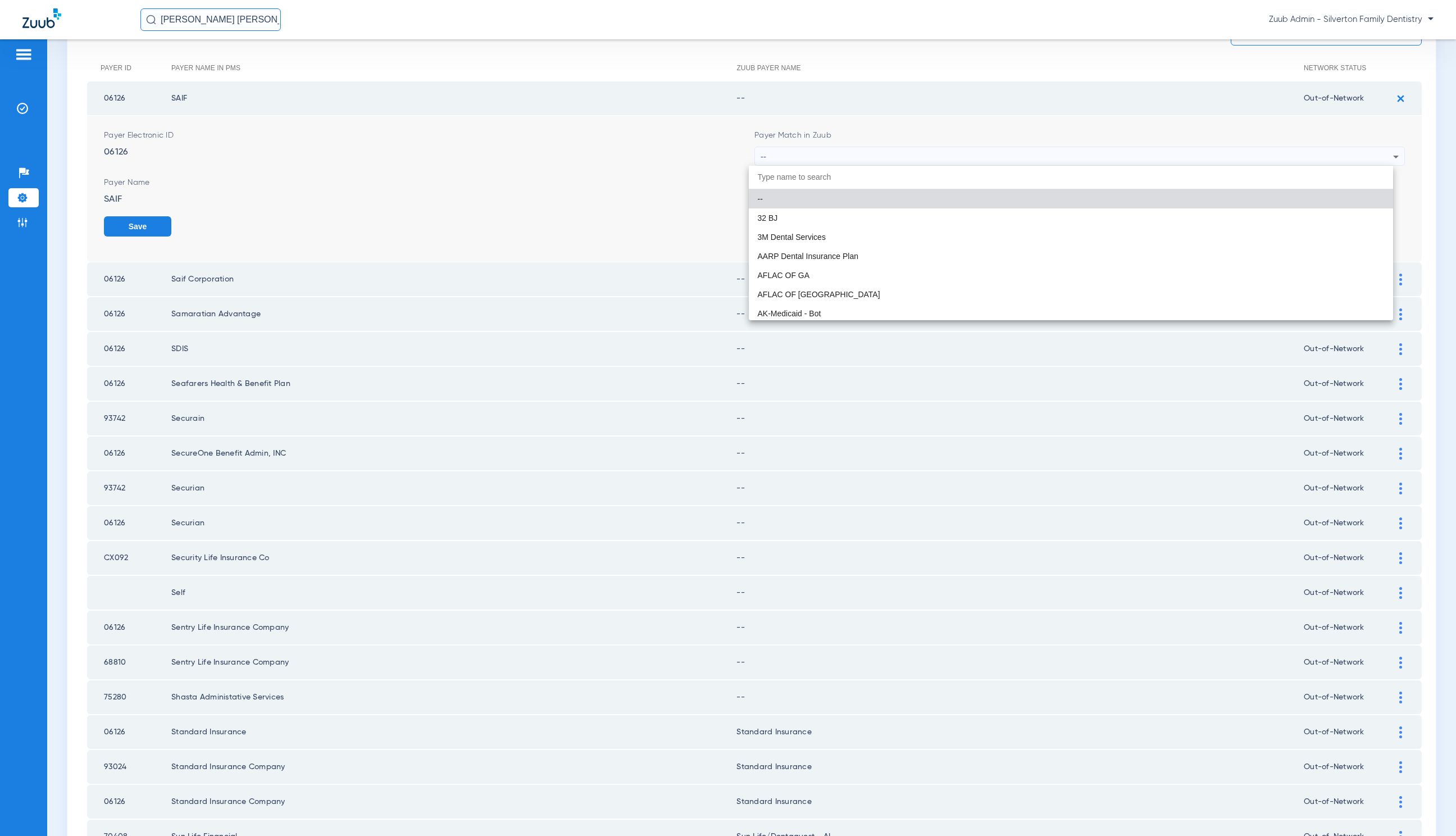
paste input "United Healthcare"
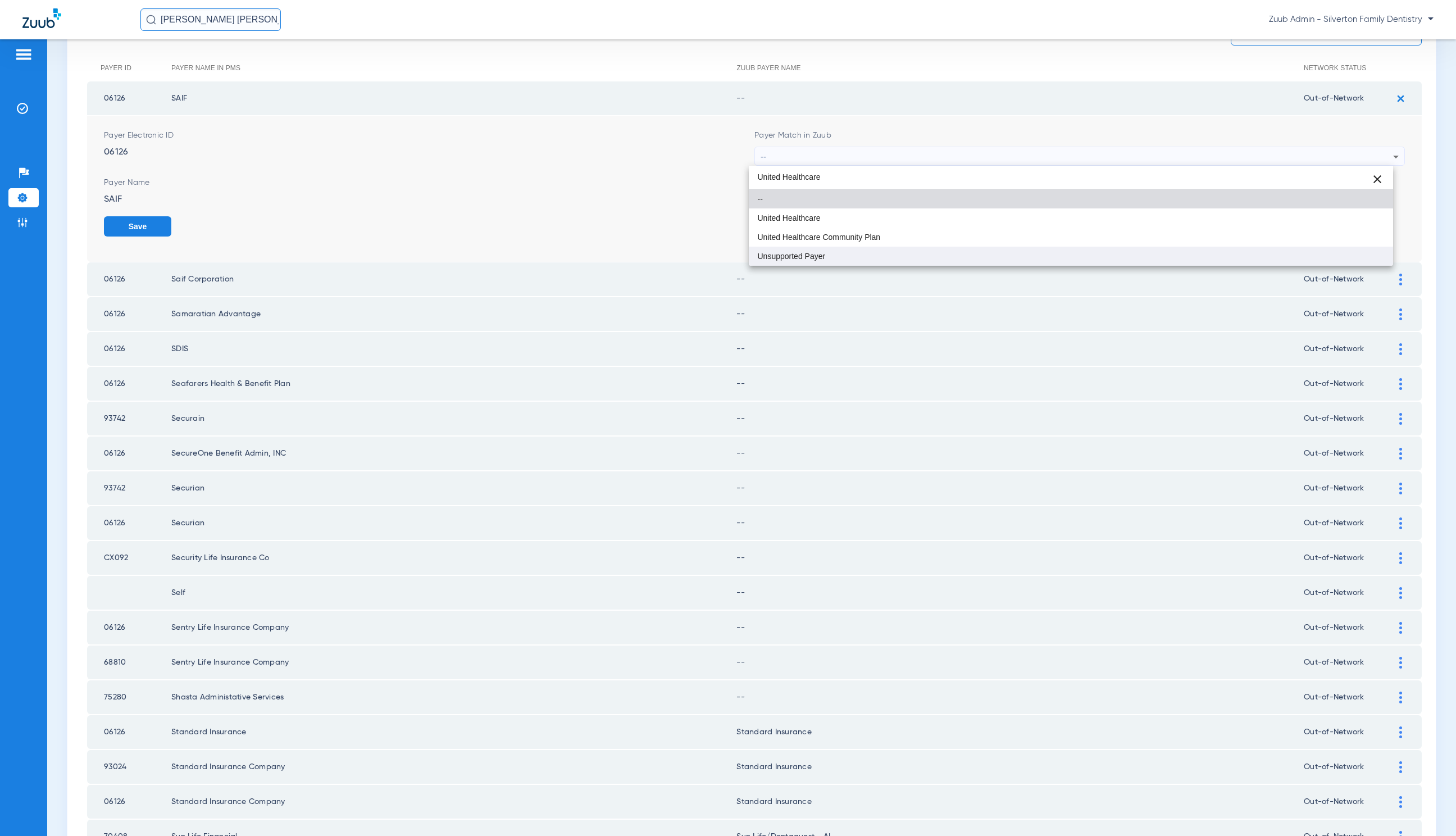
type input "United Healthcare"
click at [951, 251] on mat-option "Unsupported Payer" at bounding box center [1071, 256] width 645 height 19
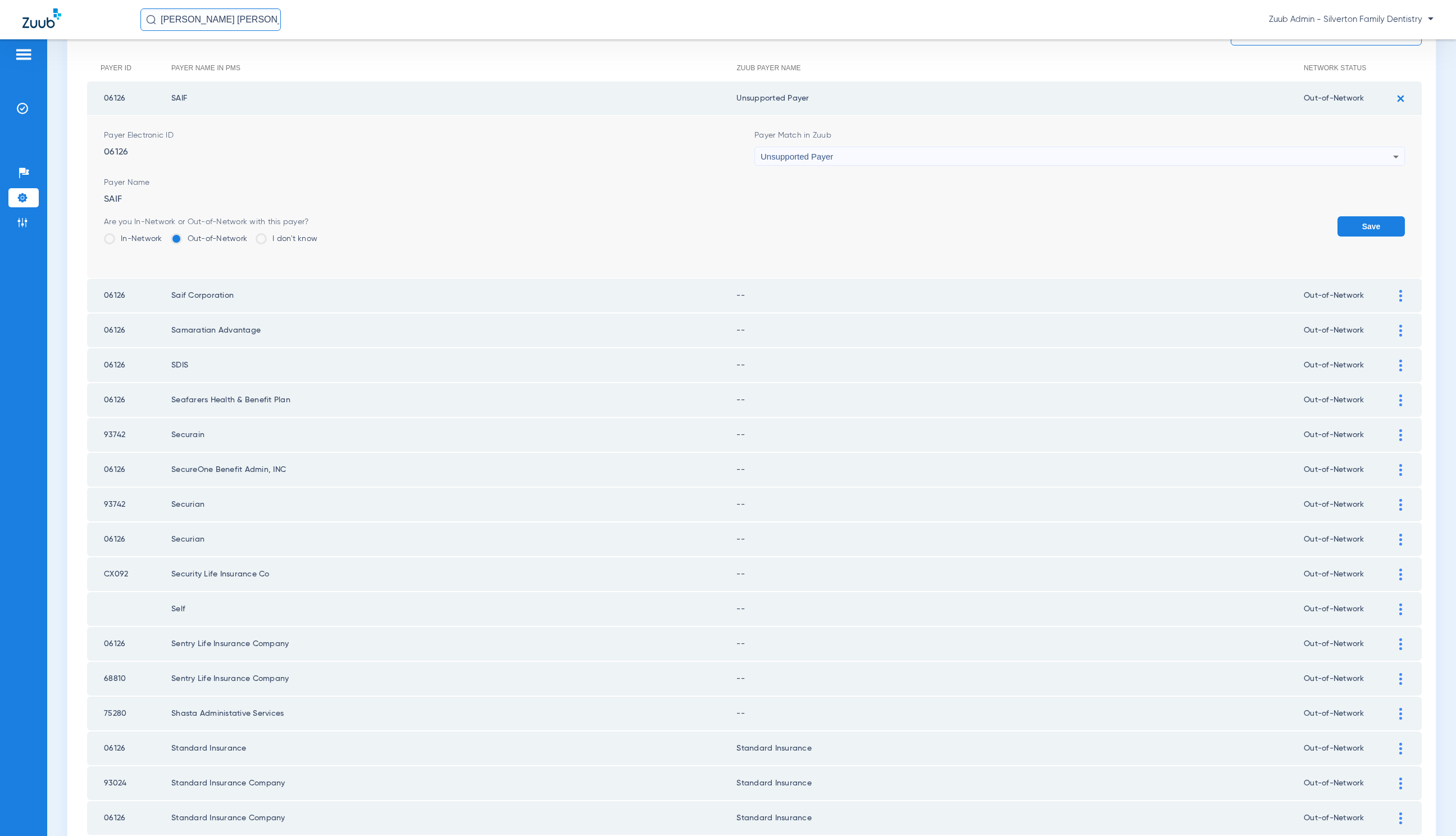
click at [1381, 229] on button "Save" at bounding box center [1372, 226] width 67 height 20
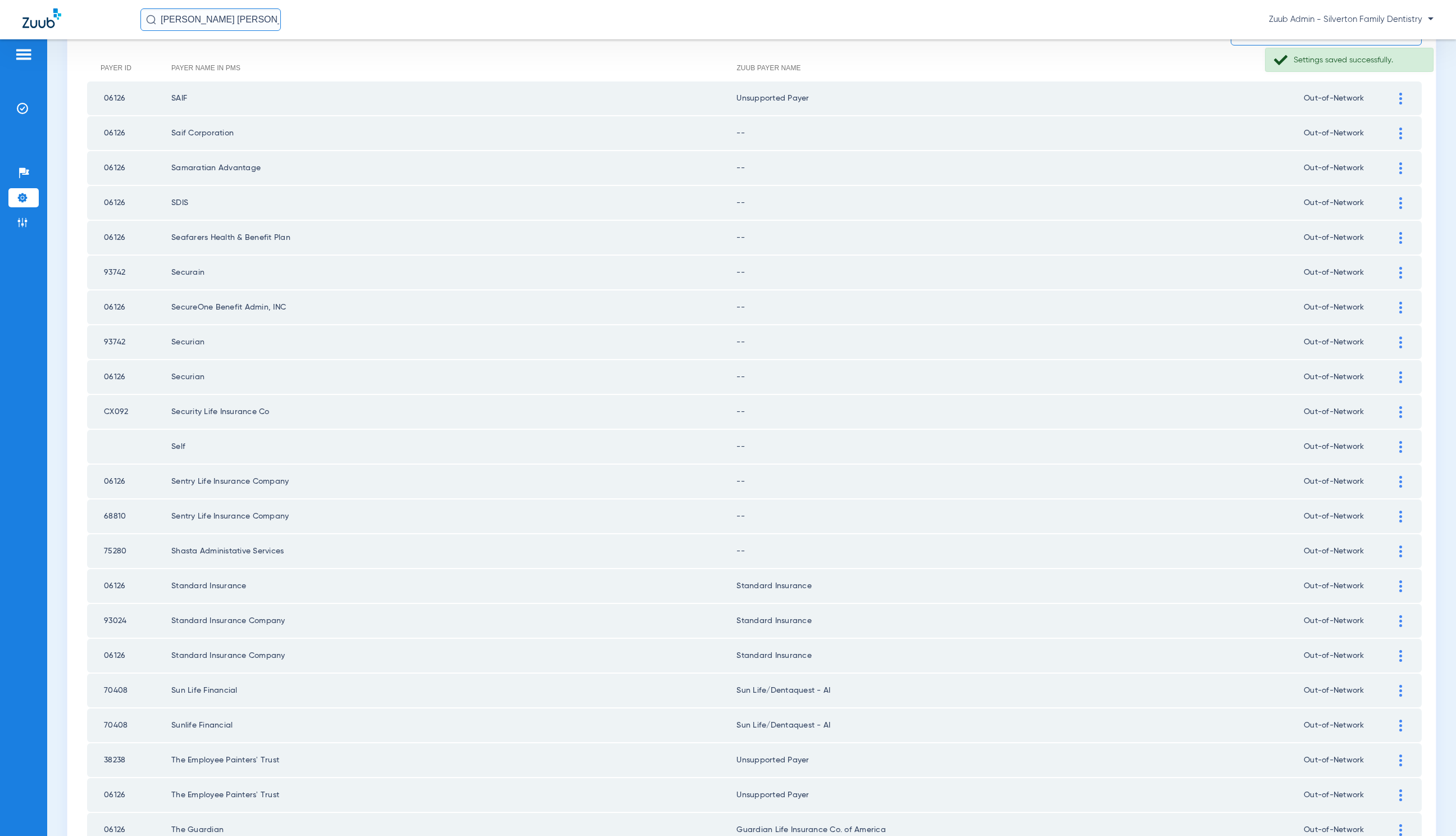
click at [1391, 136] on div at bounding box center [1401, 133] width 20 height 12
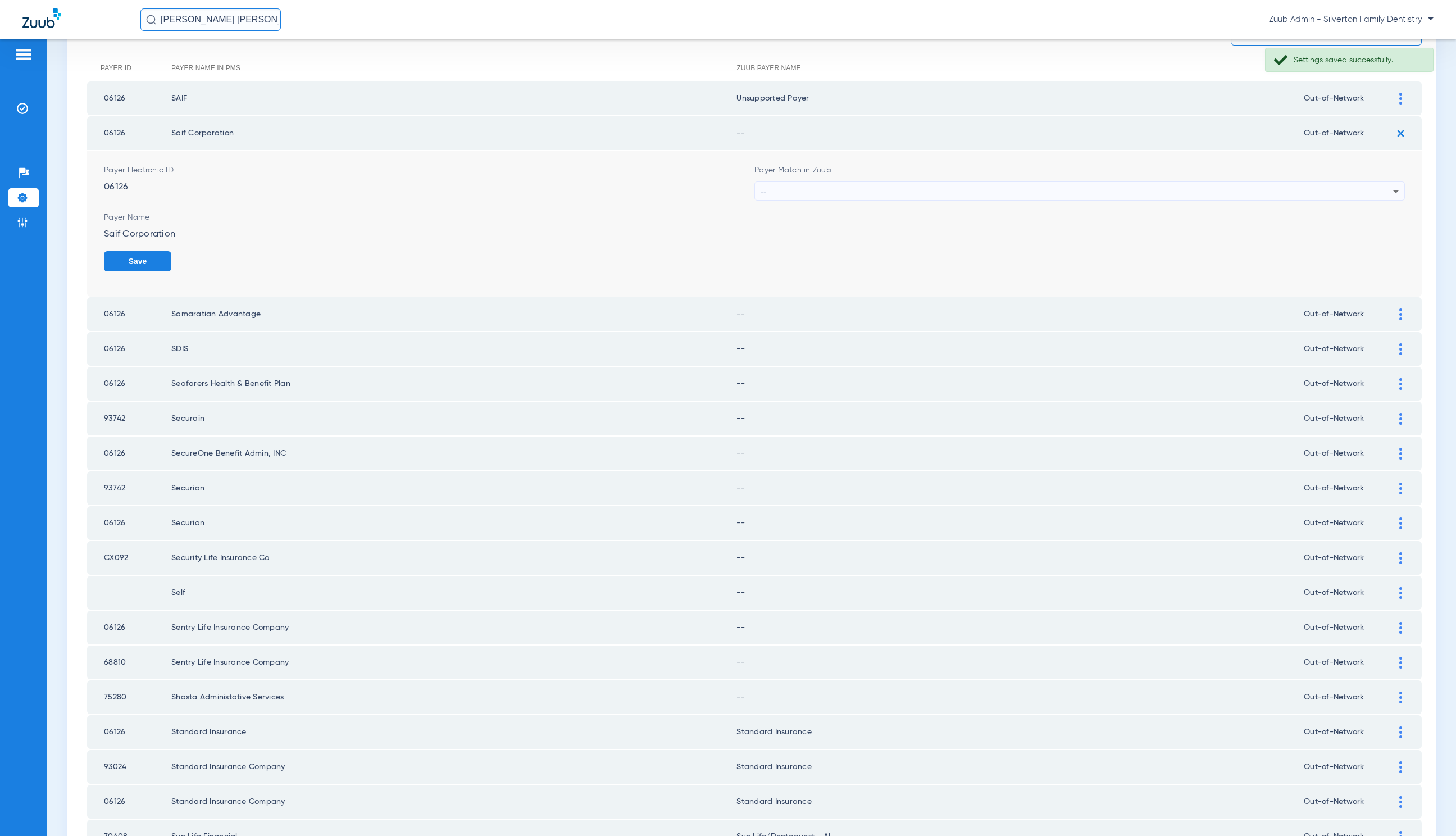
click at [795, 187] on div "--" at bounding box center [1077, 191] width 633 height 19
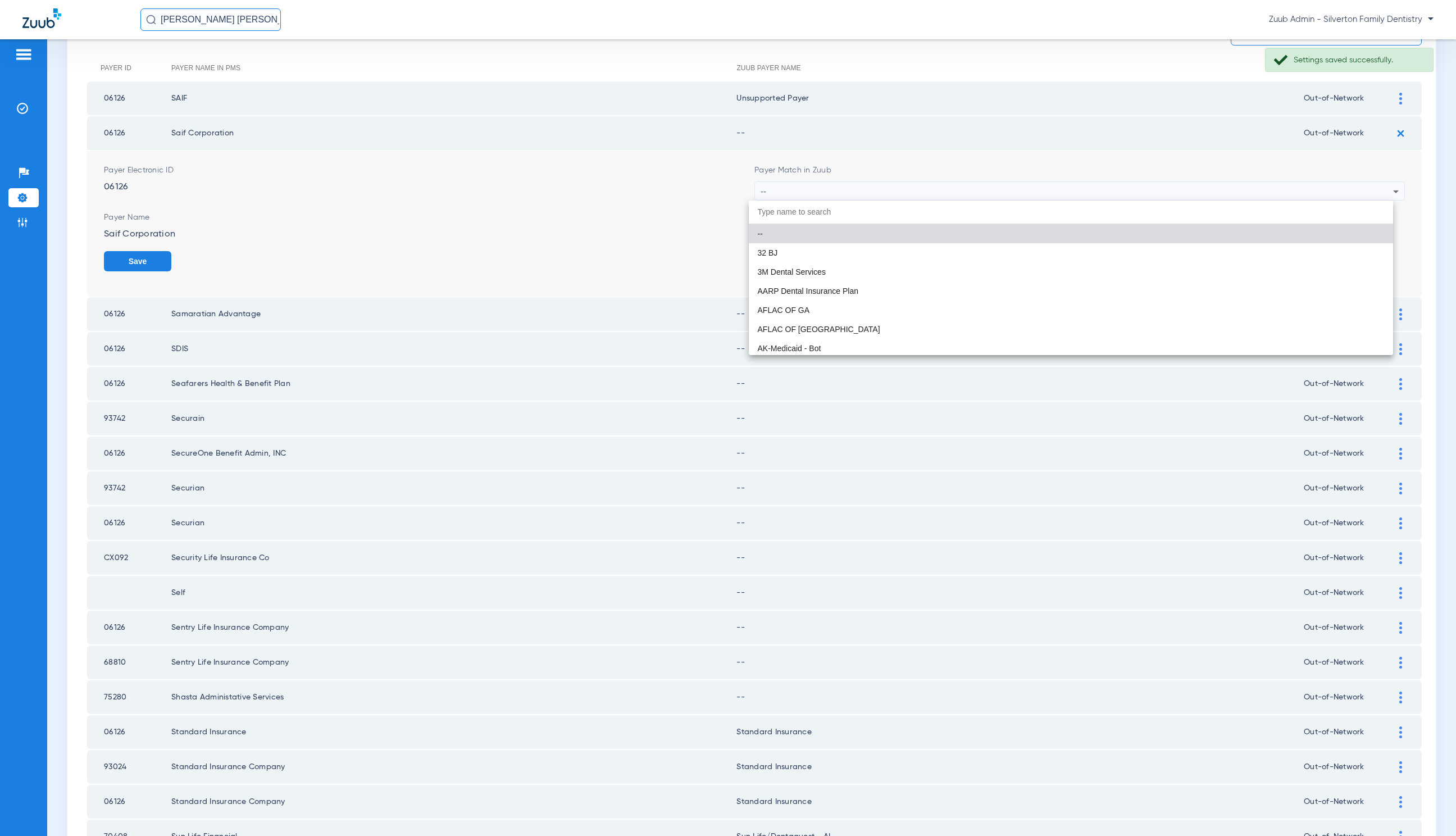
paste input "United Healthcare"
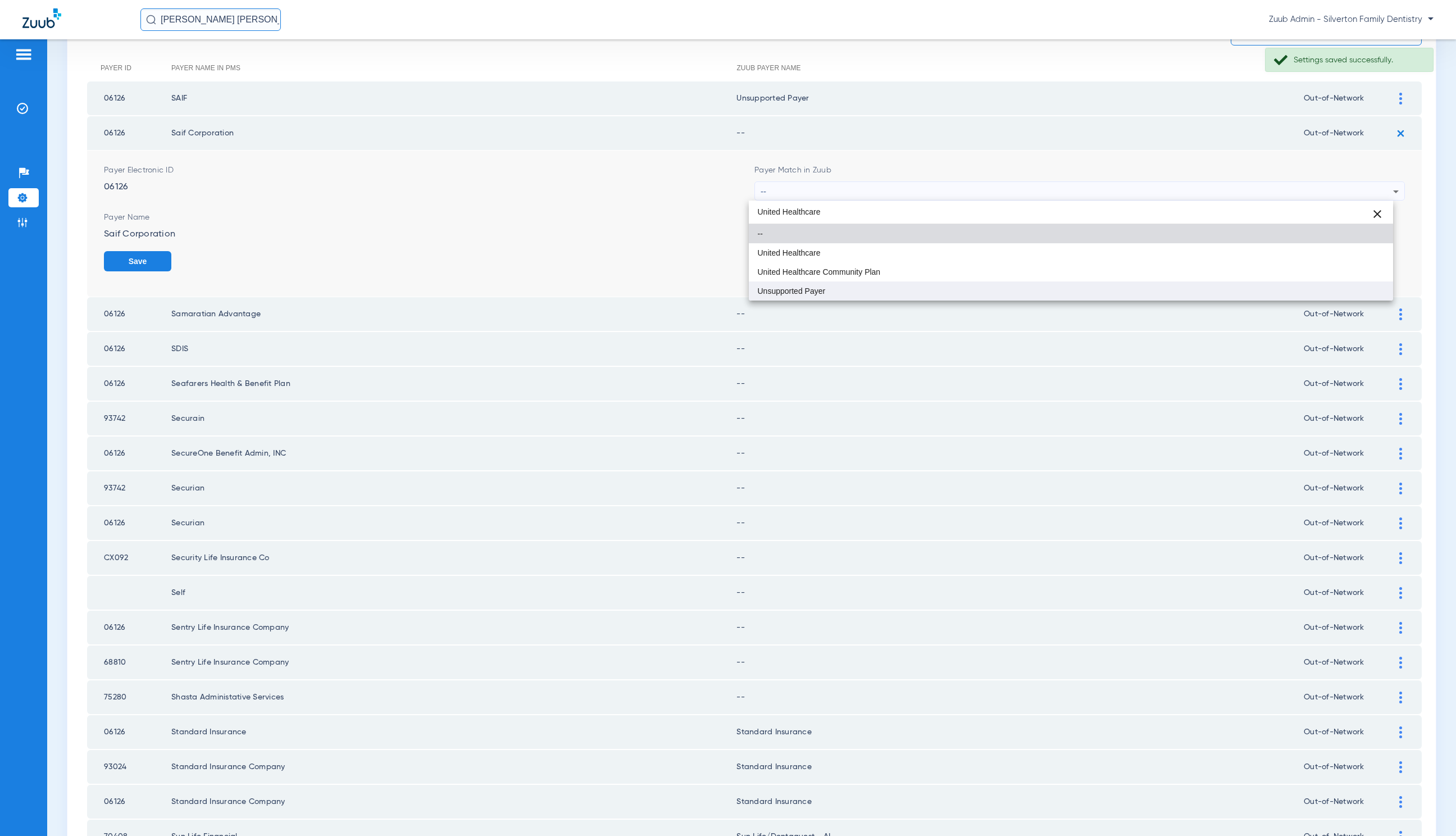
type input "United Healthcare"
click at [814, 284] on mat-option "Unsupported Payer" at bounding box center [1071, 291] width 645 height 19
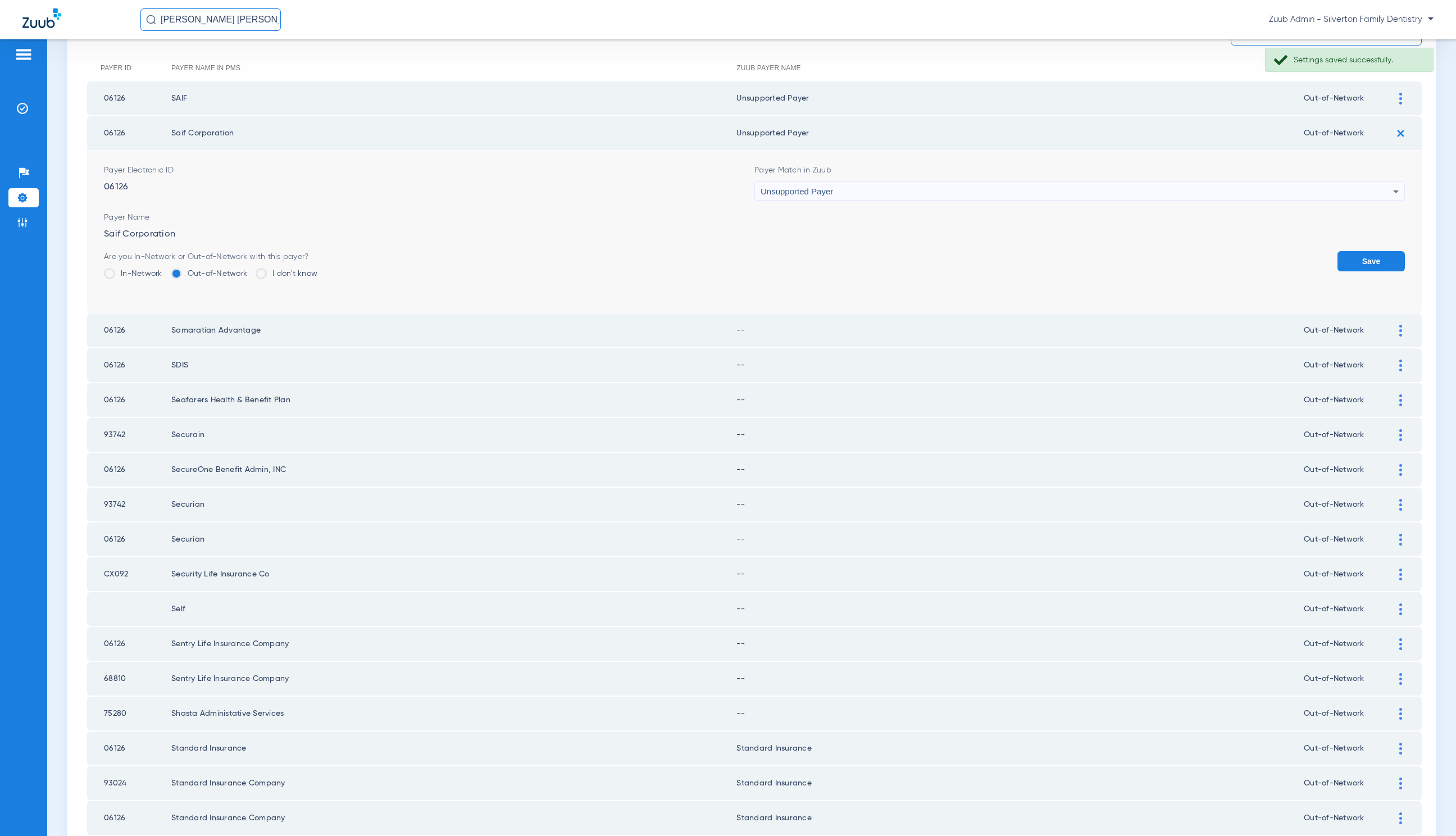
click at [1352, 259] on button "Save" at bounding box center [1372, 261] width 67 height 20
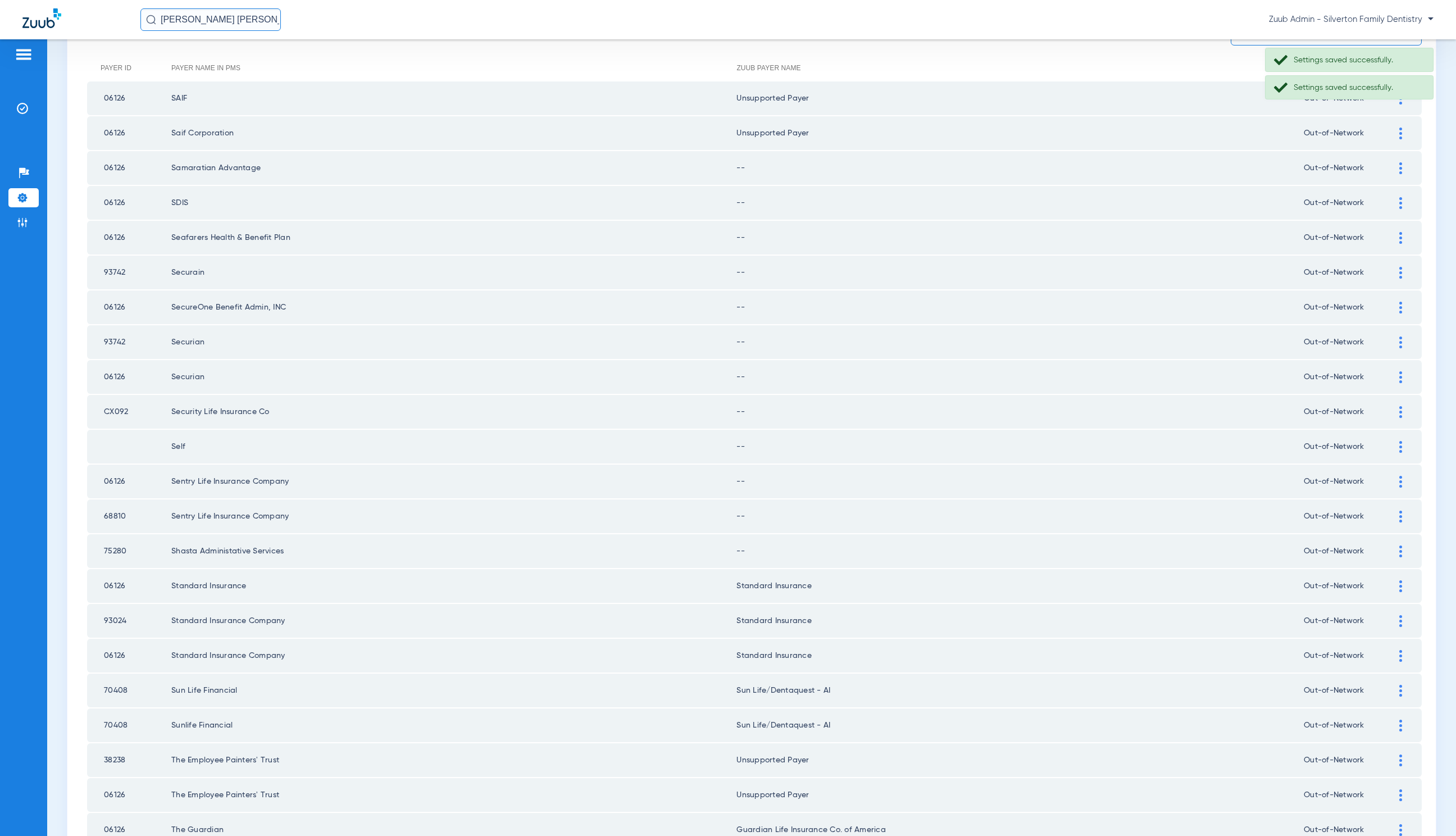
click at [1391, 169] on div at bounding box center [1401, 168] width 20 height 12
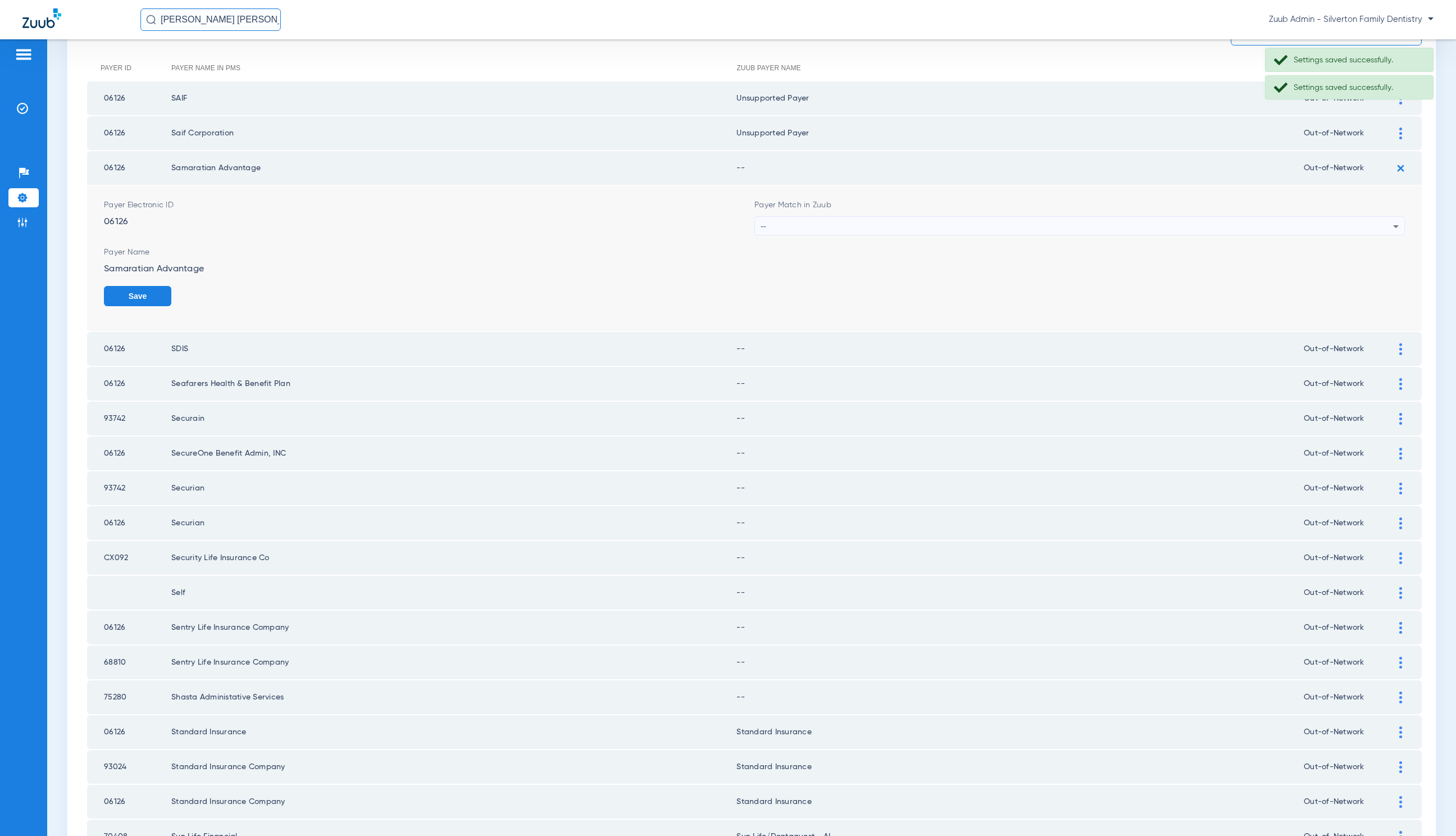
click at [960, 227] on div "--" at bounding box center [1077, 227] width 633 height 19
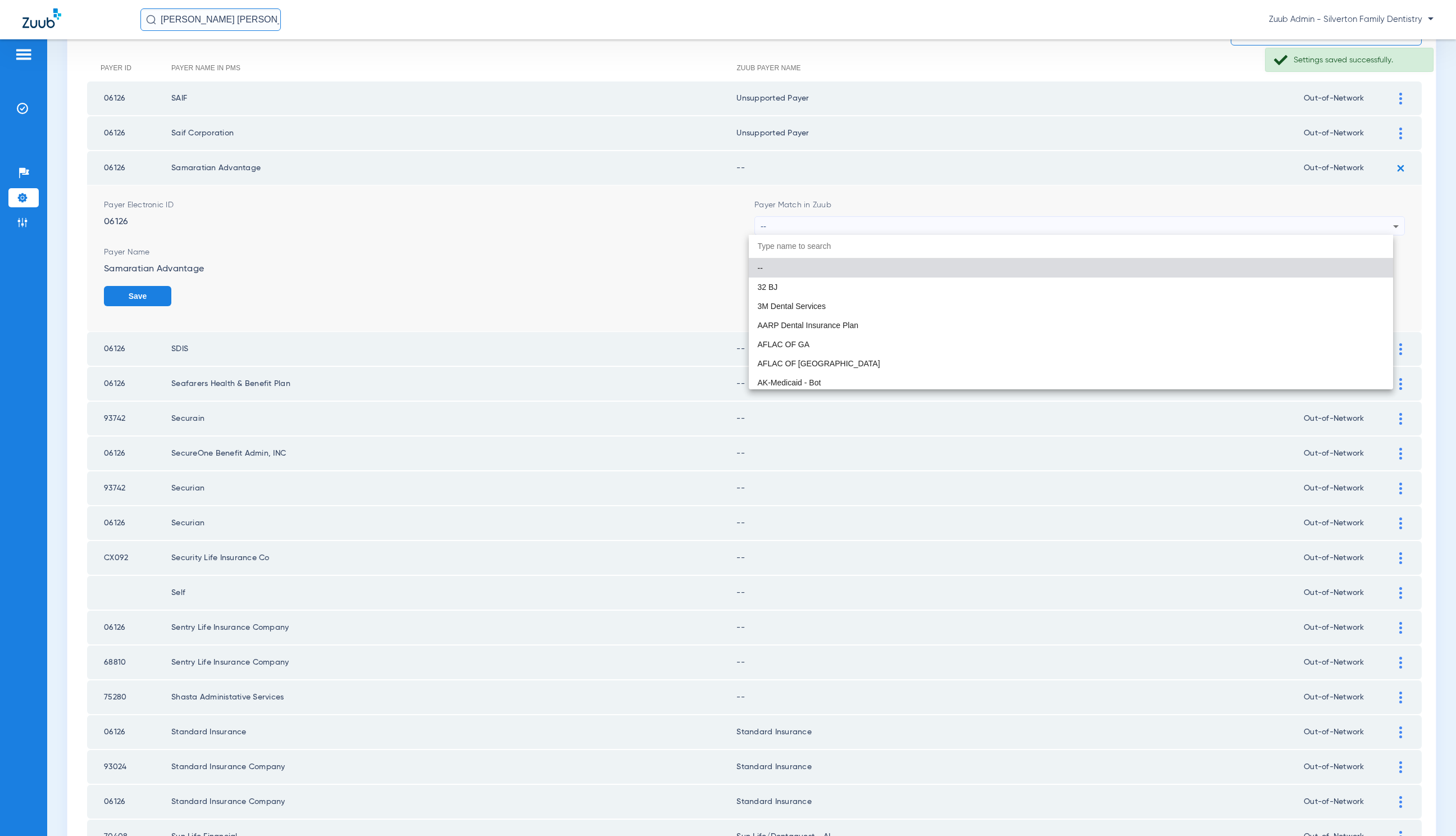
paste input "United Healthcare"
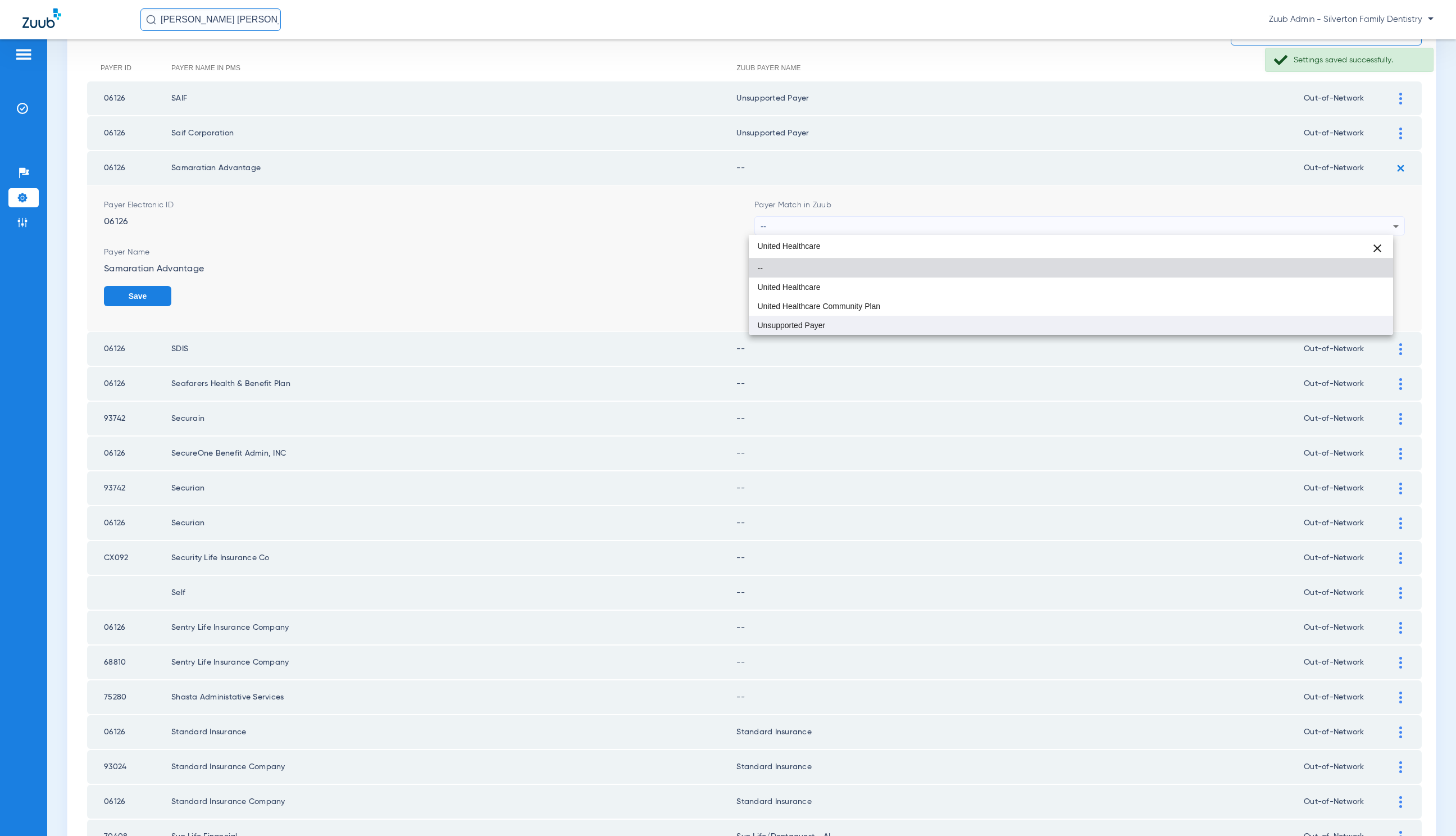
type input "United Healthcare"
click at [955, 321] on mat-option "Unsupported Payer" at bounding box center [1071, 325] width 645 height 19
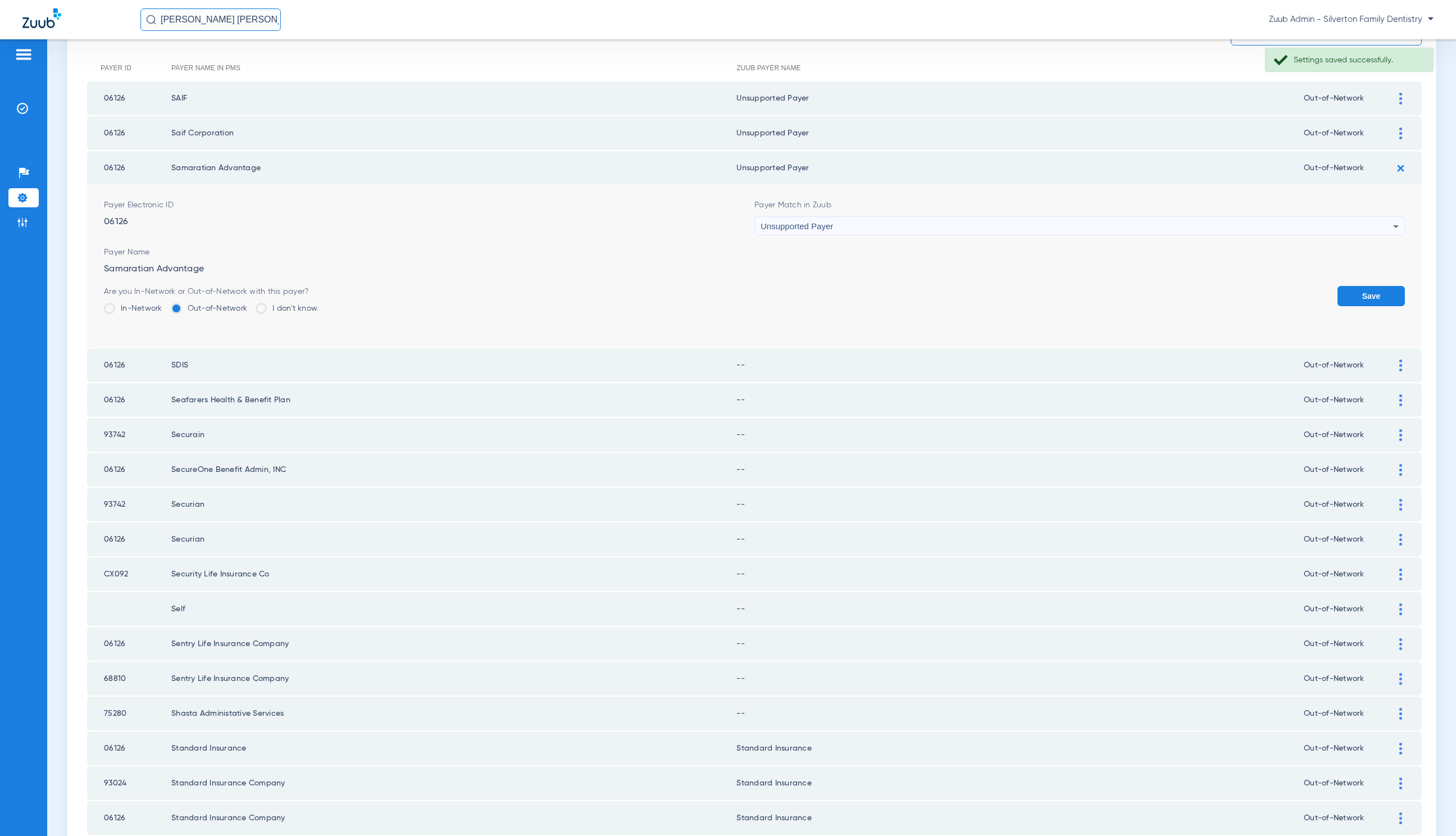
click at [1346, 295] on button "Save" at bounding box center [1372, 296] width 67 height 20
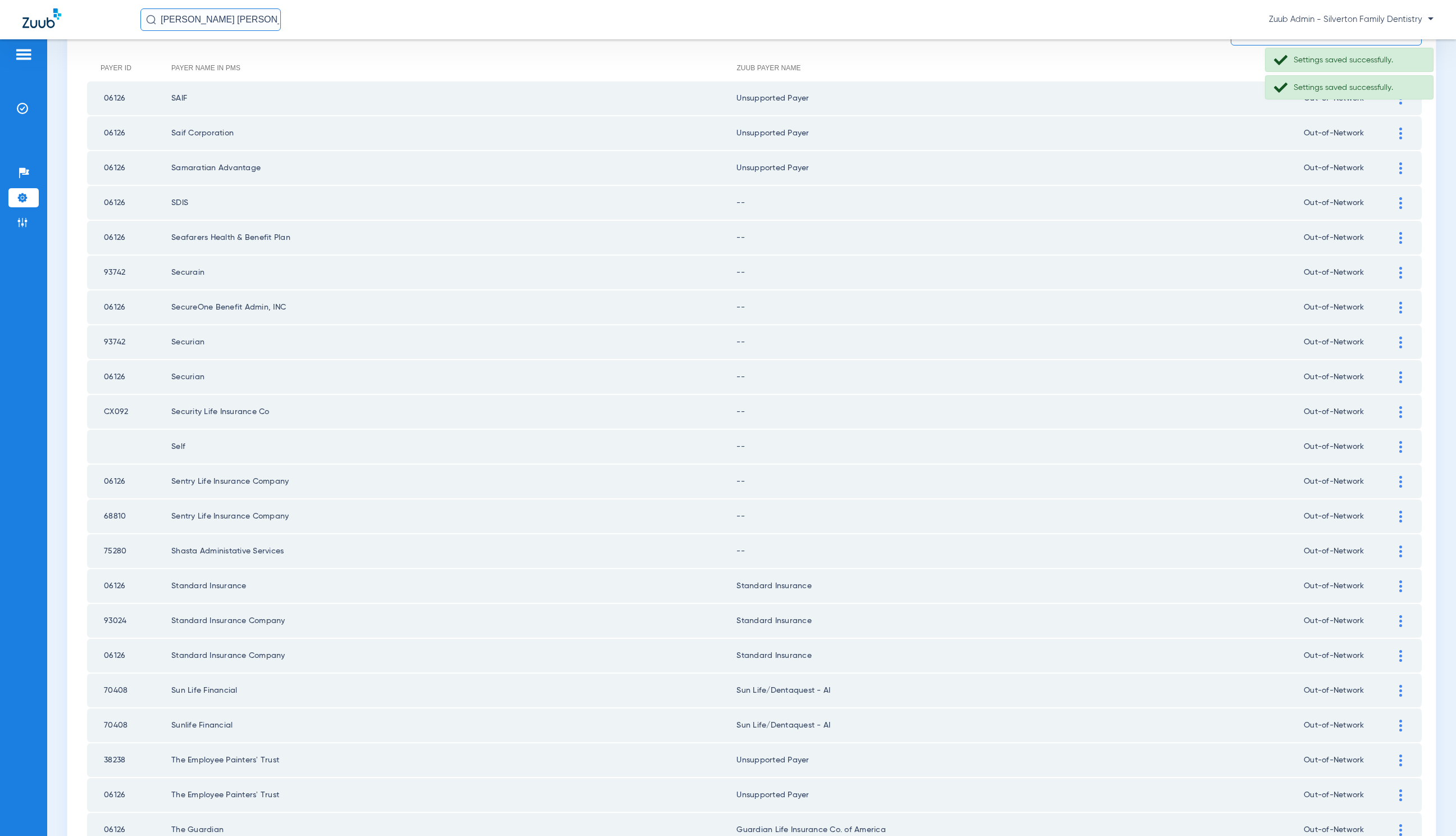
click at [1400, 197] on img at bounding box center [1401, 202] width 3 height 12
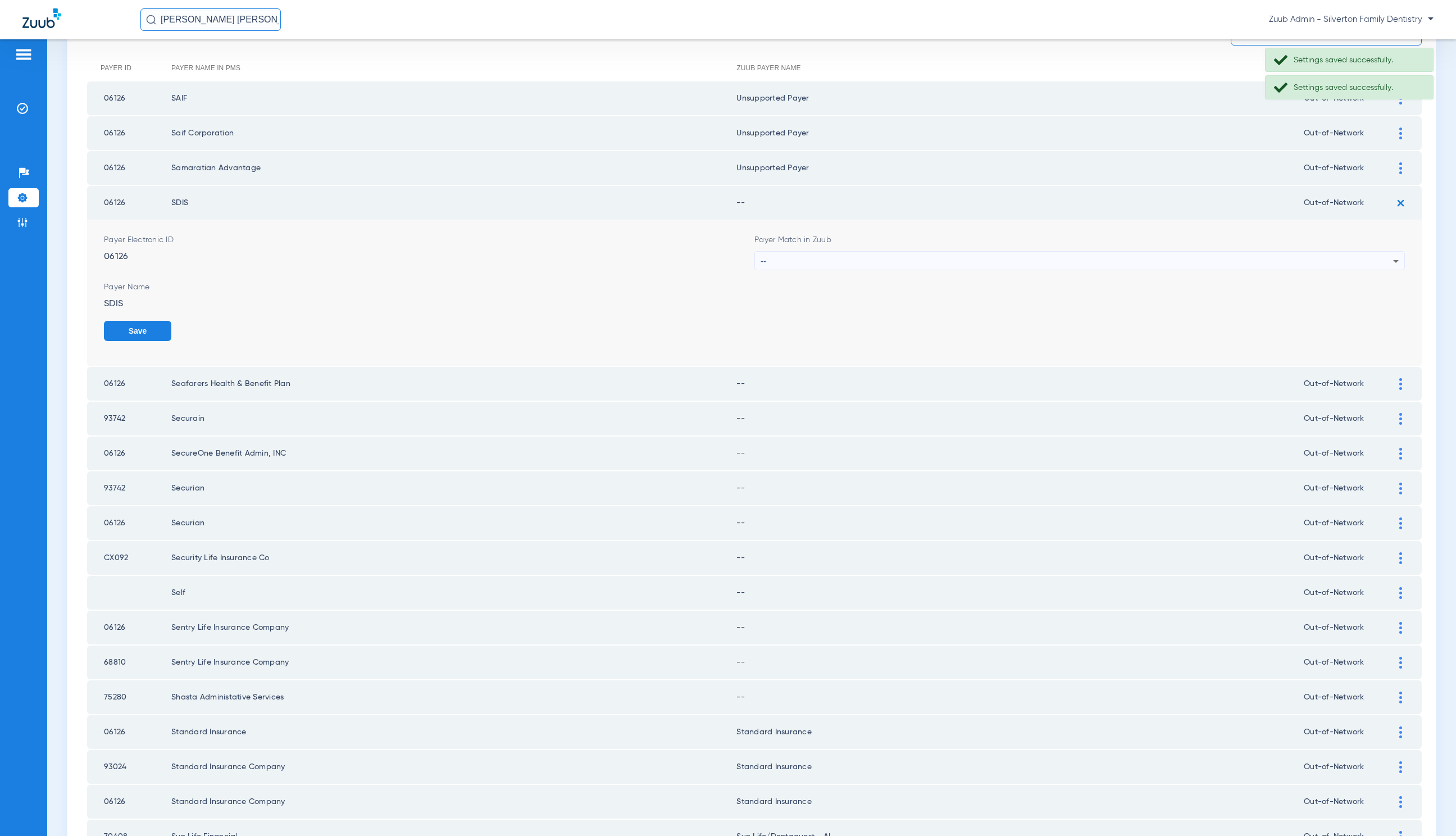
click at [857, 266] on div "--" at bounding box center [1077, 262] width 633 height 19
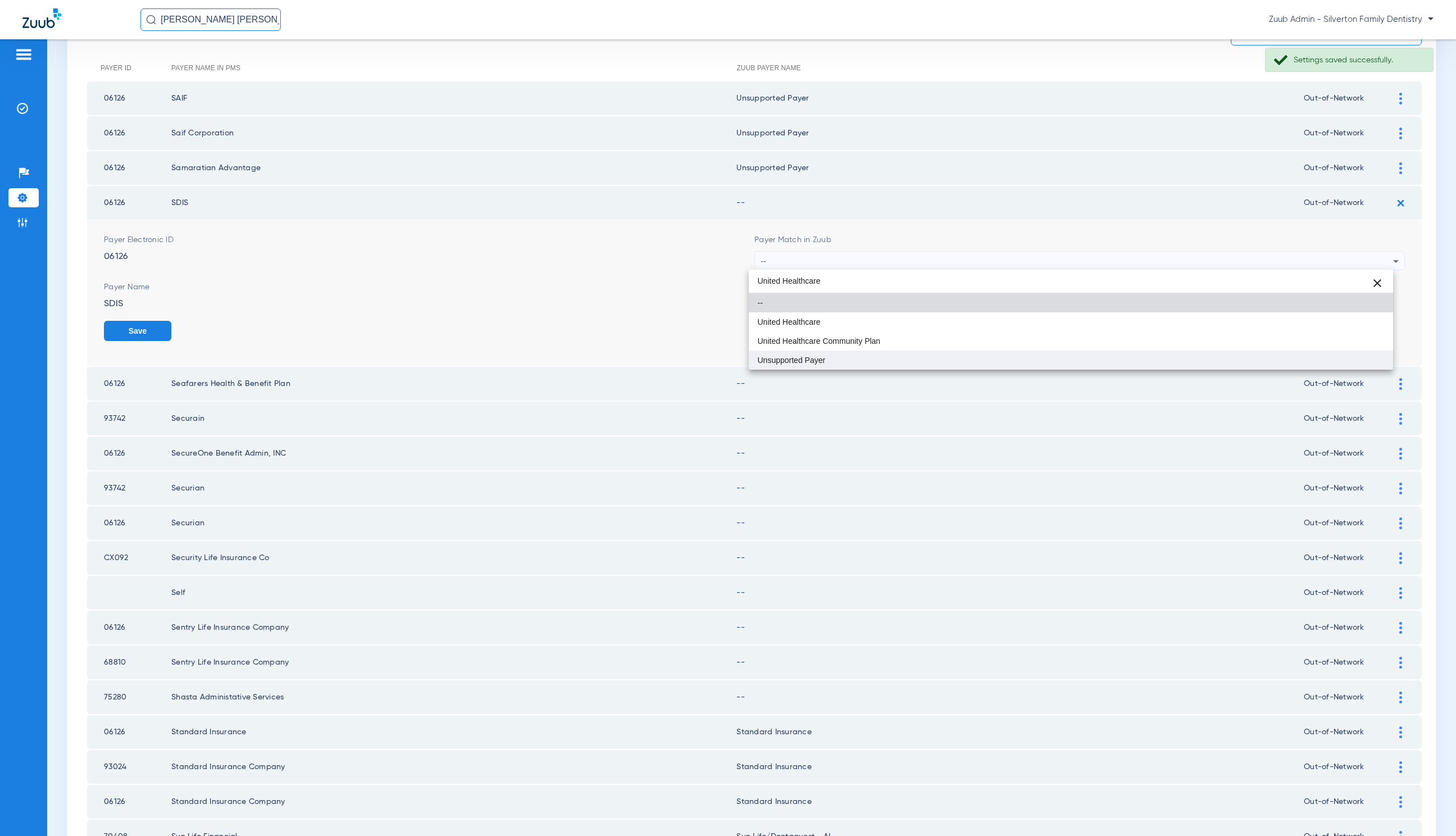
type input "United Healthcare"
click at [937, 361] on mat-option "Unsupported Payer" at bounding box center [1071, 360] width 645 height 19
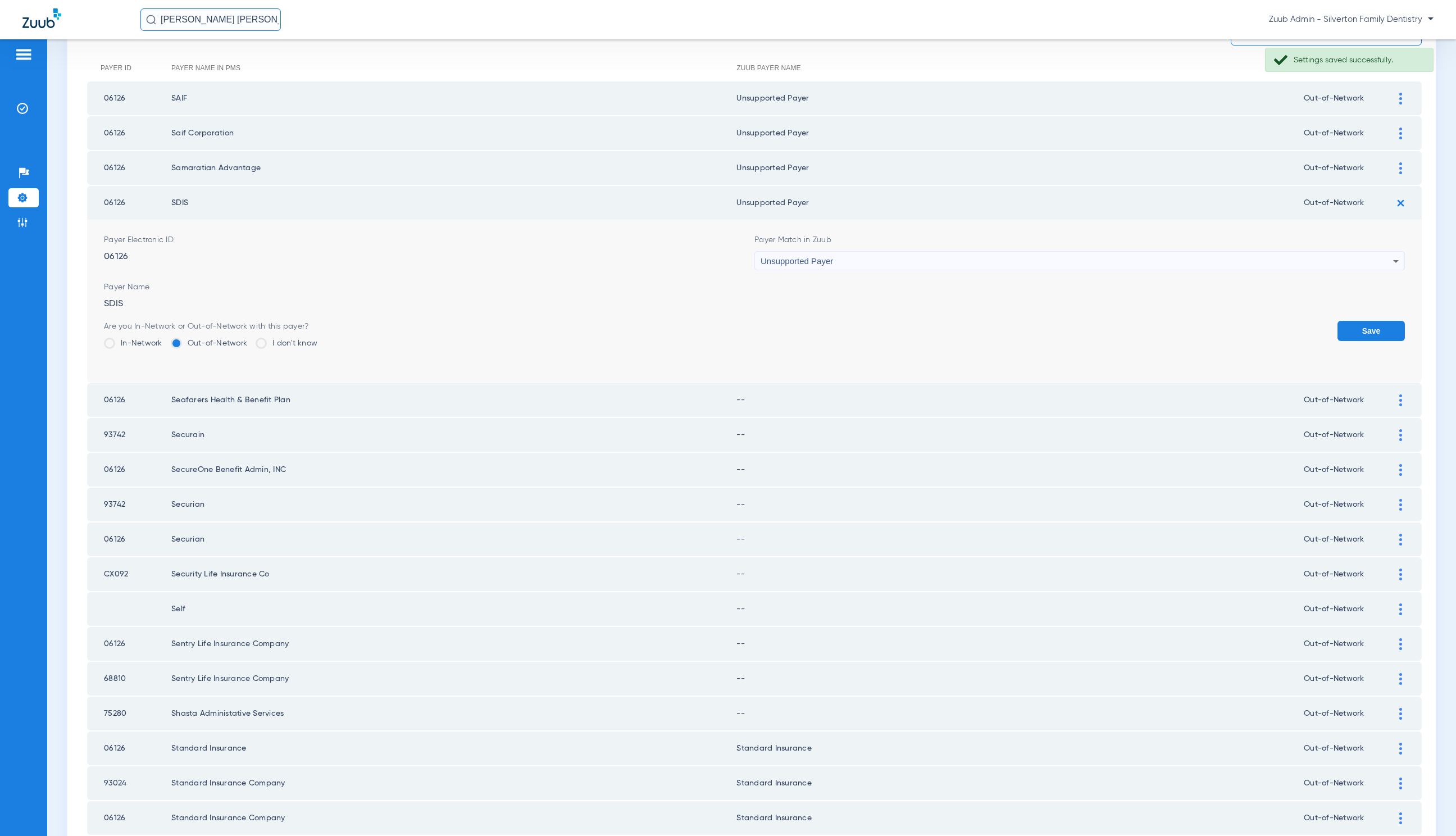
click at [1341, 330] on button "Save" at bounding box center [1372, 330] width 67 height 20
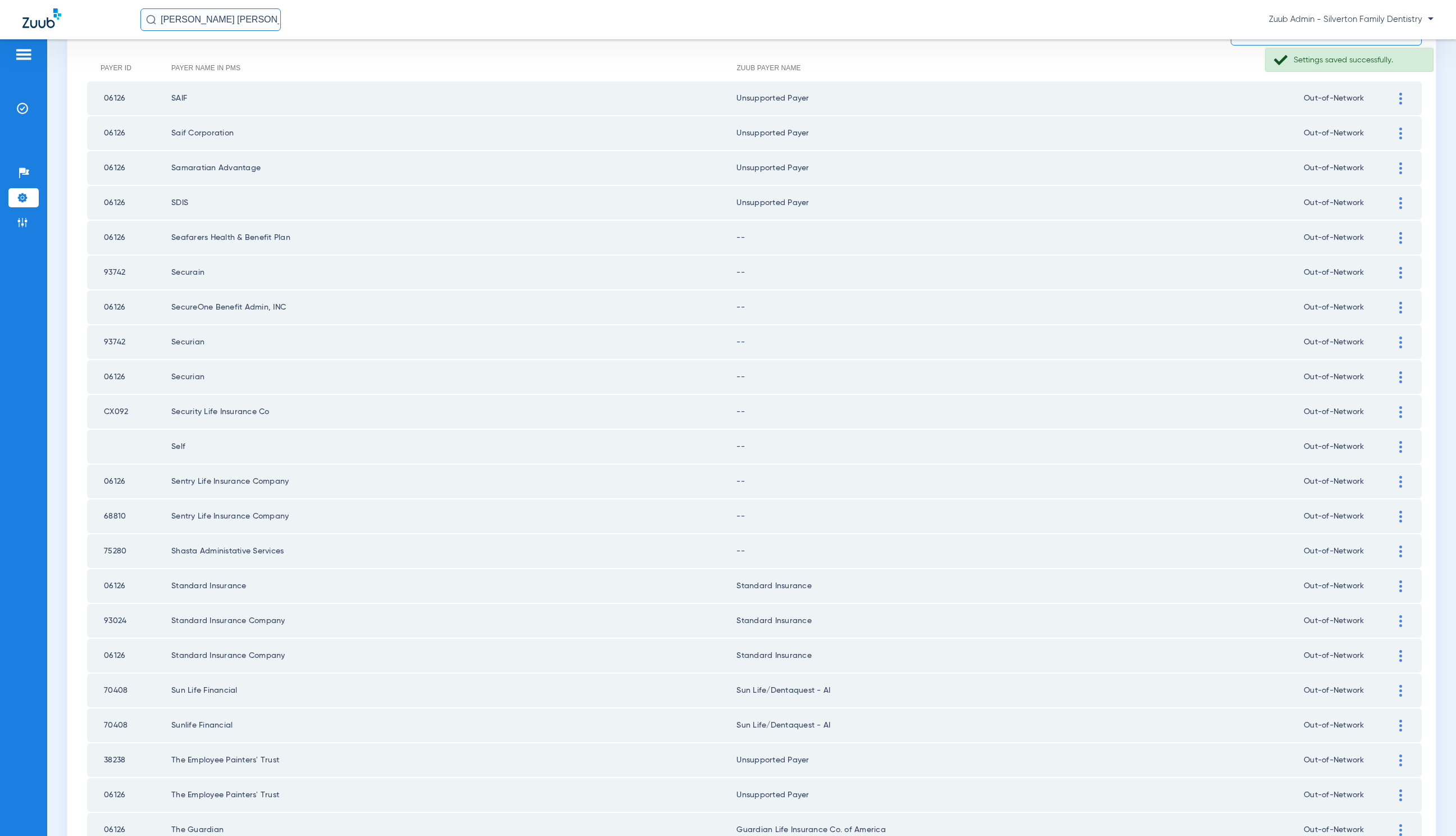
click at [1400, 237] on img at bounding box center [1401, 237] width 3 height 12
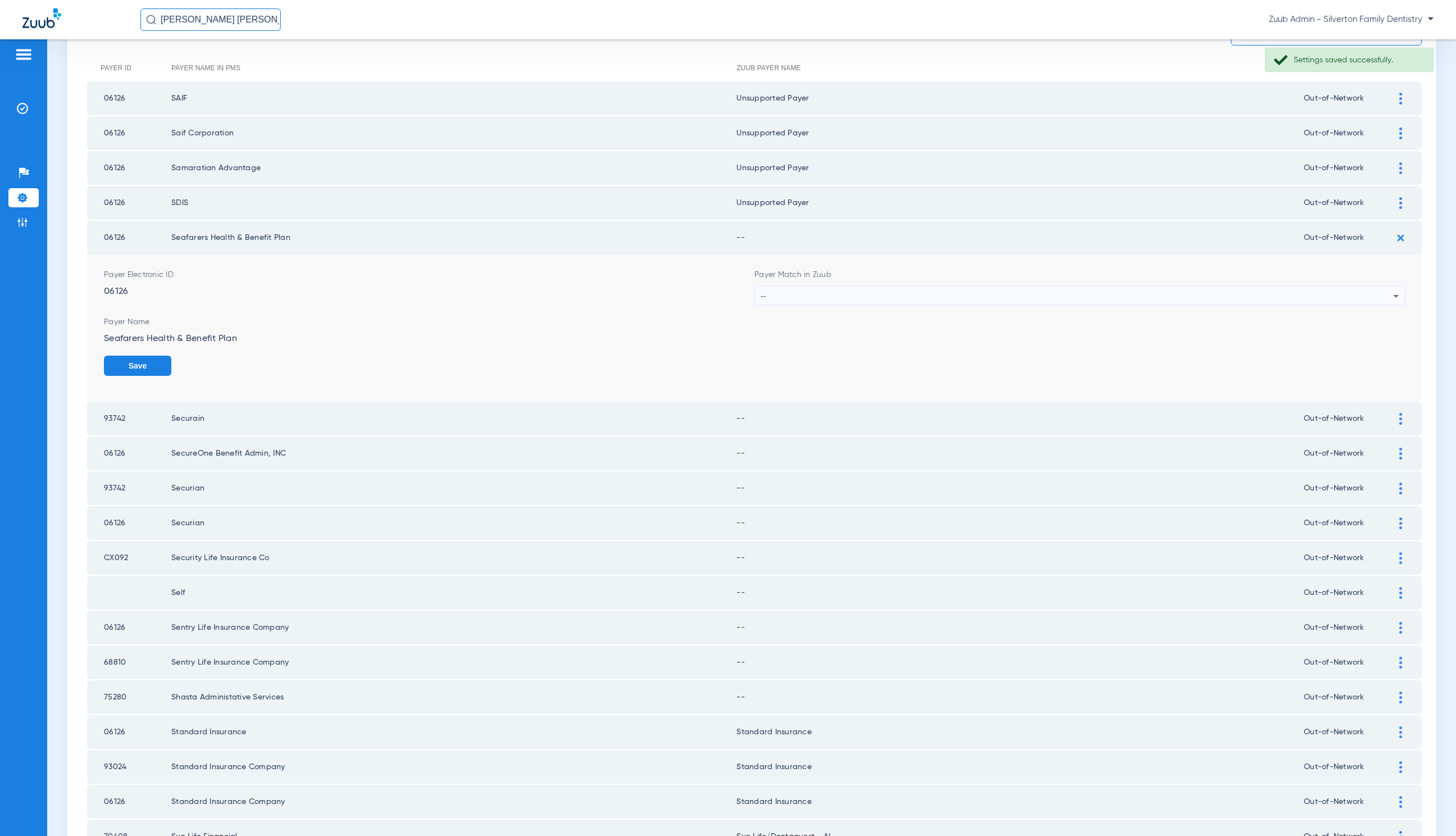
click at [931, 288] on div "--" at bounding box center [1077, 296] width 633 height 19
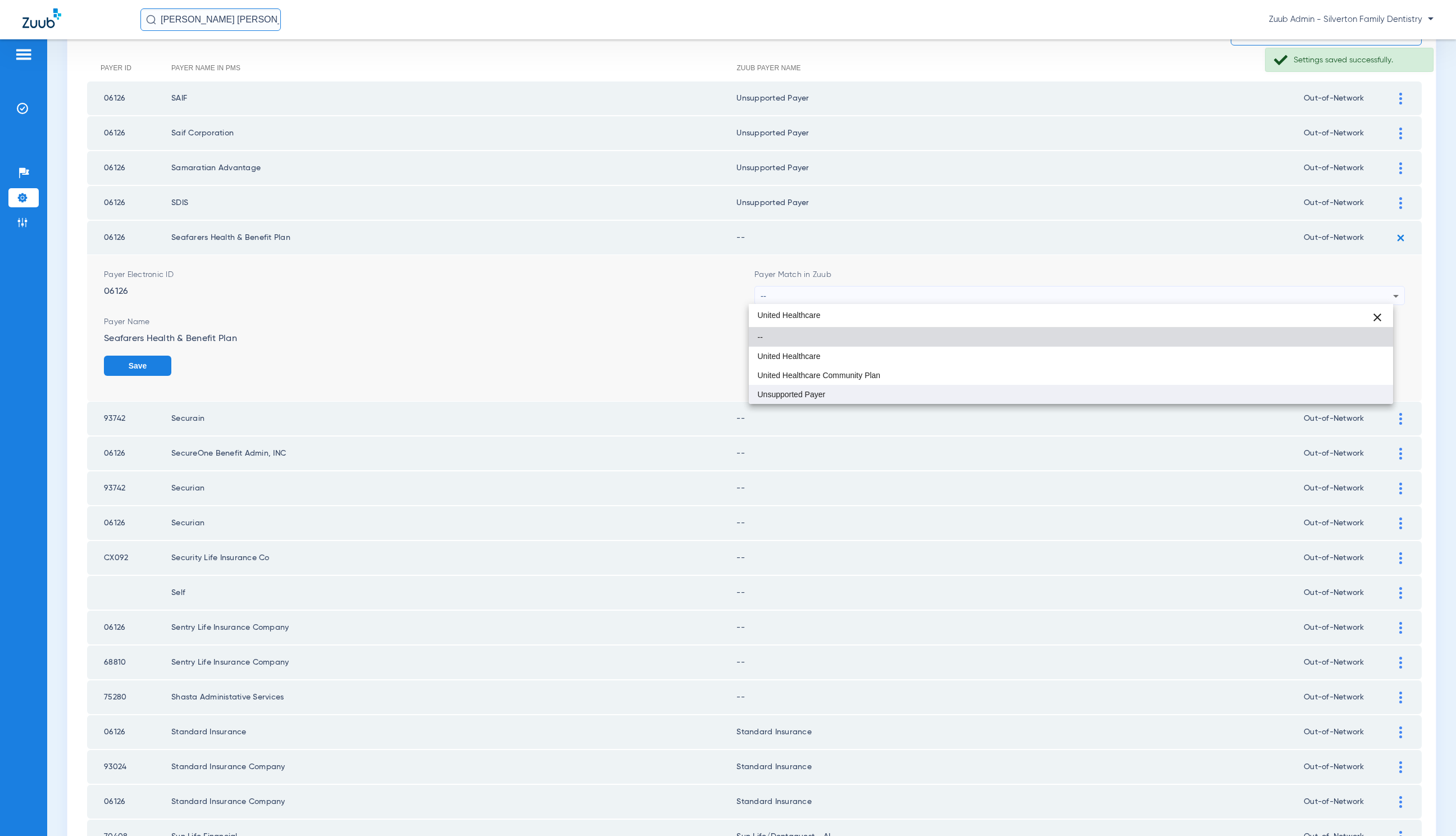
type input "United Healthcare"
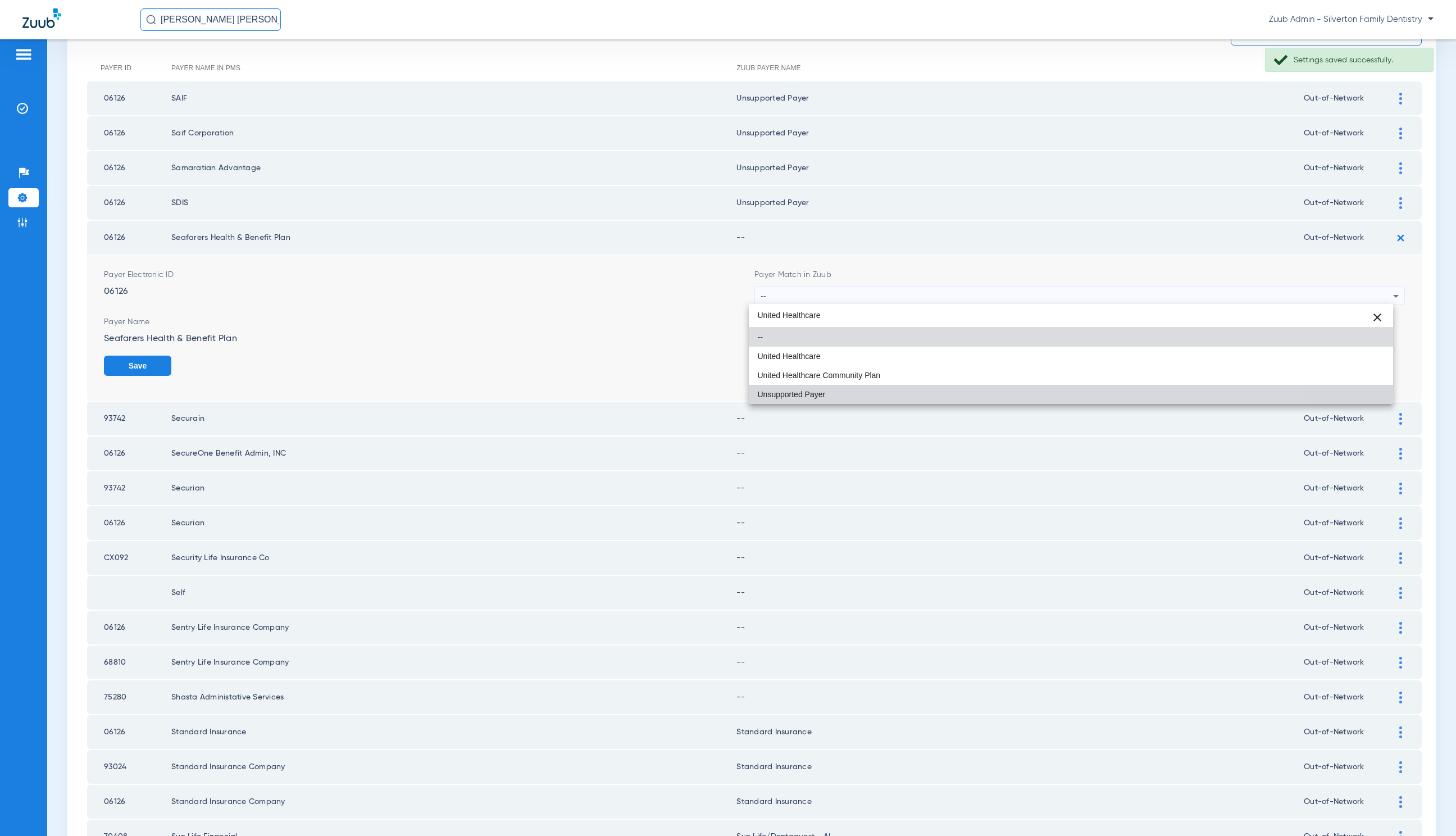
click at [921, 389] on mat-option "Unsupported Payer" at bounding box center [1071, 395] width 645 height 19
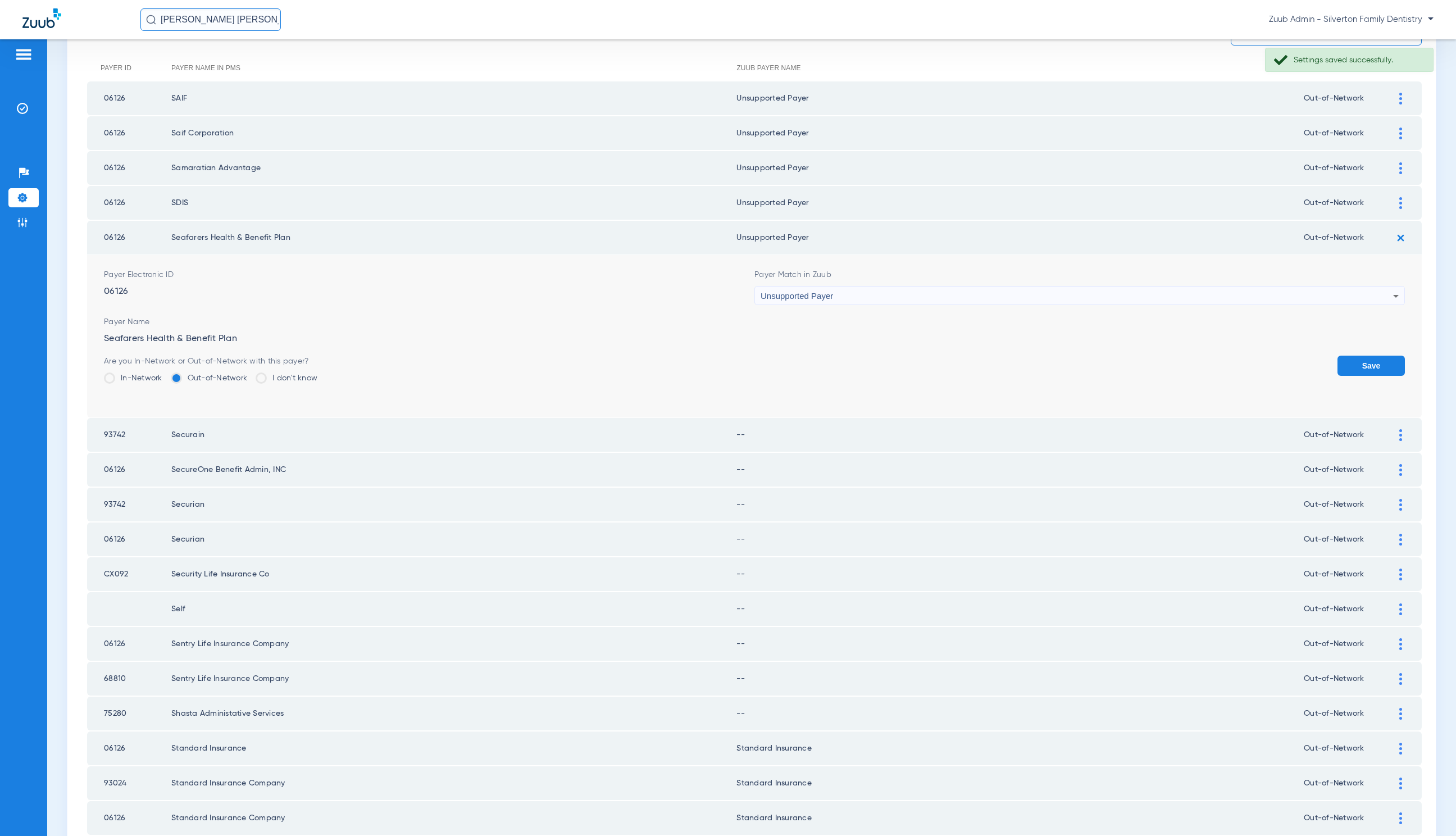
click at [1382, 369] on button "Save" at bounding box center [1372, 365] width 67 height 20
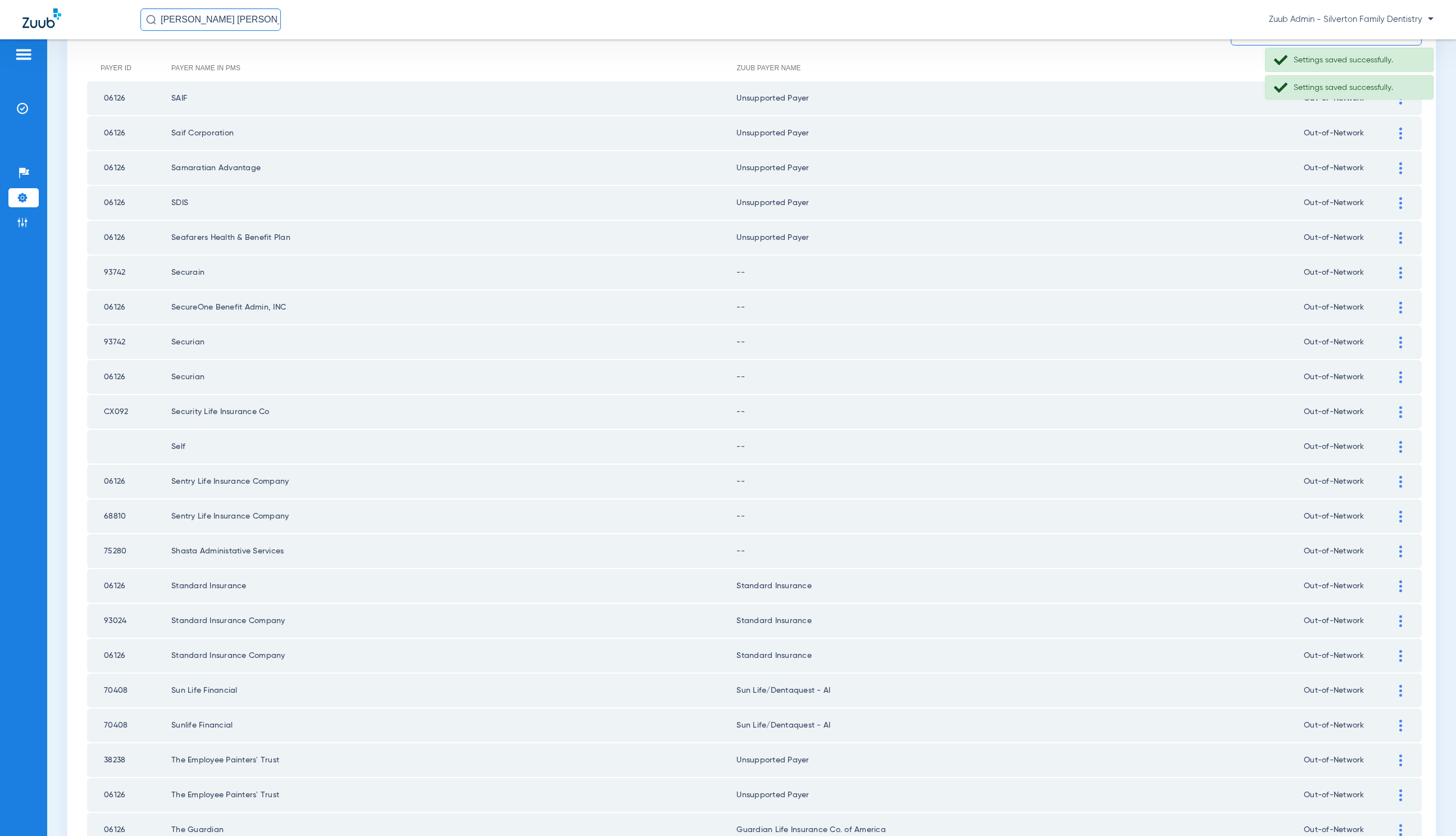
click at [1391, 268] on div at bounding box center [1401, 272] width 20 height 12
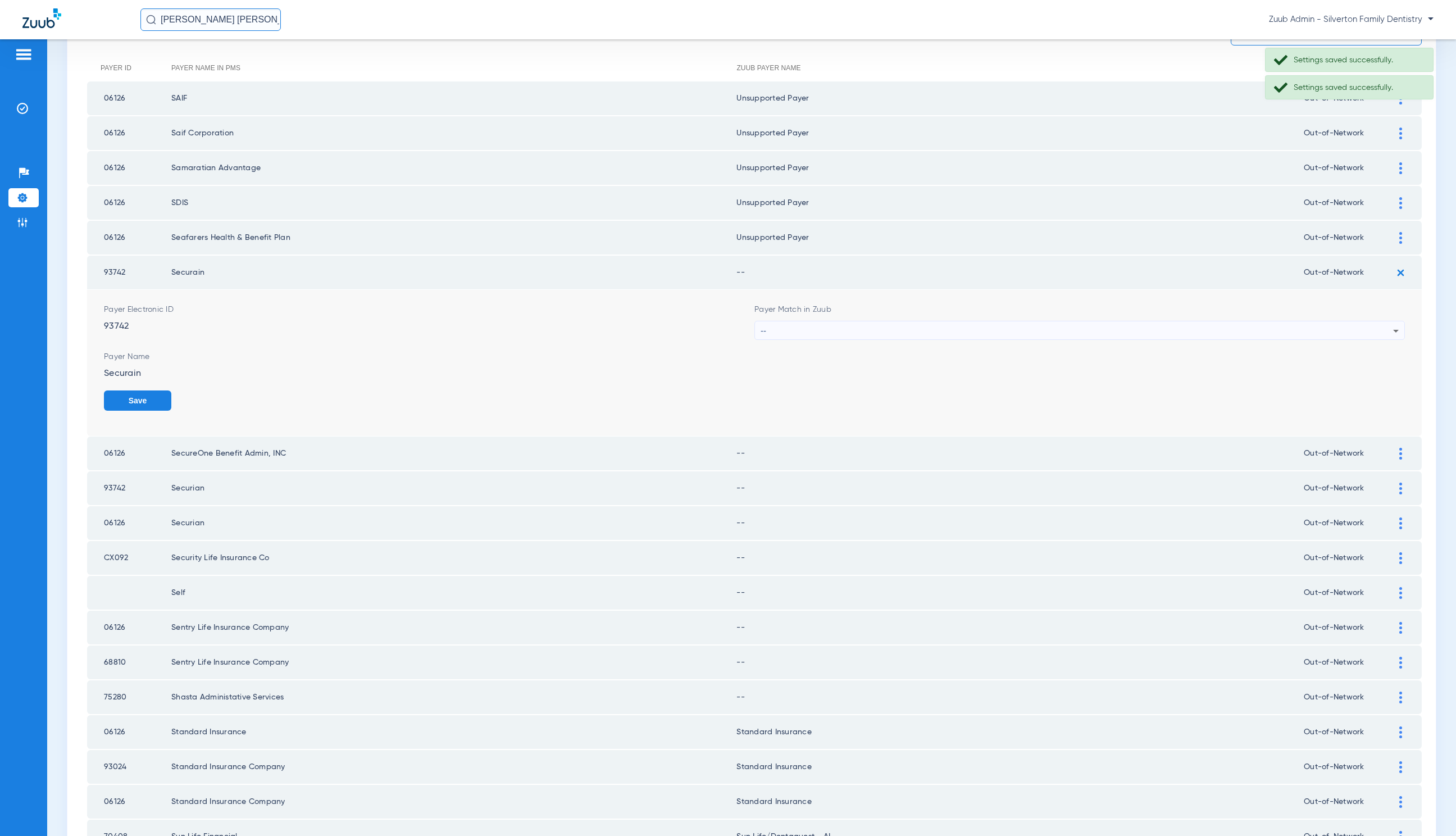
click at [965, 330] on div "--" at bounding box center [1077, 331] width 633 height 19
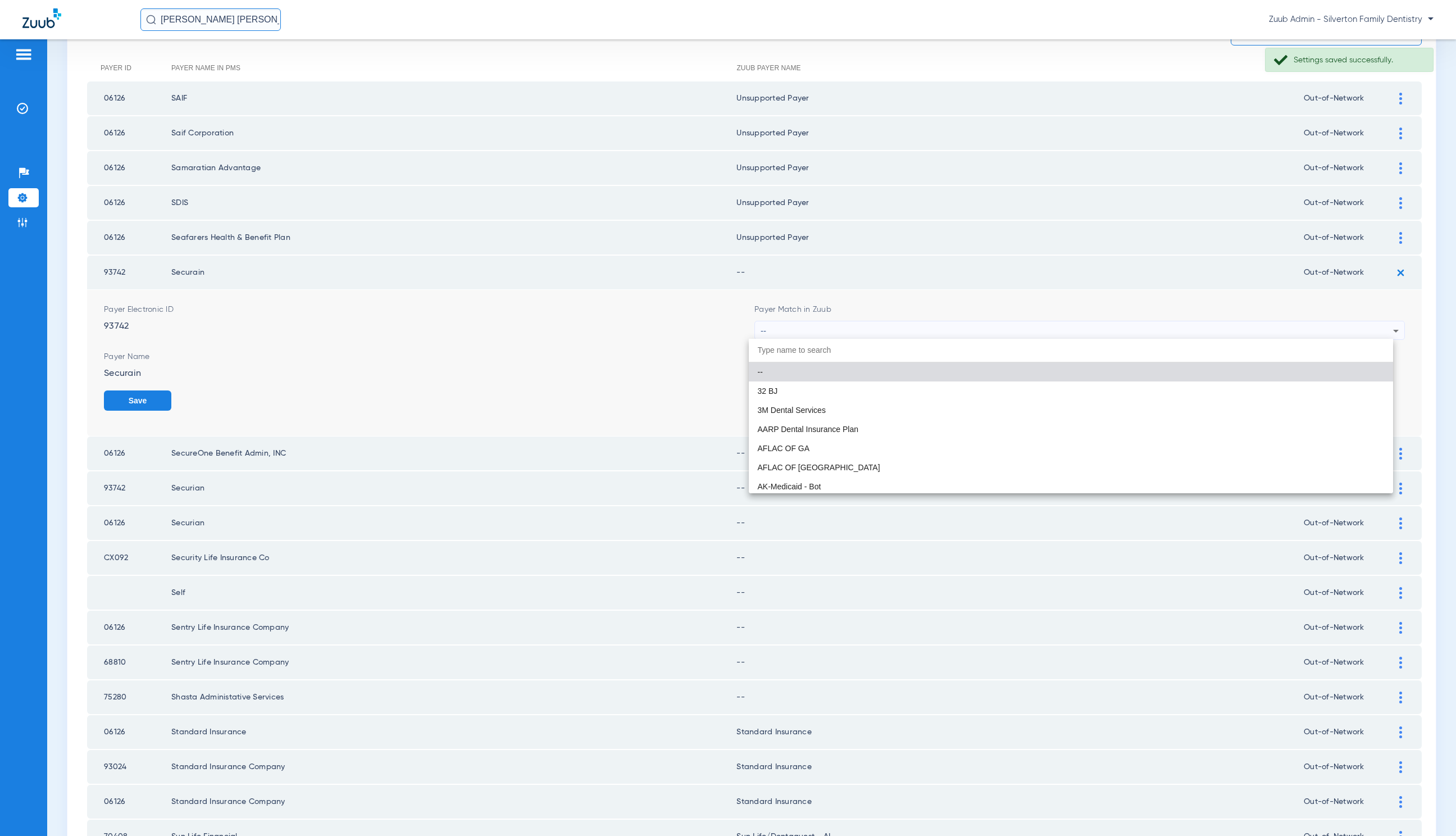
paste input "United Healthcare"
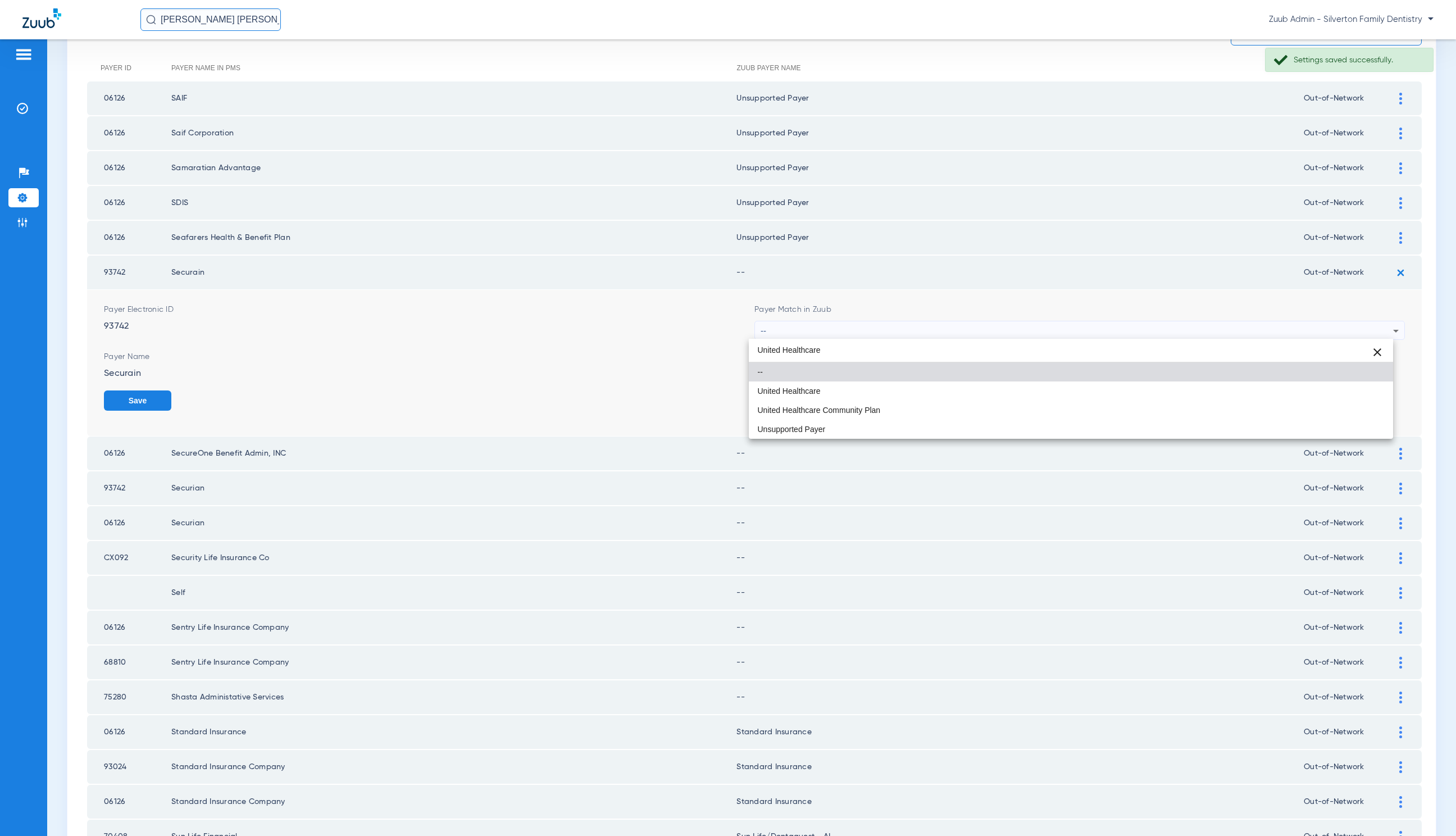
type input "United Healthcare"
click at [994, 422] on mat-option "Unsupported Payer" at bounding box center [1071, 429] width 645 height 19
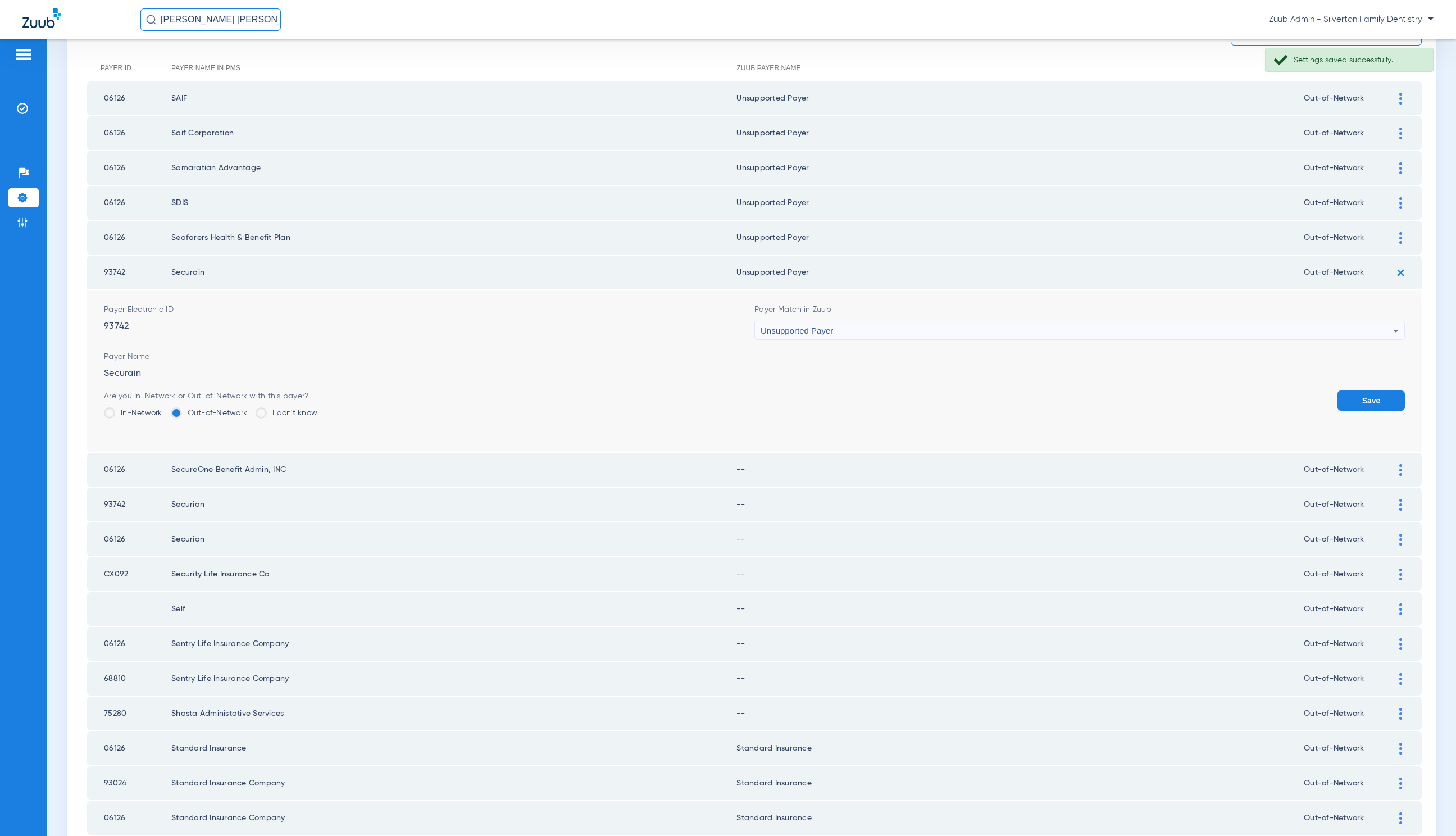
click at [1350, 401] on button "Save" at bounding box center [1372, 400] width 67 height 20
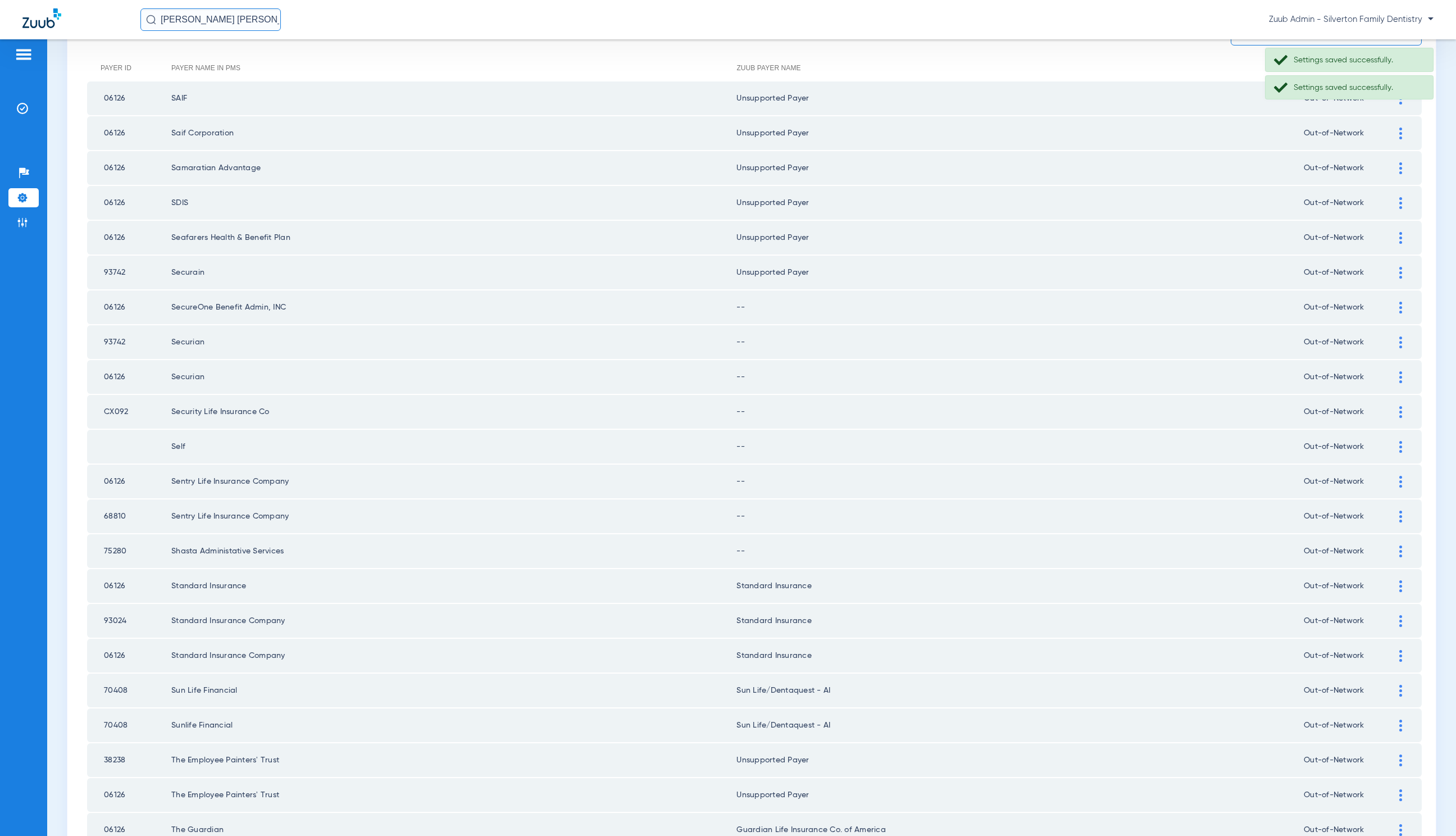
click at [1400, 308] on img at bounding box center [1401, 307] width 3 height 12
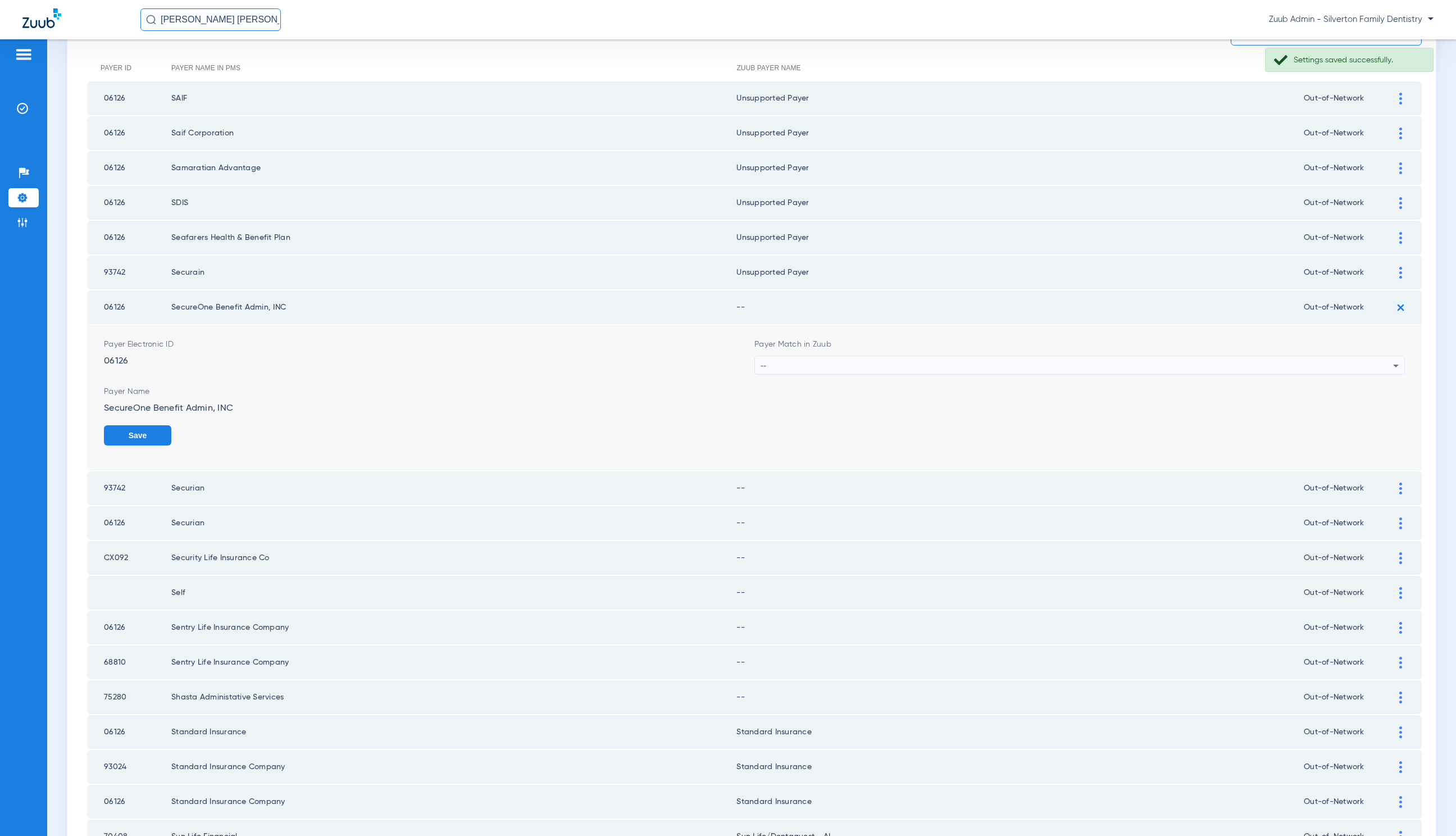
click at [949, 359] on div "--" at bounding box center [1077, 366] width 633 height 19
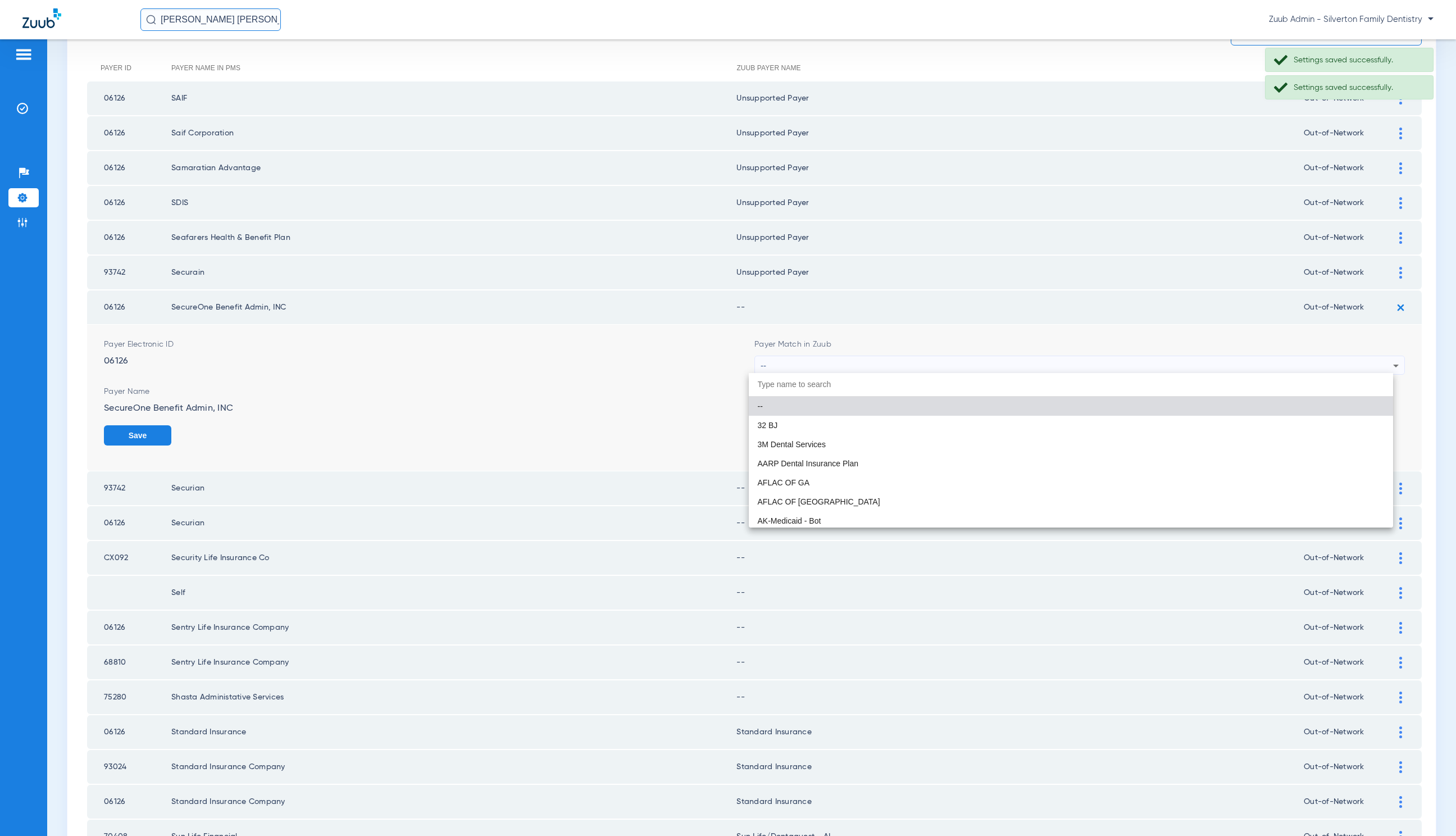
paste input "United Healthcare"
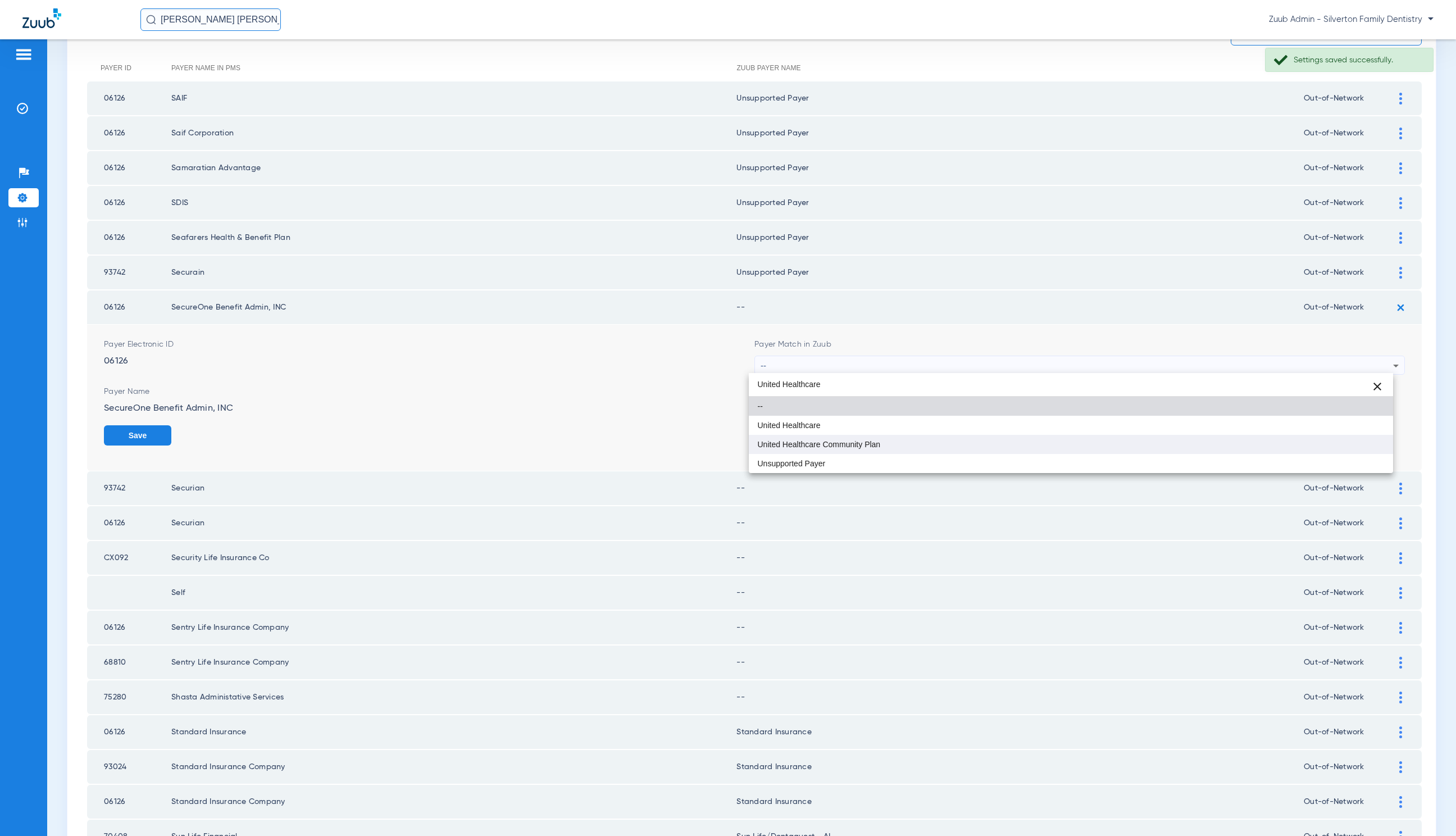
type input "United Healthcare"
click at [969, 454] on div "United Healthcare close -- United Healthcare United Healthcare Community Plan U…" at bounding box center [1071, 423] width 645 height 100
click at [1124, 468] on mat-option "Unsupported Payer" at bounding box center [1071, 463] width 645 height 19
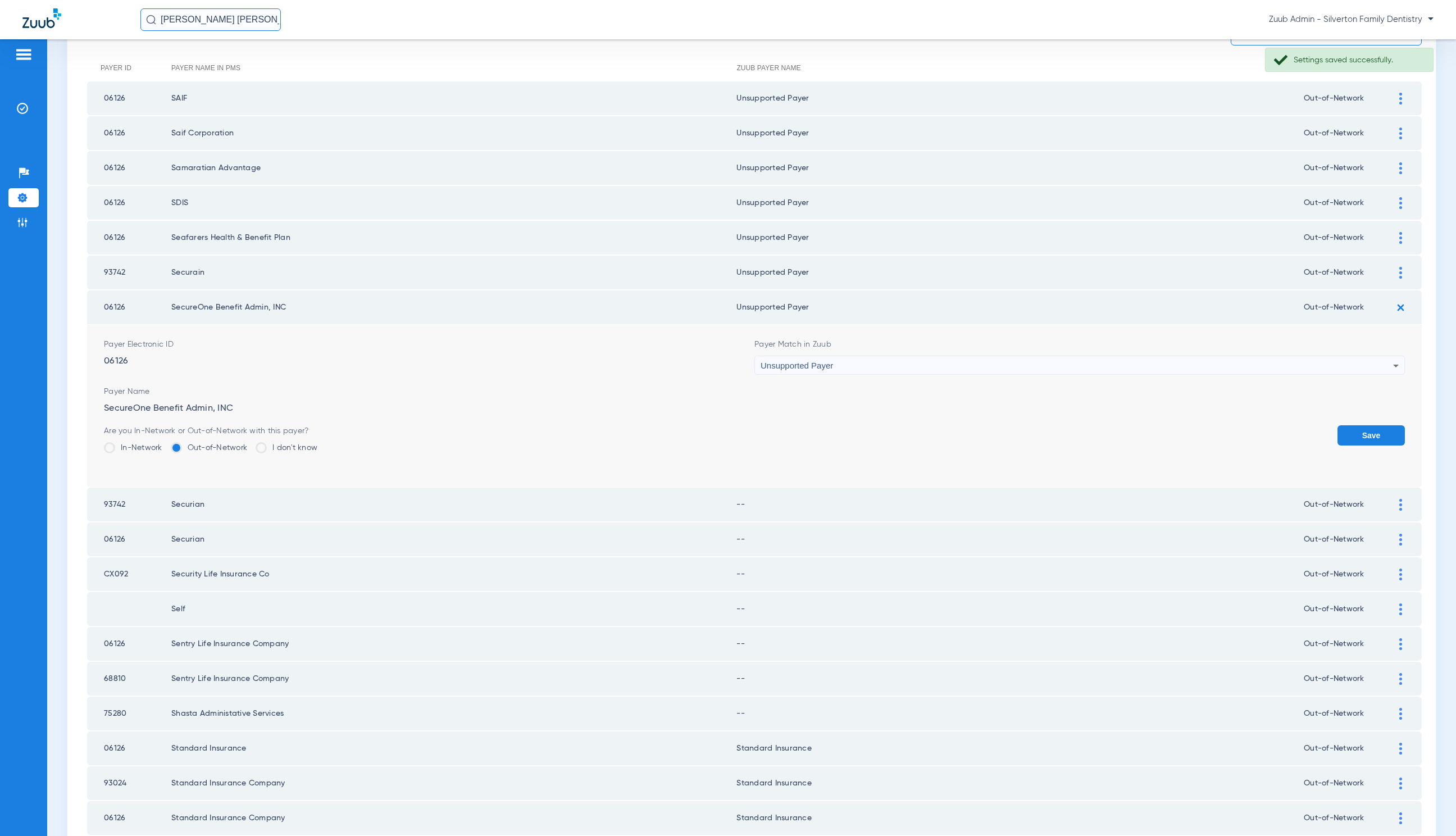
click at [1376, 432] on button "Save" at bounding box center [1372, 435] width 67 height 20
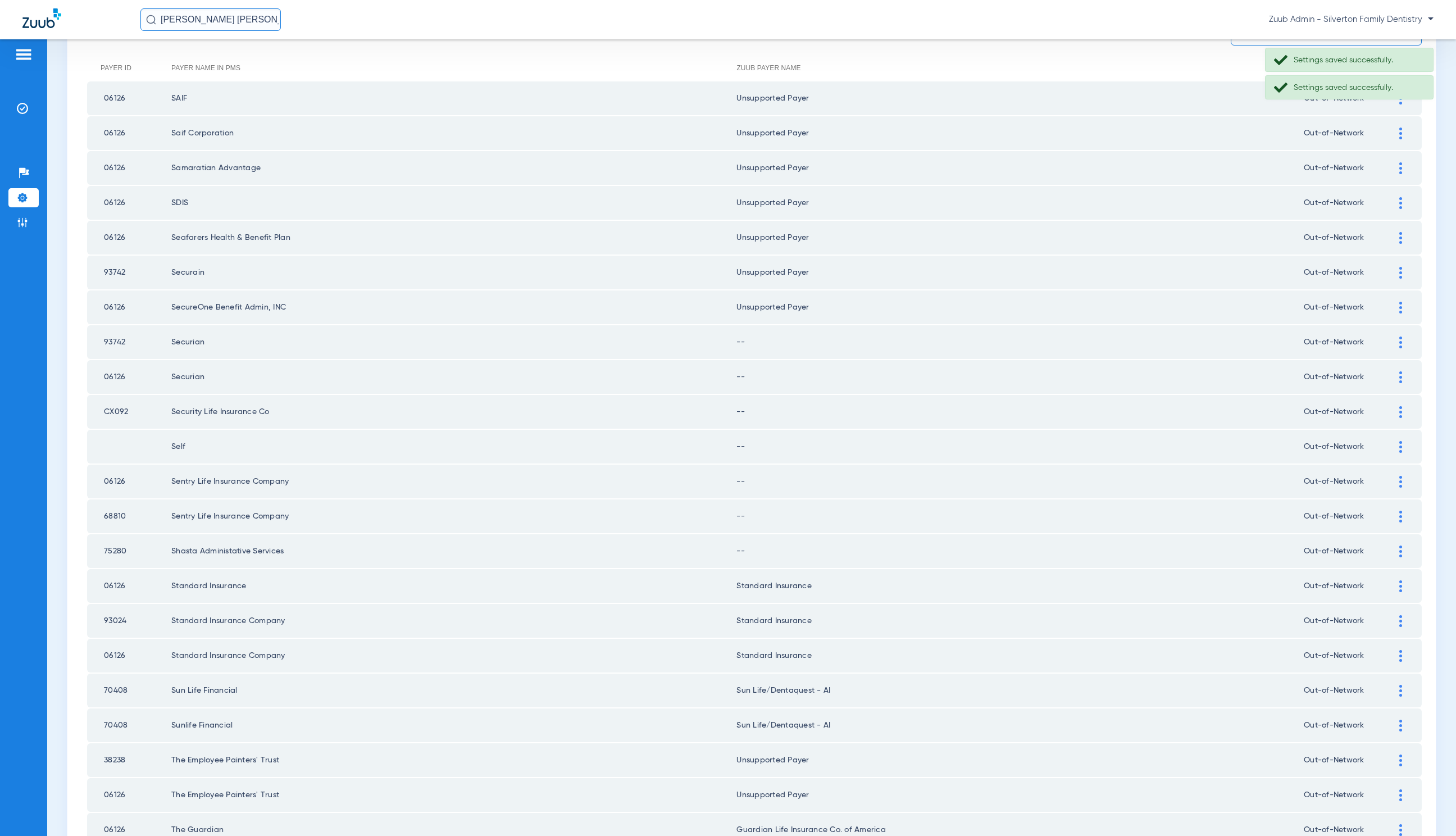
click at [1391, 336] on div at bounding box center [1401, 342] width 20 height 12
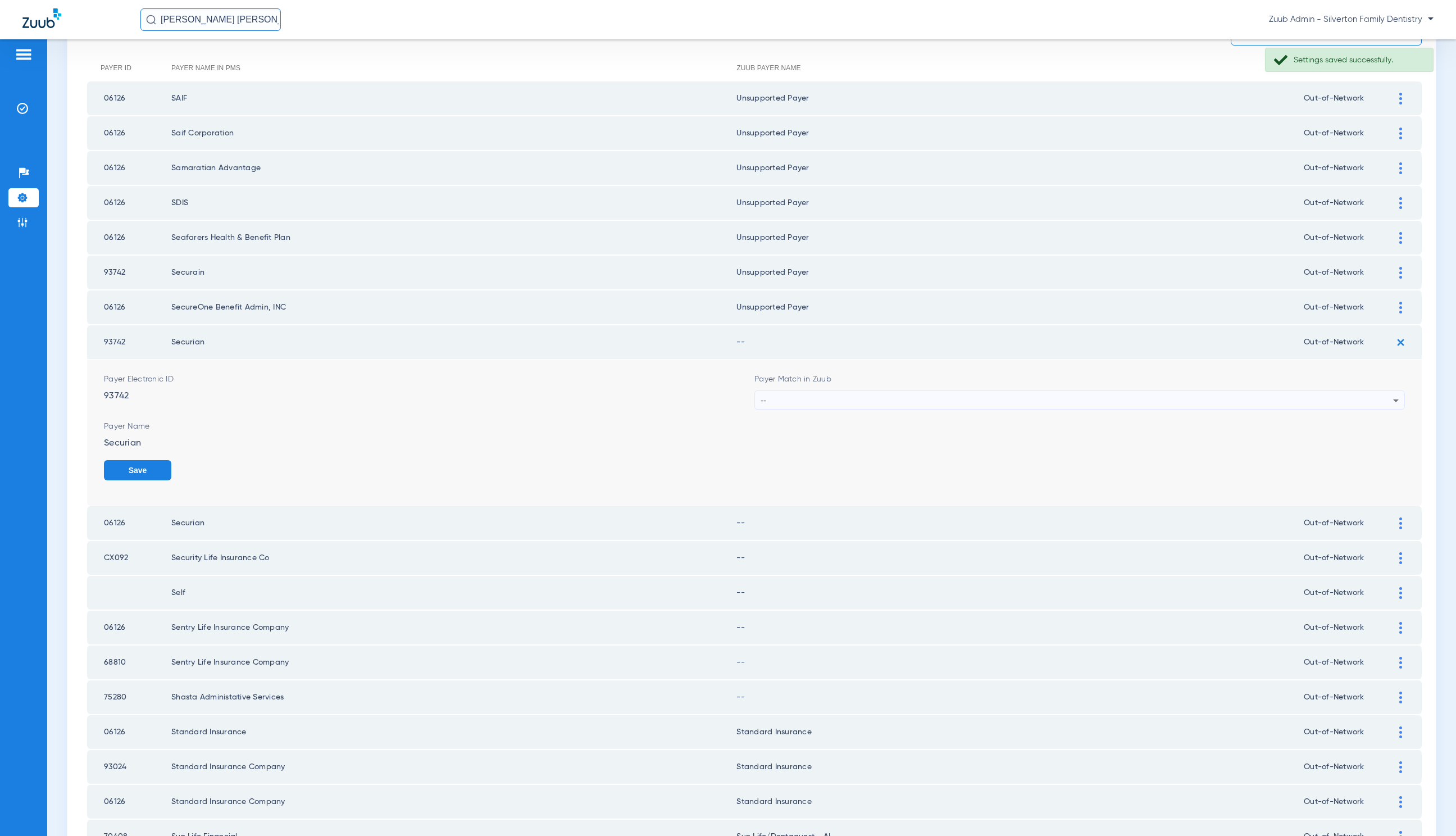
click at [917, 399] on div "--" at bounding box center [1077, 401] width 633 height 19
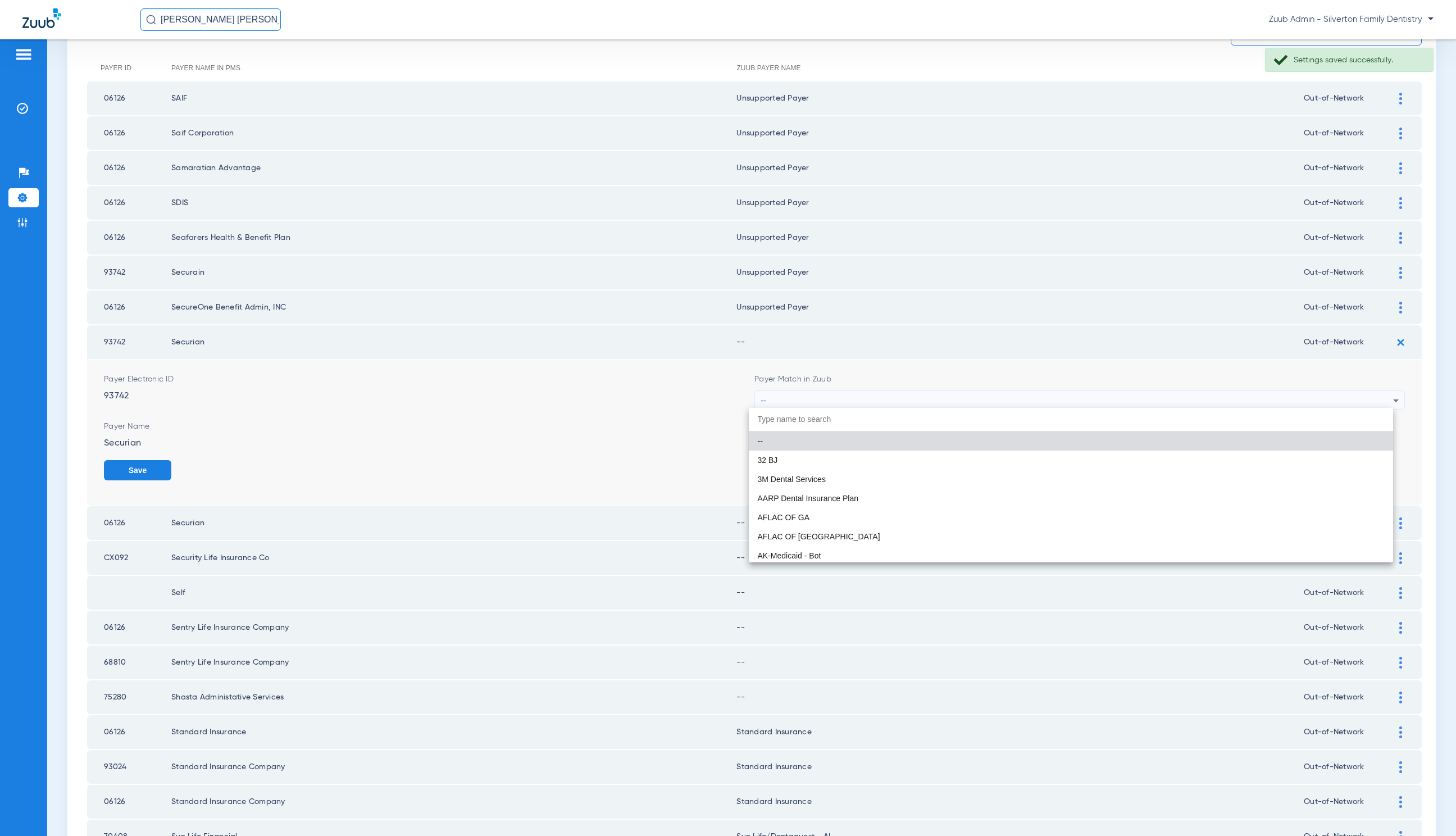
paste input "United Healthcare"
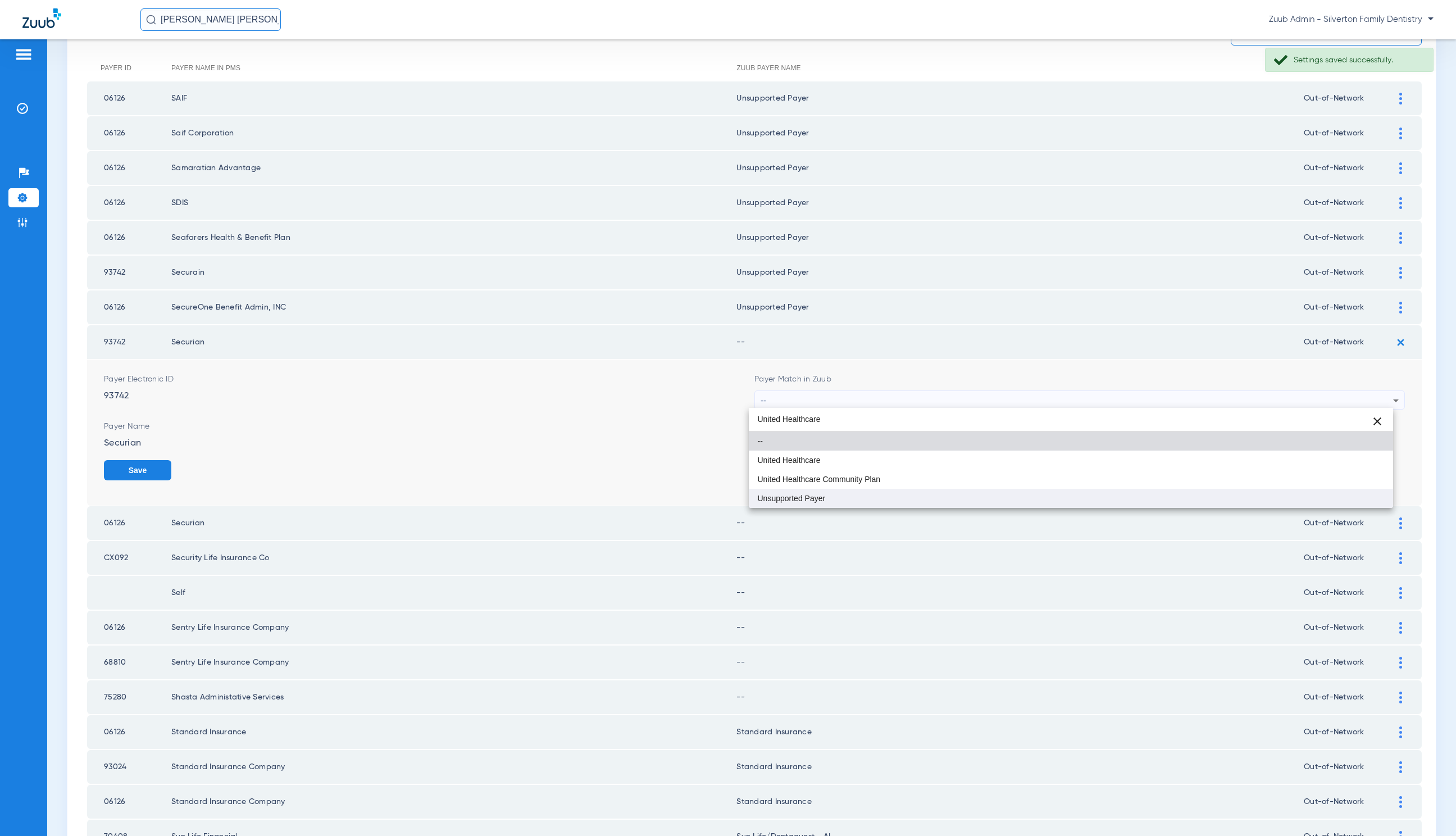
type input "United Healthcare"
click at [927, 498] on mat-option "Unsupported Payer" at bounding box center [1071, 498] width 645 height 19
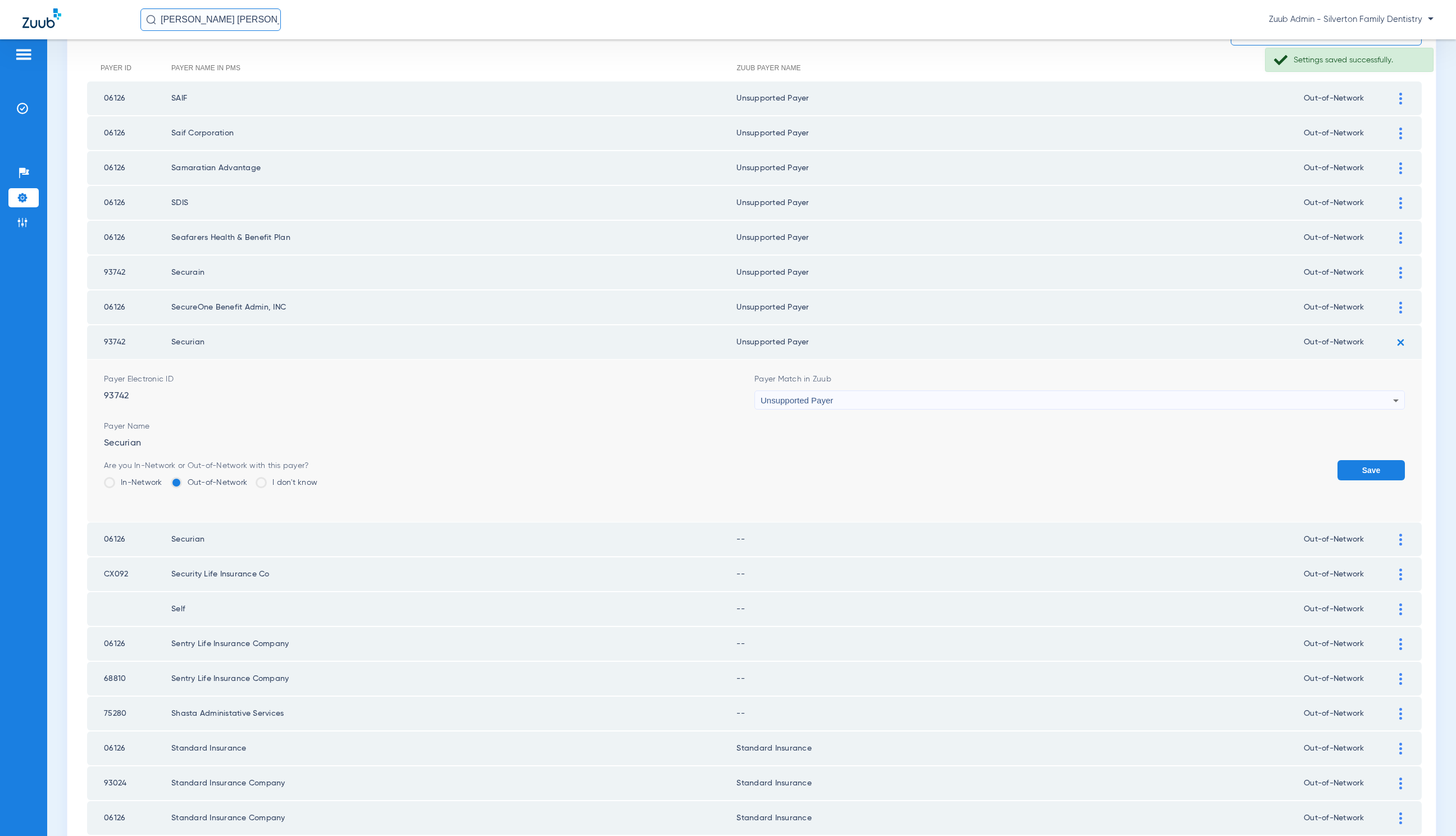
click at [1348, 466] on button "Save" at bounding box center [1372, 469] width 67 height 20
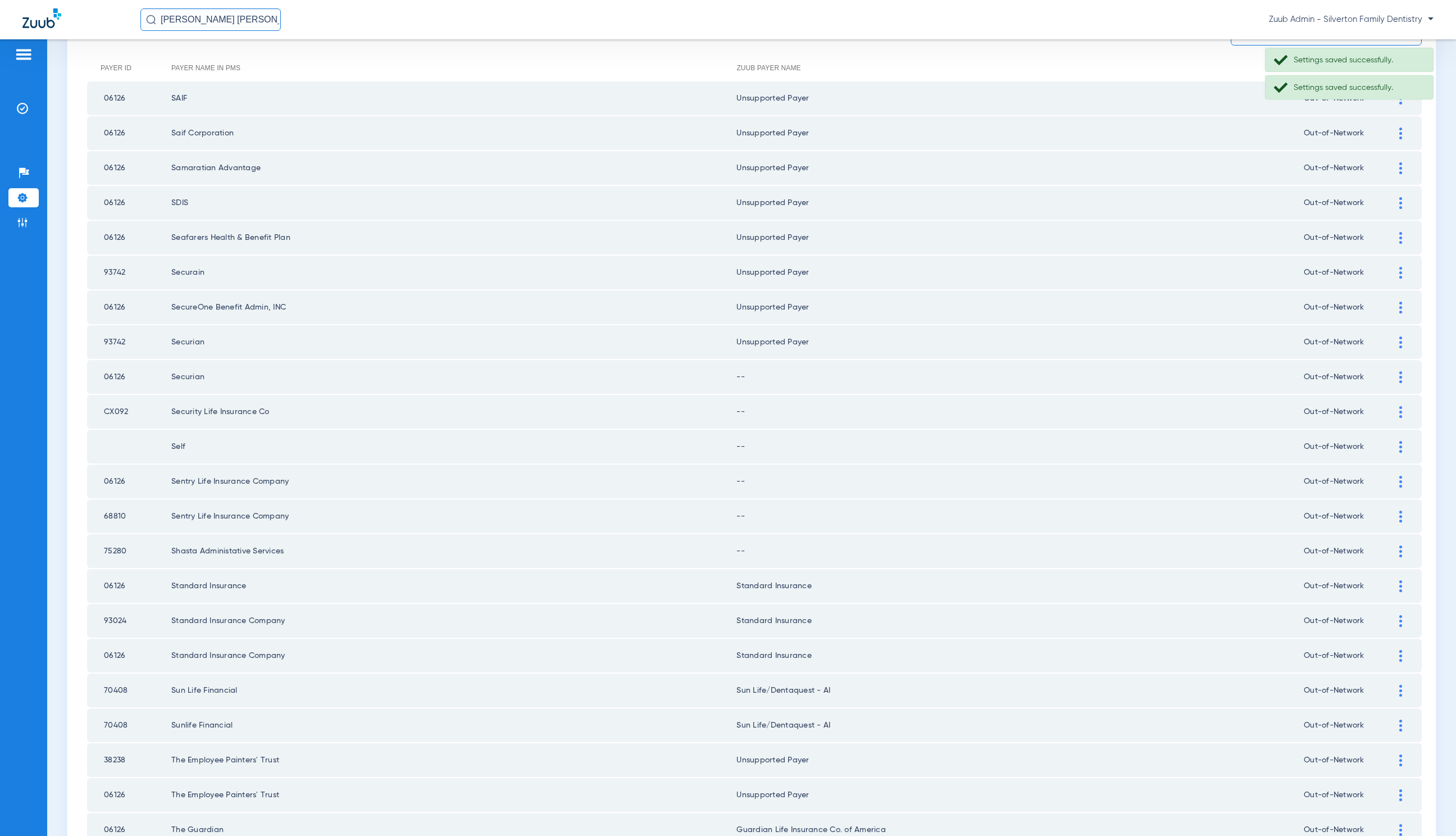
click at [1400, 373] on img at bounding box center [1401, 377] width 3 height 12
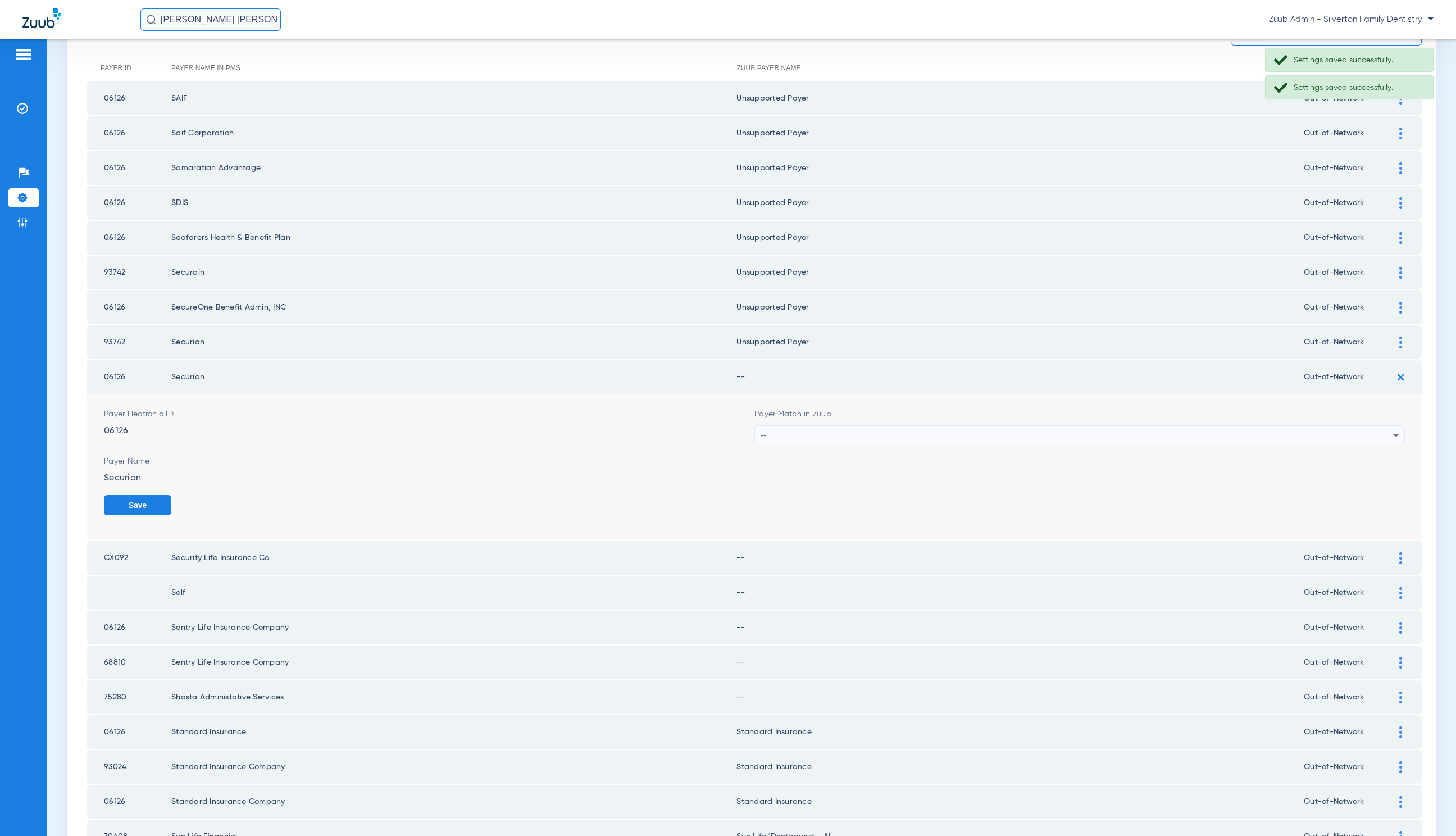
click at [835, 435] on div "--" at bounding box center [1077, 435] width 633 height 19
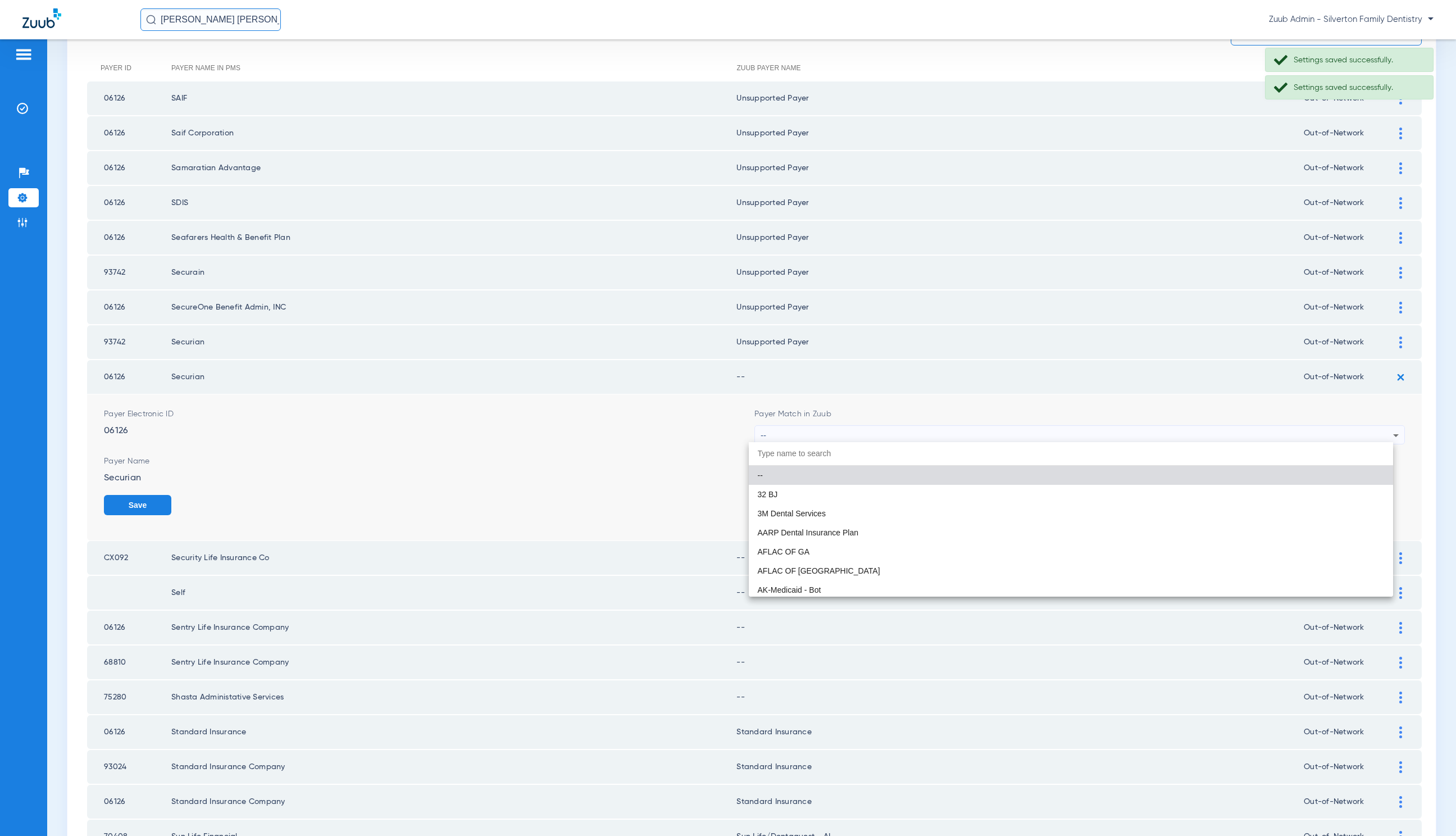
paste input "United Healthcare"
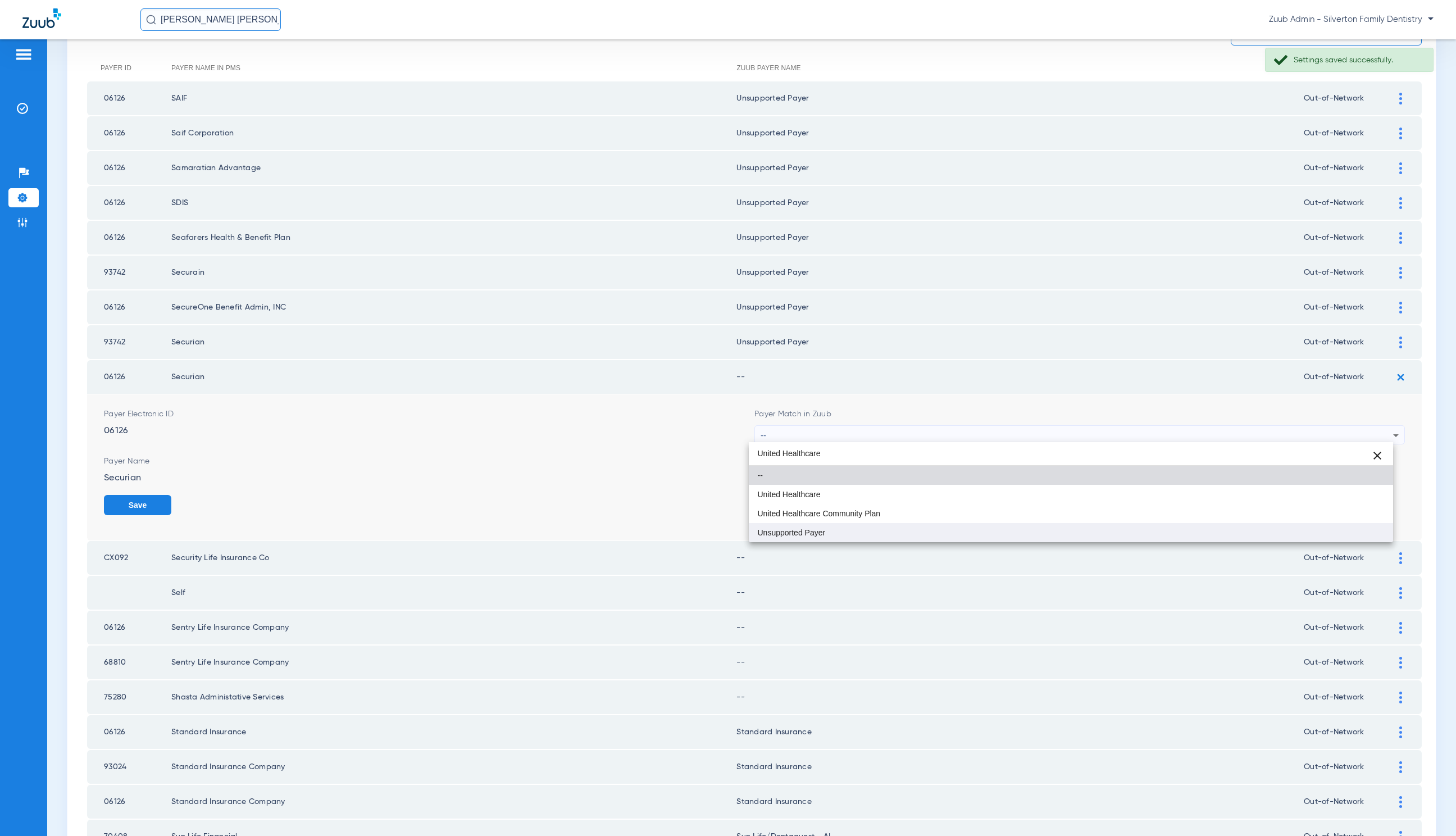
type input "United Healthcare"
click at [862, 530] on mat-option "Unsupported Payer" at bounding box center [1071, 533] width 645 height 19
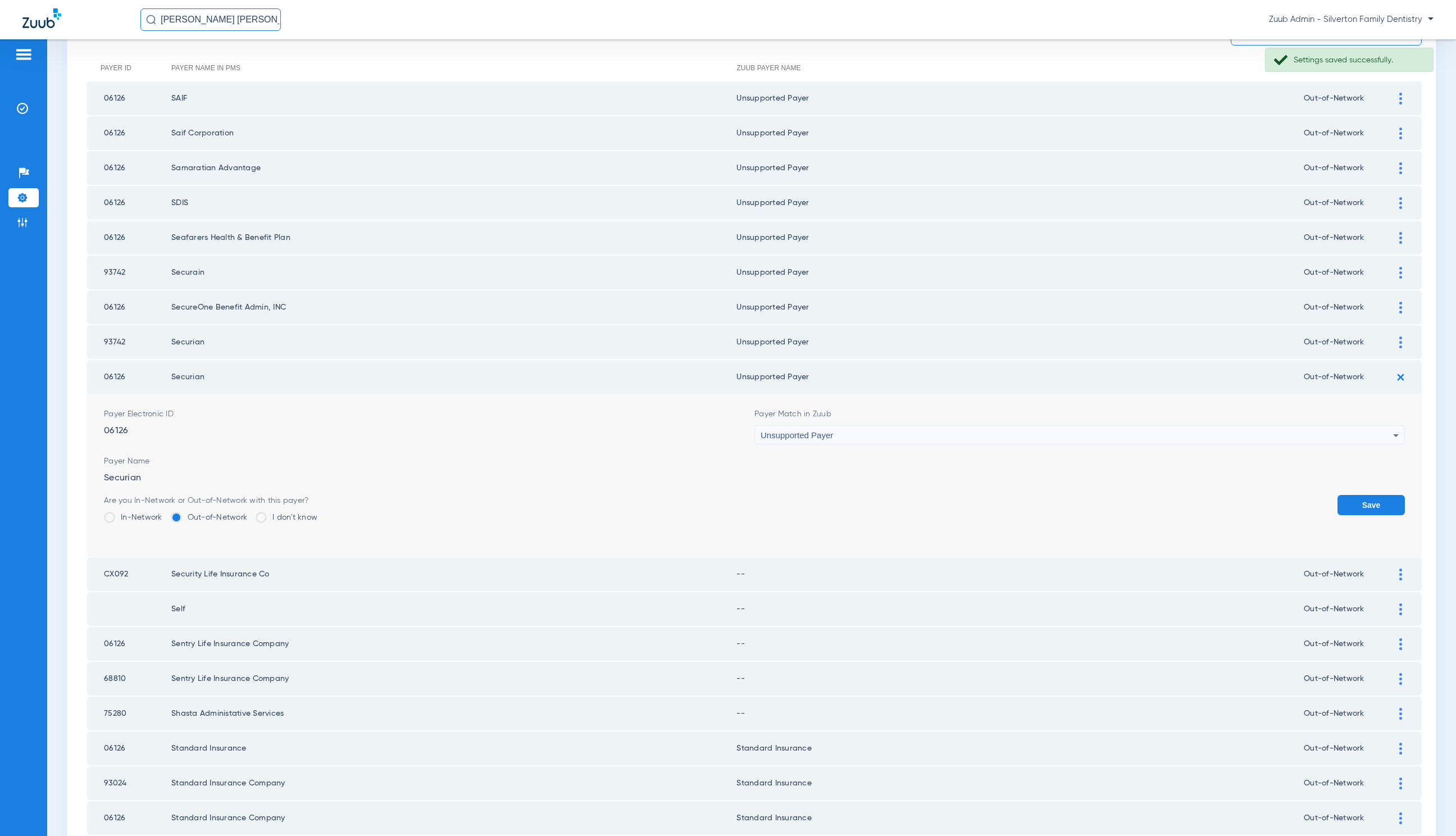
click at [1339, 495] on button "Save" at bounding box center [1372, 504] width 67 height 20
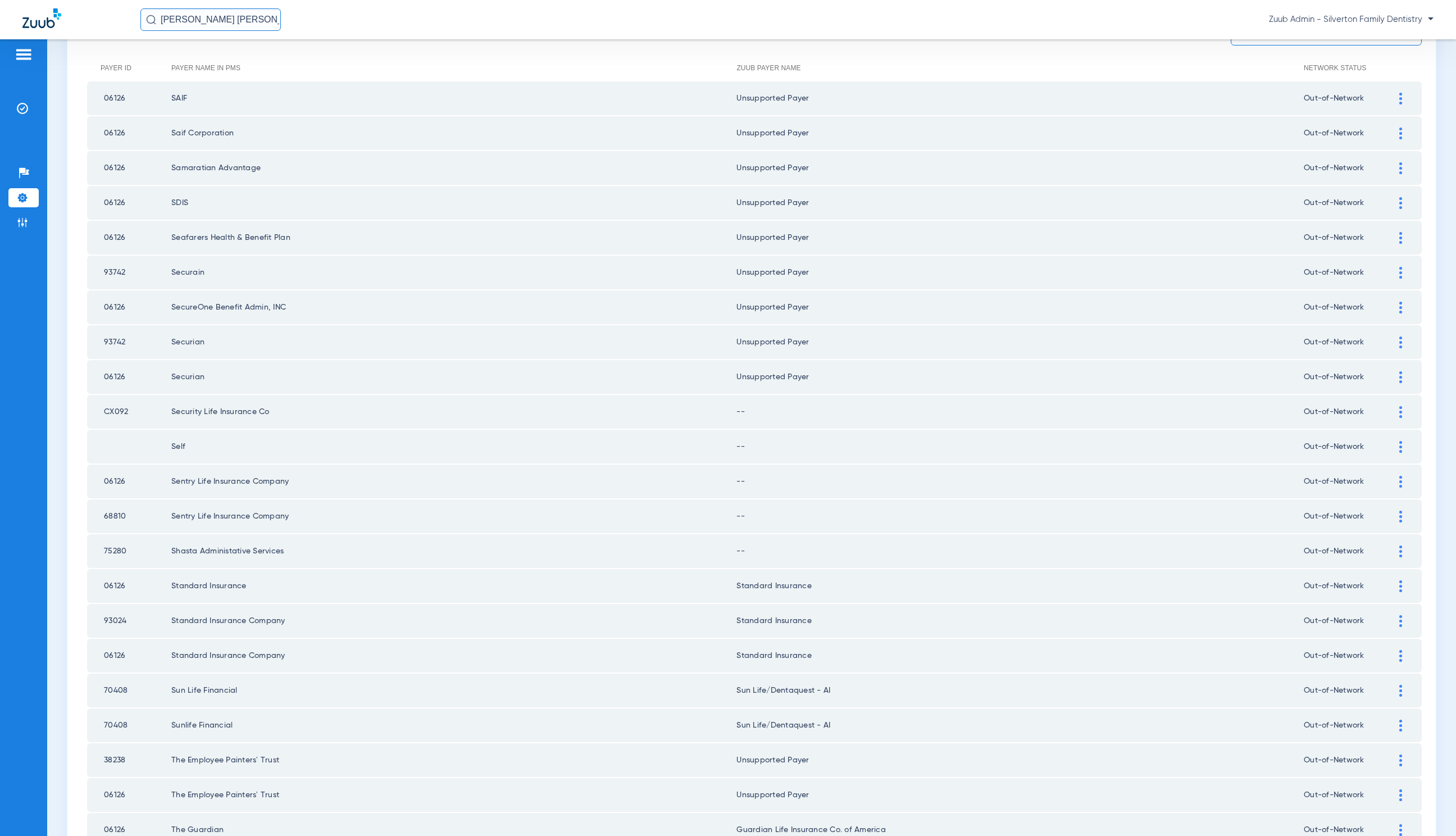
click at [1391, 411] on div at bounding box center [1401, 412] width 20 height 12
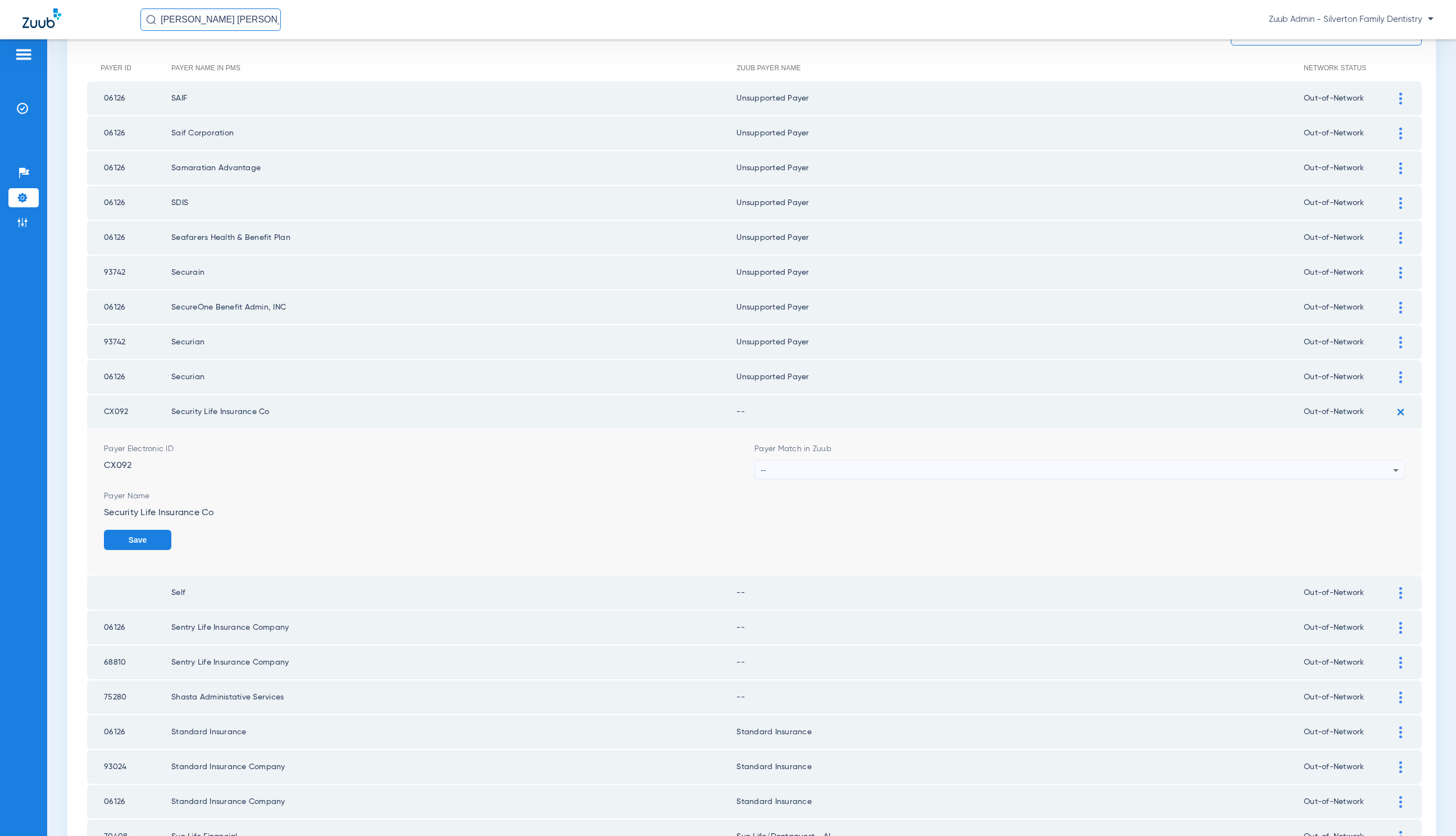
click at [849, 466] on div "--" at bounding box center [1077, 470] width 633 height 19
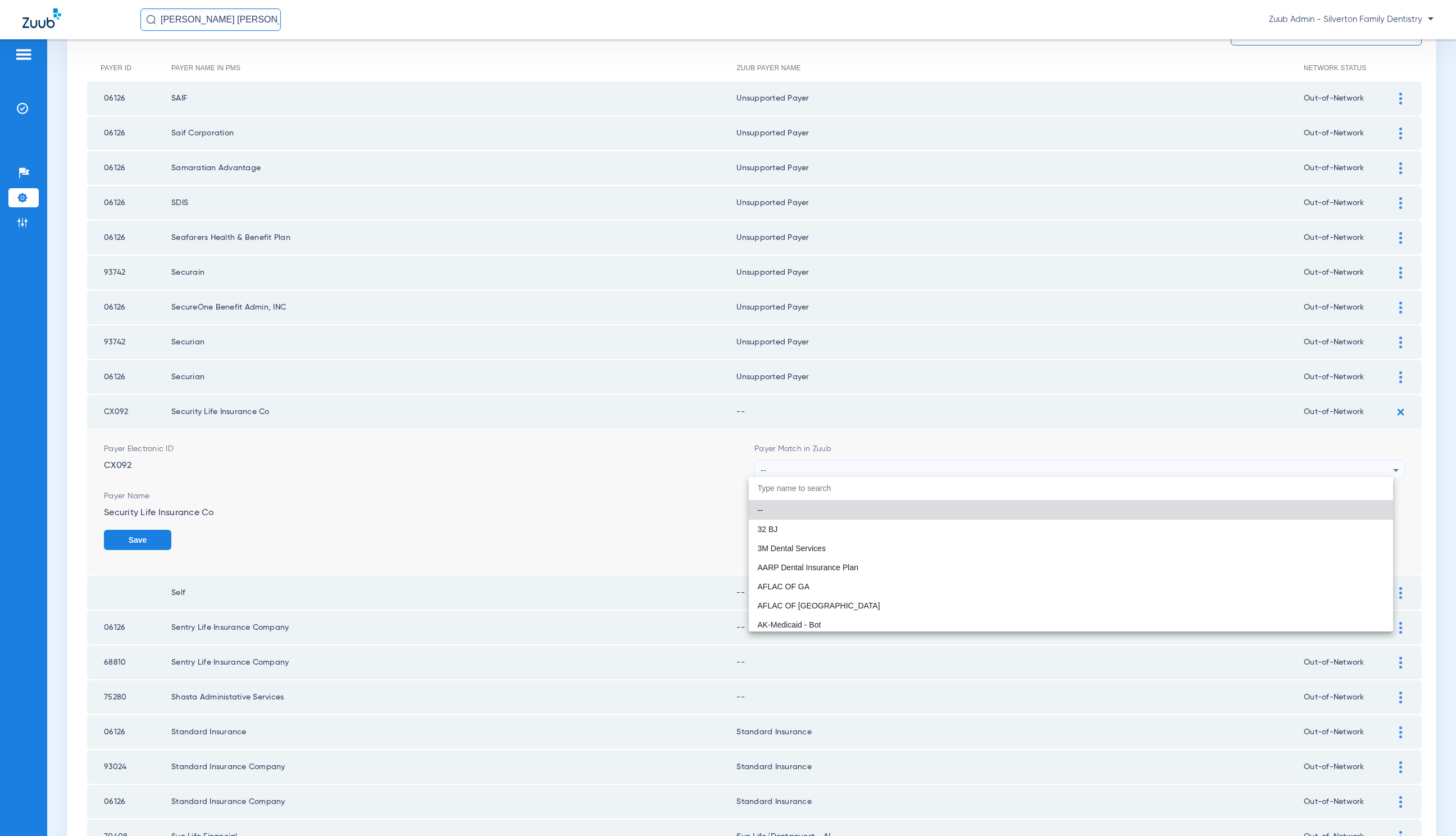
paste input "United Healthcare"
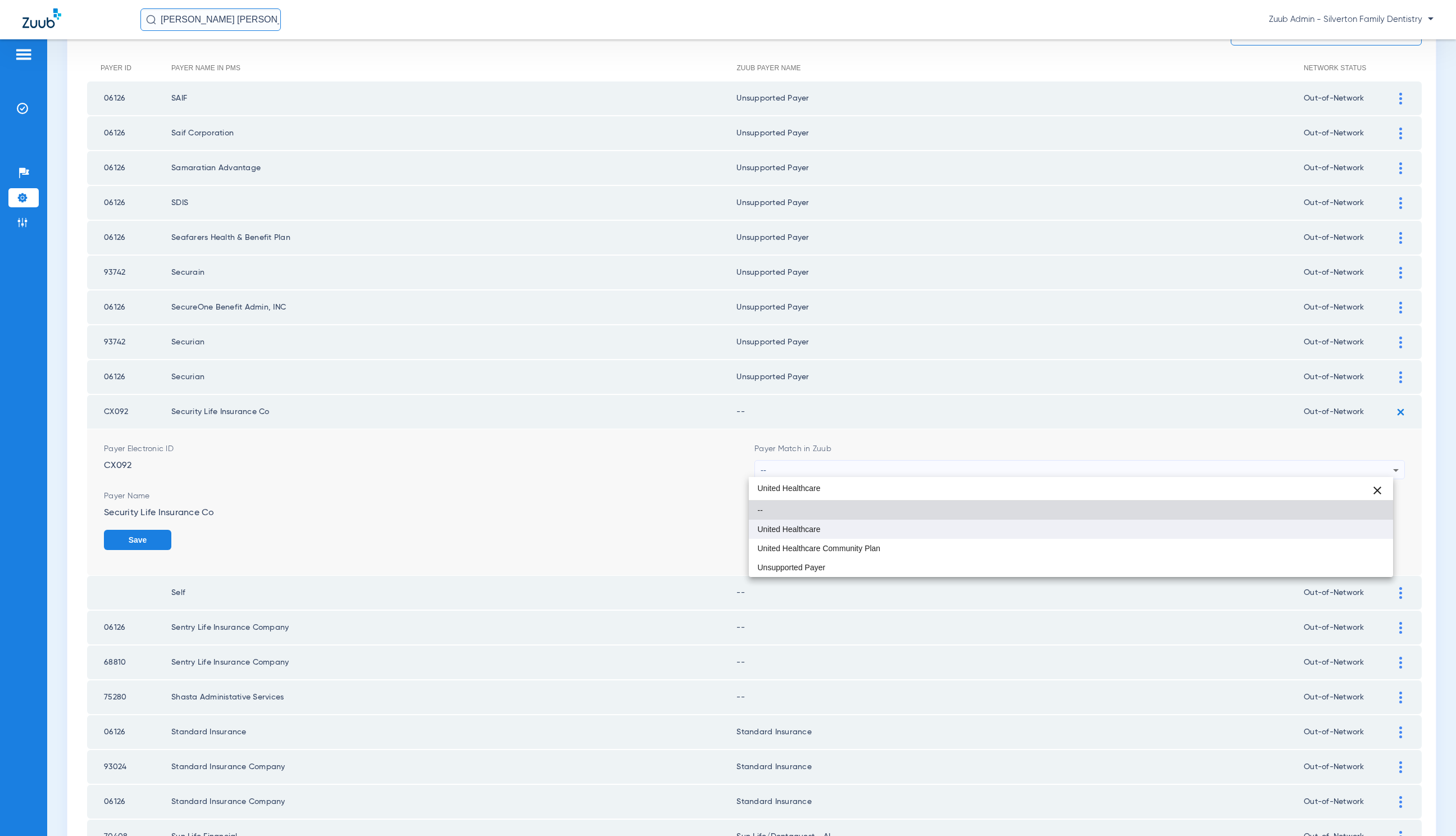
type input "United Healthcare"
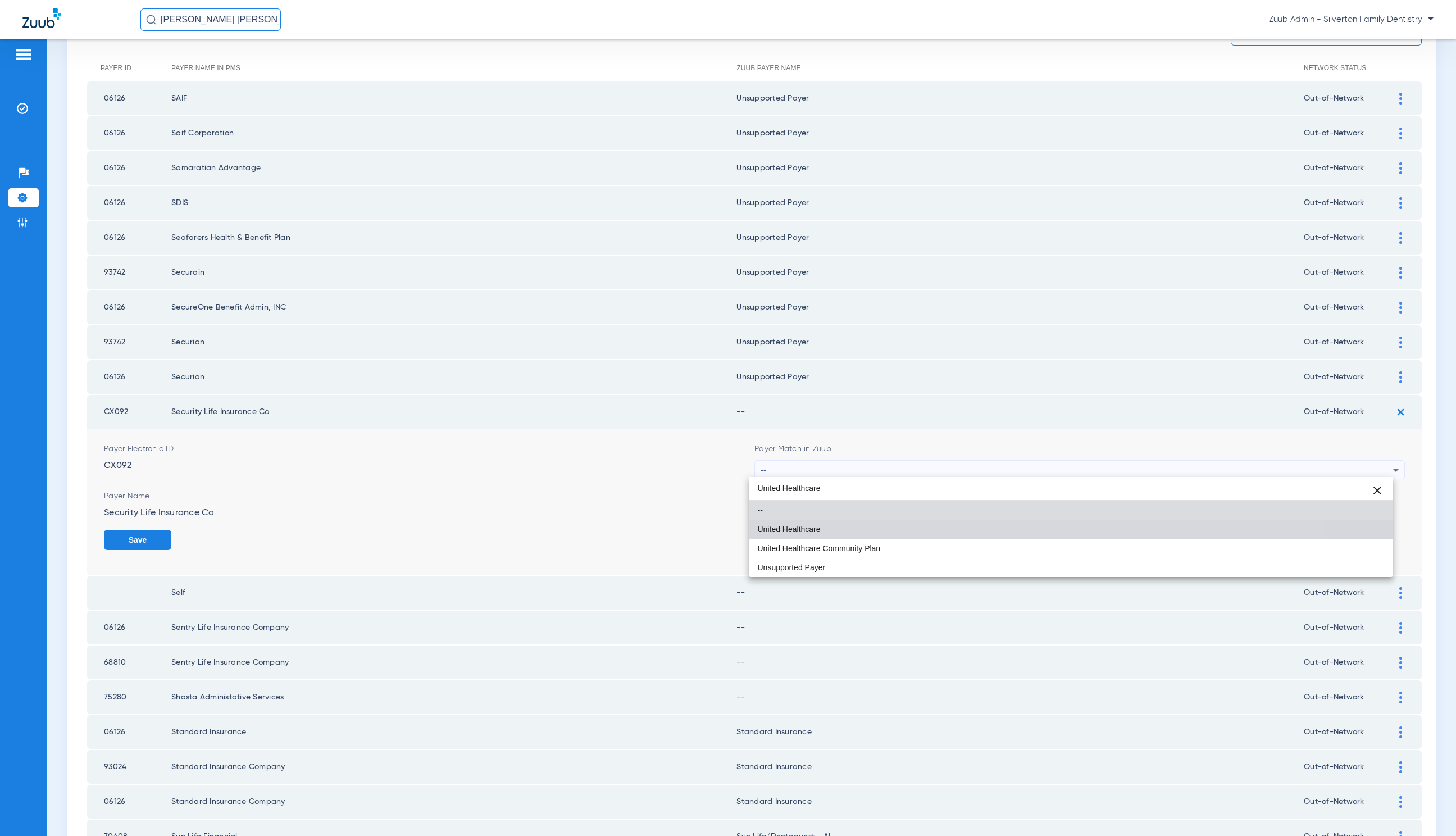
click at [859, 531] on mat-option "United Healthcare" at bounding box center [1071, 529] width 645 height 19
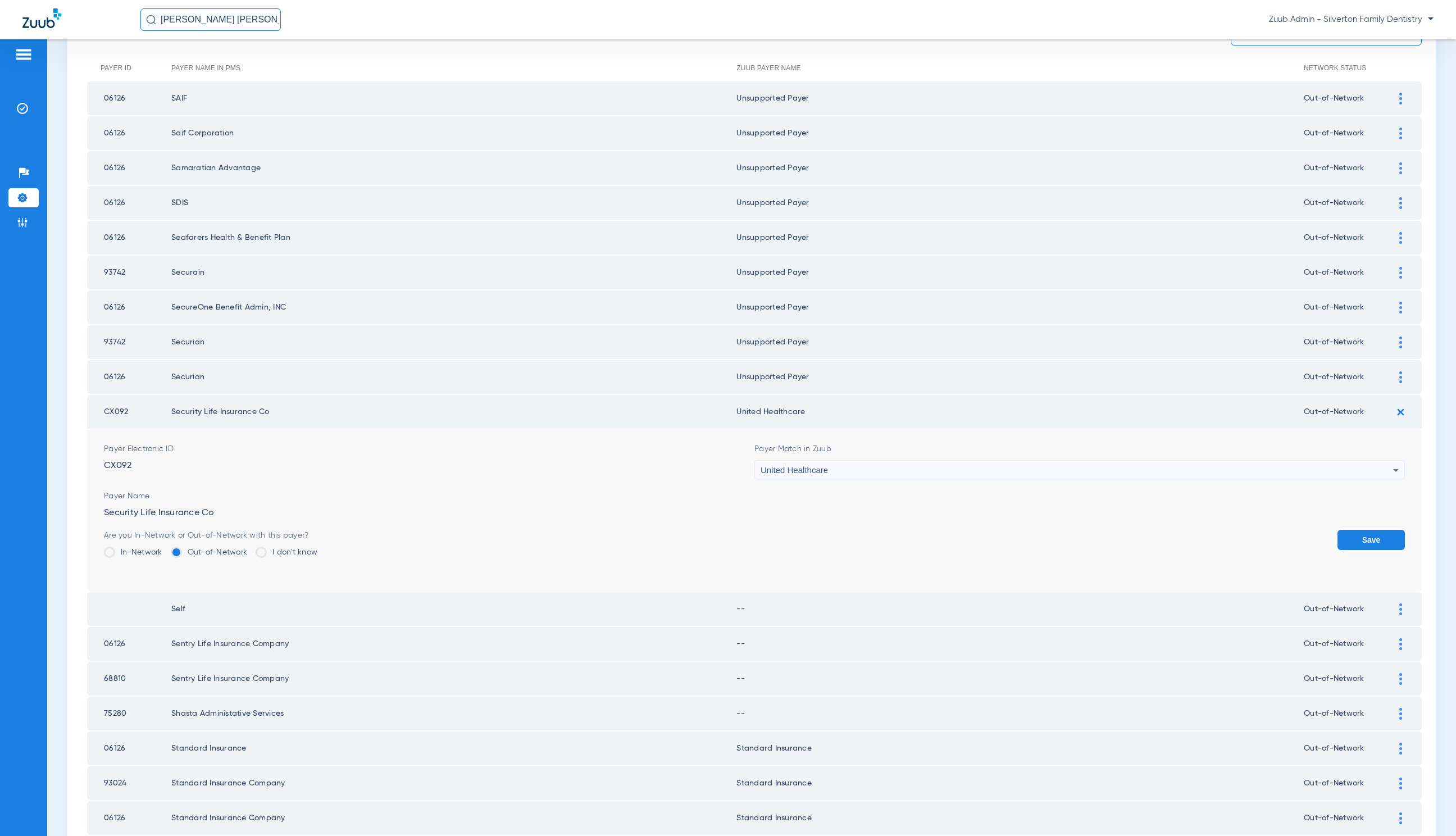
click at [857, 462] on div "United Healthcare" at bounding box center [1077, 470] width 633 height 19
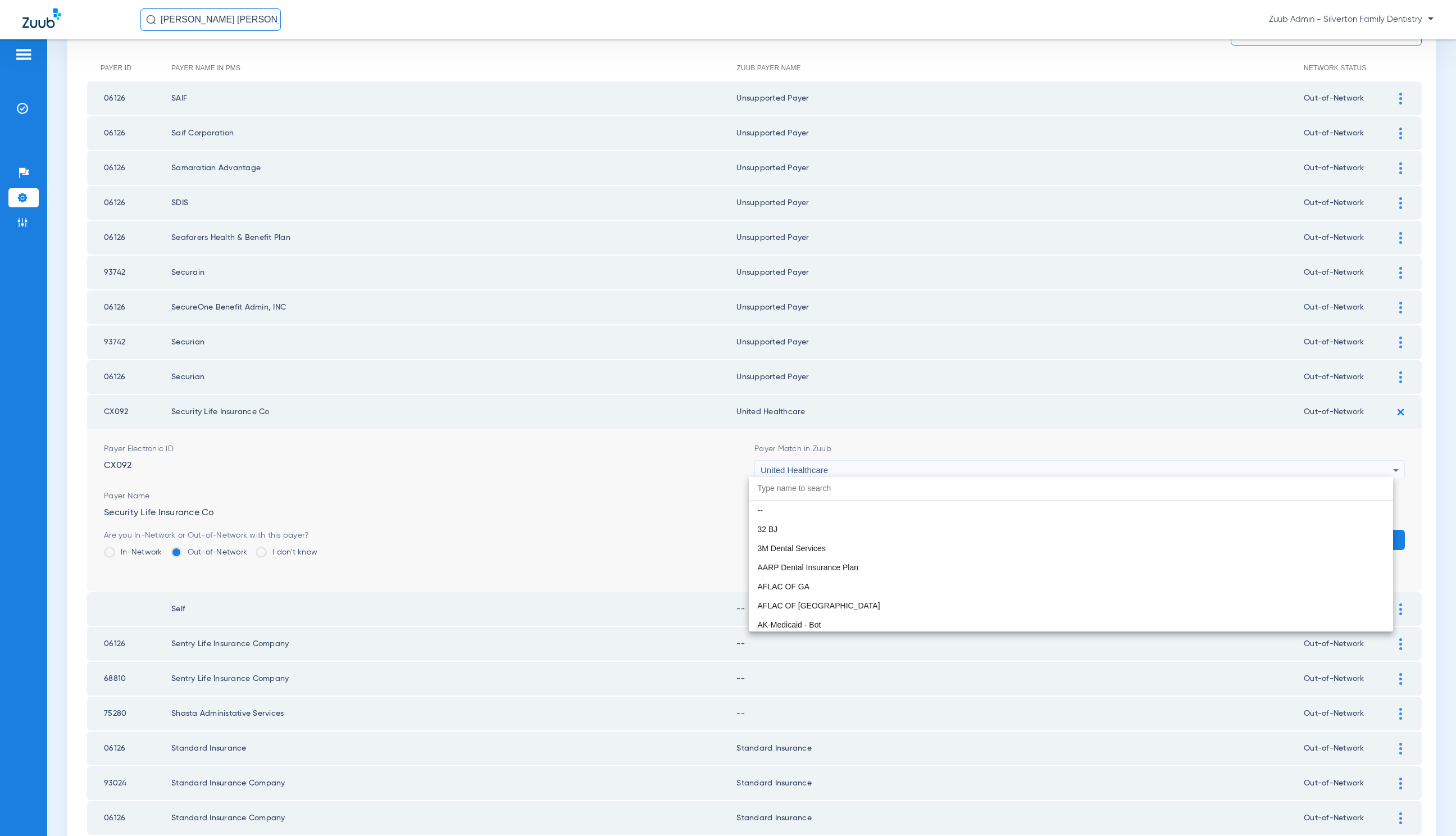
scroll to position [7221, 0]
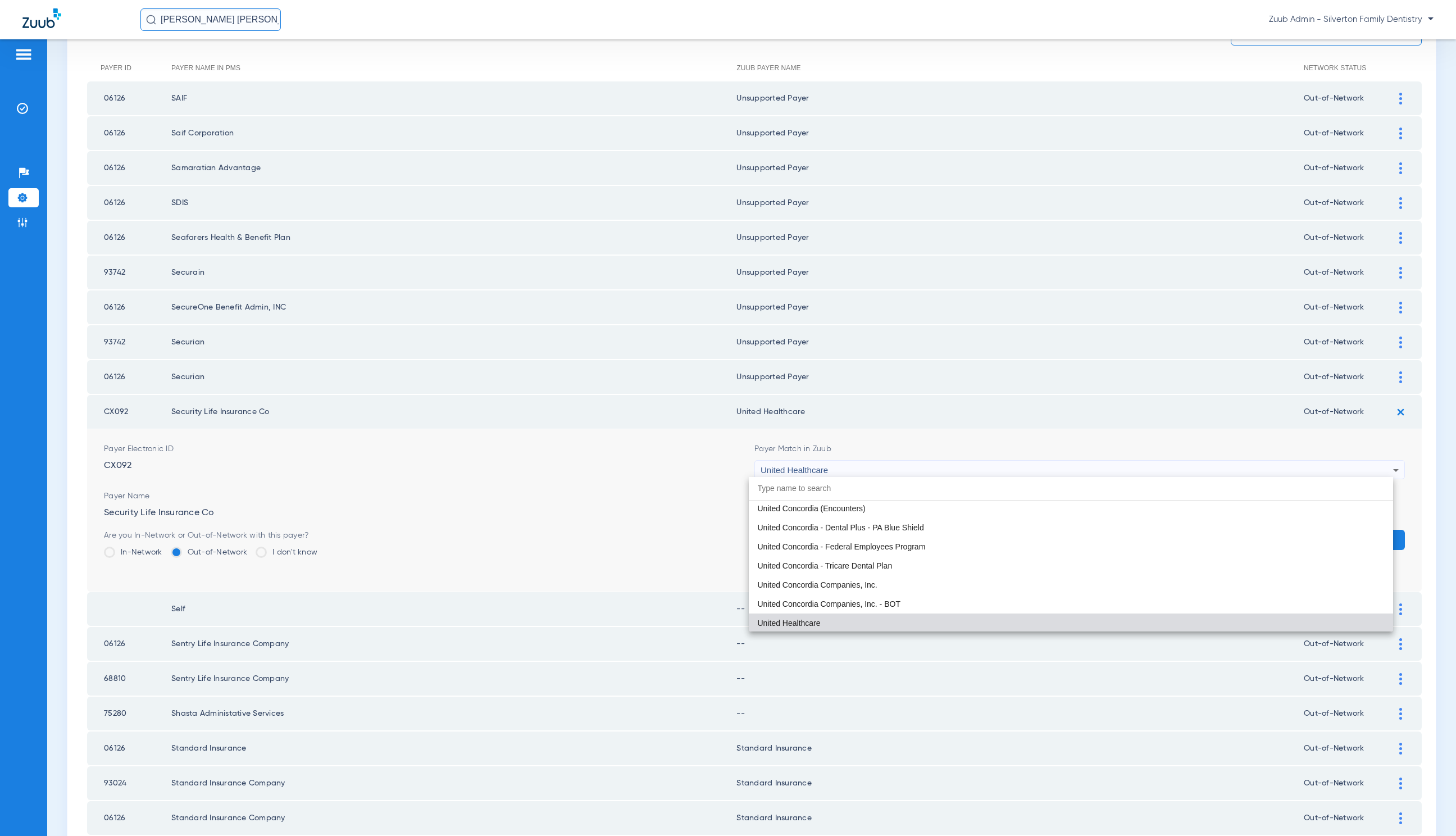
paste input "United Healthcare"
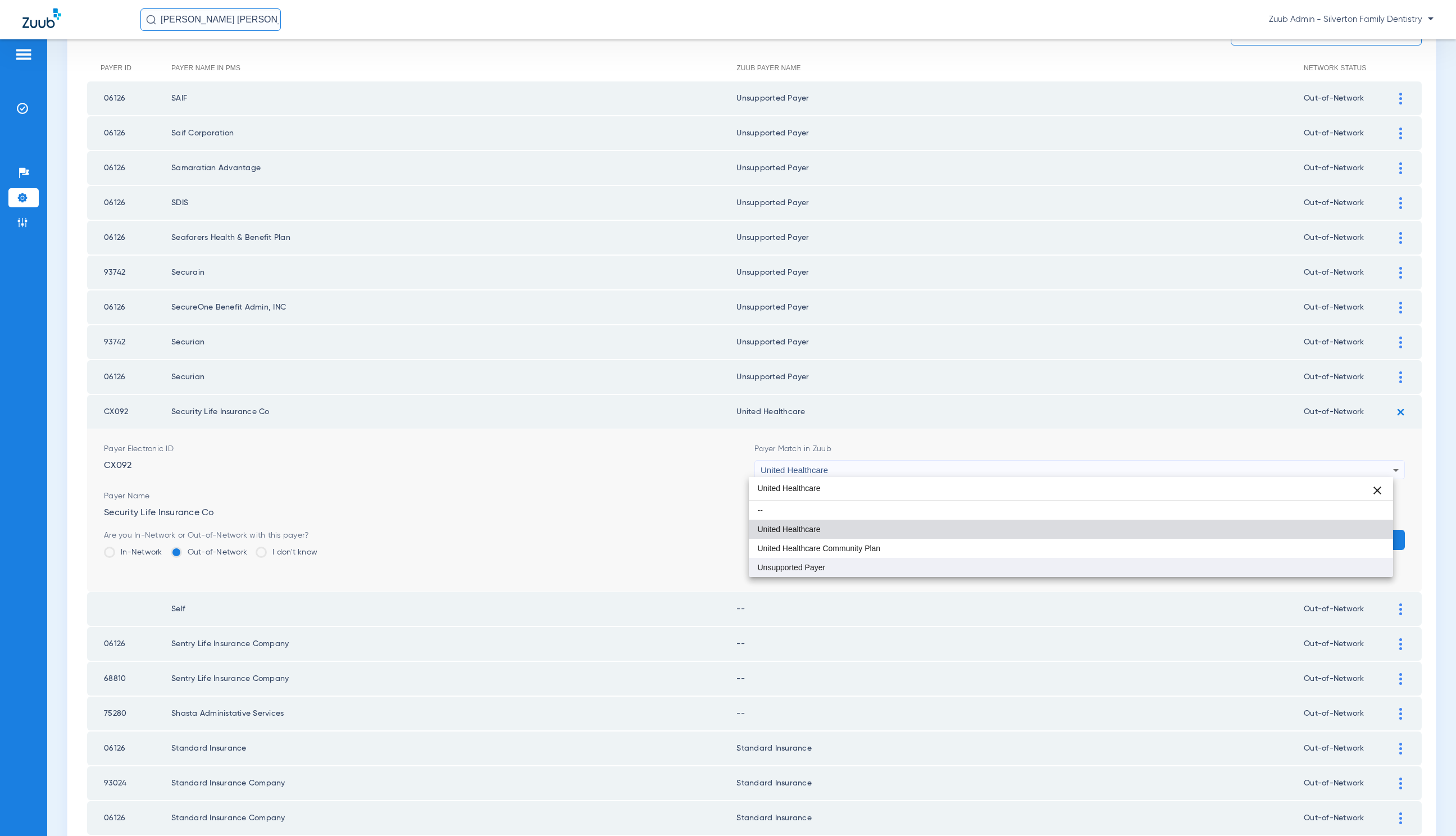
scroll to position [0, 0]
type input "United Healthcare"
click at [888, 563] on mat-option "Unsupported Payer" at bounding box center [1071, 568] width 645 height 19
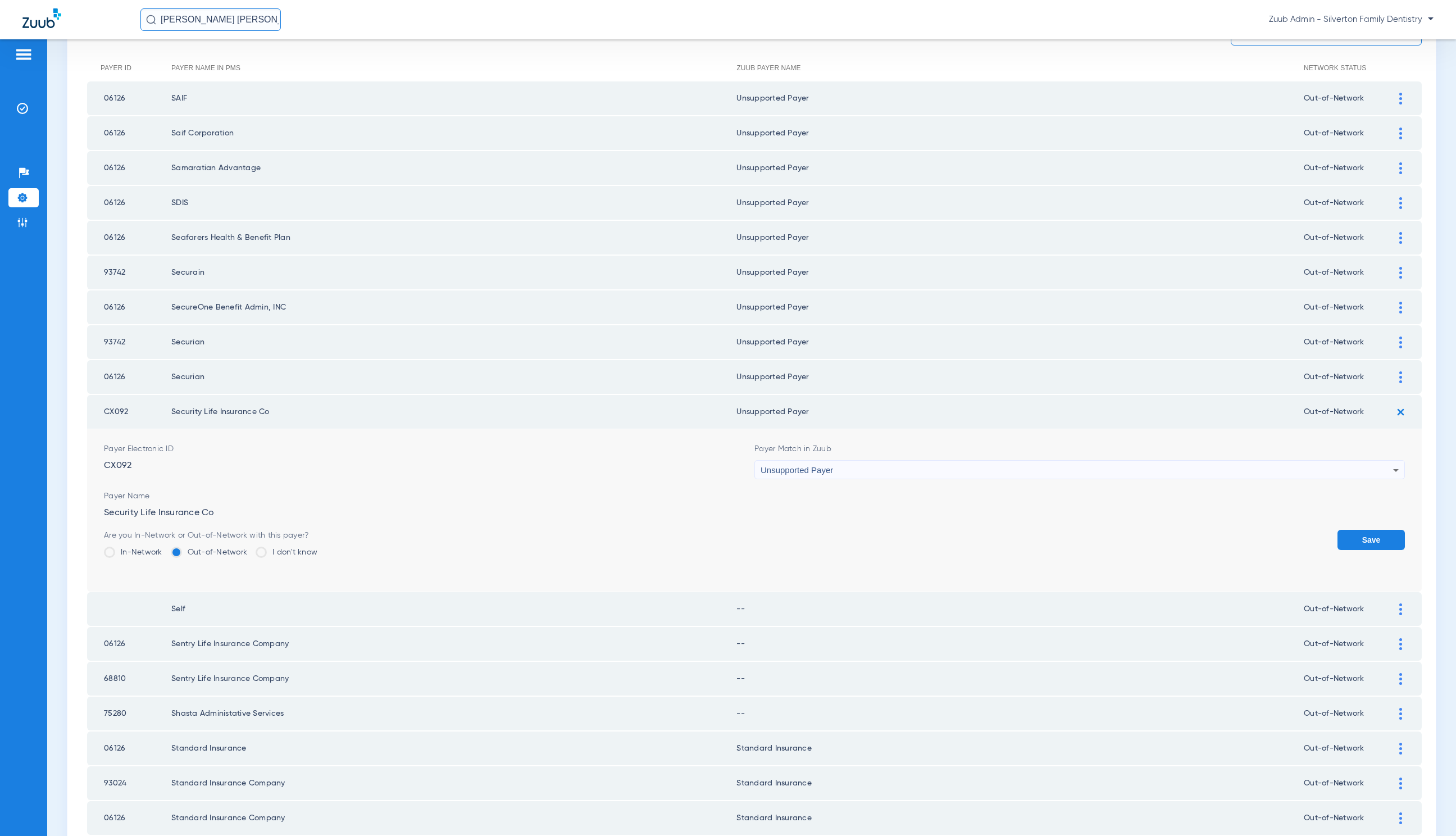
click at [1338, 537] on button "Save" at bounding box center [1372, 539] width 67 height 20
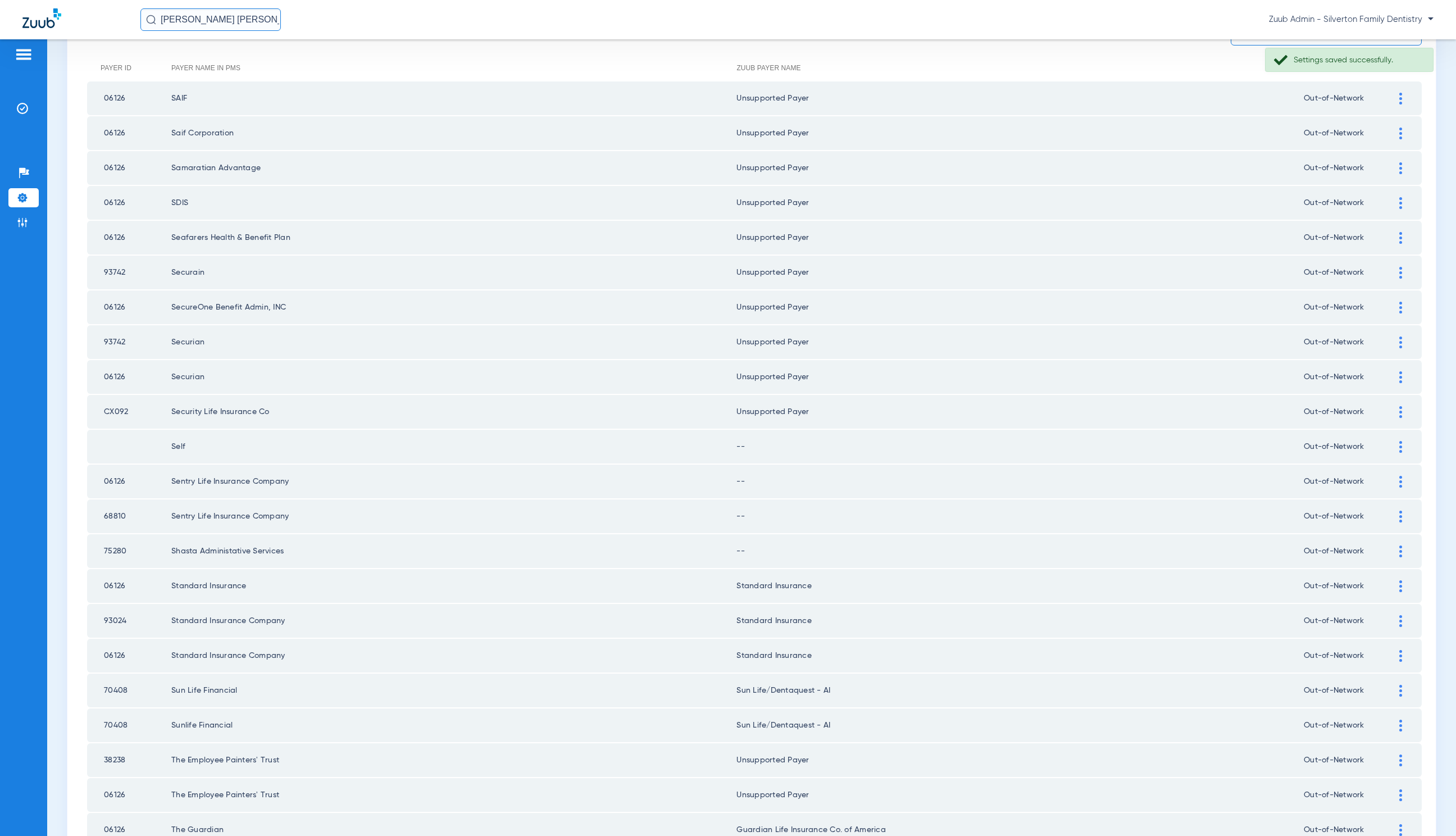
click at [1400, 441] on img at bounding box center [1401, 446] width 3 height 12
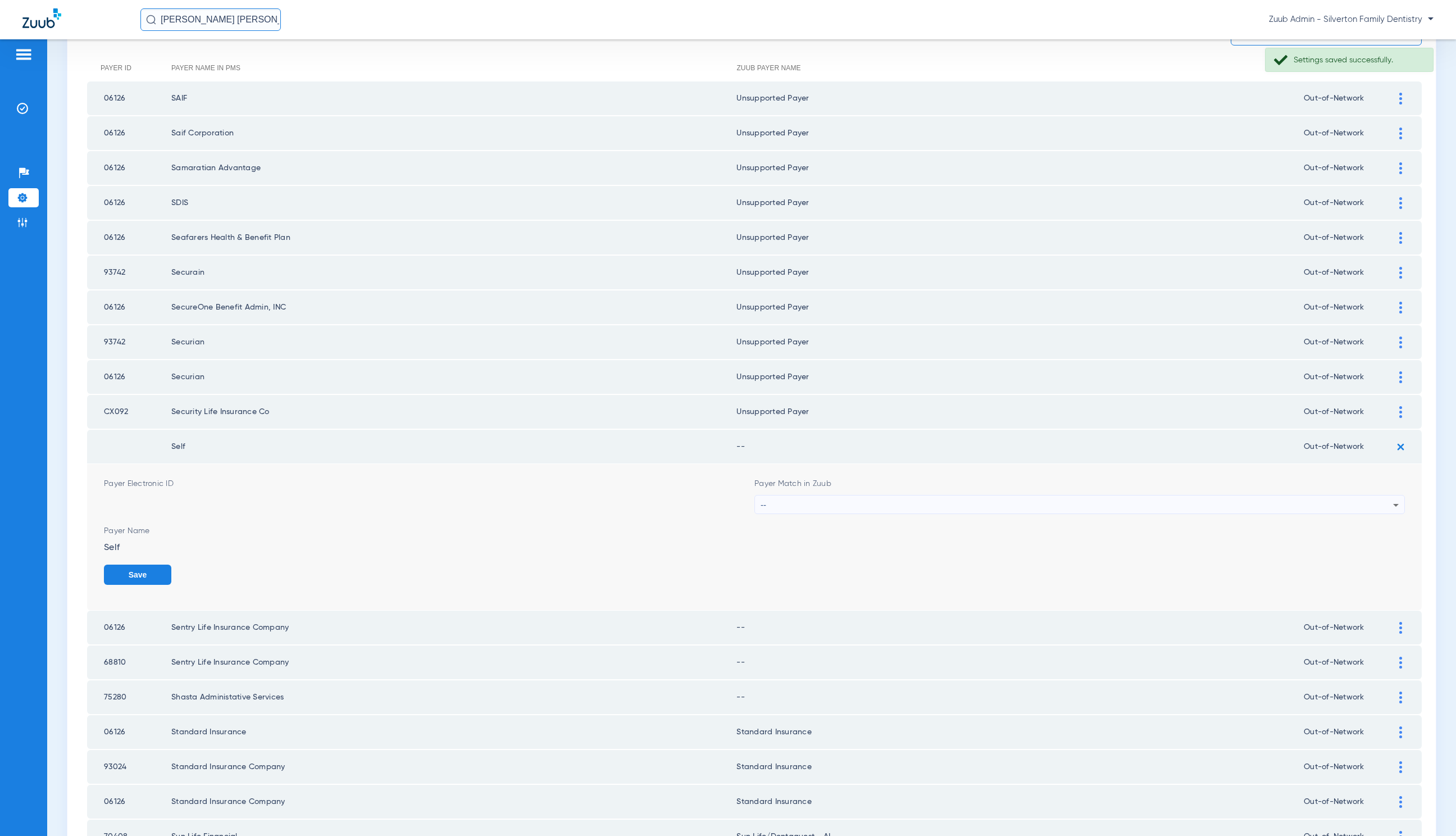
click at [905, 505] on div "--" at bounding box center [1077, 505] width 633 height 19
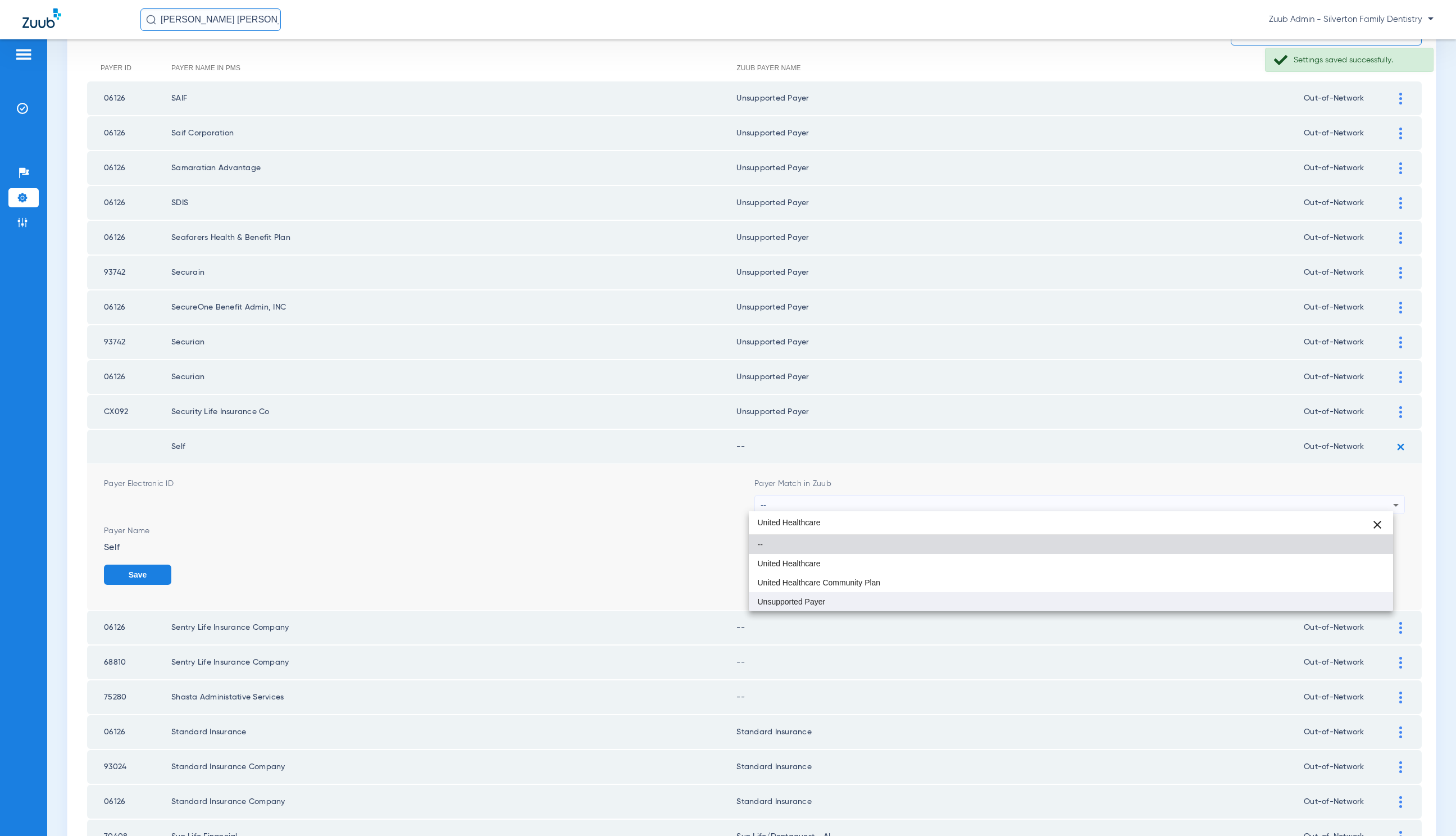
type input "United Healthcare"
drag, startPoint x: 918, startPoint y: 601, endPoint x: 947, endPoint y: 600, distance: 29.0
click at [918, 601] on mat-option "Unsupported Payer" at bounding box center [1071, 602] width 645 height 19
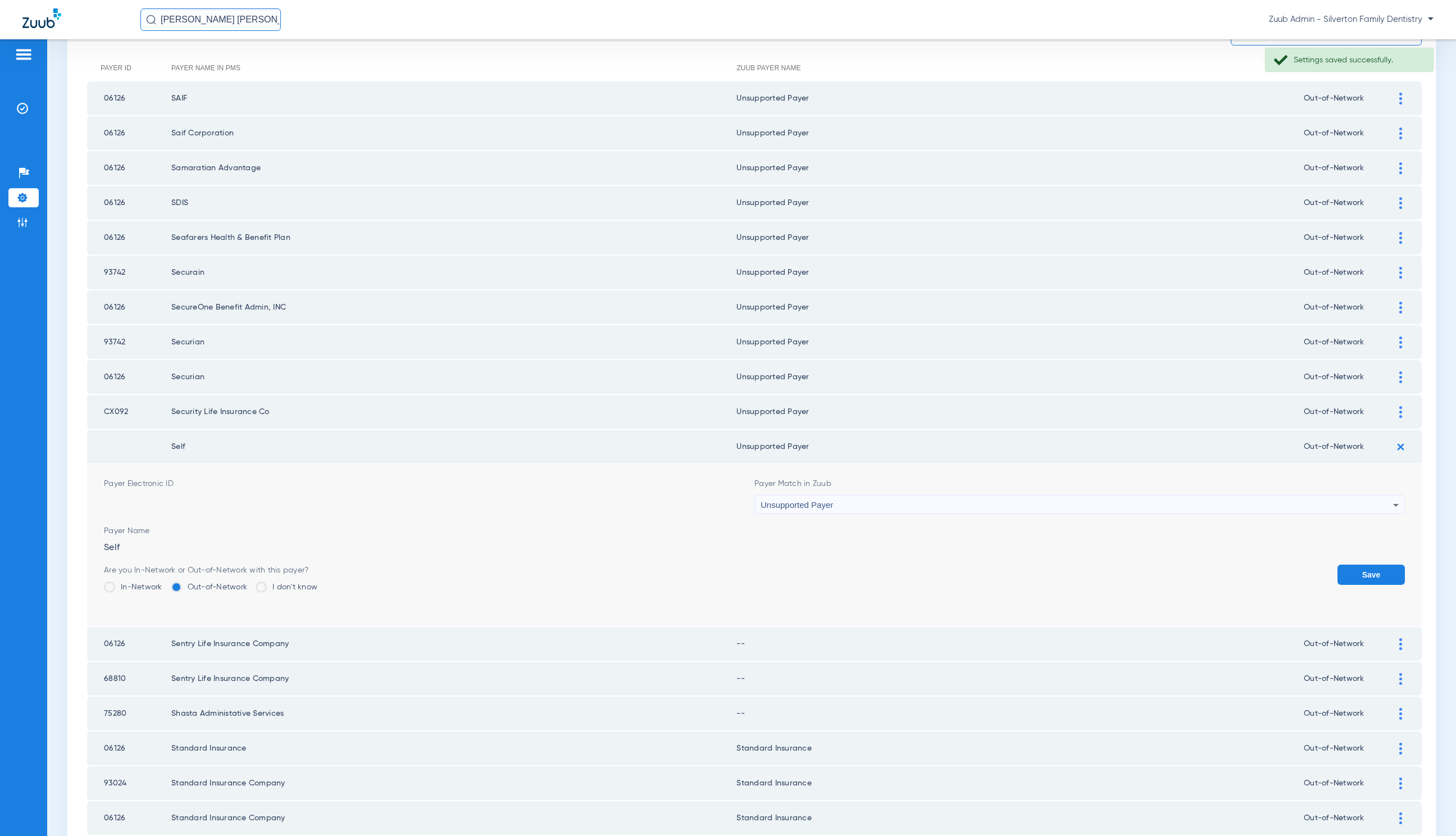
click at [1366, 567] on button "Save" at bounding box center [1372, 574] width 67 height 20
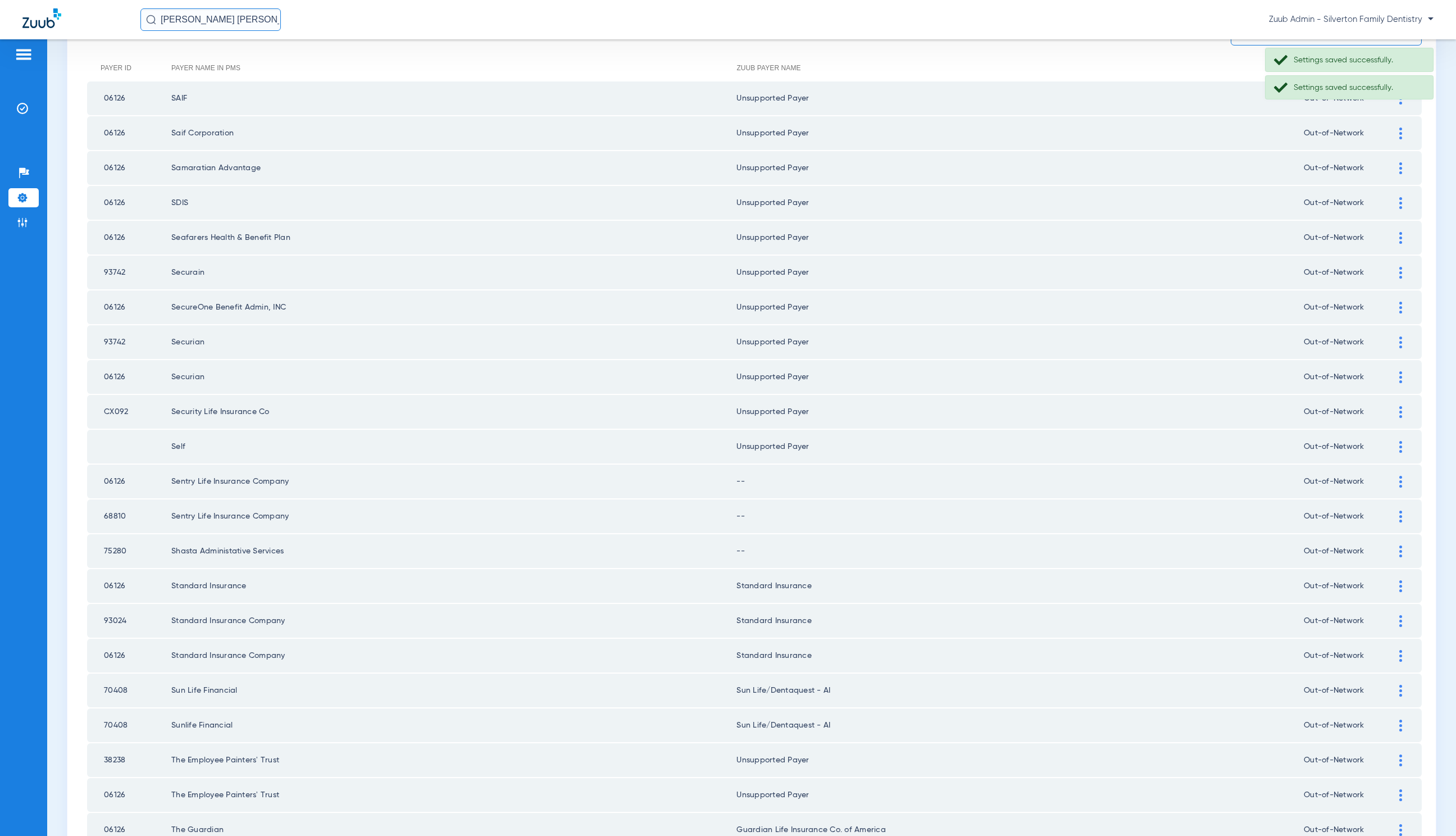
click at [1391, 476] on div at bounding box center [1401, 481] width 20 height 12
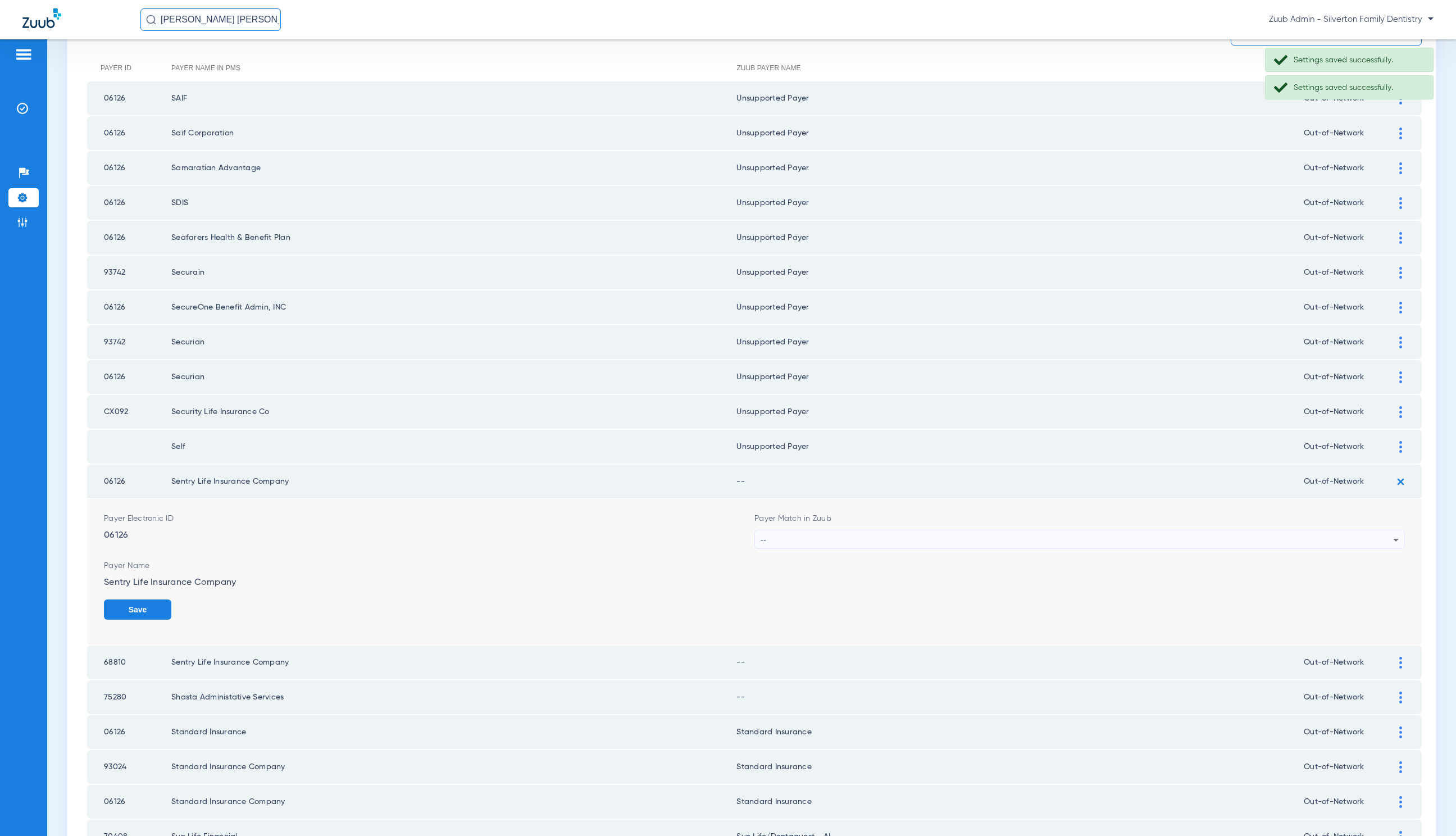
click at [897, 537] on div "--" at bounding box center [1077, 540] width 633 height 19
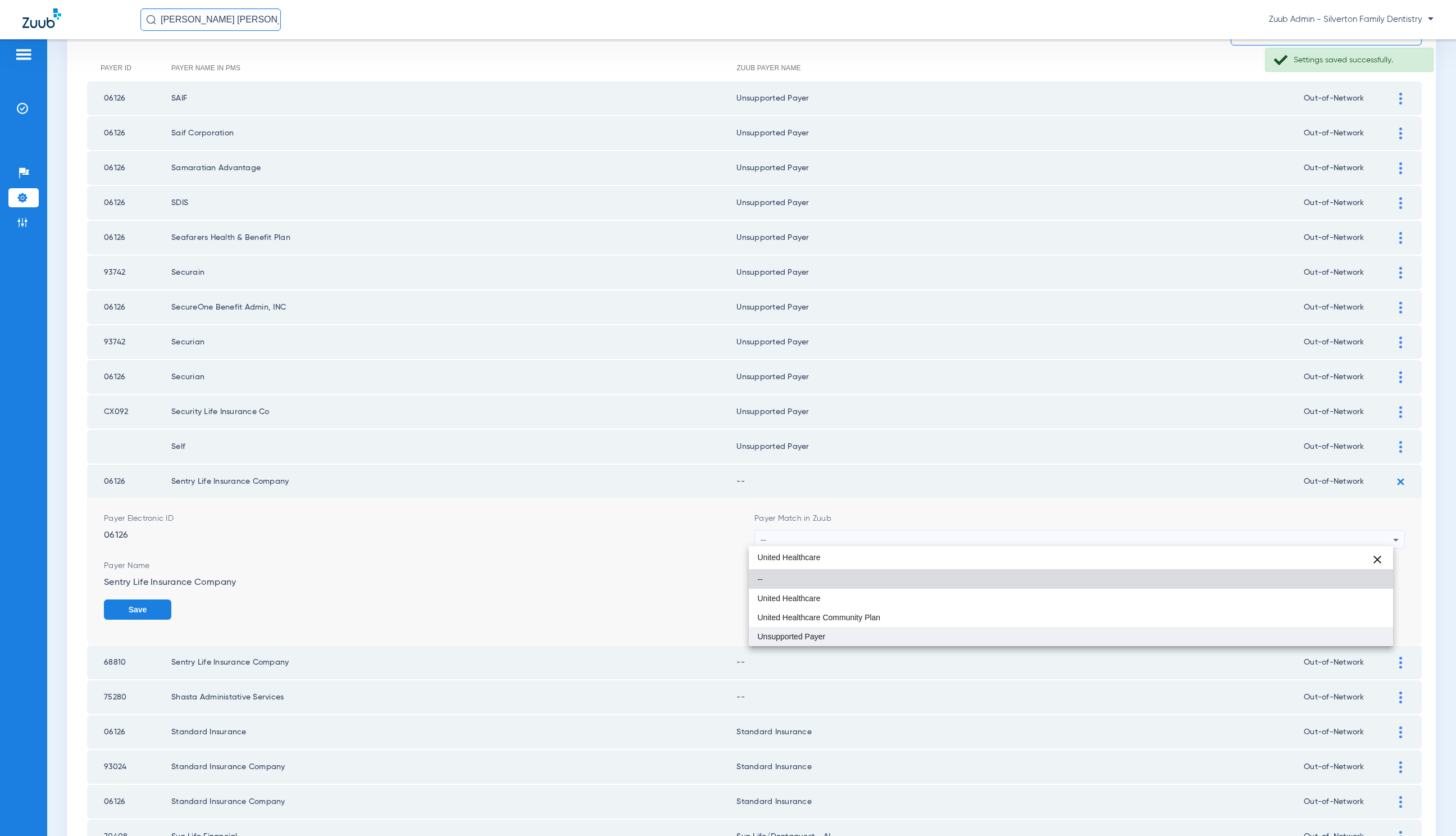
type input "United Healthcare"
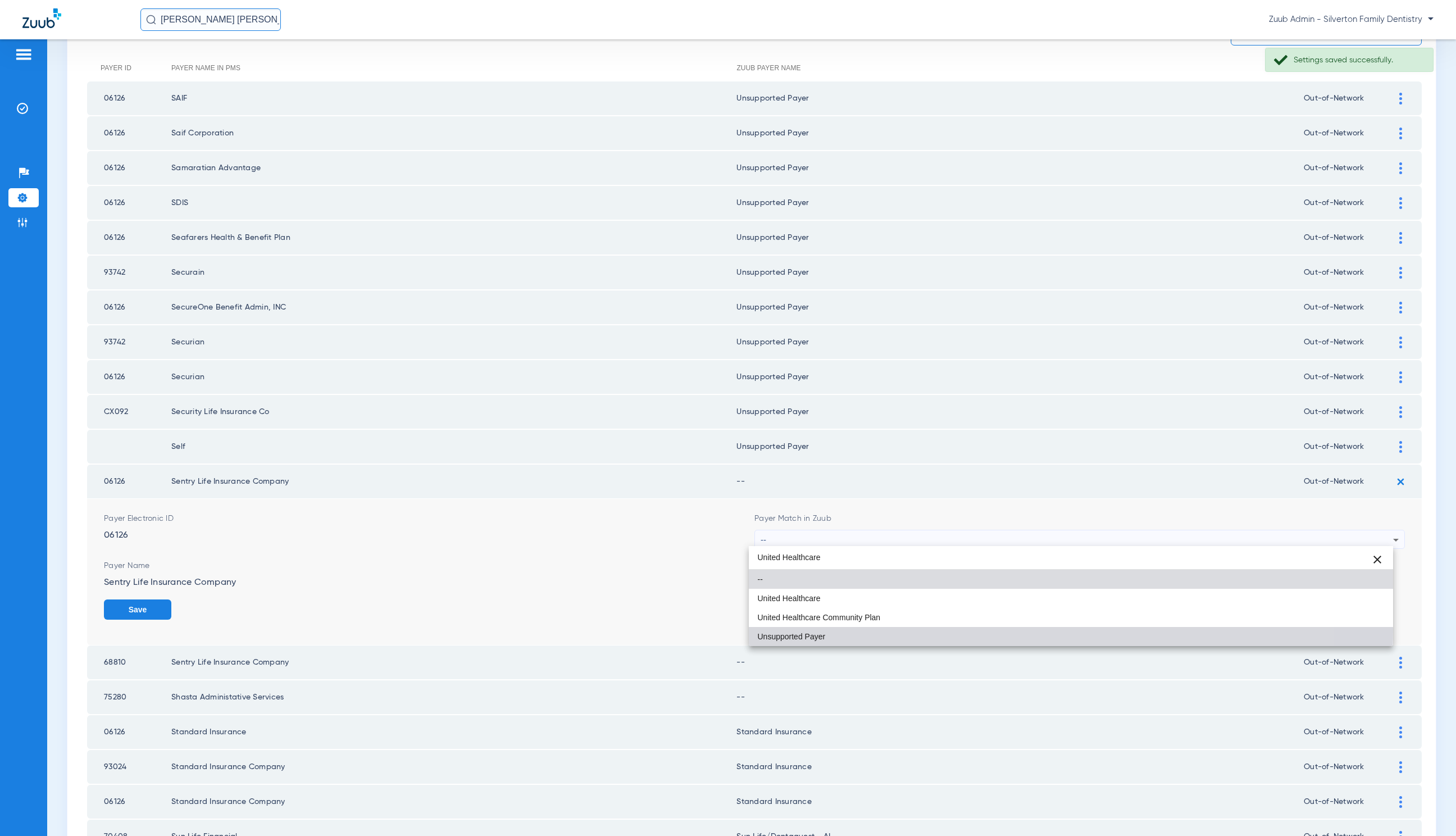
click at [936, 629] on mat-option "Unsupported Payer" at bounding box center [1071, 636] width 645 height 19
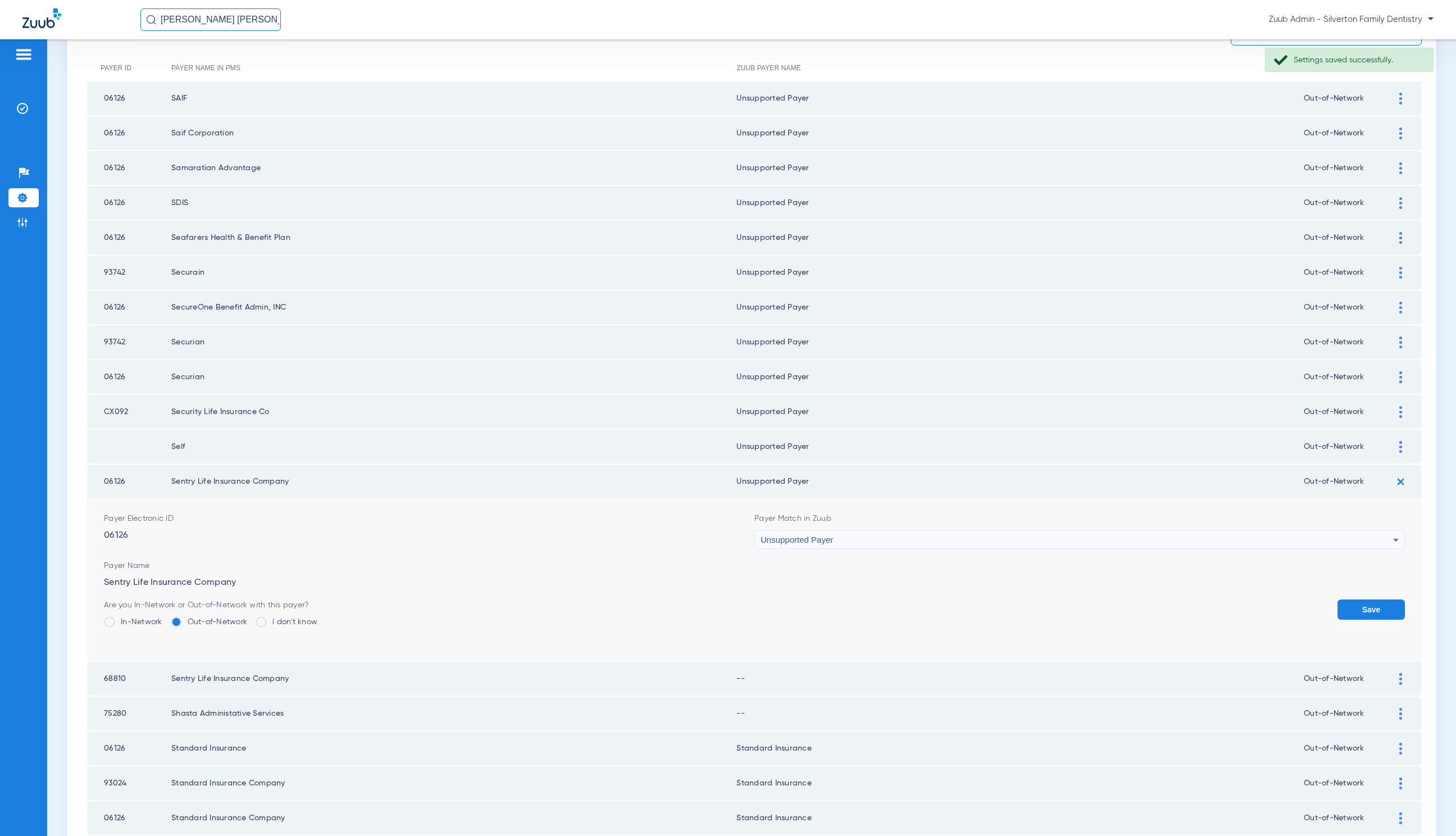
click at [1375, 599] on button "Save" at bounding box center [1372, 609] width 67 height 20
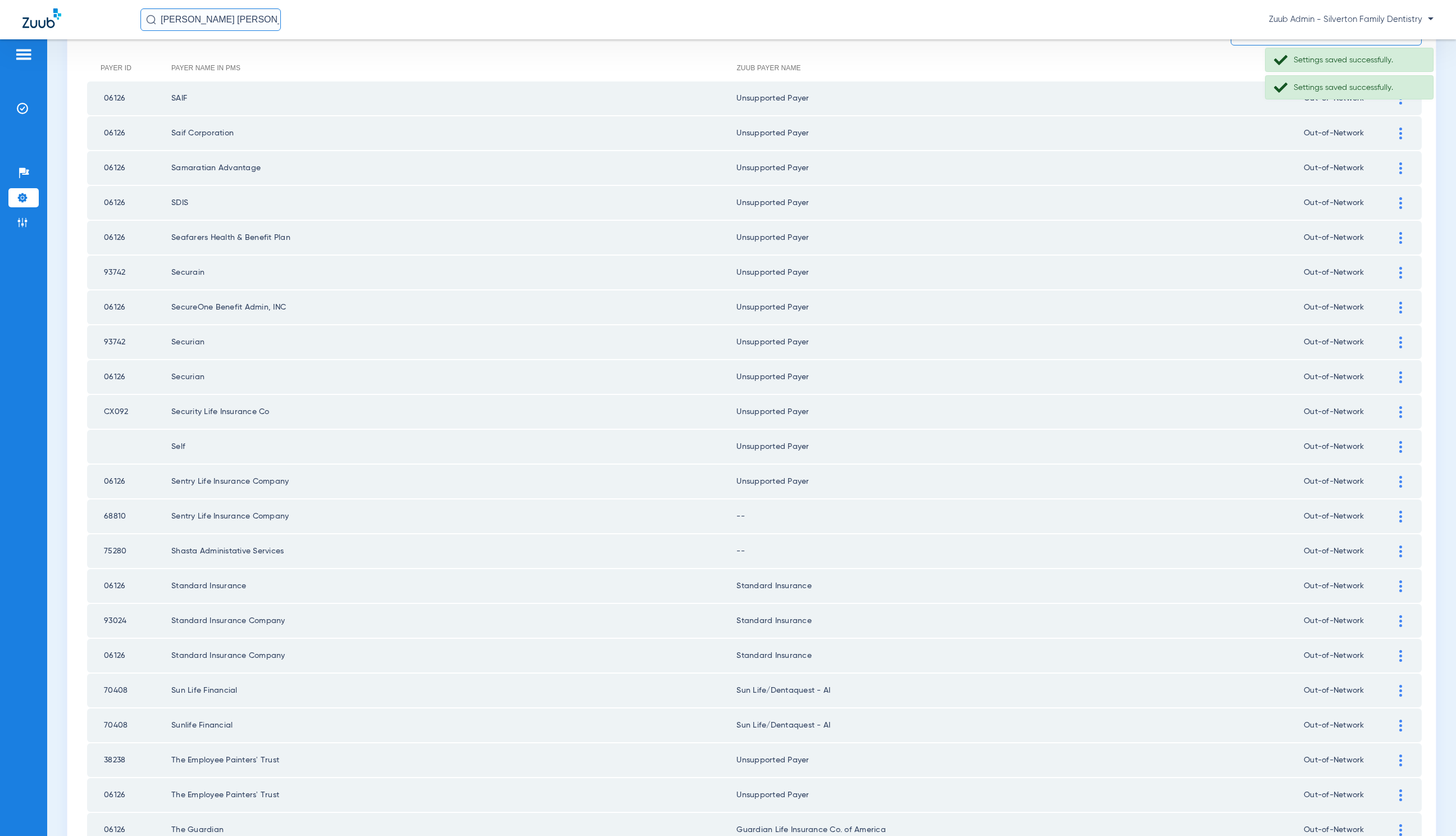
click at [1400, 512] on img at bounding box center [1401, 516] width 3 height 12
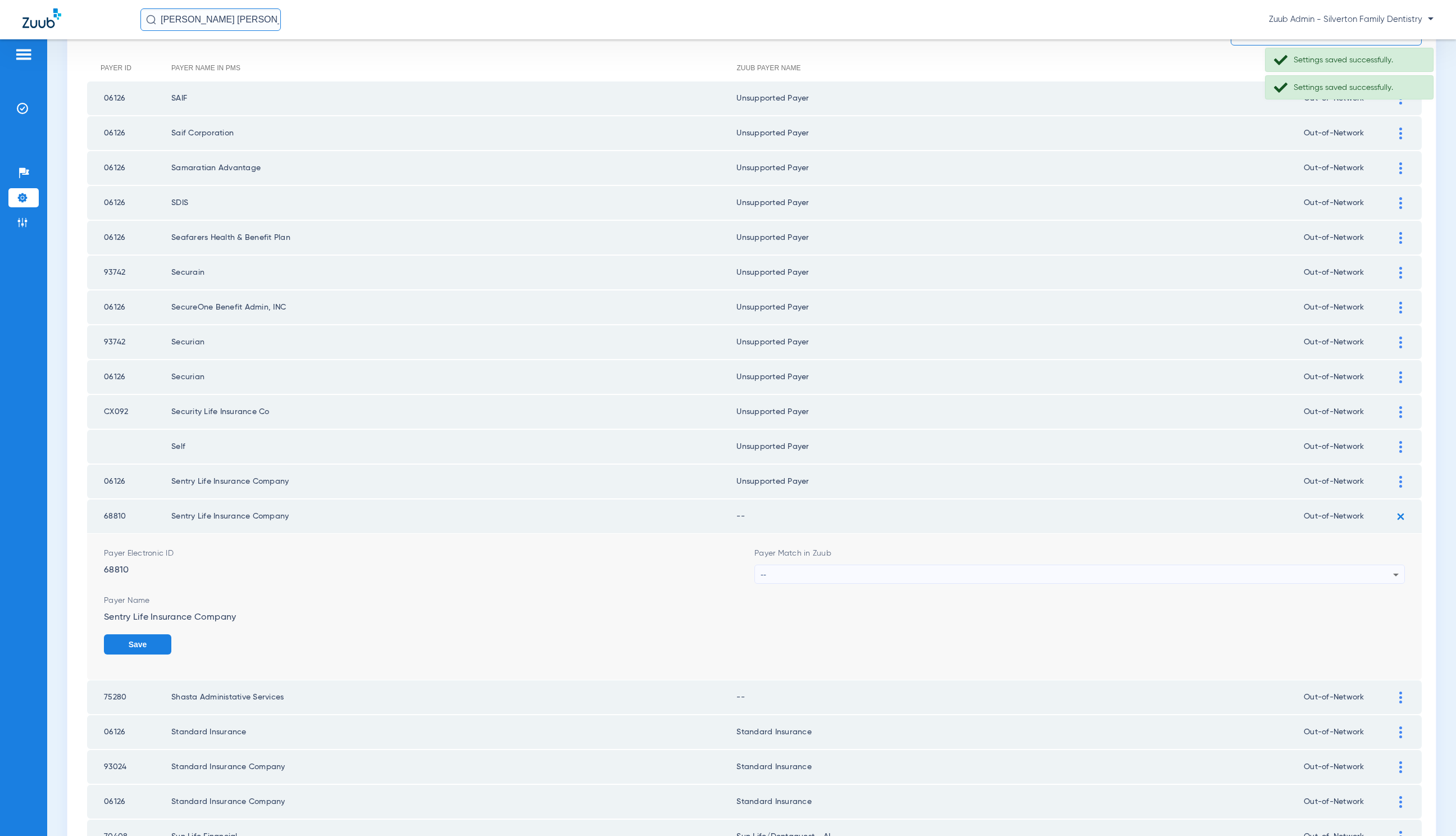
click at [873, 572] on div "--" at bounding box center [1077, 574] width 633 height 19
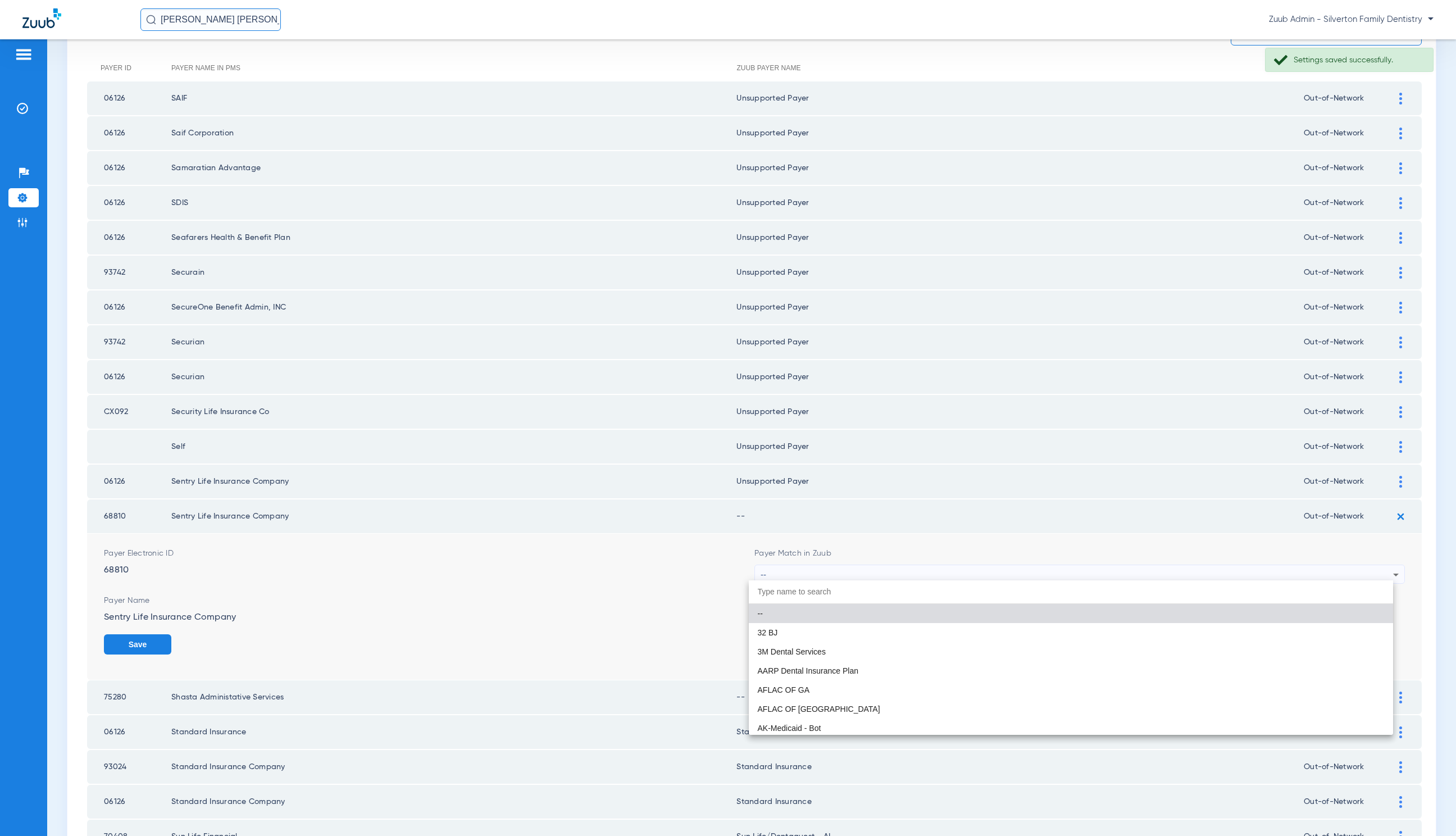
paste input "United Healthcare"
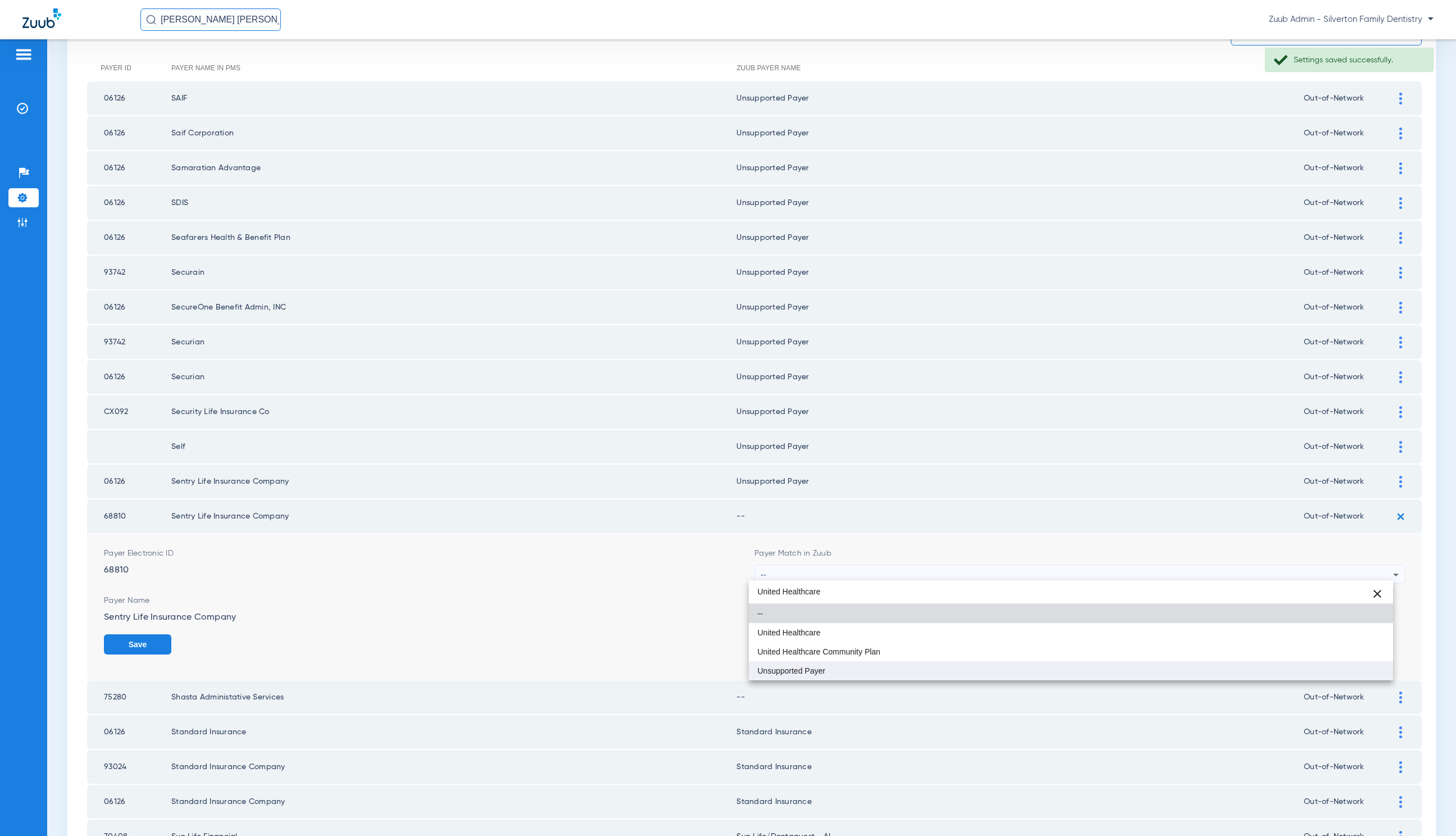
type input "United Healthcare"
drag, startPoint x: 901, startPoint y: 666, endPoint x: 931, endPoint y: 669, distance: 30.1
click at [901, 667] on mat-option "Unsupported Payer" at bounding box center [1071, 671] width 645 height 19
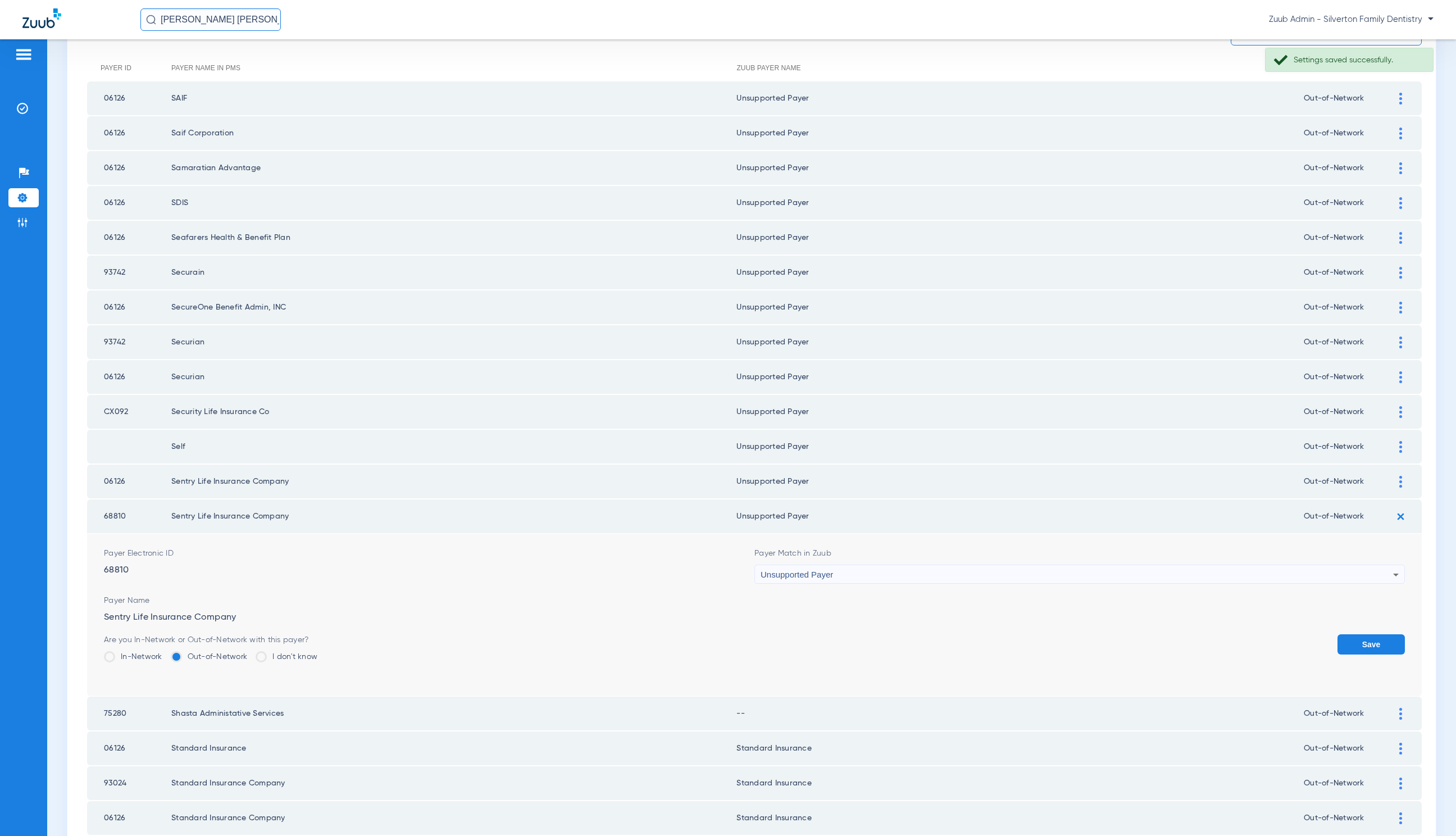
click at [1351, 636] on button "Save" at bounding box center [1372, 644] width 67 height 20
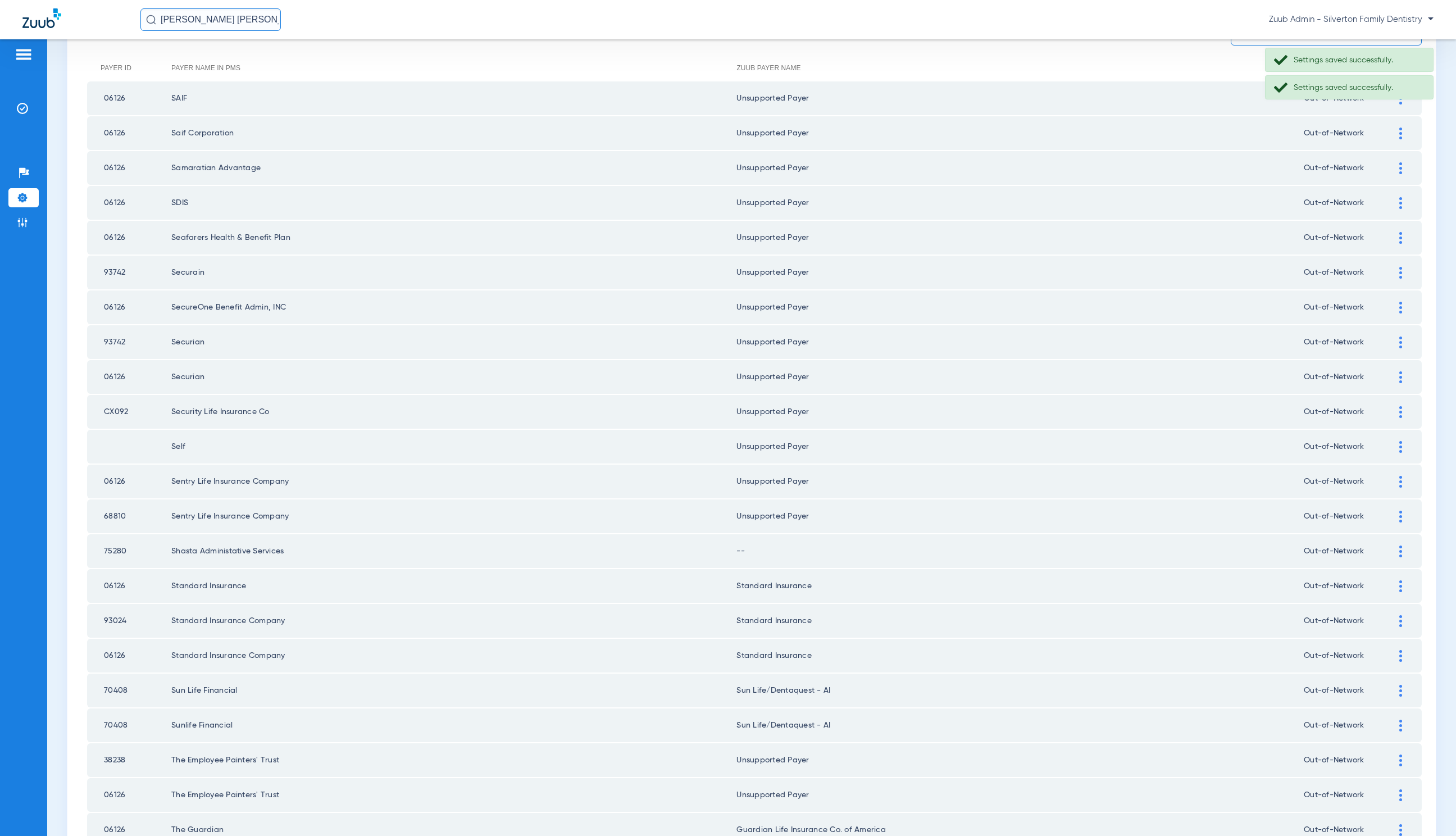
click at [1400, 546] on img at bounding box center [1401, 551] width 3 height 12
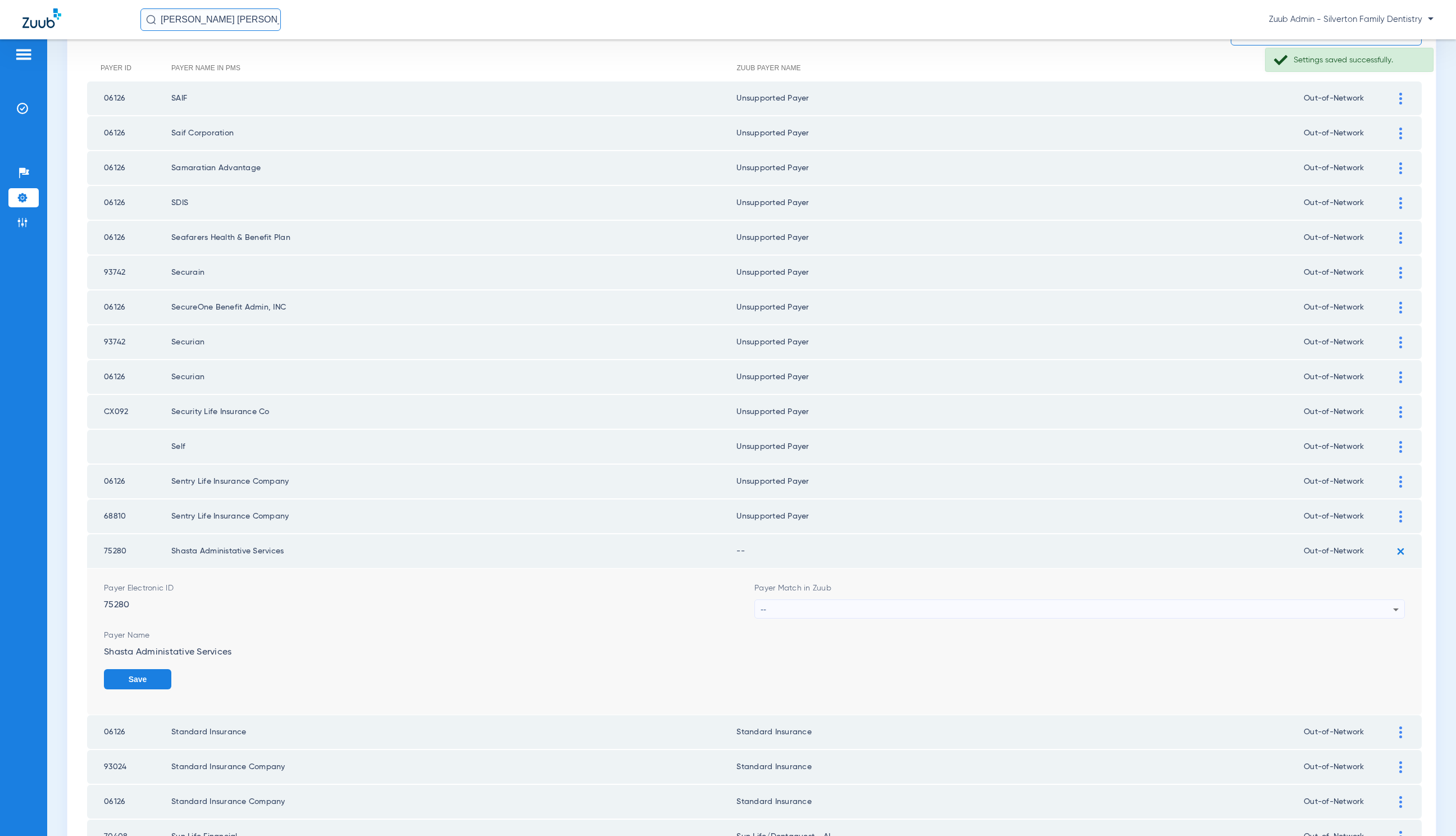
click at [822, 604] on div "--" at bounding box center [1077, 609] width 633 height 19
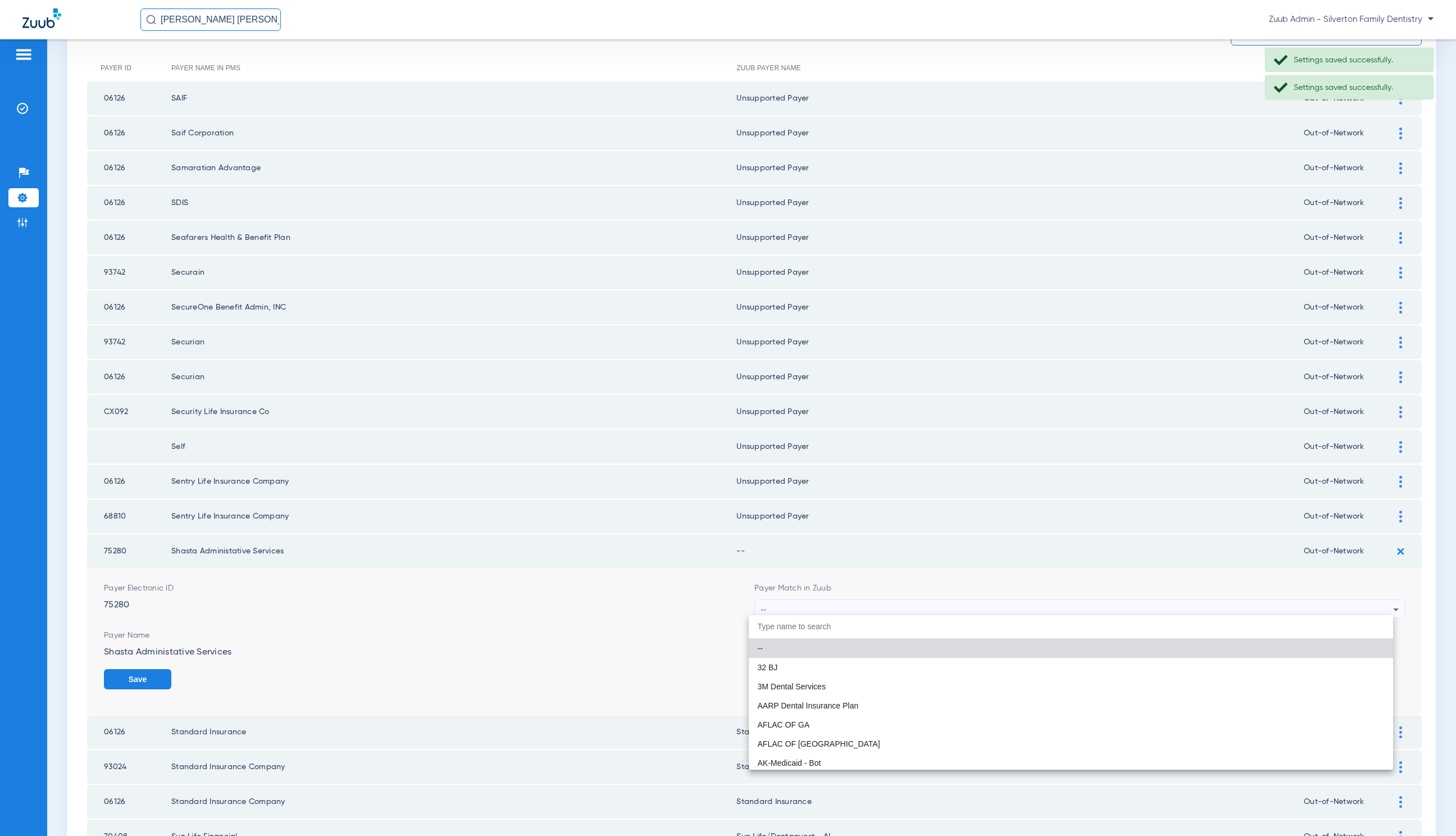
paste input "United Healthcare"
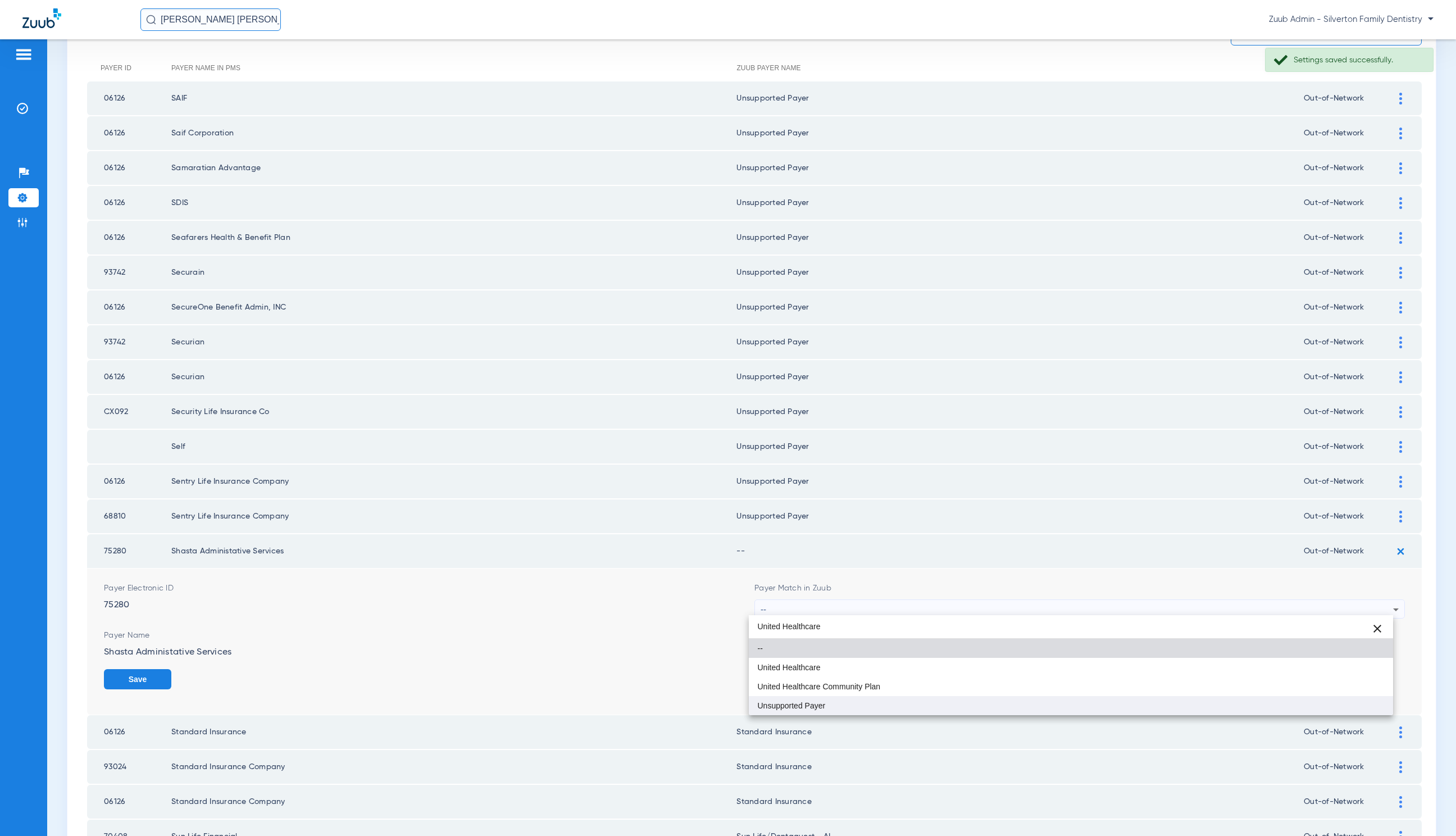
type input "United Healthcare"
click at [891, 707] on mat-option "Unsupported Payer" at bounding box center [1071, 706] width 645 height 19
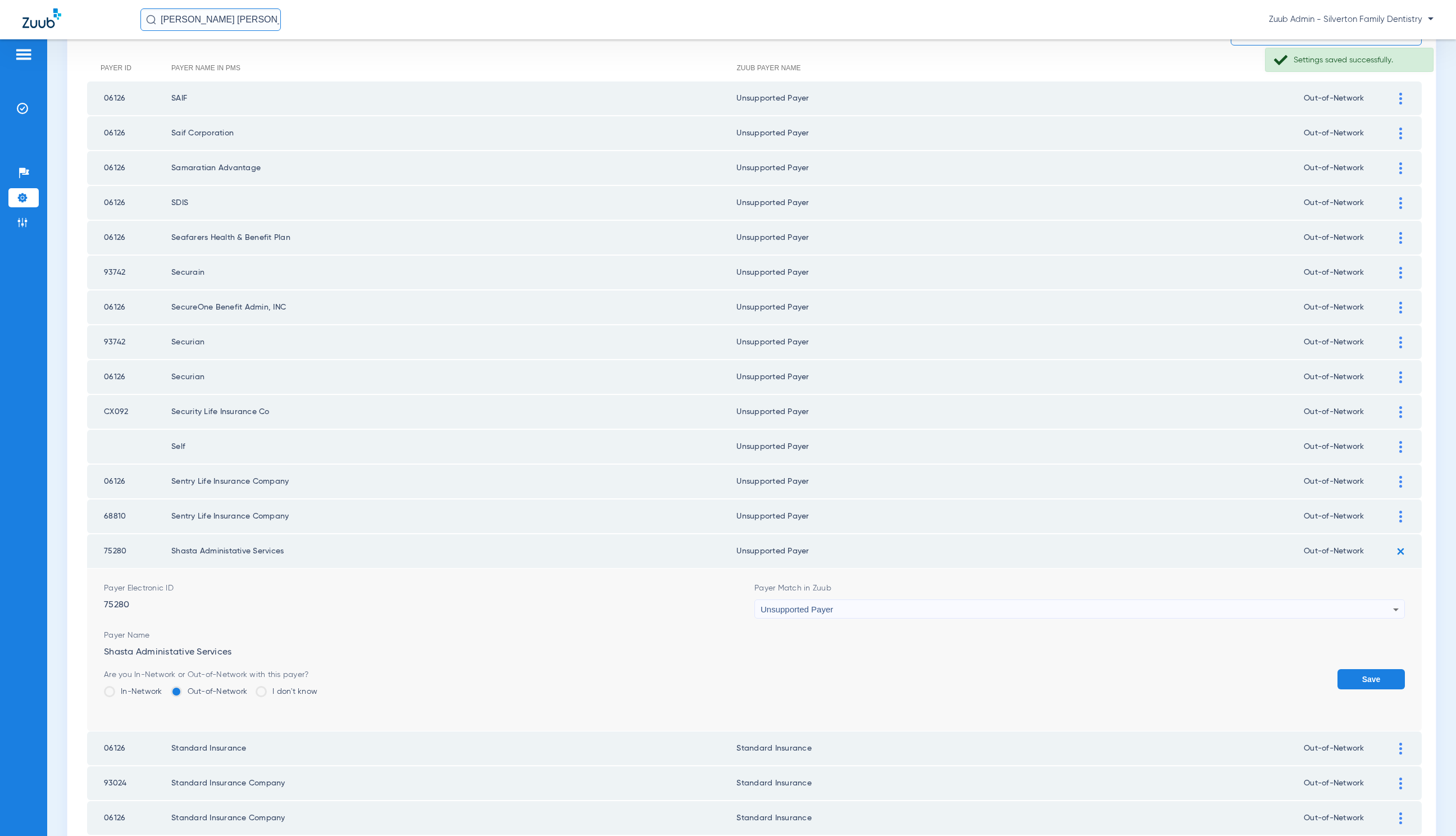
click at [1351, 673] on button "Save" at bounding box center [1372, 679] width 67 height 20
